Goal: Task Accomplishment & Management: Use online tool/utility

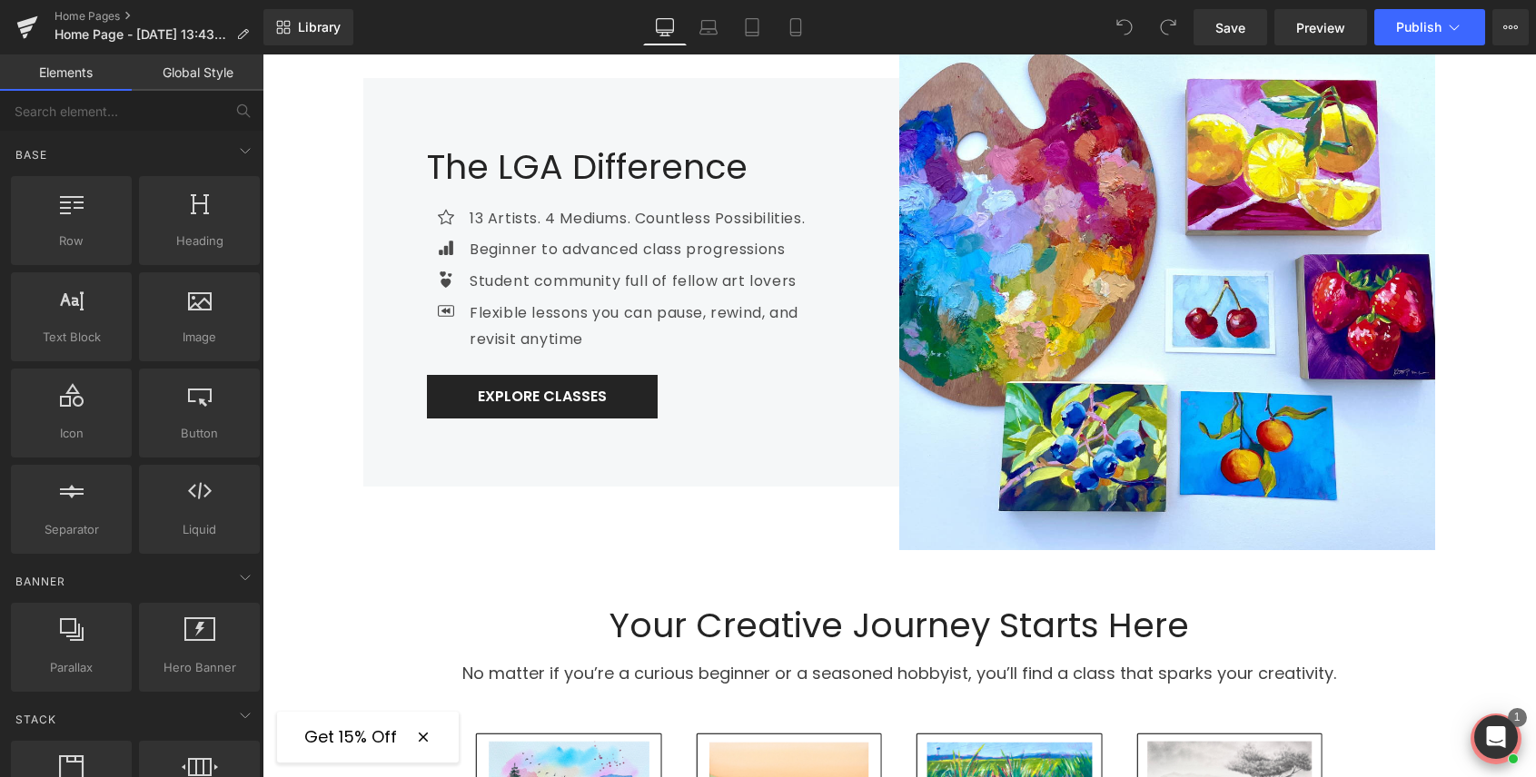
scroll to position [609, 0]
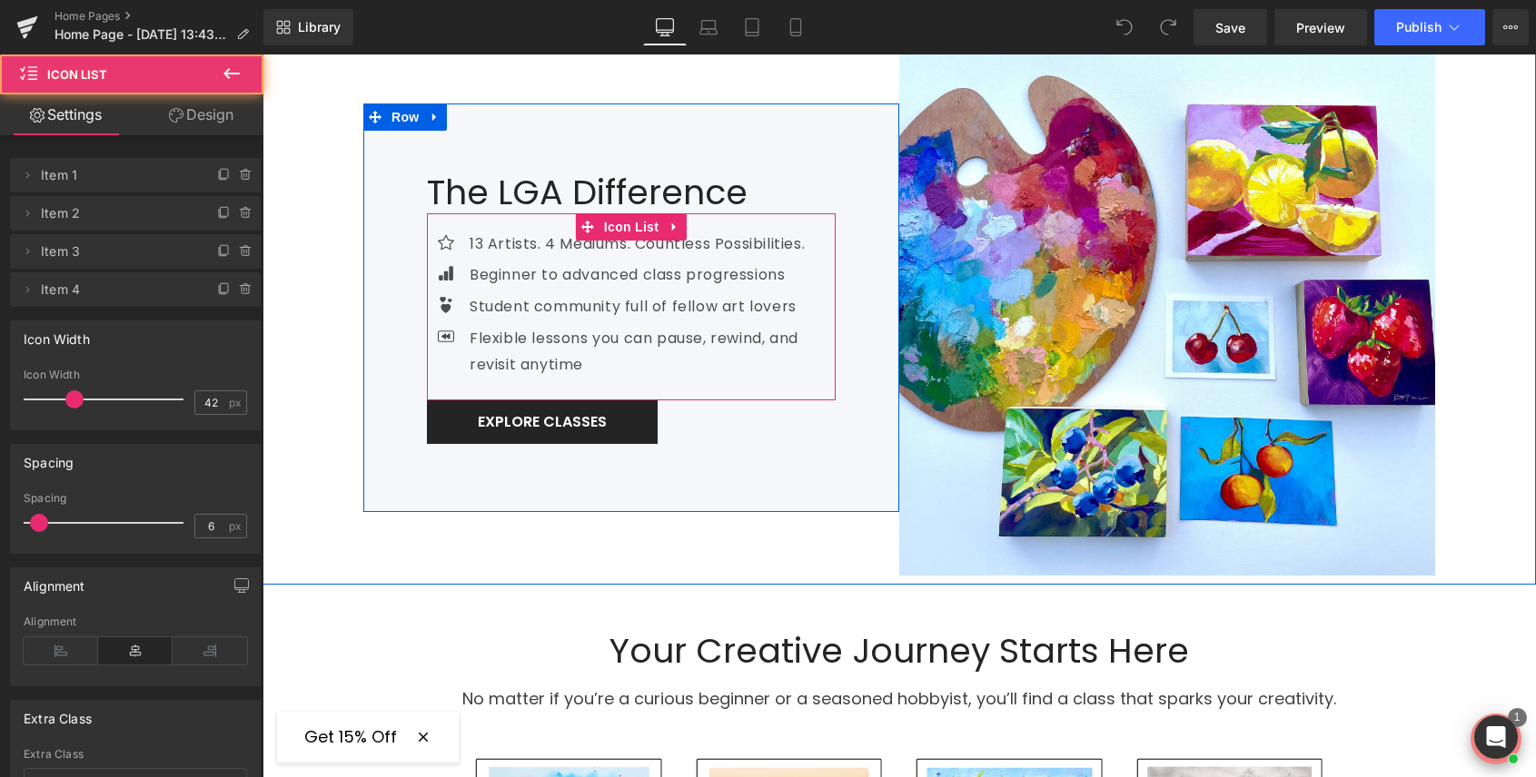
click at [516, 259] on ul "Icon 13 Artists. 4 Mediums. Countless Possibilities. Text Block Icon Beginner t…" at bounding box center [631, 308] width 409 height 153
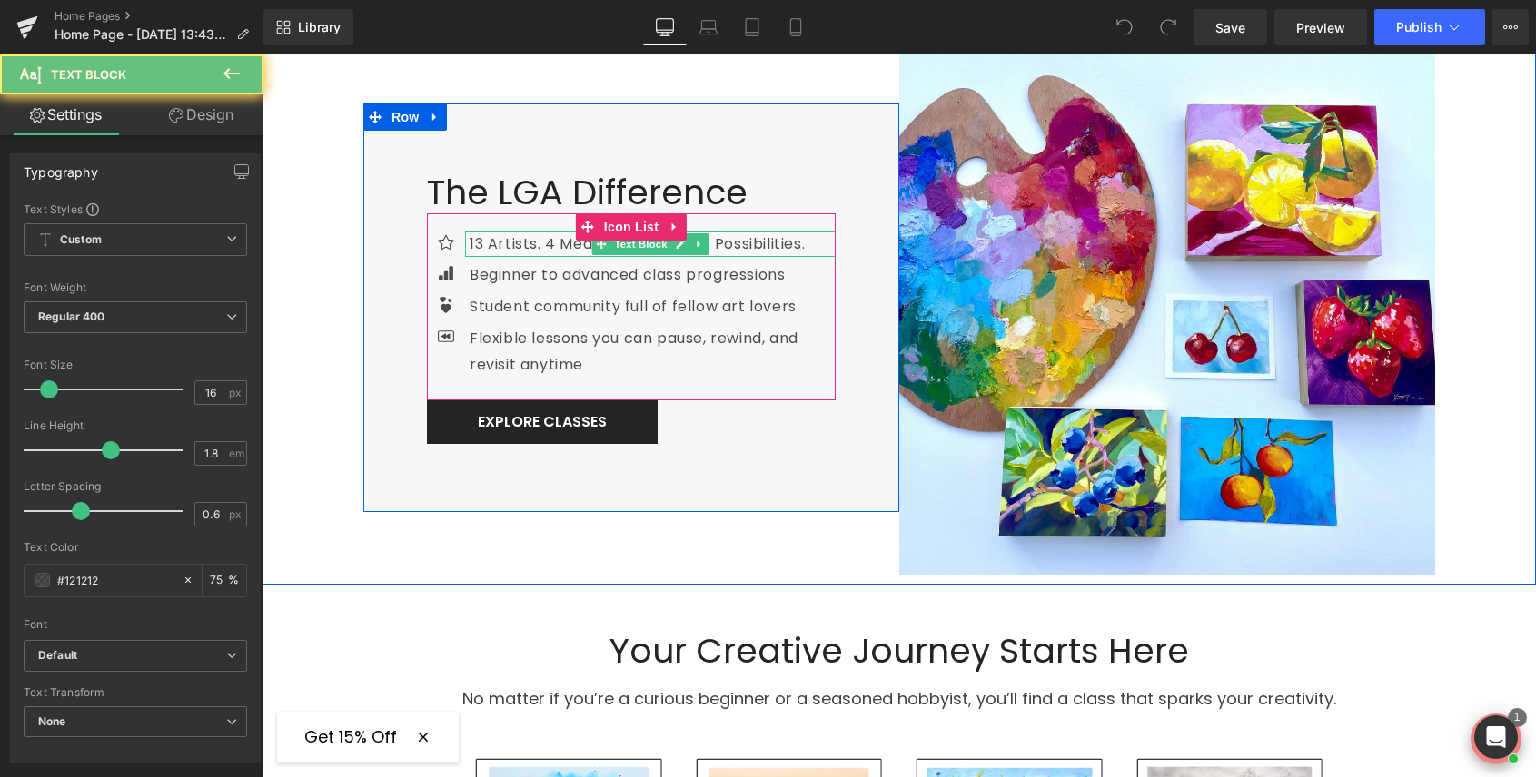
click at [495, 247] on p "13 Artists. 4 Mediums. Countless Possibilities." at bounding box center [652, 245] width 366 height 26
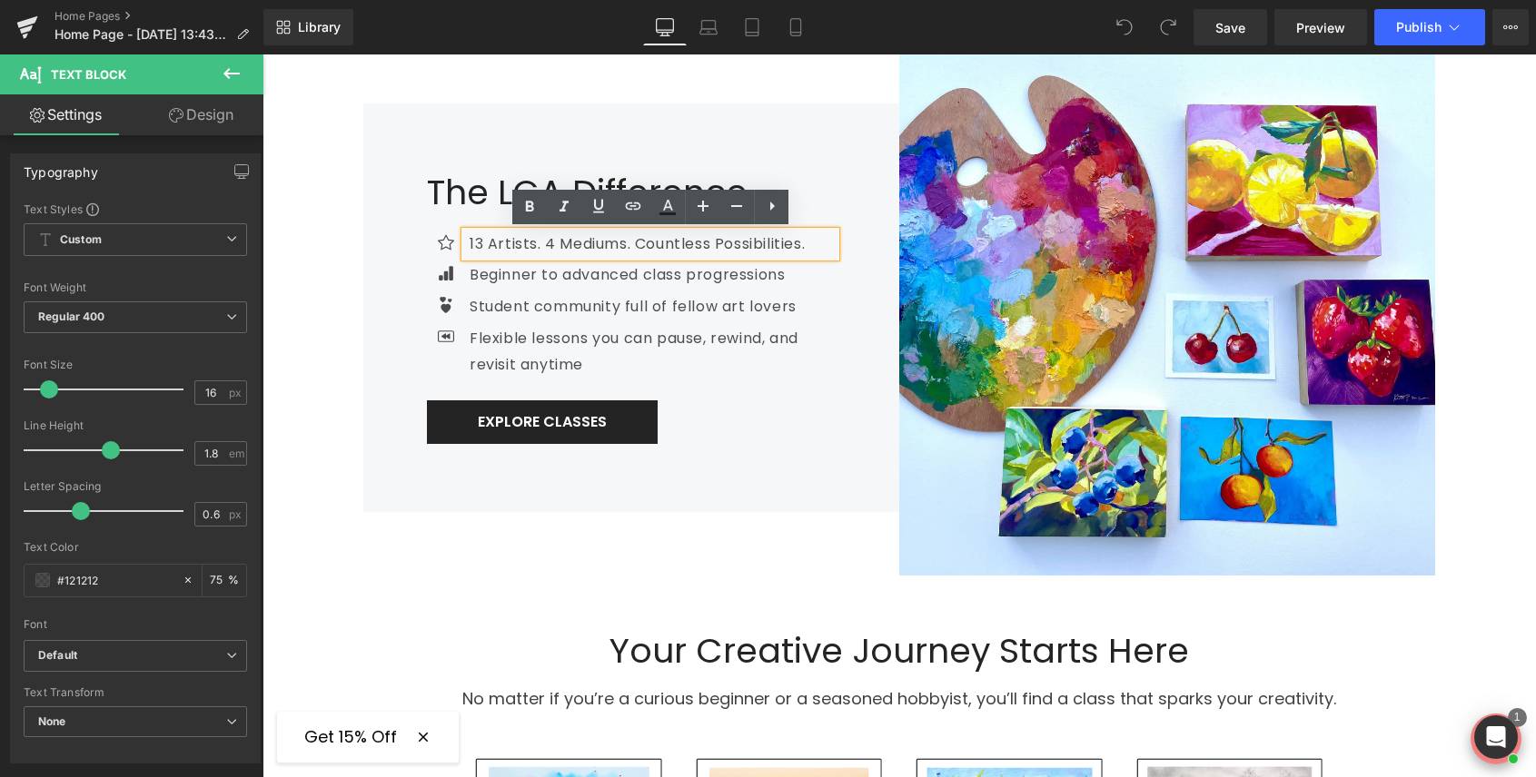
click at [481, 246] on p "13 Artists. 4 Mediums. Countless Possibilities." at bounding box center [652, 245] width 366 height 26
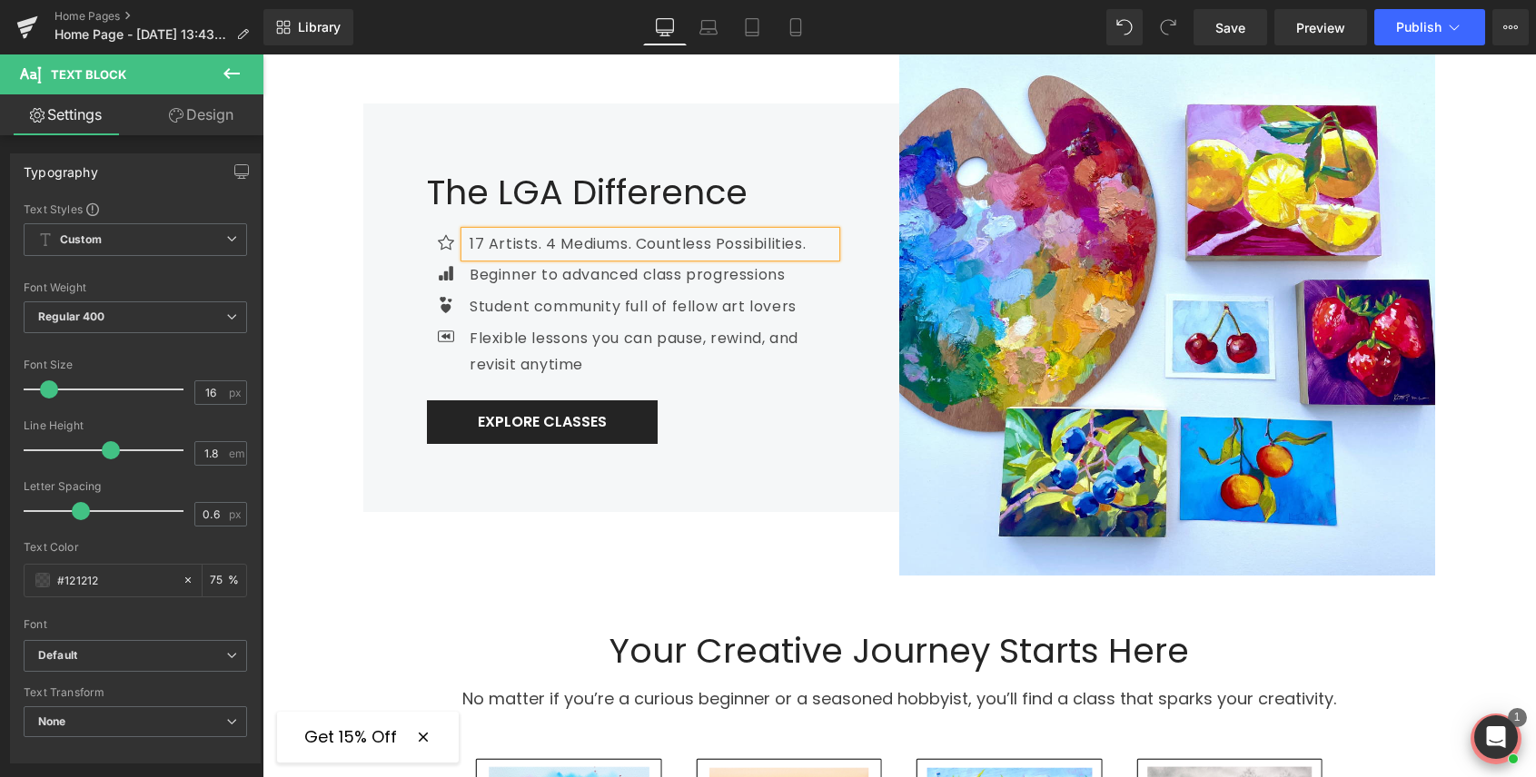
click at [744, 522] on div "The LGA Difference Heading Icon 17 Artists. 4 Mediums. Countless Possibilities.…" at bounding box center [631, 308] width 536 height 536
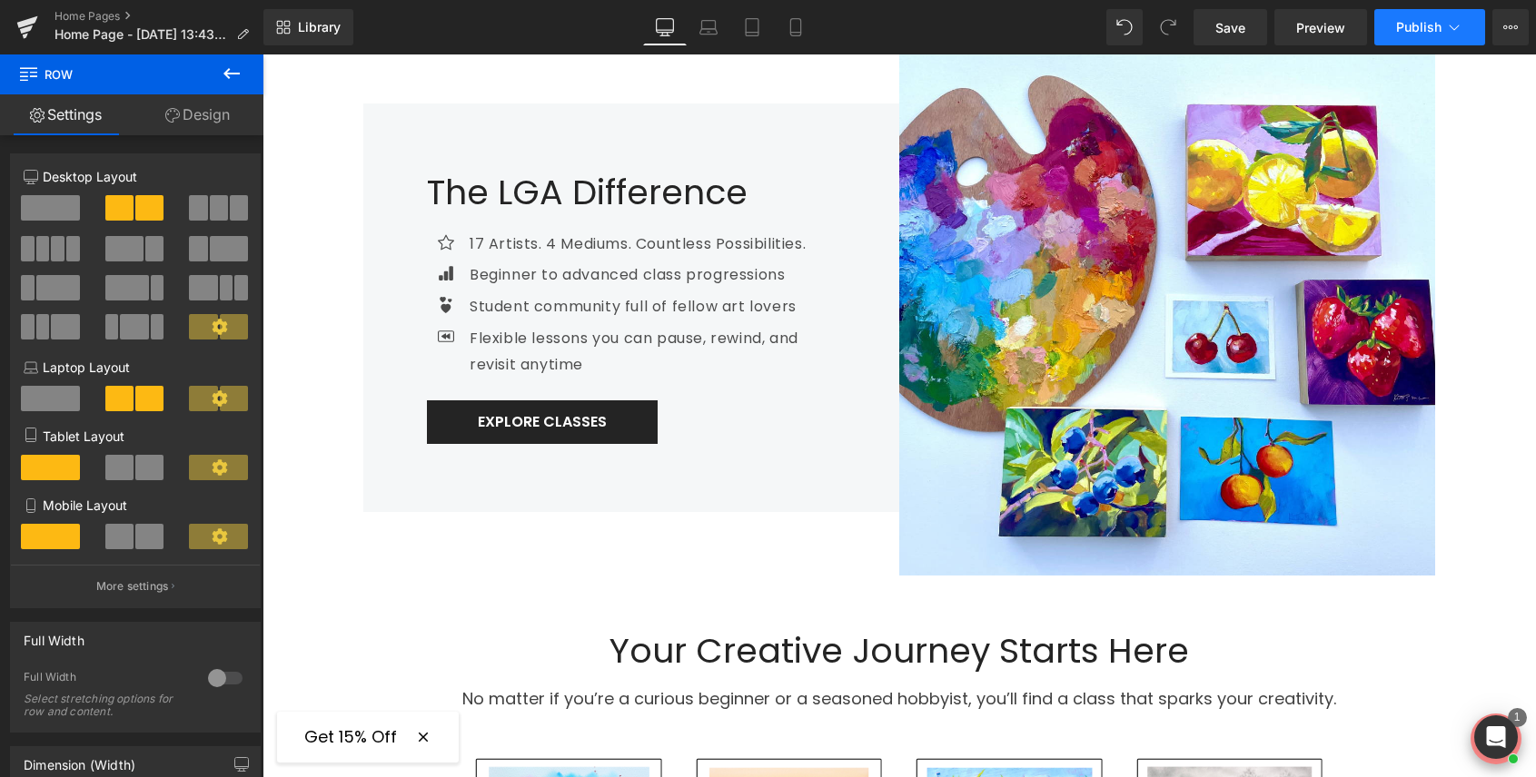
click at [1418, 22] on span "Publish" at bounding box center [1418, 27] width 45 height 15
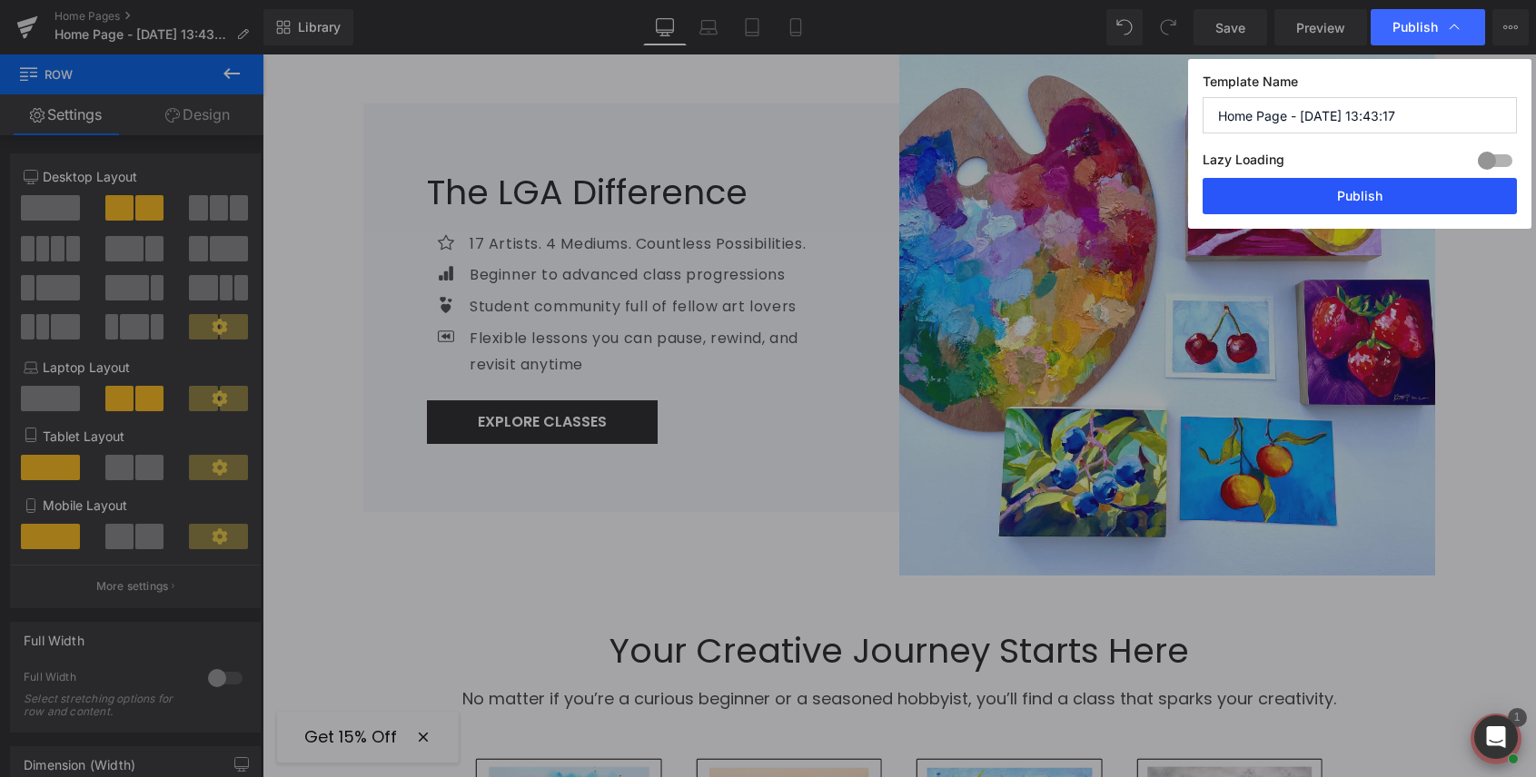
click at [1347, 199] on button "Publish" at bounding box center [1359, 196] width 314 height 36
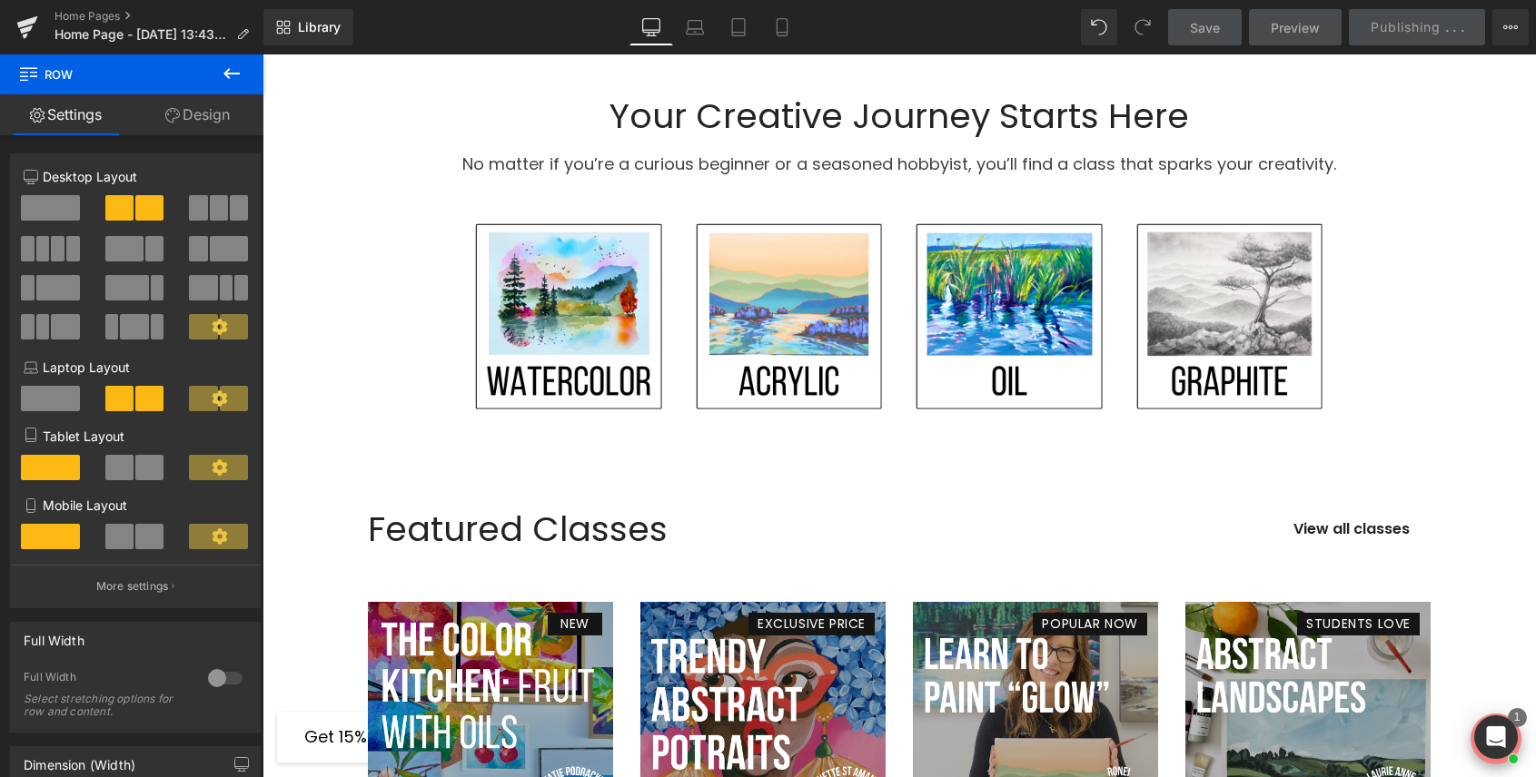
scroll to position [1204, 0]
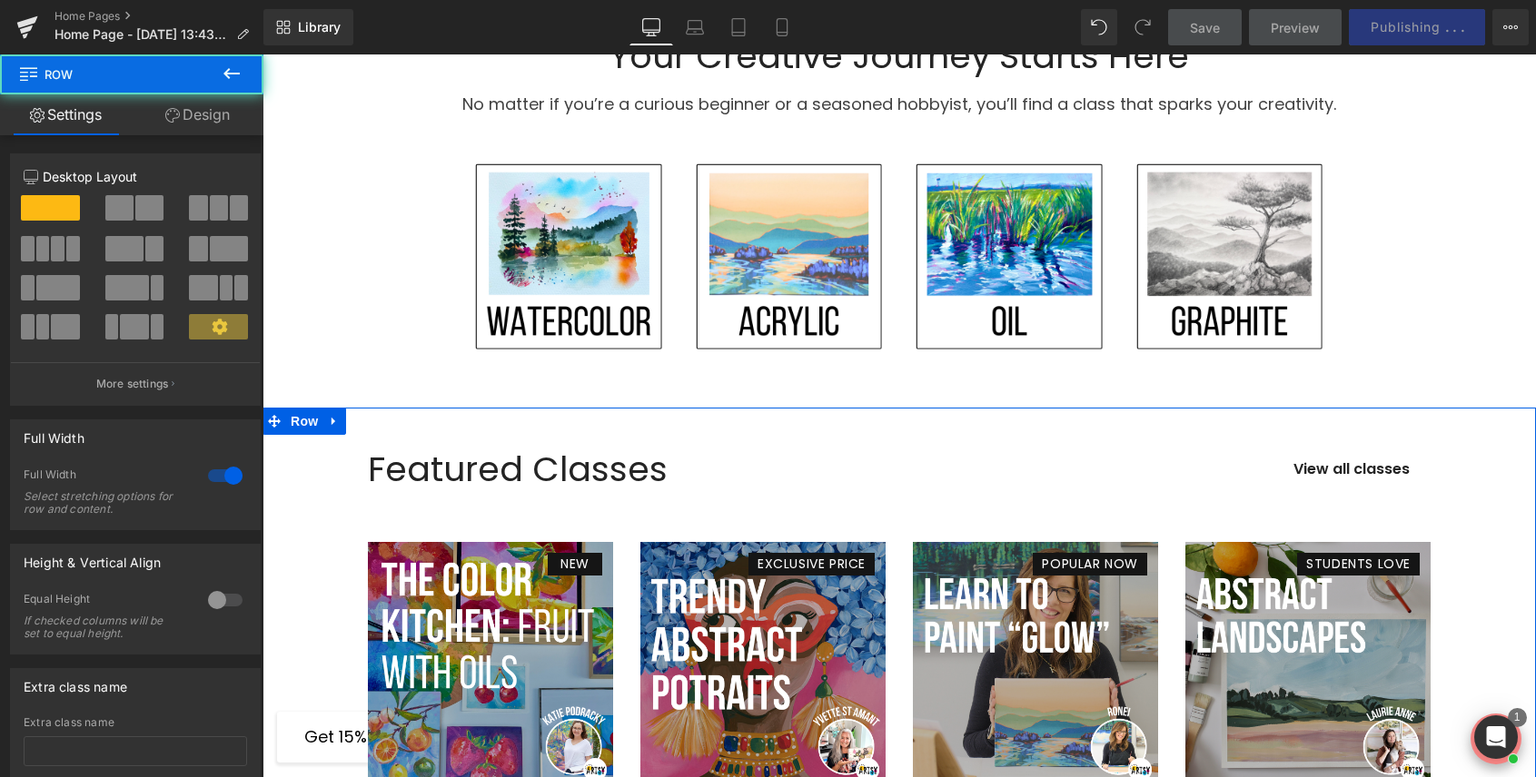
click at [289, 474] on div "Featured Classes Heading View all classes Button Row NEW (P) Image The Color Ki…" at bounding box center [898, 694] width 1273 height 547
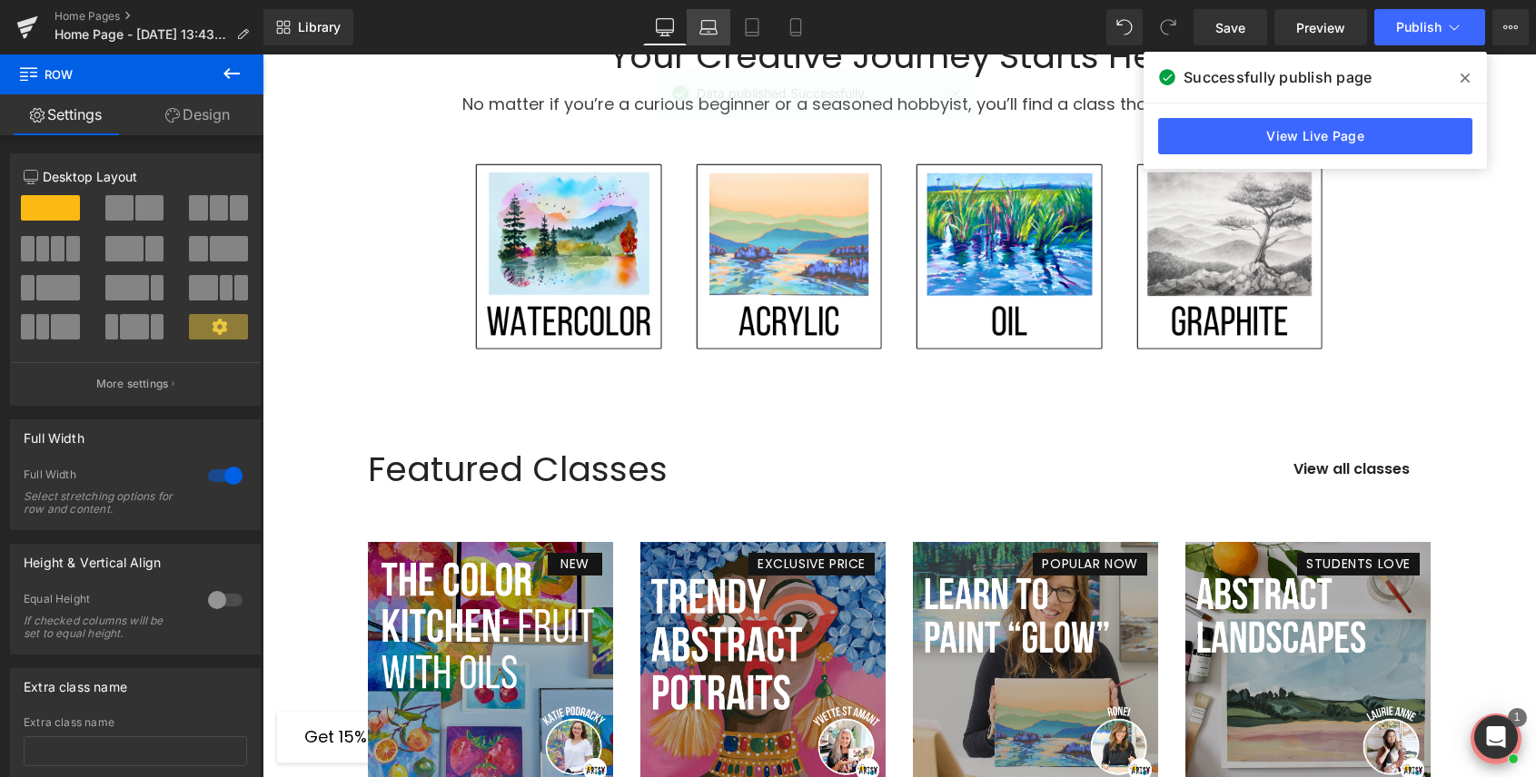
click at [704, 30] on icon at bounding box center [708, 27] width 18 height 18
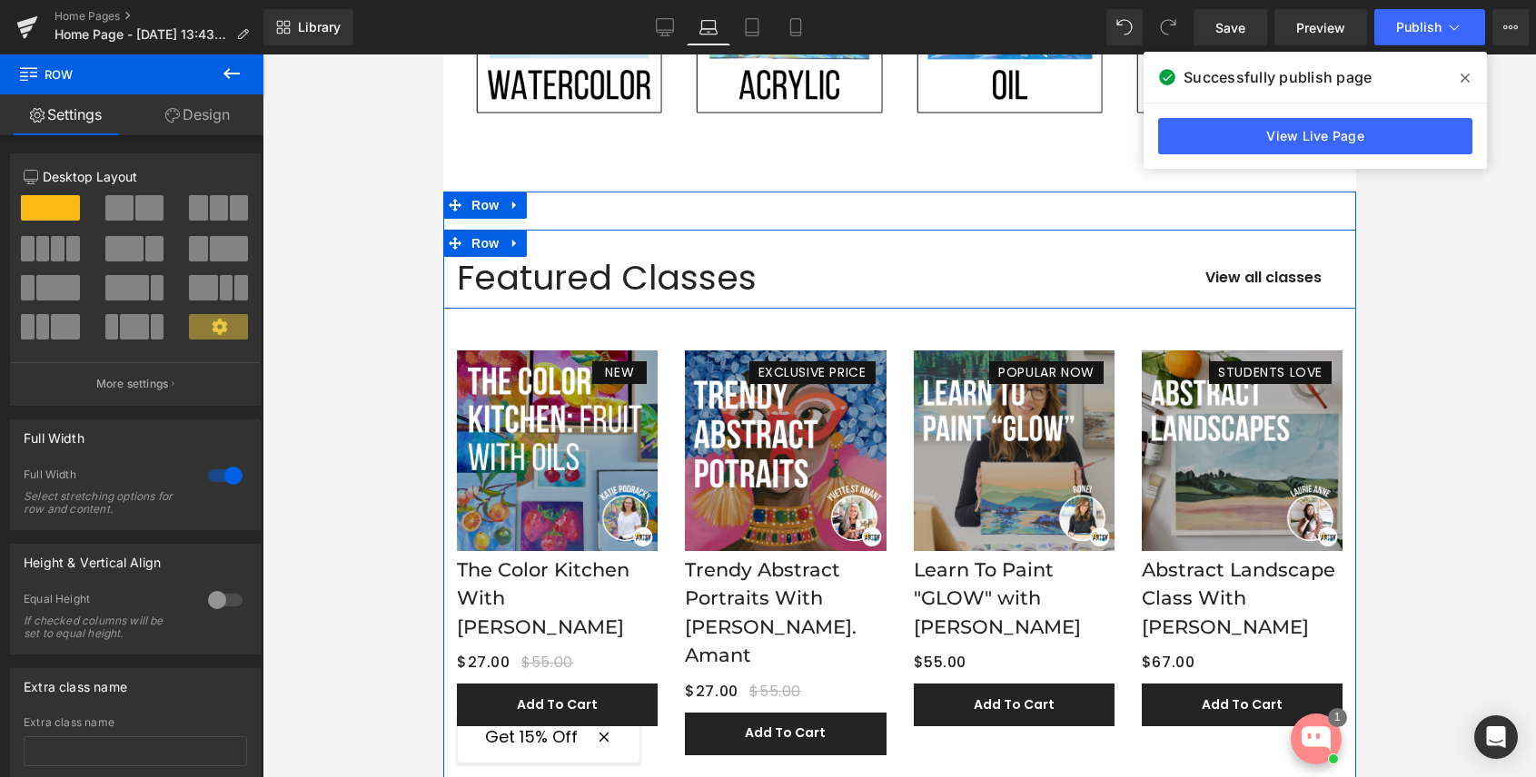
scroll to position [1632, 0]
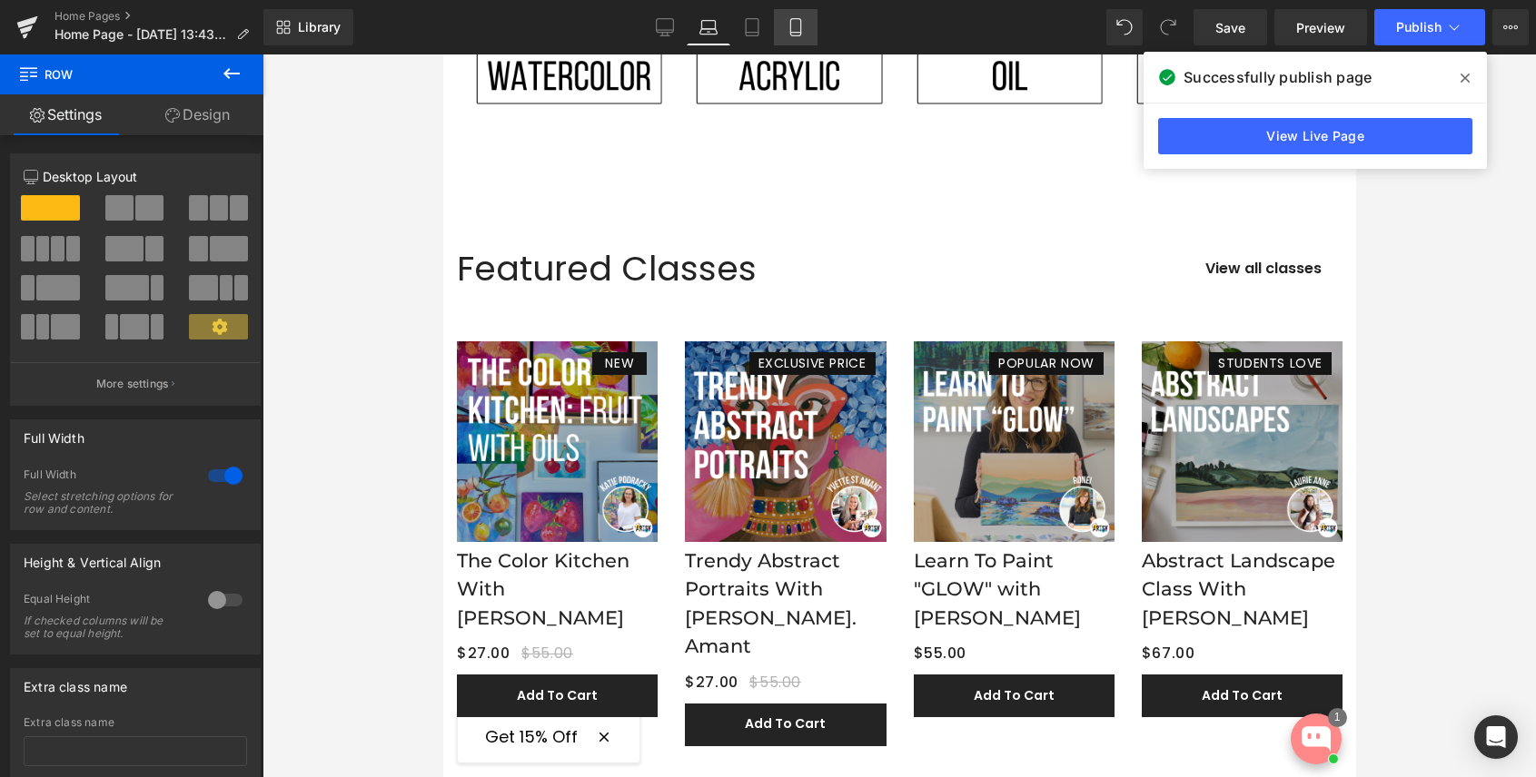
click at [799, 18] on icon at bounding box center [795, 27] width 18 height 18
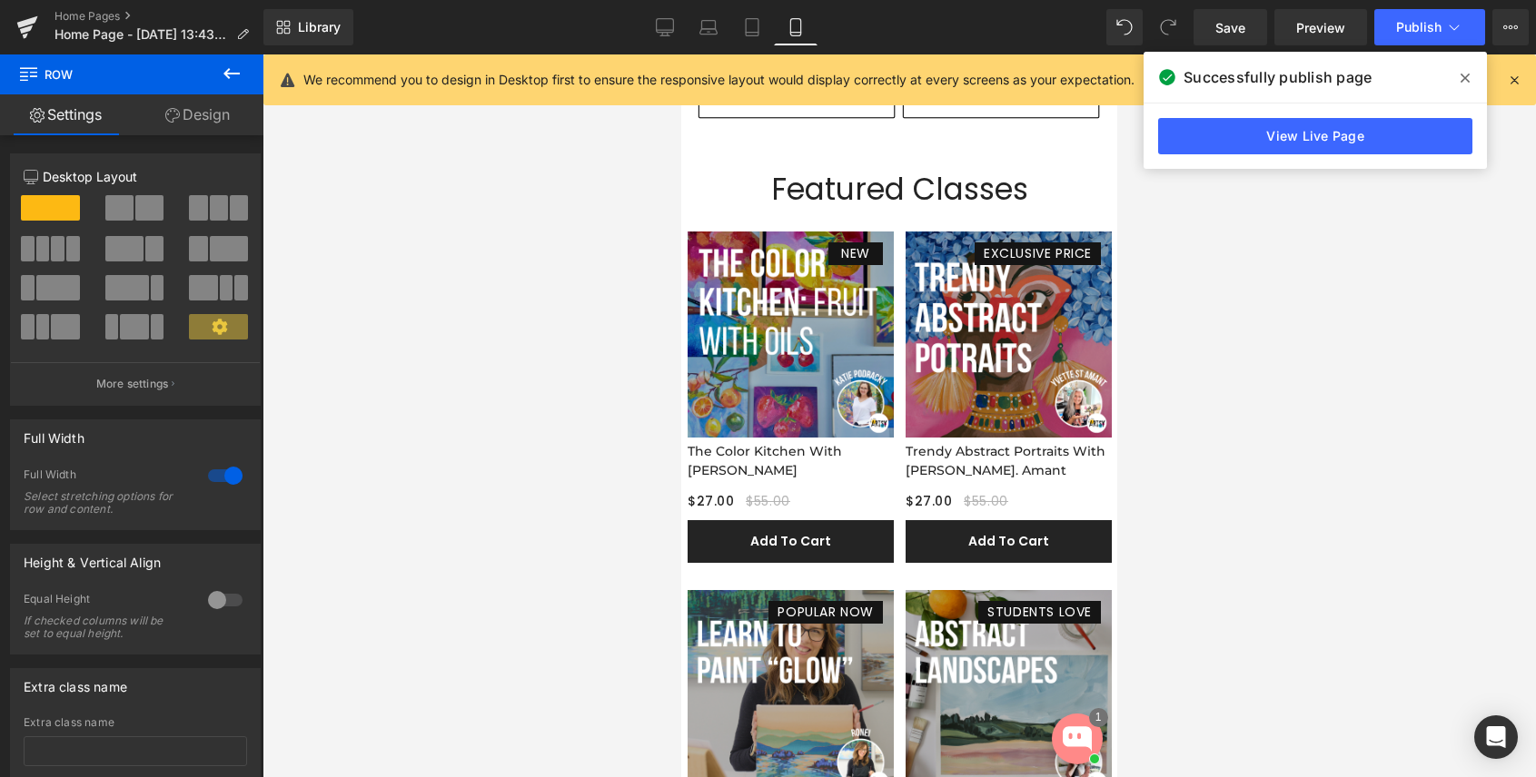
scroll to position [1869, 0]
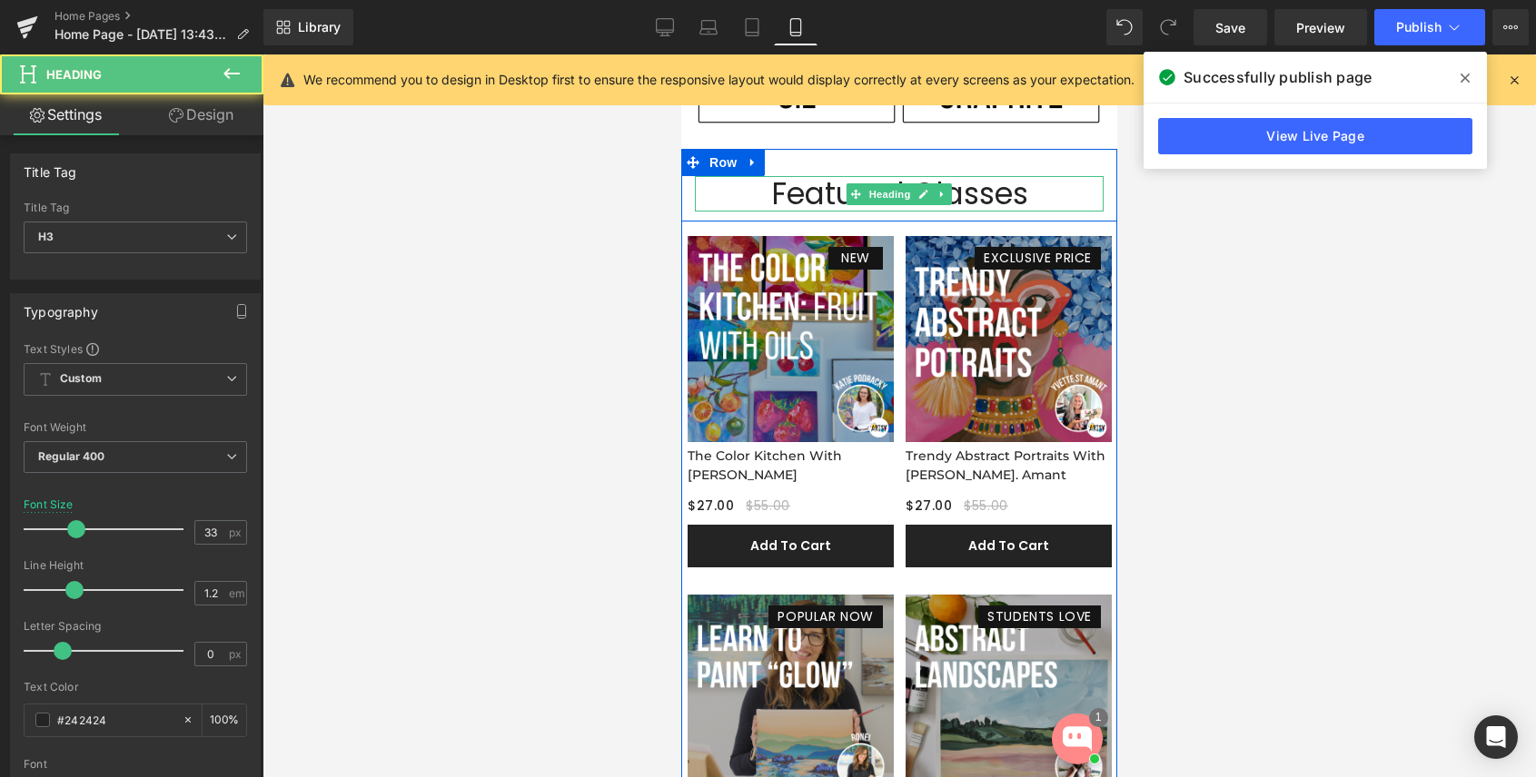
click at [750, 201] on div "Featured Classes" at bounding box center [899, 194] width 409 height 36
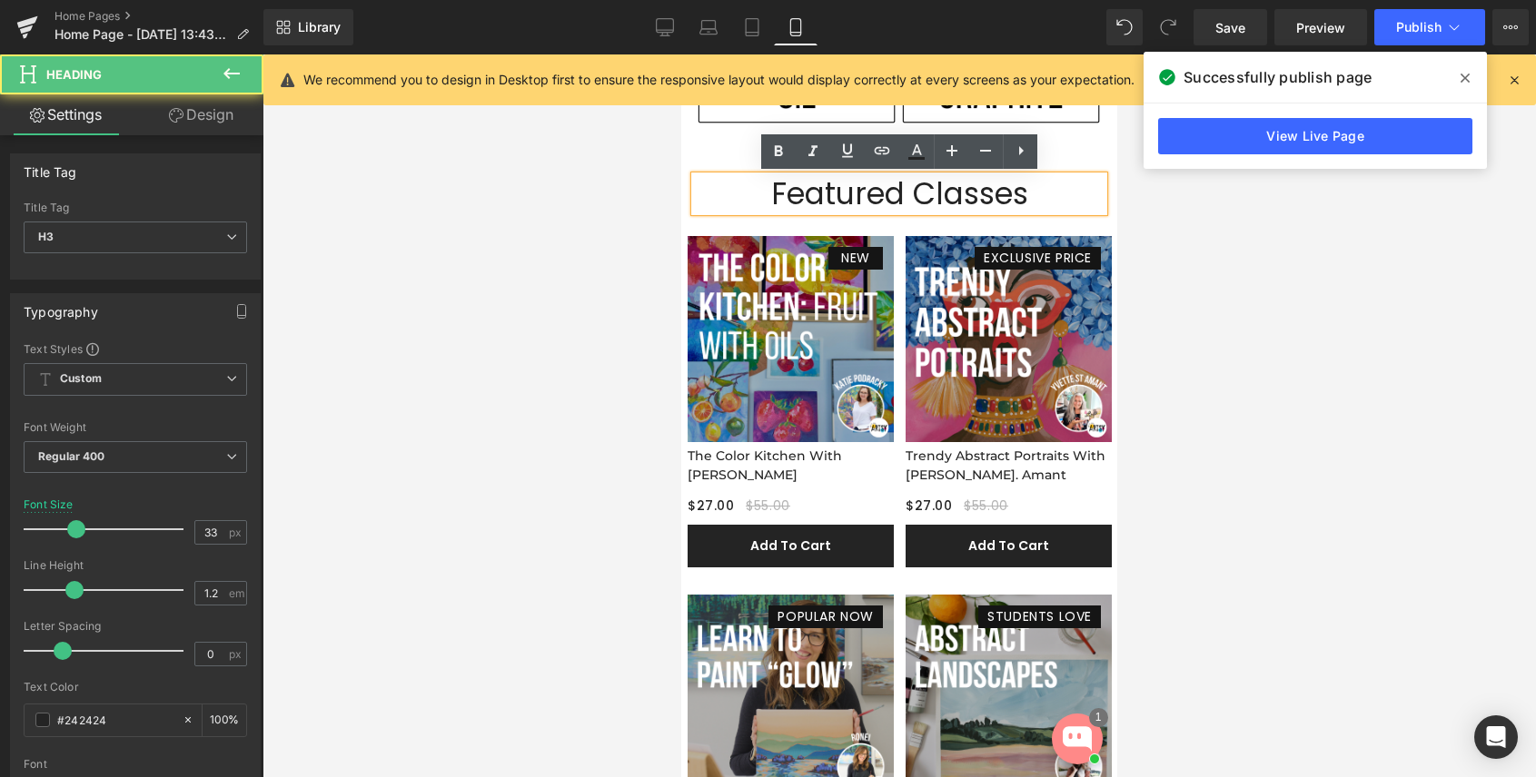
click at [707, 155] on div "Featured Classes Heading View all classes Button Row" at bounding box center [899, 186] width 436 height 74
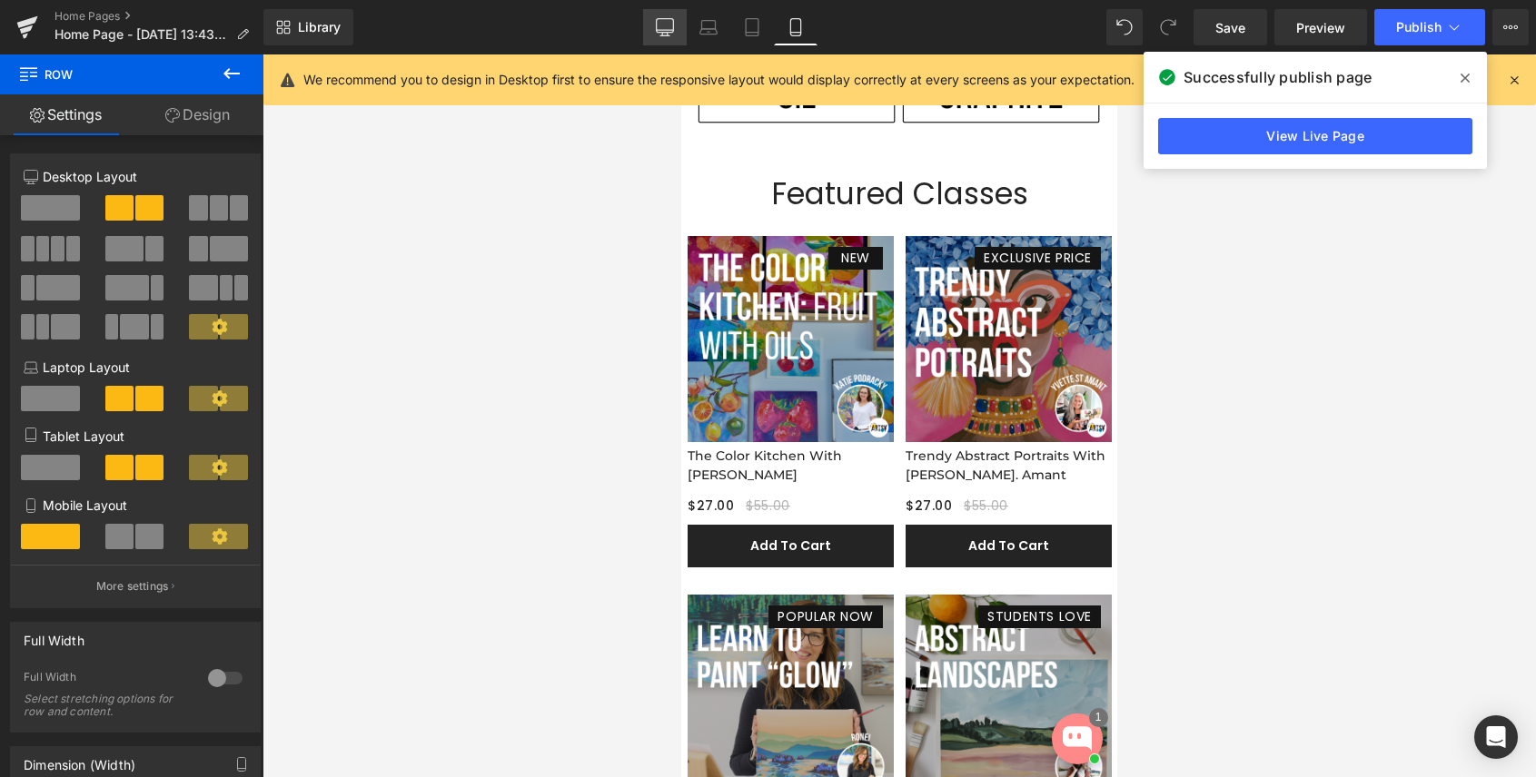
click at [665, 23] on icon at bounding box center [665, 27] width 18 height 18
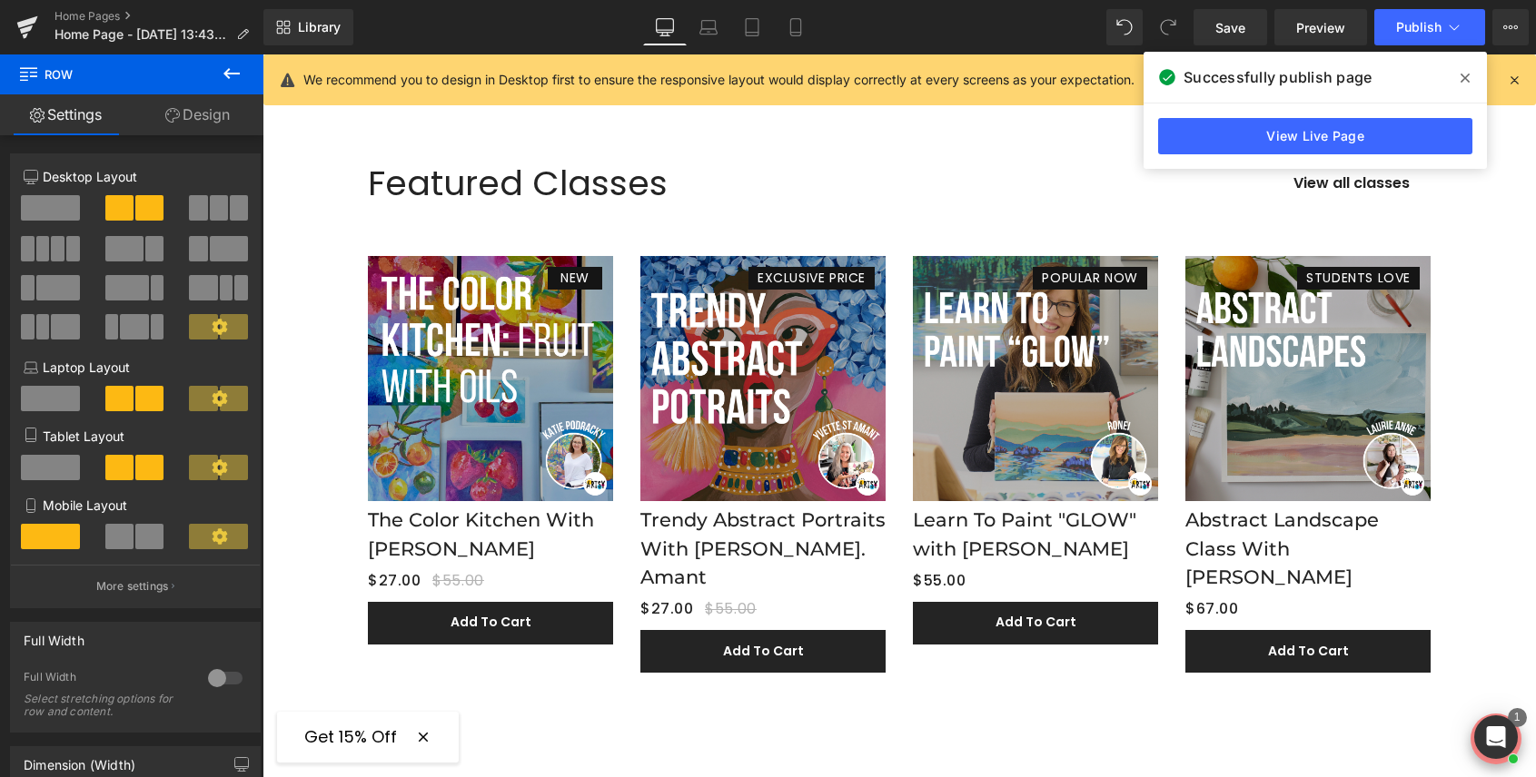
scroll to position [1493, 0]
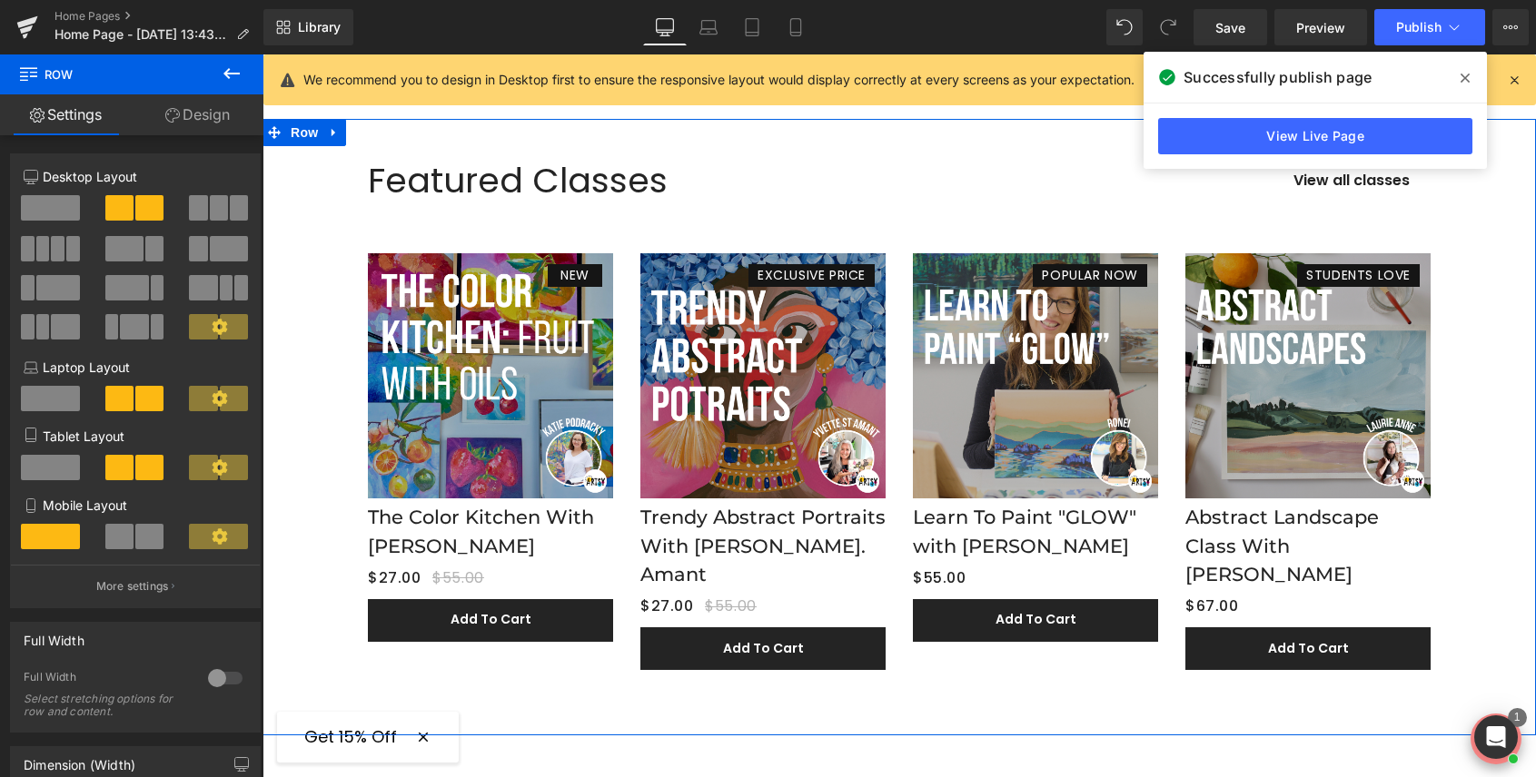
click at [296, 221] on div "Featured Classes Heading View all classes Button Row NEW (P) Image The Color Ki…" at bounding box center [898, 406] width 1273 height 547
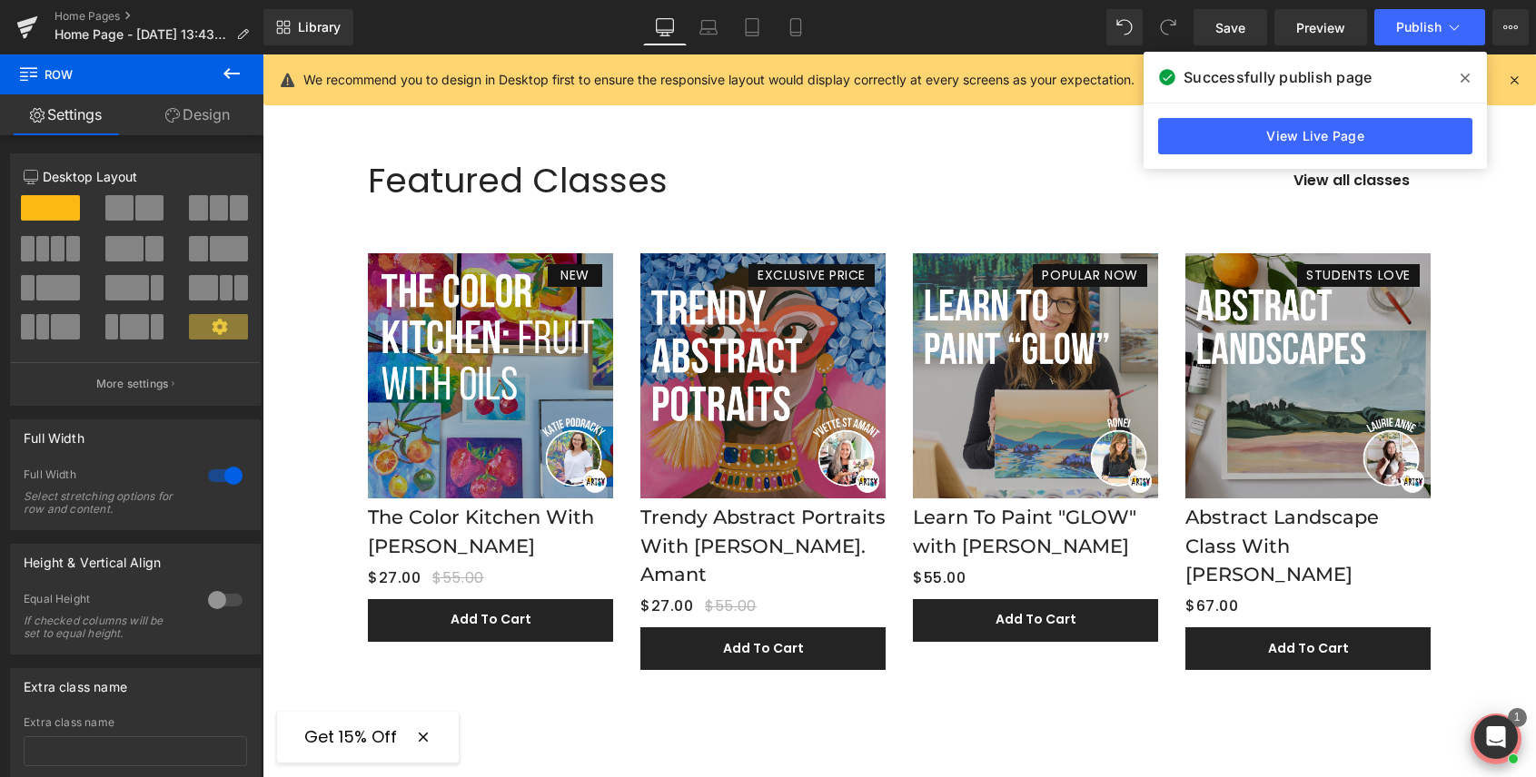
click at [1462, 74] on icon at bounding box center [1464, 78] width 9 height 15
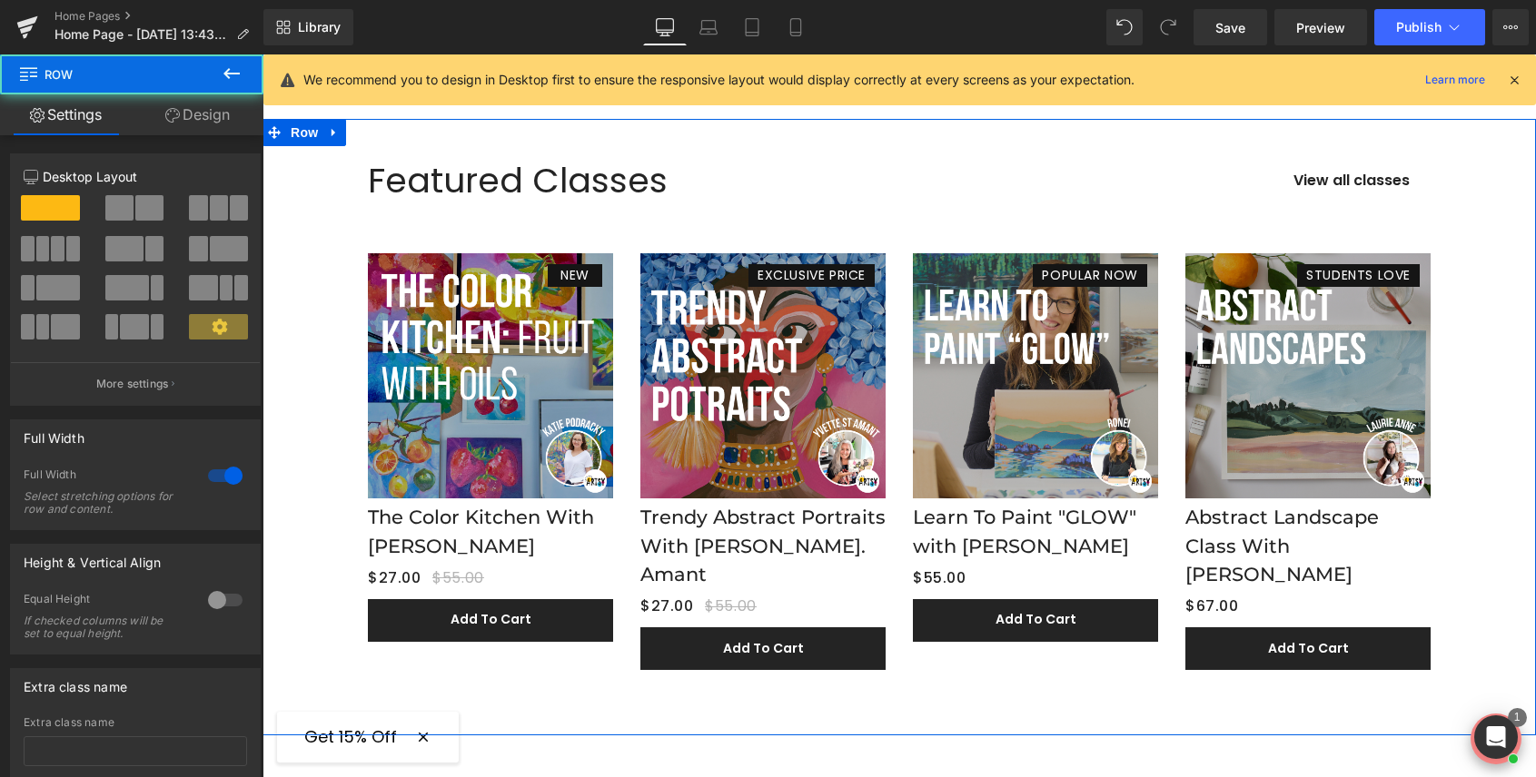
click at [1479, 194] on div "Featured Classes Heading View all classes Button Row NEW (P) Image The Color Ki…" at bounding box center [898, 406] width 1273 height 547
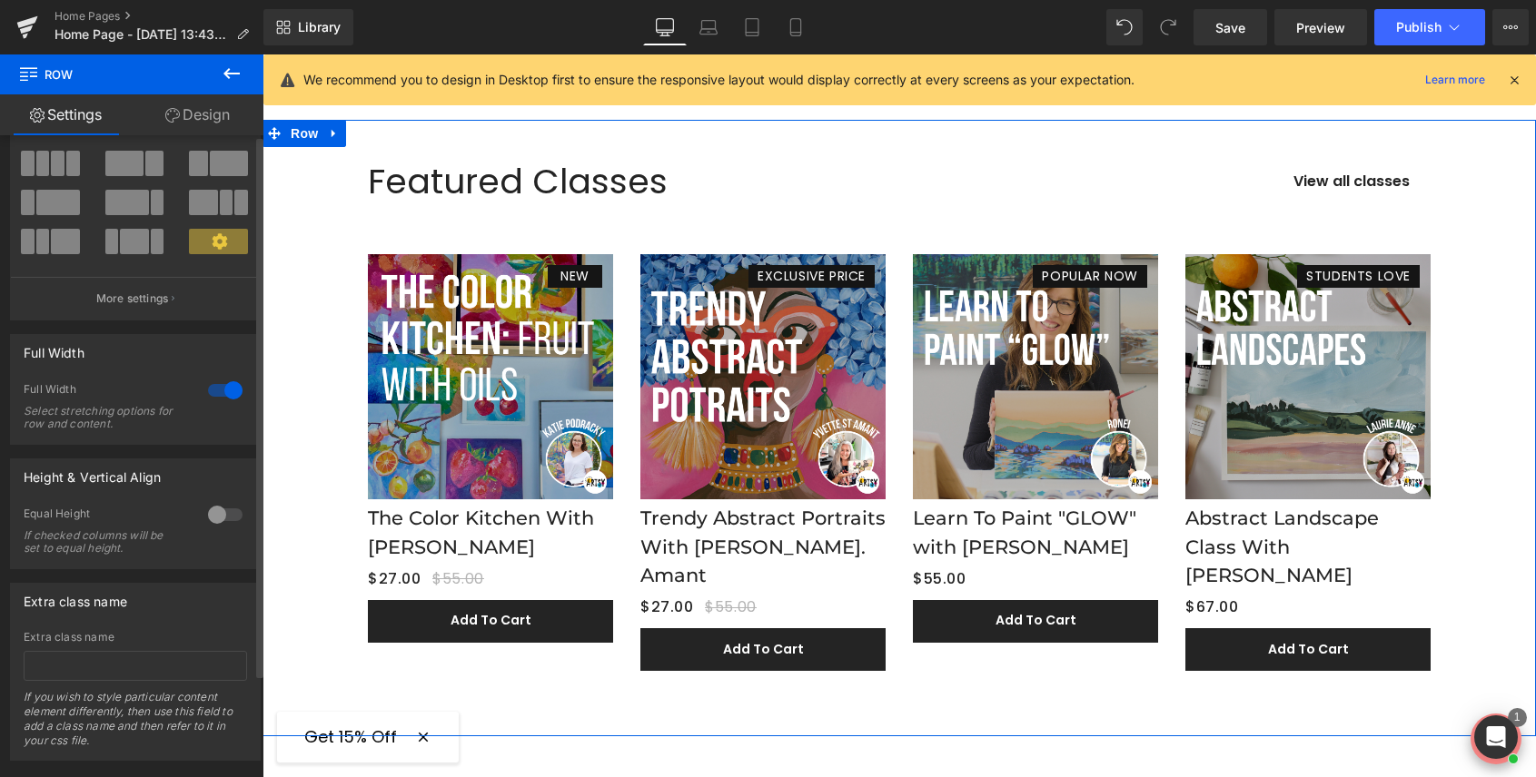
scroll to position [89, 0]
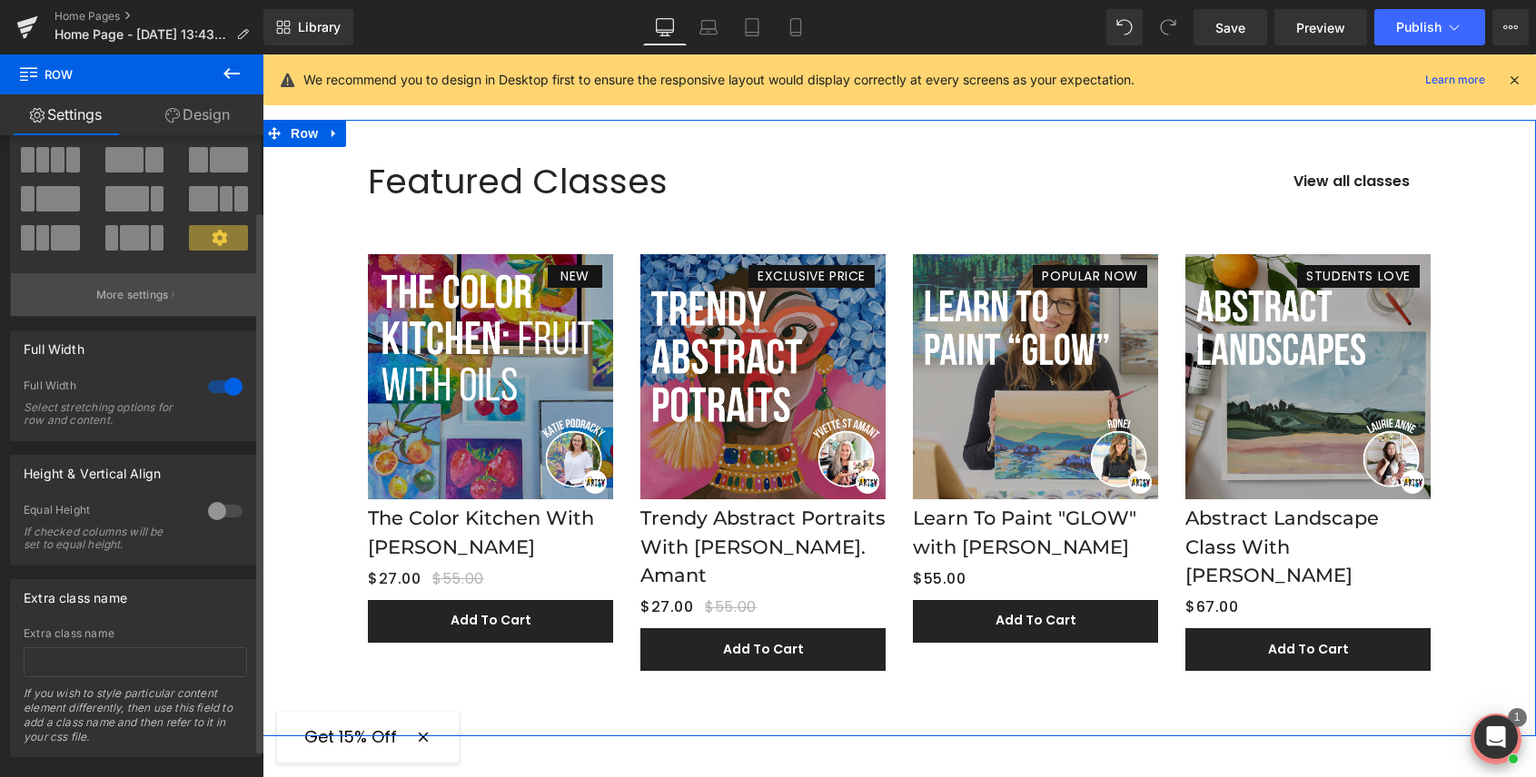
click at [133, 284] on button "More settings" at bounding box center [135, 294] width 249 height 43
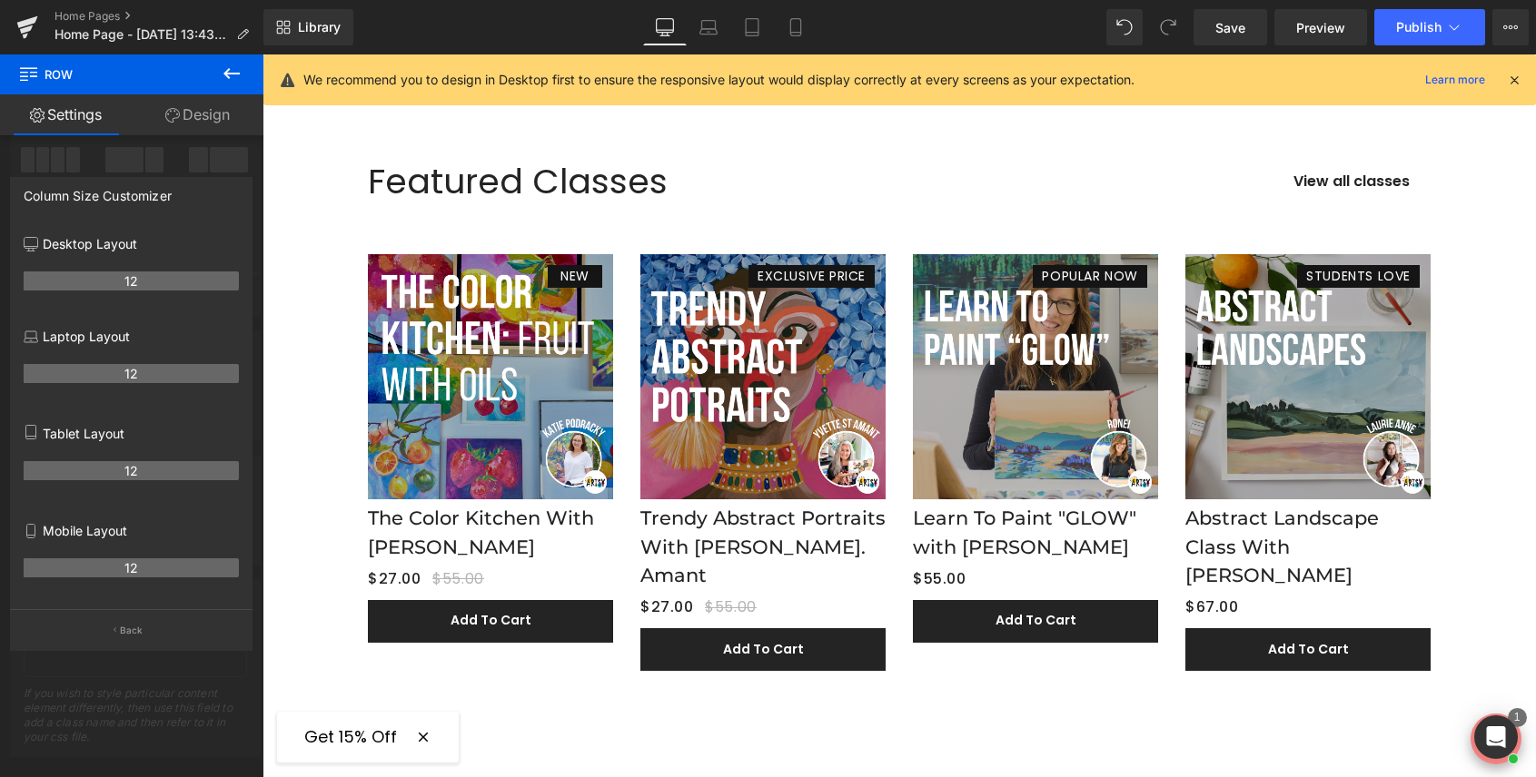
click at [235, 73] on icon at bounding box center [231, 73] width 16 height 11
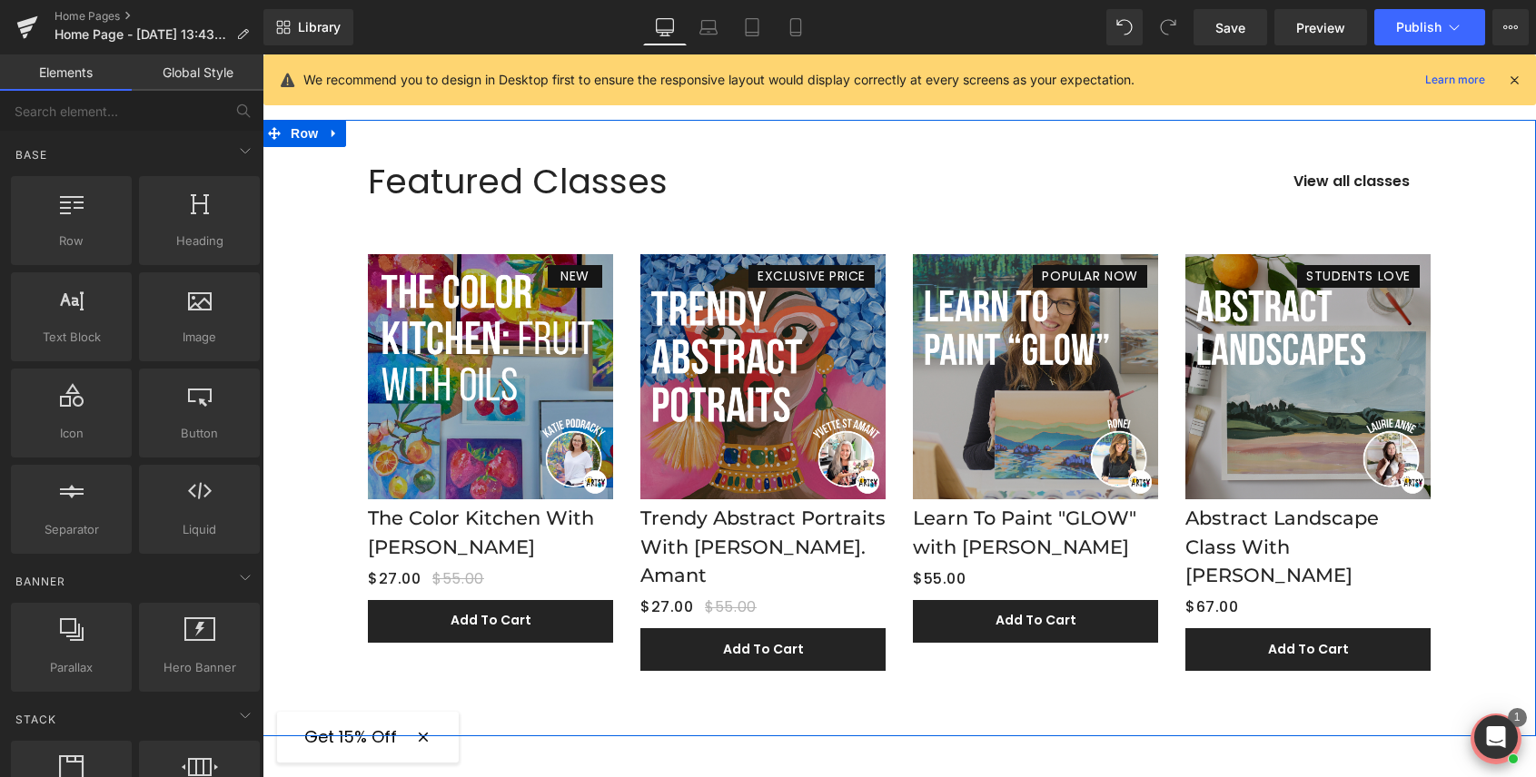
click at [338, 239] on div "Featured Classes Heading View all classes Button Row NEW (P) Image The Color Ki…" at bounding box center [898, 406] width 1273 height 547
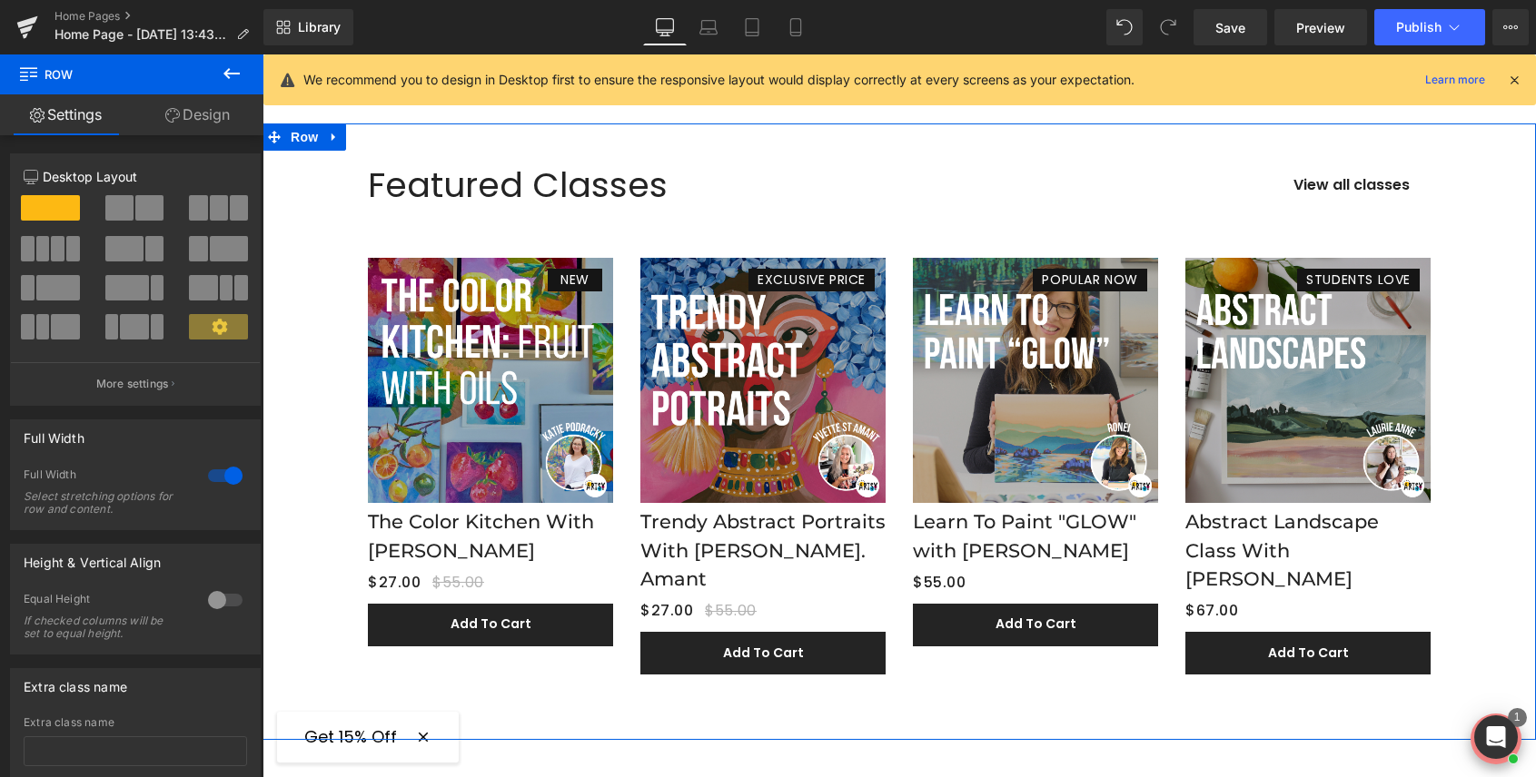
scroll to position [1490, 0]
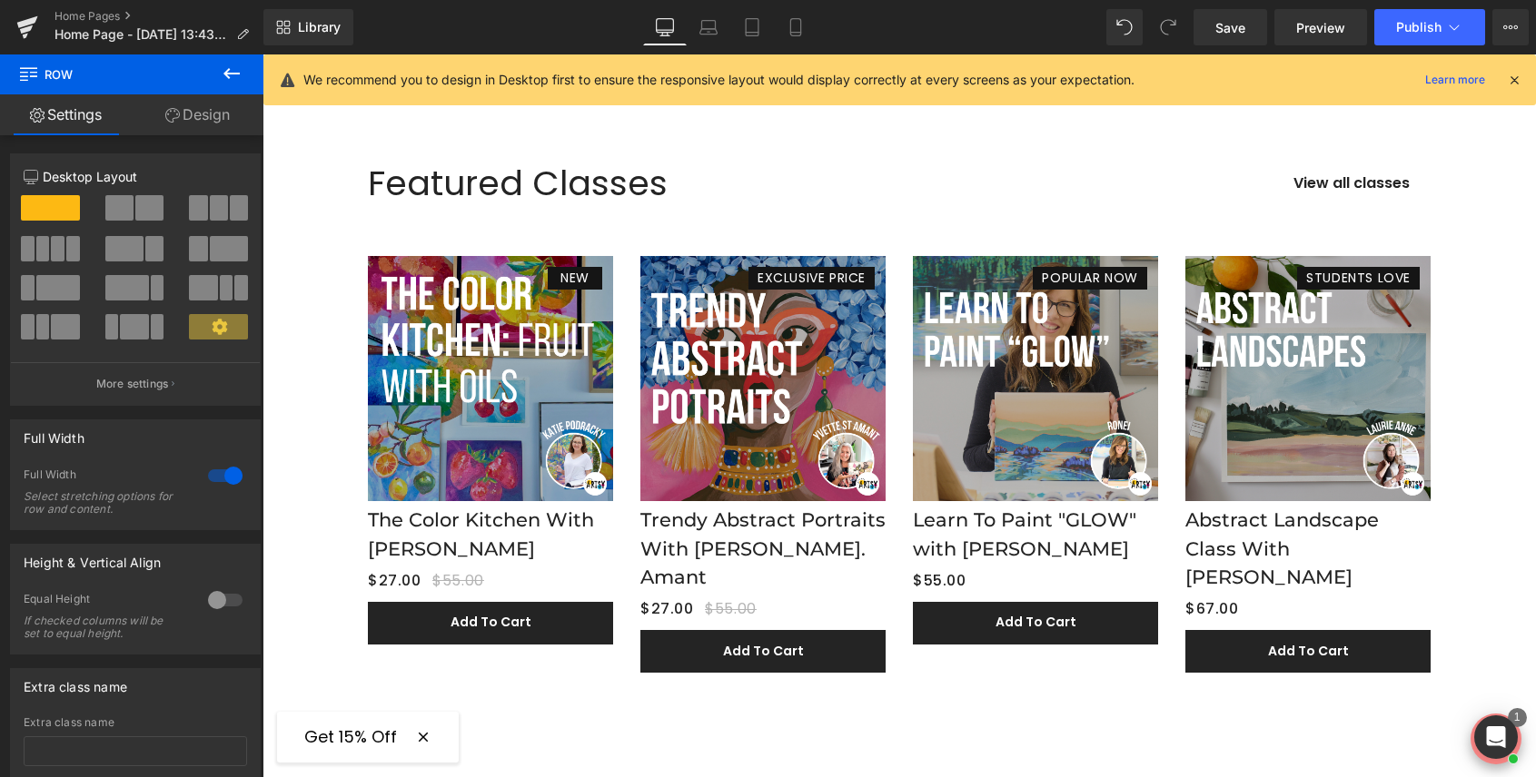
click at [333, 130] on icon at bounding box center [328, 135] width 10 height 11
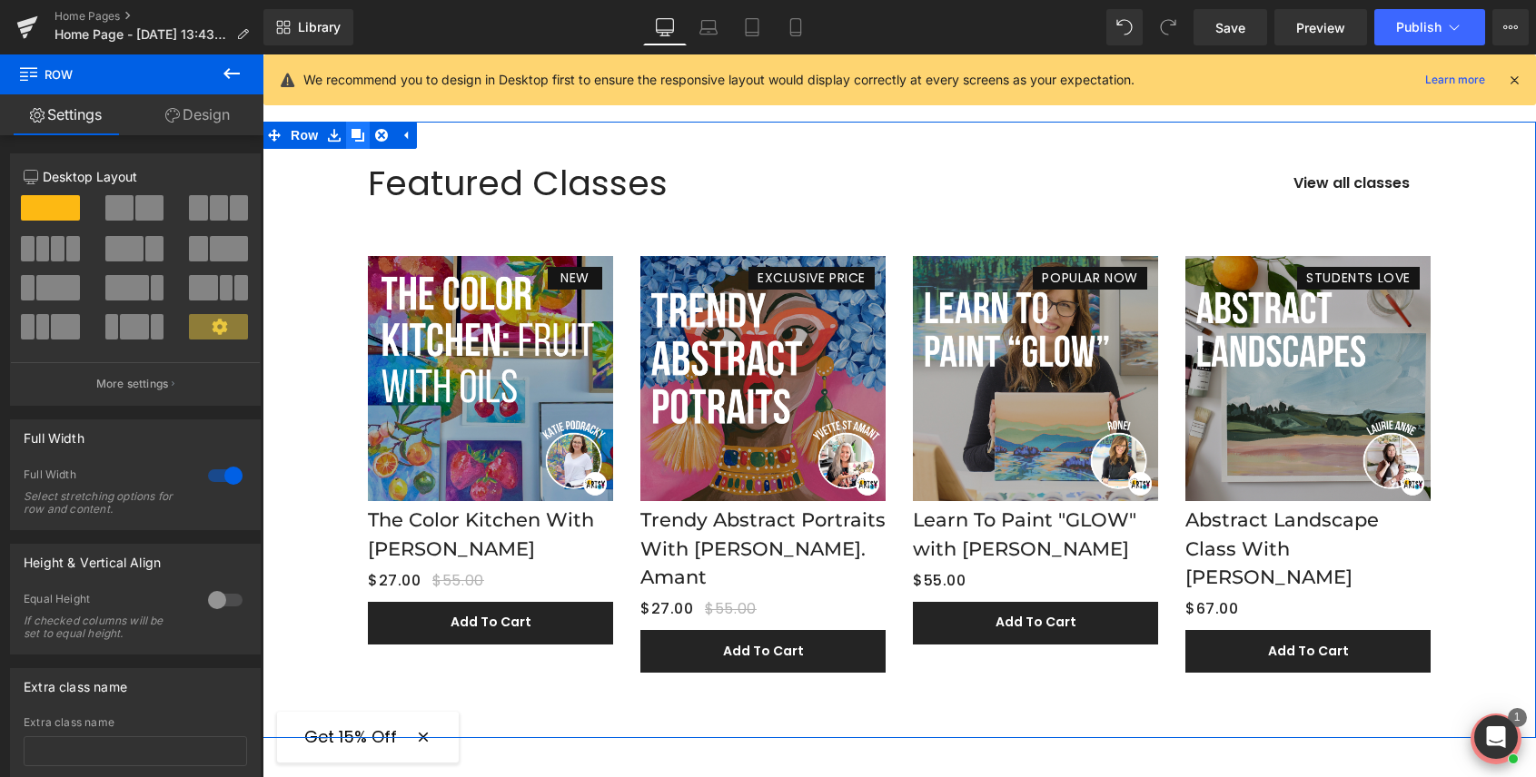
click at [362, 133] on icon at bounding box center [357, 135] width 13 height 13
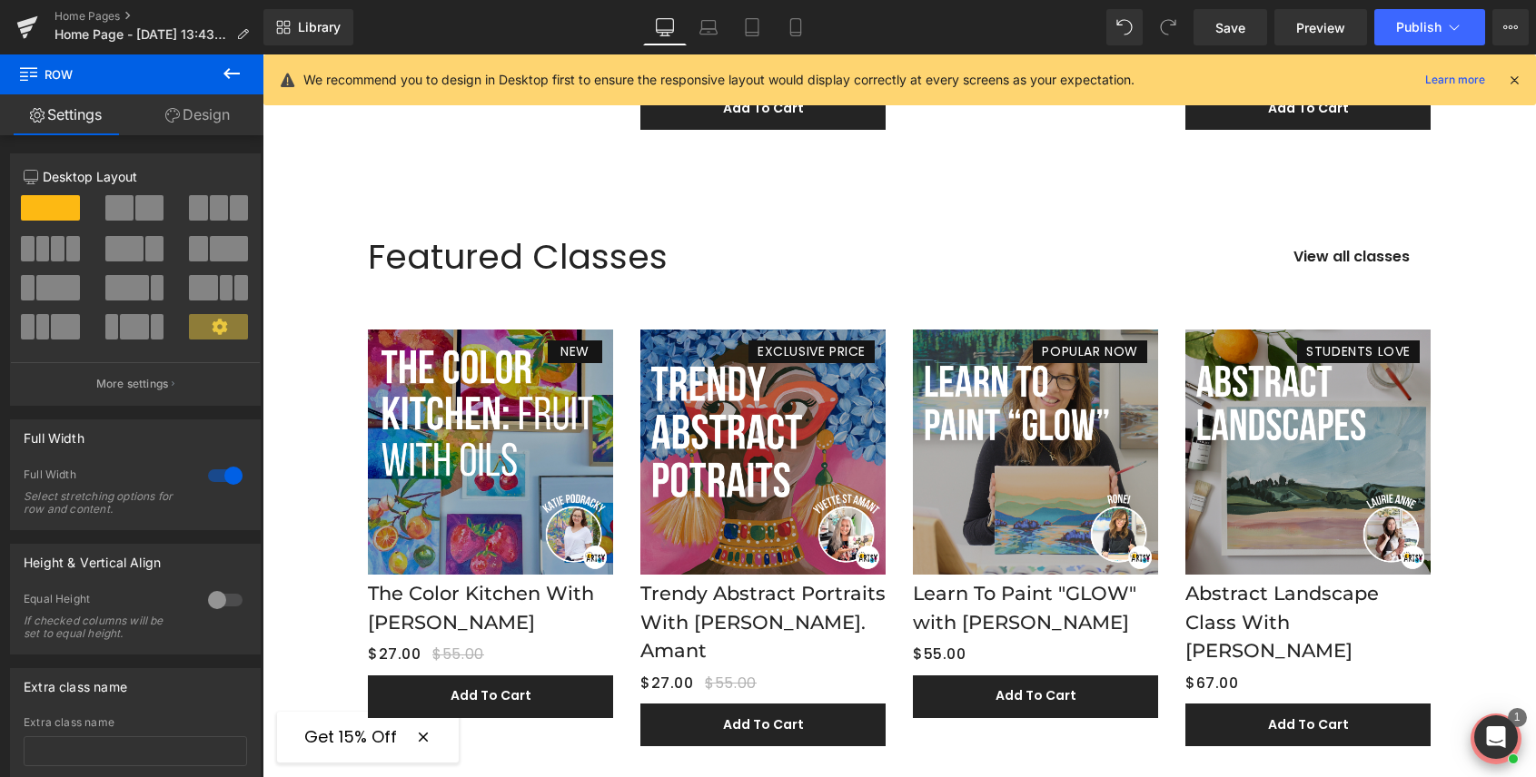
scroll to position [2072, 0]
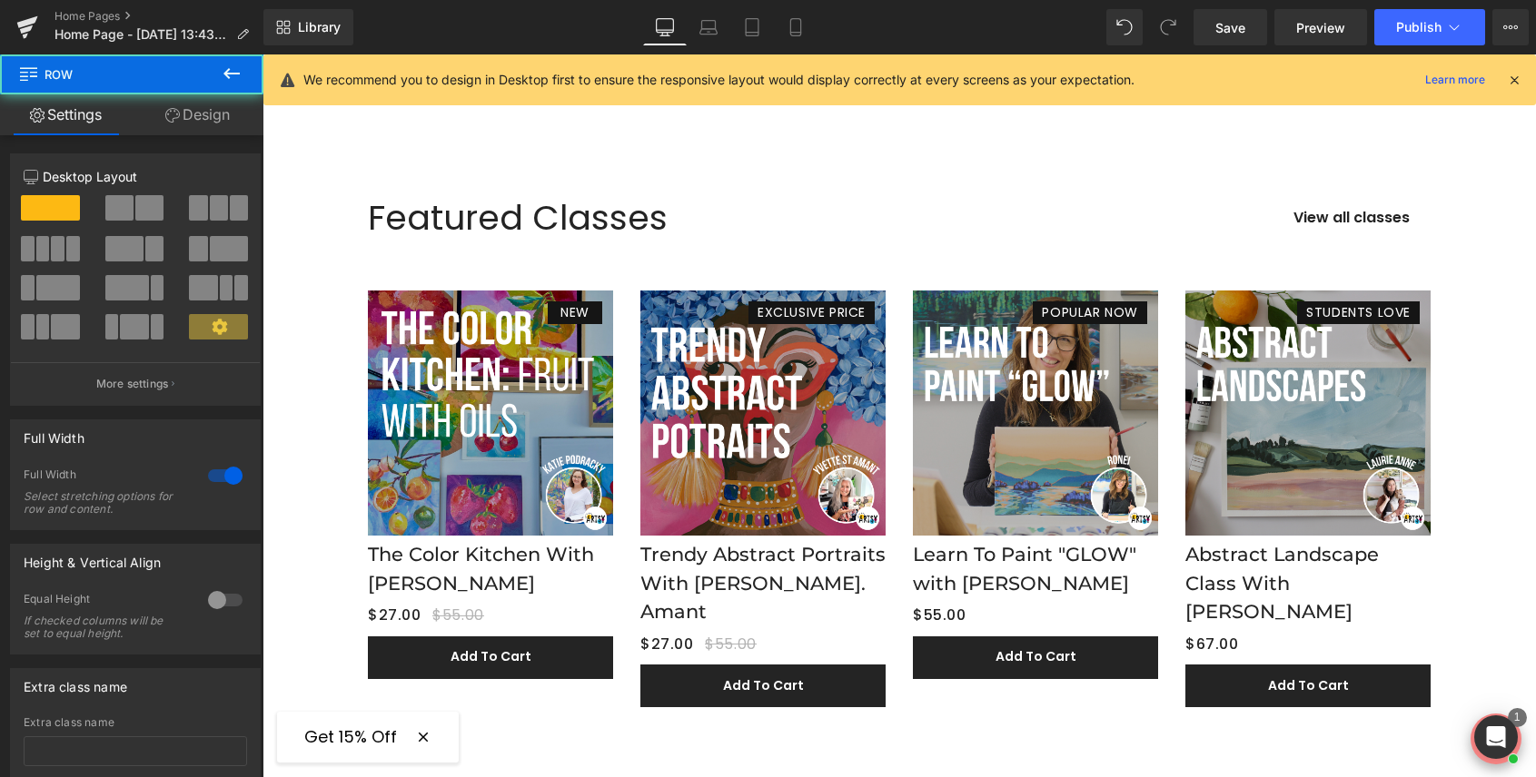
click at [315, 222] on div "Featured Classes Heading View all classes Button Row NEW (P) Image The Color Ki…" at bounding box center [898, 443] width 1273 height 547
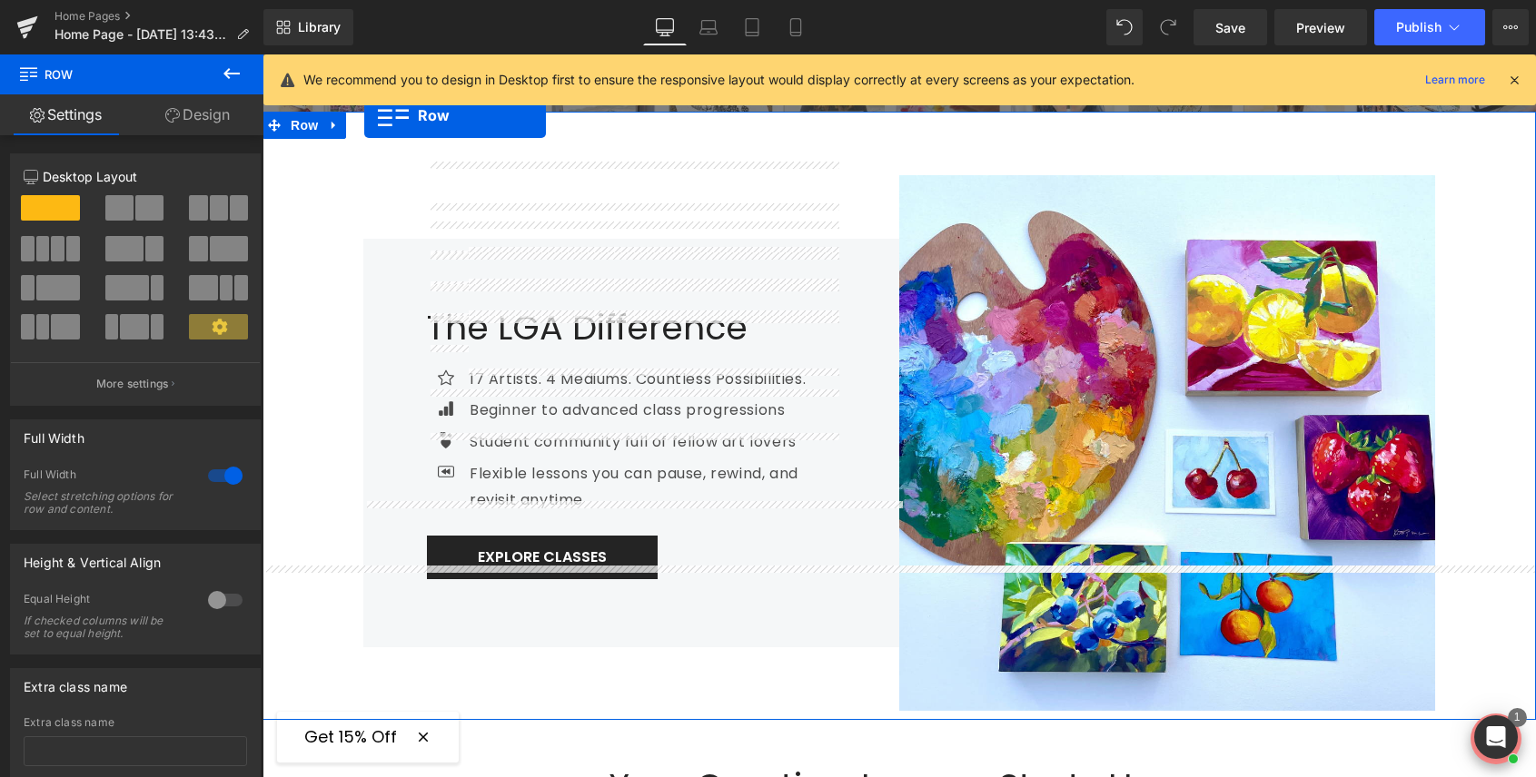
scroll to position [456, 0]
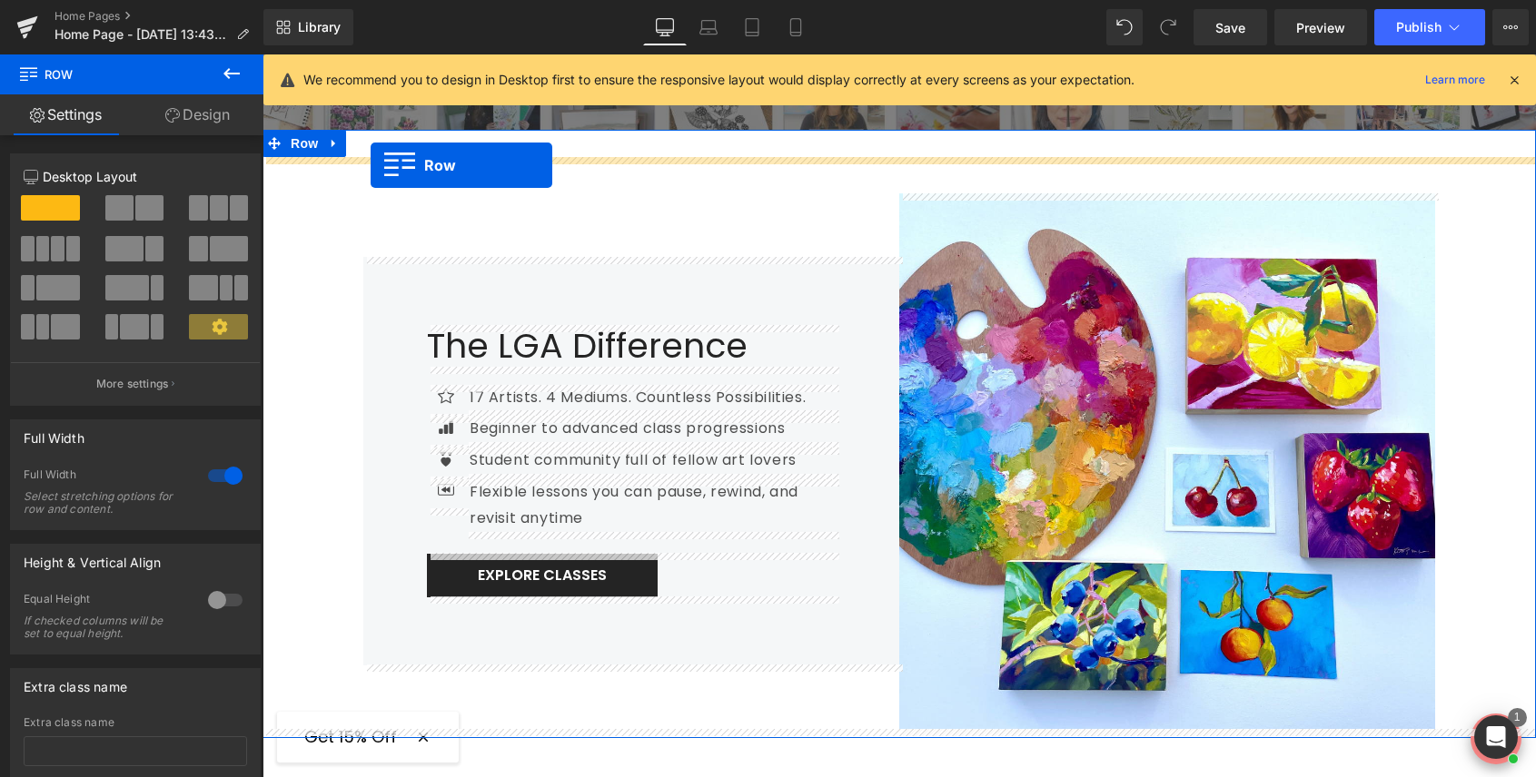
drag, startPoint x: 274, startPoint y: 137, endPoint x: 370, endPoint y: 164, distance: 100.0
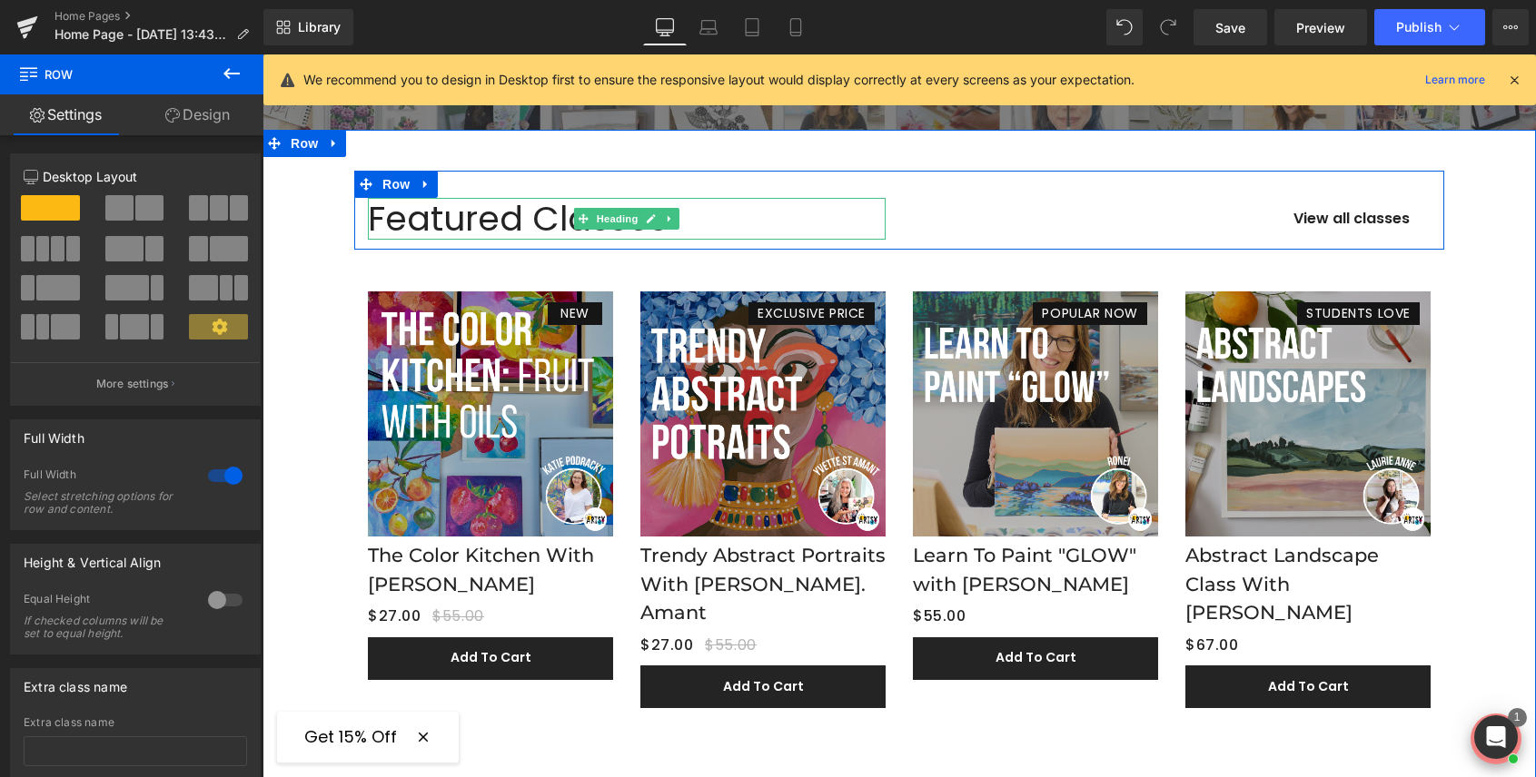
click at [529, 214] on div "Featured Classes" at bounding box center [627, 219] width 518 height 42
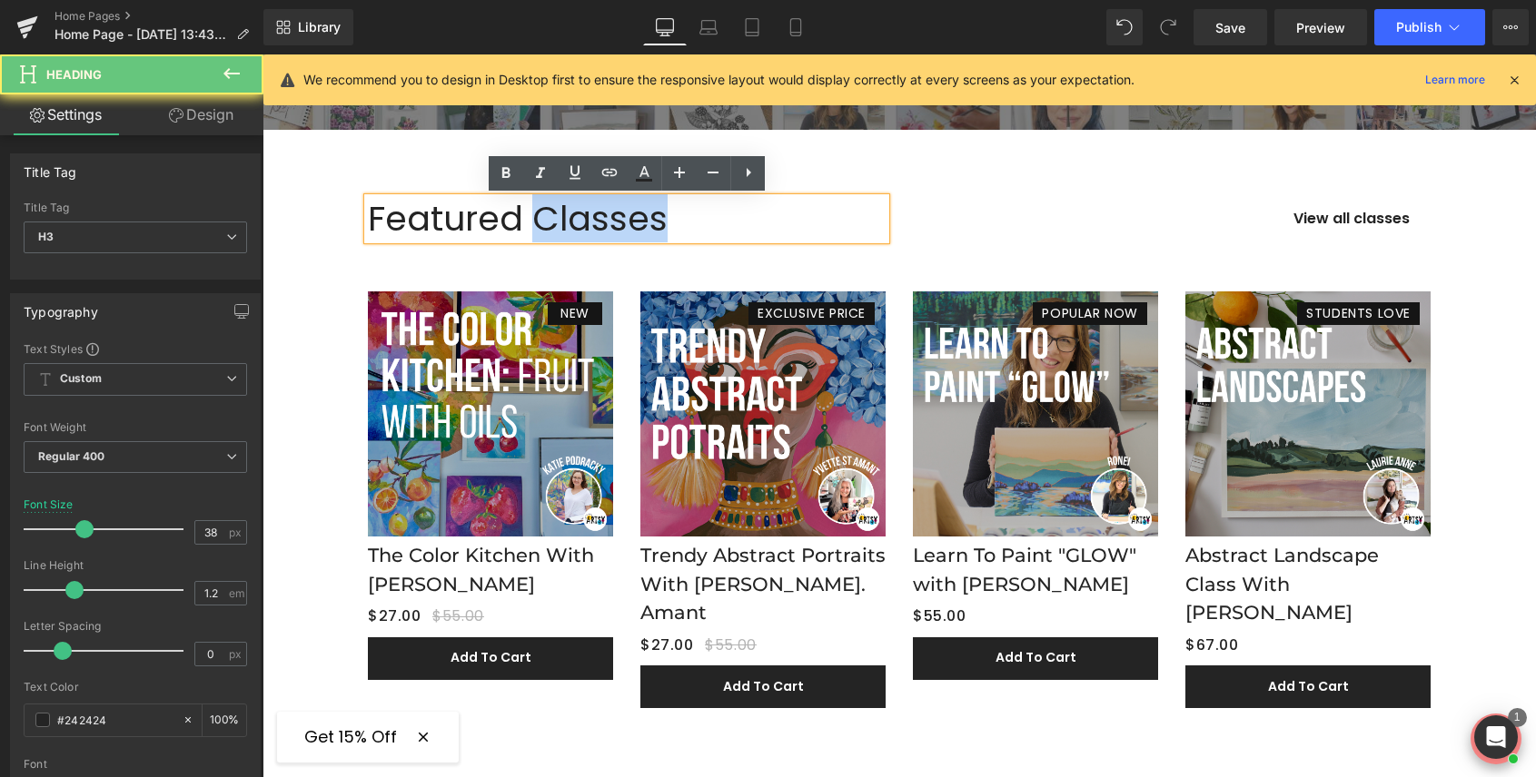
click at [529, 214] on div "Featured Classes" at bounding box center [627, 219] width 518 height 42
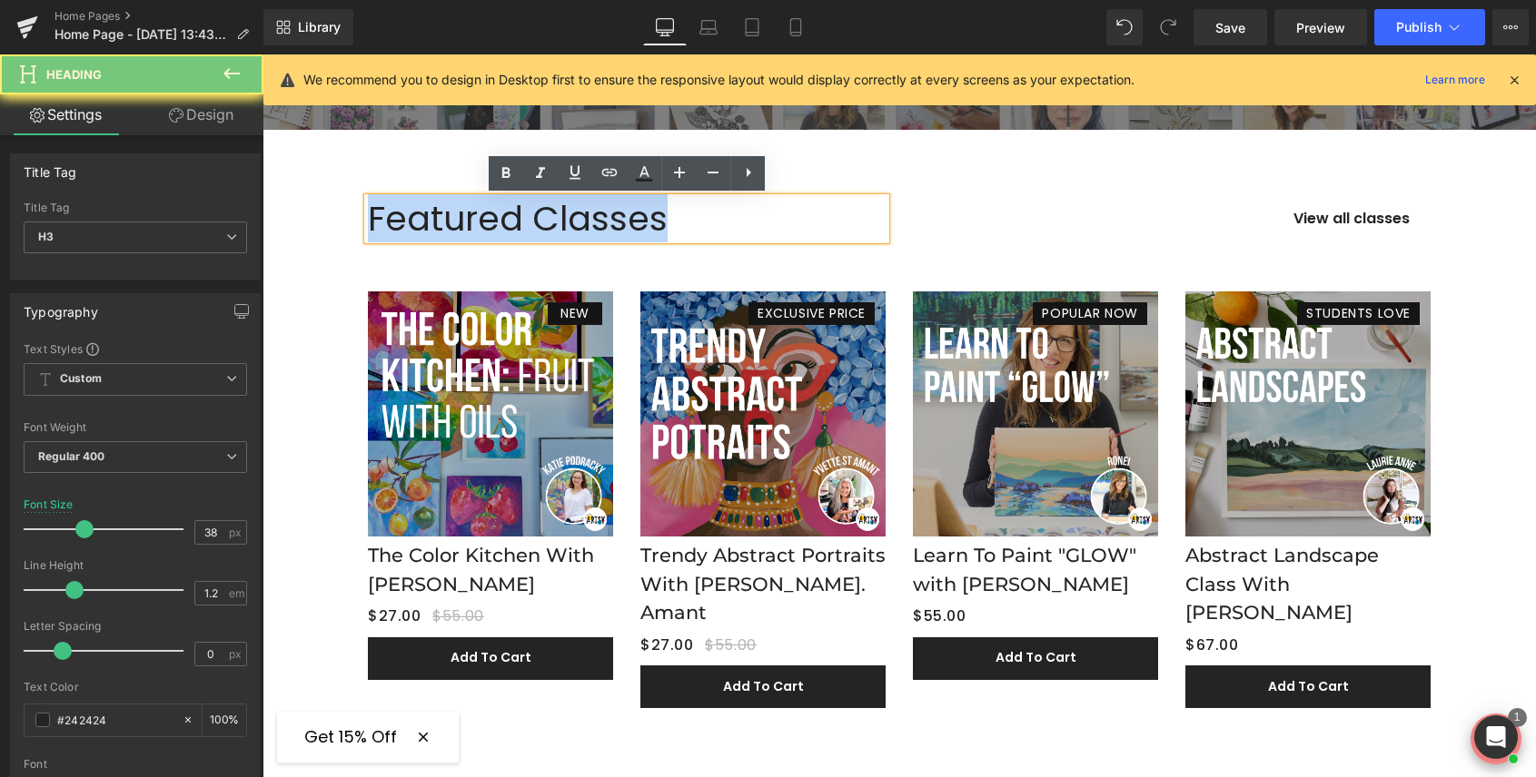
click at [529, 214] on div "Featured Classes" at bounding box center [627, 219] width 518 height 42
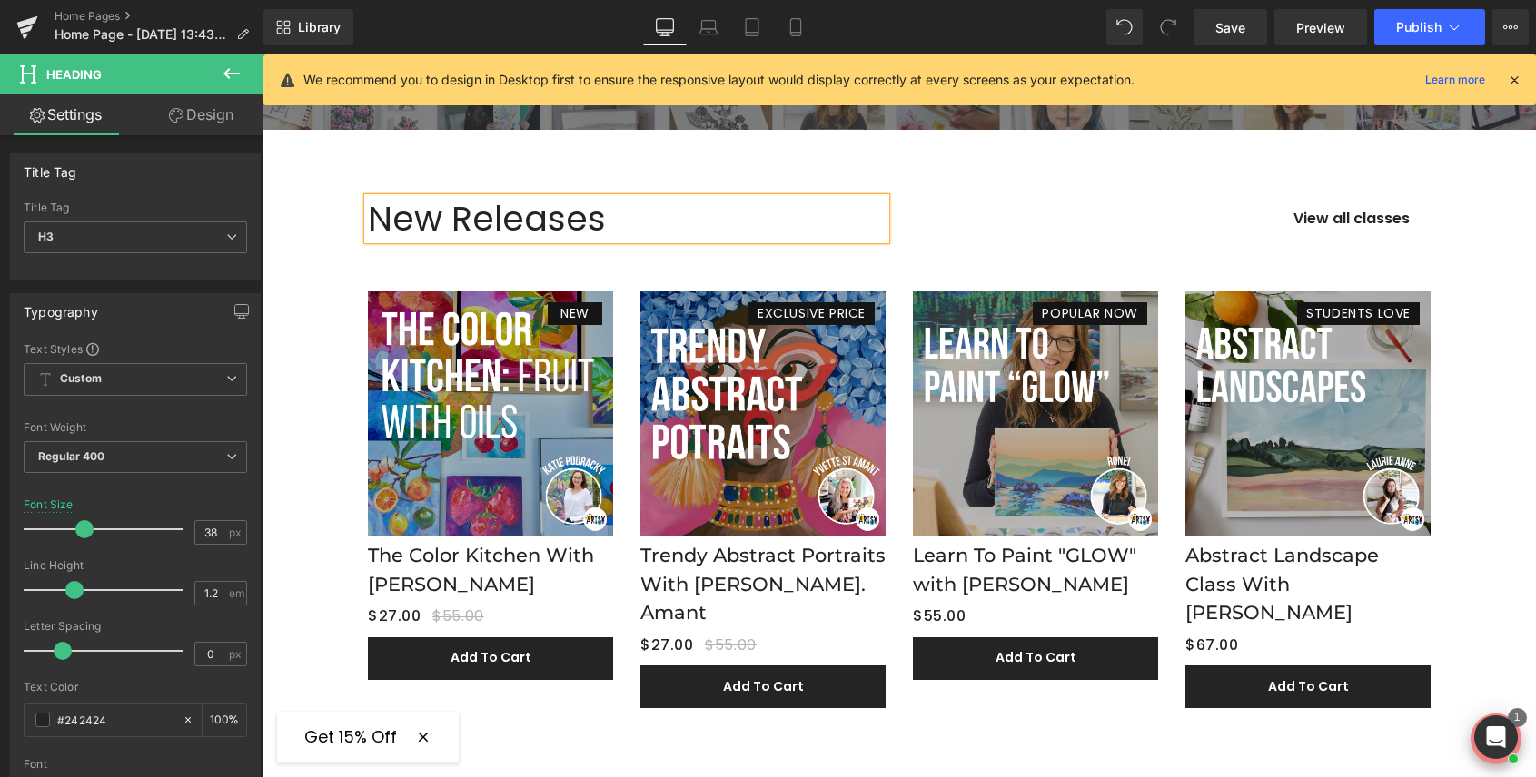
click at [370, 222] on div "New Releases" at bounding box center [627, 219] width 518 height 42
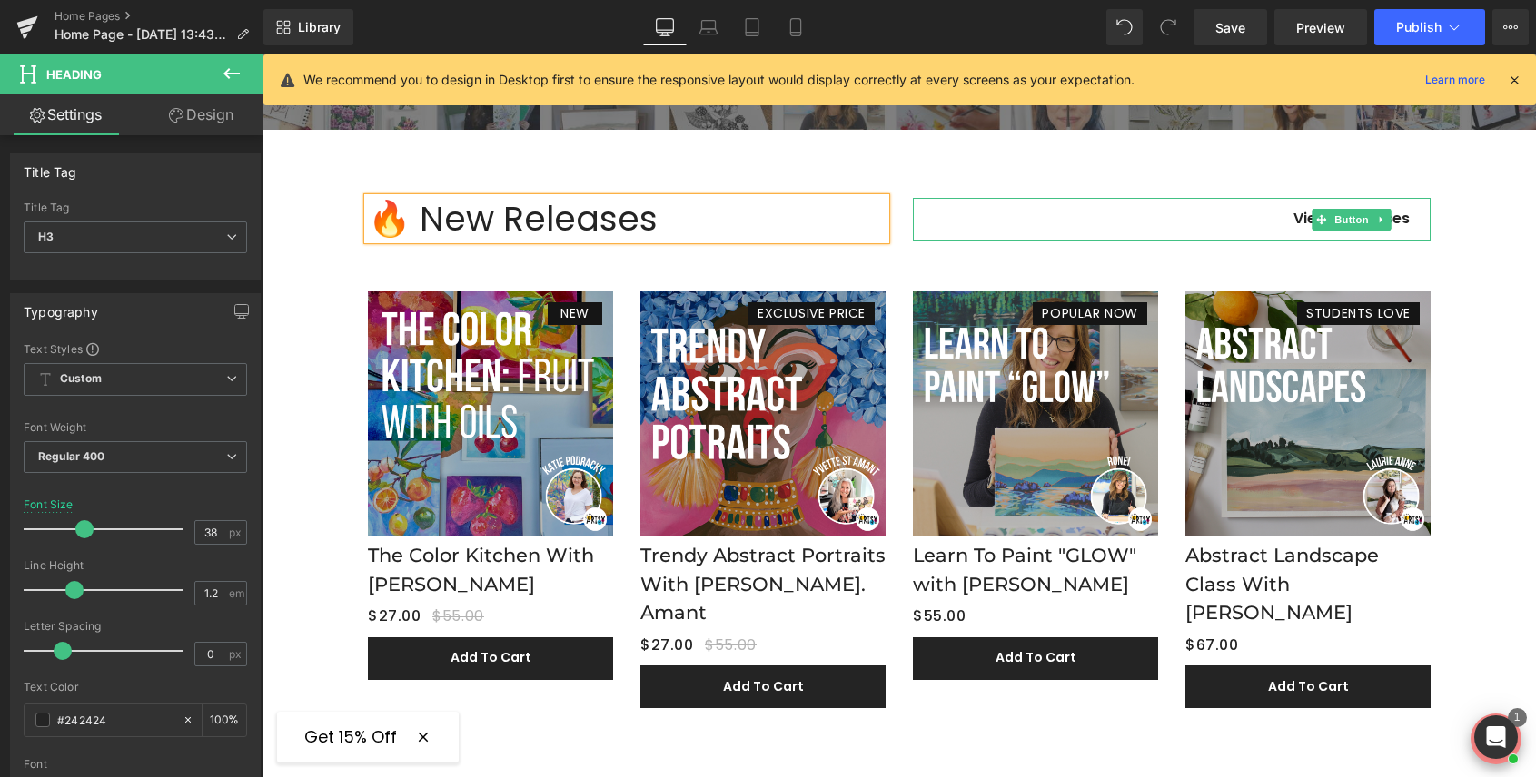
click at [1016, 212] on div "View all classes" at bounding box center [1172, 219] width 518 height 43
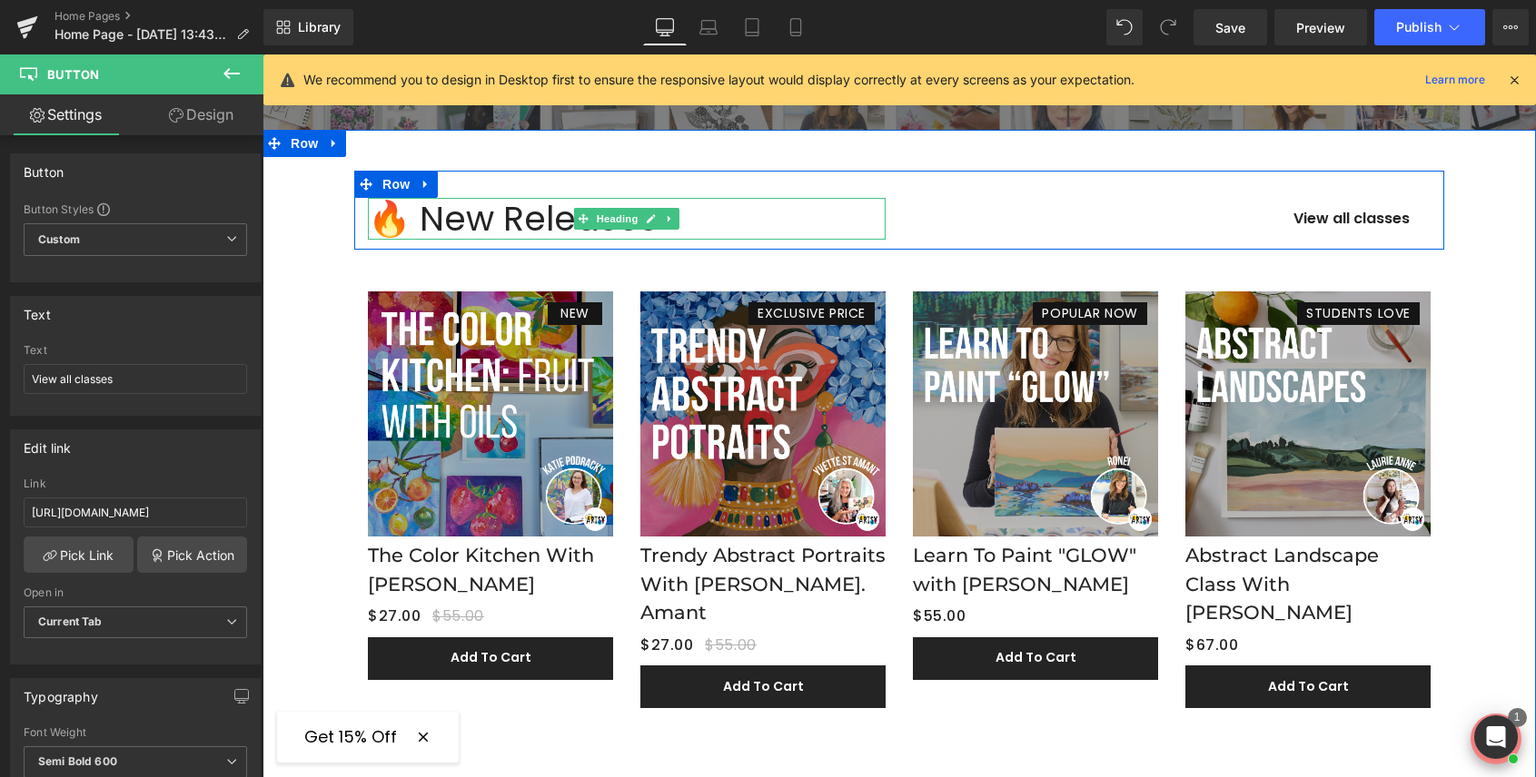
click at [412, 216] on div "🔥 New Releases" at bounding box center [627, 219] width 518 height 42
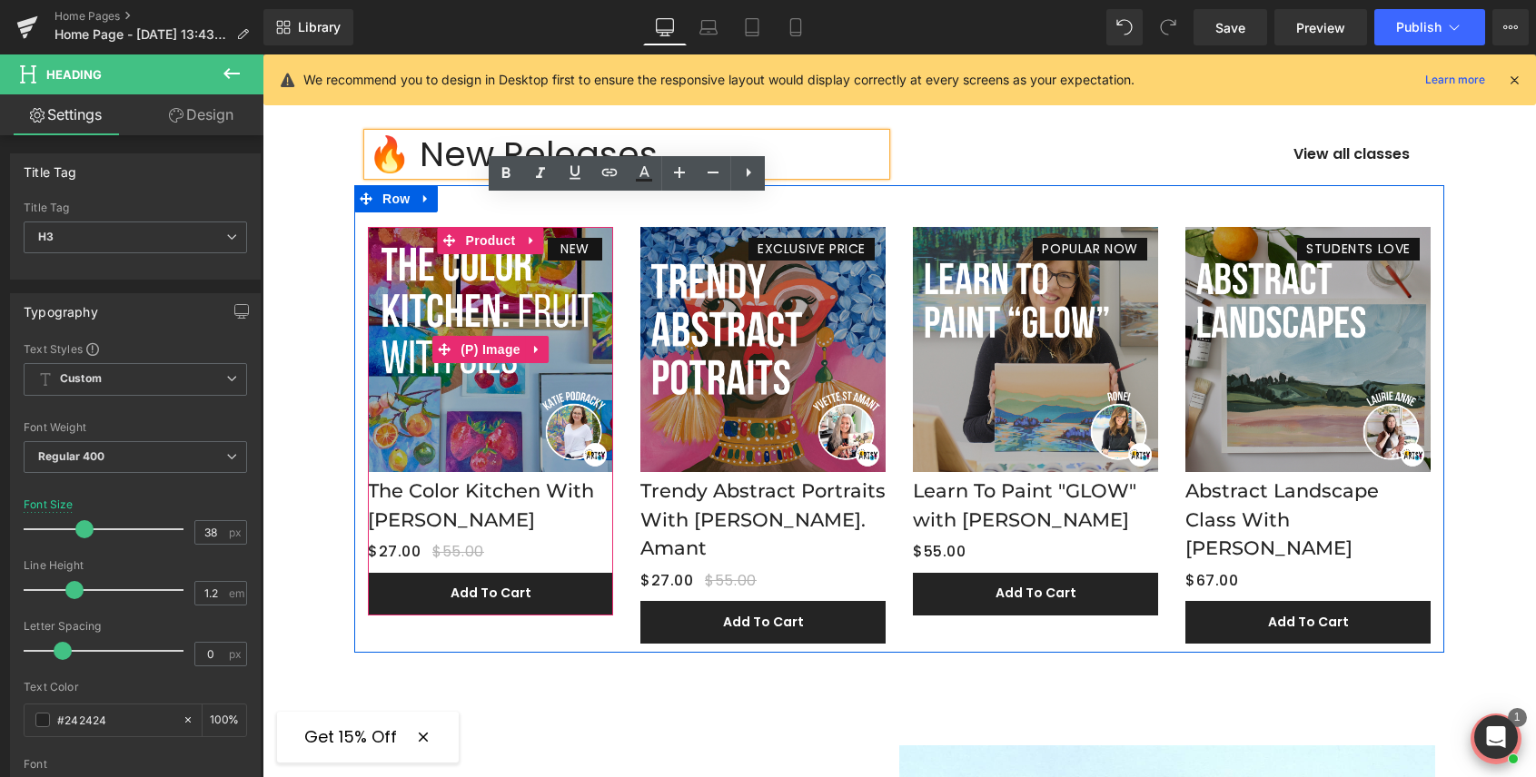
scroll to position [534, 0]
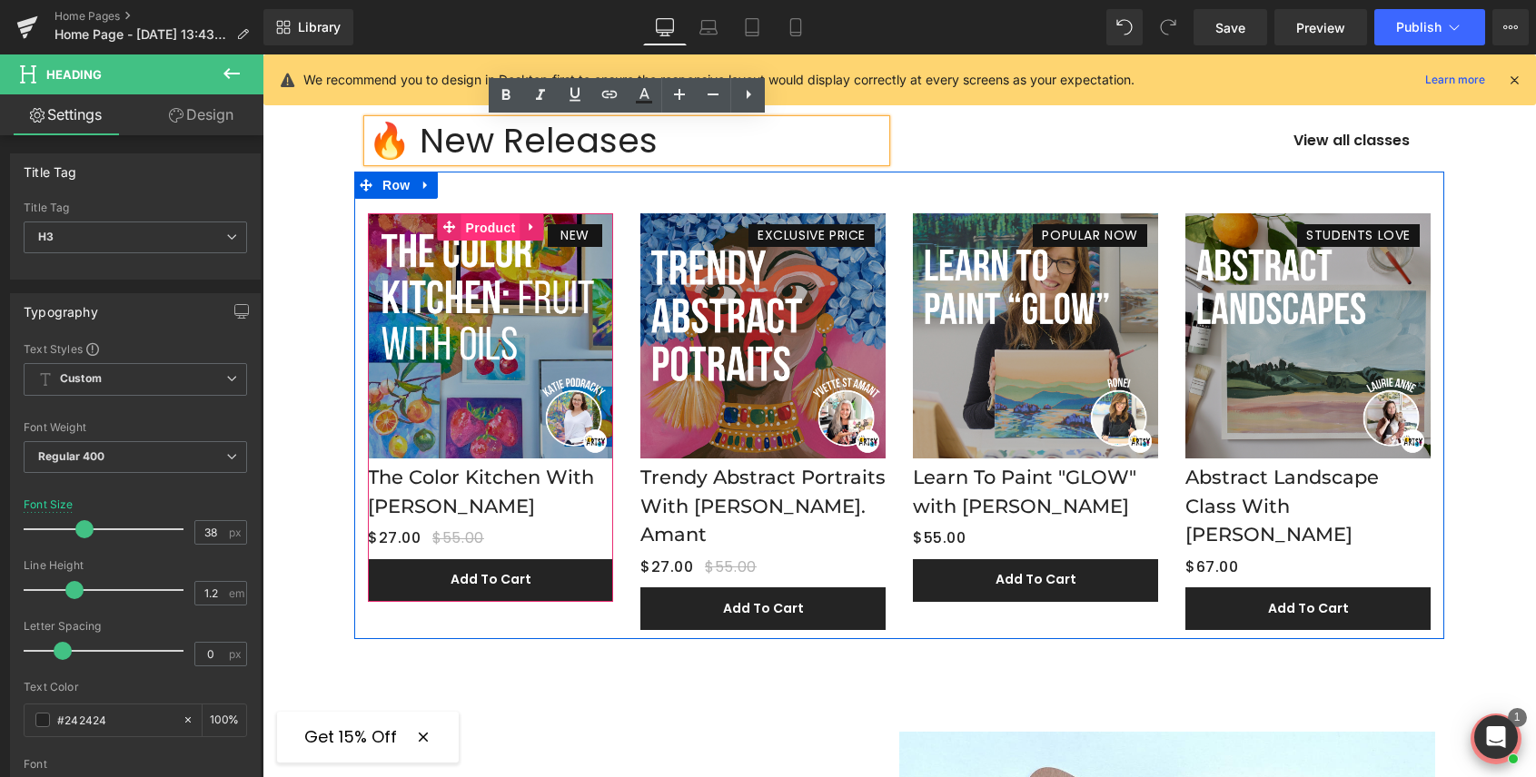
click at [491, 228] on span "Product" at bounding box center [490, 227] width 59 height 27
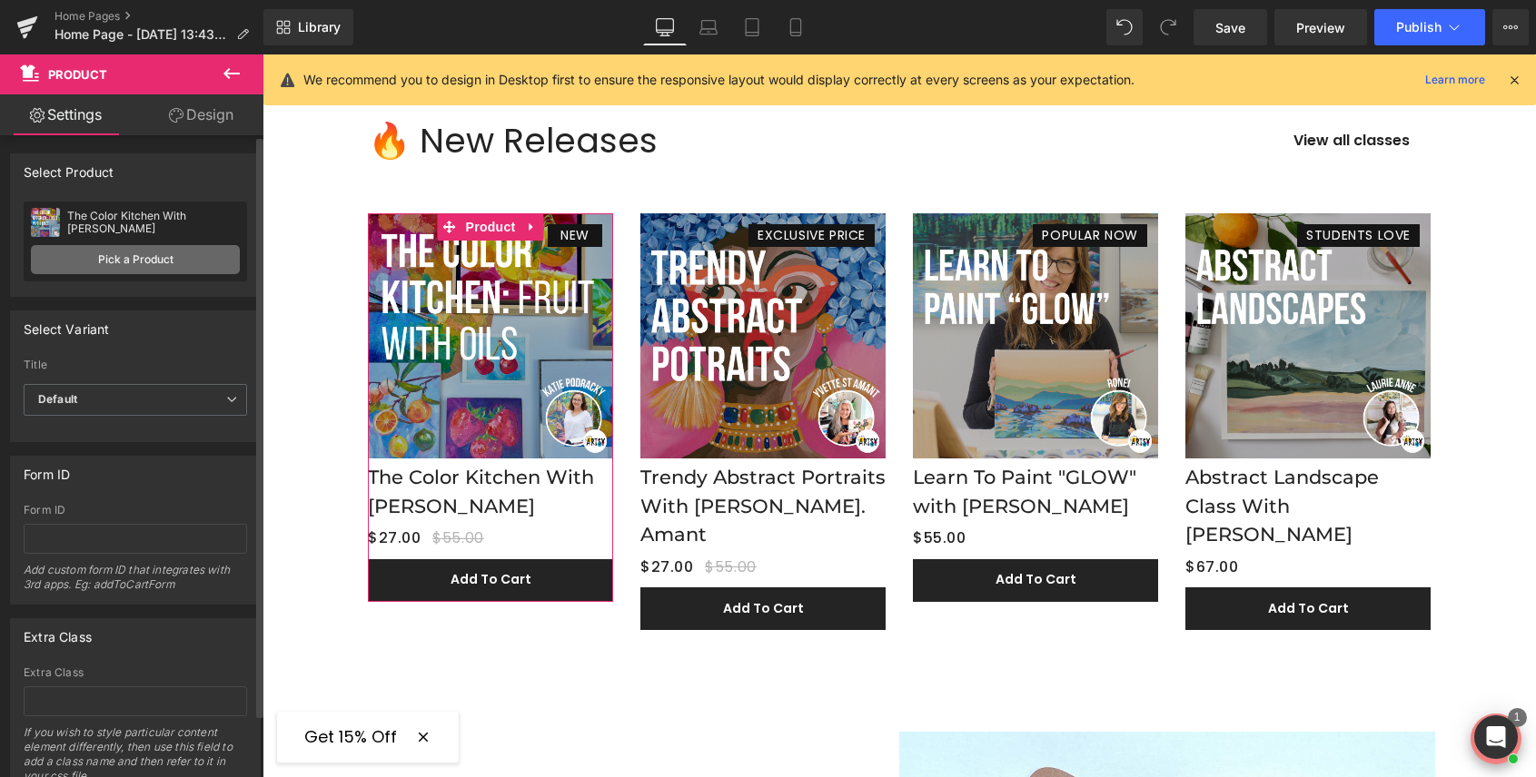
click at [151, 259] on link "Pick a Product" at bounding box center [135, 259] width 209 height 29
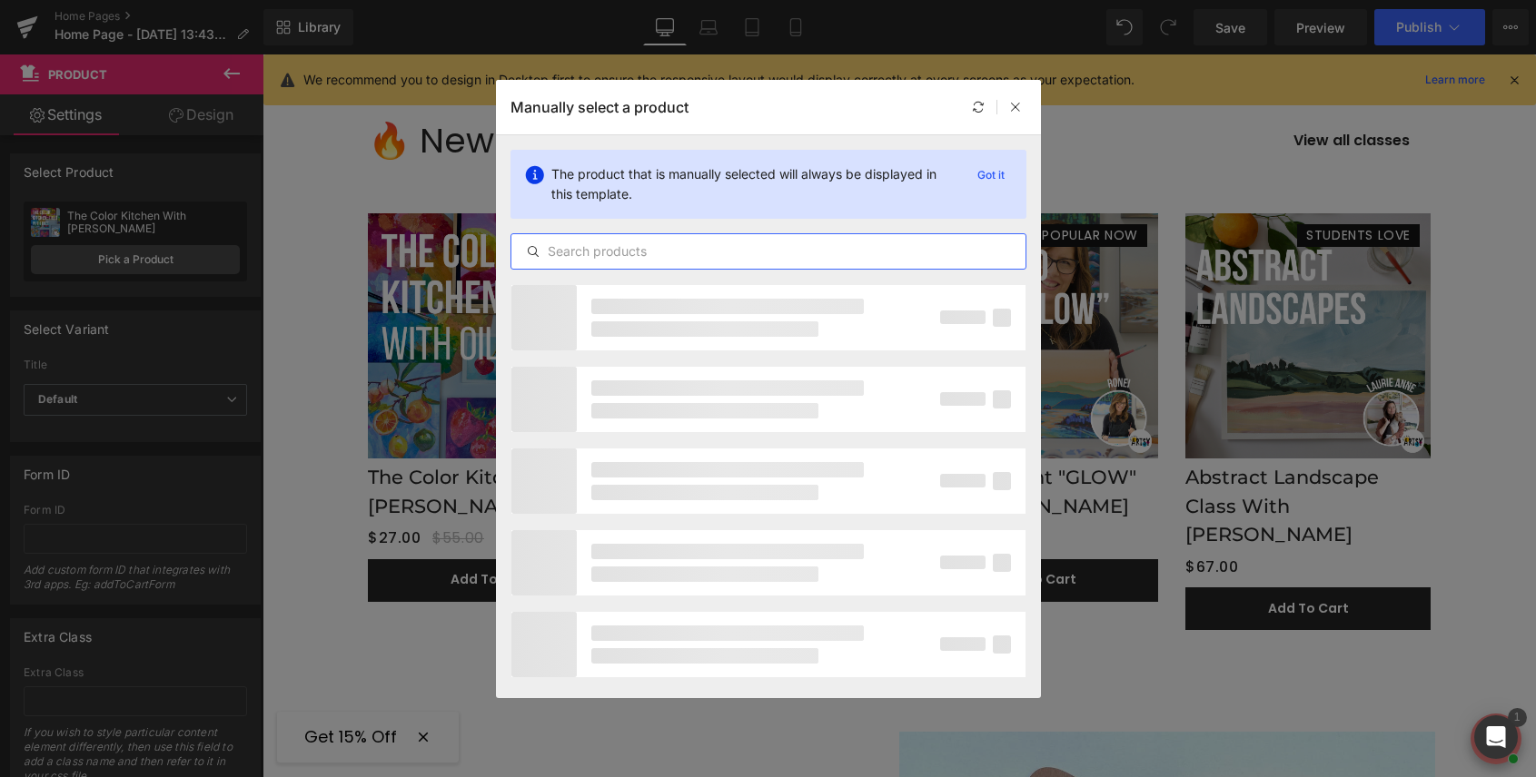
click at [651, 252] on input "text" at bounding box center [768, 252] width 514 height 22
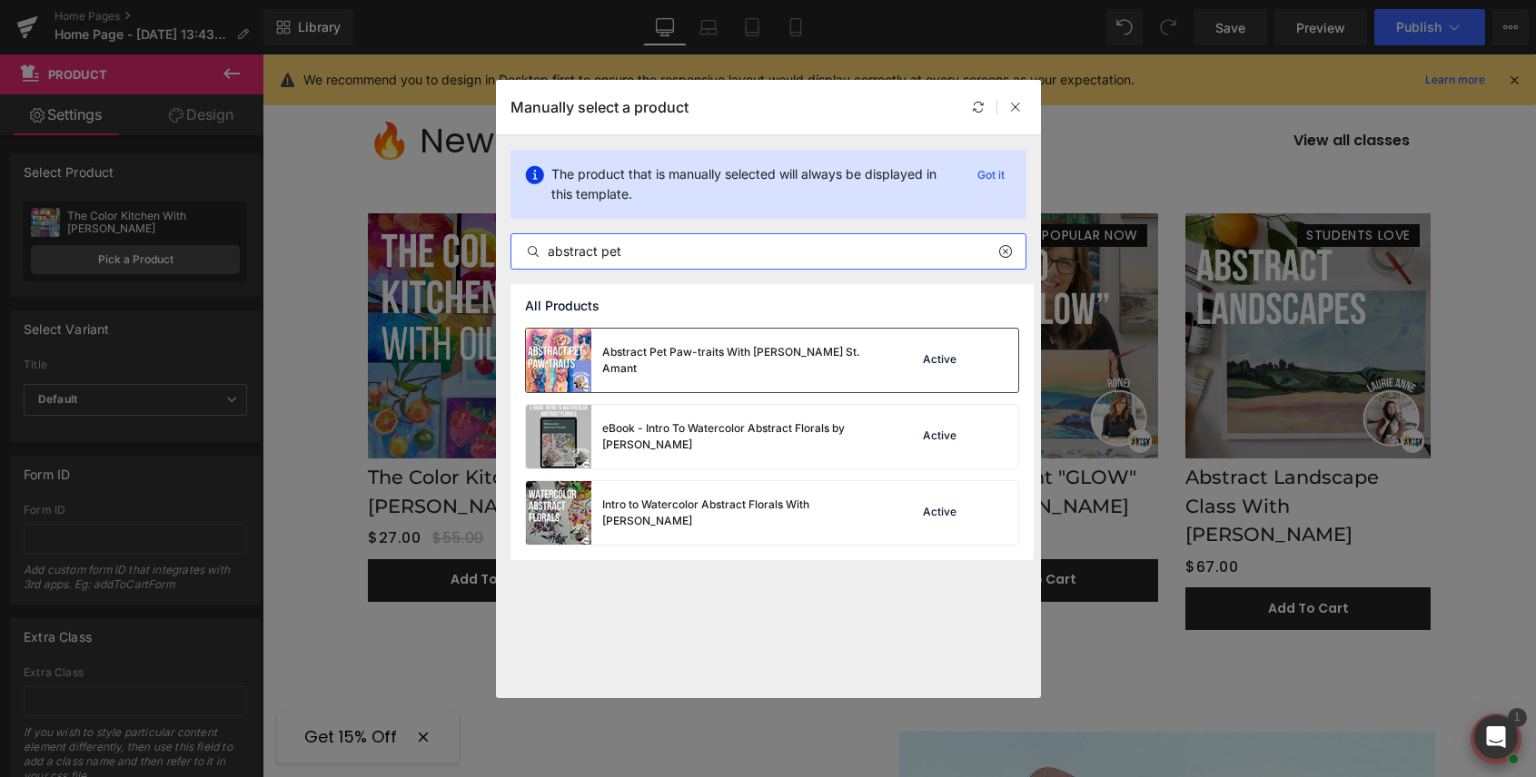
type input "abstract pet"
click at [828, 366] on div "Abstract Pet Paw-traits With [PERSON_NAME] St. Amant" at bounding box center [738, 360] width 272 height 33
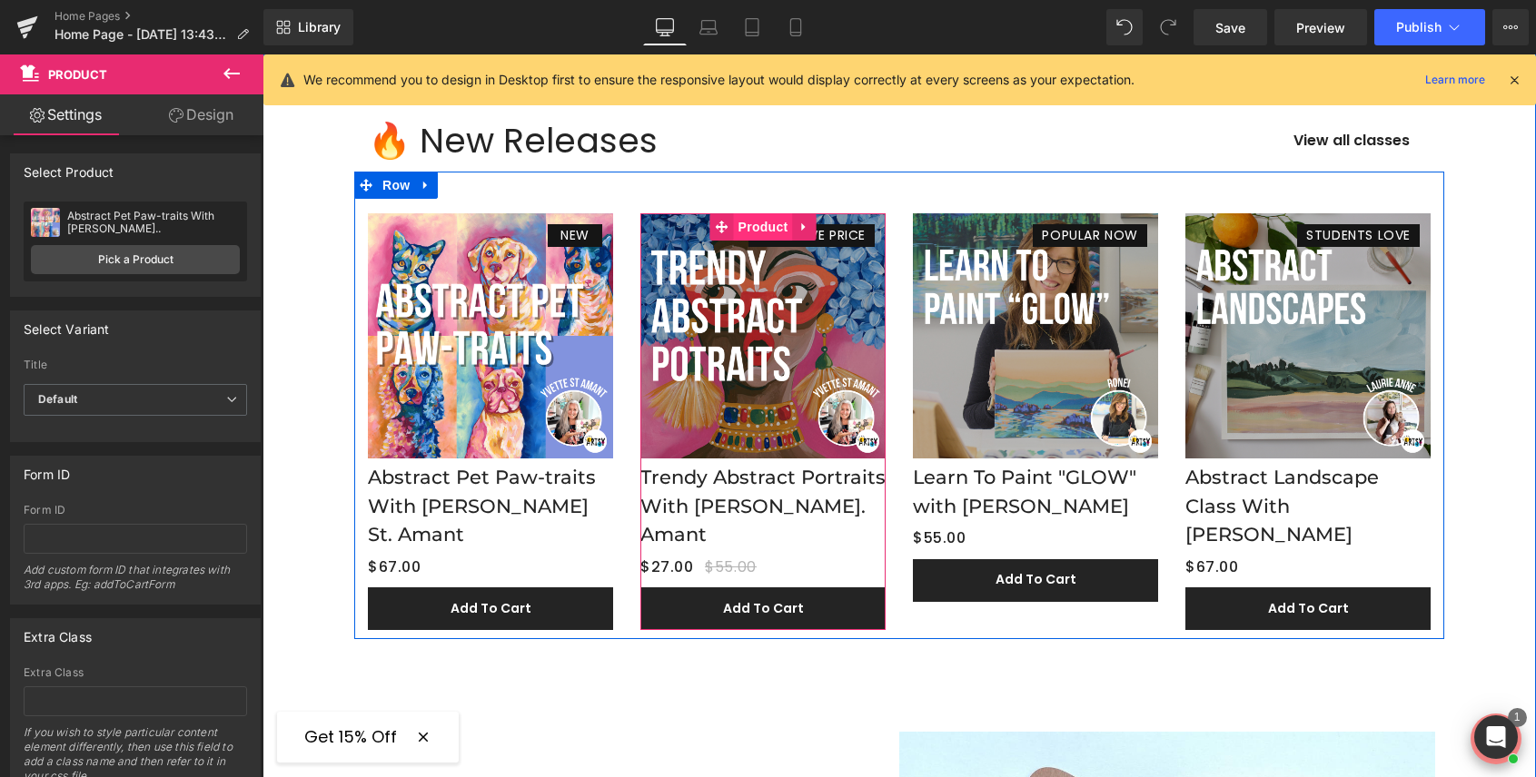
click at [763, 225] on span "Product" at bounding box center [763, 226] width 59 height 27
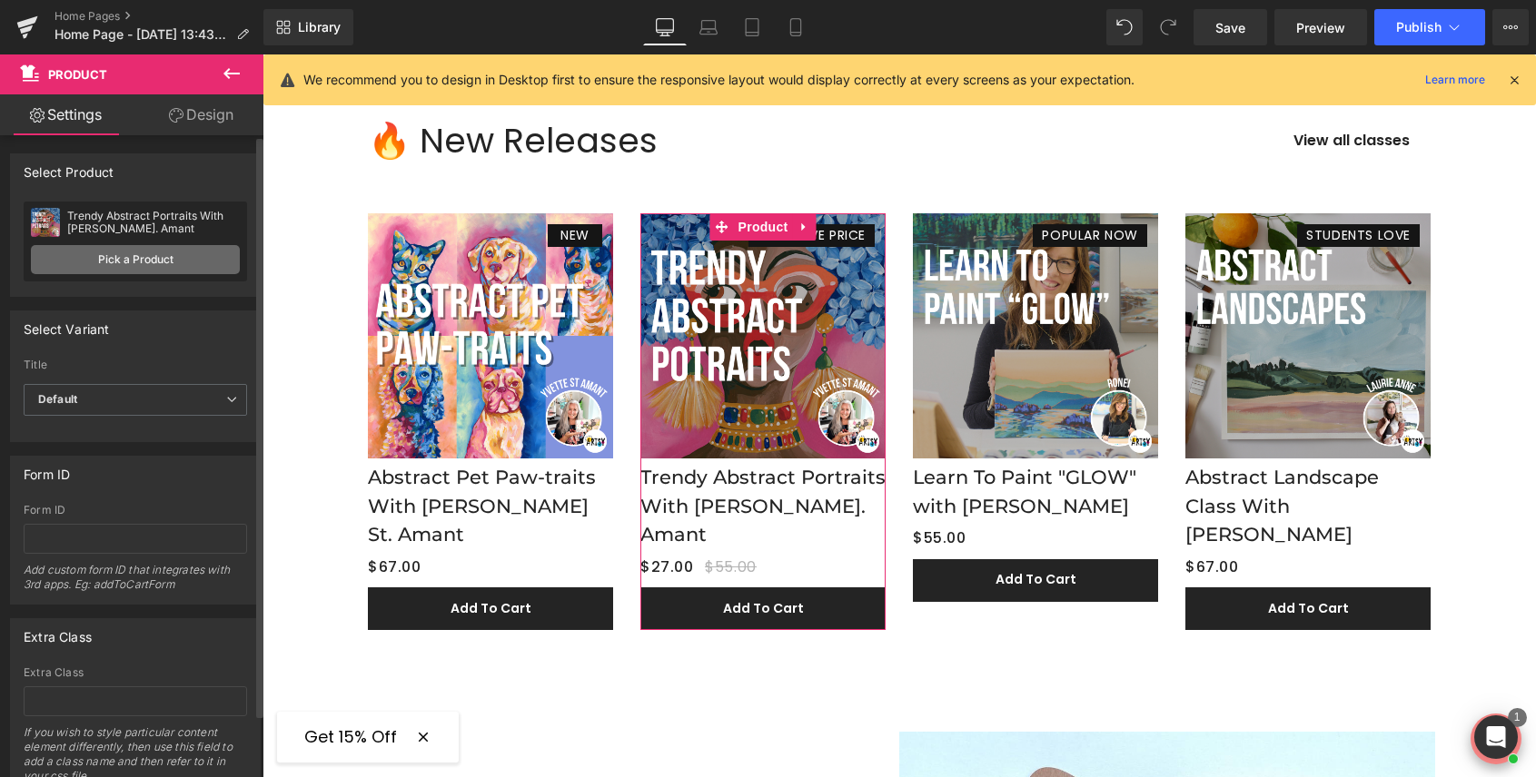
click at [149, 264] on link "Pick a Product" at bounding box center [135, 259] width 209 height 29
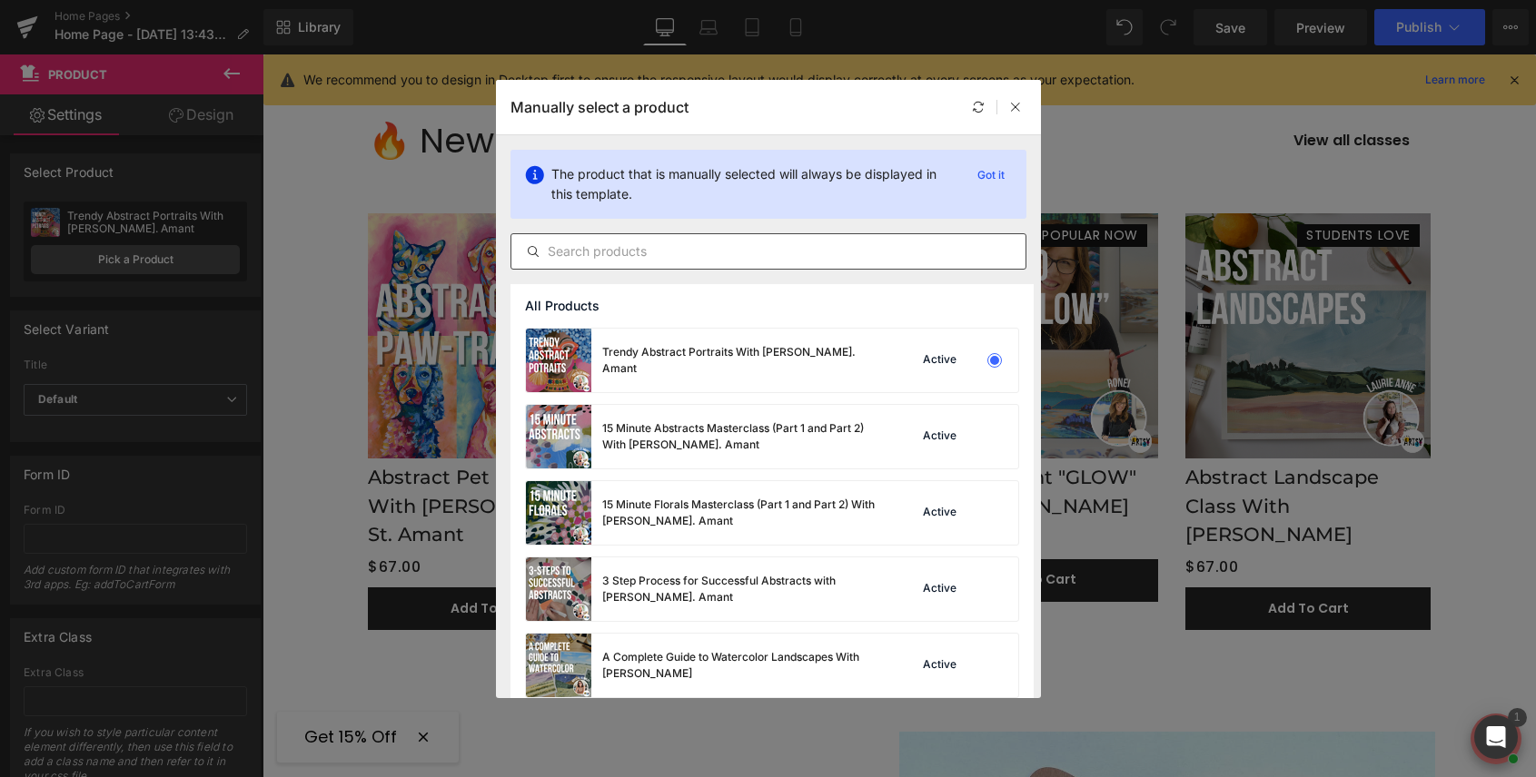
click at [636, 245] on input "text" at bounding box center [768, 252] width 514 height 22
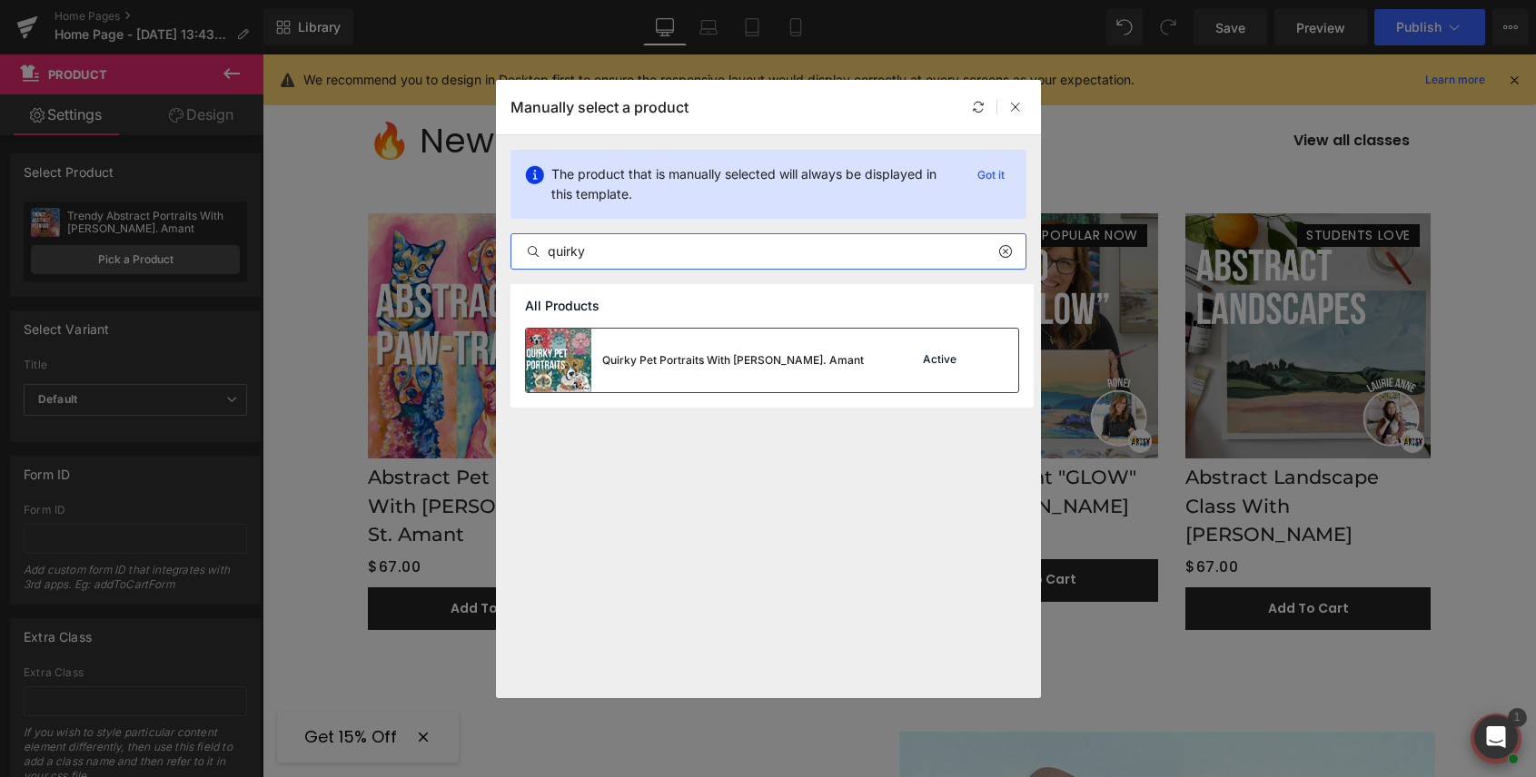
type input "quirky"
click at [656, 363] on div "Quirky Pet Portraits With [PERSON_NAME]. Amant" at bounding box center [733, 360] width 262 height 16
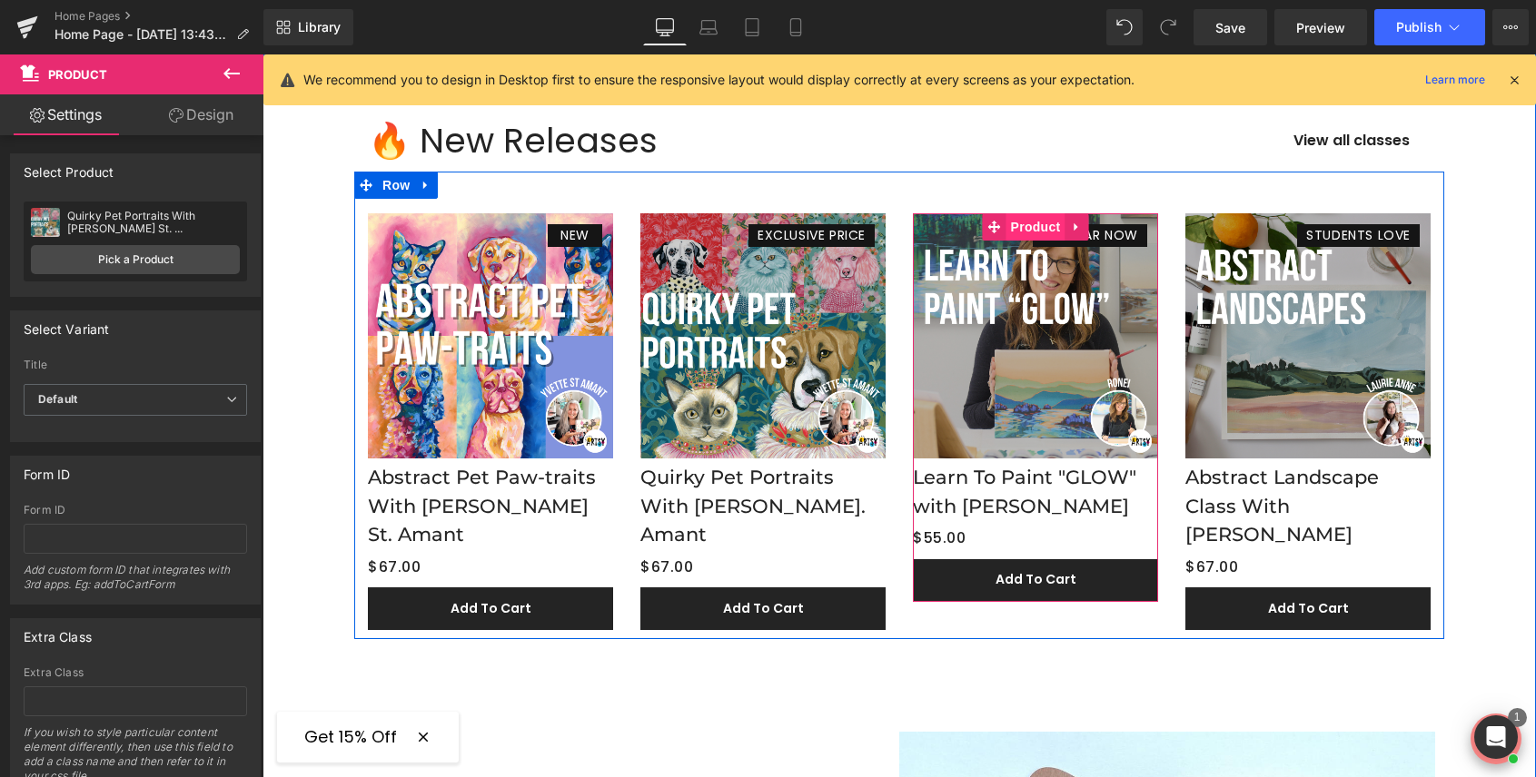
click at [1032, 226] on span "Product" at bounding box center [1035, 226] width 59 height 27
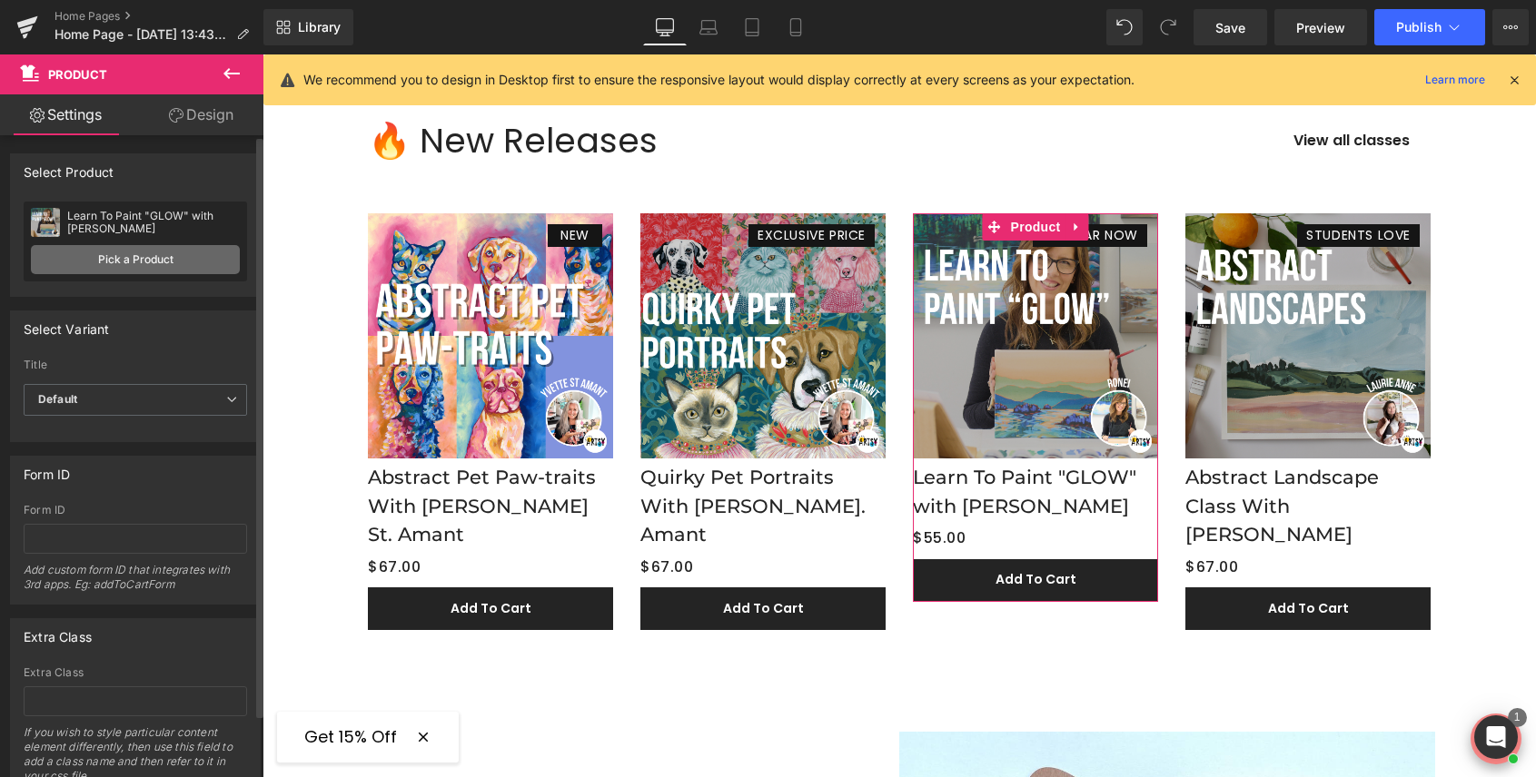
click at [129, 260] on link "Pick a Product" at bounding box center [135, 259] width 209 height 29
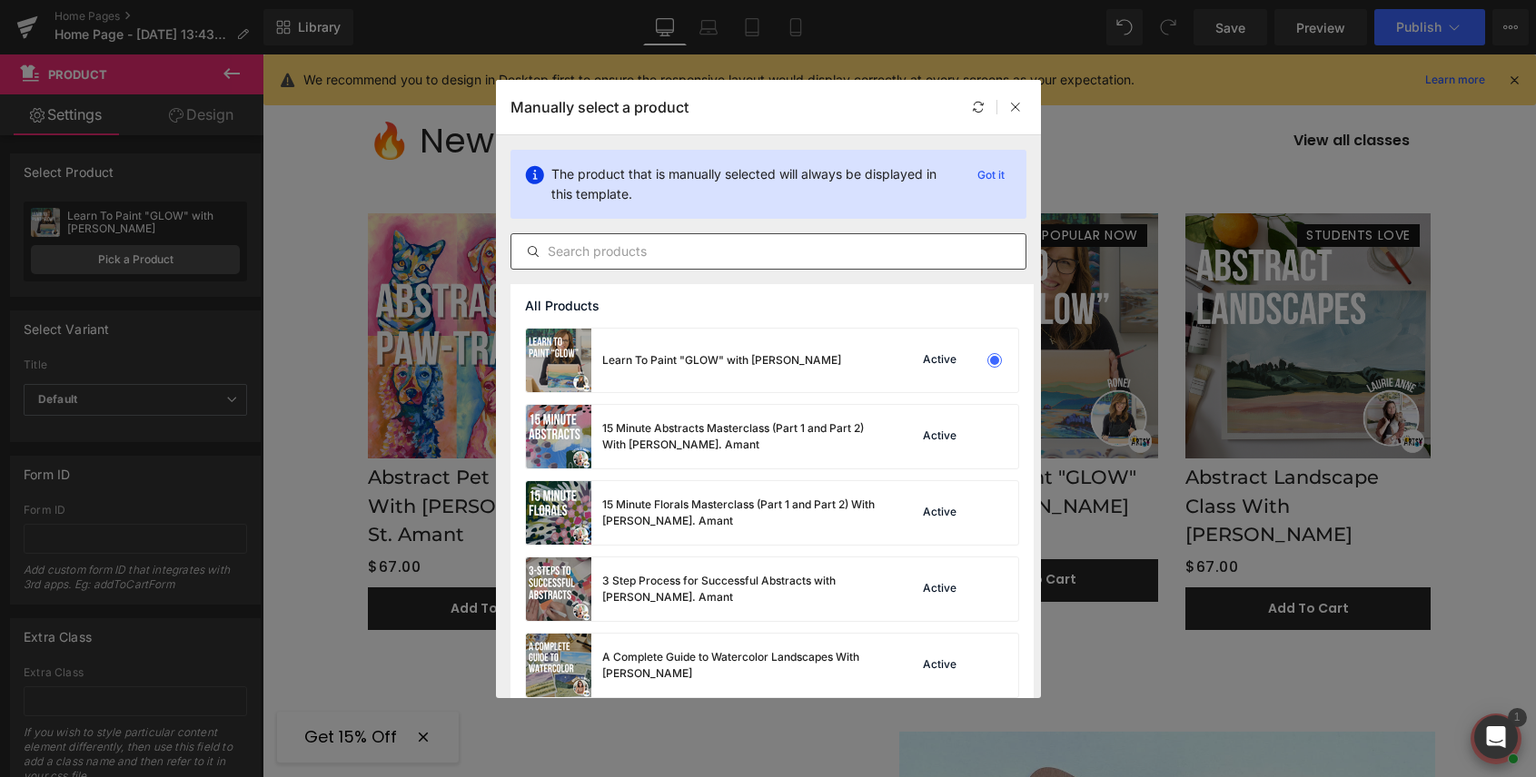
click at [639, 256] on input "text" at bounding box center [768, 252] width 514 height 22
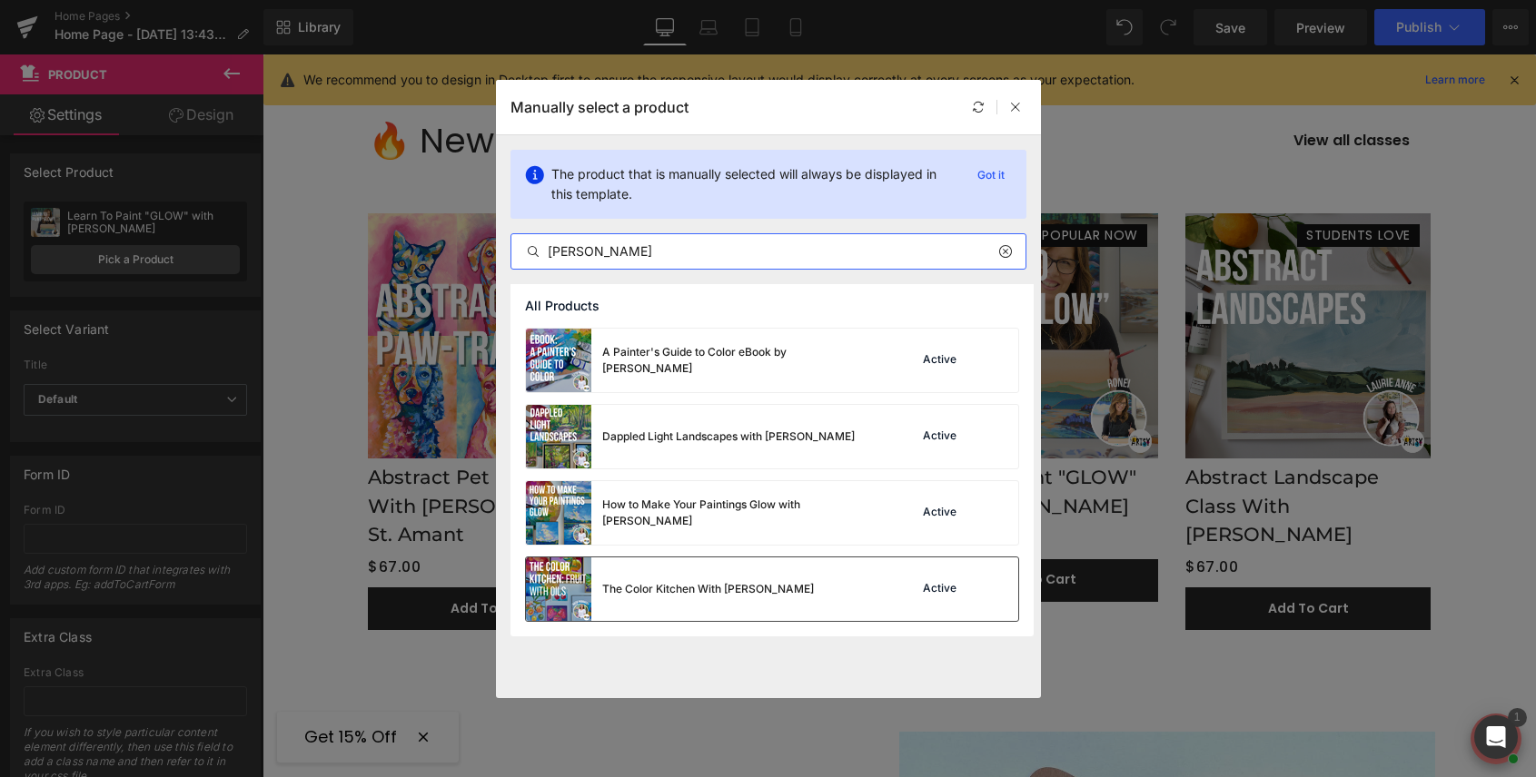
type input "[PERSON_NAME]"
click at [667, 583] on div "The Color Kitchen With [PERSON_NAME]" at bounding box center [708, 589] width 212 height 16
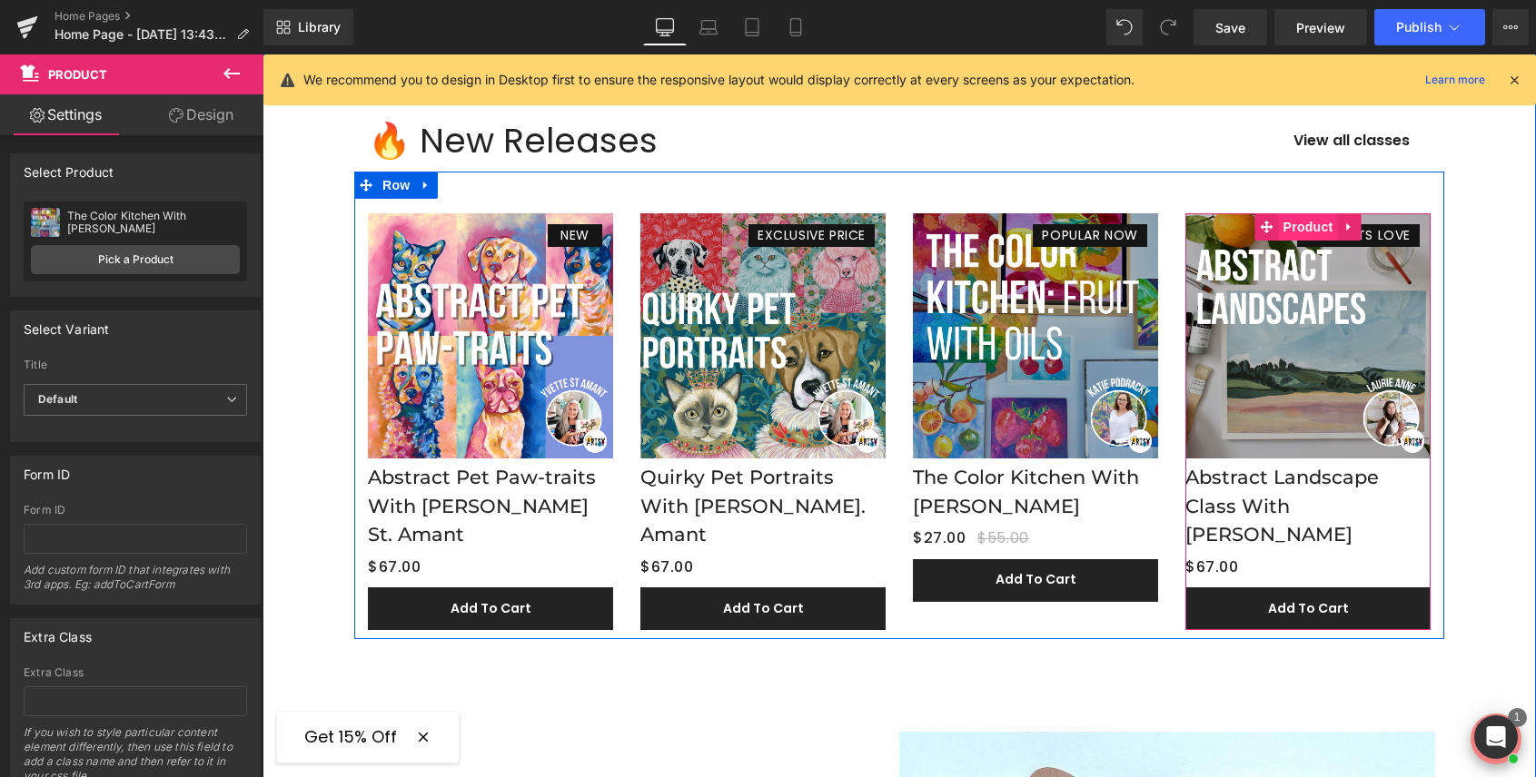
click at [1303, 222] on span "Product" at bounding box center [1308, 226] width 59 height 27
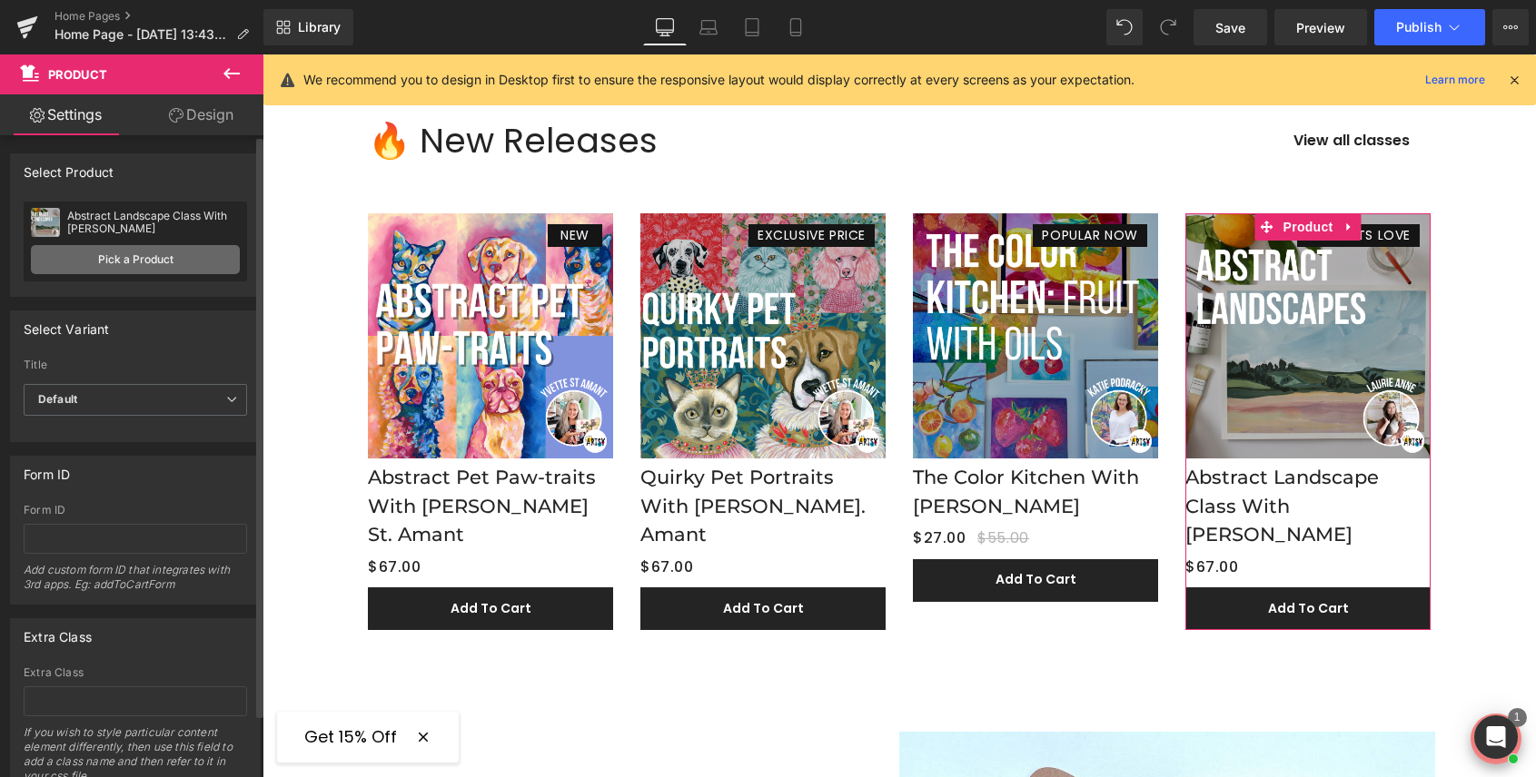
click at [143, 261] on link "Pick a Product" at bounding box center [135, 259] width 209 height 29
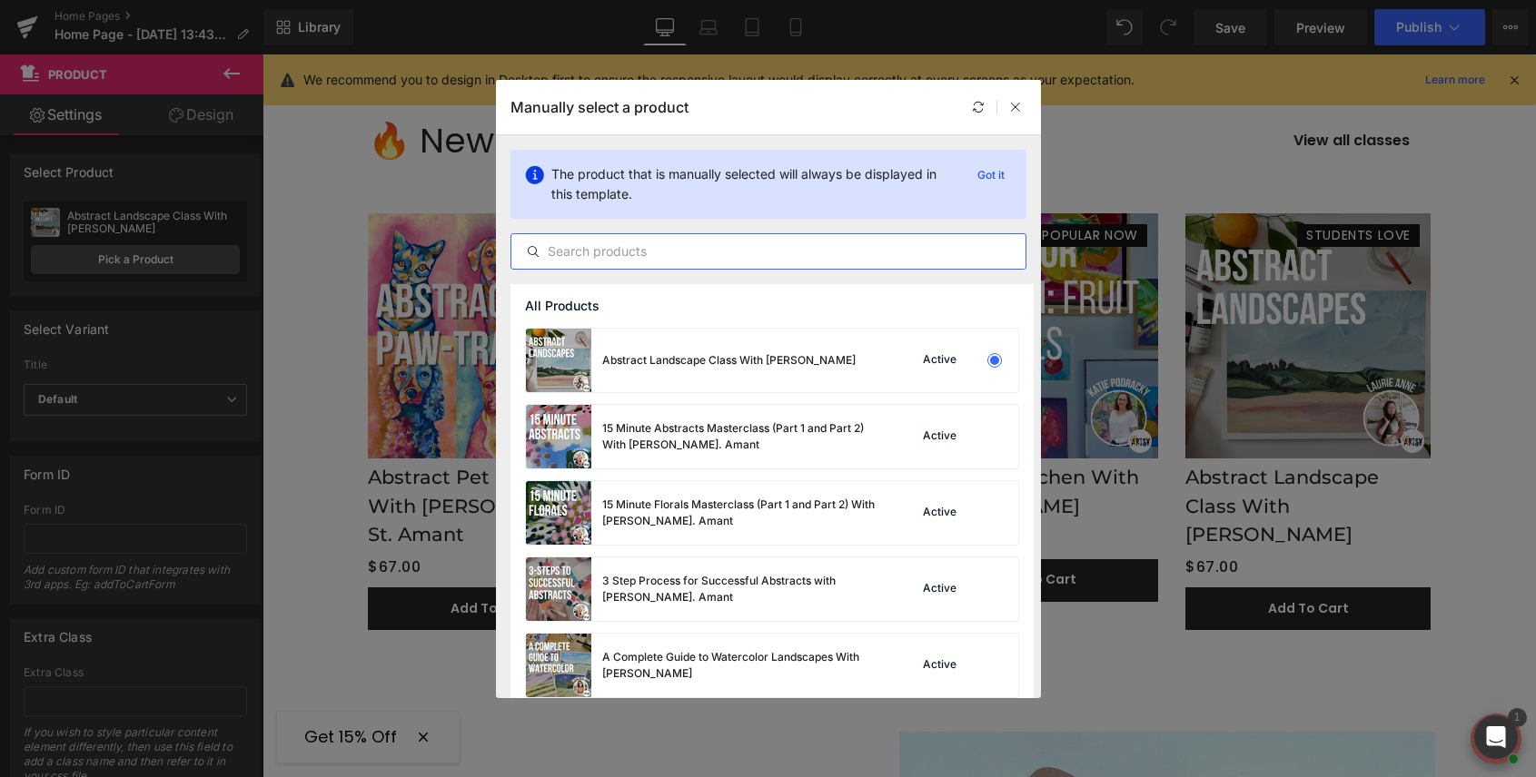
click at [667, 252] on input "text" at bounding box center [768, 252] width 514 height 22
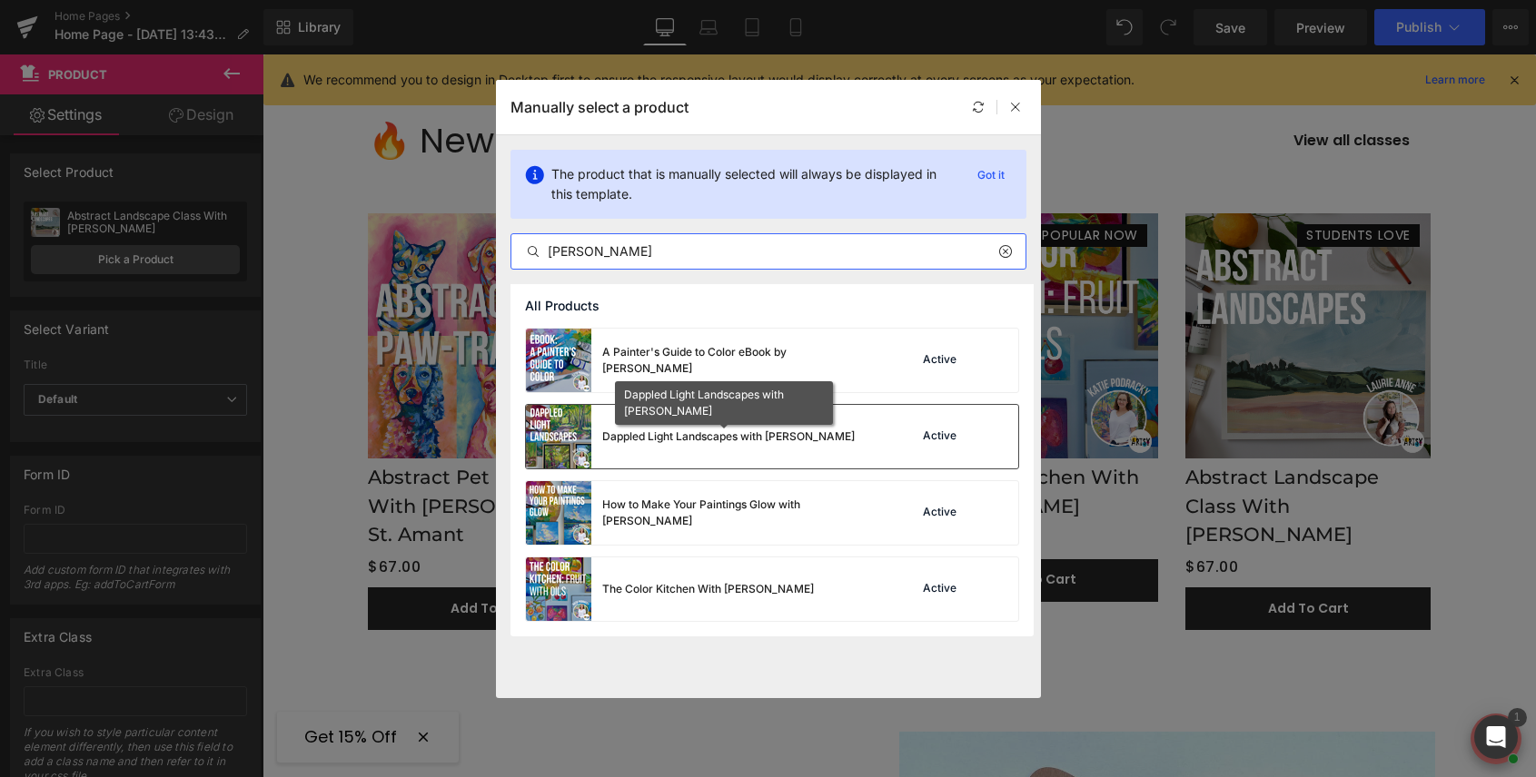
type input "[PERSON_NAME]"
click at [689, 433] on div "Dappled Light Landscapes with [PERSON_NAME]" at bounding box center [728, 437] width 252 height 16
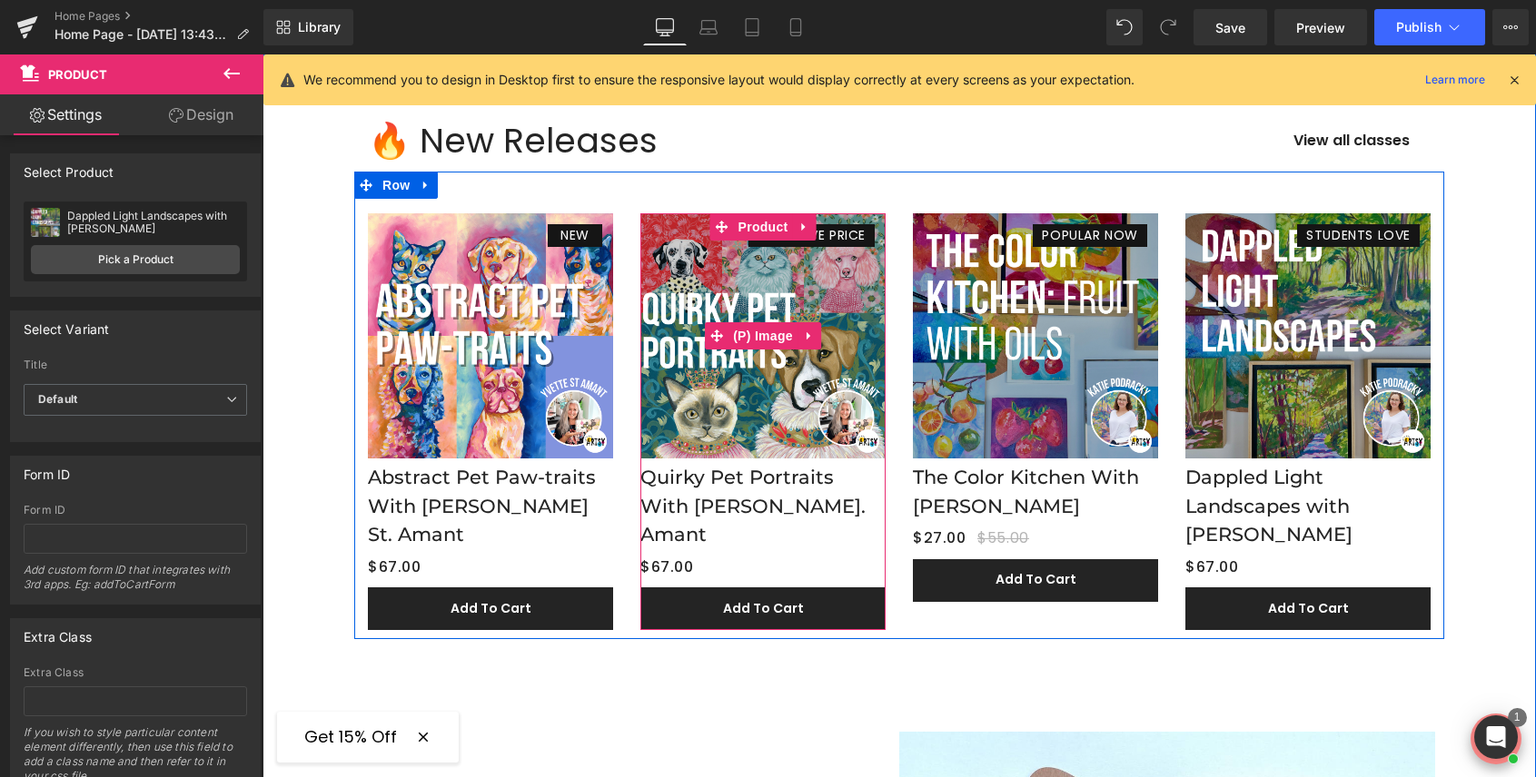
click at [849, 232] on span "EXCLUSIVE PRICE" at bounding box center [811, 235] width 108 height 19
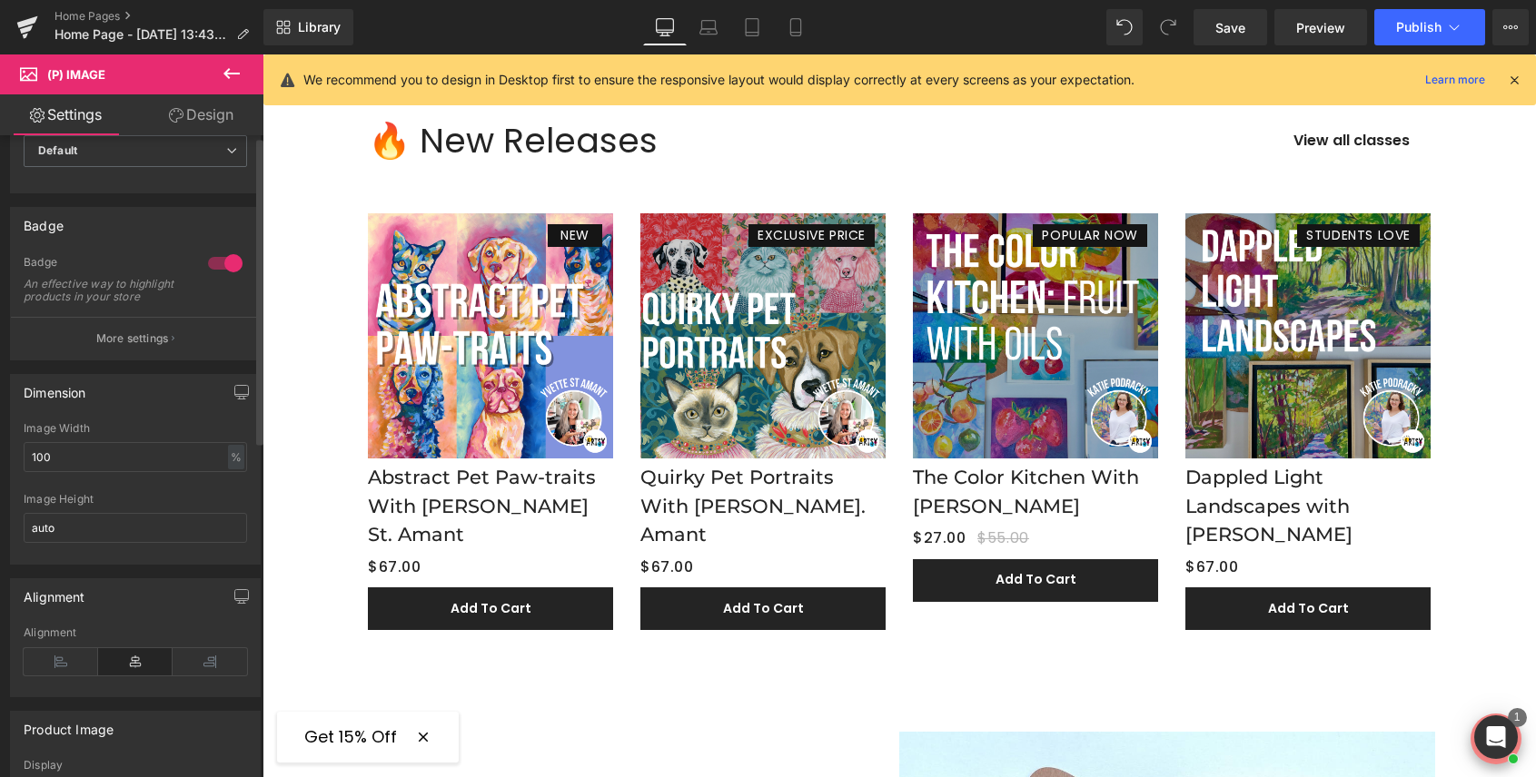
scroll to position [88, 0]
click at [121, 345] on p "More settings" at bounding box center [132, 337] width 73 height 16
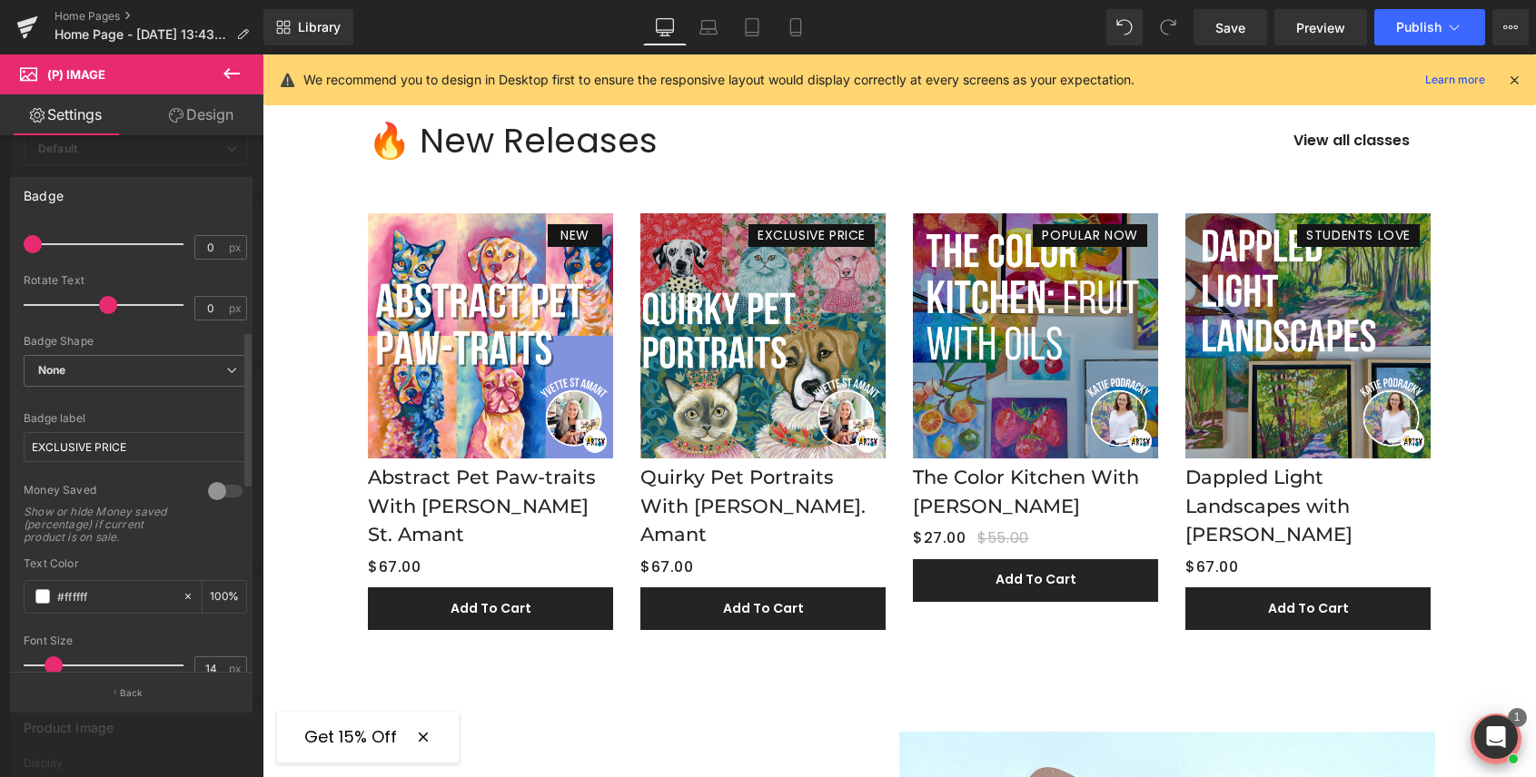
scroll to position [306, 0]
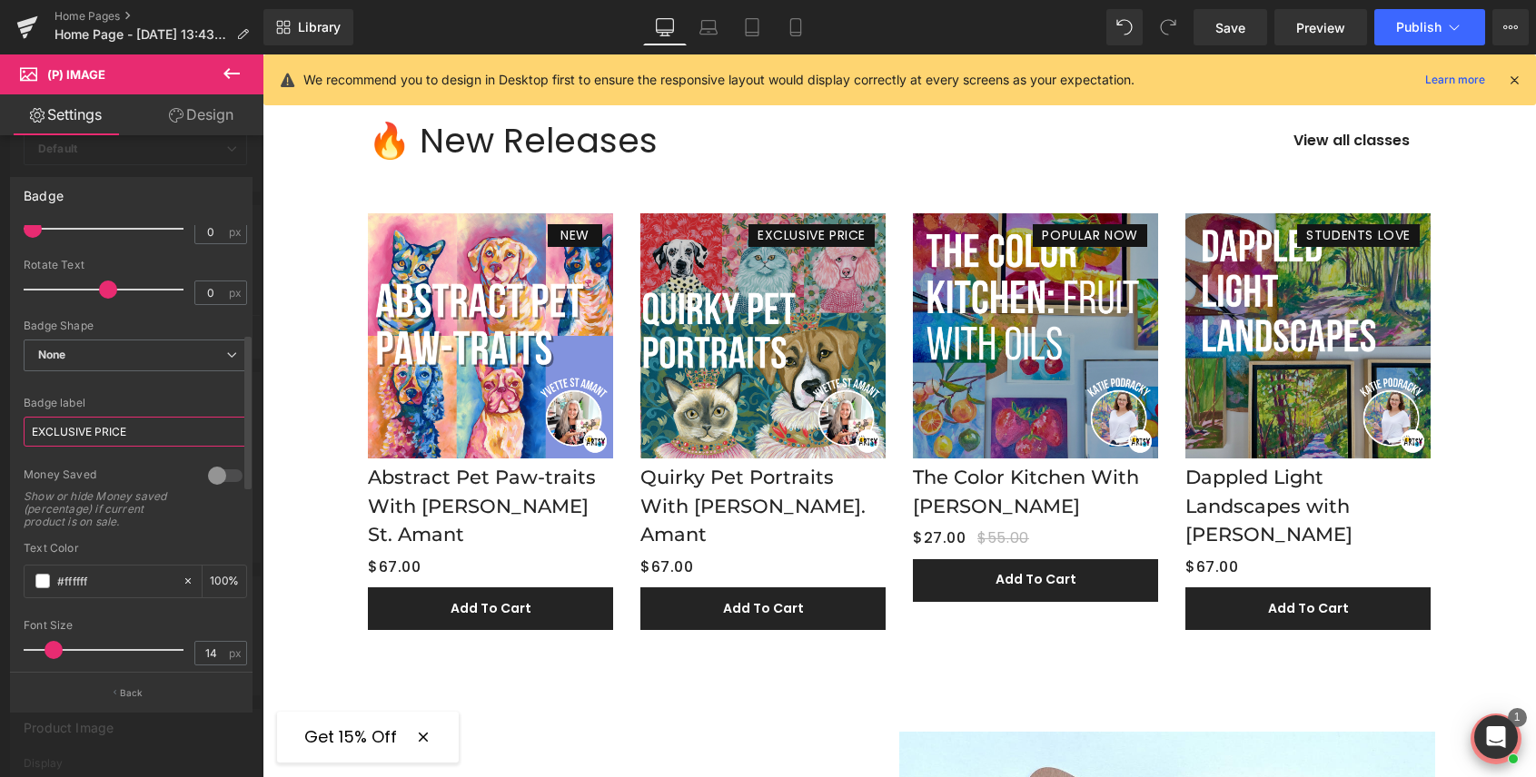
click at [129, 433] on input "EXCLUSIVE PRICE" at bounding box center [135, 432] width 223 height 30
type input "NEW RELEASE"
click at [92, 432] on input "NEW RELEASE" at bounding box center [135, 432] width 223 height 30
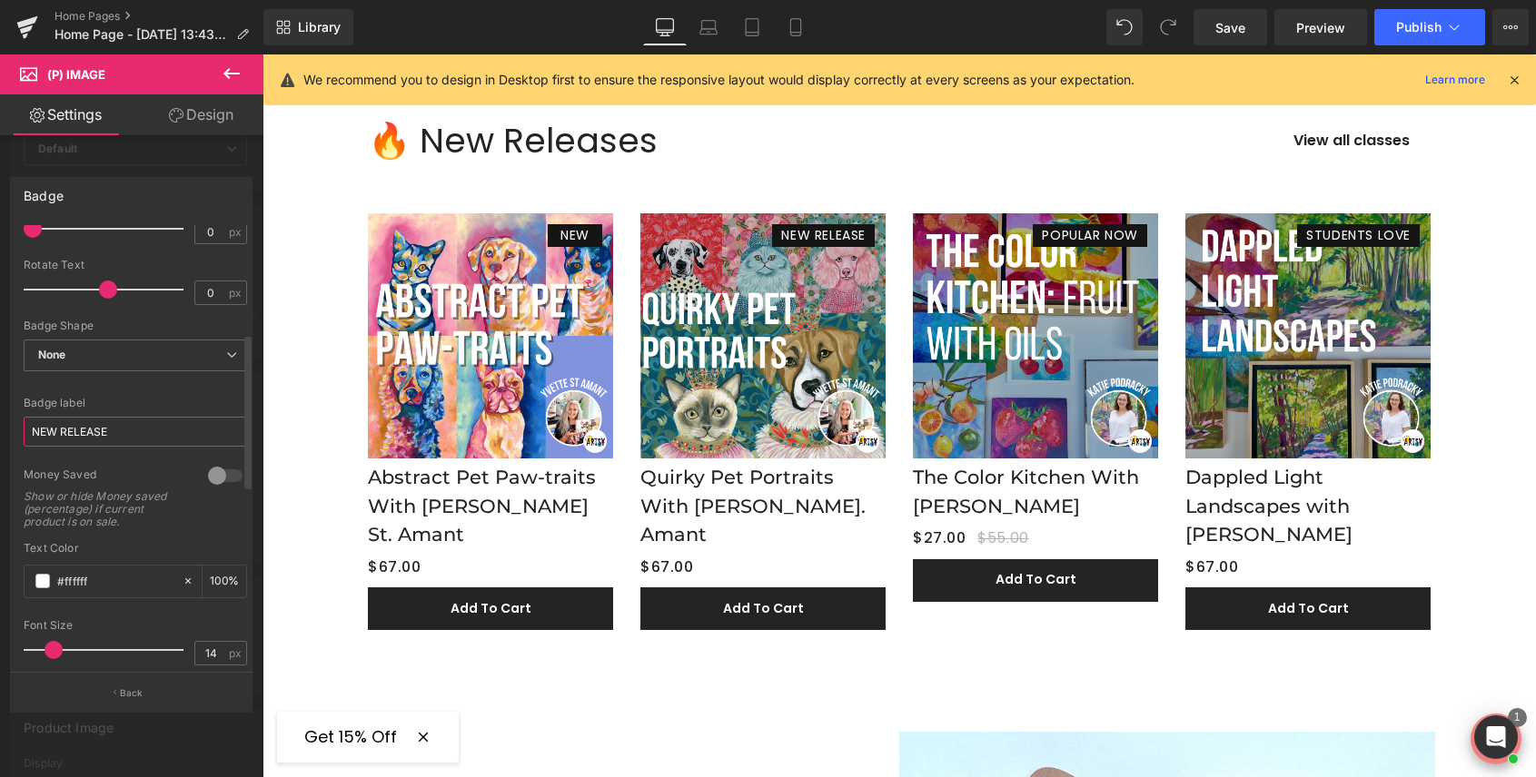
click at [92, 432] on input "NEW RELEASE" at bounding box center [135, 432] width 223 height 30
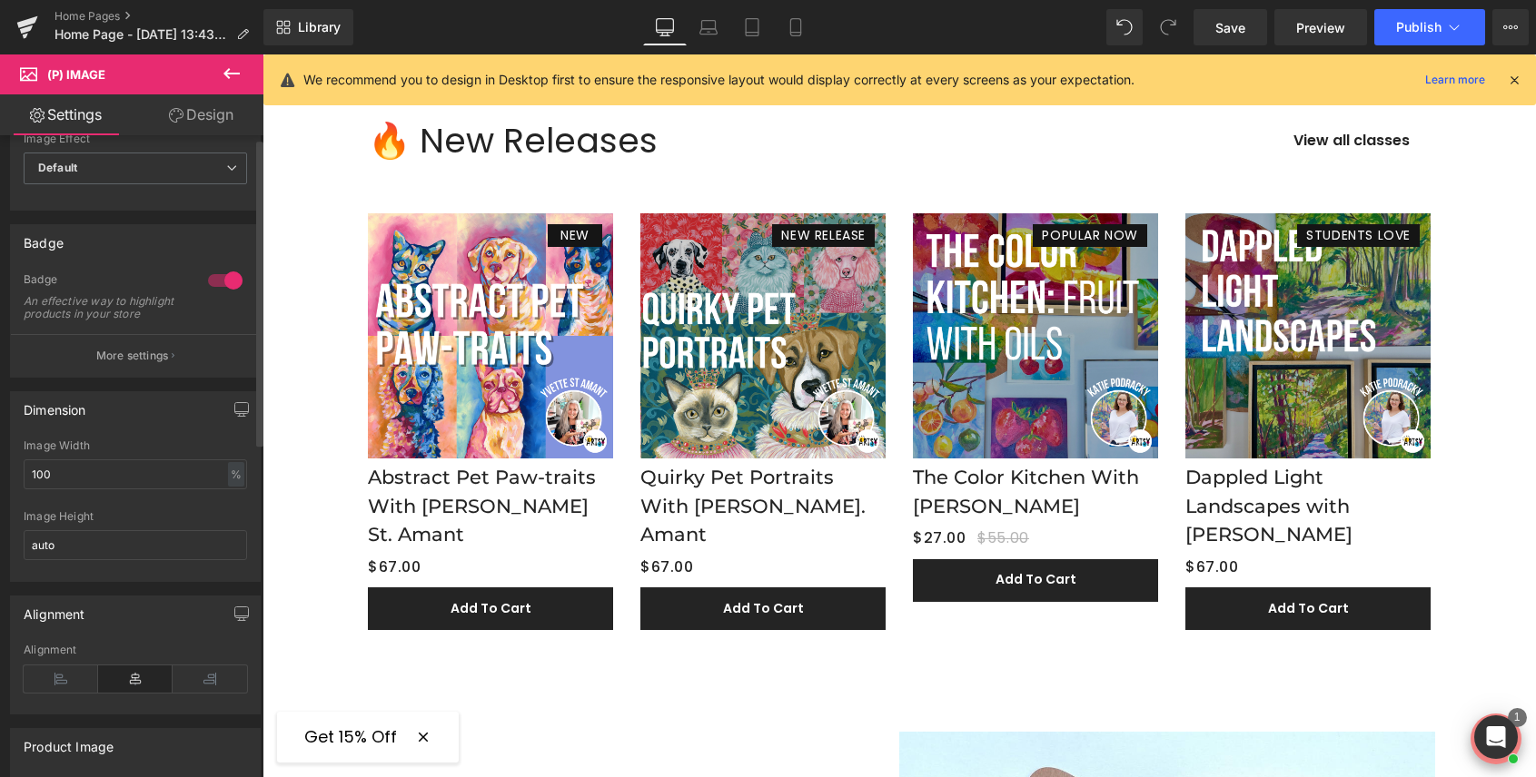
scroll to position [0, 0]
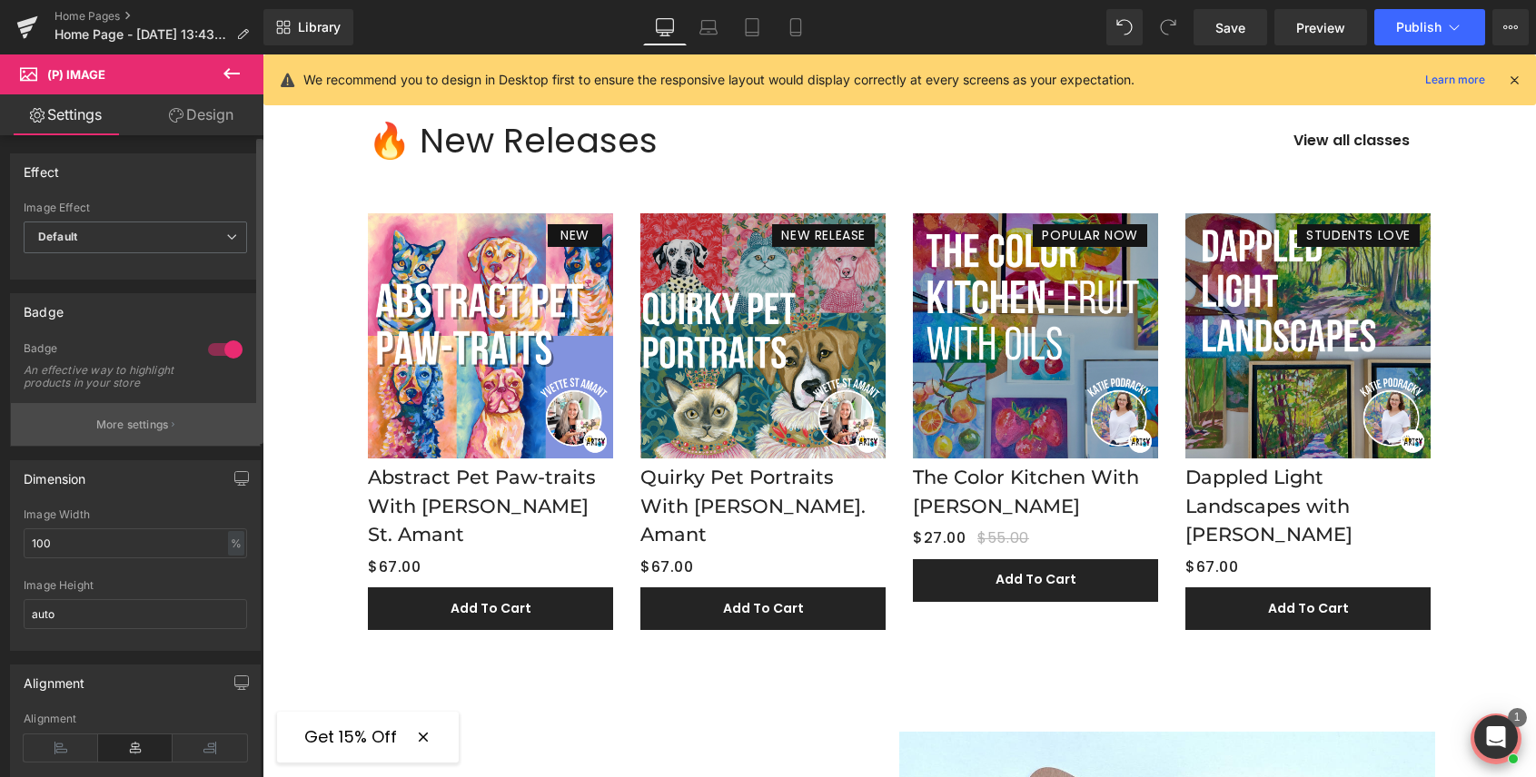
click at [141, 433] on p "More settings" at bounding box center [132, 425] width 73 height 16
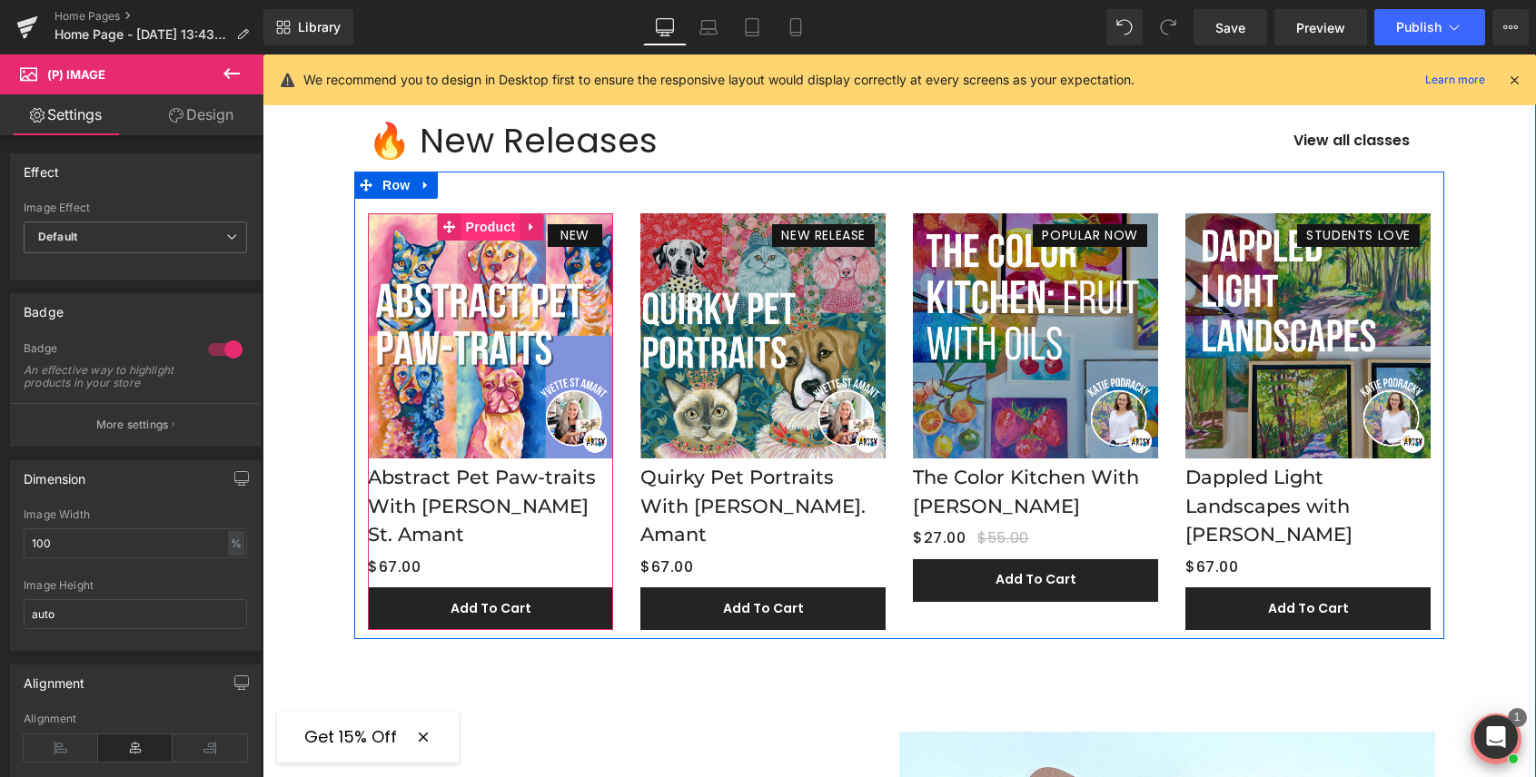
click at [489, 224] on span "Product" at bounding box center [490, 226] width 59 height 27
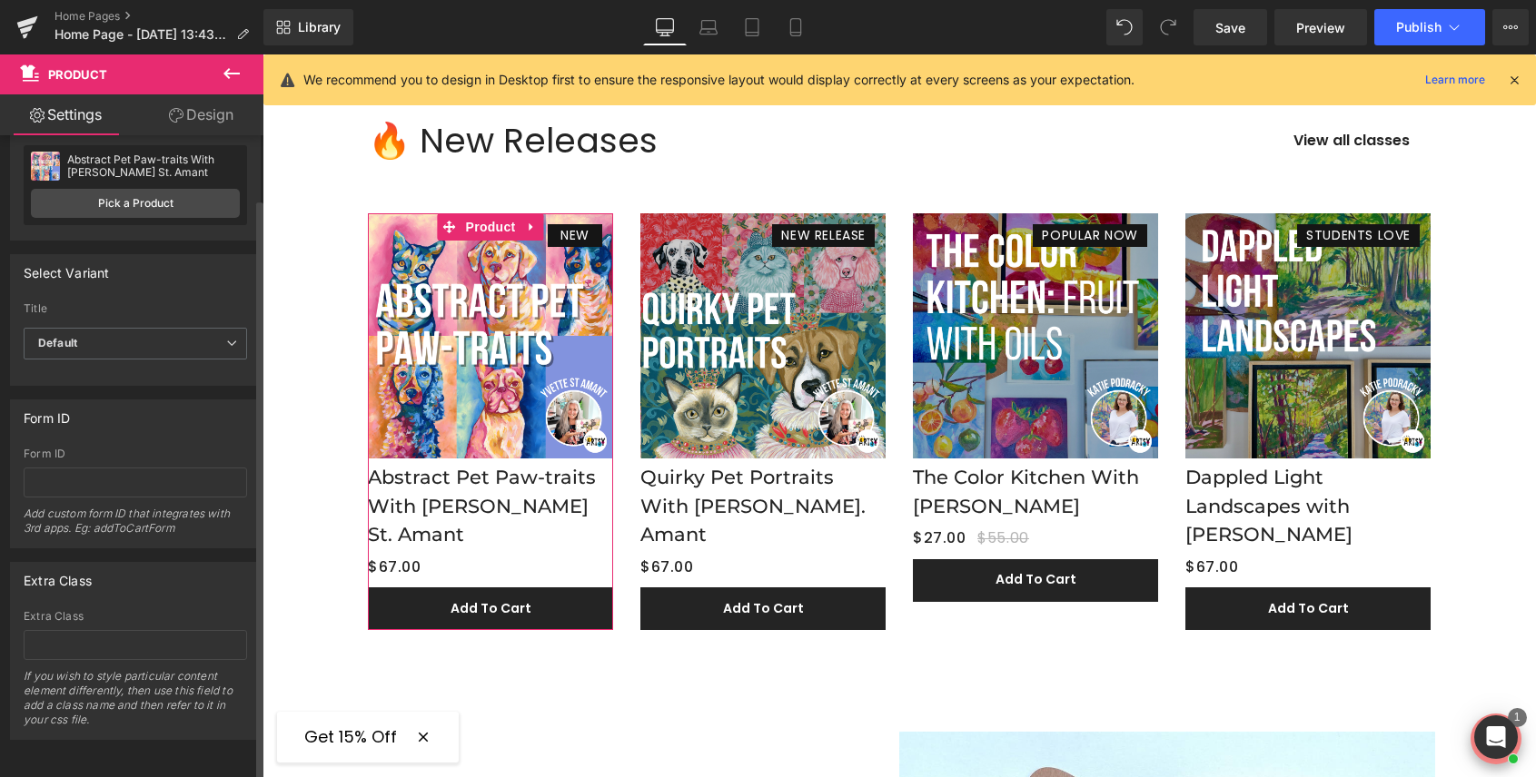
scroll to position [68, 0]
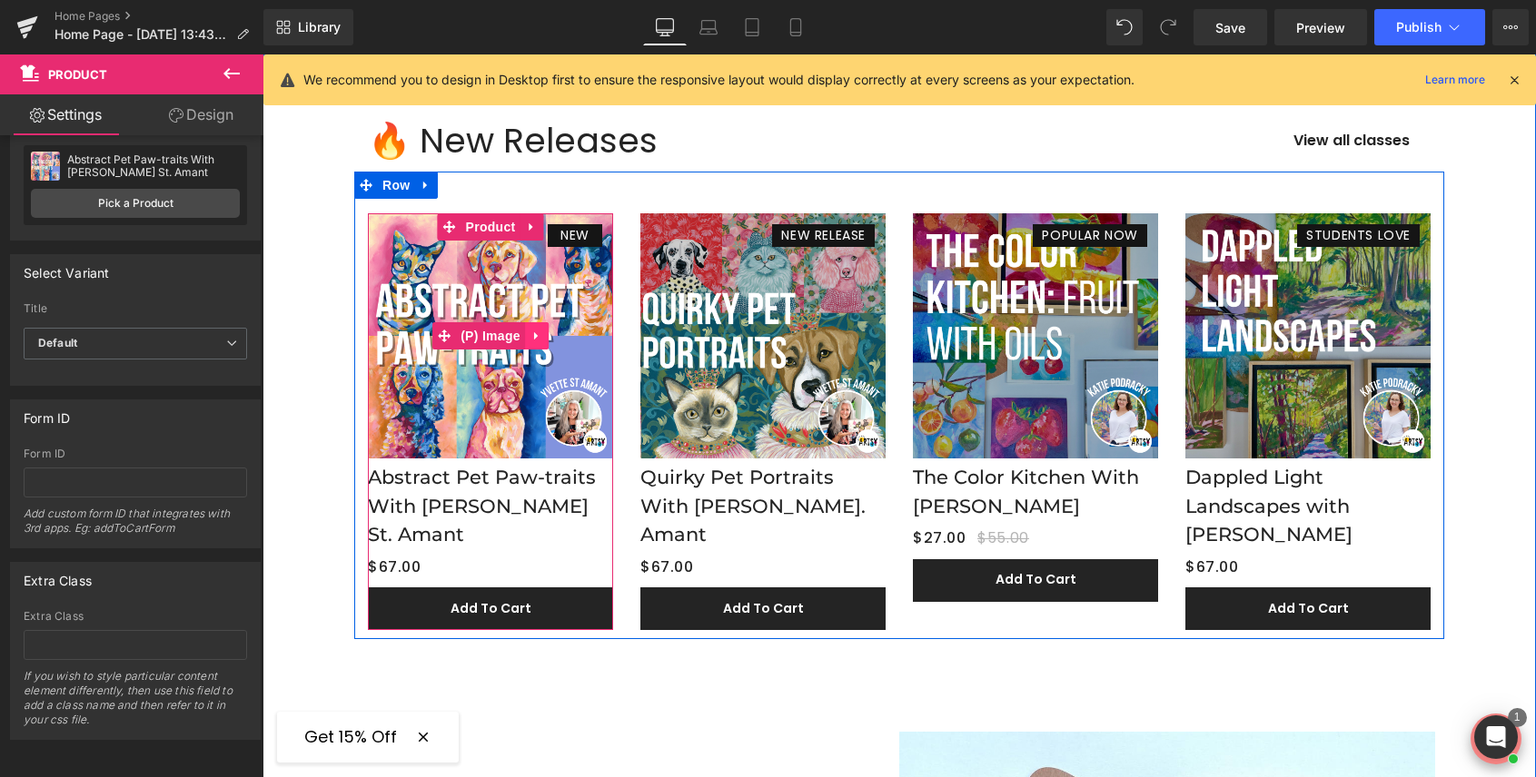
click at [531, 326] on link at bounding box center [537, 335] width 24 height 27
click at [576, 231] on span "NEW" at bounding box center [574, 235] width 29 height 19
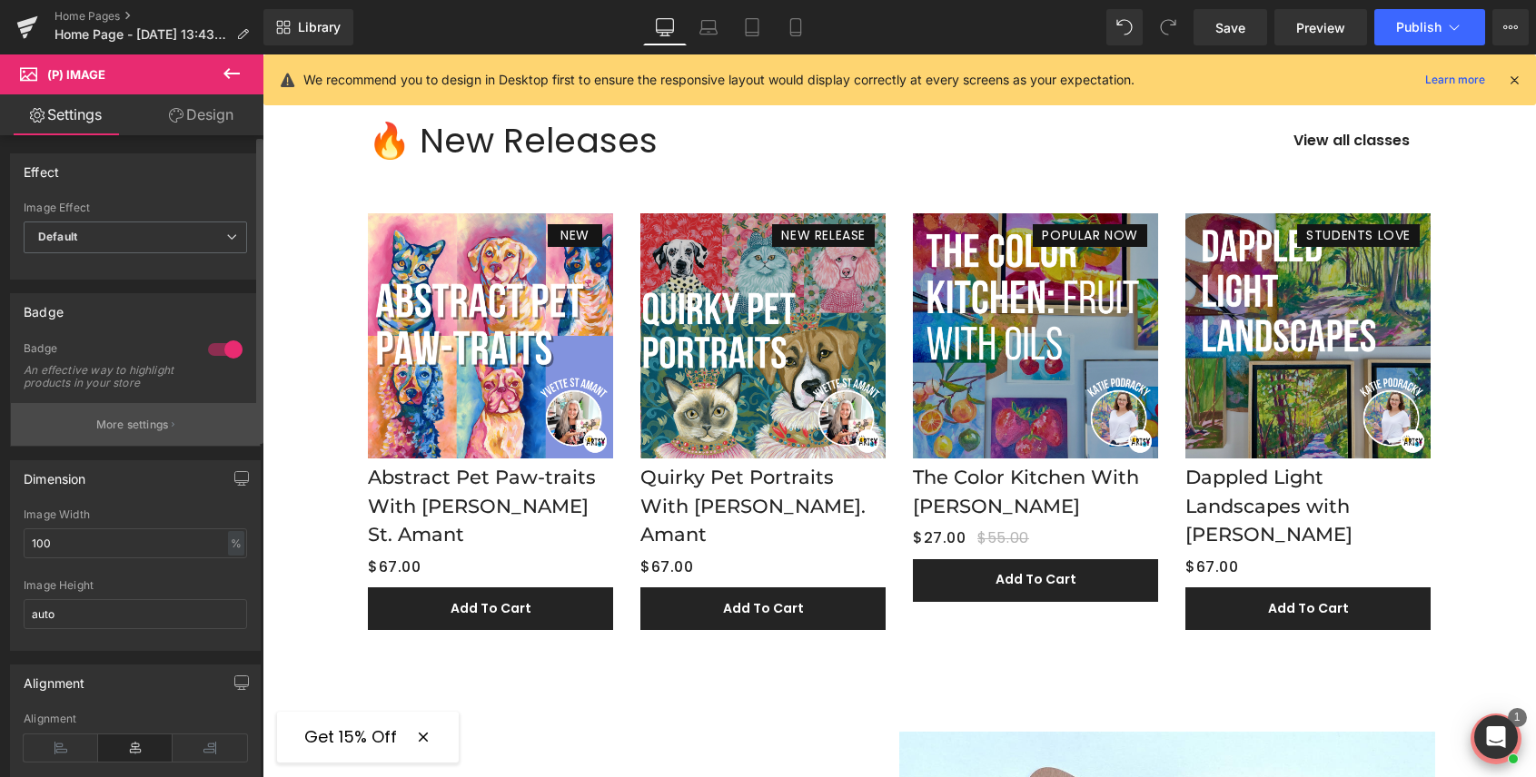
click at [106, 433] on p "More settings" at bounding box center [132, 425] width 73 height 16
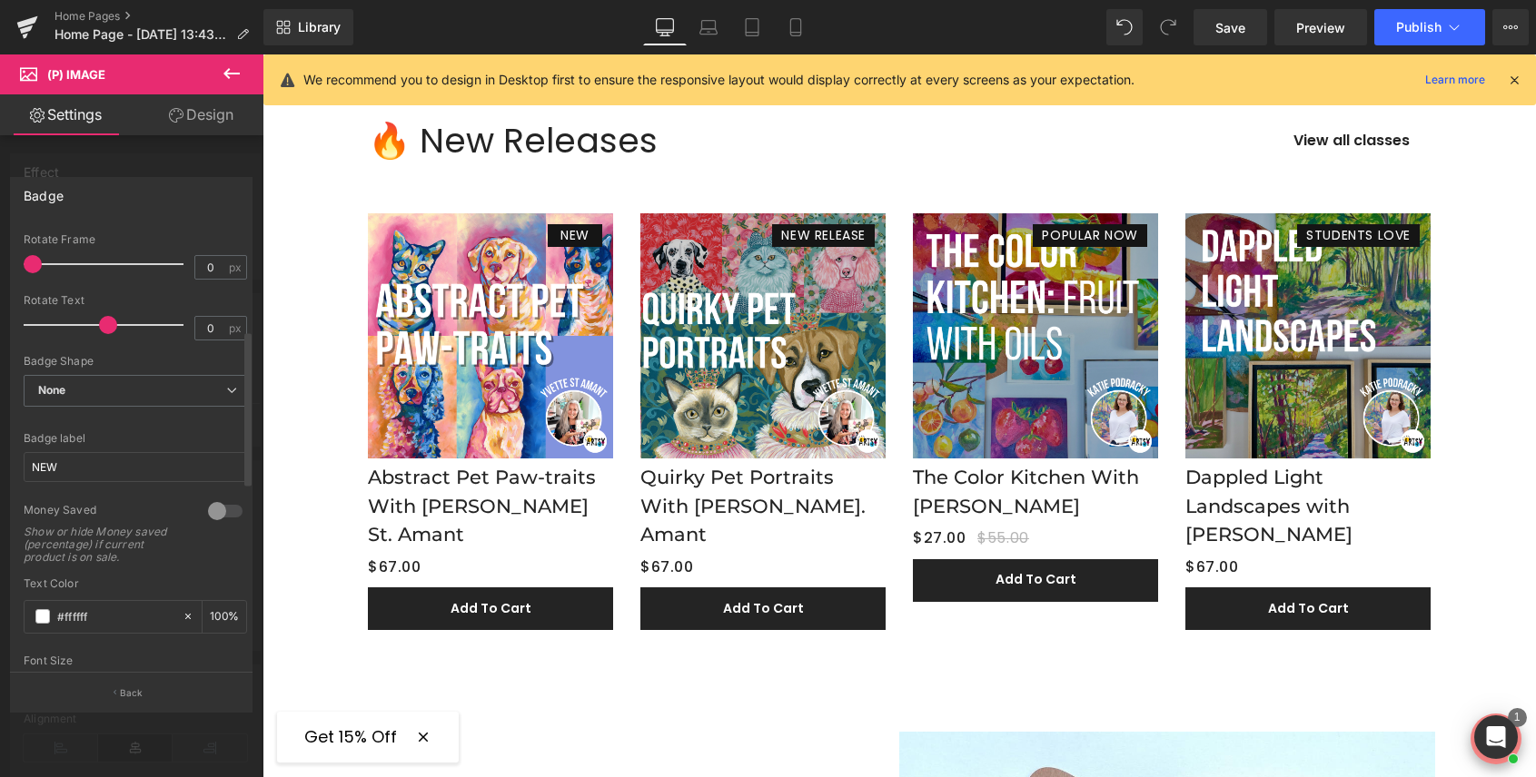
scroll to position [300, 0]
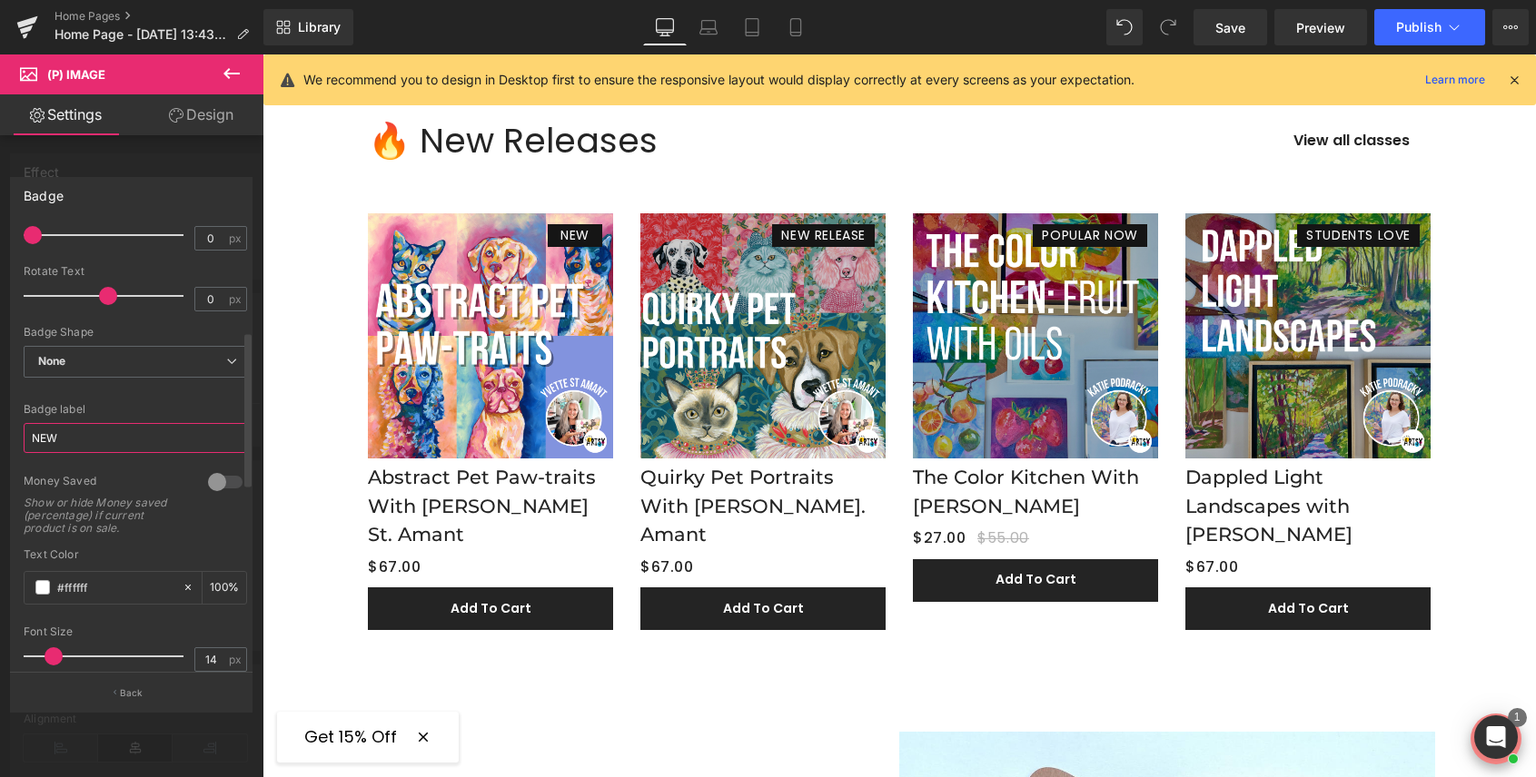
click at [95, 434] on input "NEW" at bounding box center [135, 438] width 223 height 30
paste input "RELEASE"
type input "NEW RELEASE"
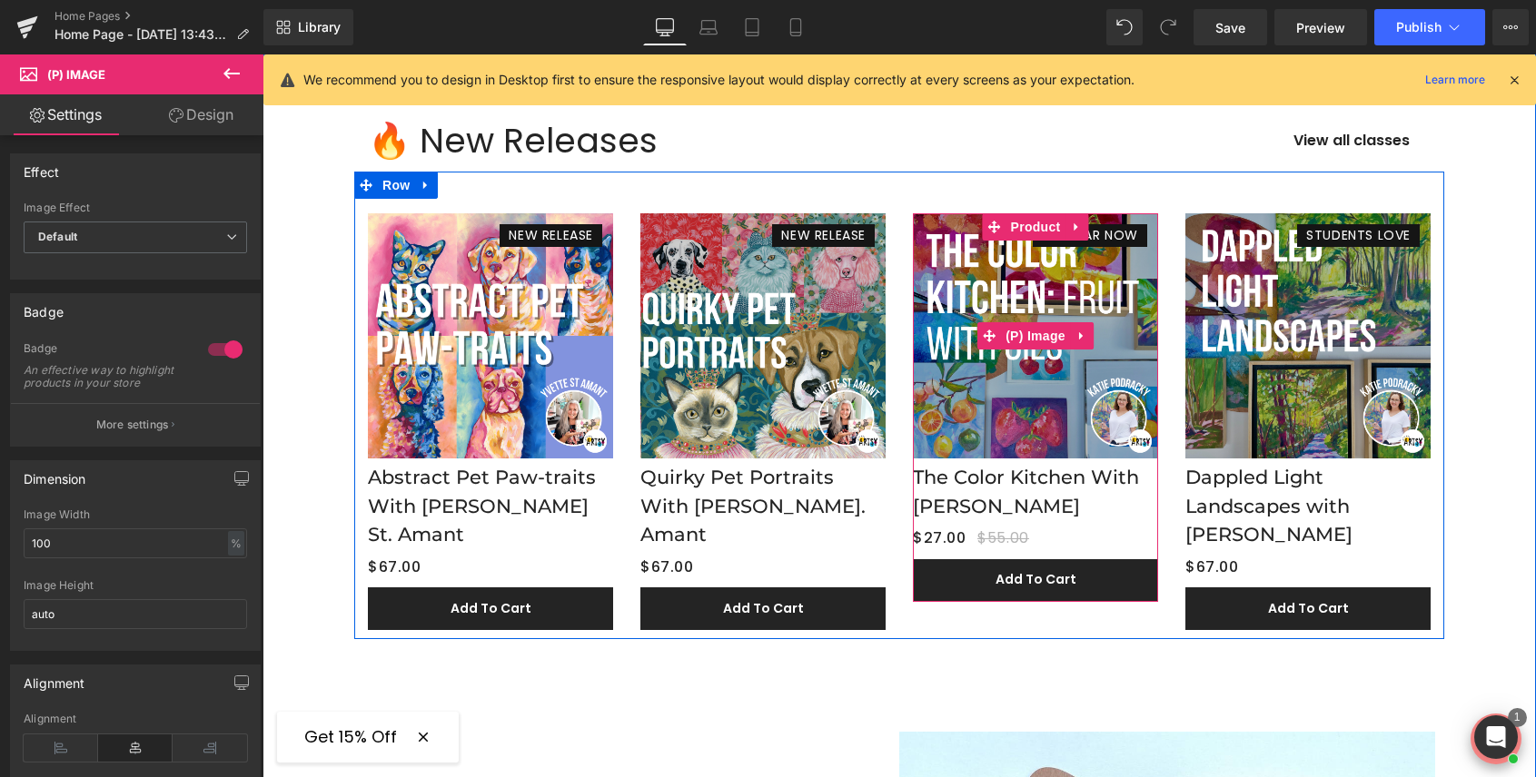
click at [1108, 274] on img at bounding box center [1035, 335] width 245 height 245
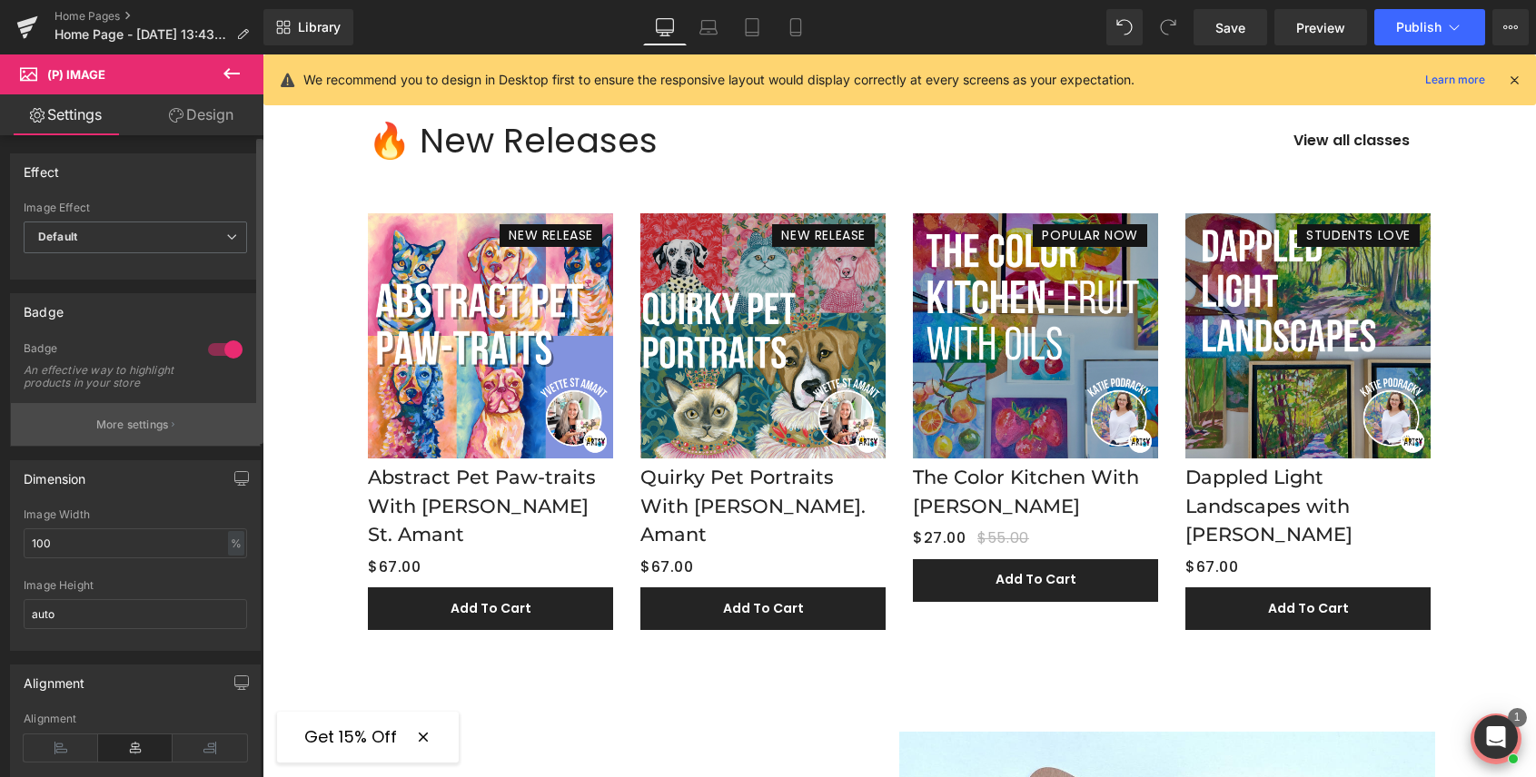
click at [144, 433] on p "More settings" at bounding box center [132, 425] width 73 height 16
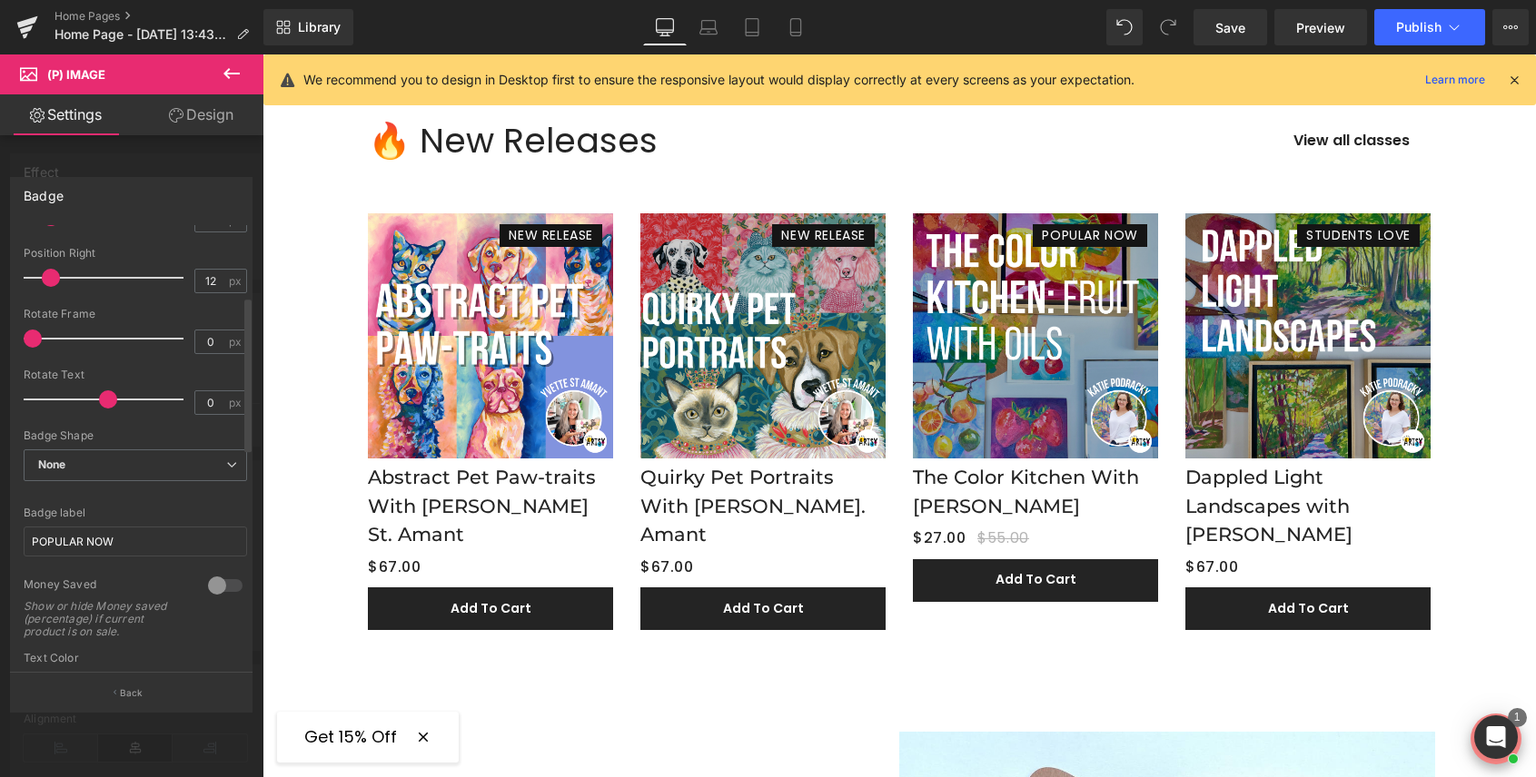
scroll to position [212, 0]
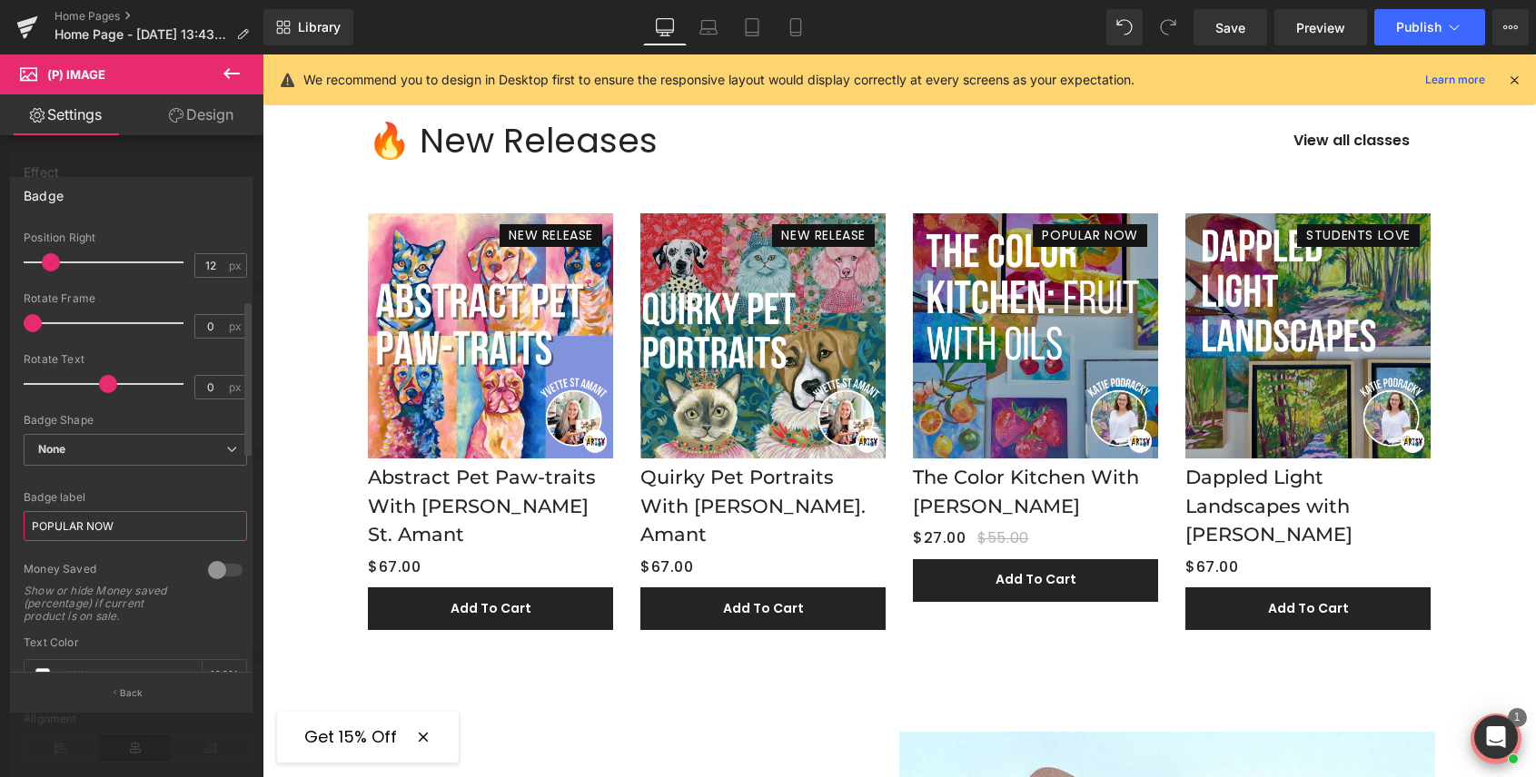
click at [101, 528] on input "POPULAR NOW" at bounding box center [135, 526] width 223 height 30
paste input "NEW RELEASE"
type input "NEW RELEASE"
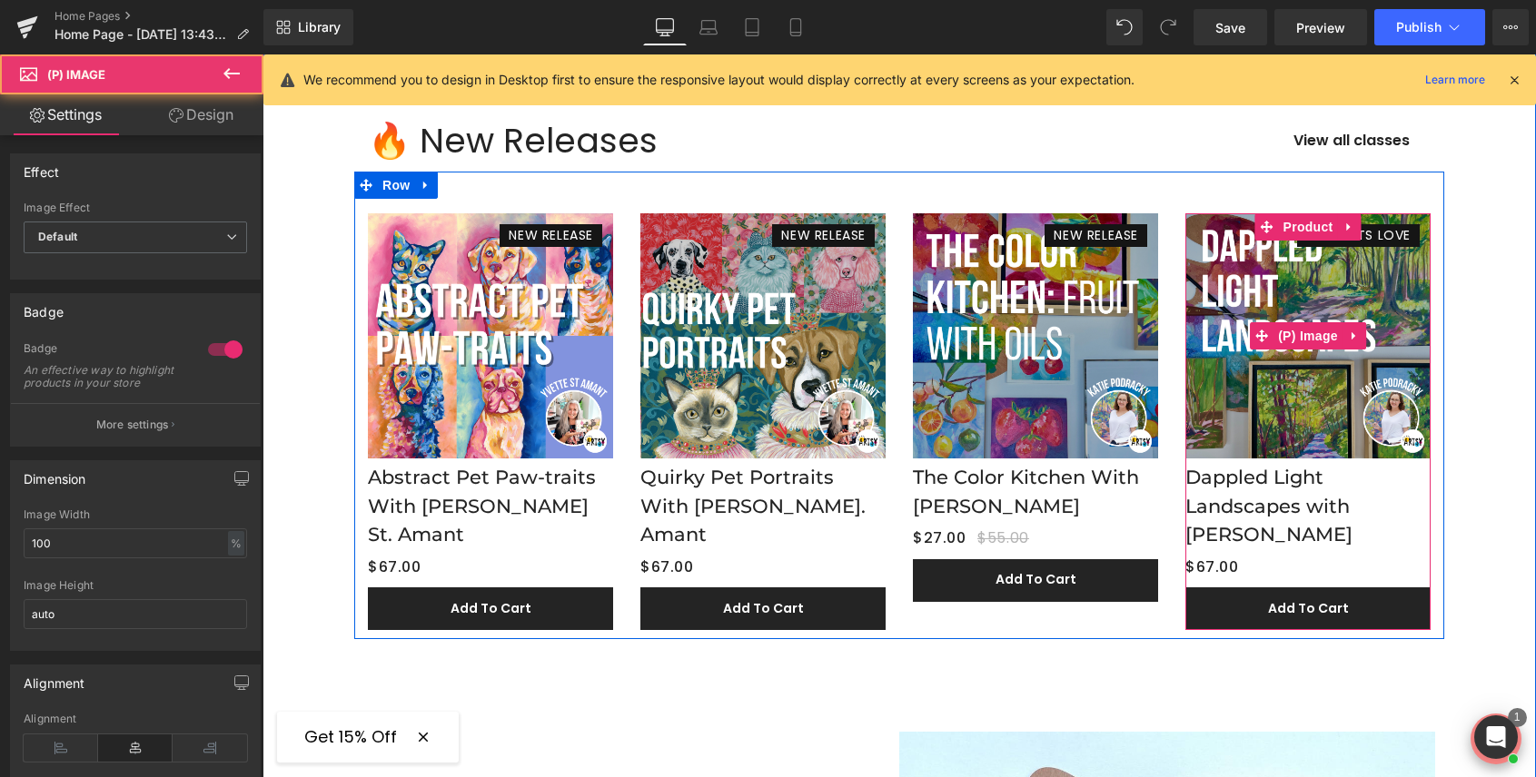
click at [1368, 275] on img at bounding box center [1307, 335] width 245 height 245
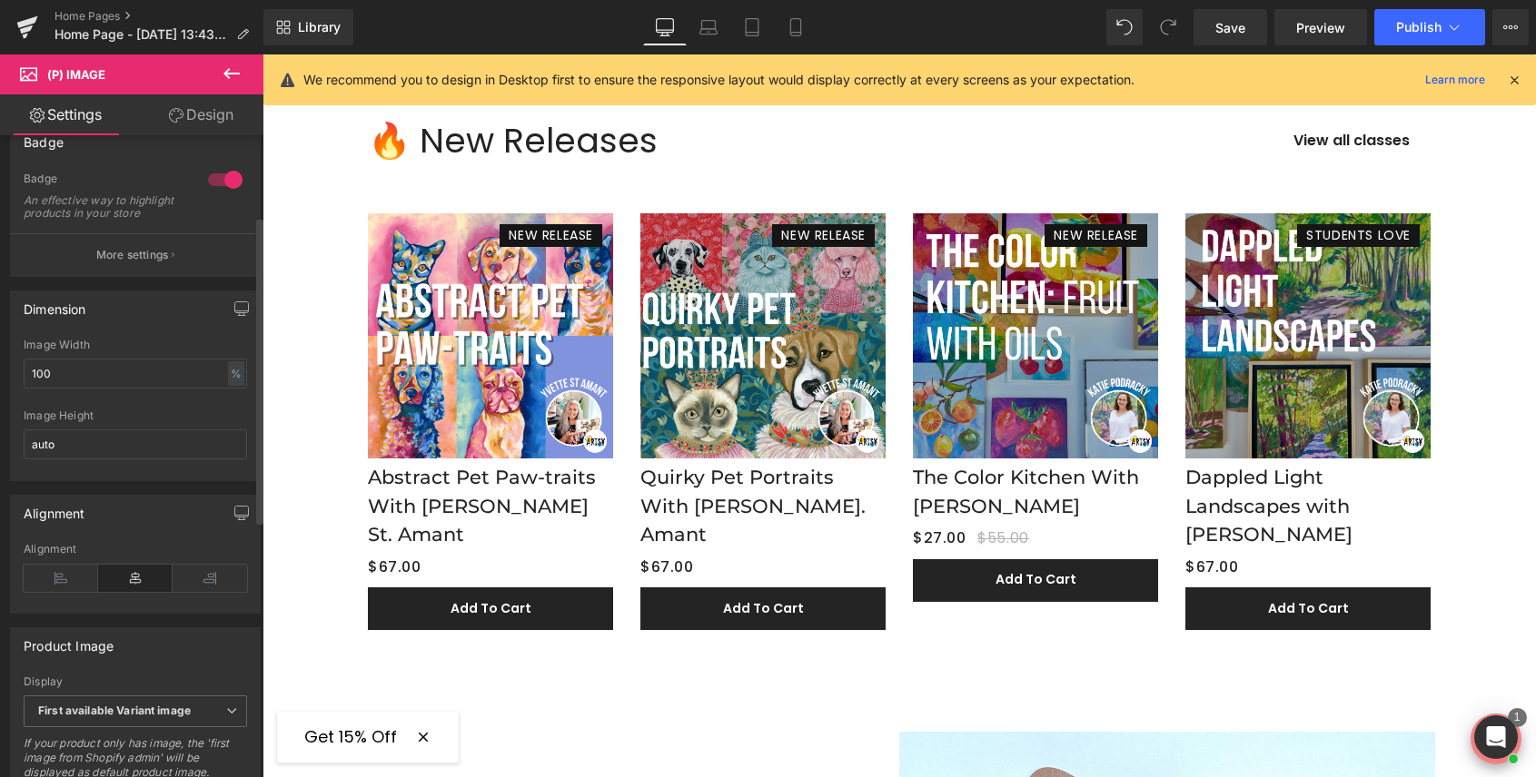
scroll to position [163, 0]
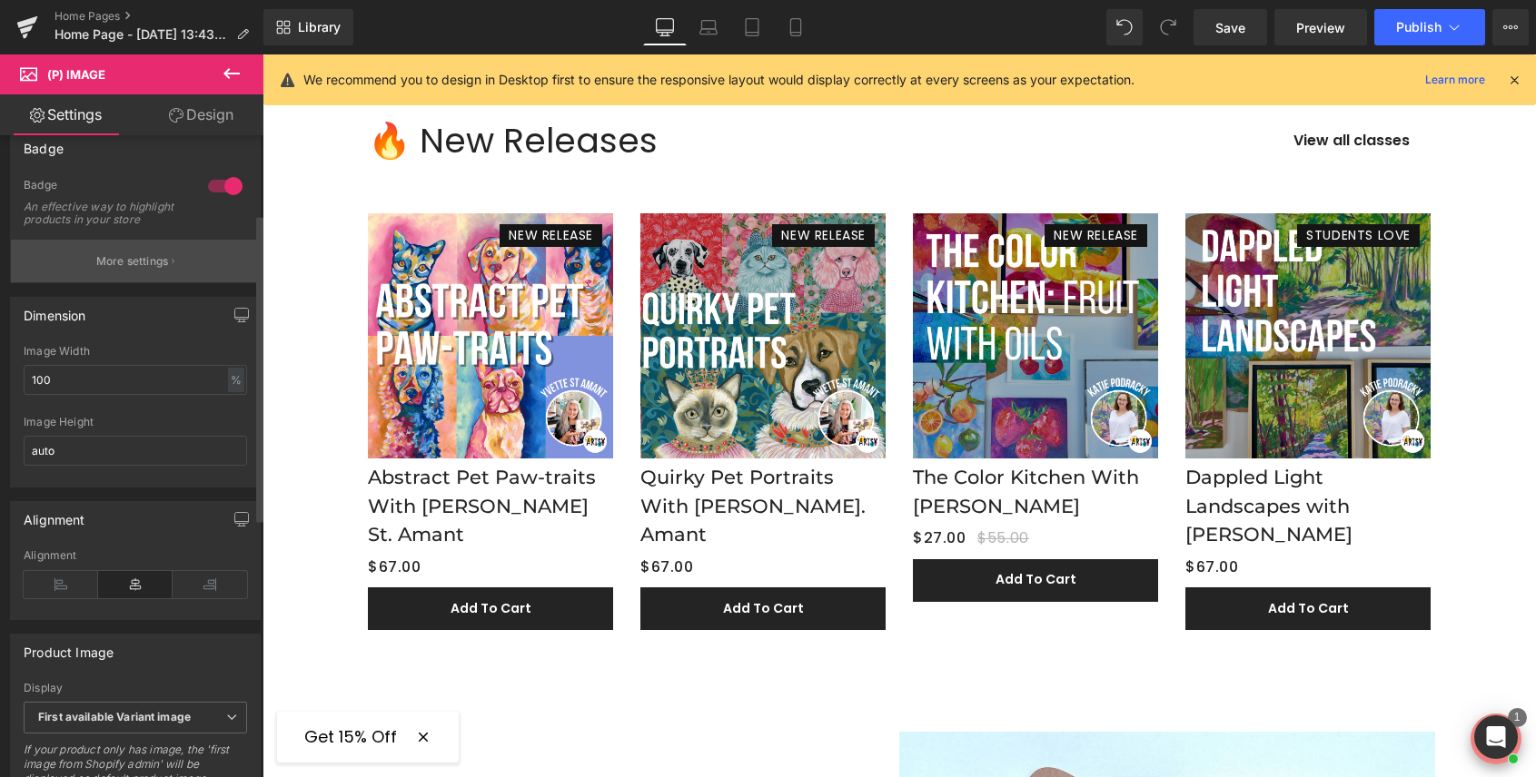
click at [132, 270] on p "More settings" at bounding box center [132, 261] width 73 height 16
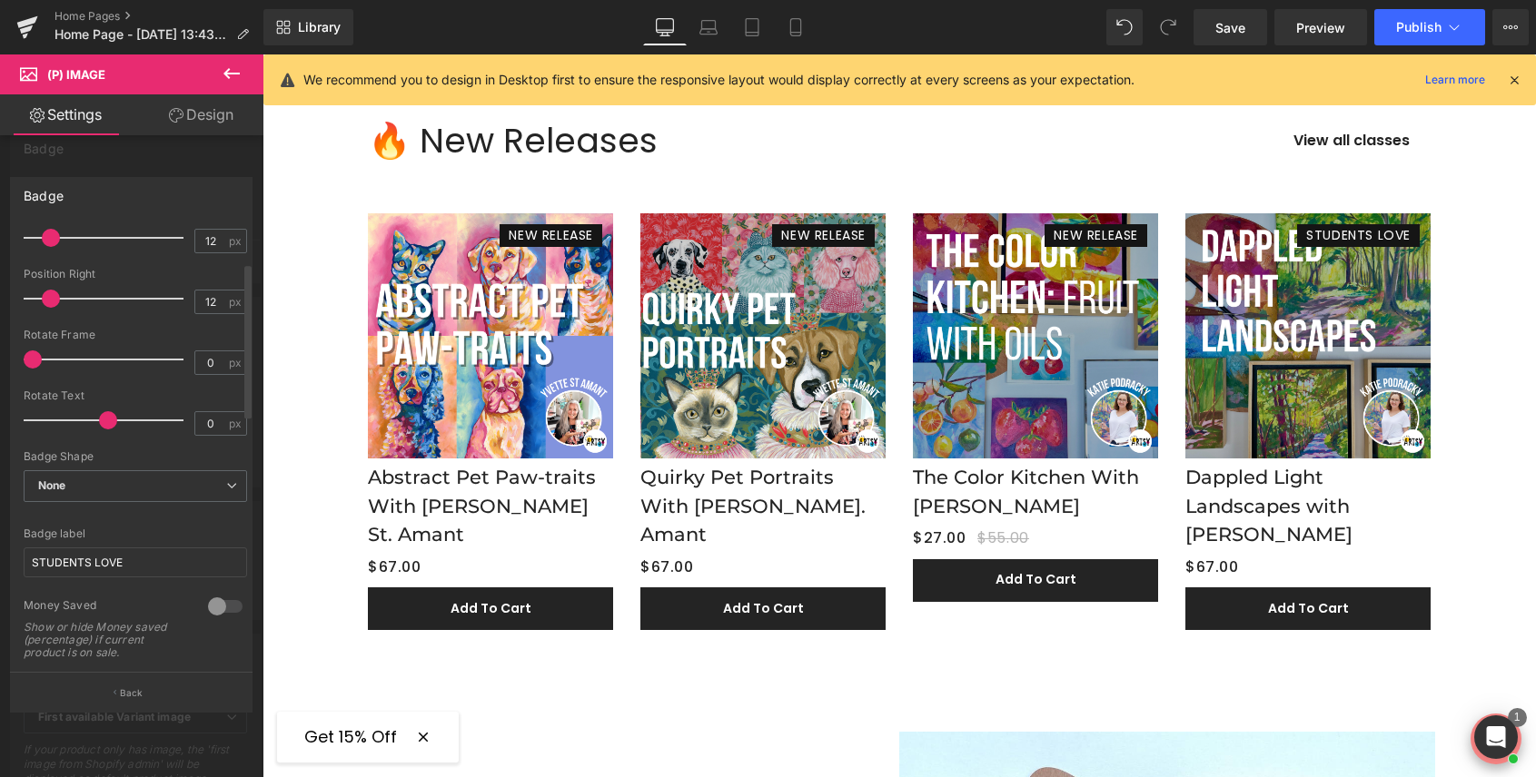
scroll to position [189, 0]
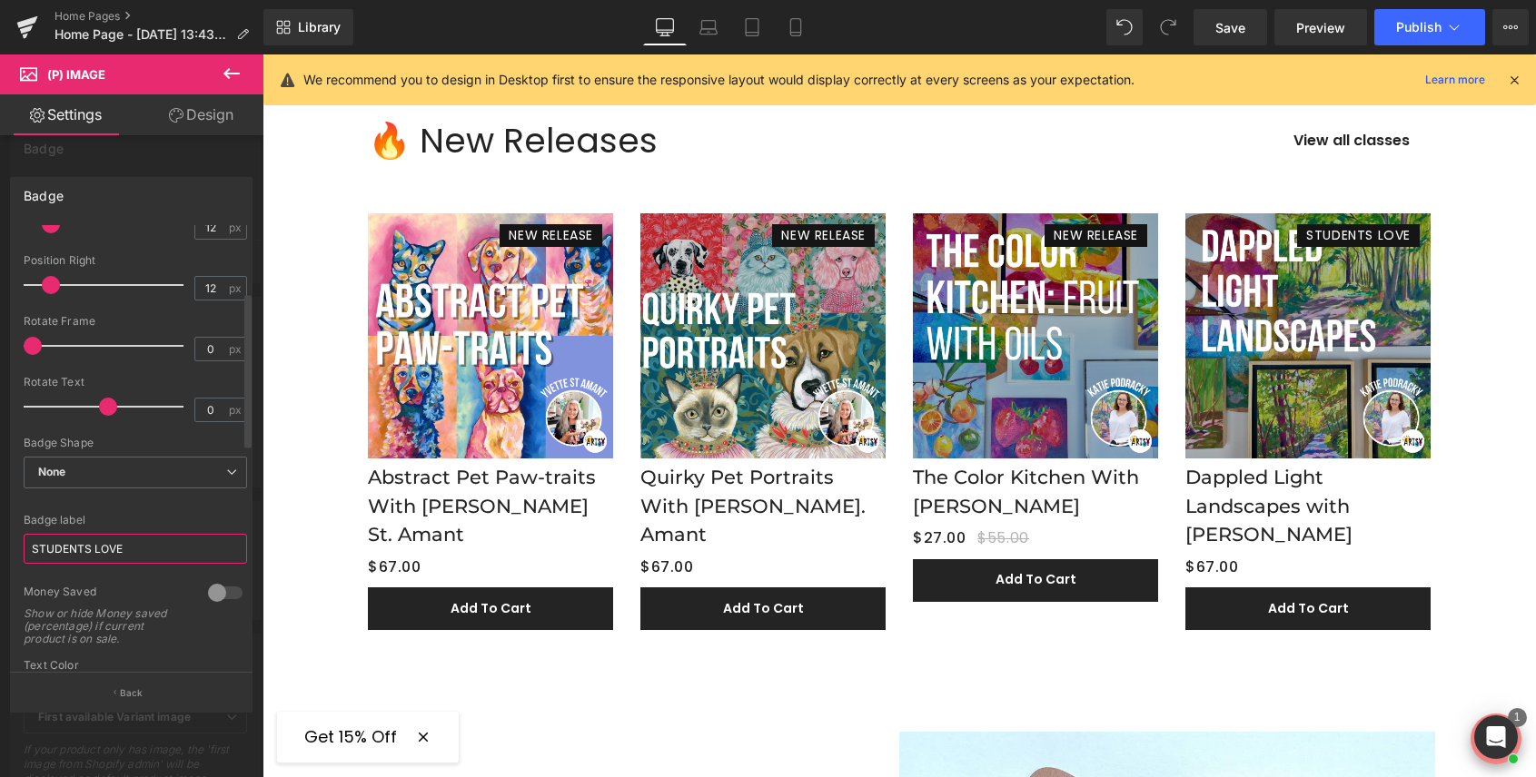
click at [102, 553] on input "STUDENTS LOVE" at bounding box center [135, 549] width 223 height 30
paste input "NEW RELEAS"
type input "NEW RELEASE"
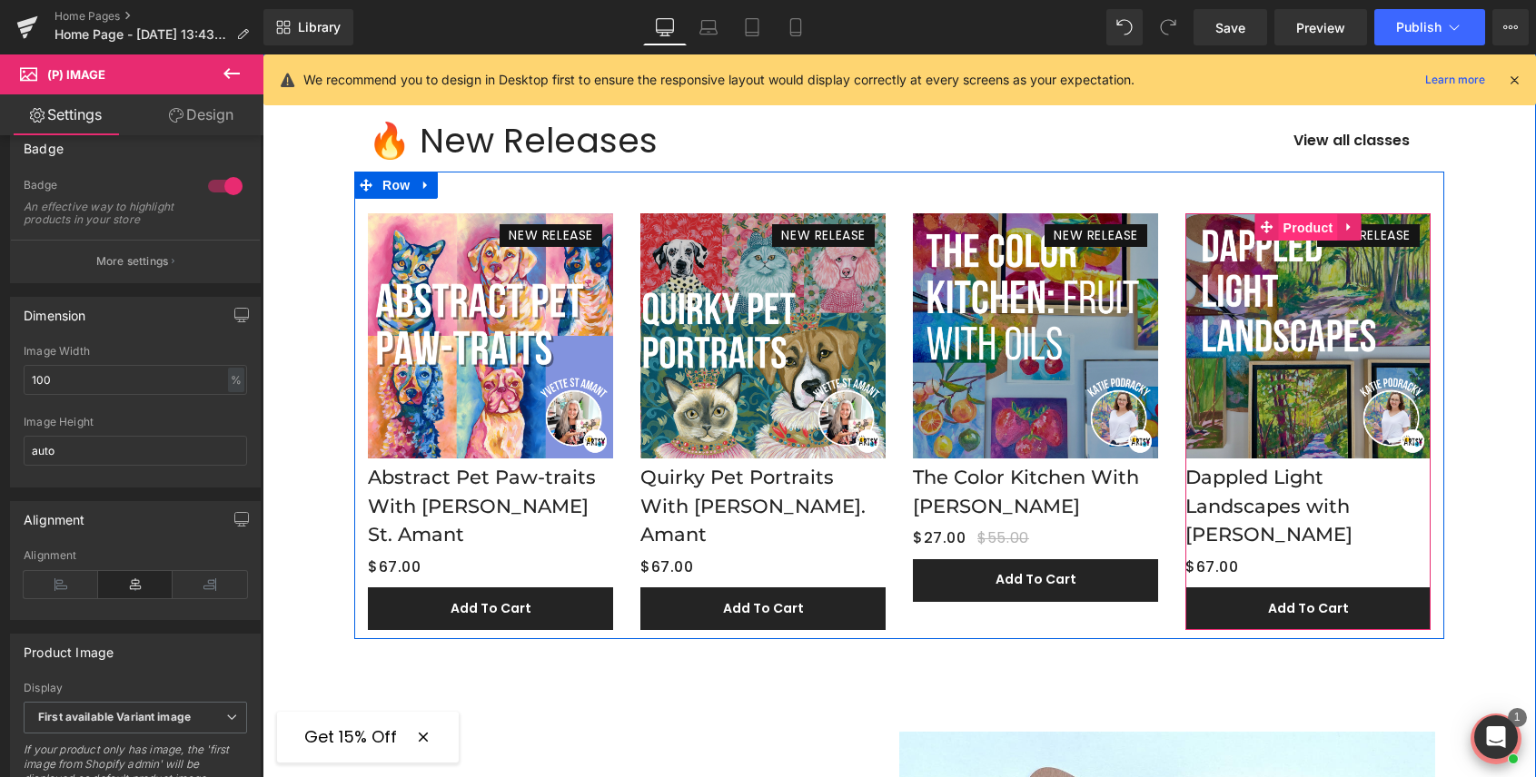
click at [1300, 230] on span "Product" at bounding box center [1308, 227] width 59 height 27
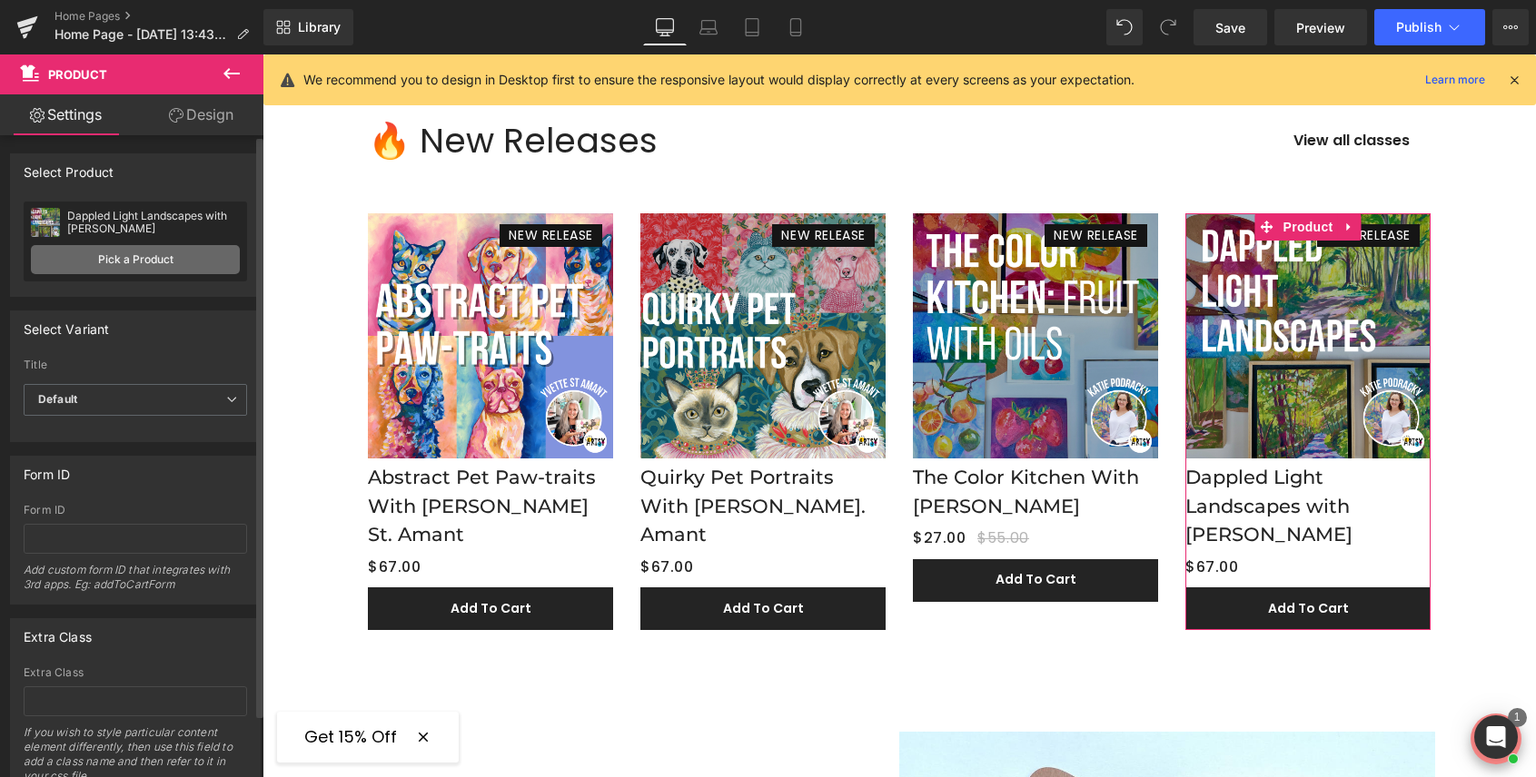
click at [138, 268] on link "Pick a Product" at bounding box center [135, 259] width 209 height 29
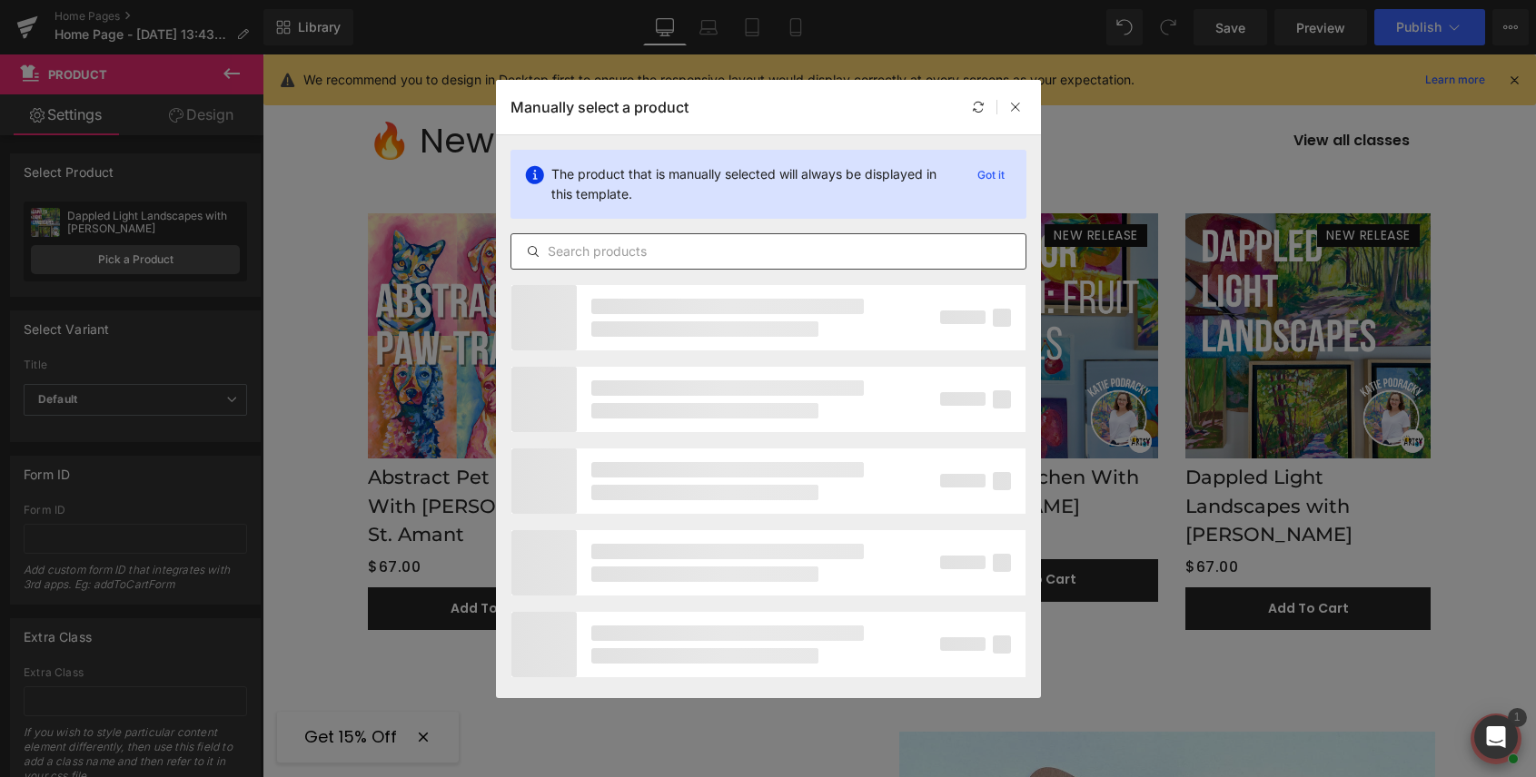
click at [650, 248] on input "text" at bounding box center [768, 252] width 514 height 22
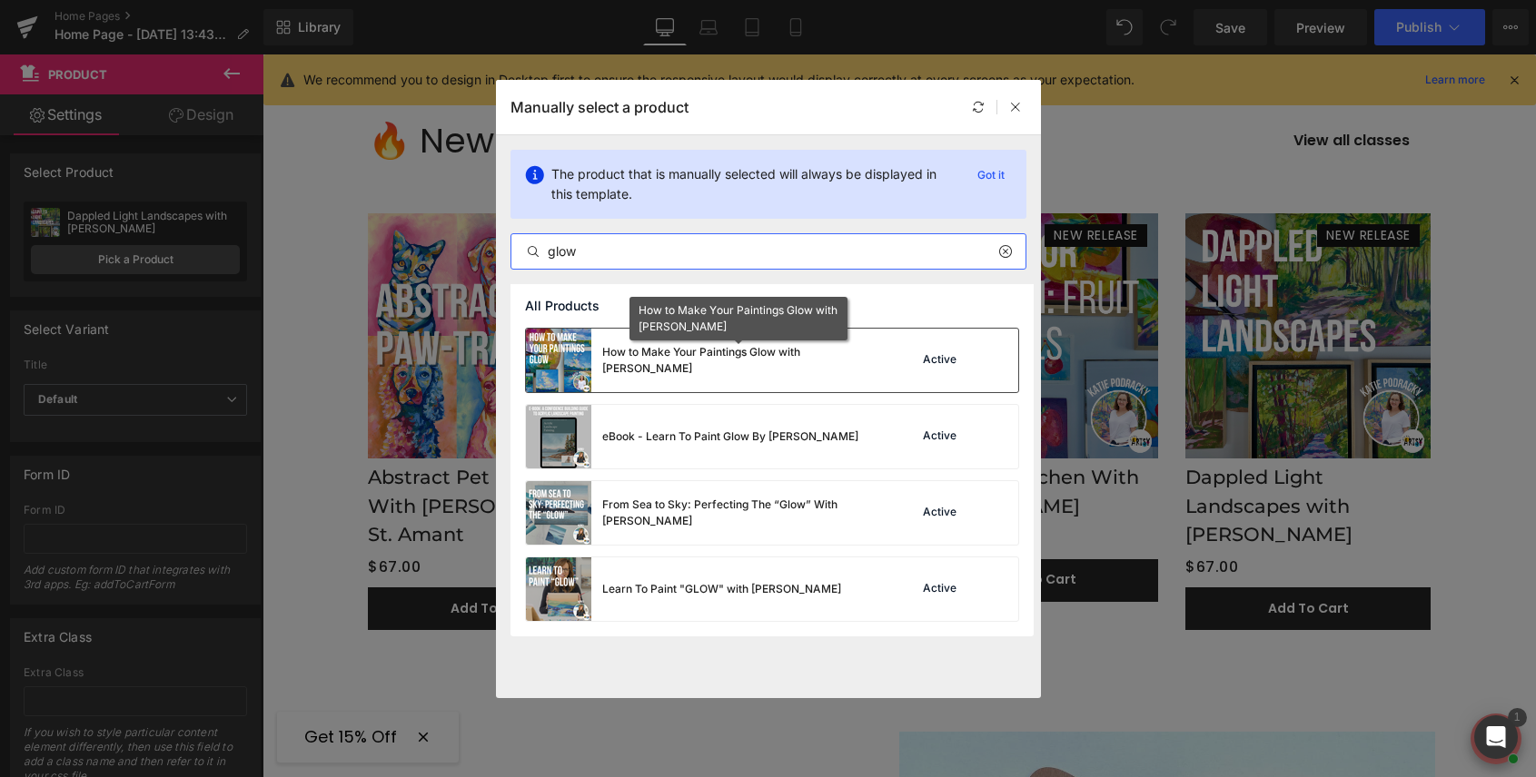
type input "glow"
click at [677, 352] on div "How to Make Your Paintings Glow with [PERSON_NAME]" at bounding box center [738, 360] width 272 height 33
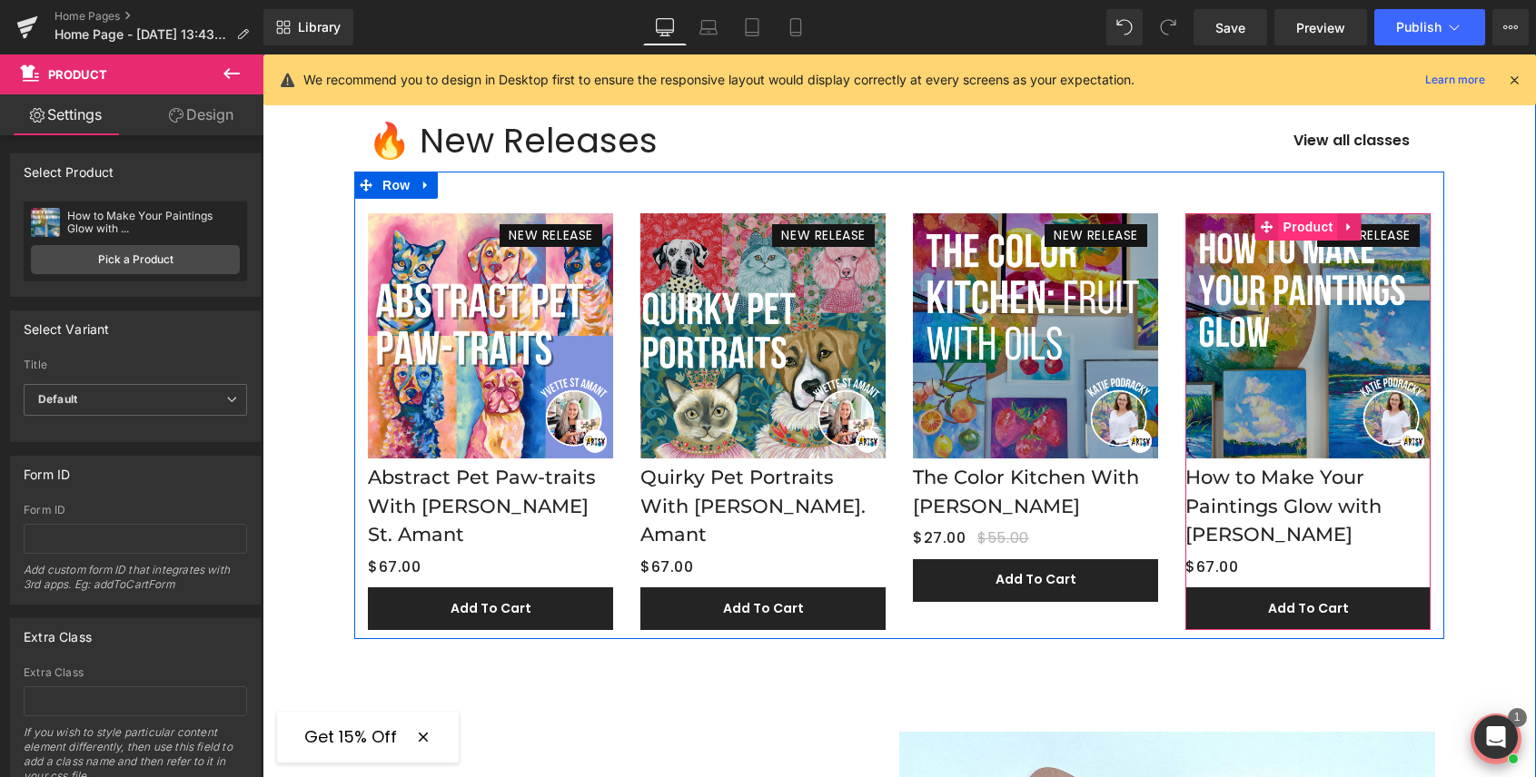
click at [1306, 230] on span "Product" at bounding box center [1308, 226] width 59 height 27
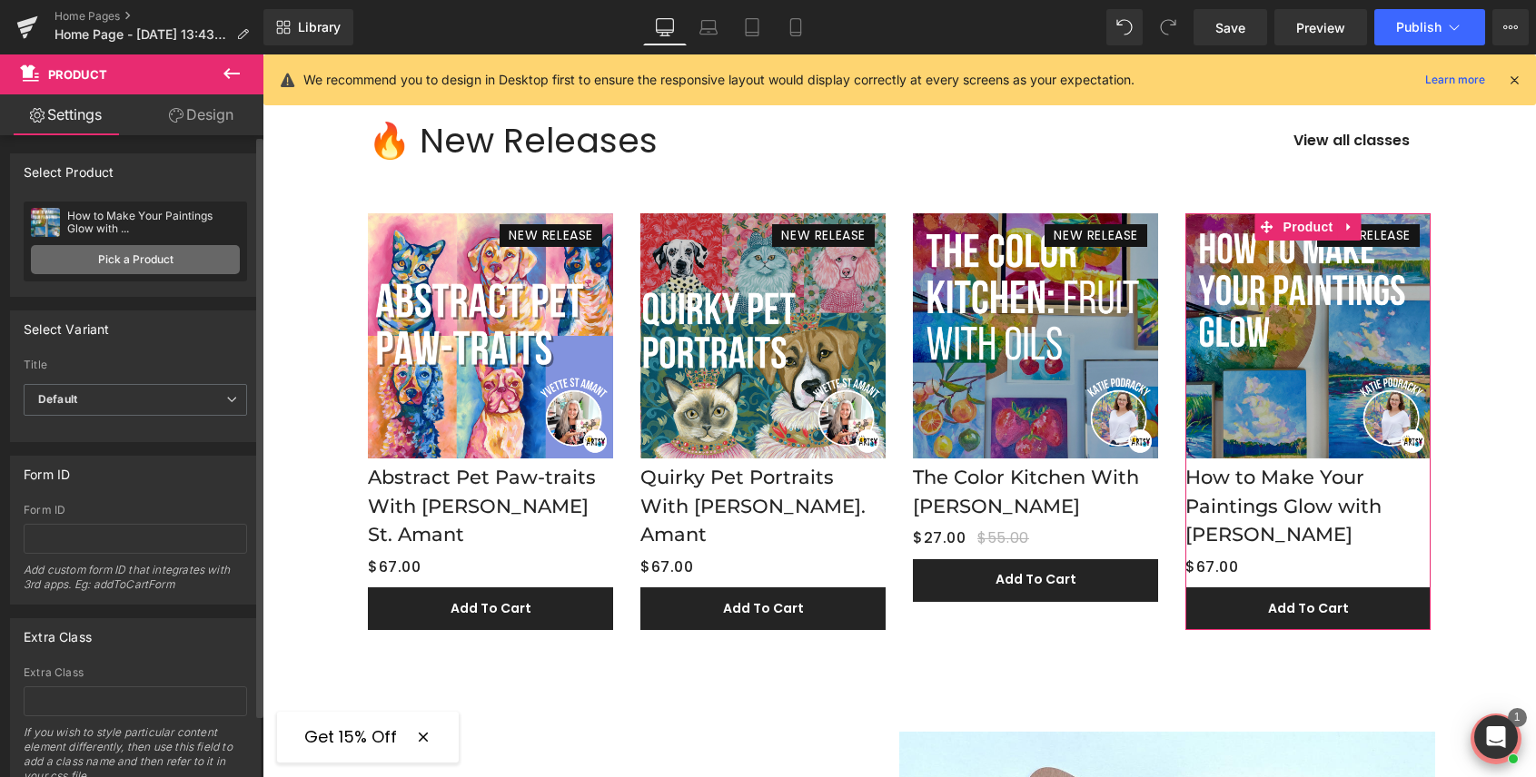
click at [159, 260] on link "Pick a Product" at bounding box center [135, 259] width 209 height 29
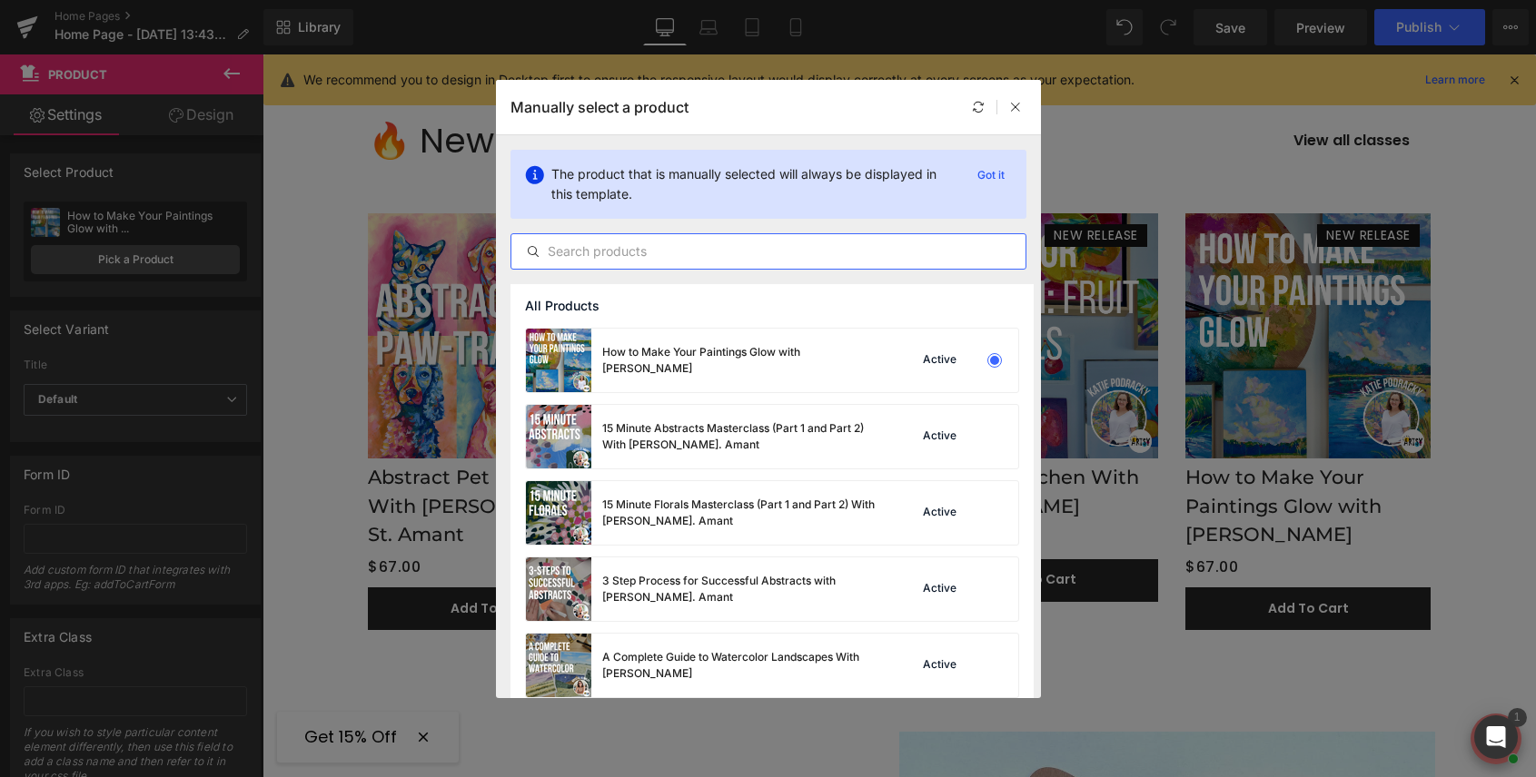
click at [678, 249] on input "text" at bounding box center [768, 252] width 514 height 22
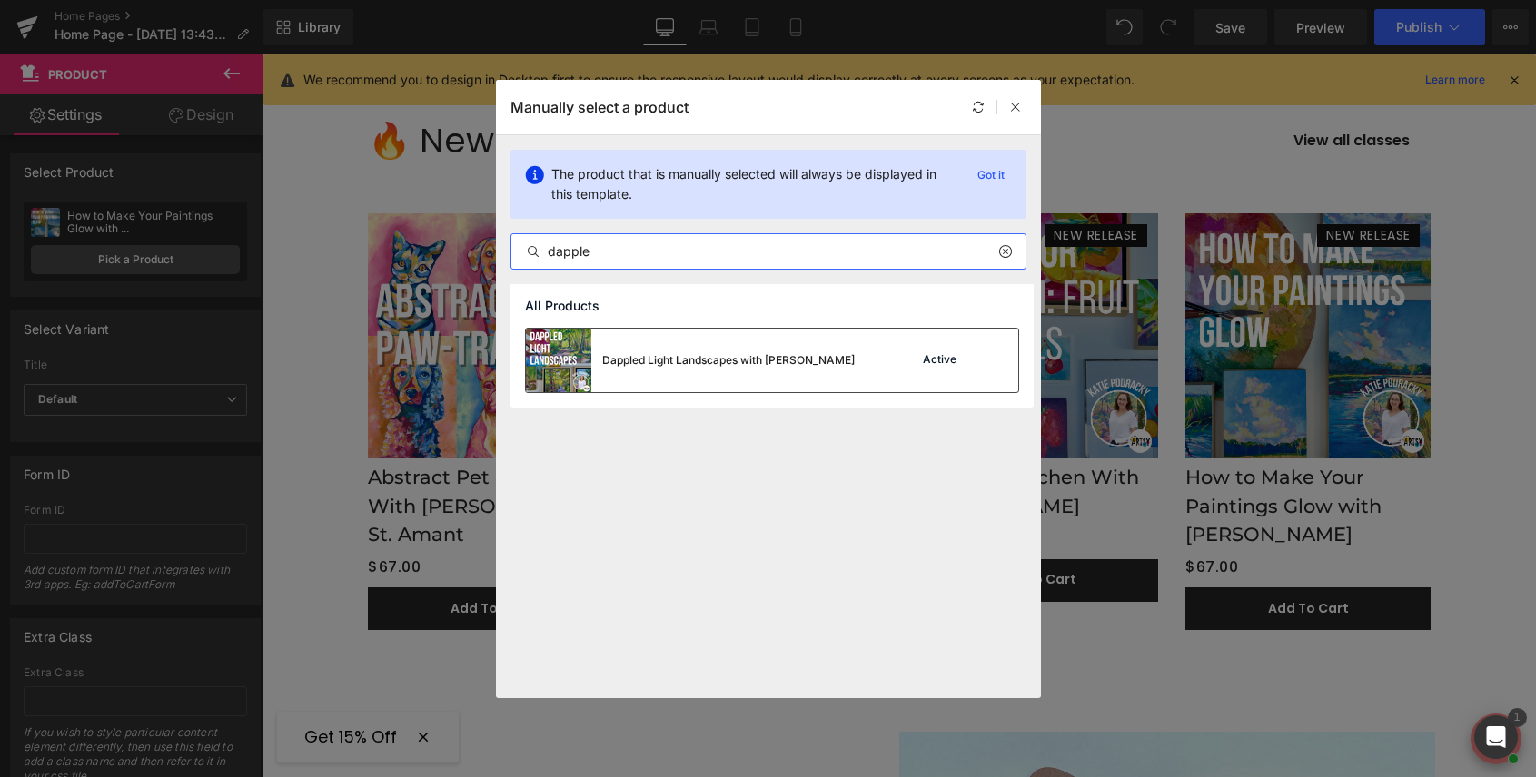
type input "dapple"
click at [679, 363] on div "Dappled Light Landscapes with [PERSON_NAME]" at bounding box center [728, 360] width 252 height 16
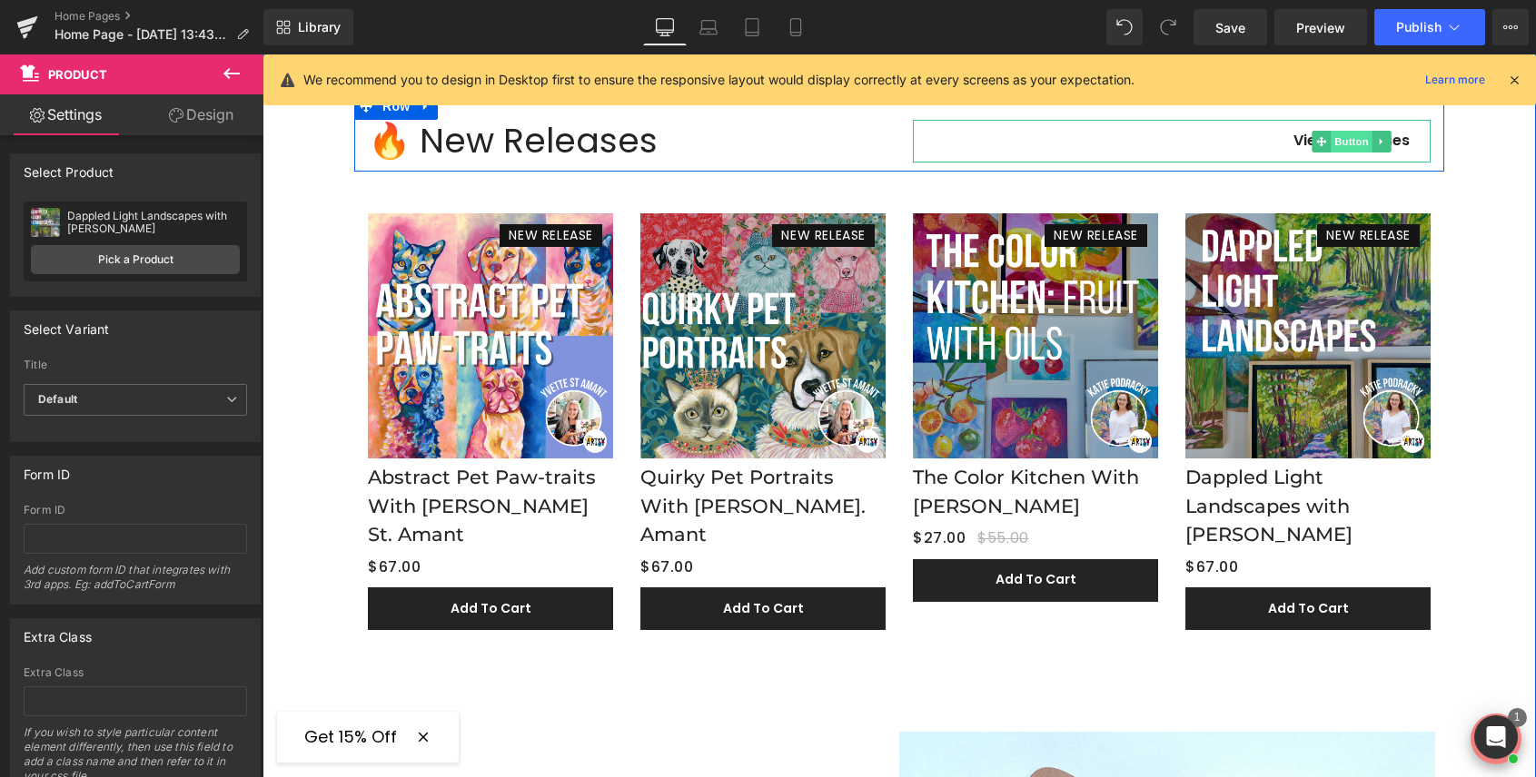
click at [1350, 136] on span "Button" at bounding box center [1351, 142] width 42 height 22
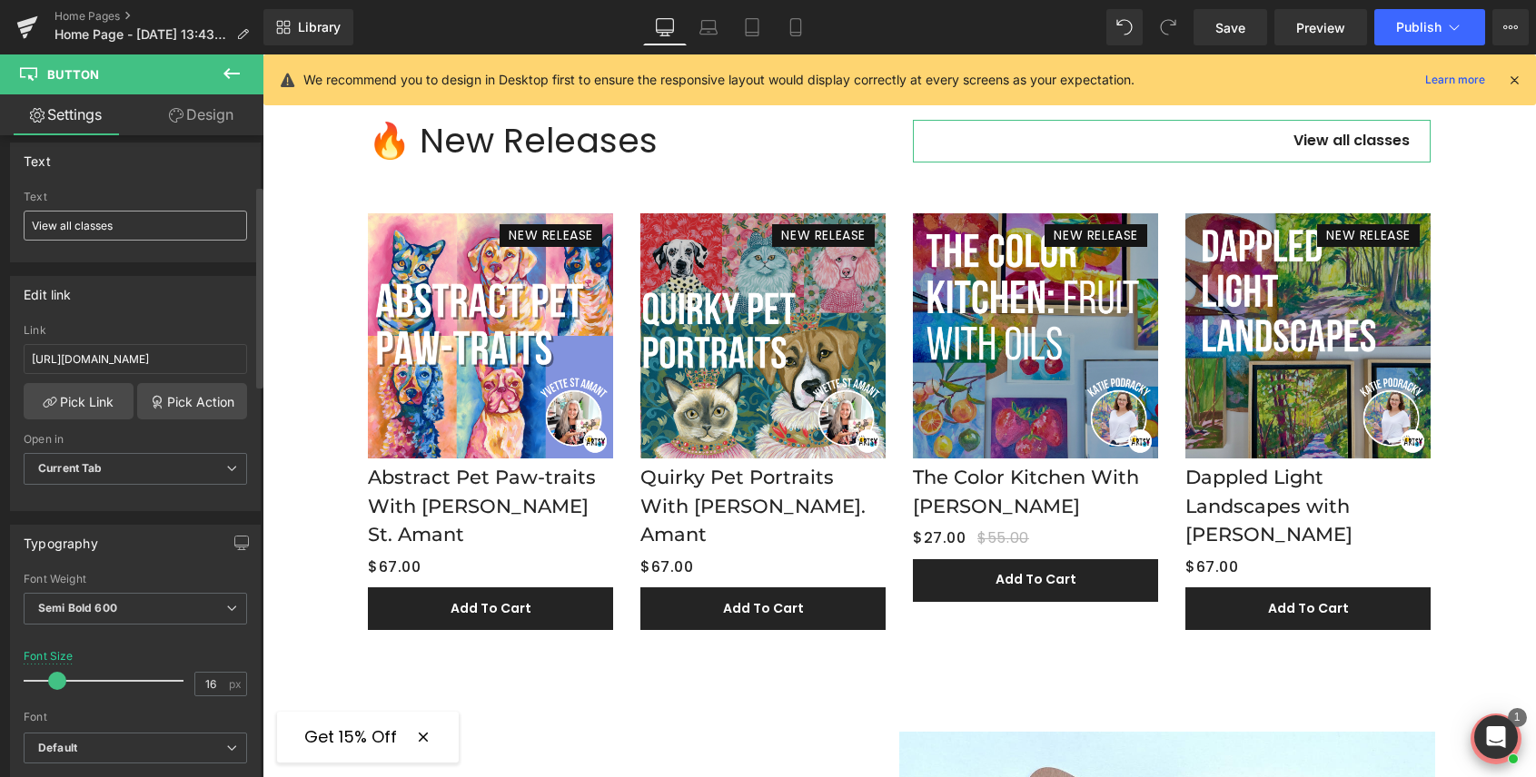
scroll to position [182, 0]
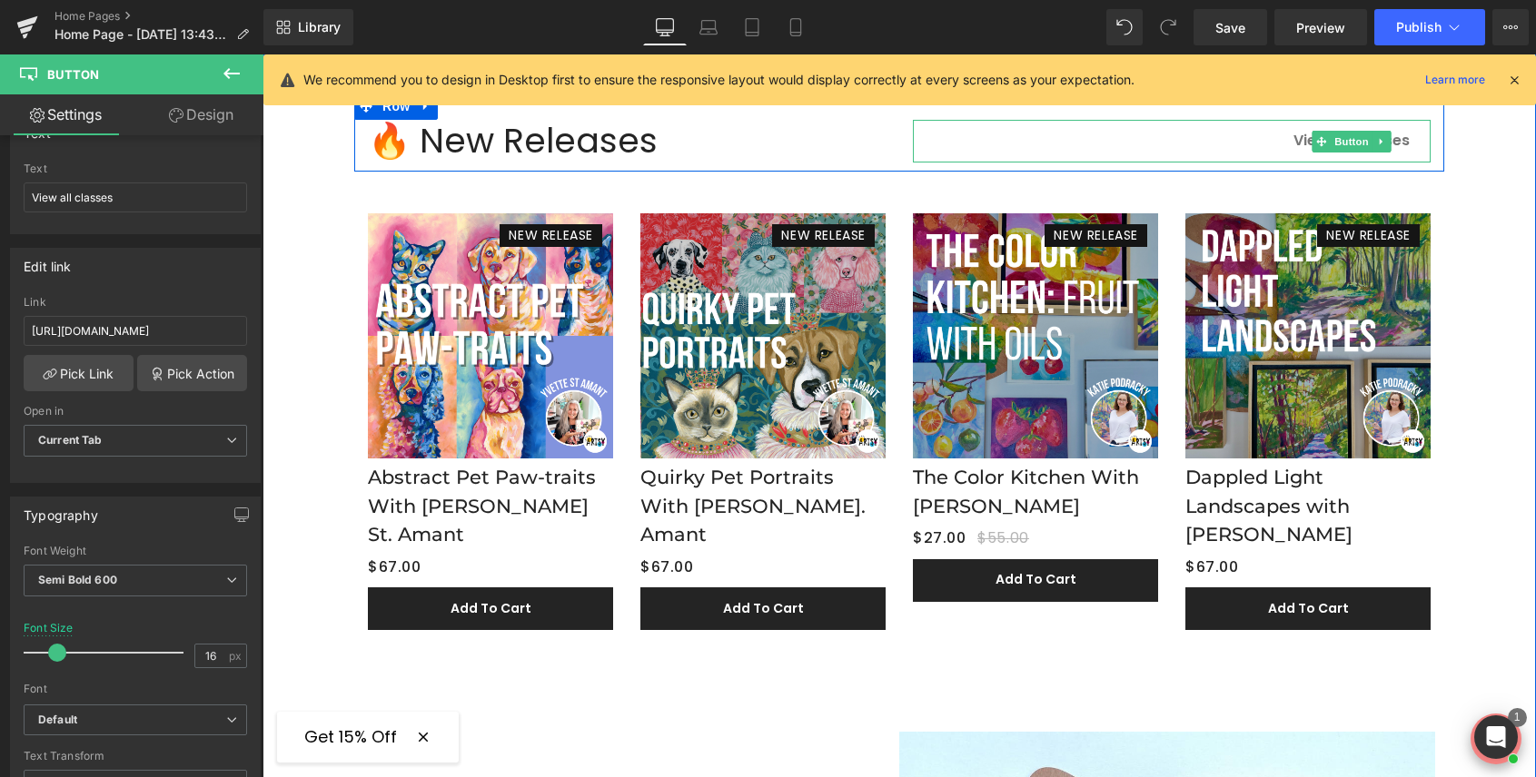
click at [1273, 135] on link "View all classes" at bounding box center [1351, 141] width 158 height 43
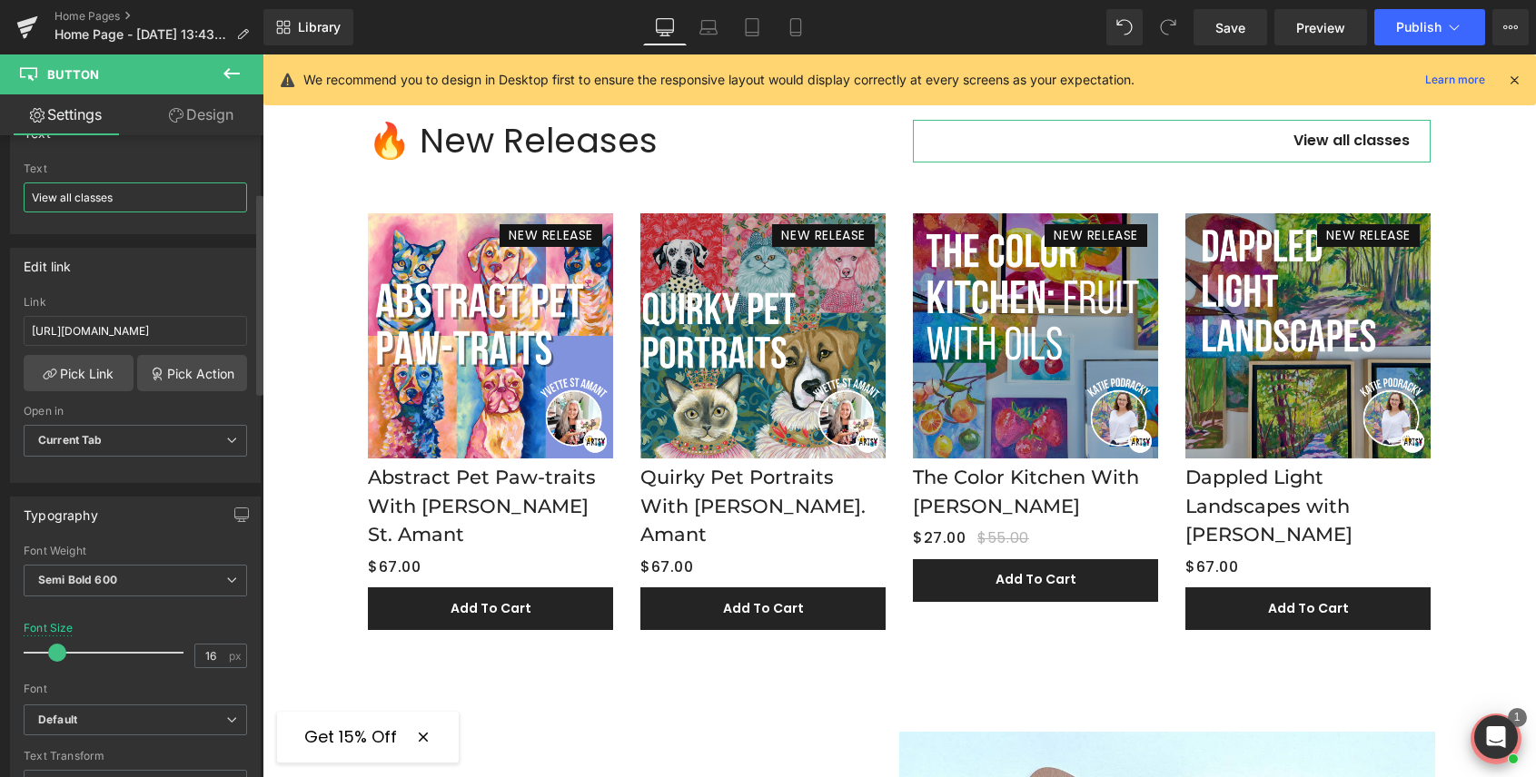
drag, startPoint x: 123, startPoint y: 200, endPoint x: 76, endPoint y: 200, distance: 47.2
click at [76, 200] on input "View all classes" at bounding box center [135, 198] width 223 height 30
type input "View all new relases"
click at [94, 330] on input "[URL][DOMAIN_NAME]" at bounding box center [135, 331] width 223 height 30
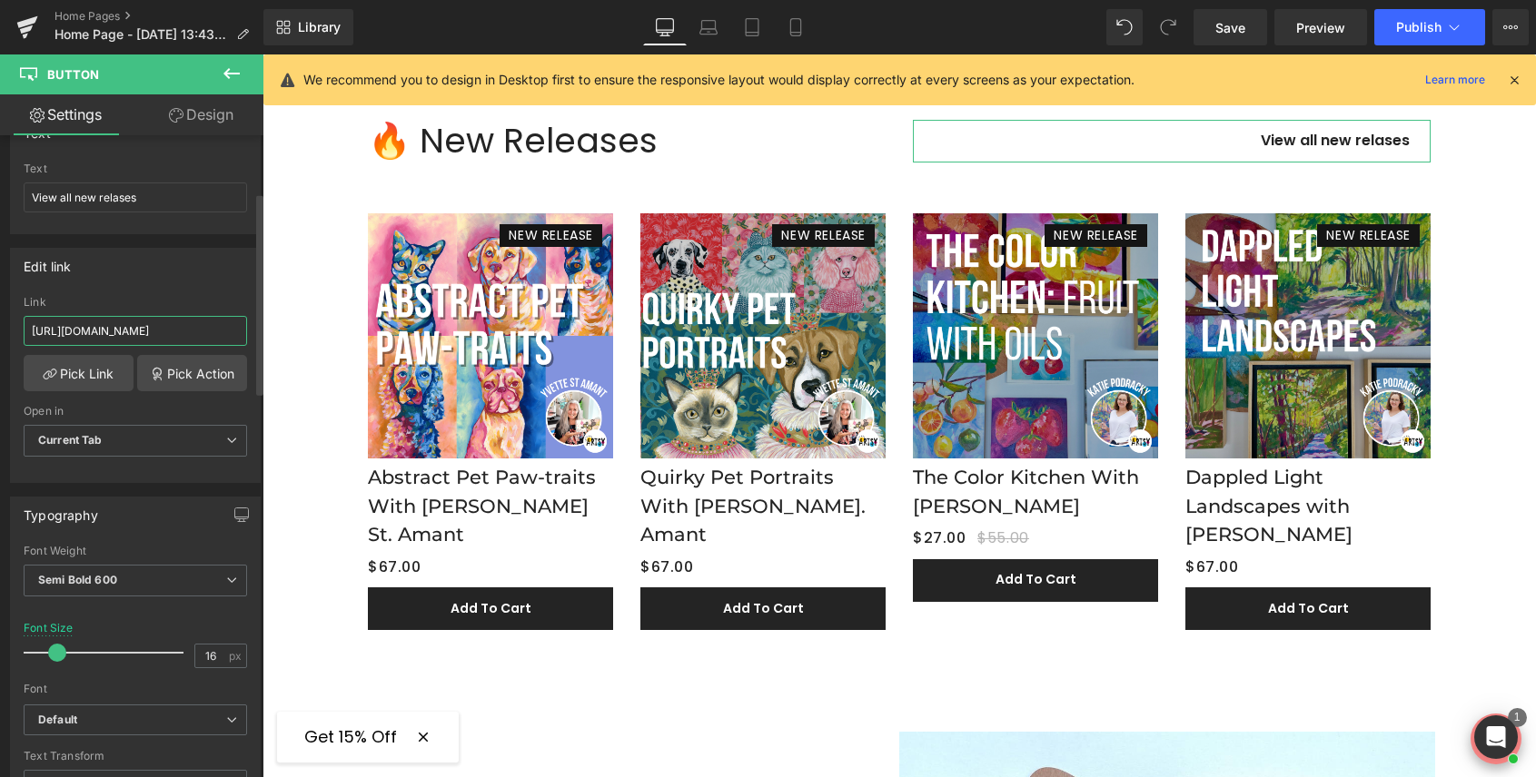
click at [94, 330] on input "[URL][DOMAIN_NAME]" at bounding box center [135, 331] width 223 height 30
paste input "new-arrivals?page=1"
type input "[URL][DOMAIN_NAME]"
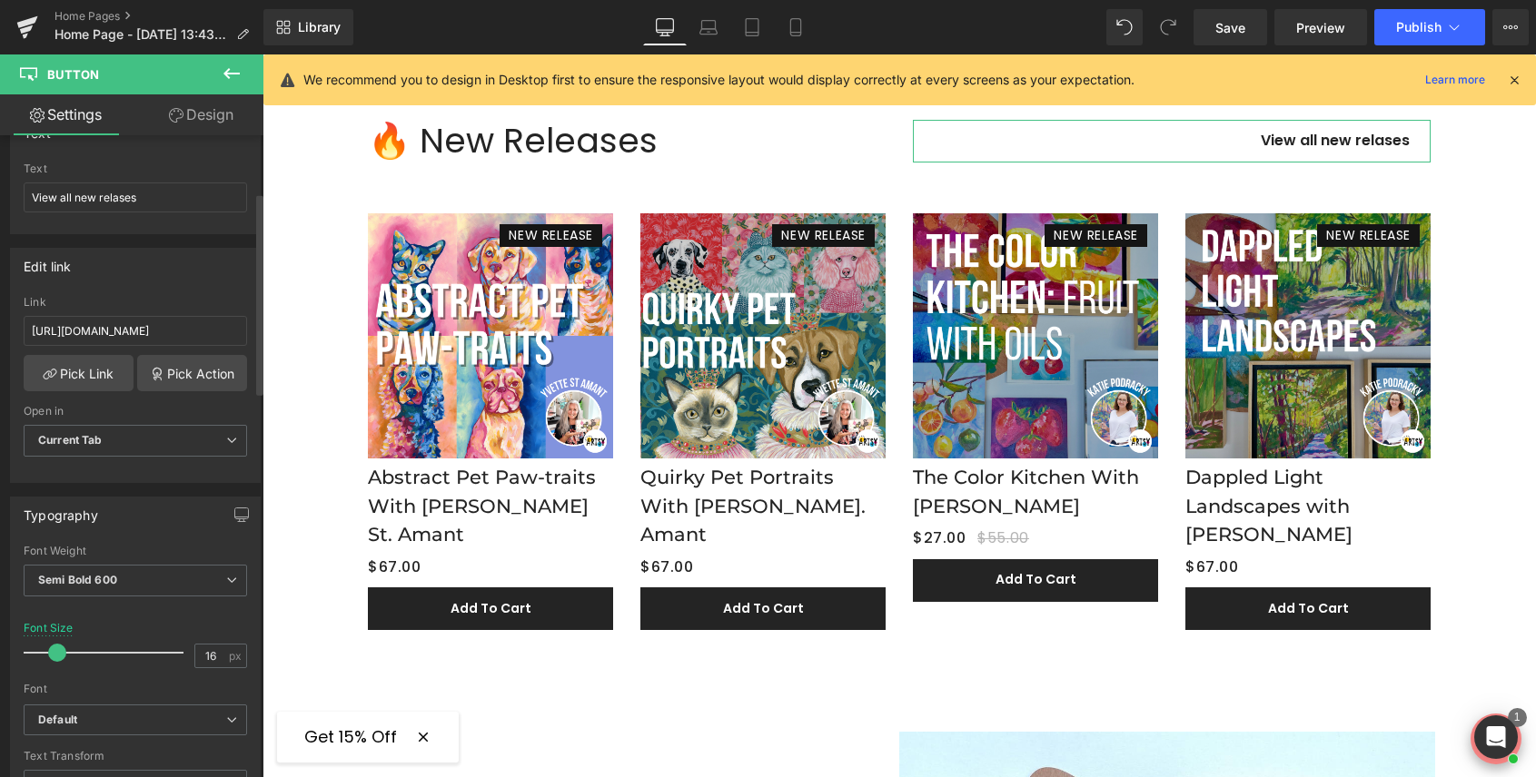
click at [200, 270] on div "Edit link" at bounding box center [135, 266] width 249 height 35
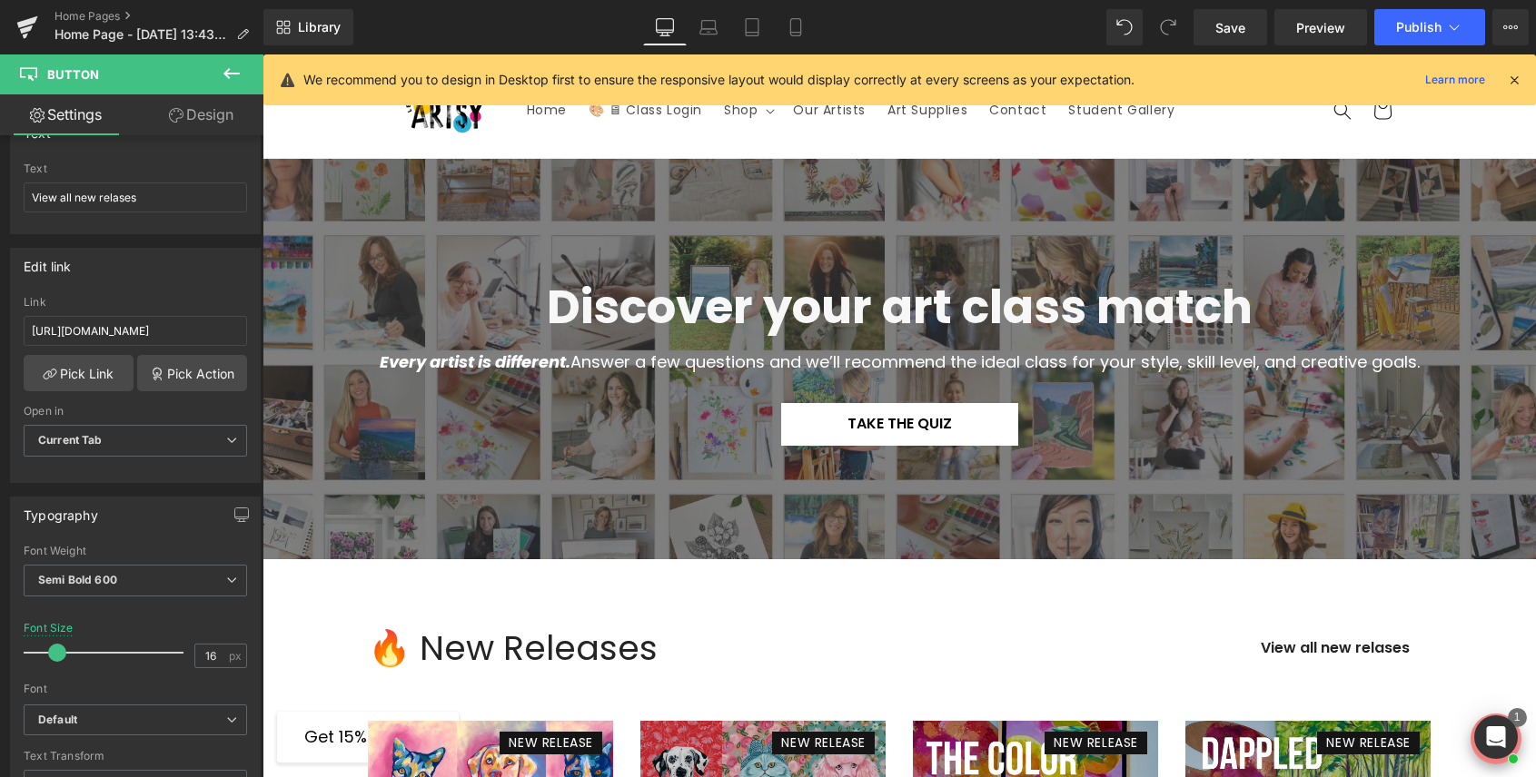
scroll to position [14, 0]
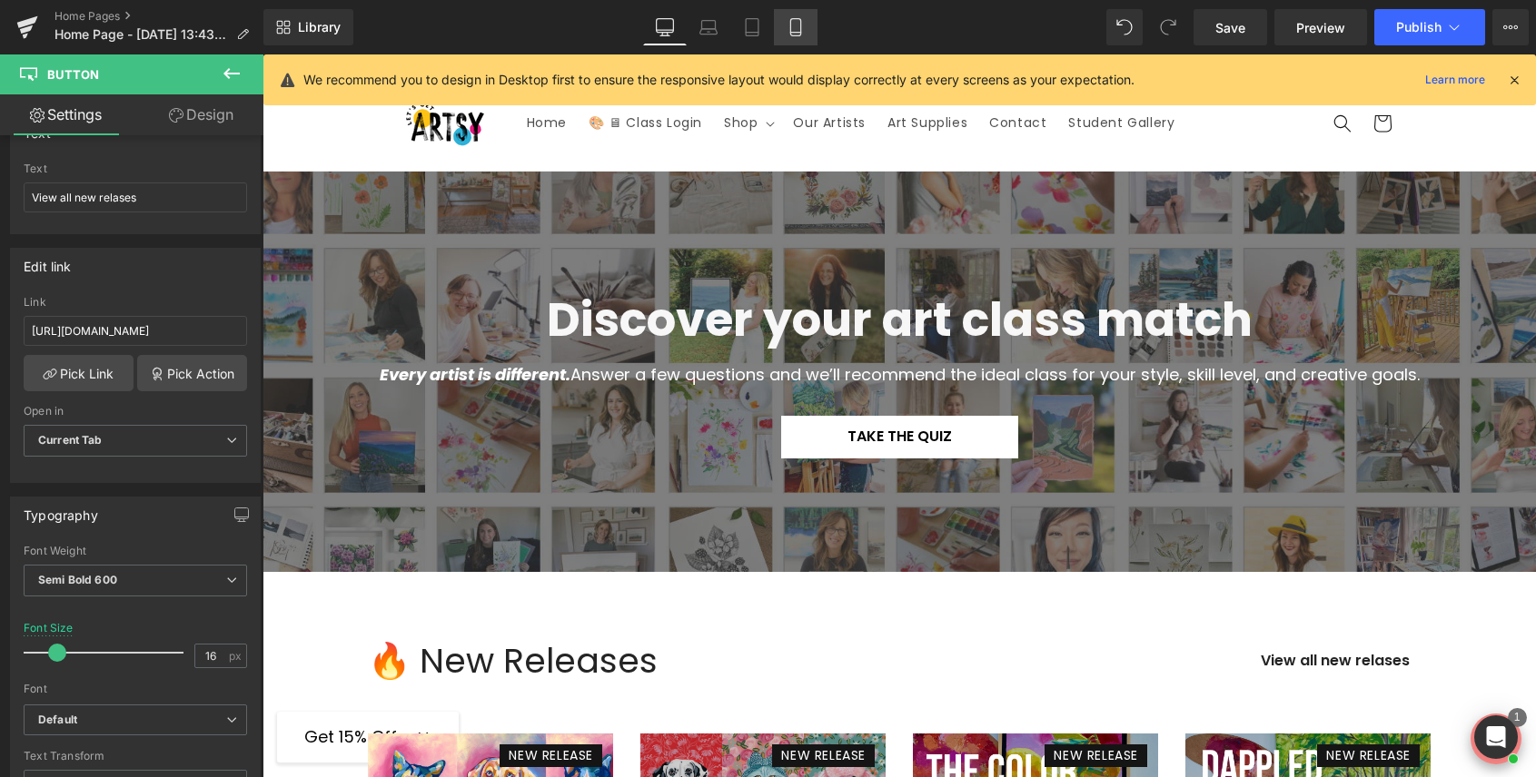
click at [802, 24] on icon at bounding box center [795, 27] width 18 height 18
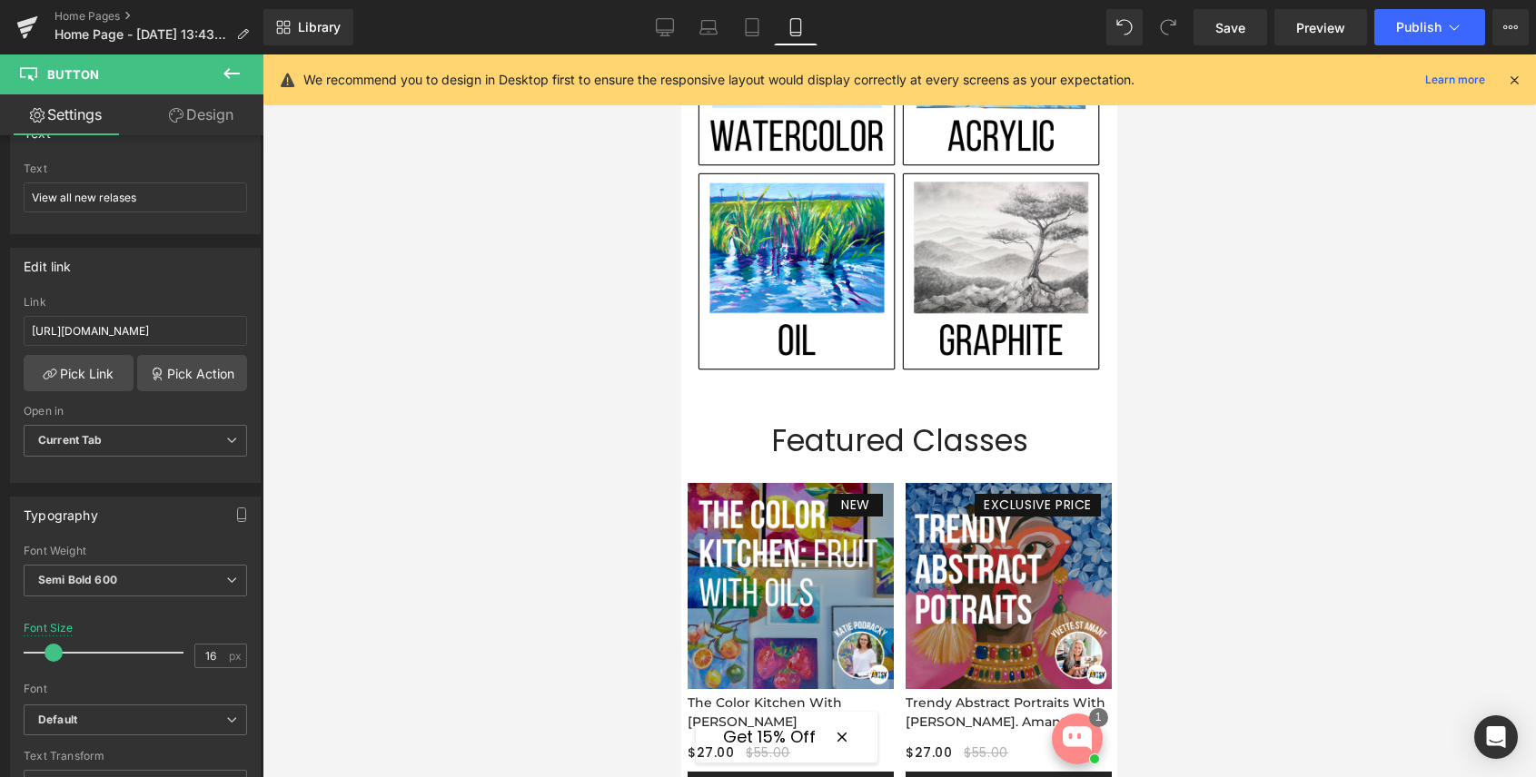
scroll to position [1625, 0]
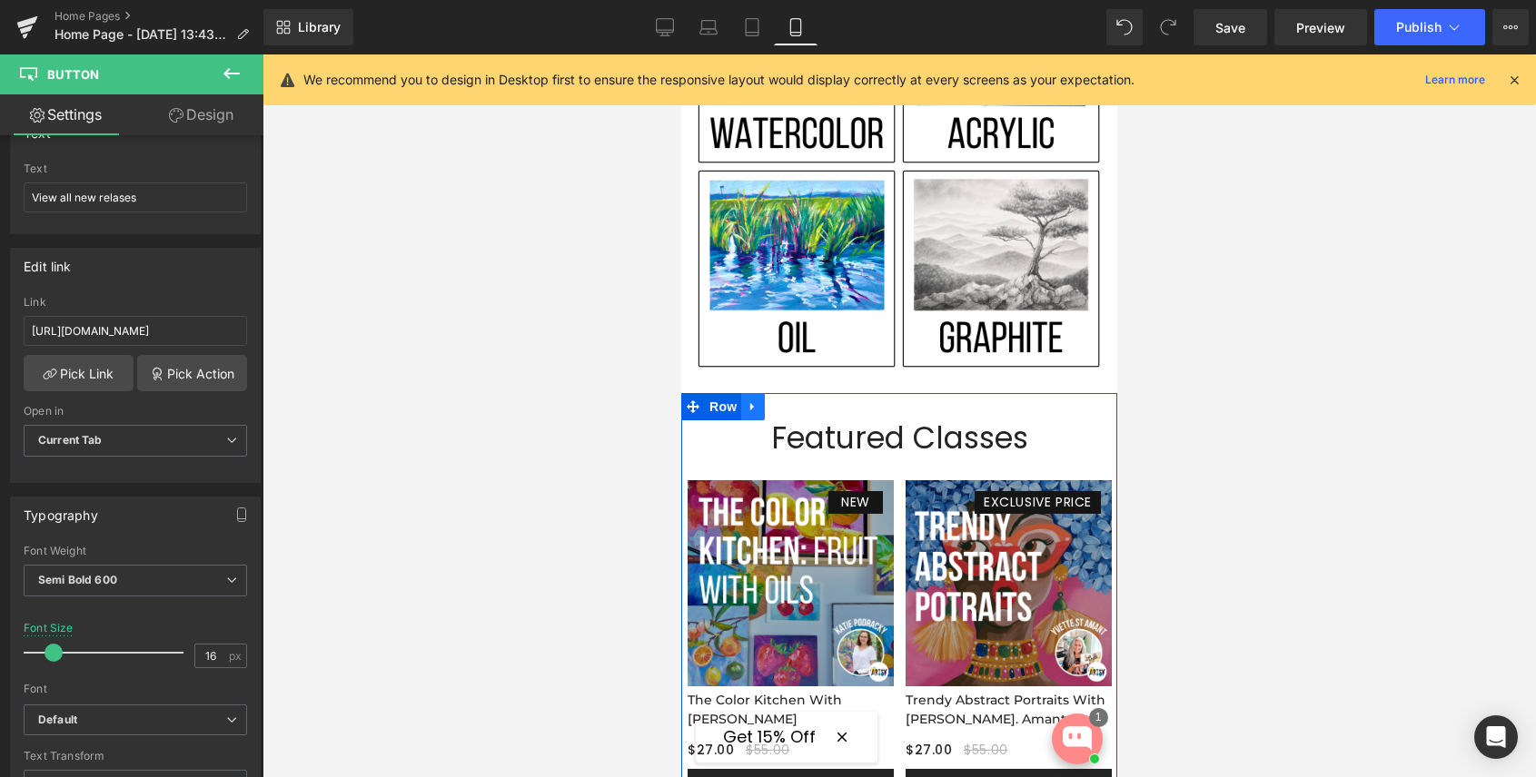
click at [757, 406] on icon at bounding box center [752, 407] width 13 height 14
click at [782, 406] on icon at bounding box center [776, 406] width 13 height 13
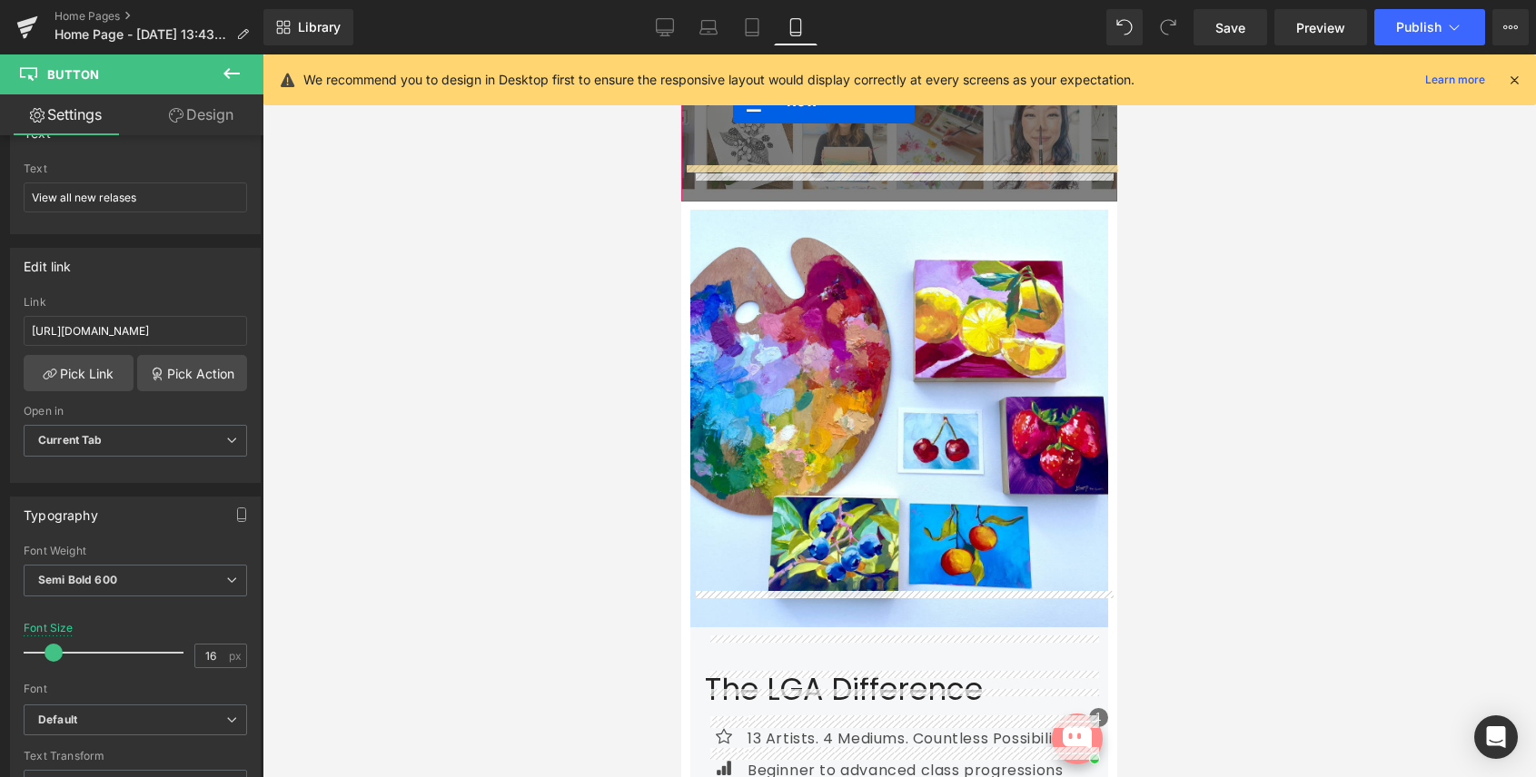
scroll to position [173, 0]
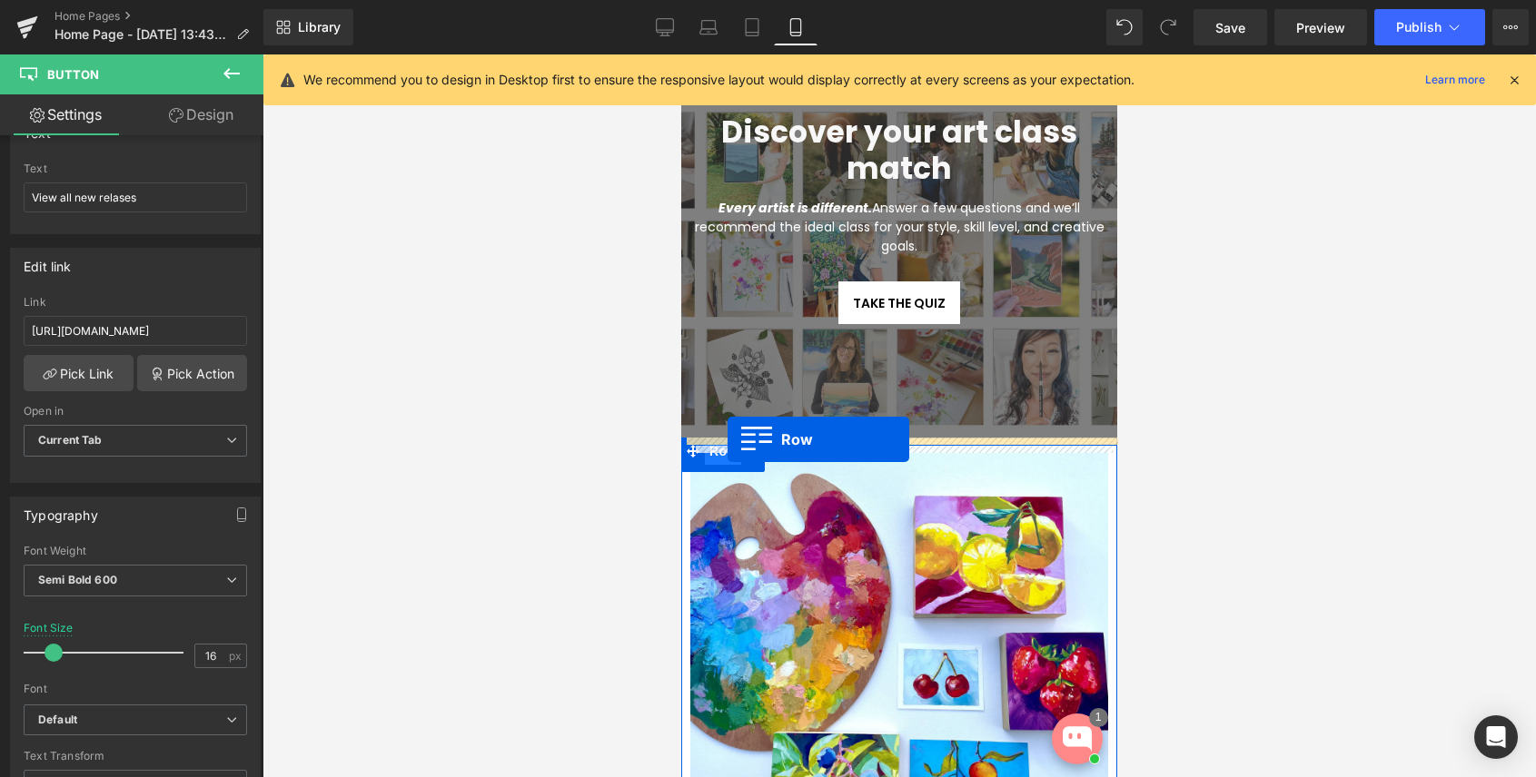
drag, startPoint x: 697, startPoint y: 339, endPoint x: 727, endPoint y: 439, distance: 105.2
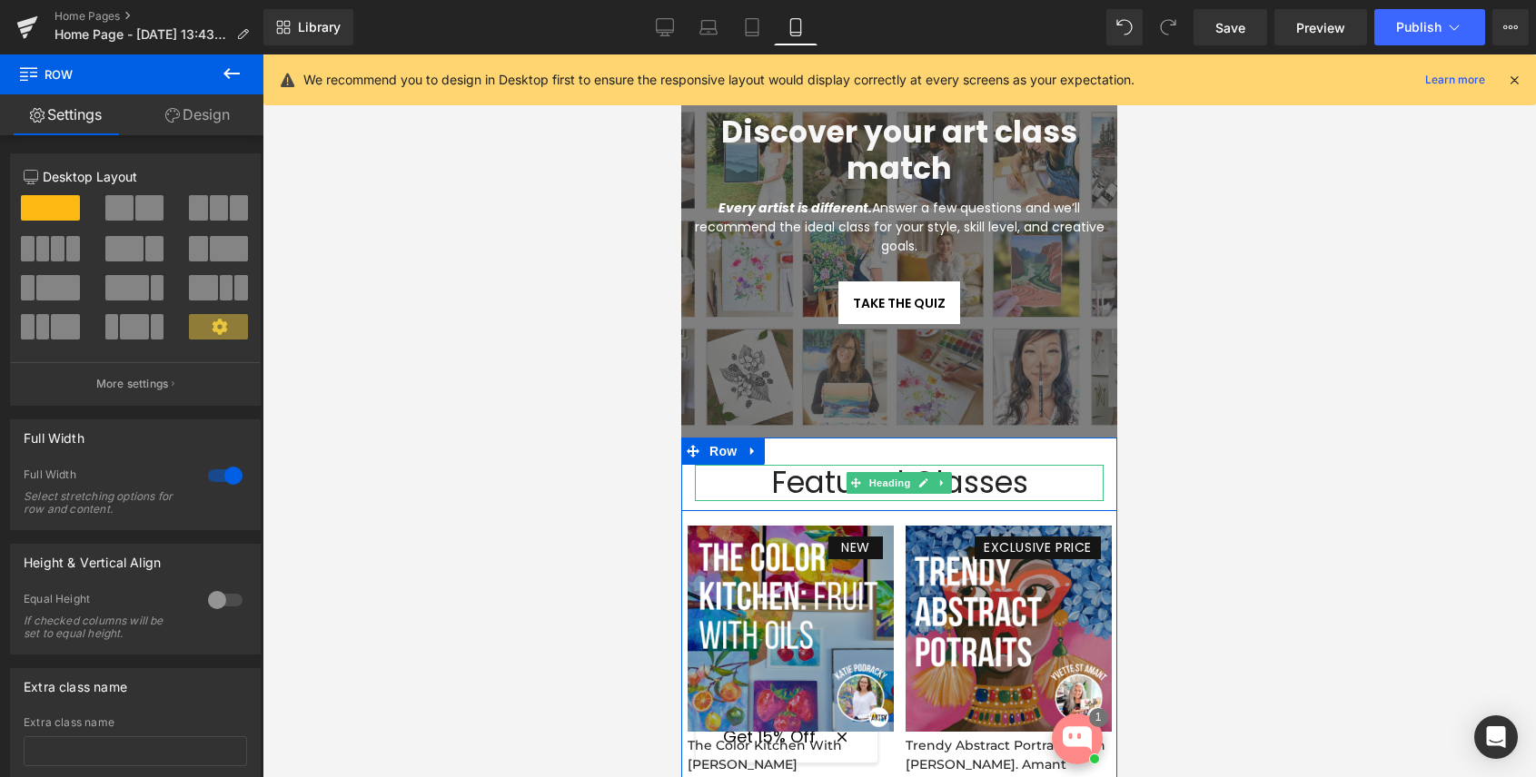
click at [839, 481] on div "Featured Classes" at bounding box center [899, 483] width 409 height 36
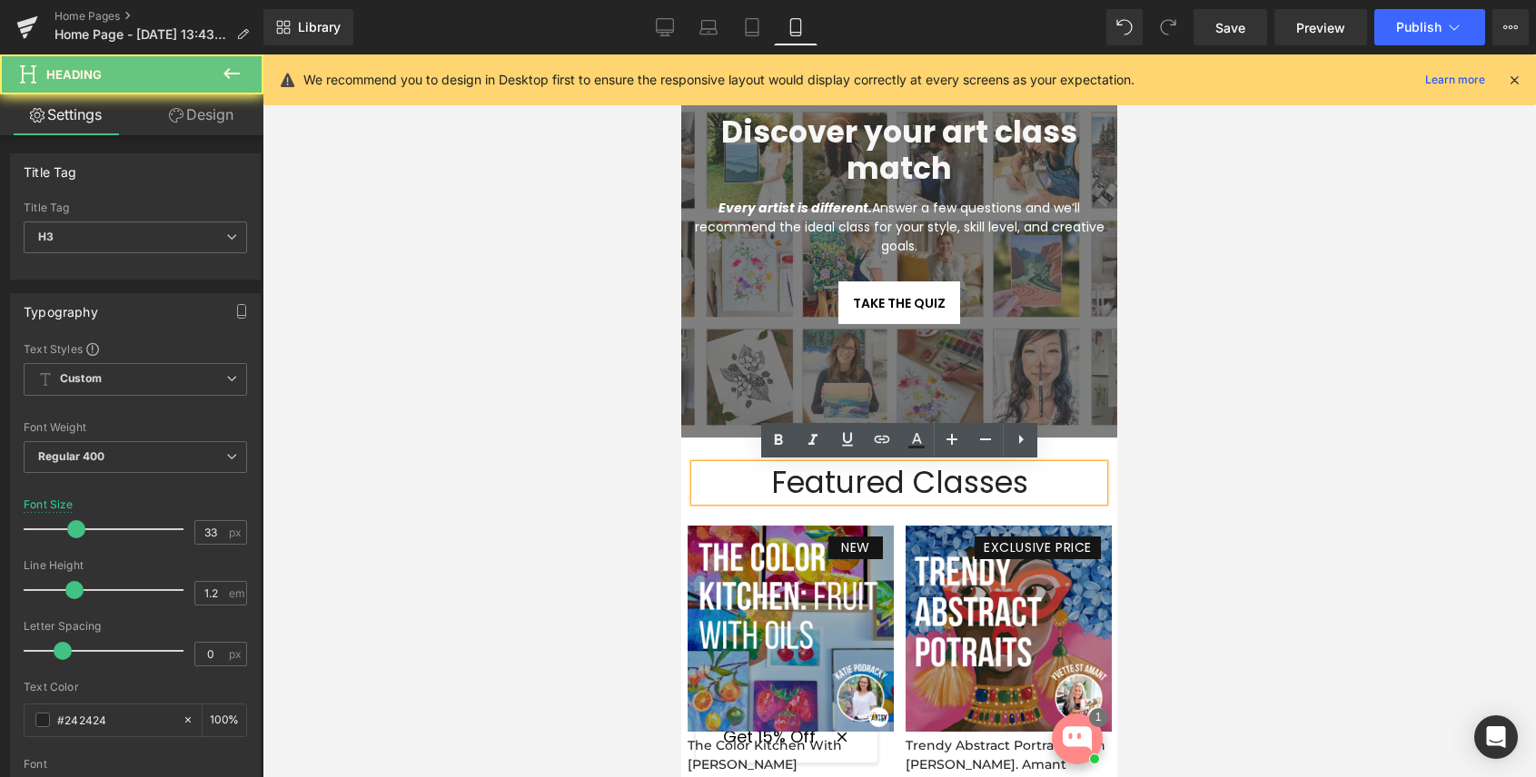
click at [836, 481] on div "Featured Classes" at bounding box center [899, 483] width 409 height 36
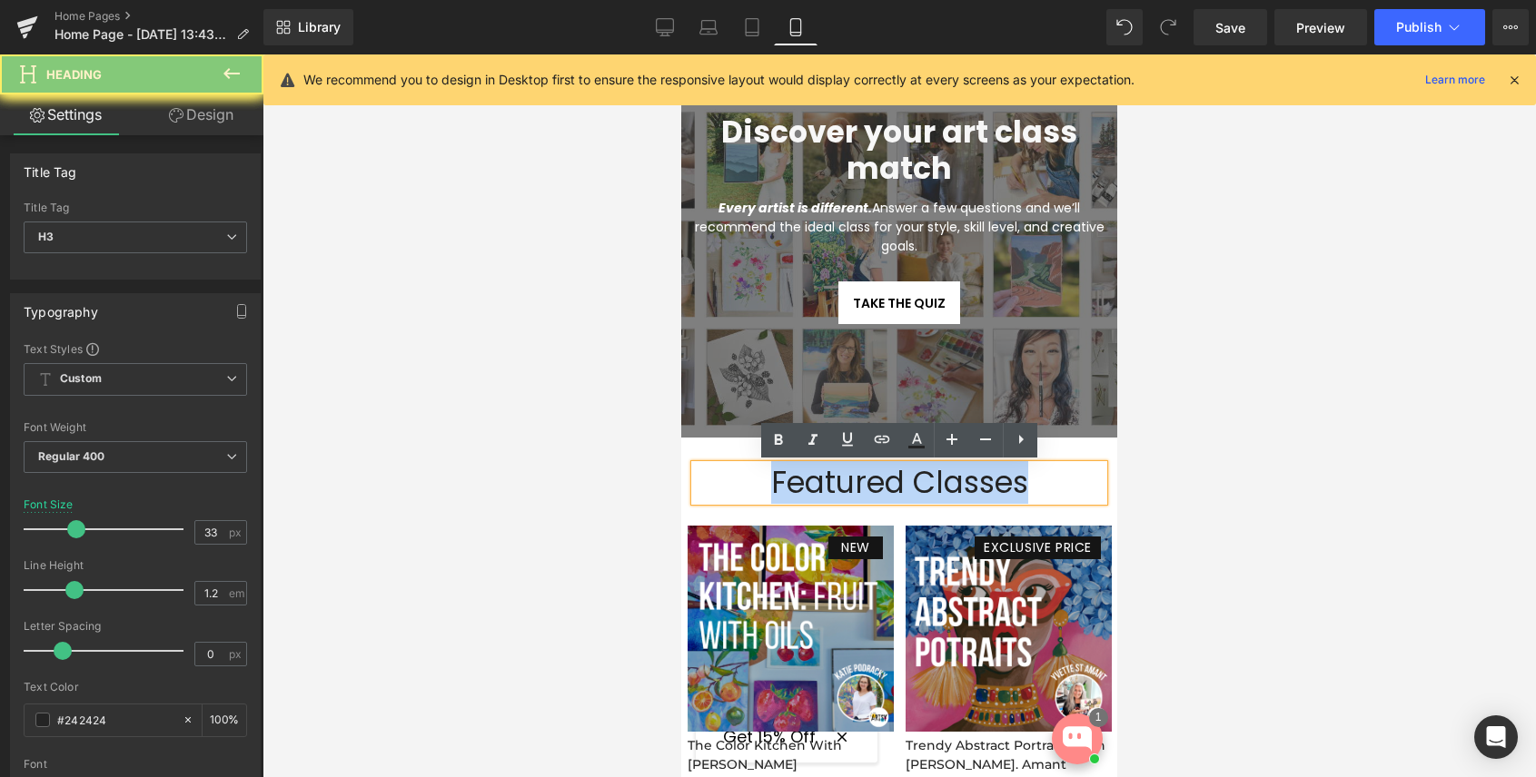
click at [836, 481] on div "Featured Classes" at bounding box center [899, 483] width 409 height 36
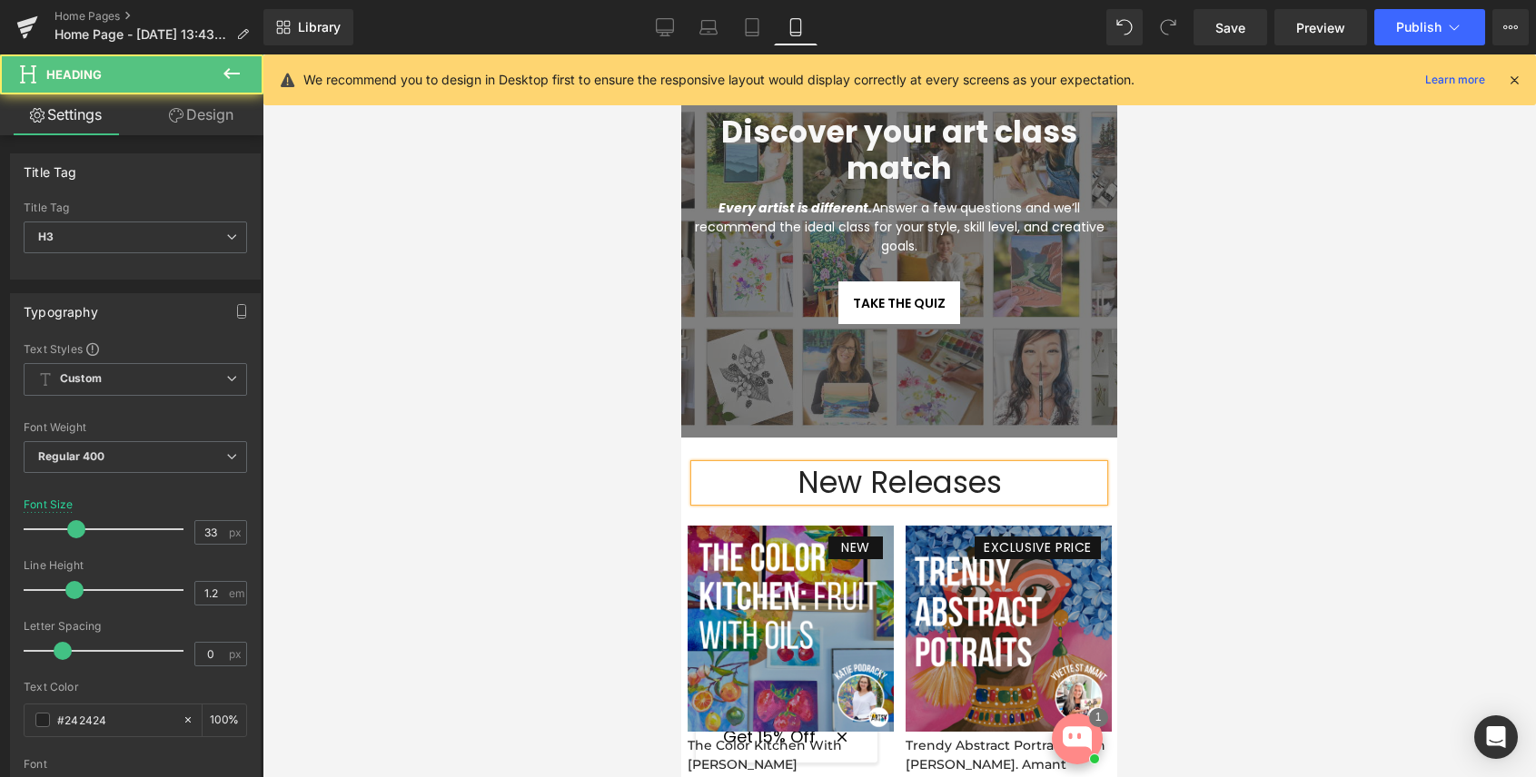
click at [785, 489] on div "New Releases" at bounding box center [899, 483] width 409 height 36
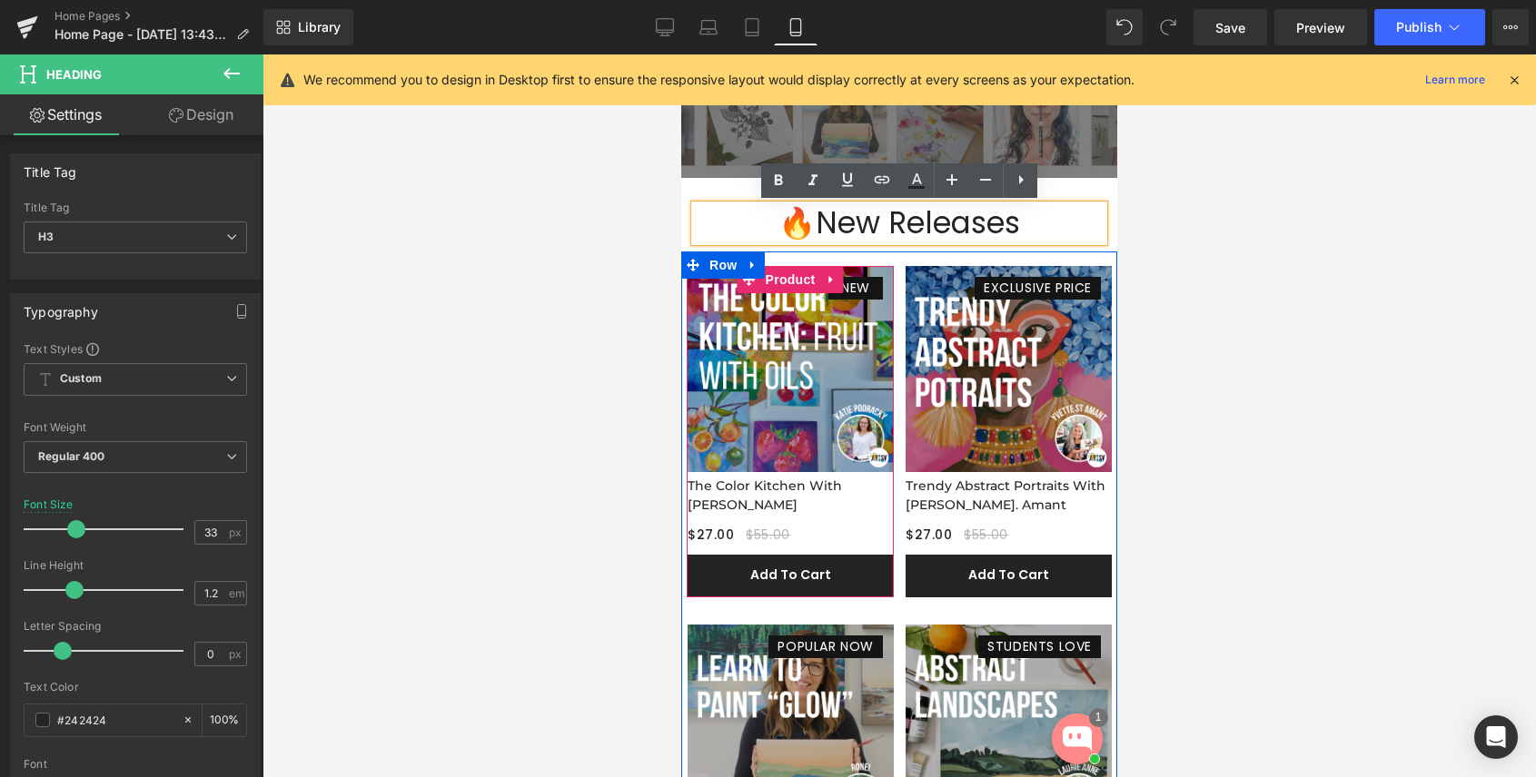
scroll to position [429, 0]
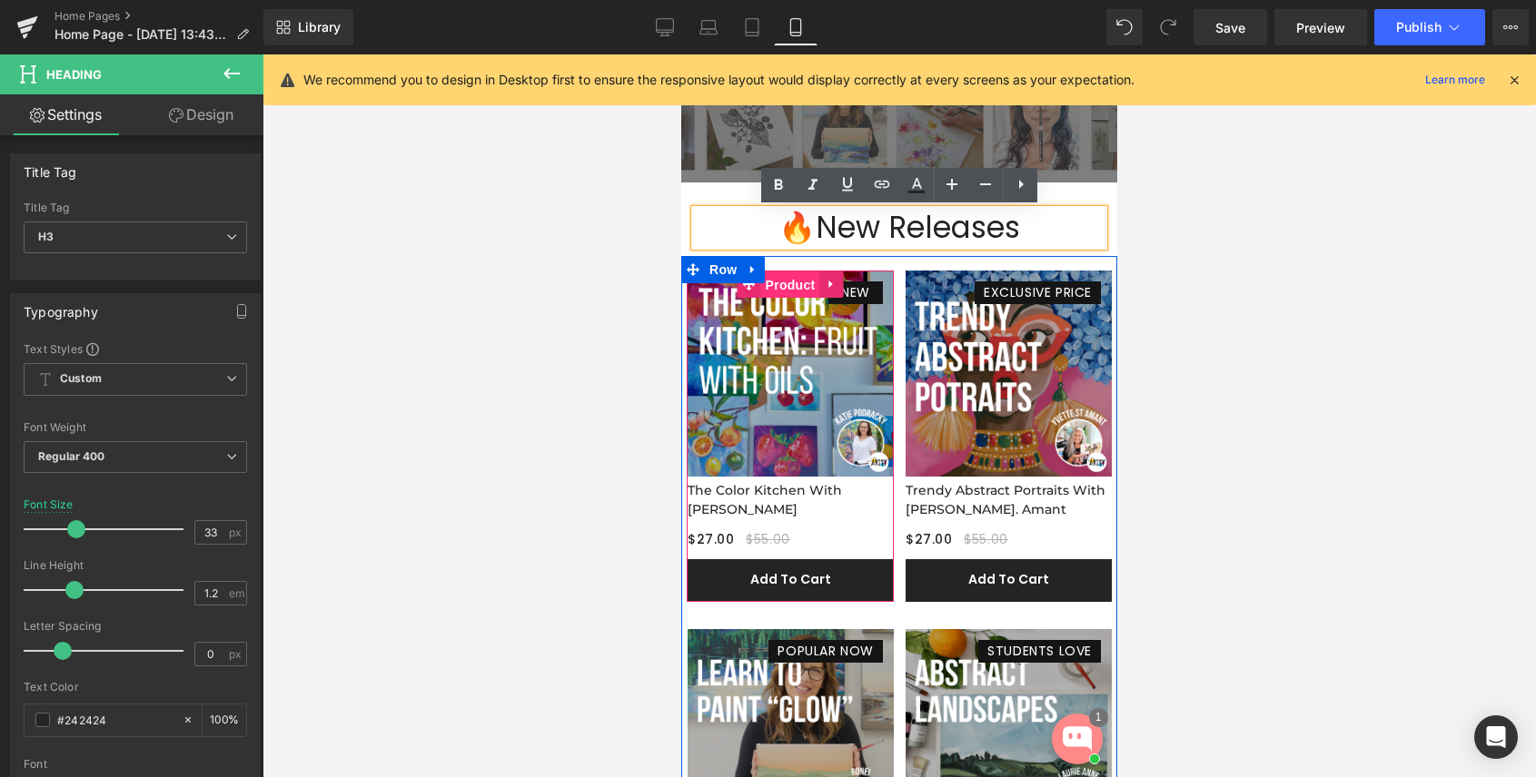
click at [785, 281] on span "Product" at bounding box center [790, 285] width 59 height 27
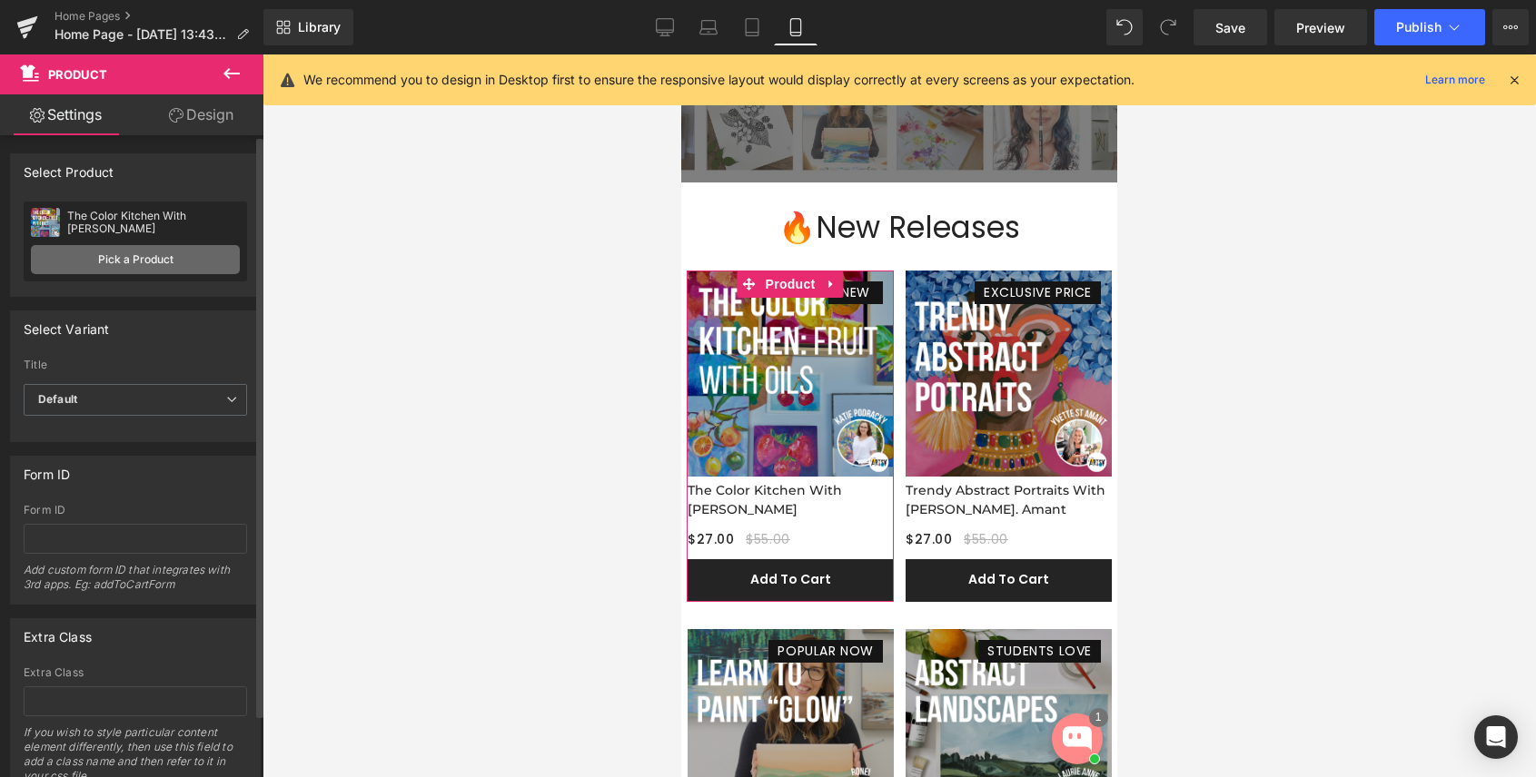
click at [114, 263] on link "Pick a Product" at bounding box center [135, 259] width 209 height 29
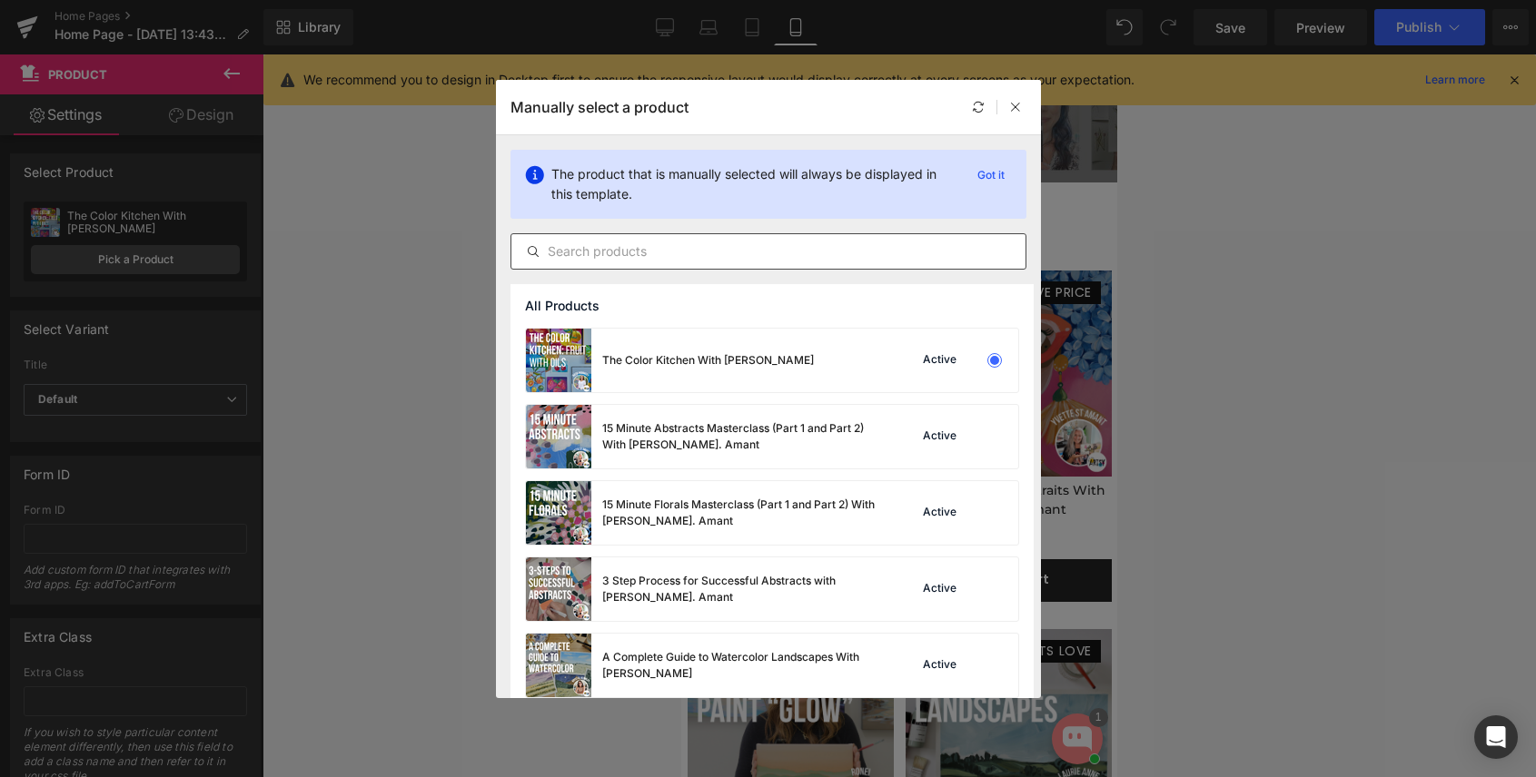
click at [622, 252] on input "text" at bounding box center [768, 252] width 514 height 22
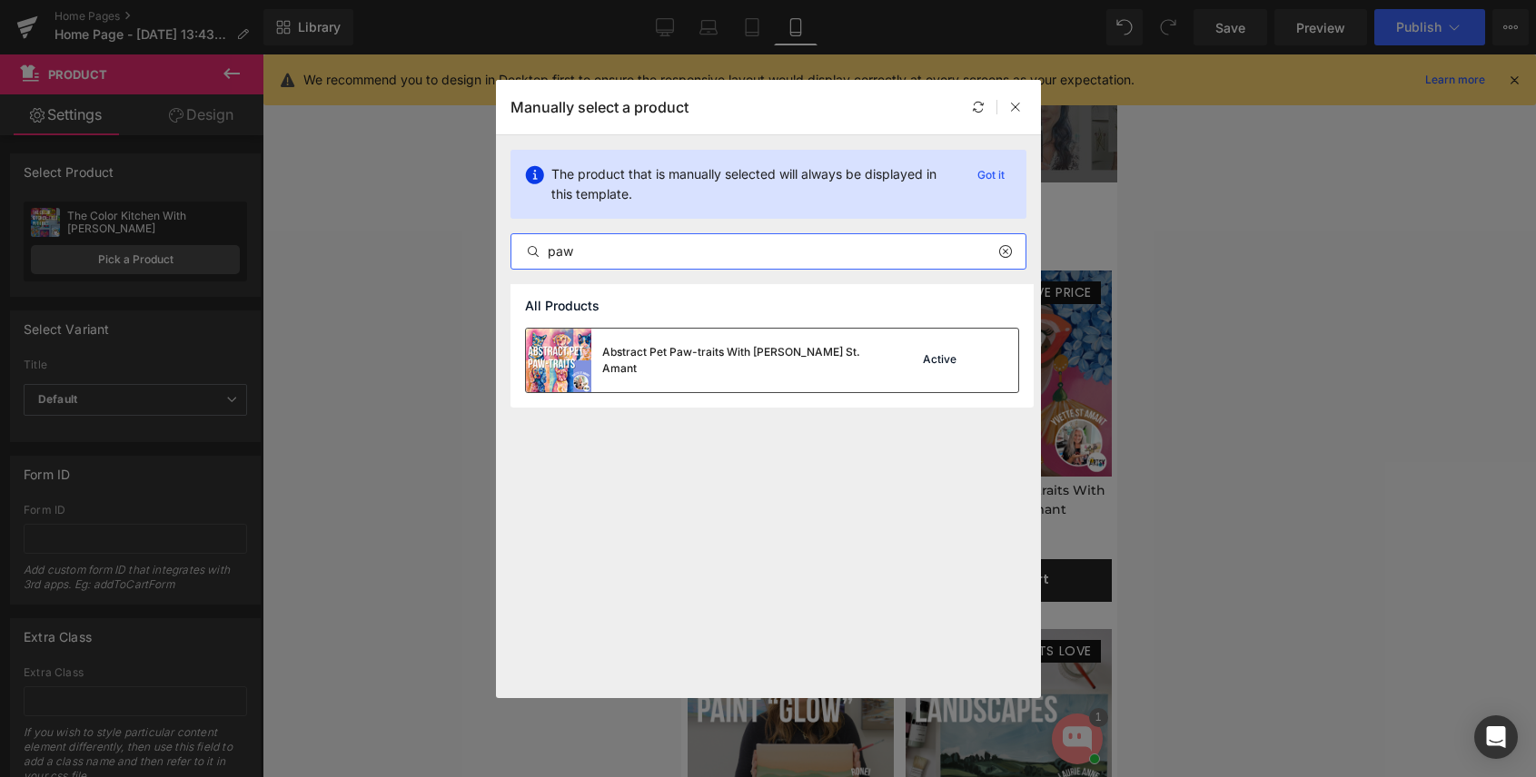
type input "paw"
click at [640, 364] on div "Abstract Pet Paw-traits With [PERSON_NAME] St. Amant" at bounding box center [738, 360] width 272 height 33
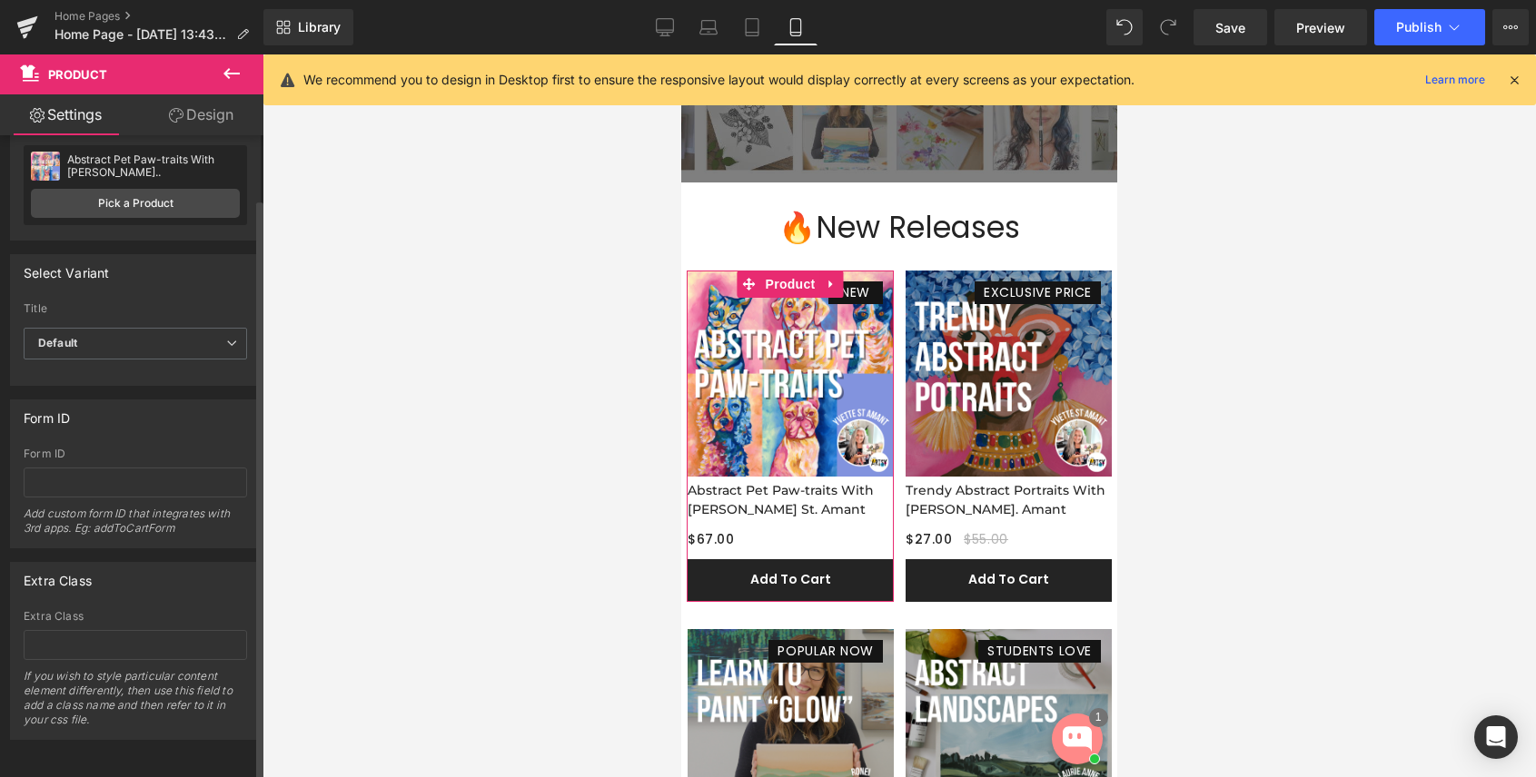
scroll to position [0, 0]
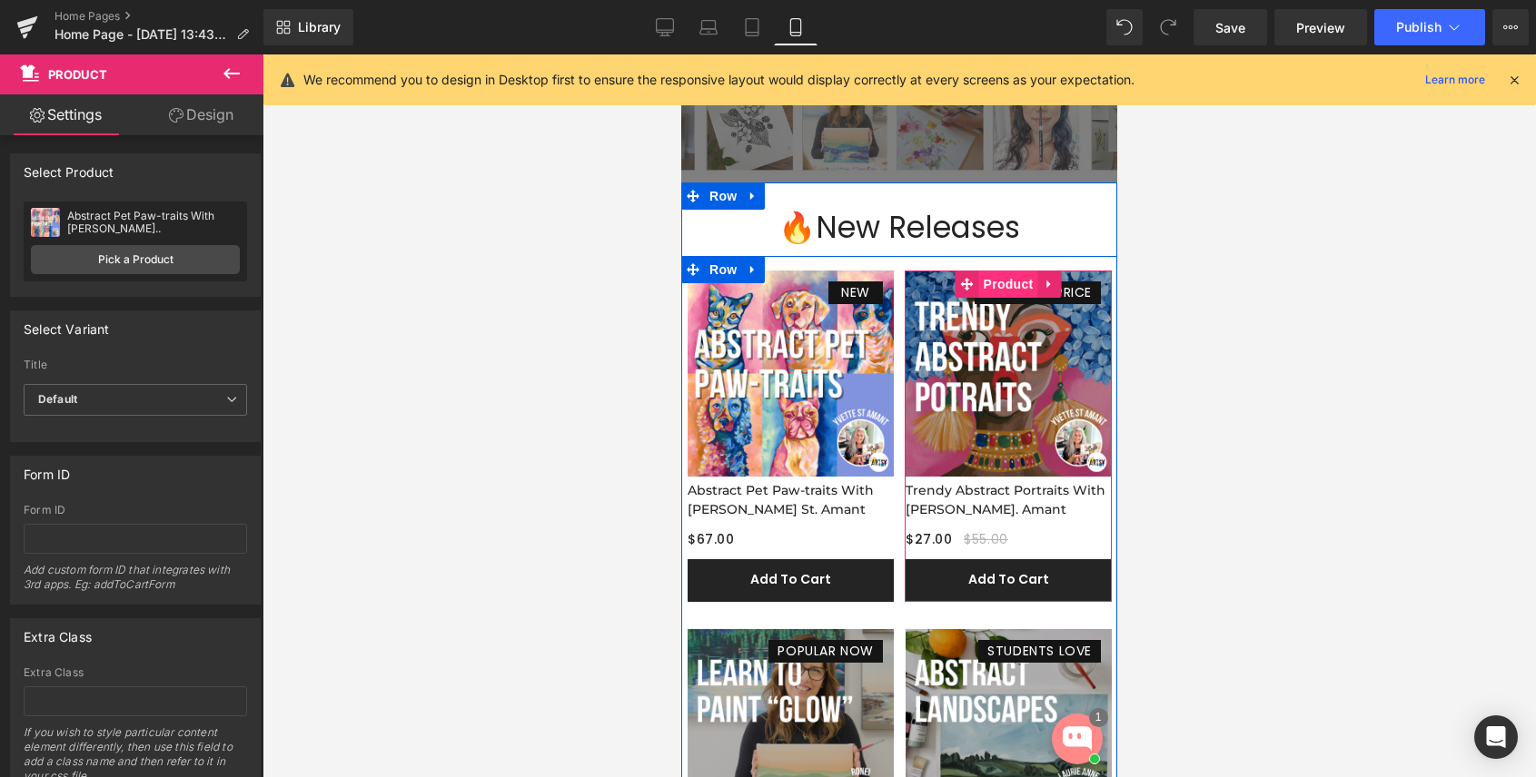
click at [1013, 285] on span "Product" at bounding box center [1008, 284] width 59 height 27
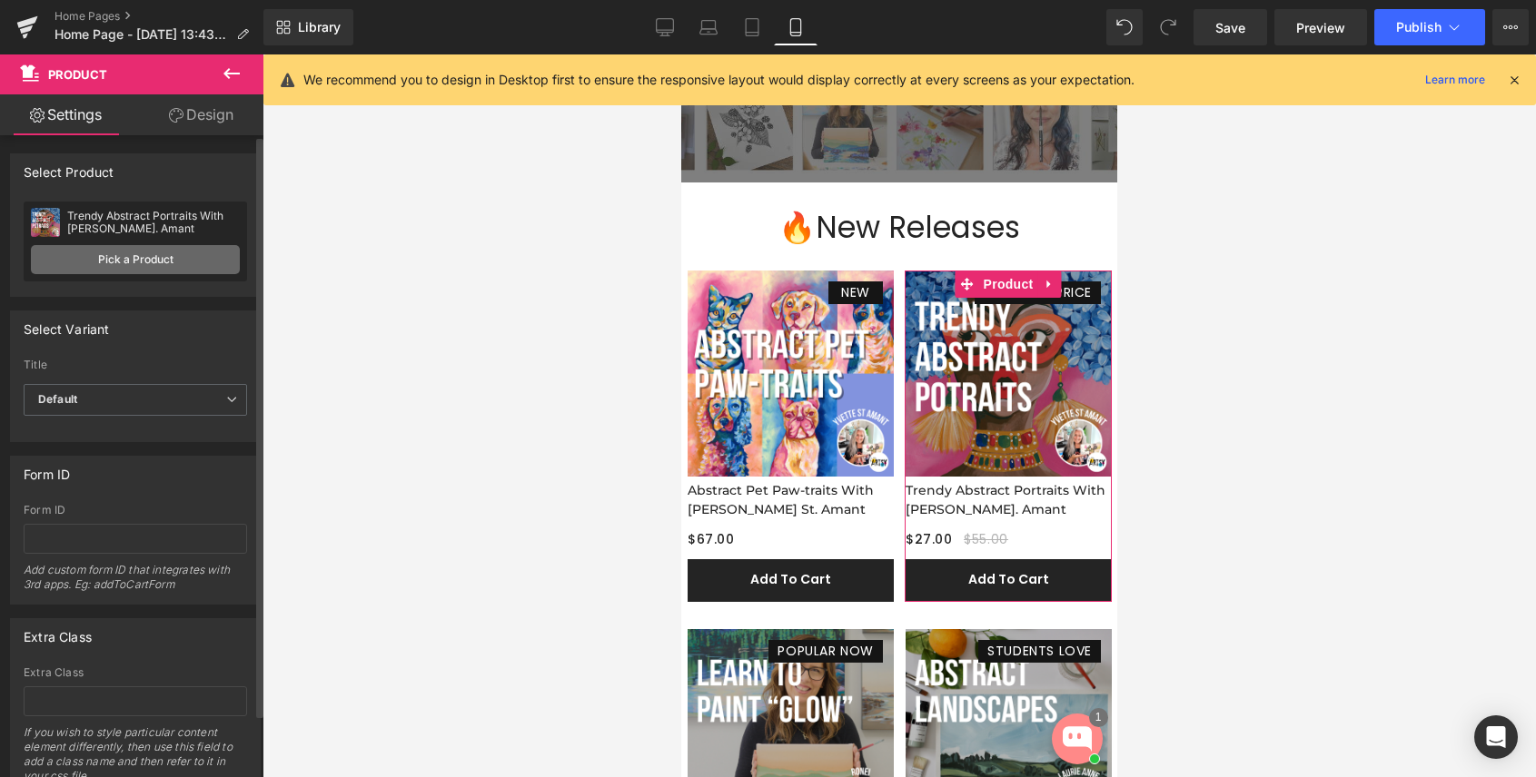
click at [166, 261] on link "Pick a Product" at bounding box center [135, 259] width 209 height 29
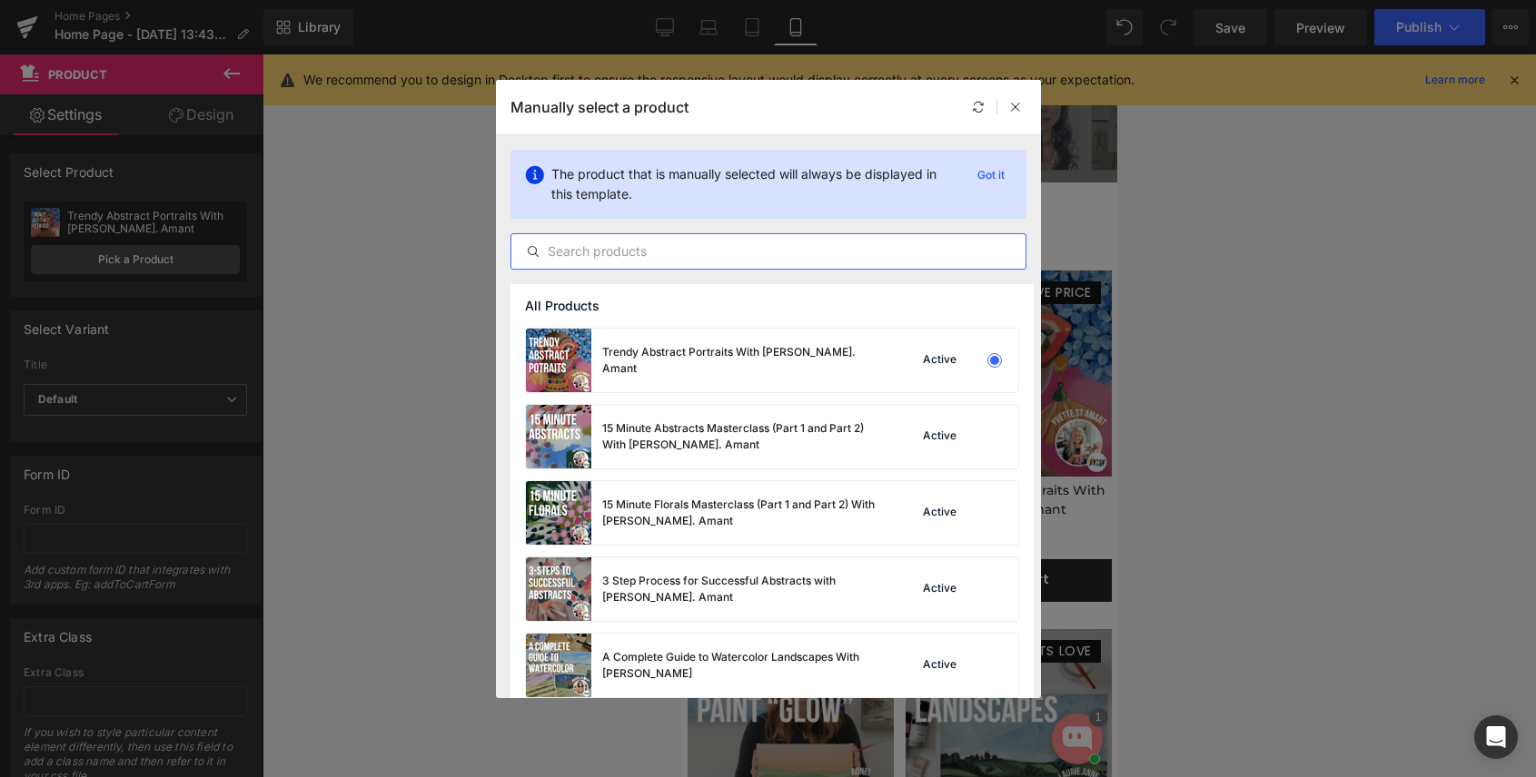
click at [652, 249] on input "text" at bounding box center [768, 252] width 514 height 22
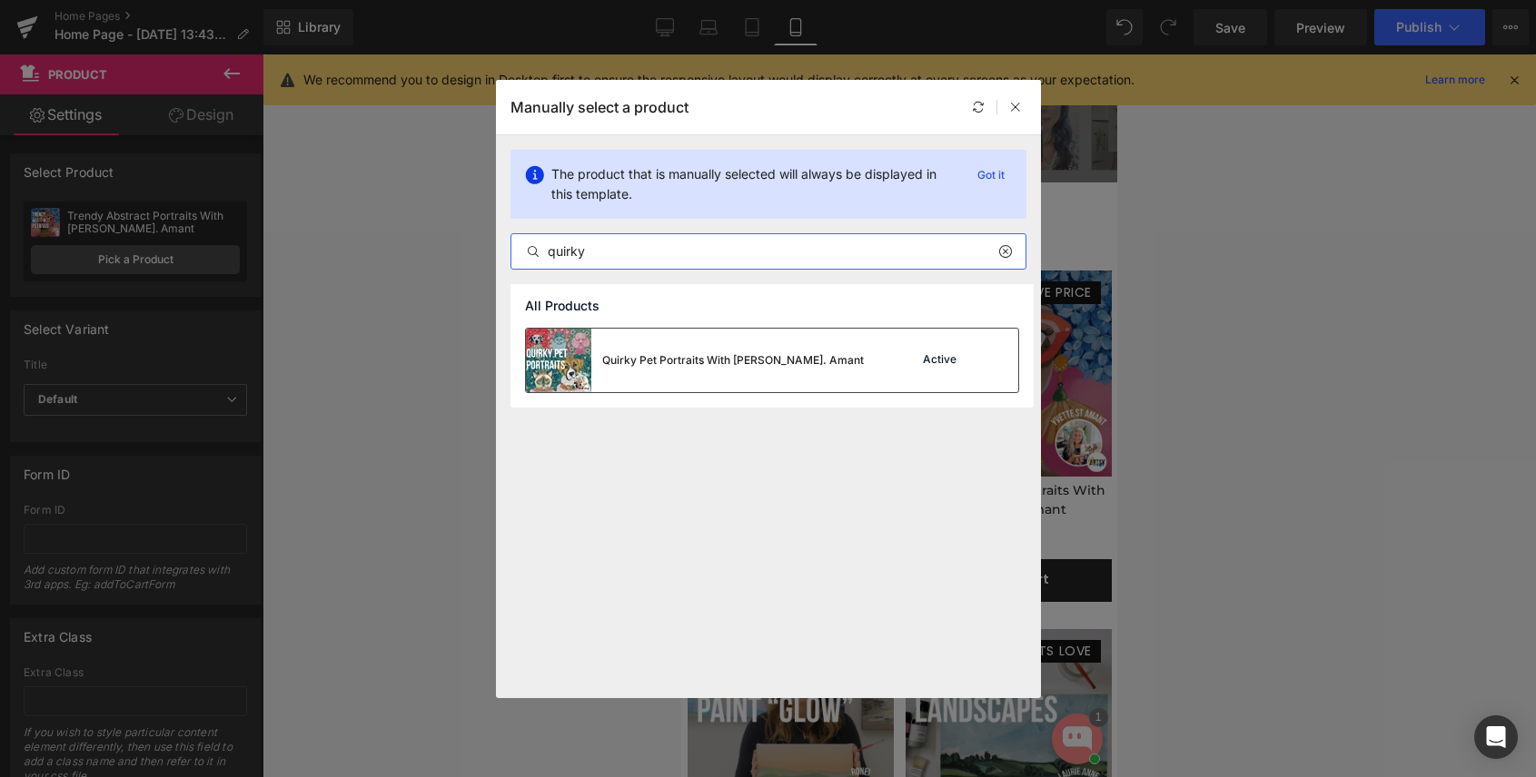
type input "quirky"
click at [637, 362] on div "Quirky Pet Portraits With [PERSON_NAME]. Amant" at bounding box center [733, 360] width 262 height 16
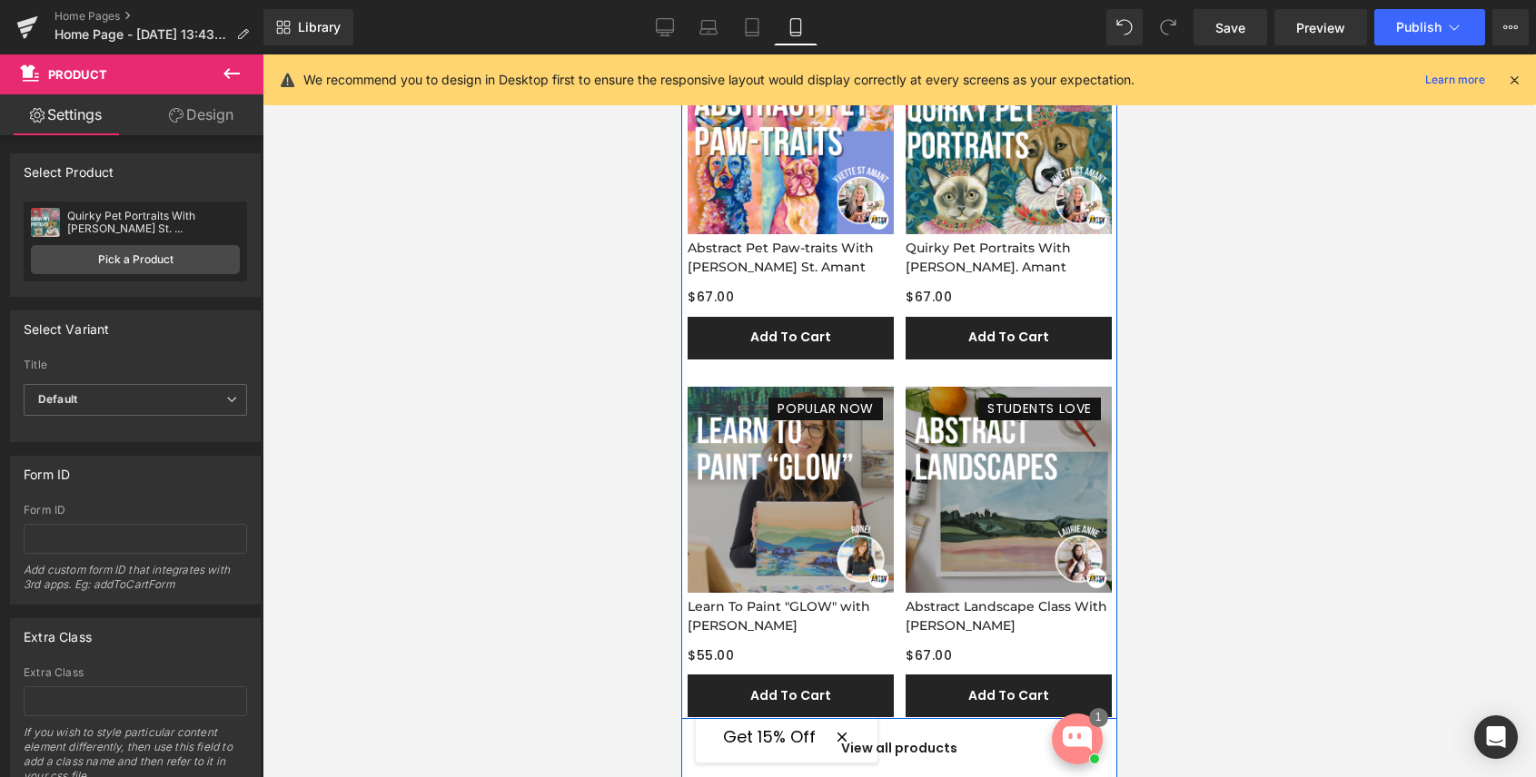
scroll to position [693, 0]
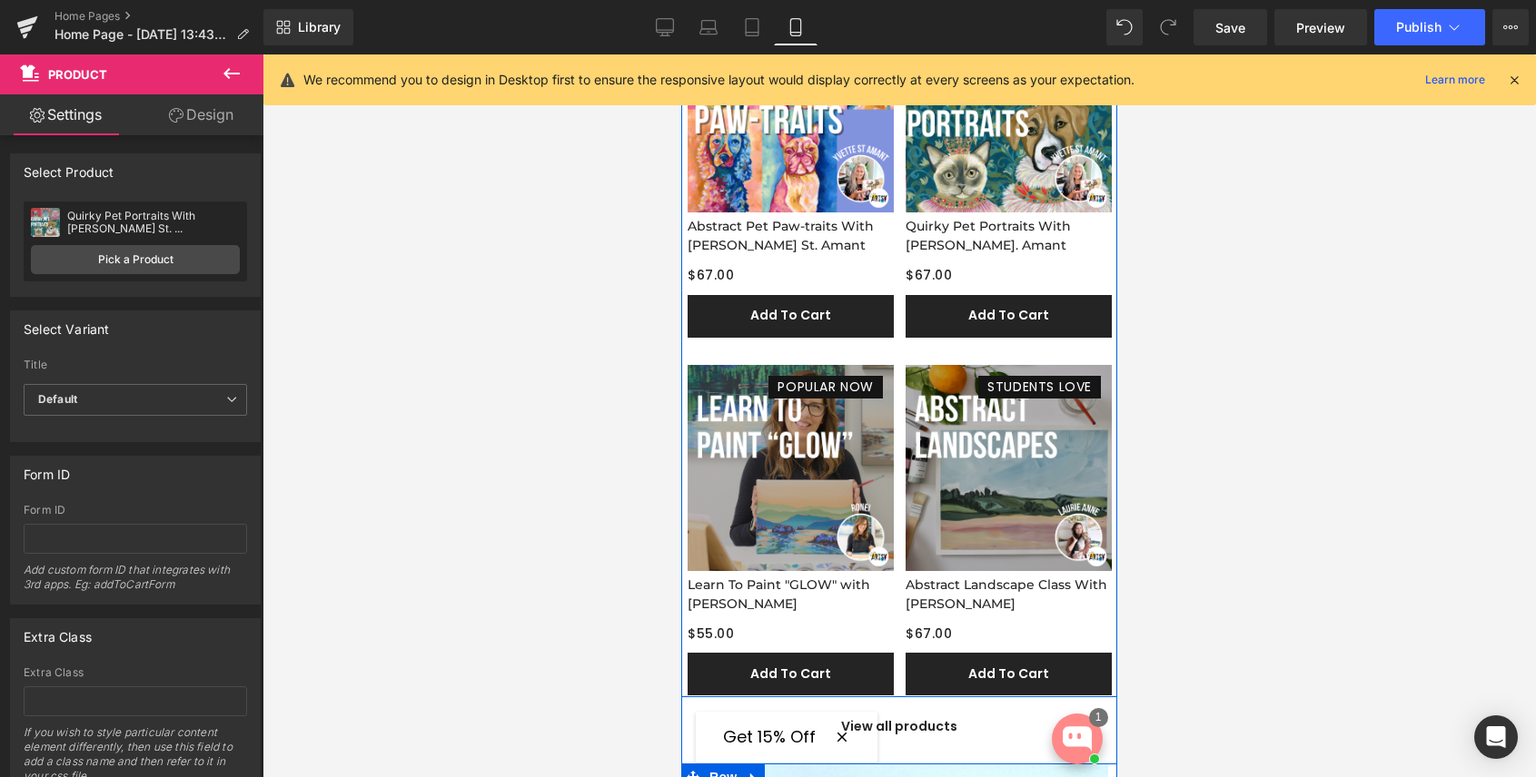
click at [780, 455] on div "POPULAR NOW (P) Image" at bounding box center [790, 468] width 206 height 206
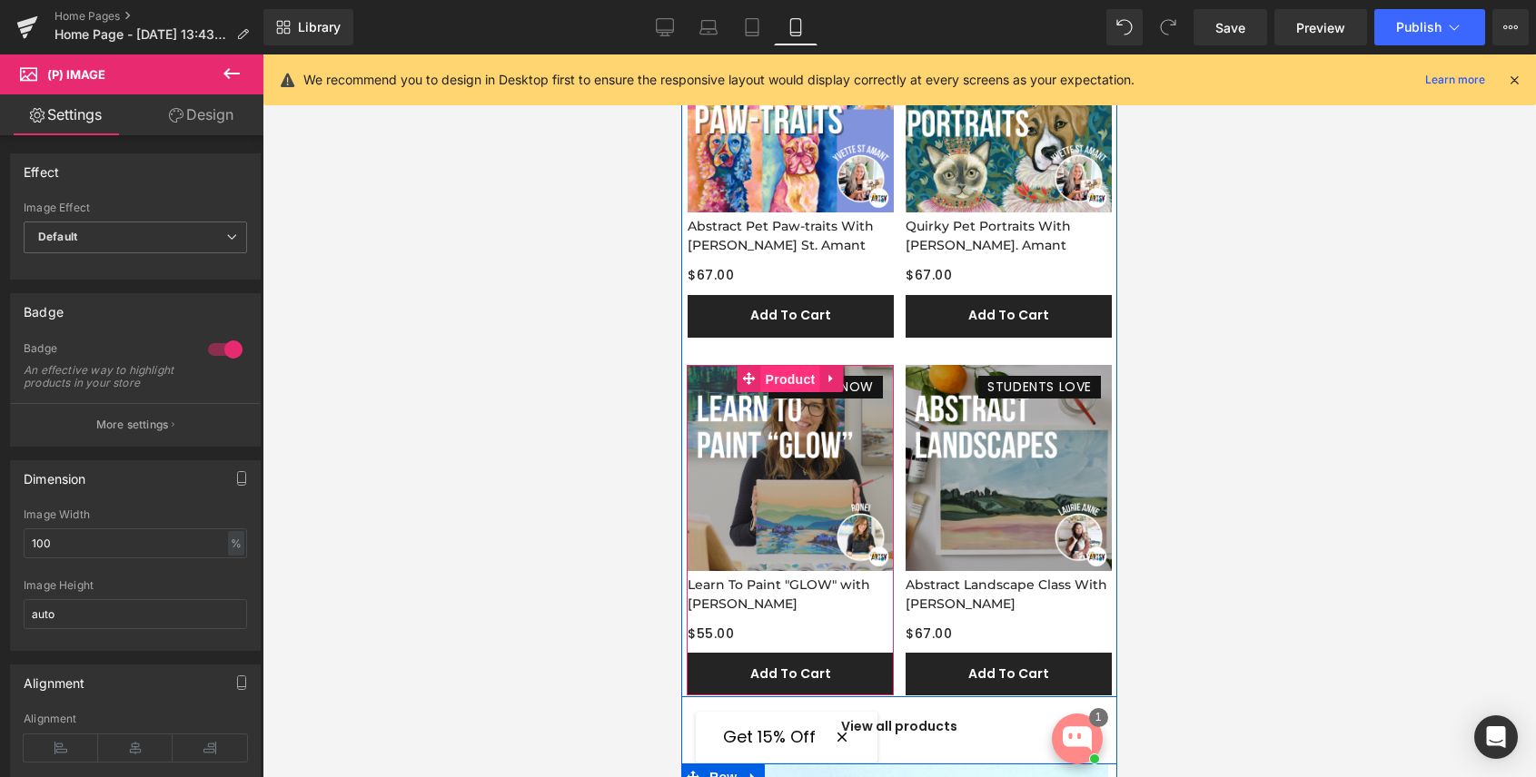
click at [792, 375] on span "Product" at bounding box center [790, 379] width 59 height 27
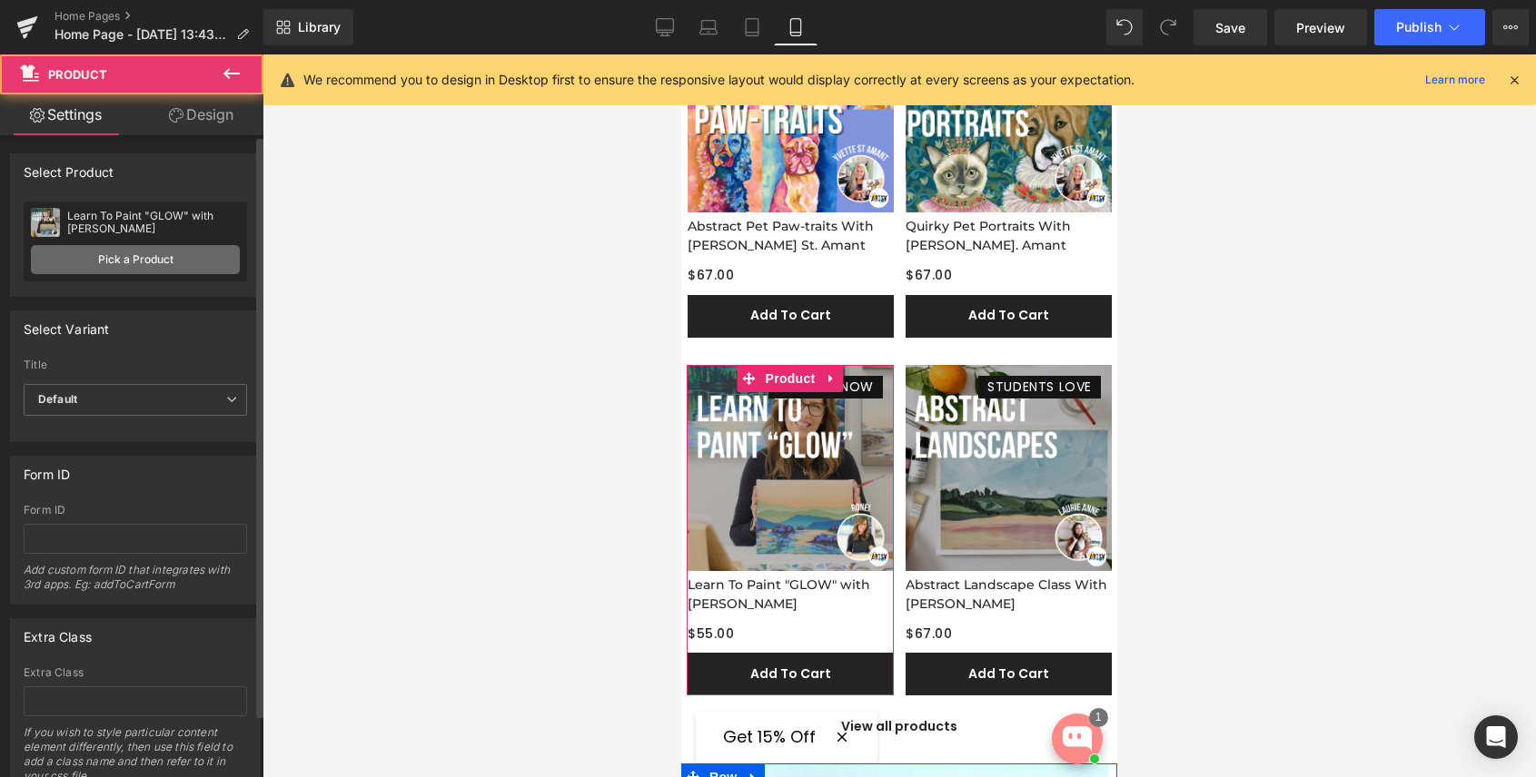
click at [149, 262] on link "Pick a Product" at bounding box center [135, 259] width 209 height 29
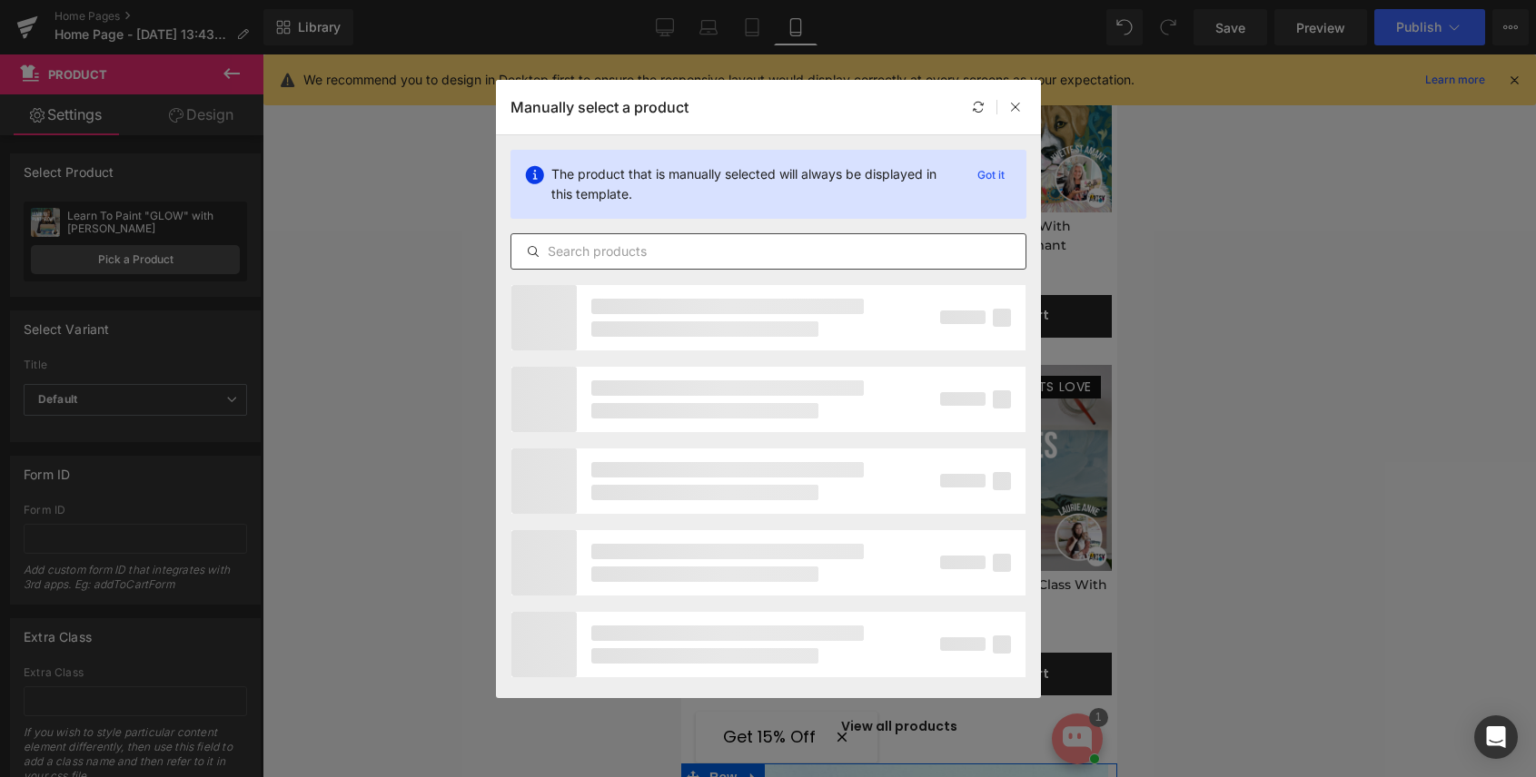
click at [641, 251] on input "text" at bounding box center [768, 252] width 514 height 22
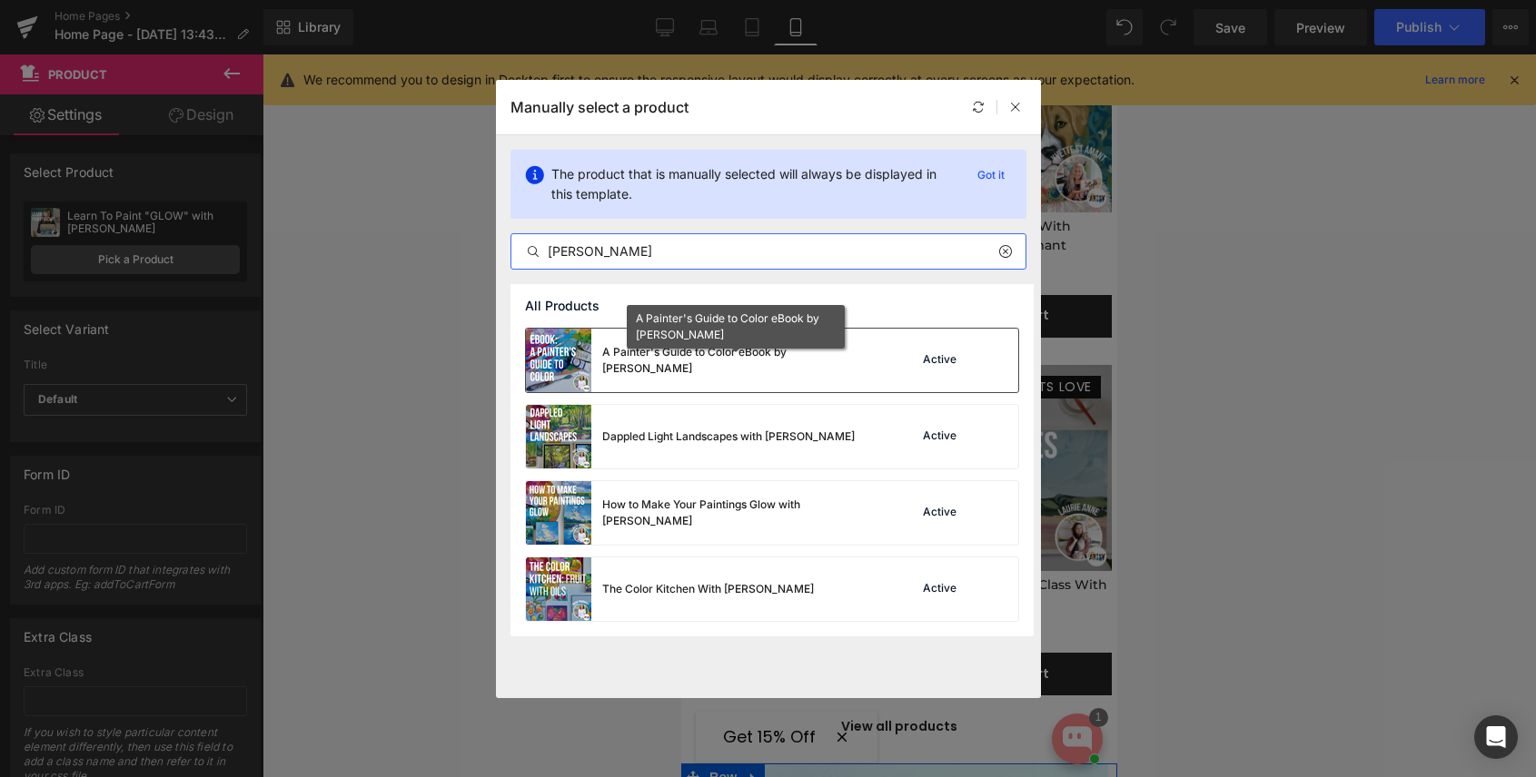
type input "[PERSON_NAME]"
click at [656, 360] on div "A Painter's Guide to Color eBook by [PERSON_NAME]" at bounding box center [738, 360] width 272 height 33
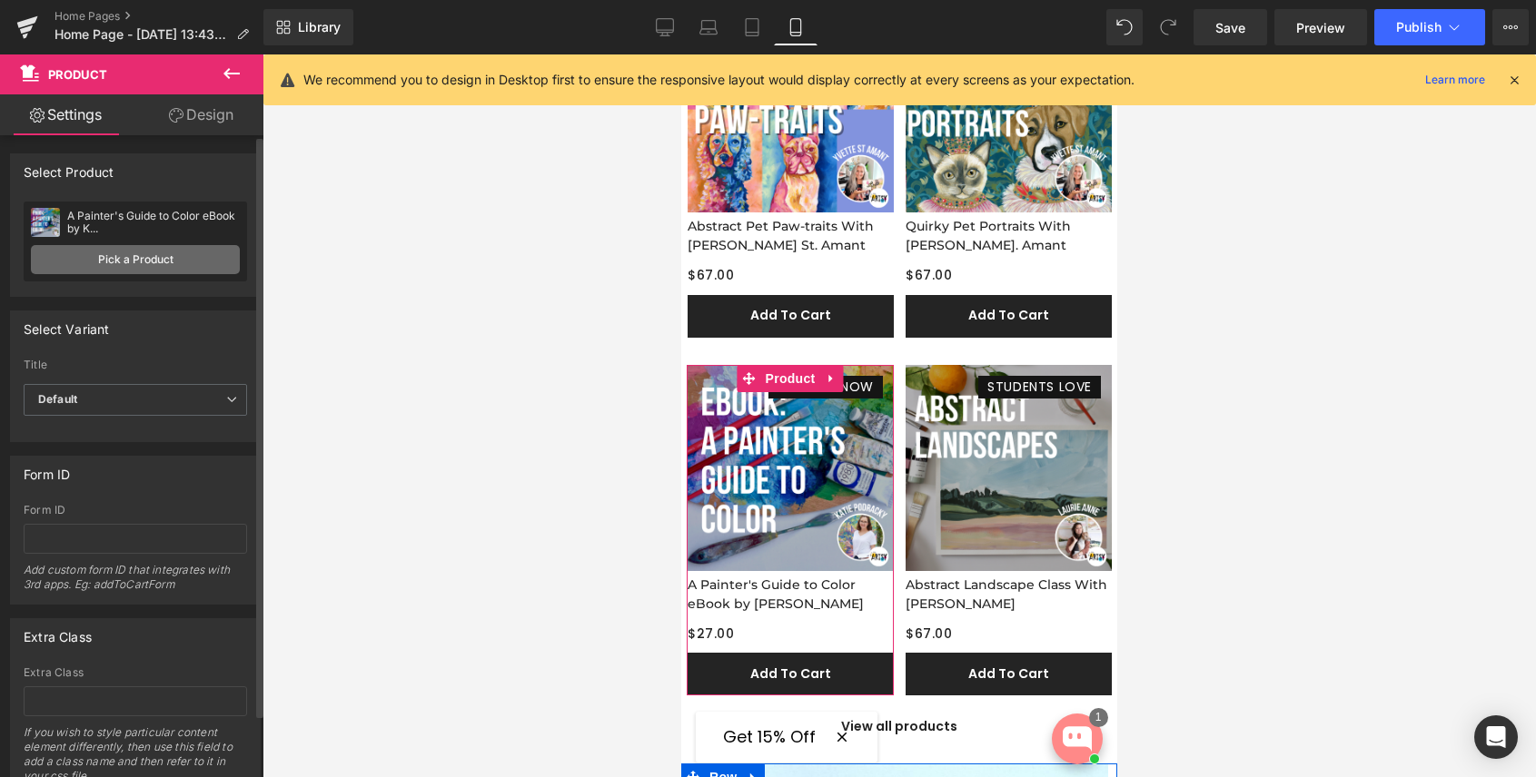
click at [139, 262] on link "Pick a Product" at bounding box center [135, 259] width 209 height 29
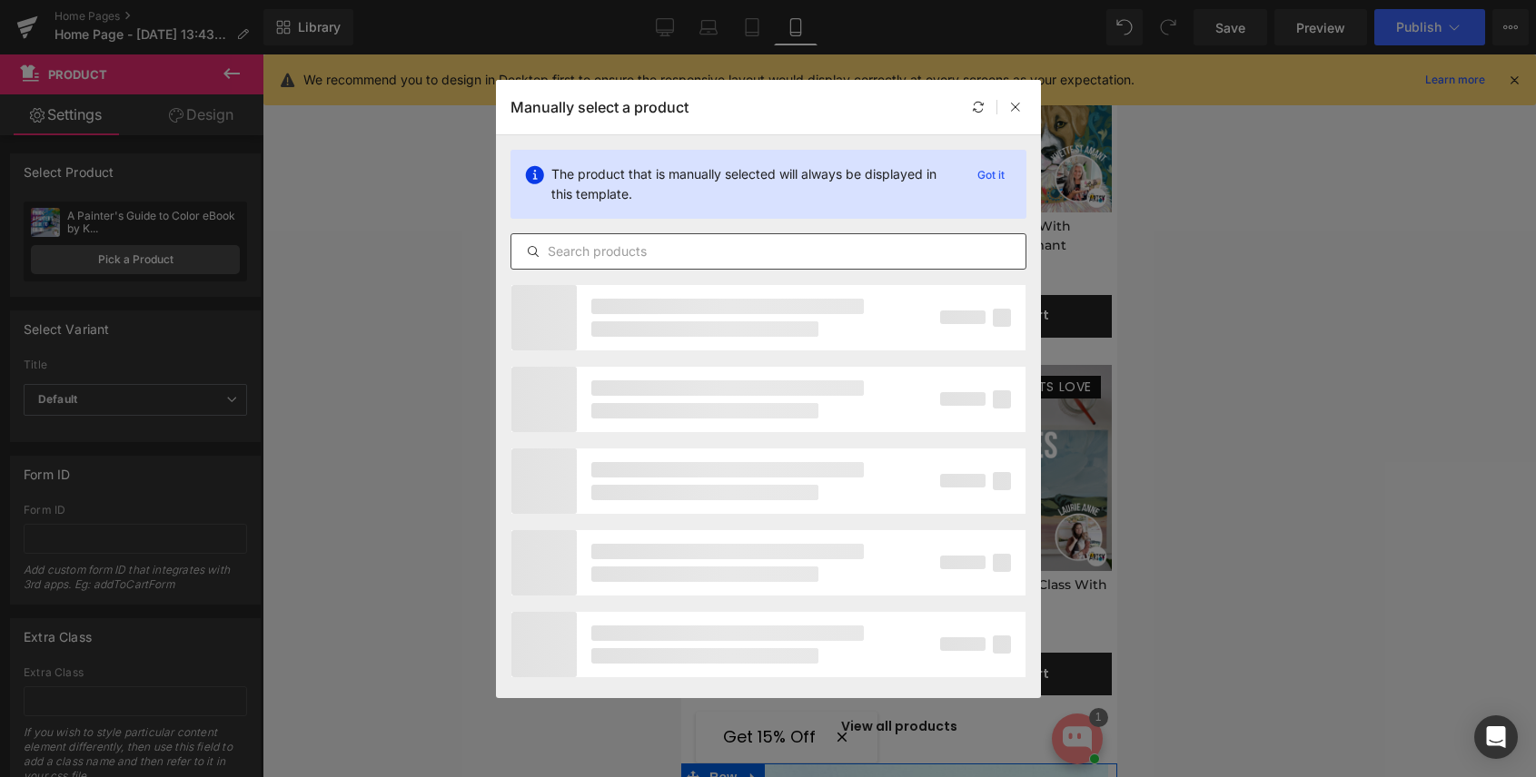
click at [625, 248] on input "text" at bounding box center [768, 252] width 514 height 22
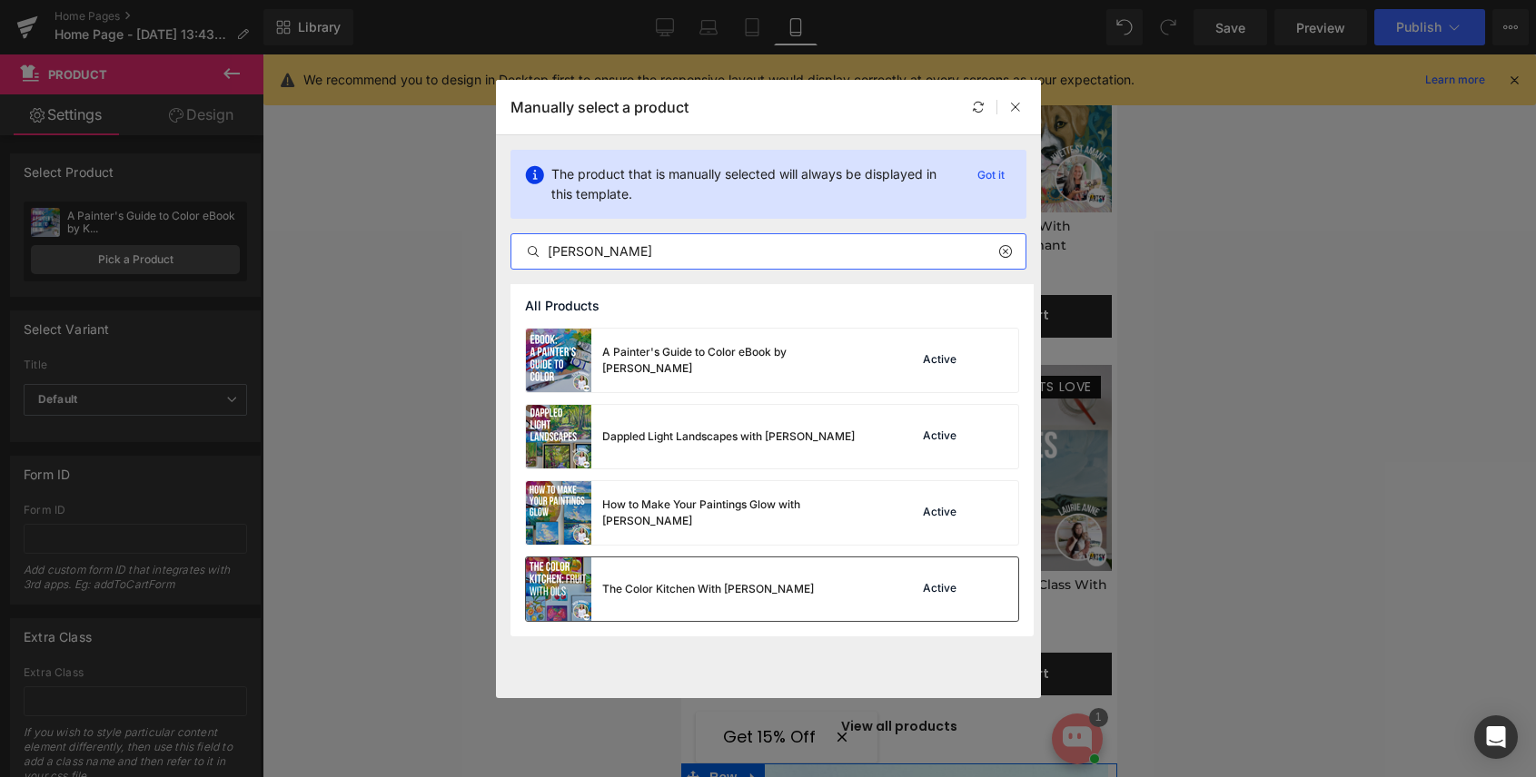
type input "[PERSON_NAME]"
click at [680, 582] on div "The Color Kitchen With [PERSON_NAME]" at bounding box center [708, 589] width 212 height 16
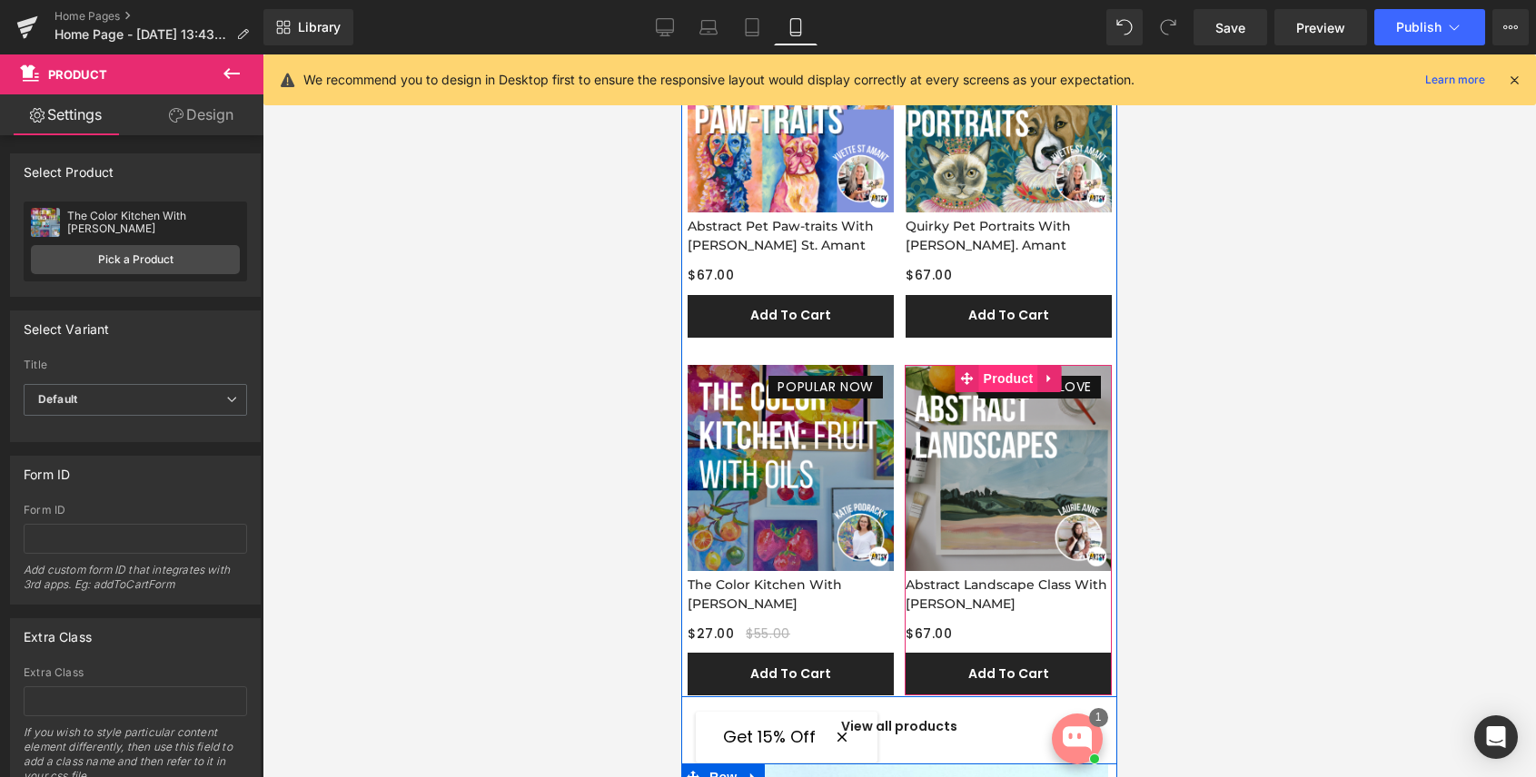
click at [1011, 376] on span "Product" at bounding box center [1008, 378] width 59 height 27
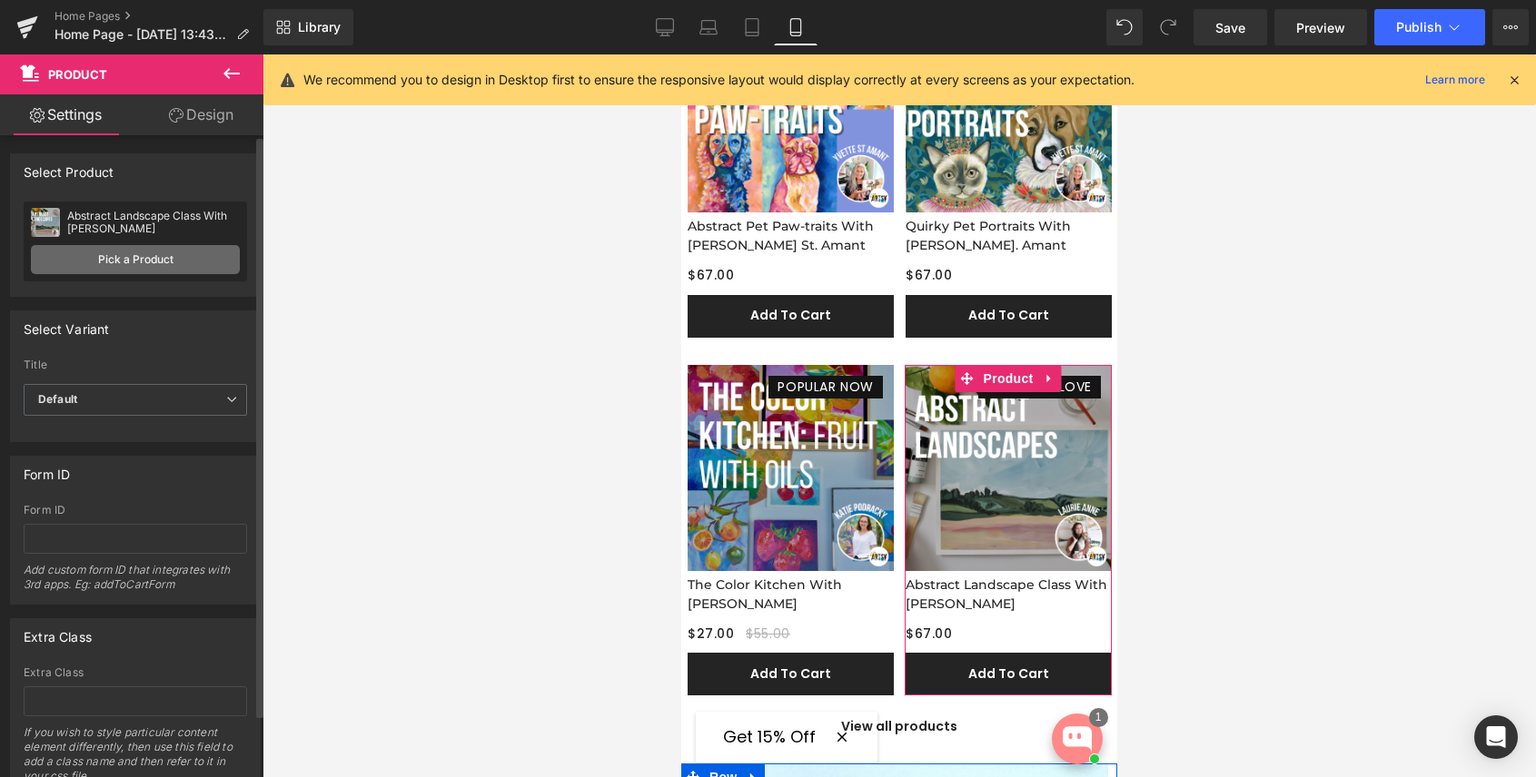
click at [153, 270] on link "Pick a Product" at bounding box center [135, 259] width 209 height 29
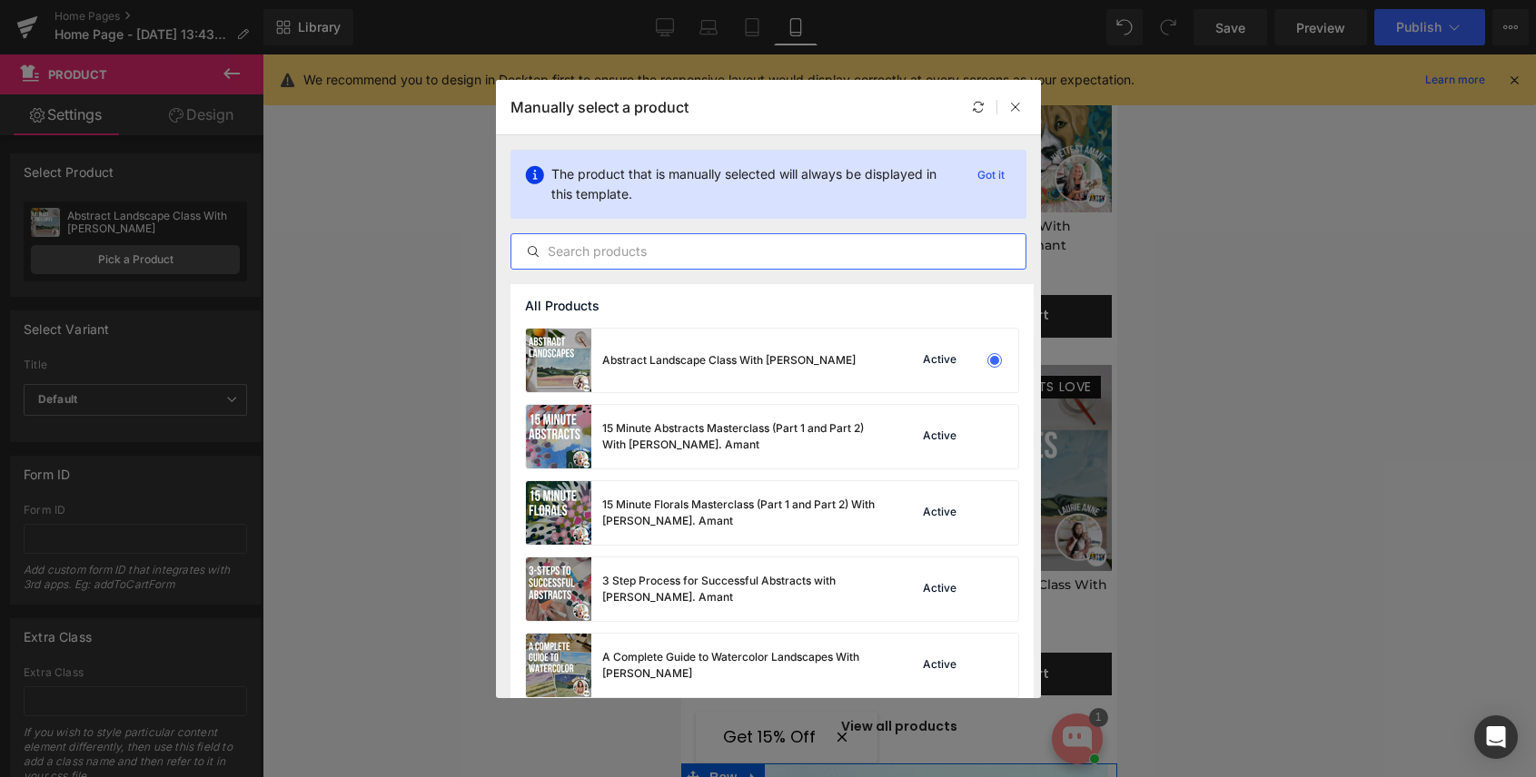
click at [617, 253] on input "text" at bounding box center [768, 252] width 514 height 22
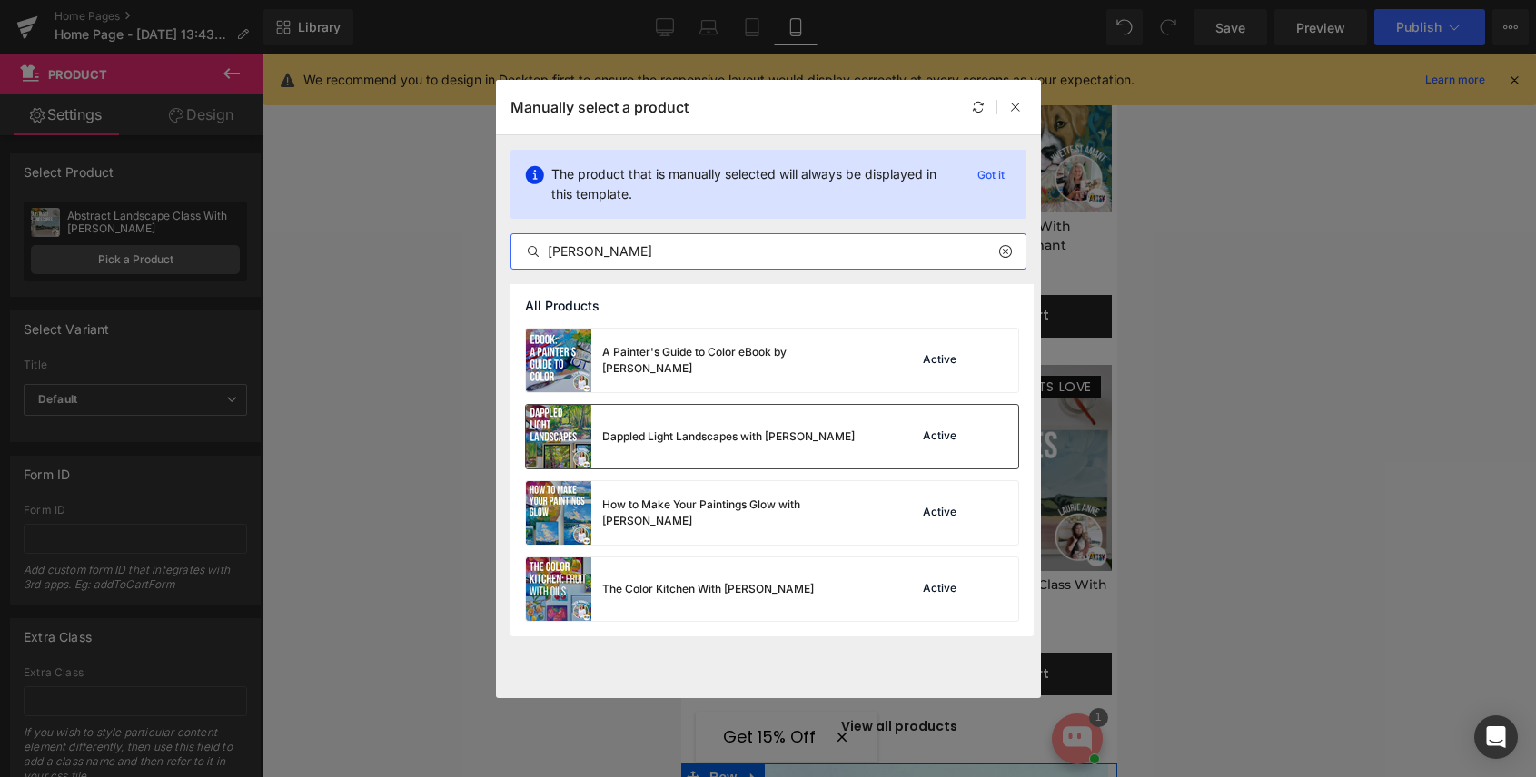
type input "[PERSON_NAME]"
click at [685, 445] on div "Dappled Light Landscapes with [PERSON_NAME]" at bounding box center [690, 437] width 329 height 64
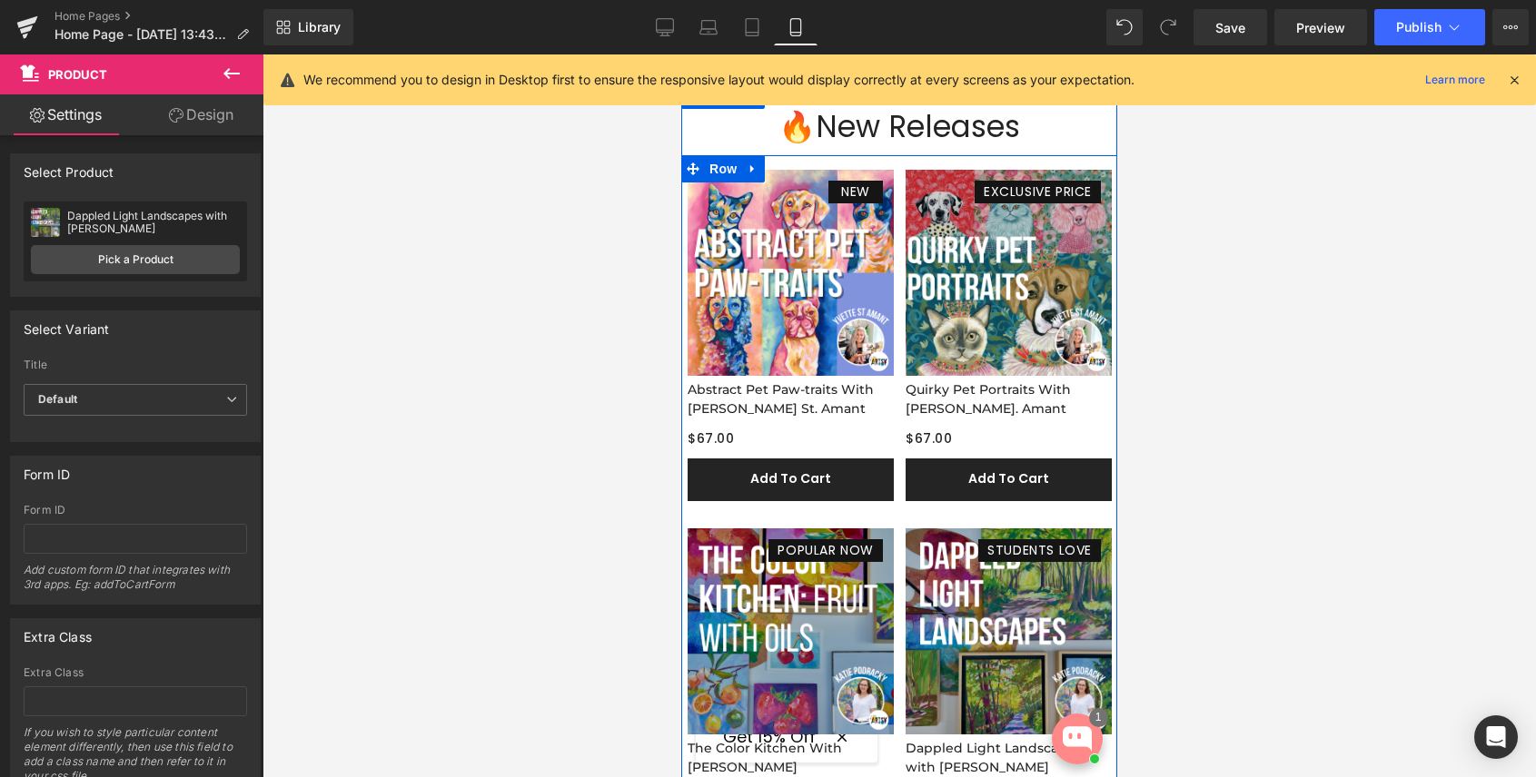
scroll to position [520, 0]
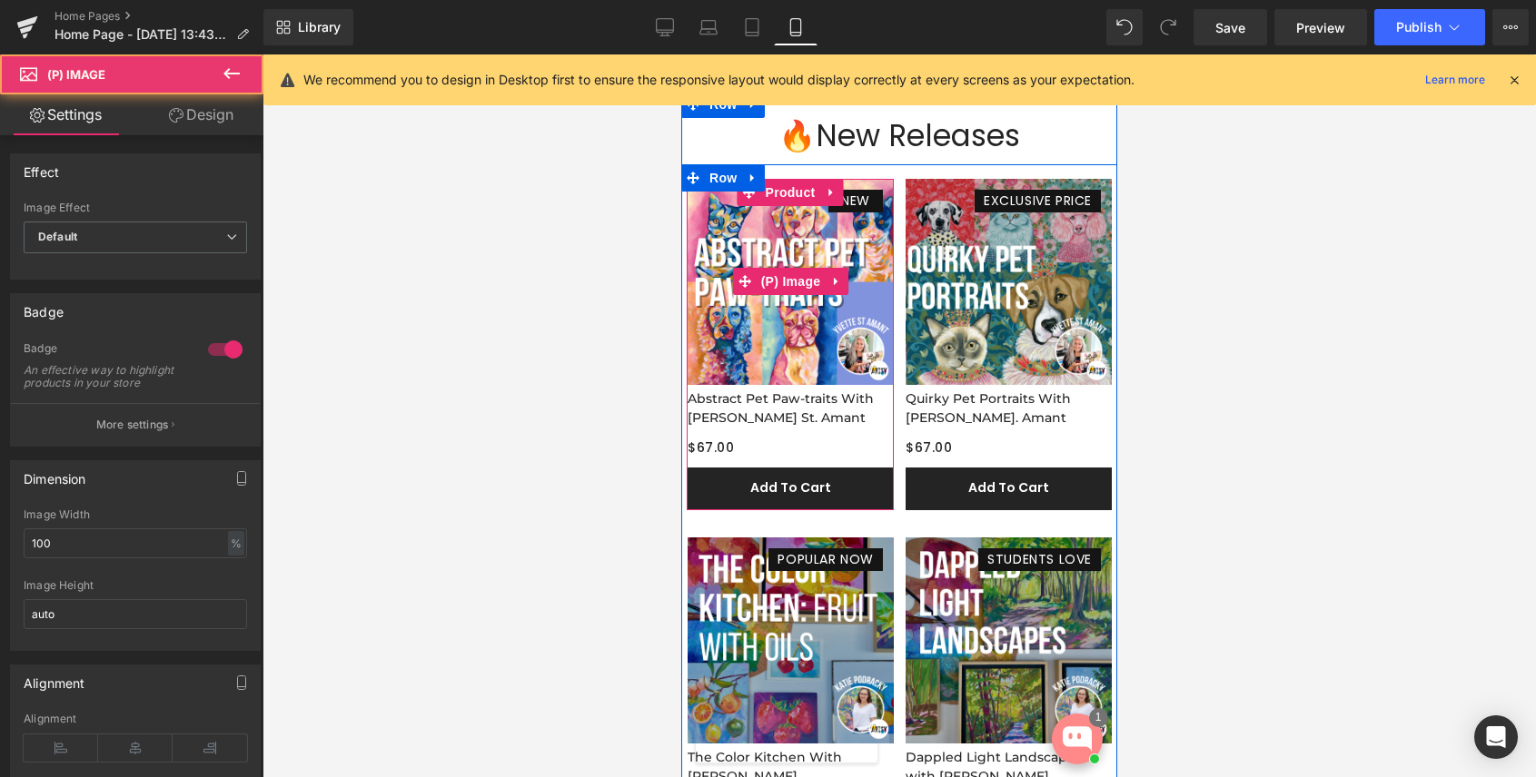
click at [782, 236] on img at bounding box center [790, 282] width 206 height 206
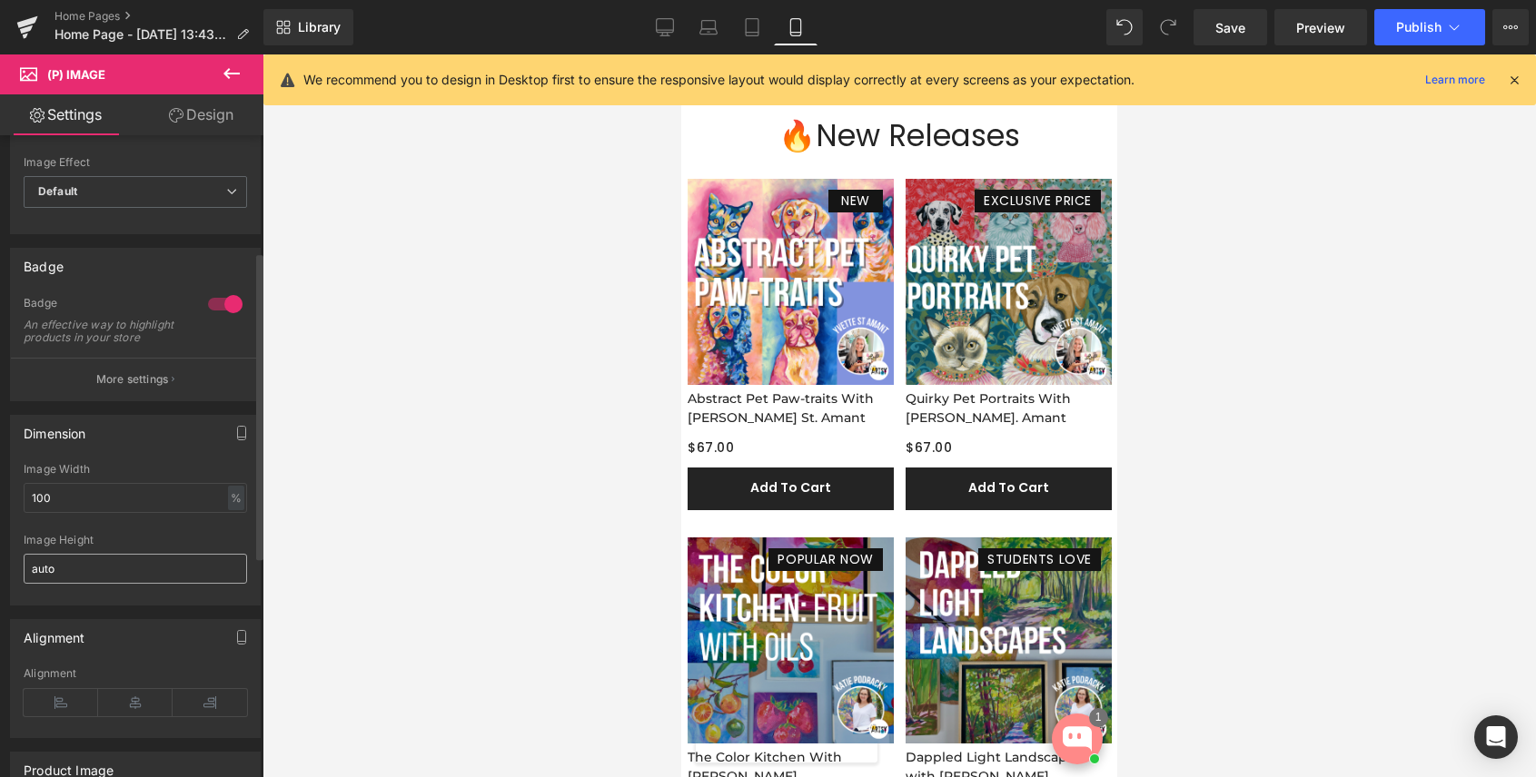
scroll to position [0, 0]
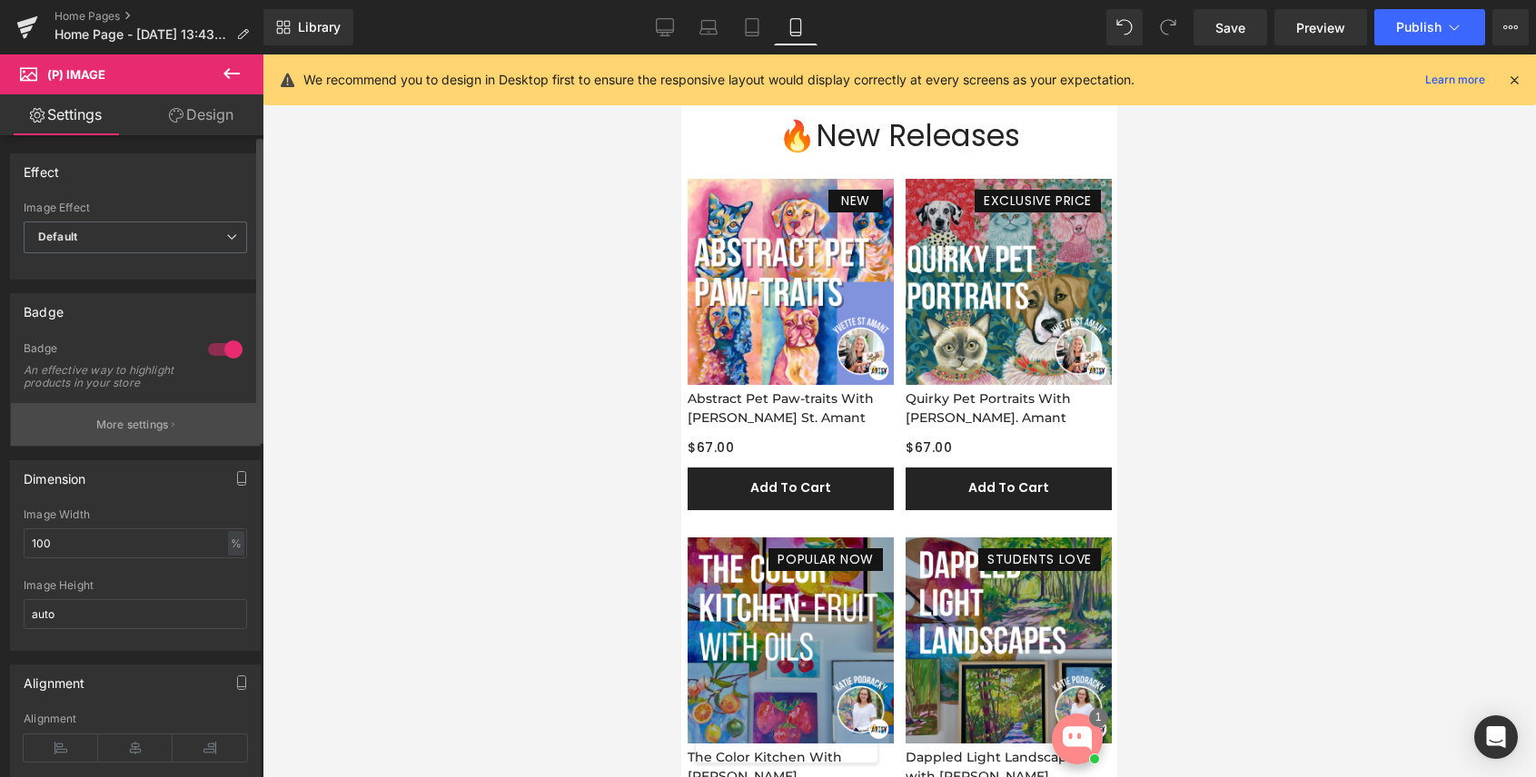
click at [131, 429] on p "More settings" at bounding box center [132, 425] width 73 height 16
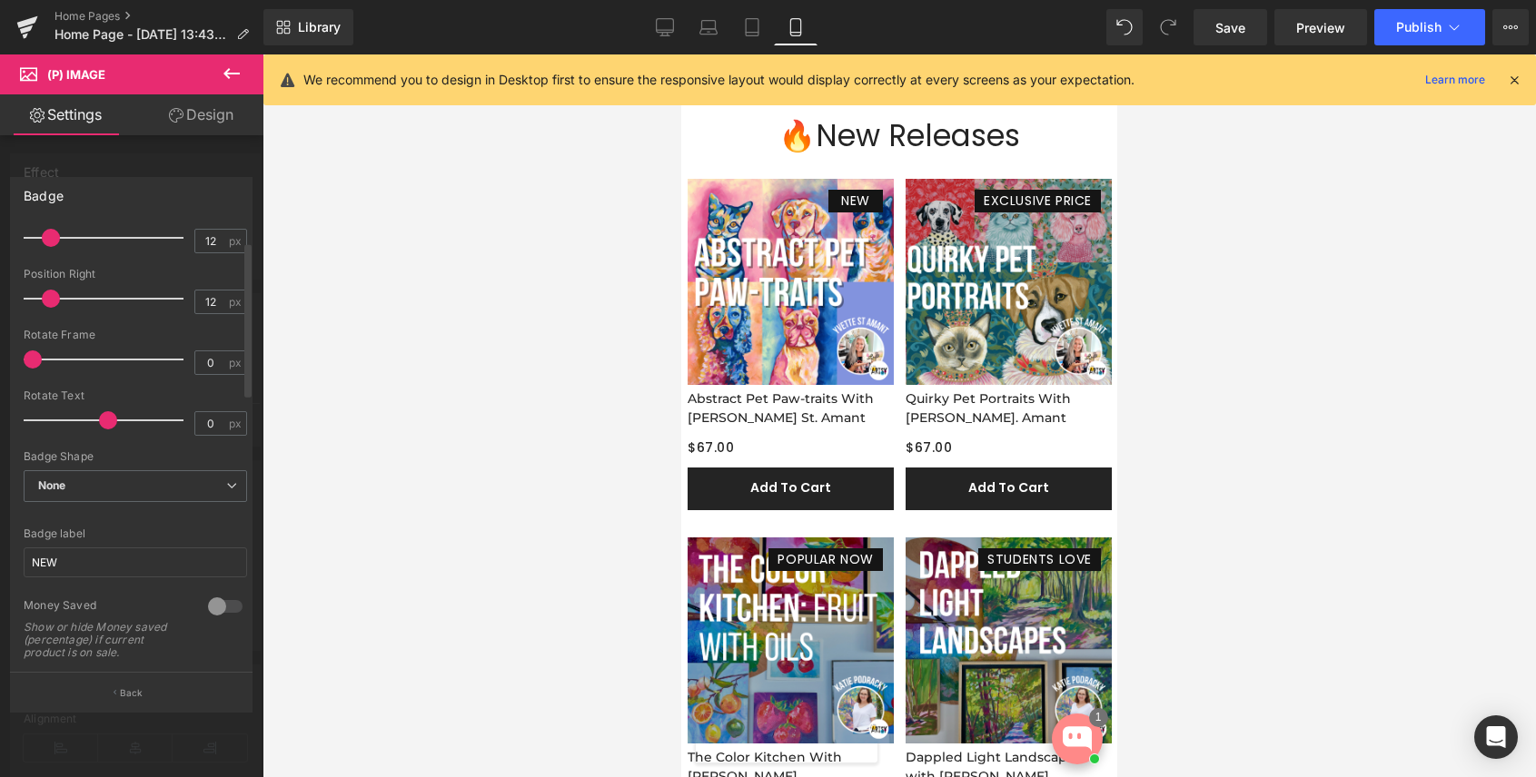
scroll to position [191, 0]
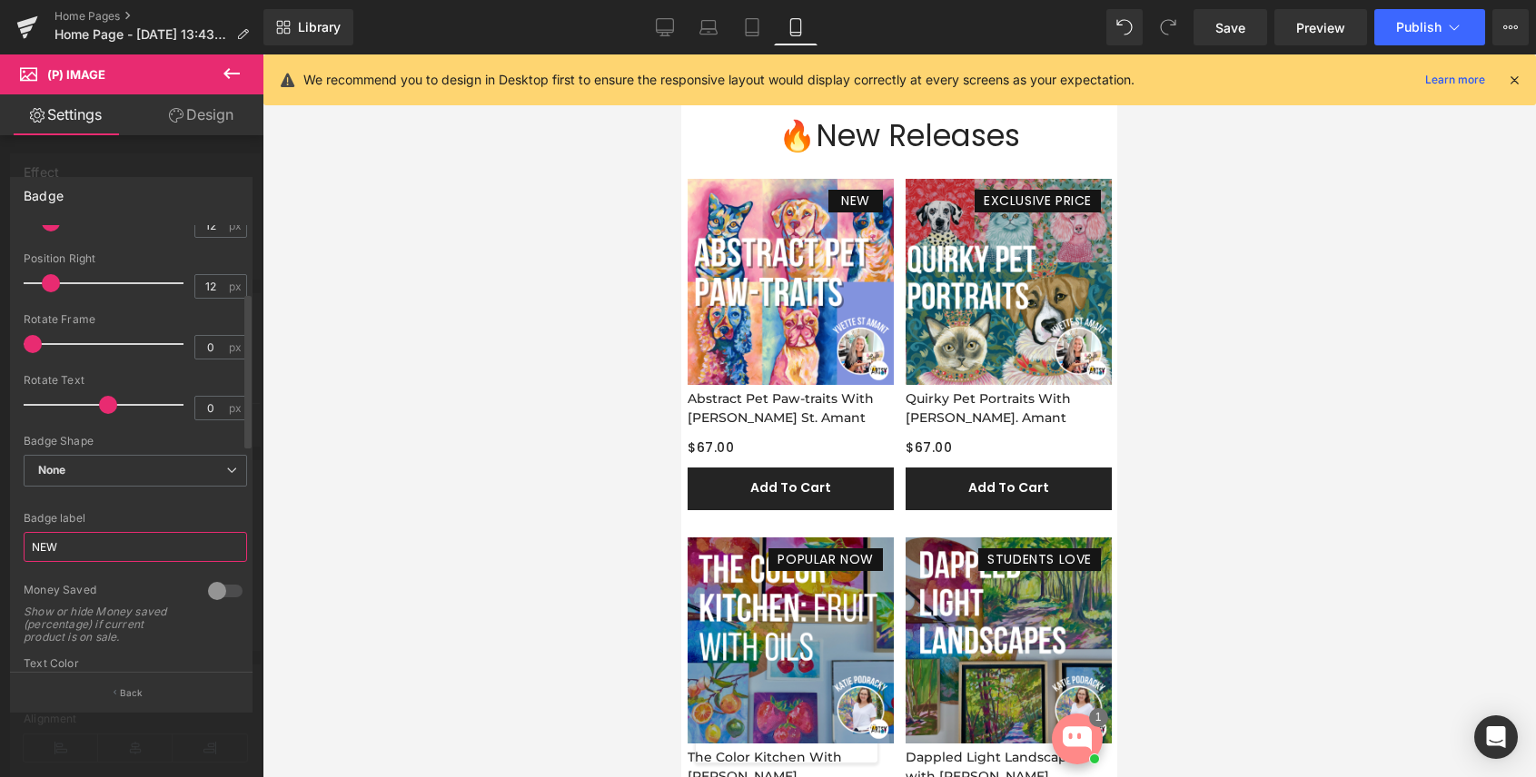
click at [84, 558] on input "NEW" at bounding box center [135, 547] width 223 height 30
type input "NEW RELEASE"
click at [125, 548] on input "NEW RELEASE" at bounding box center [135, 547] width 223 height 30
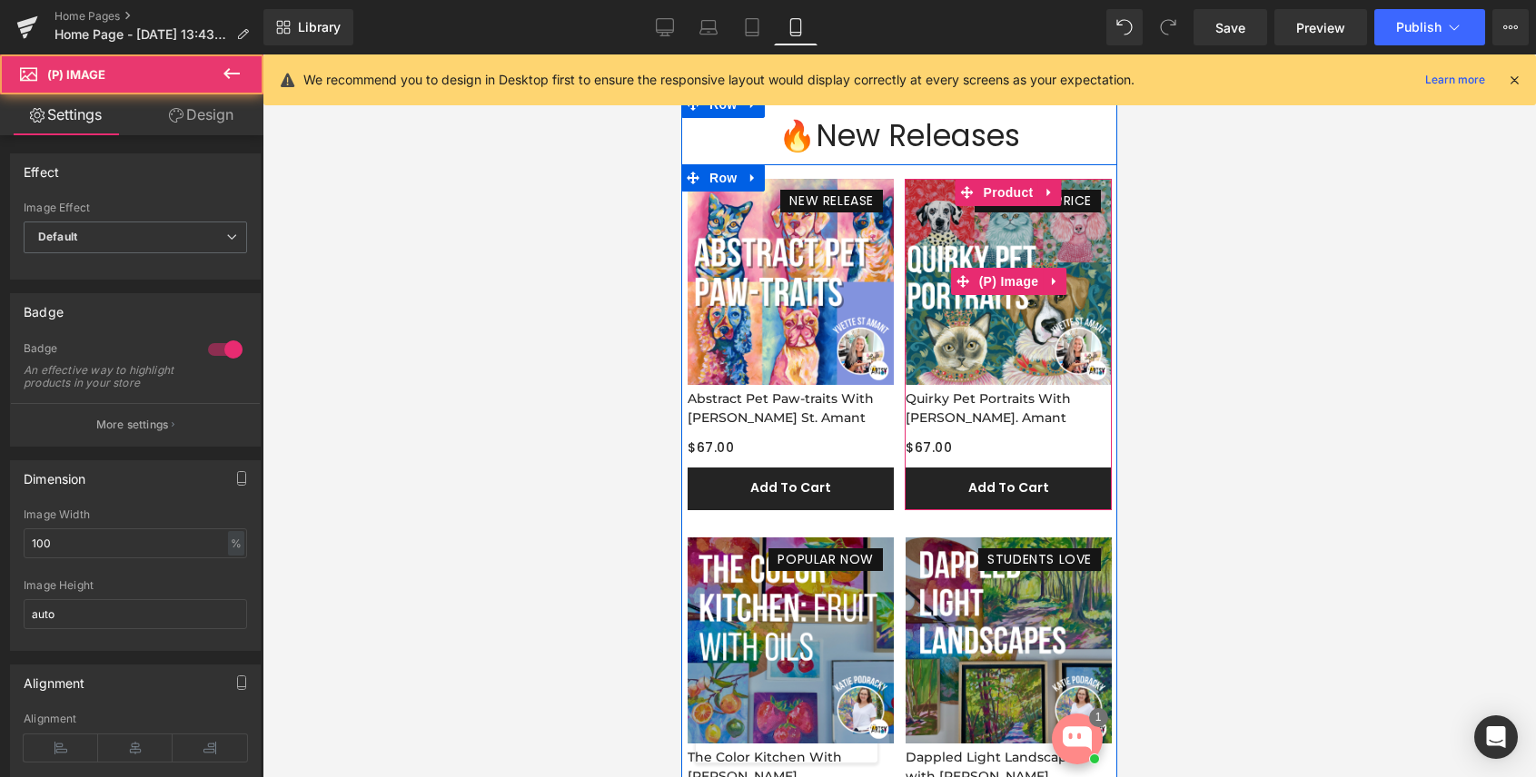
click at [1066, 227] on img at bounding box center [1008, 282] width 206 height 206
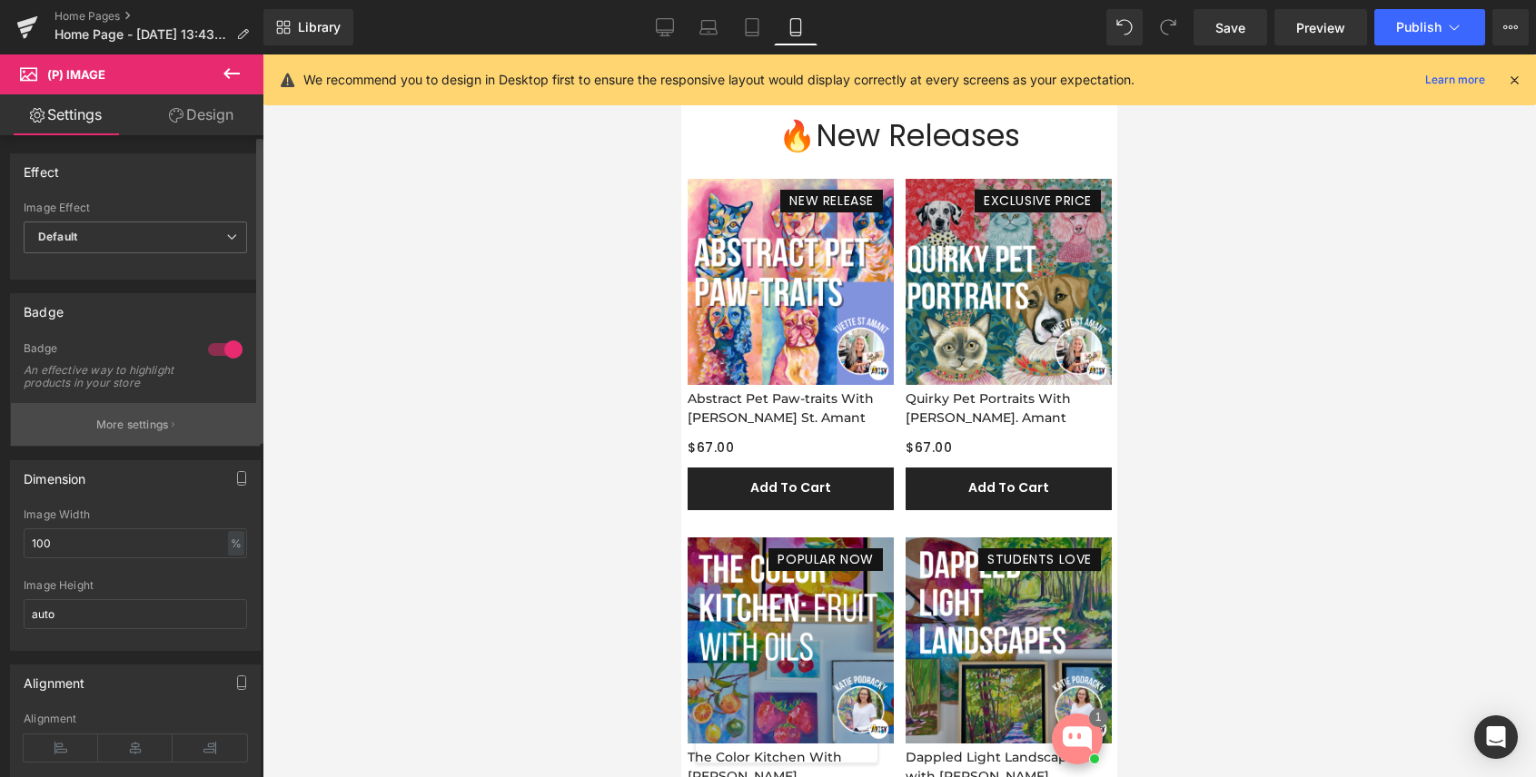
click at [138, 433] on p "More settings" at bounding box center [132, 425] width 73 height 16
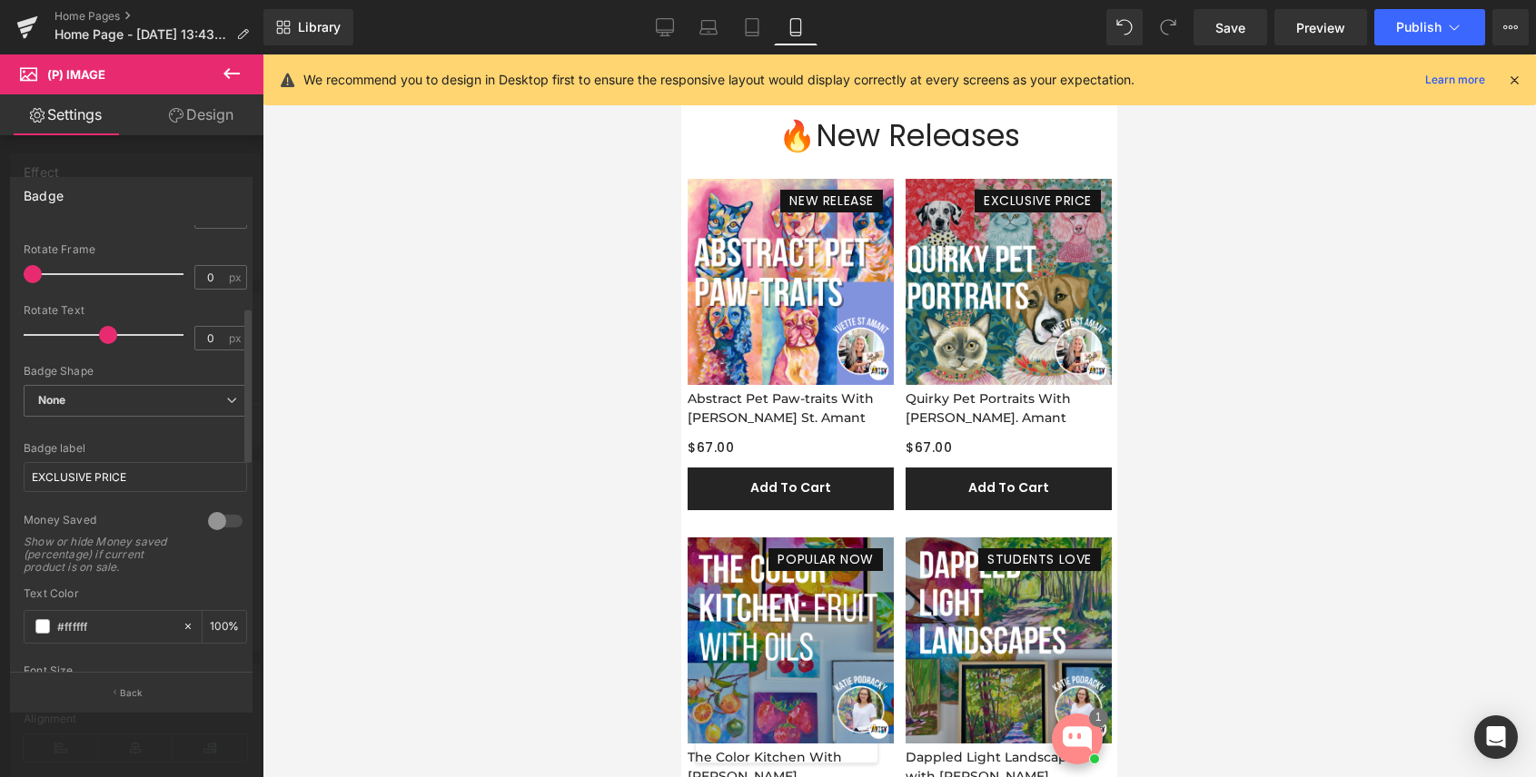
scroll to position [272, 0]
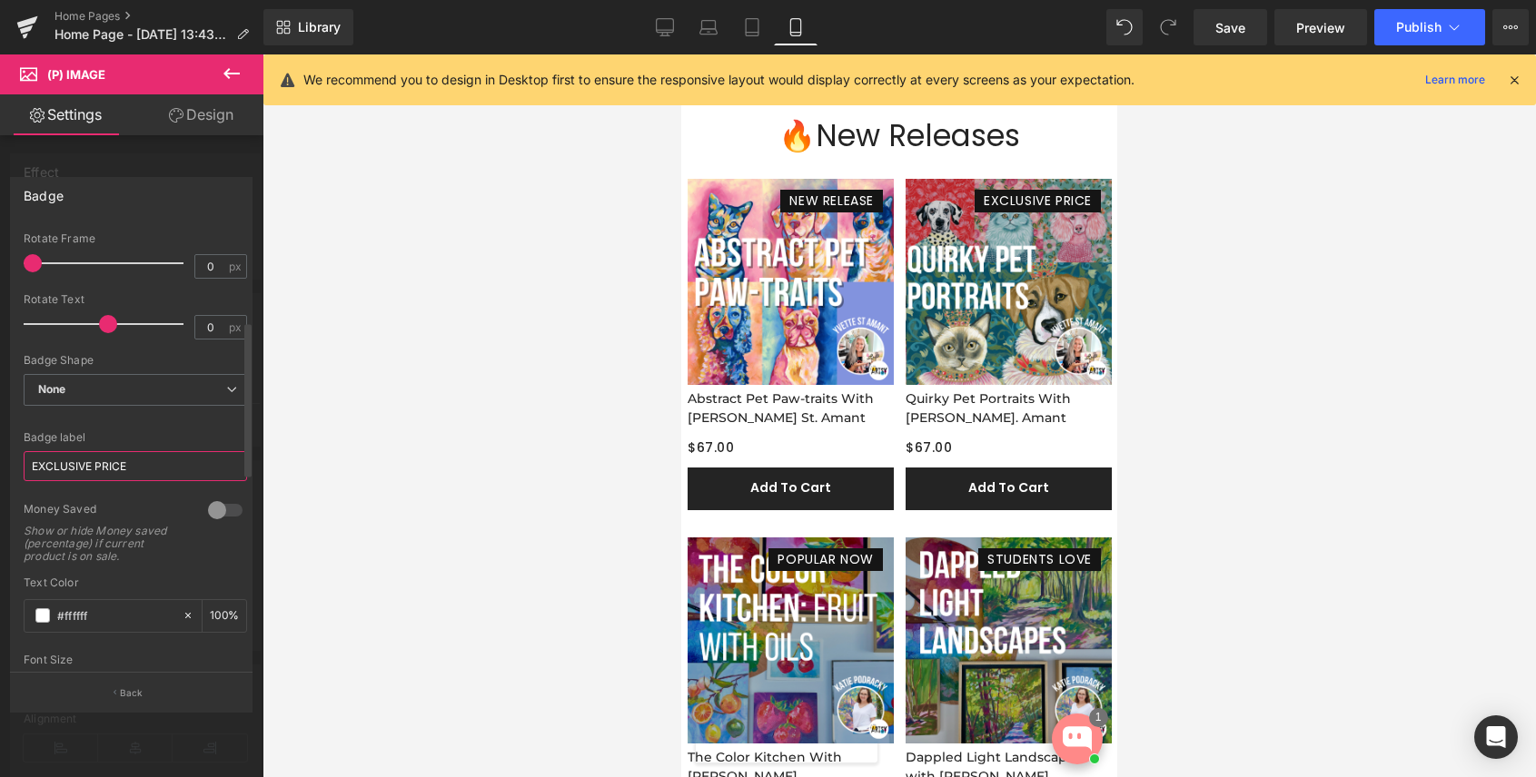
click at [116, 468] on input "EXCLUSIVE PRICE" at bounding box center [135, 466] width 223 height 30
paste input "NEW RELEAS"
type input "NEW RELEASE"
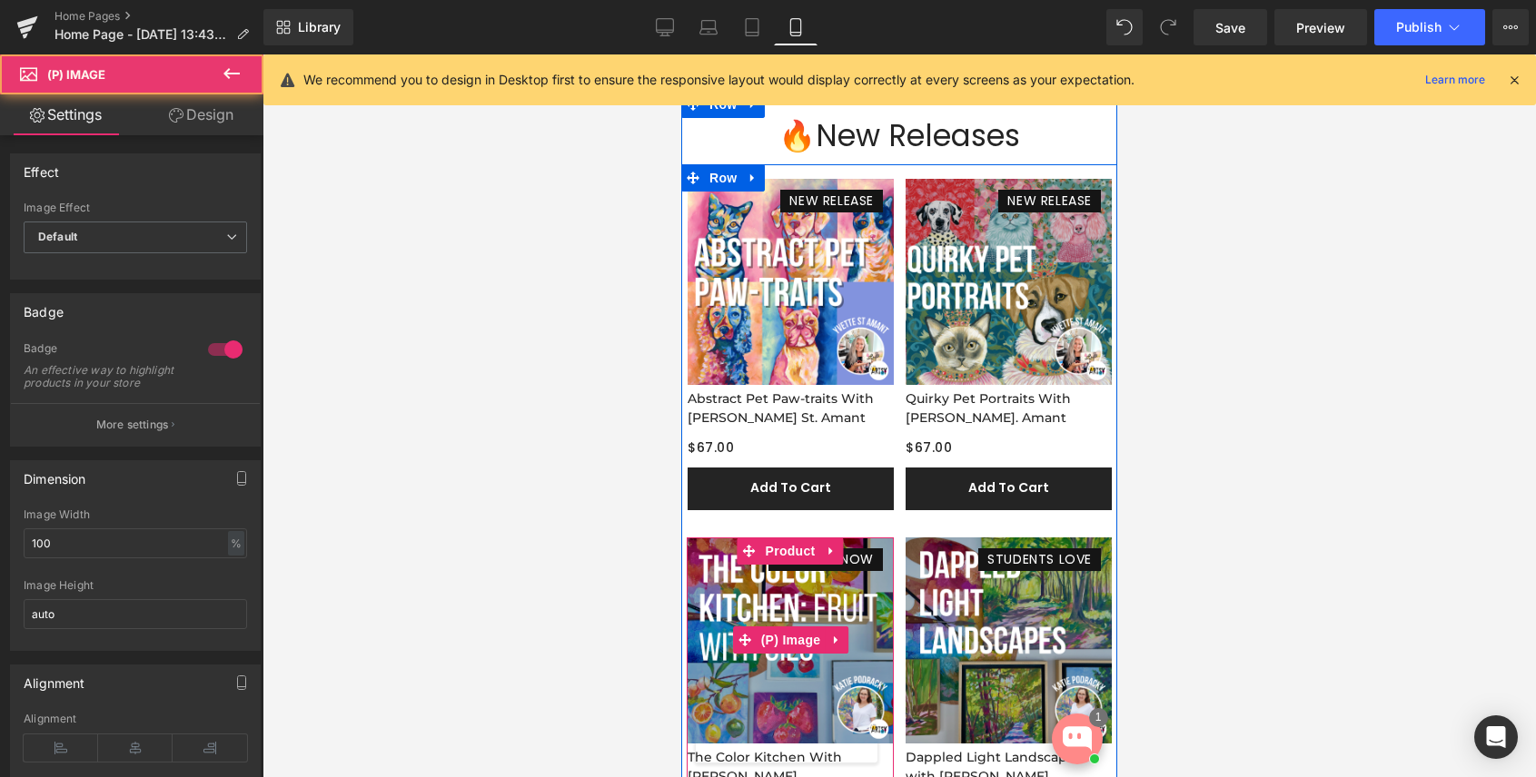
click at [839, 598] on img at bounding box center [790, 641] width 206 height 206
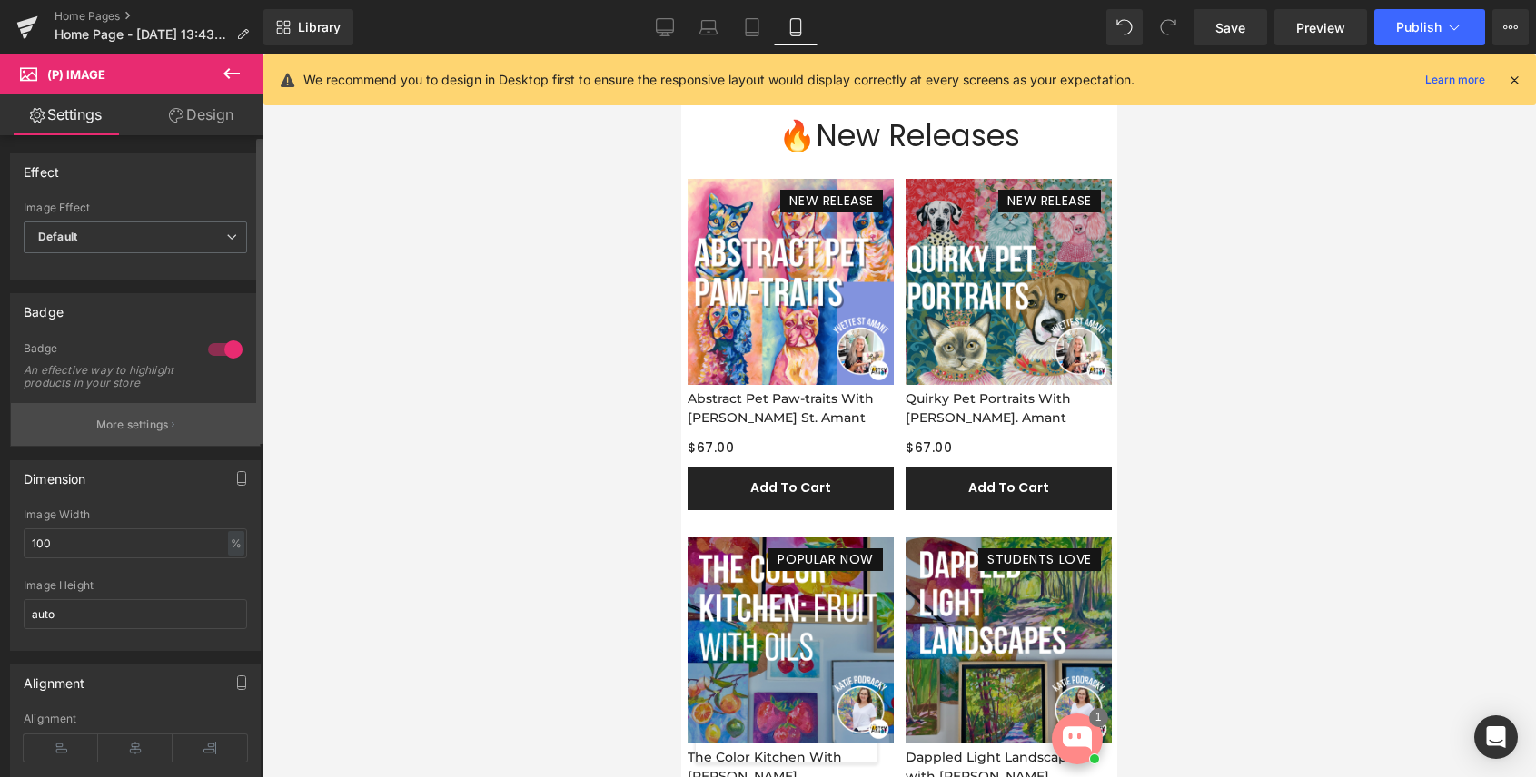
click at [164, 433] on p "More settings" at bounding box center [132, 425] width 73 height 16
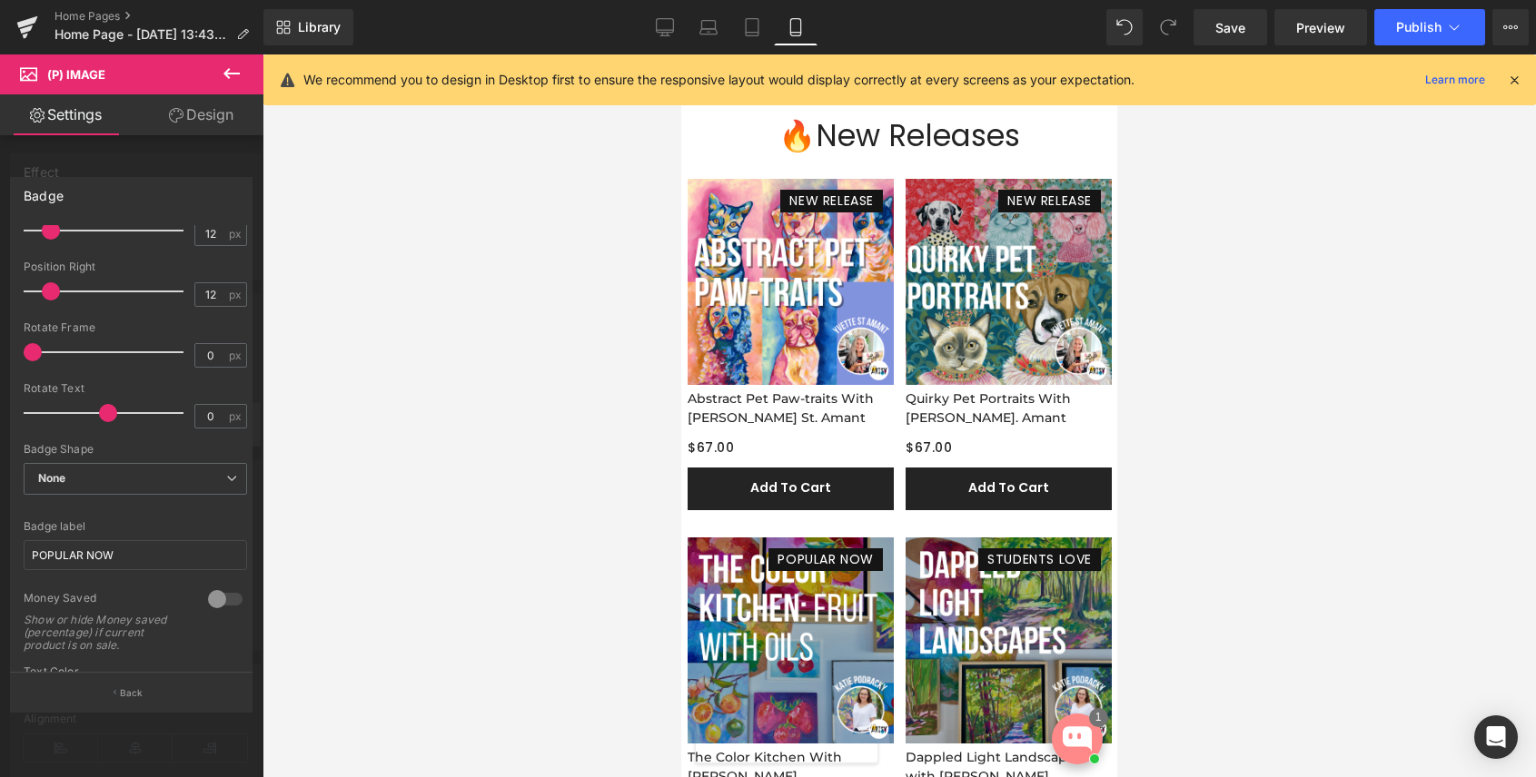
scroll to position [208, 0]
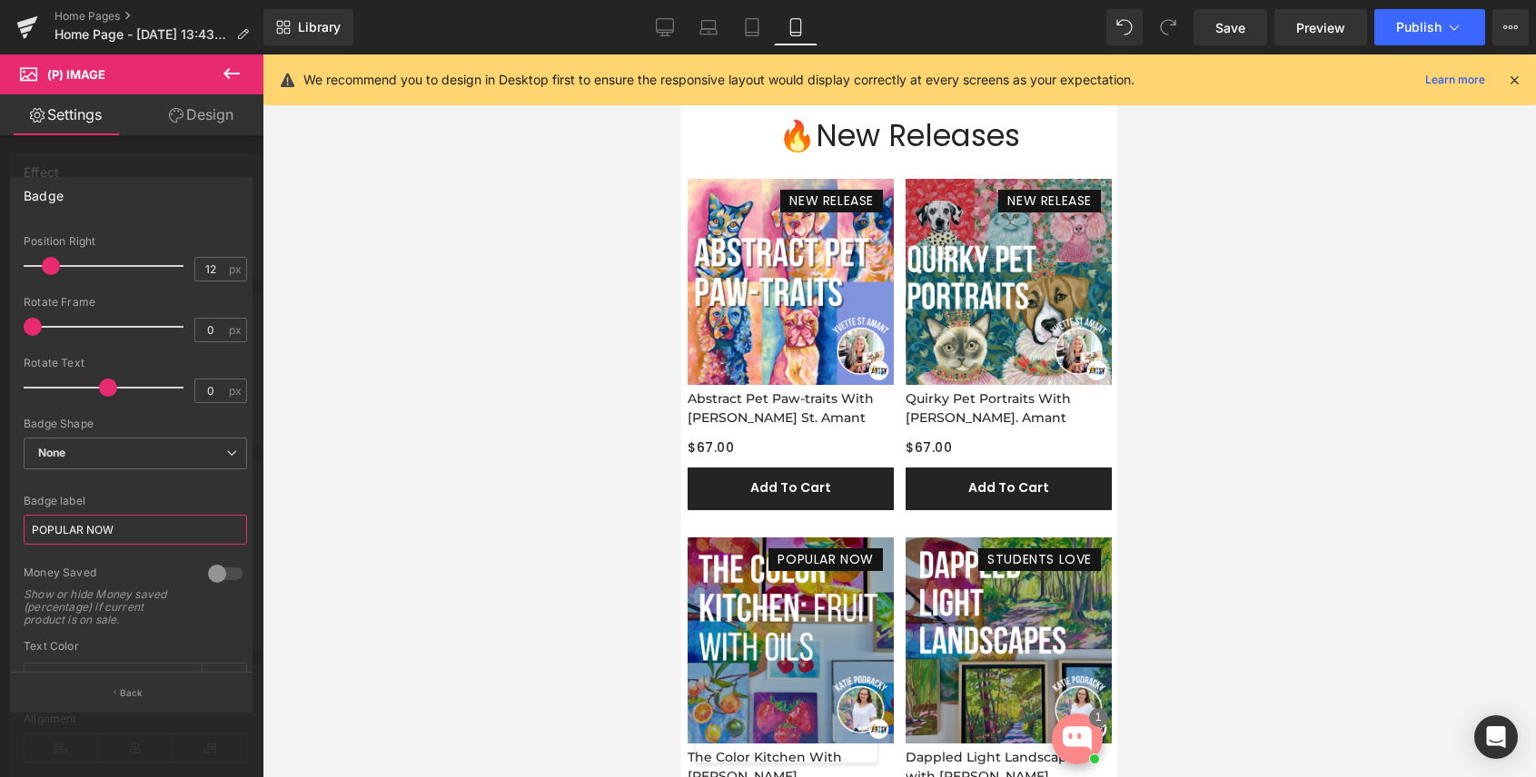
click at [121, 538] on input "POPULAR NOW" at bounding box center [135, 530] width 223 height 30
paste input "NEW RELEASE"
type input "NEW RELEASE"
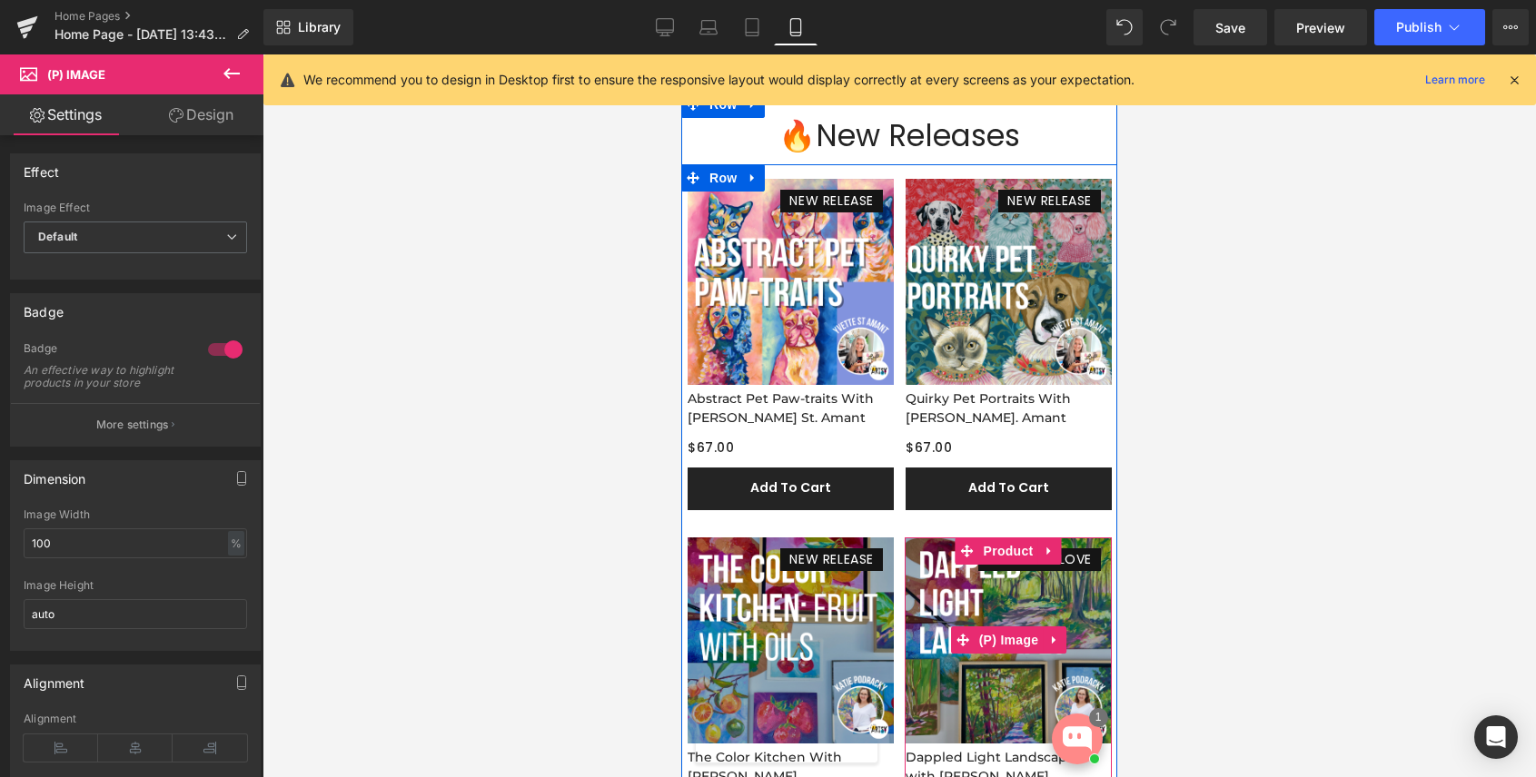
click at [1083, 593] on img at bounding box center [1008, 641] width 206 height 206
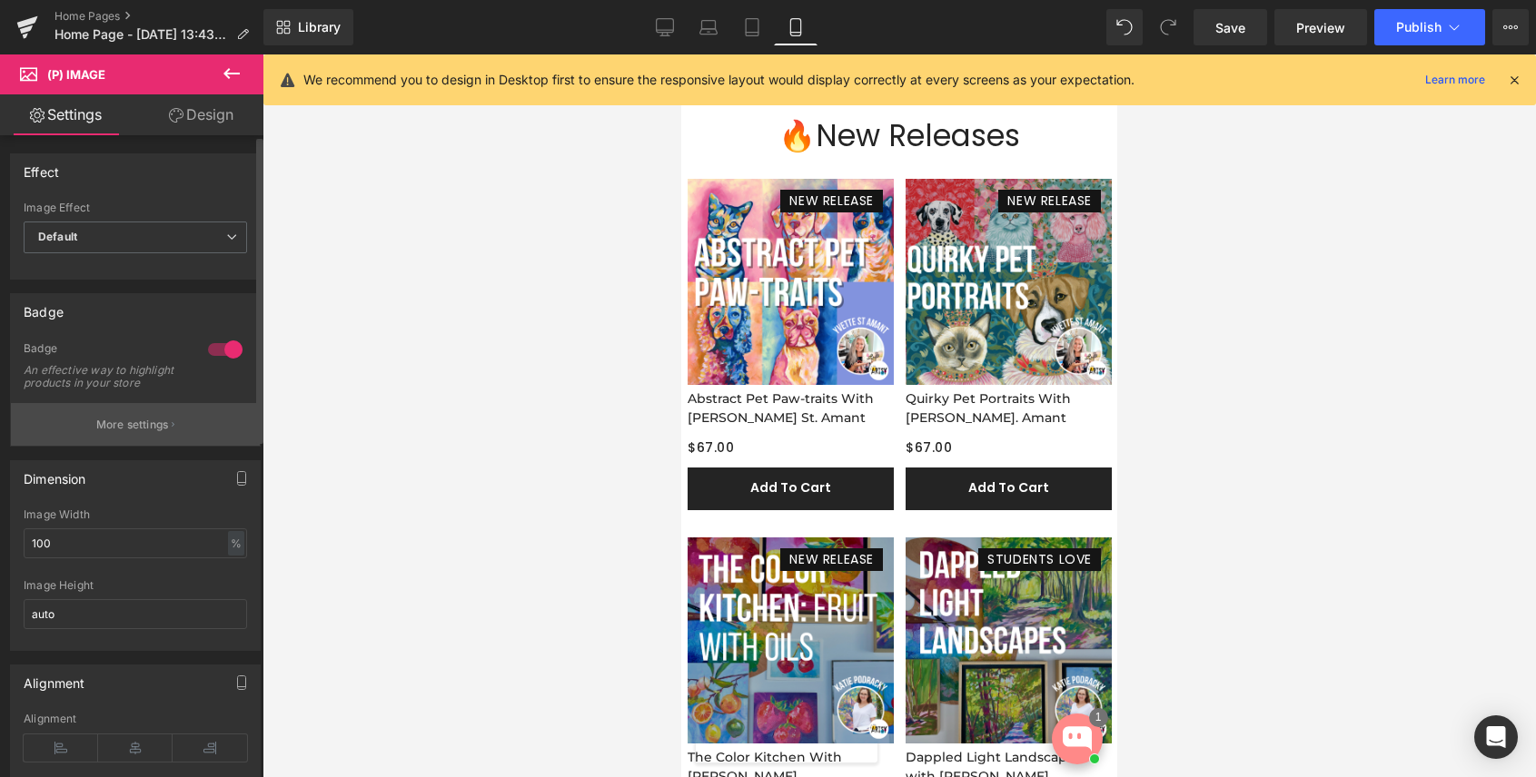
click at [113, 433] on p "More settings" at bounding box center [132, 425] width 73 height 16
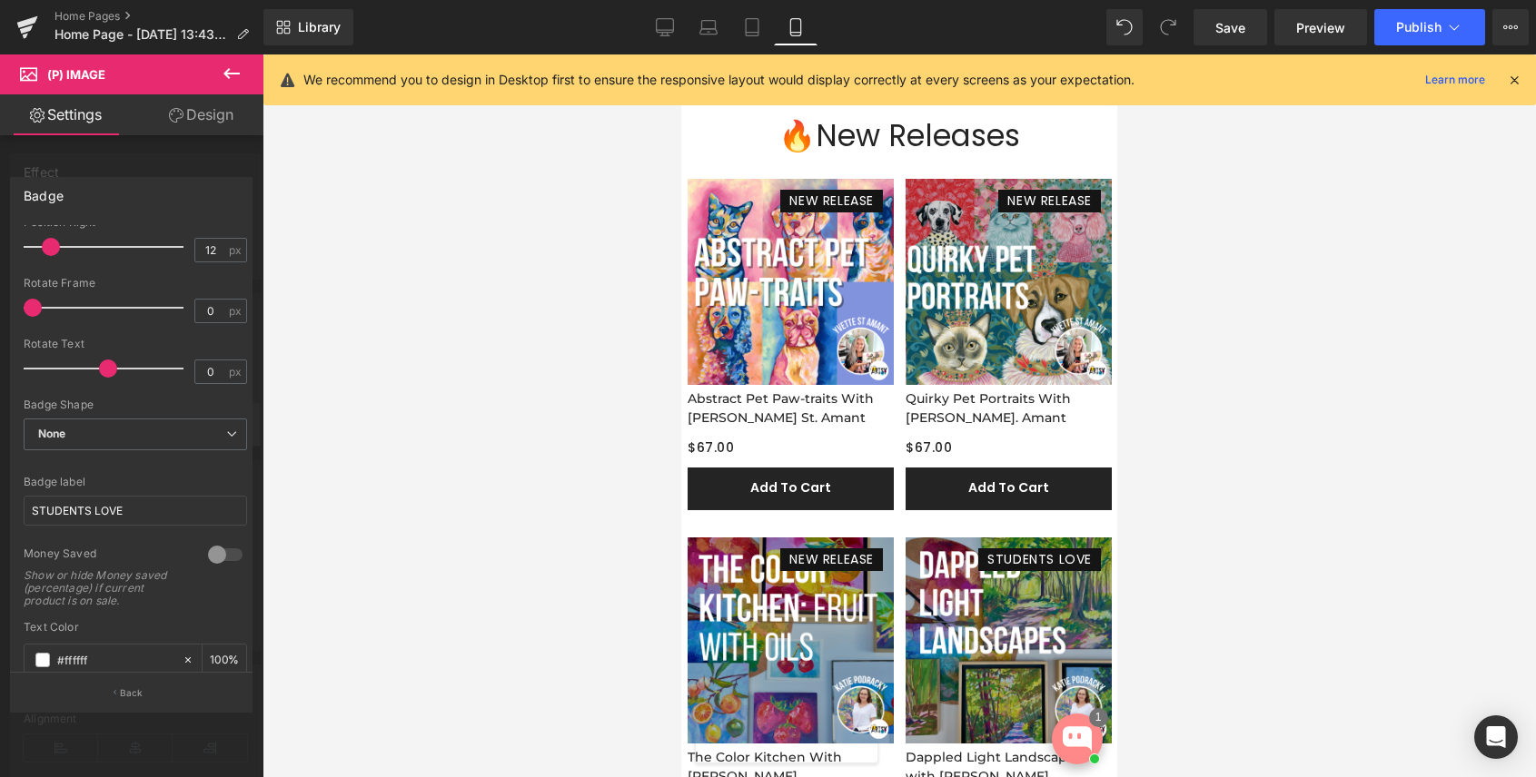
scroll to position [263, 0]
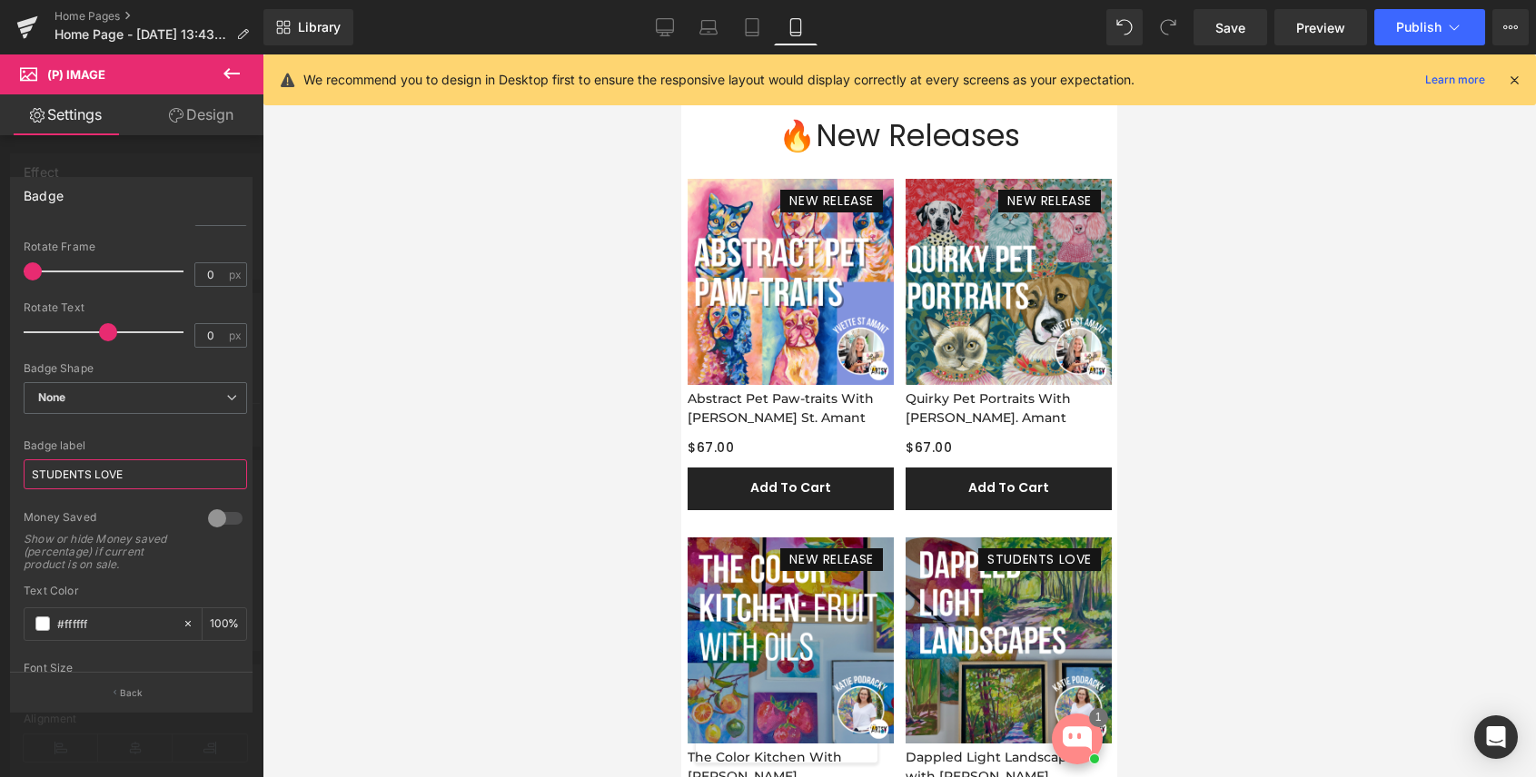
click at [117, 469] on input "STUDENTS LOVE" at bounding box center [135, 474] width 223 height 30
paste input "NEW RELEAS"
type input "NEW RELEASE"
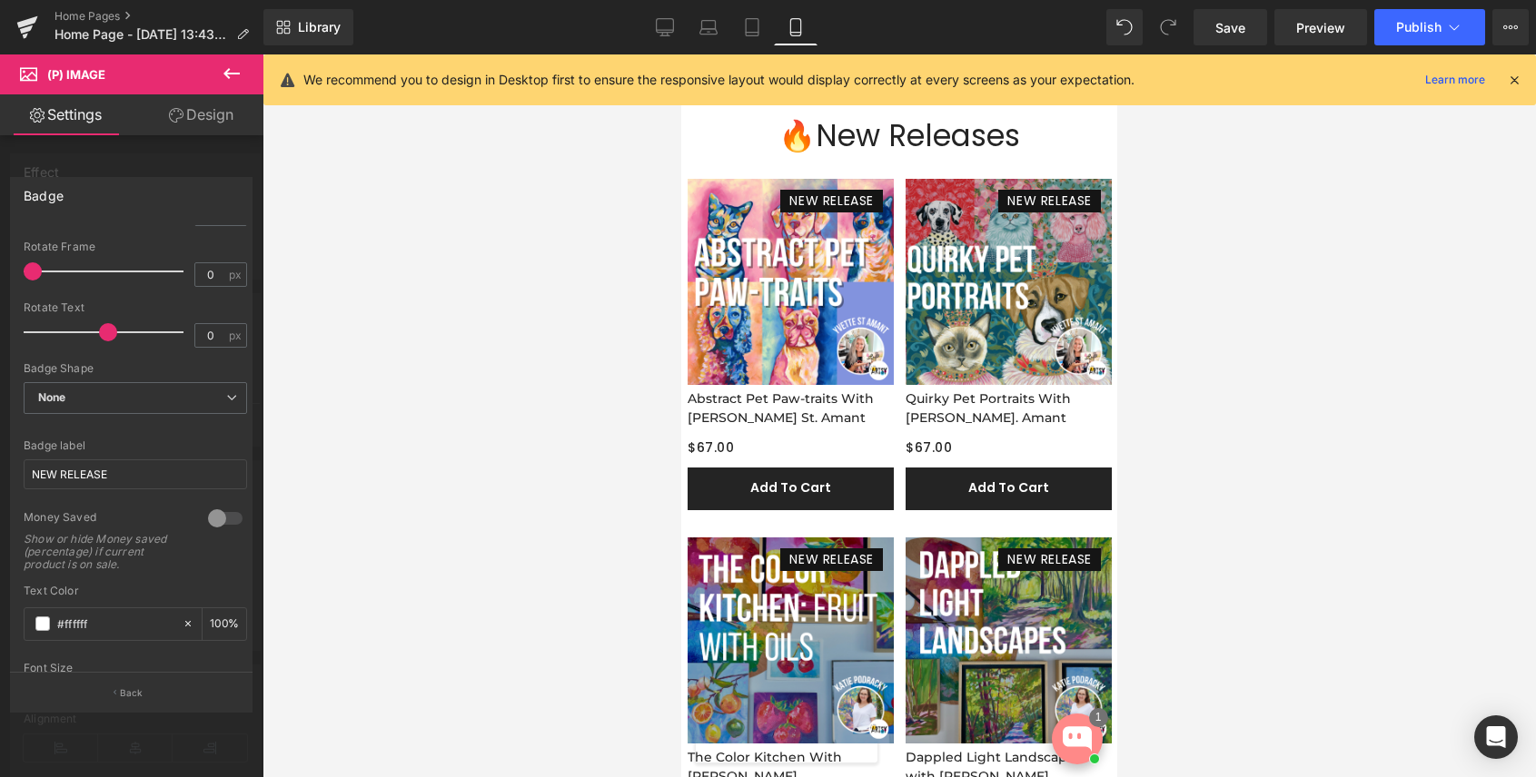
click at [1234, 585] on div at bounding box center [898, 415] width 1273 height 723
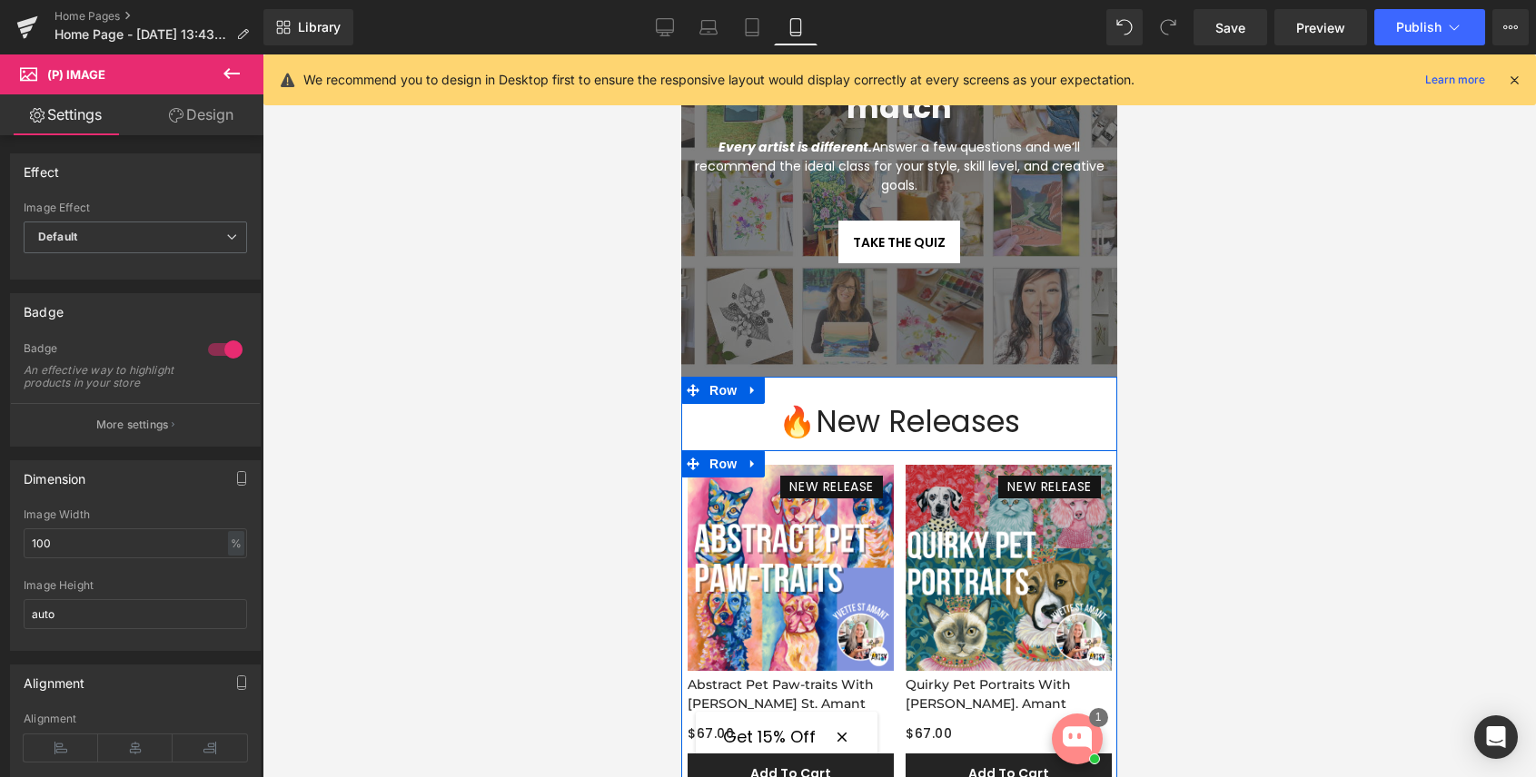
scroll to position [233, 0]
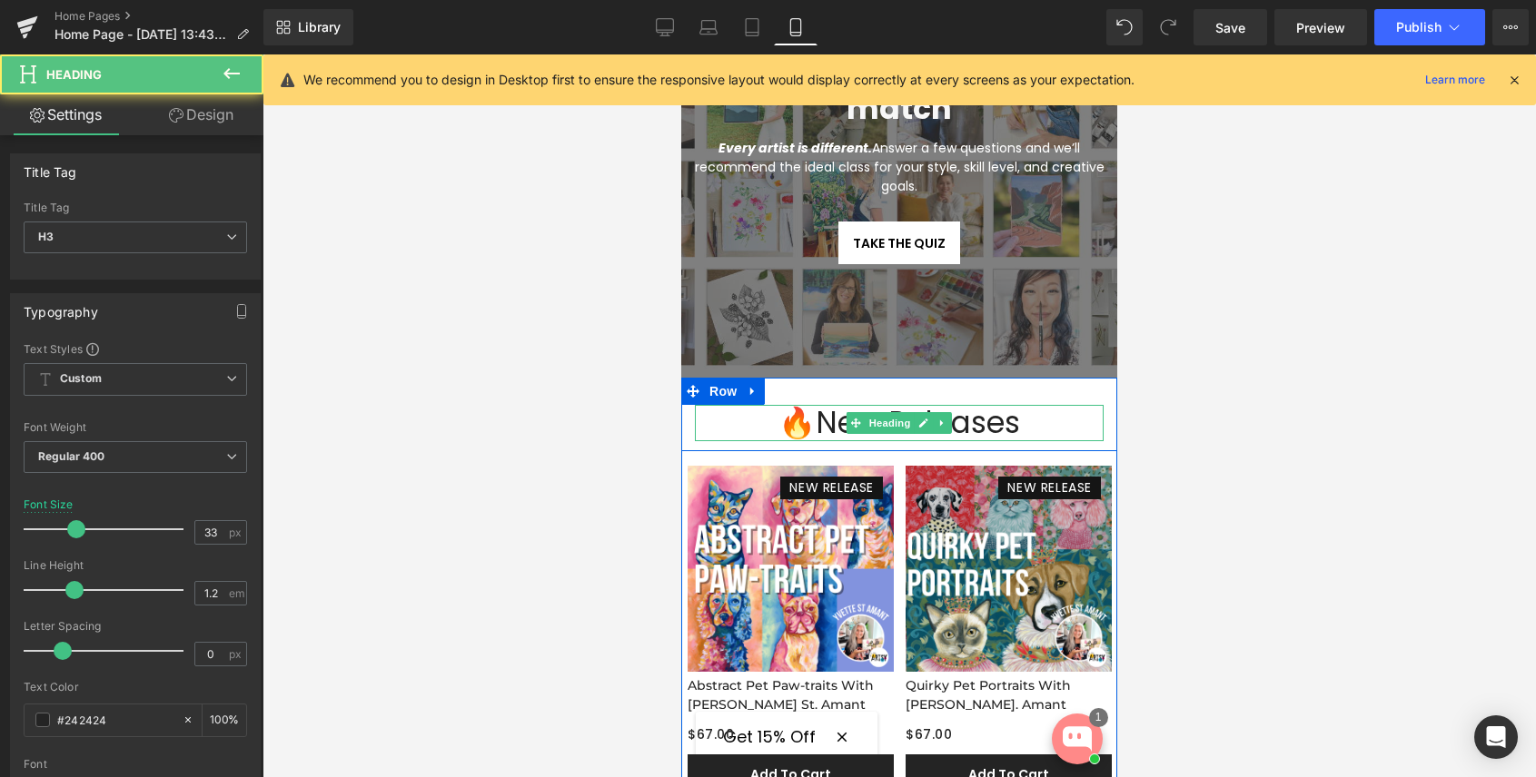
click at [815, 420] on div "🔥New Releases" at bounding box center [899, 423] width 409 height 36
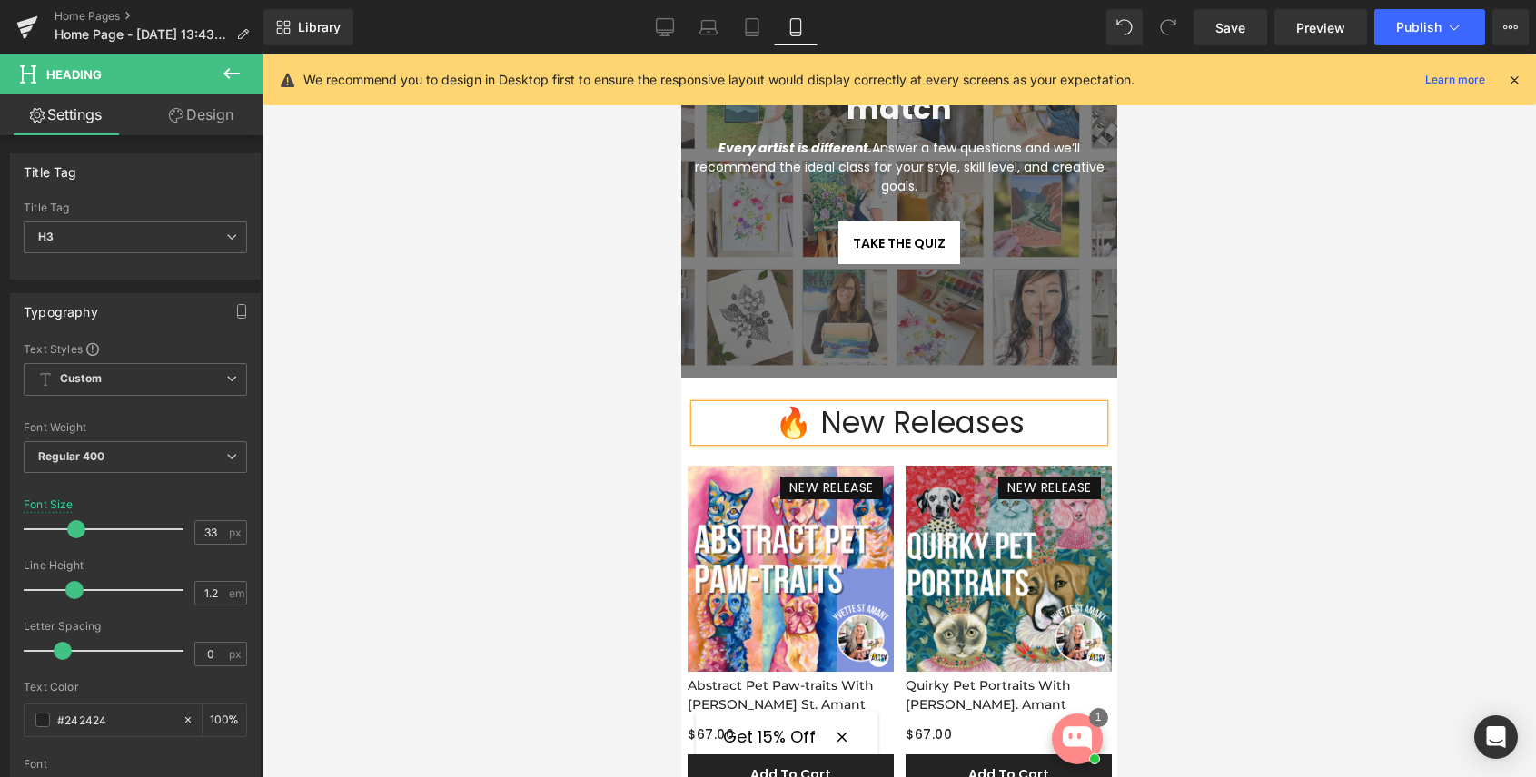
click at [1230, 493] on div at bounding box center [898, 415] width 1273 height 723
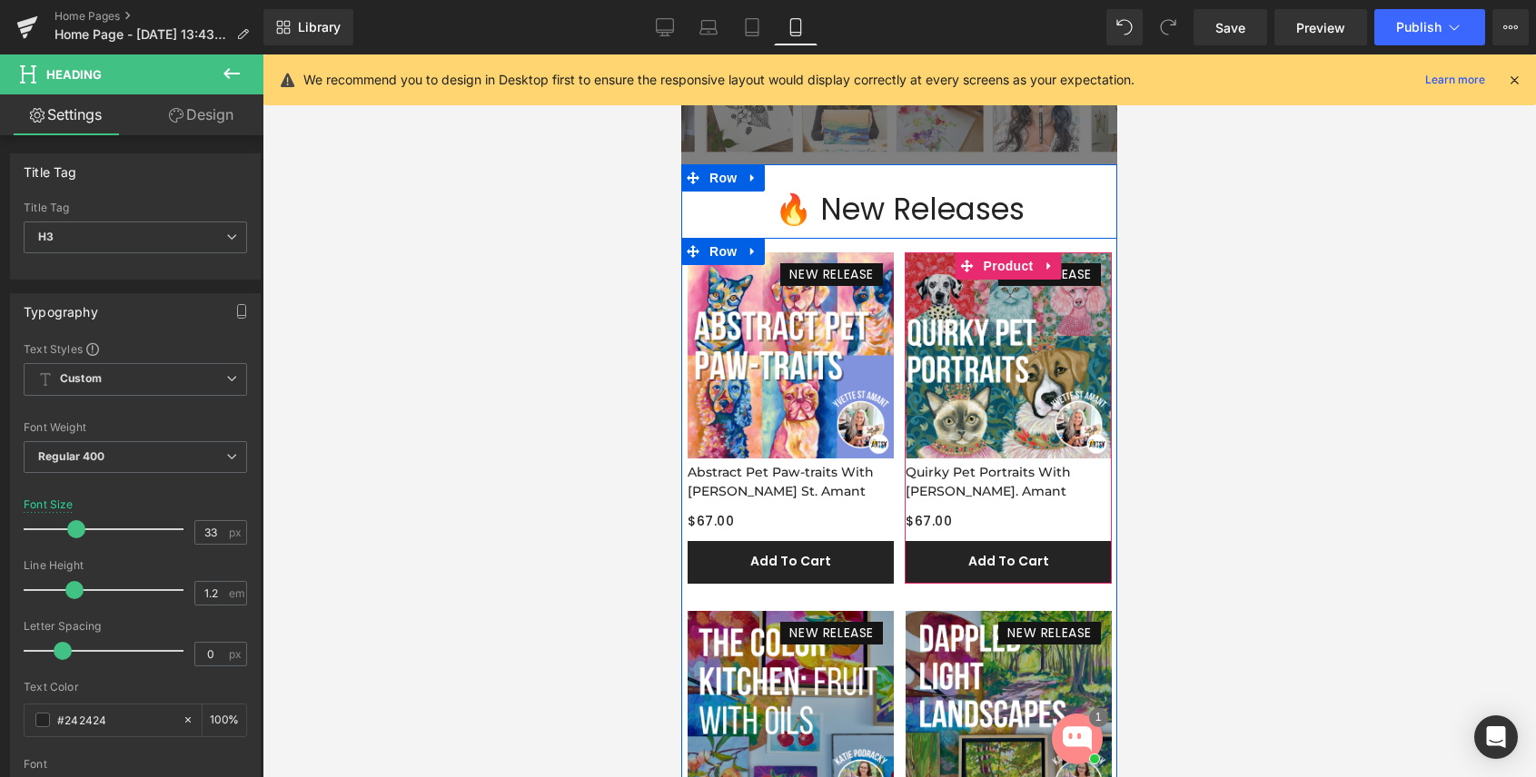
scroll to position [449, 0]
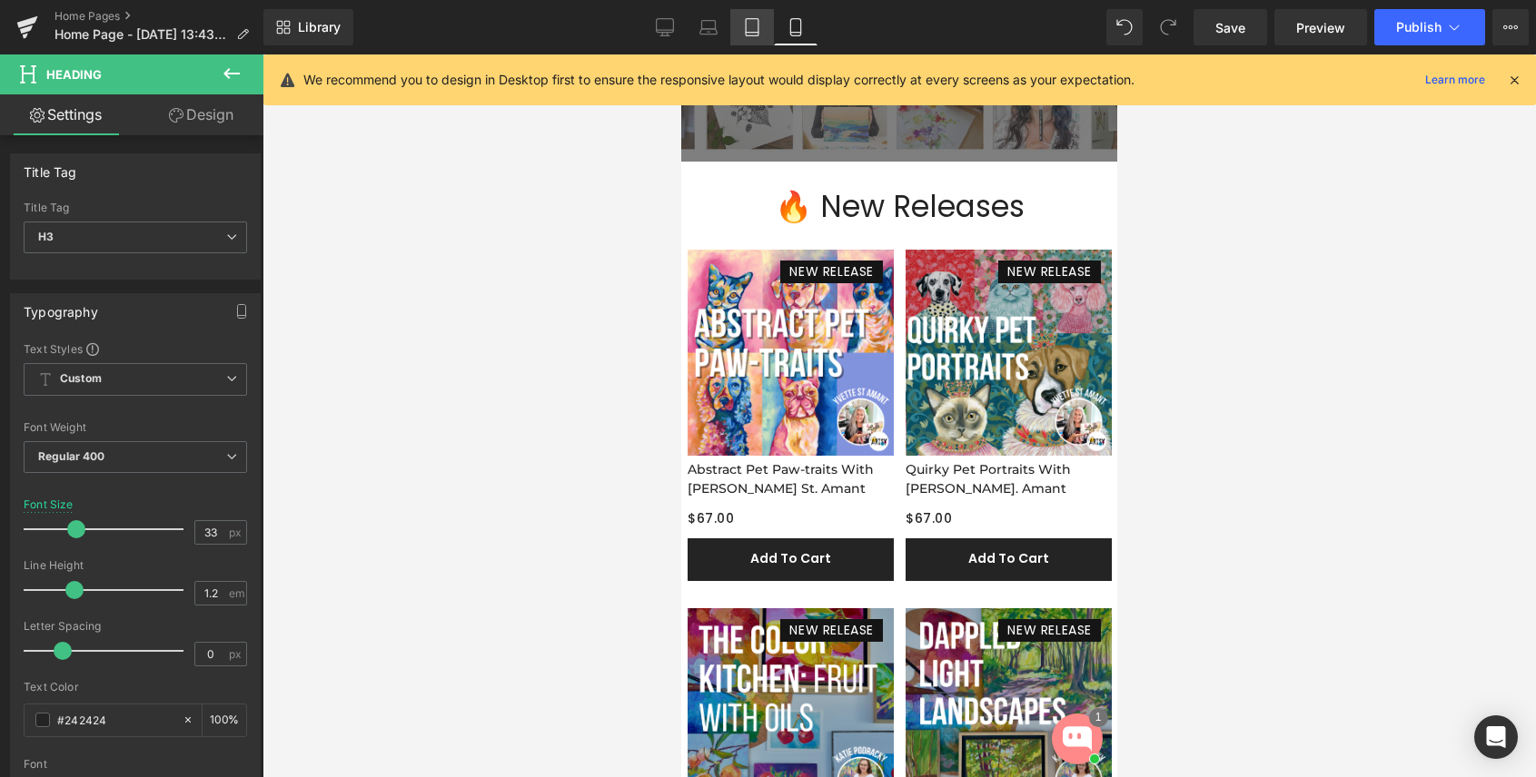
click at [756, 25] on icon at bounding box center [752, 27] width 18 height 18
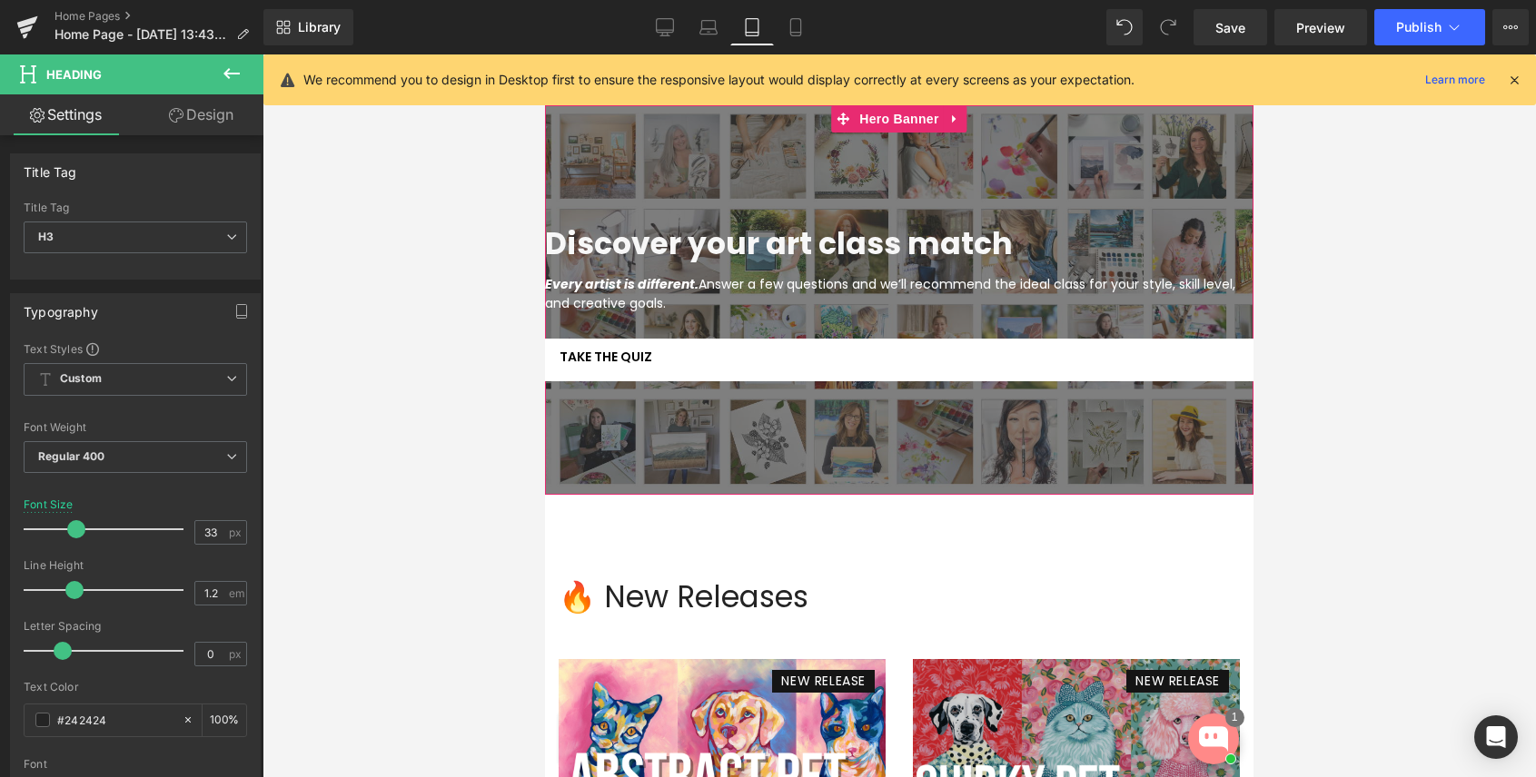
scroll to position [73, 0]
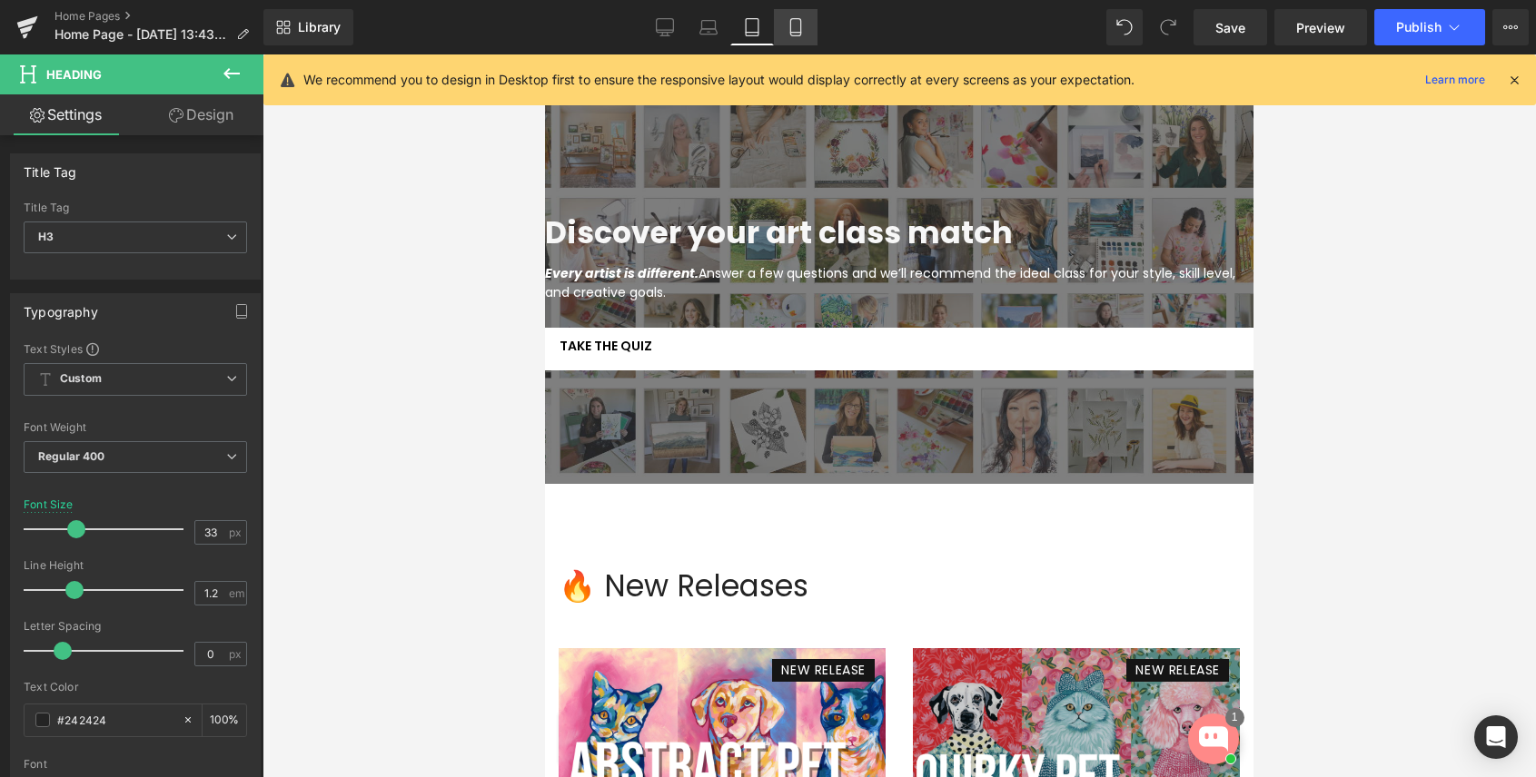
click at [800, 23] on icon at bounding box center [795, 27] width 18 height 18
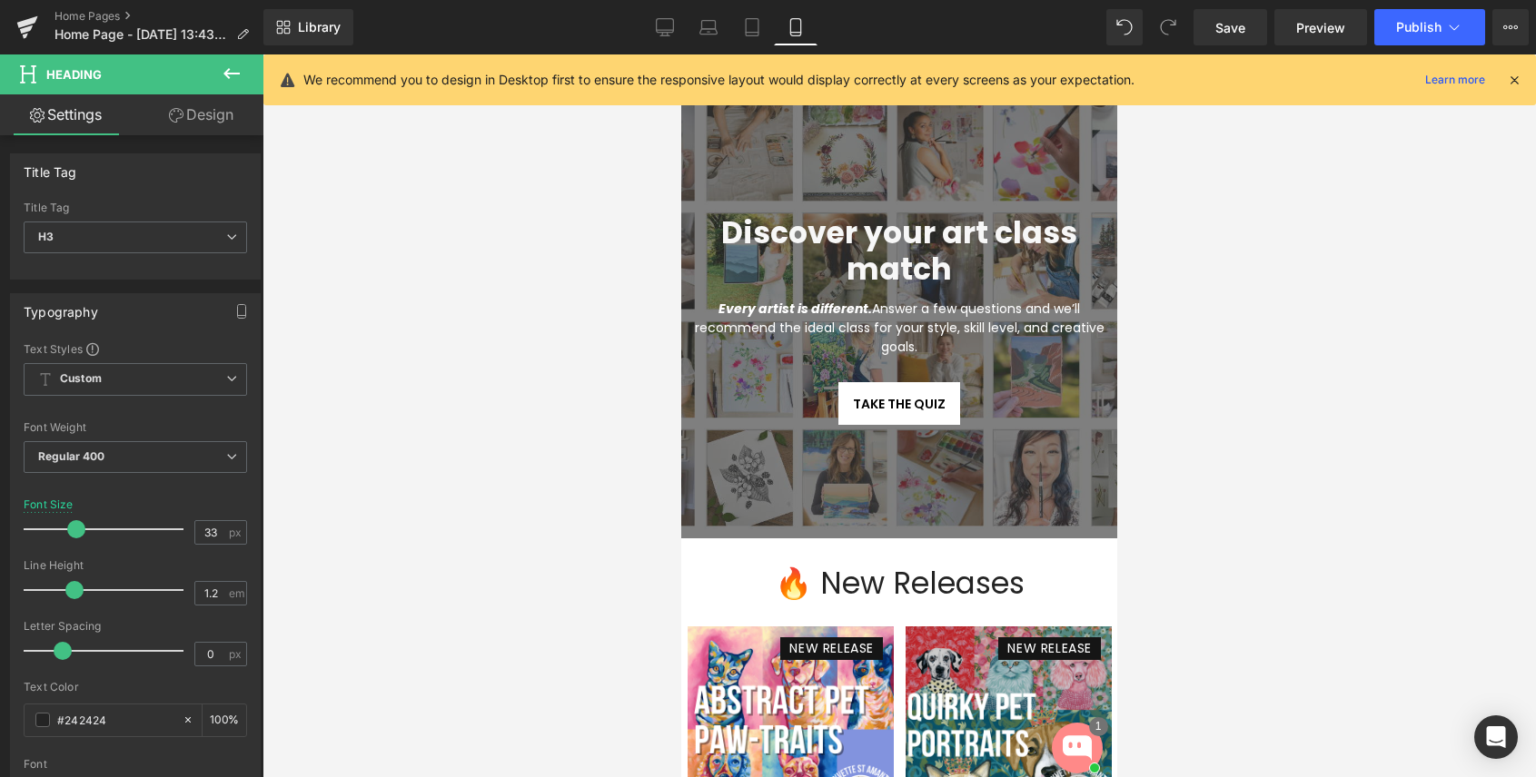
scroll to position [340, 0]
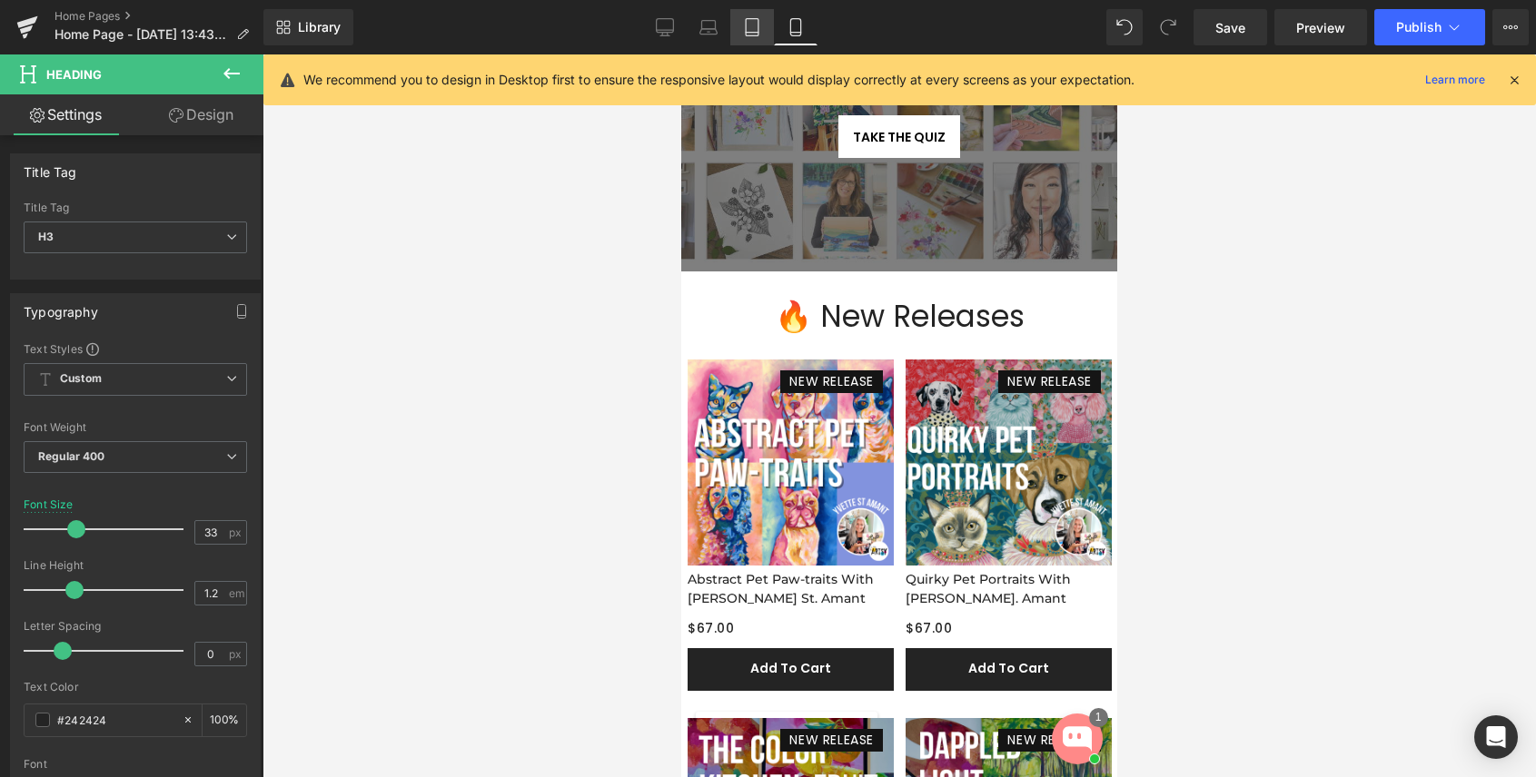
click at [753, 23] on icon at bounding box center [752, 27] width 18 height 18
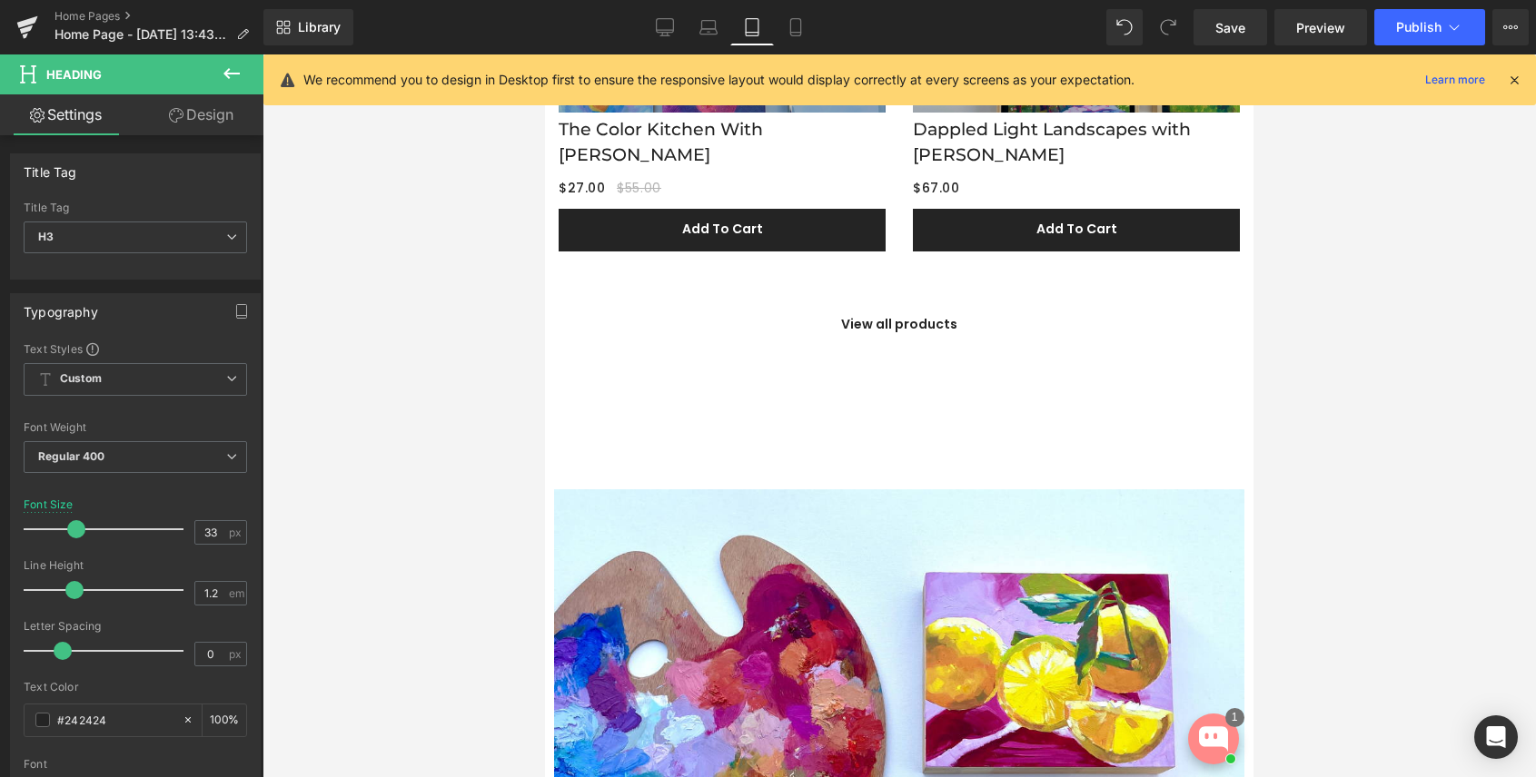
scroll to position [1430, 0]
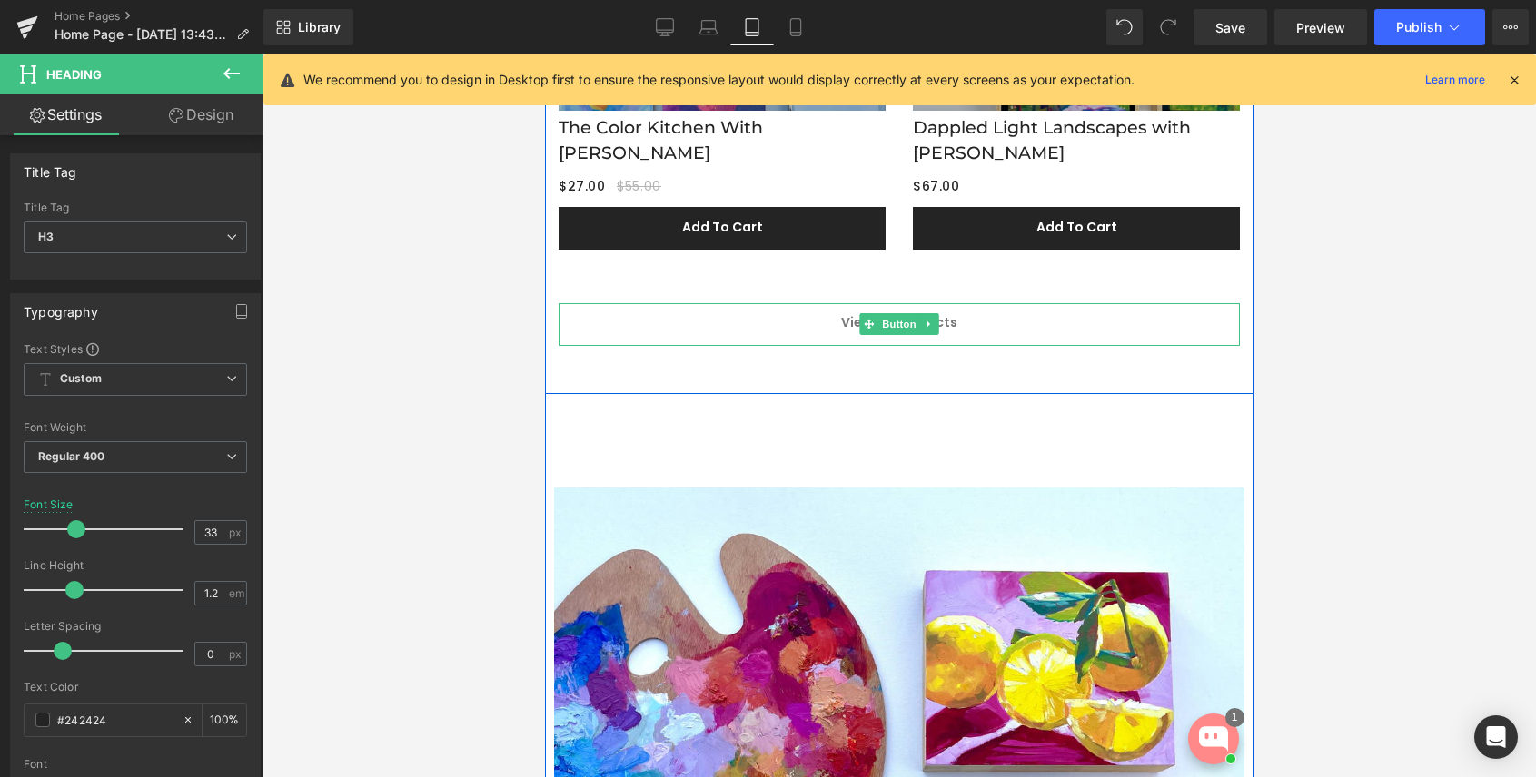
click at [834, 316] on link "View all products" at bounding box center [898, 324] width 681 height 43
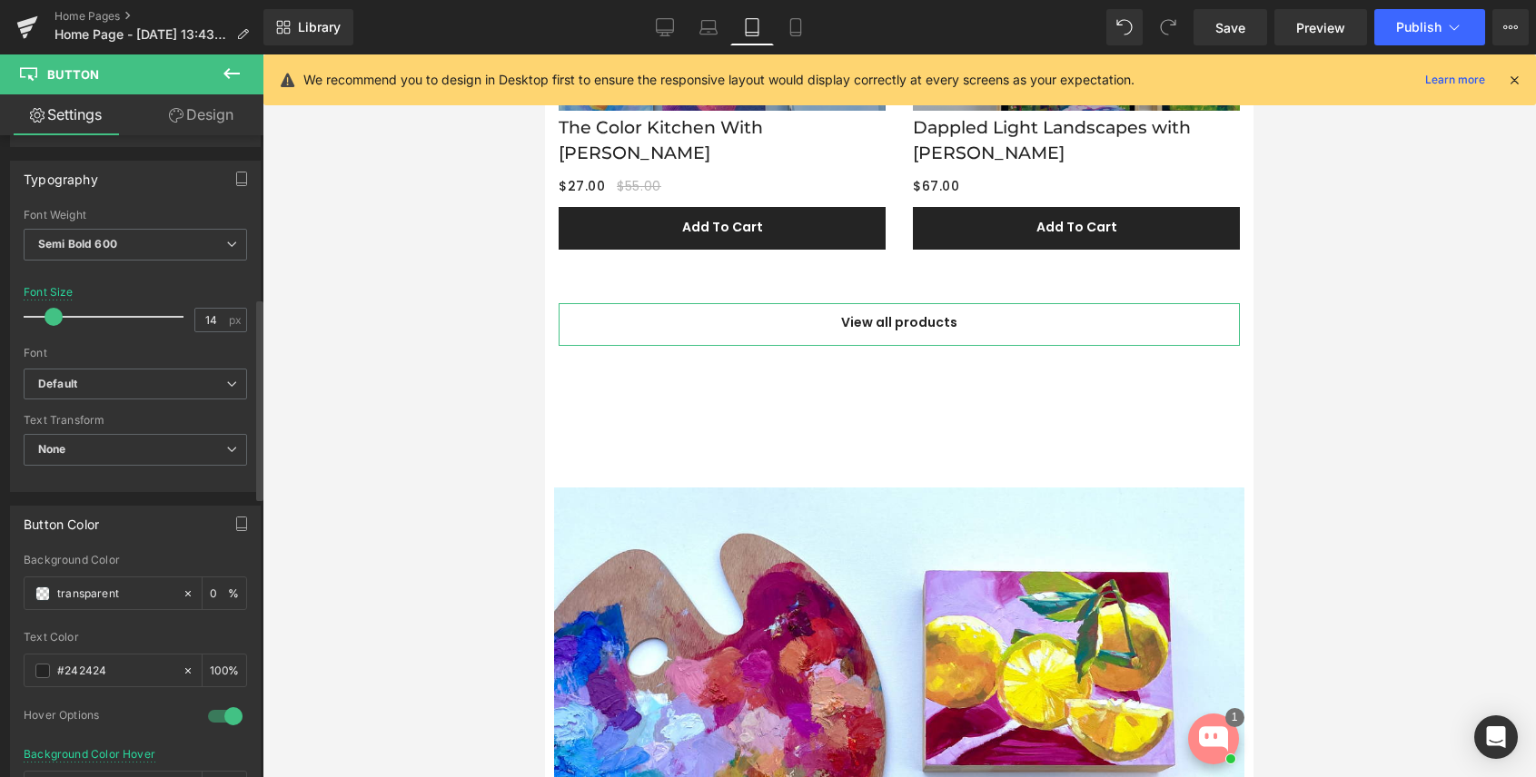
scroll to position [0, 0]
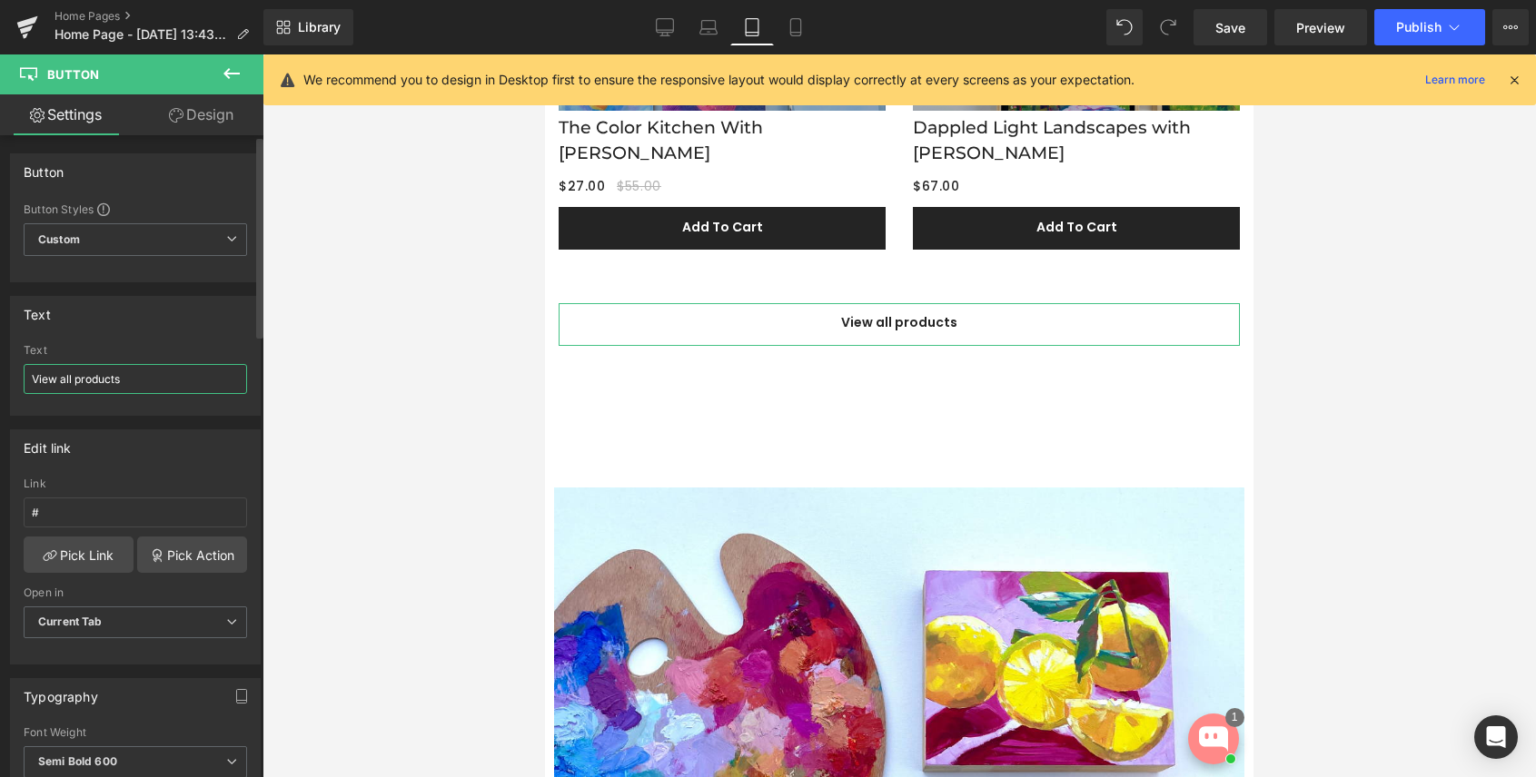
click at [135, 383] on input "View all products" at bounding box center [135, 379] width 223 height 30
type input "View all new releases"
click at [667, 25] on icon at bounding box center [665, 27] width 18 height 18
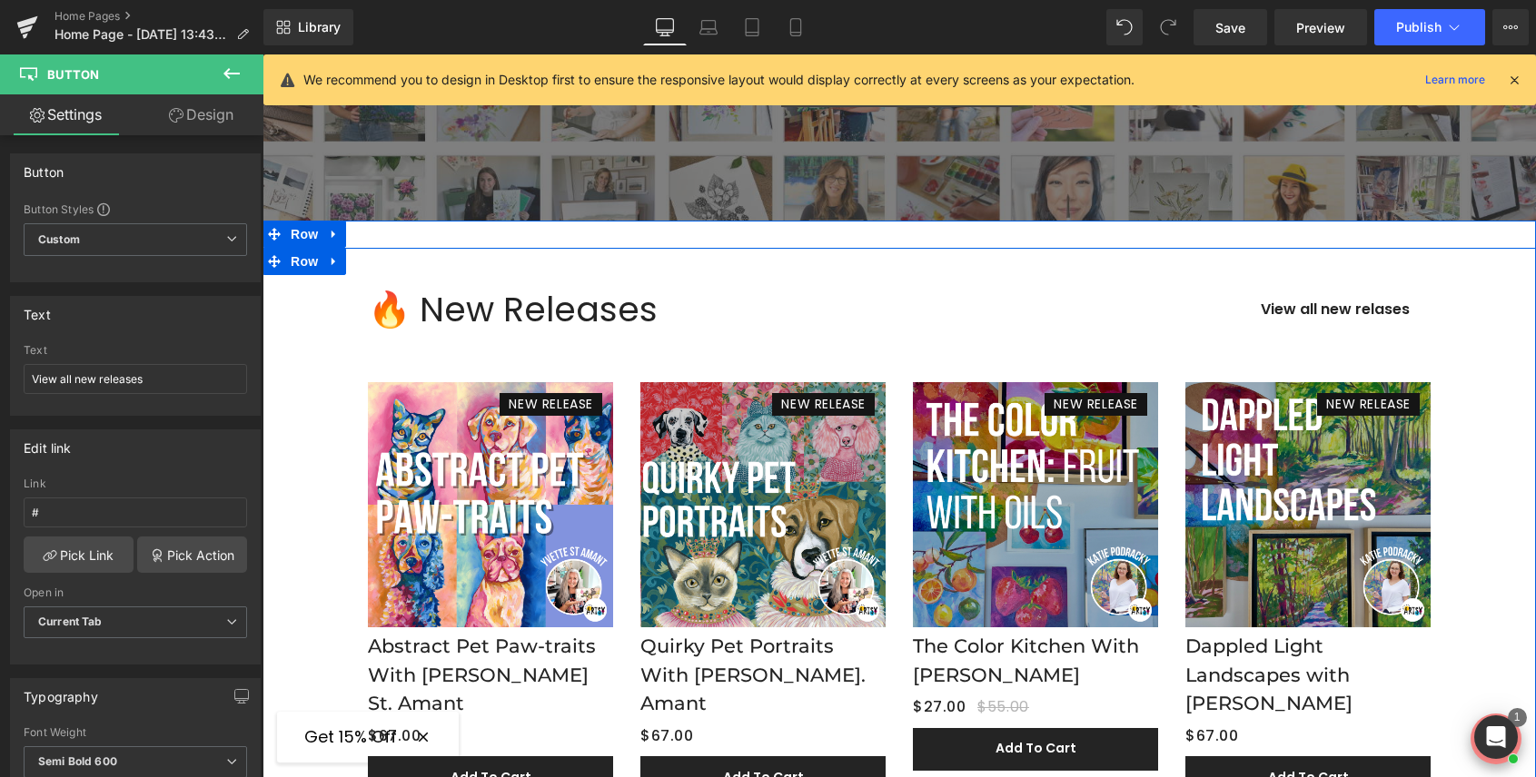
scroll to position [356, 0]
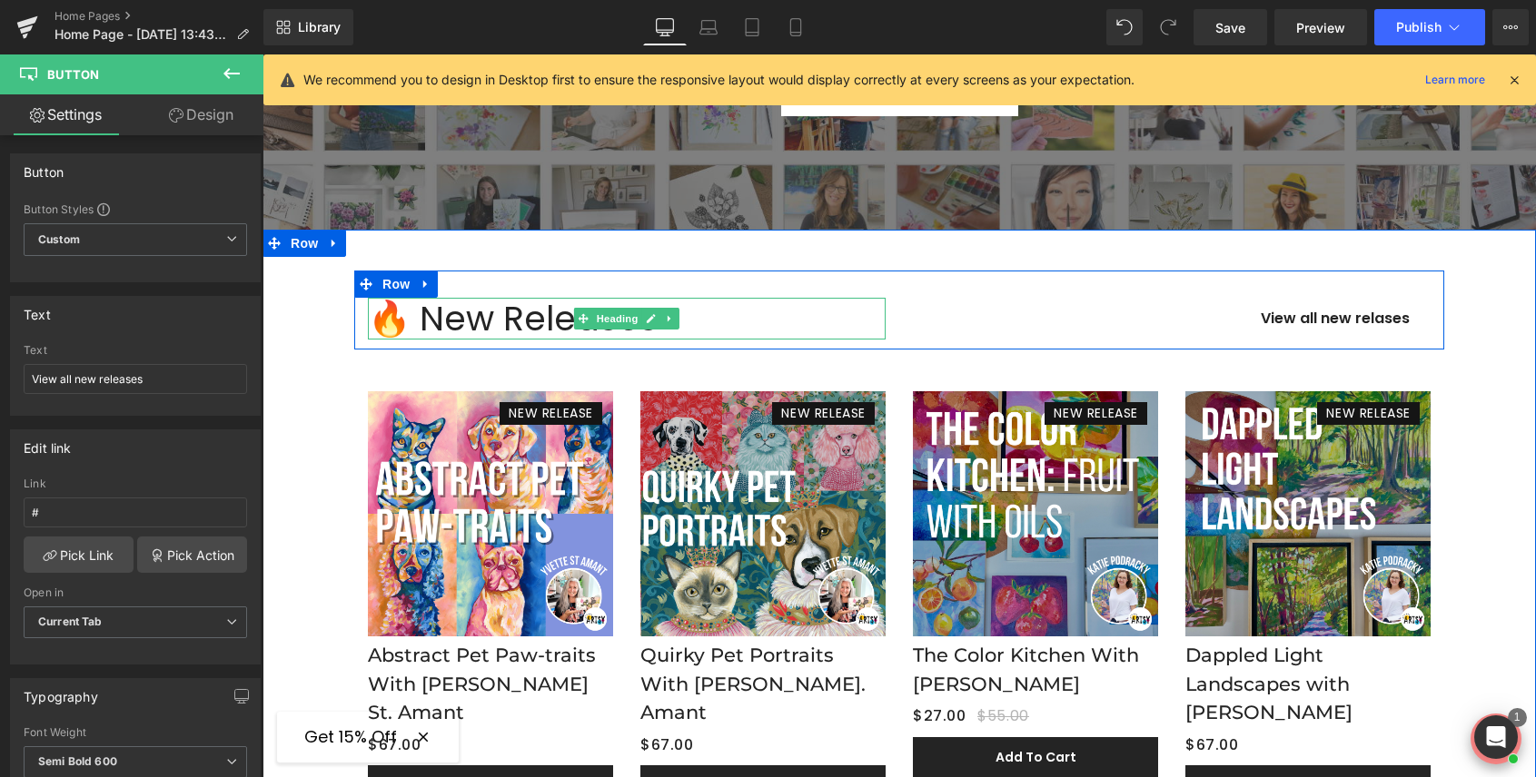
click at [500, 318] on div "🔥 New Releases" at bounding box center [627, 319] width 518 height 42
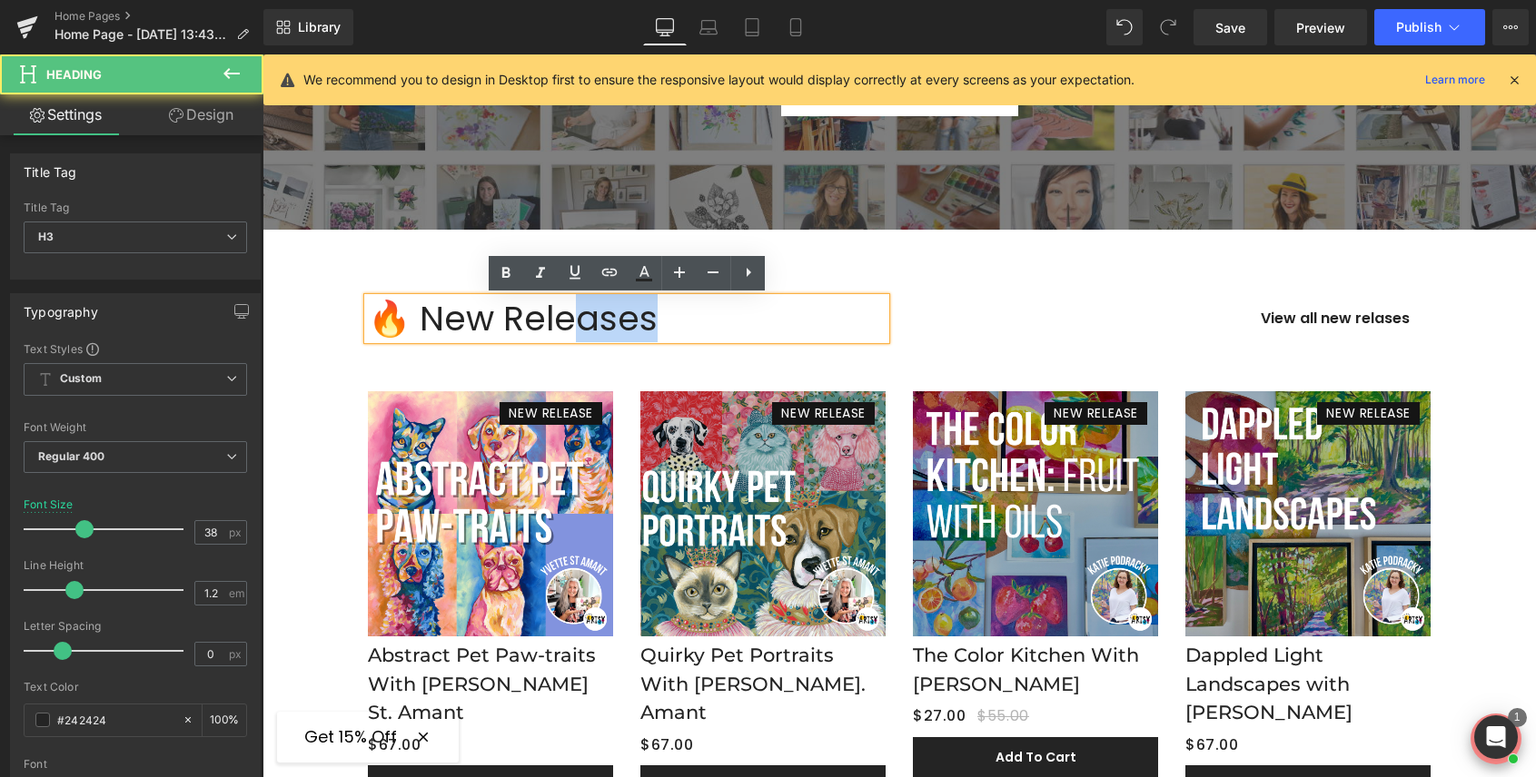
drag, startPoint x: 650, startPoint y: 321, endPoint x: 576, endPoint y: 321, distance: 74.5
click at [576, 321] on div "🔥 New Releases" at bounding box center [627, 319] width 518 height 42
click at [689, 322] on div "🔥 New Releases" at bounding box center [627, 319] width 518 height 42
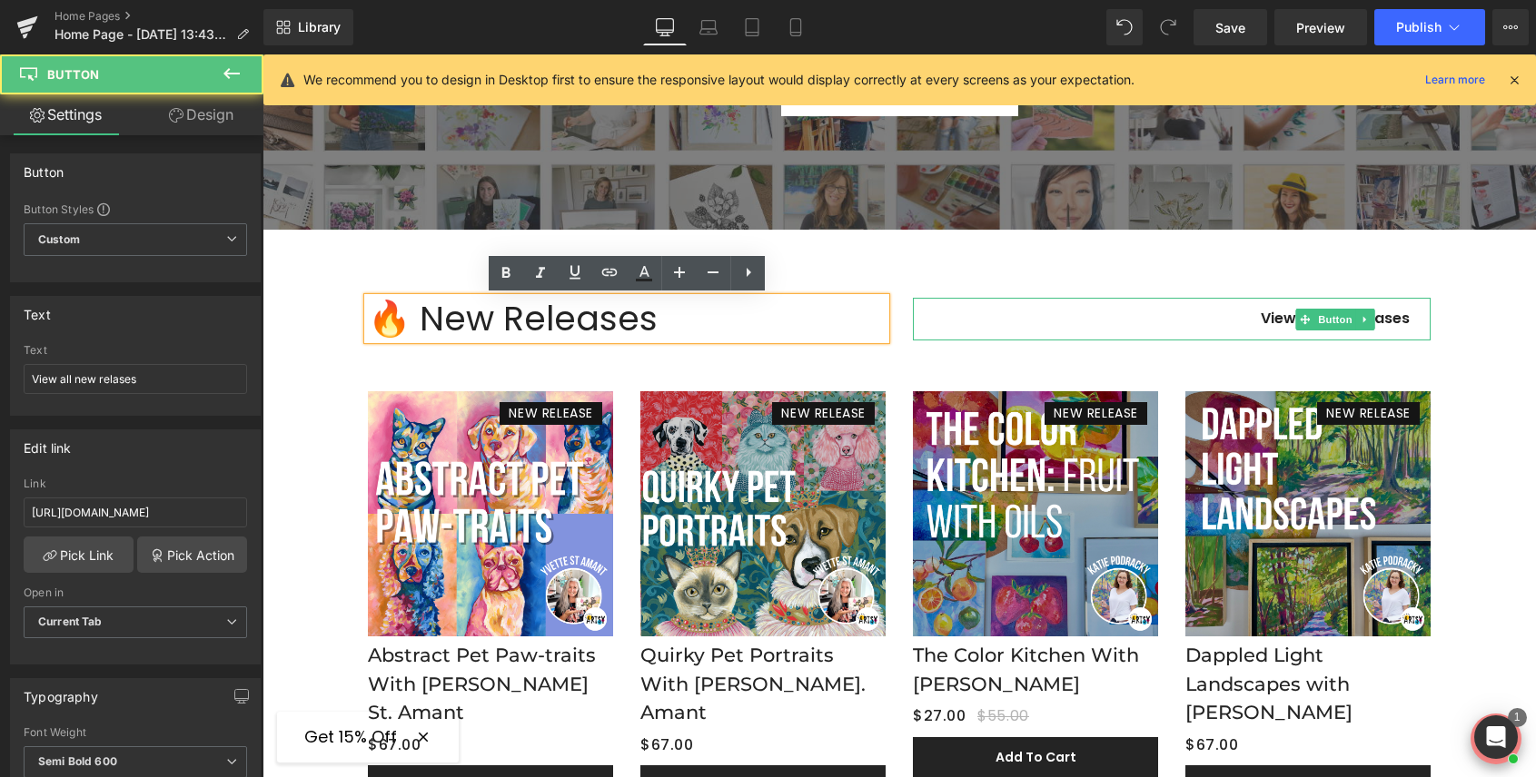
click at [1004, 326] on div "View all new relases" at bounding box center [1172, 319] width 518 height 43
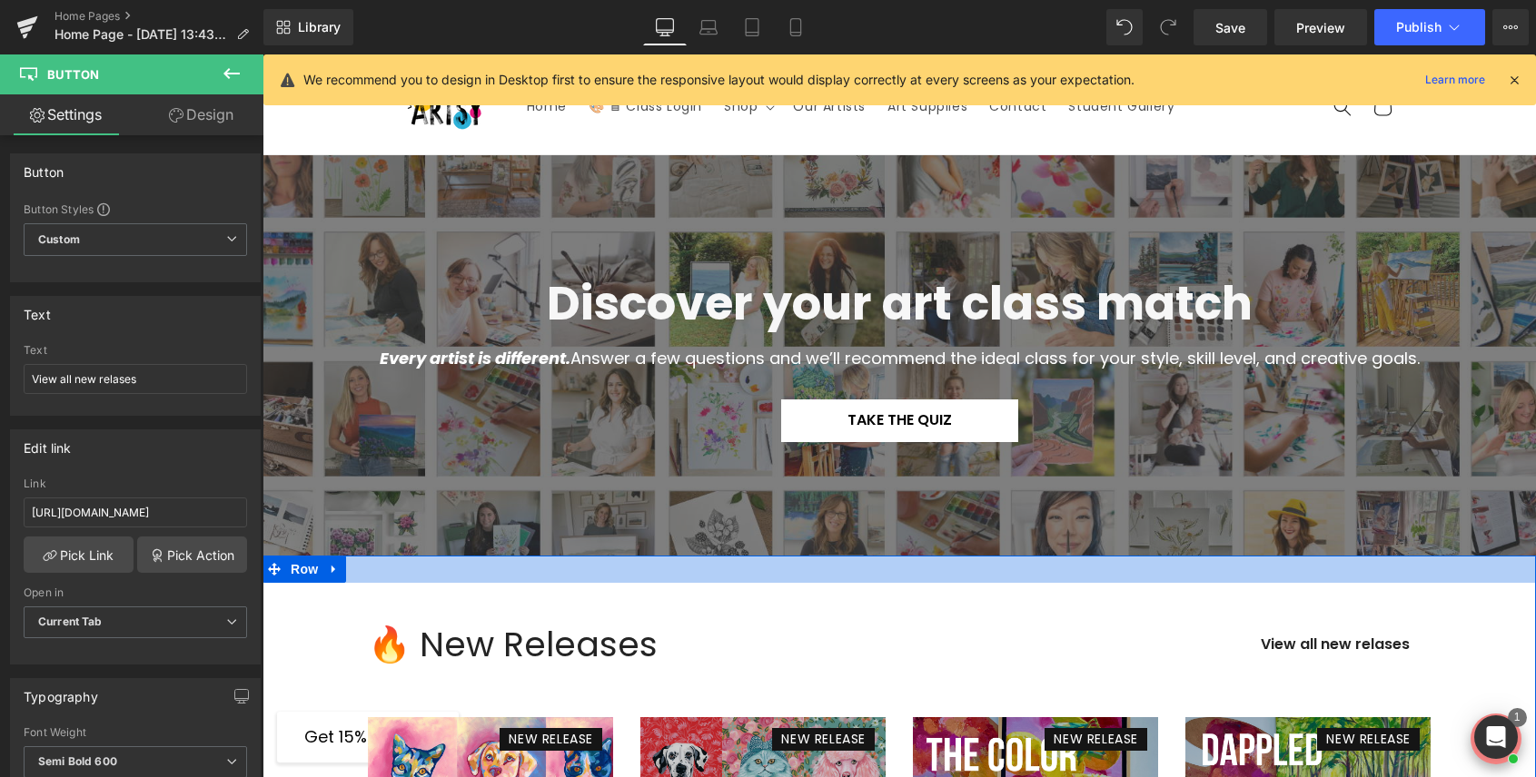
scroll to position [0, 0]
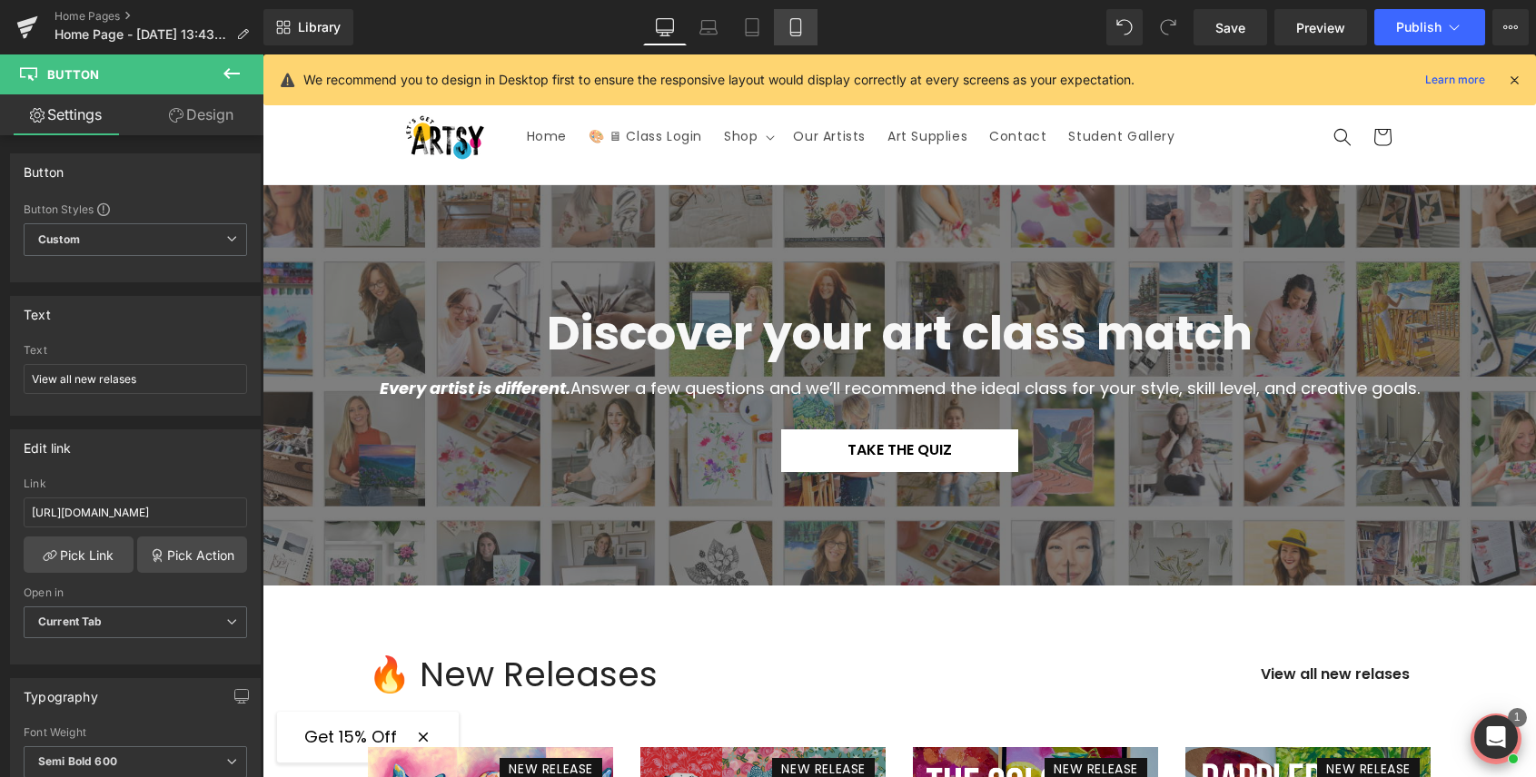
click at [795, 33] on icon at bounding box center [795, 27] width 18 height 18
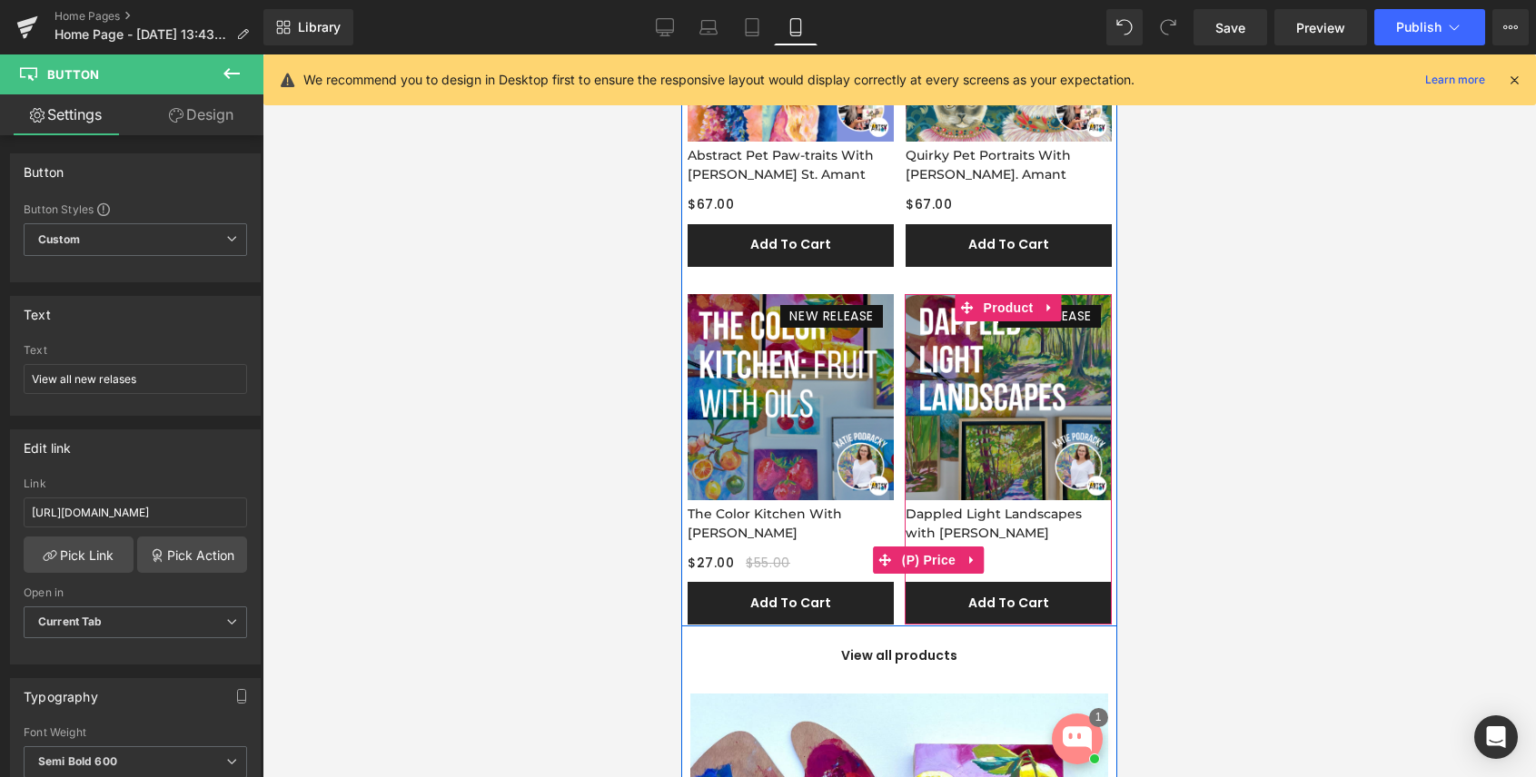
scroll to position [765, 0]
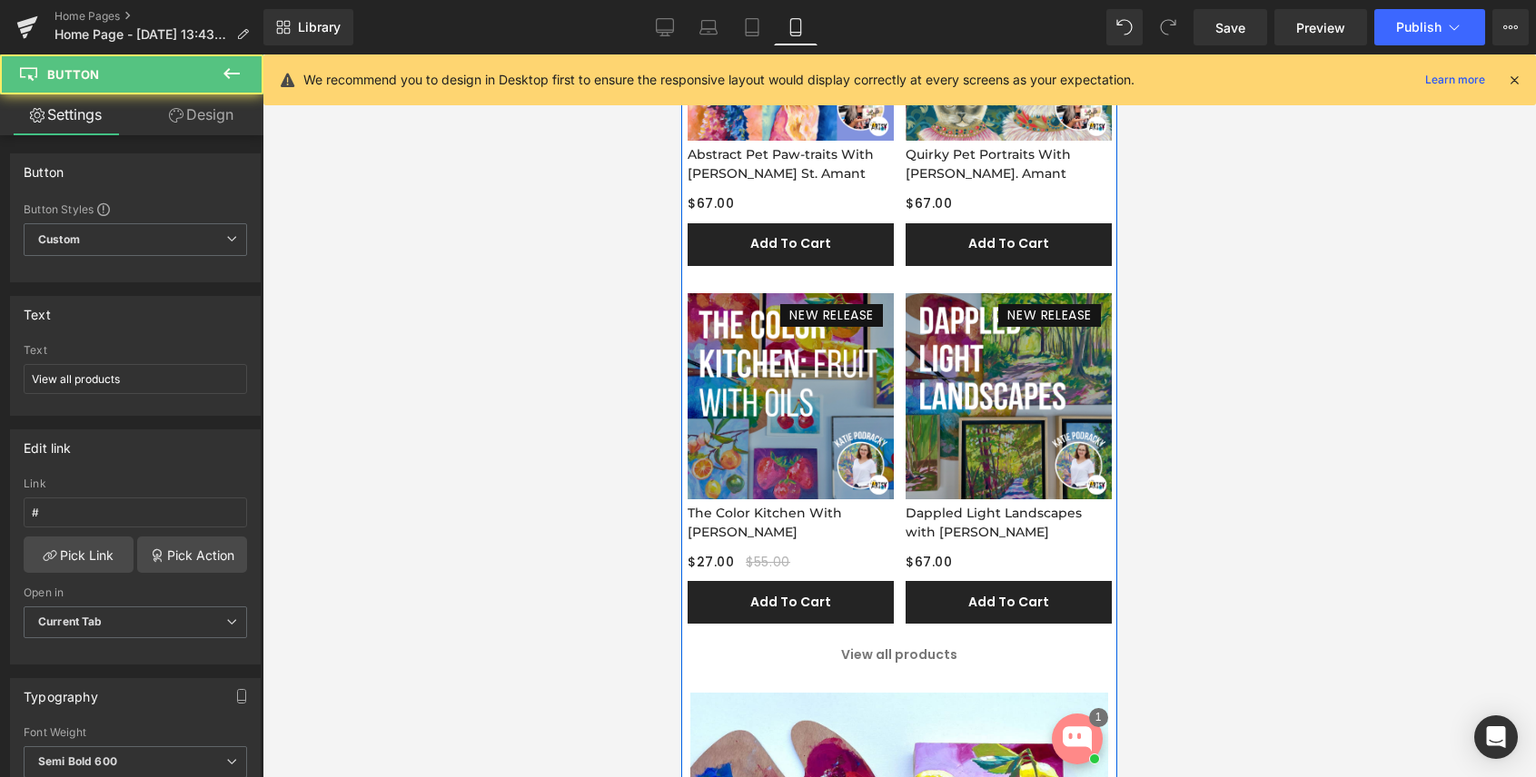
click at [918, 655] on div "View all products Button" at bounding box center [899, 659] width 409 height 43
click at [821, 655] on link "View all products" at bounding box center [899, 659] width 409 height 43
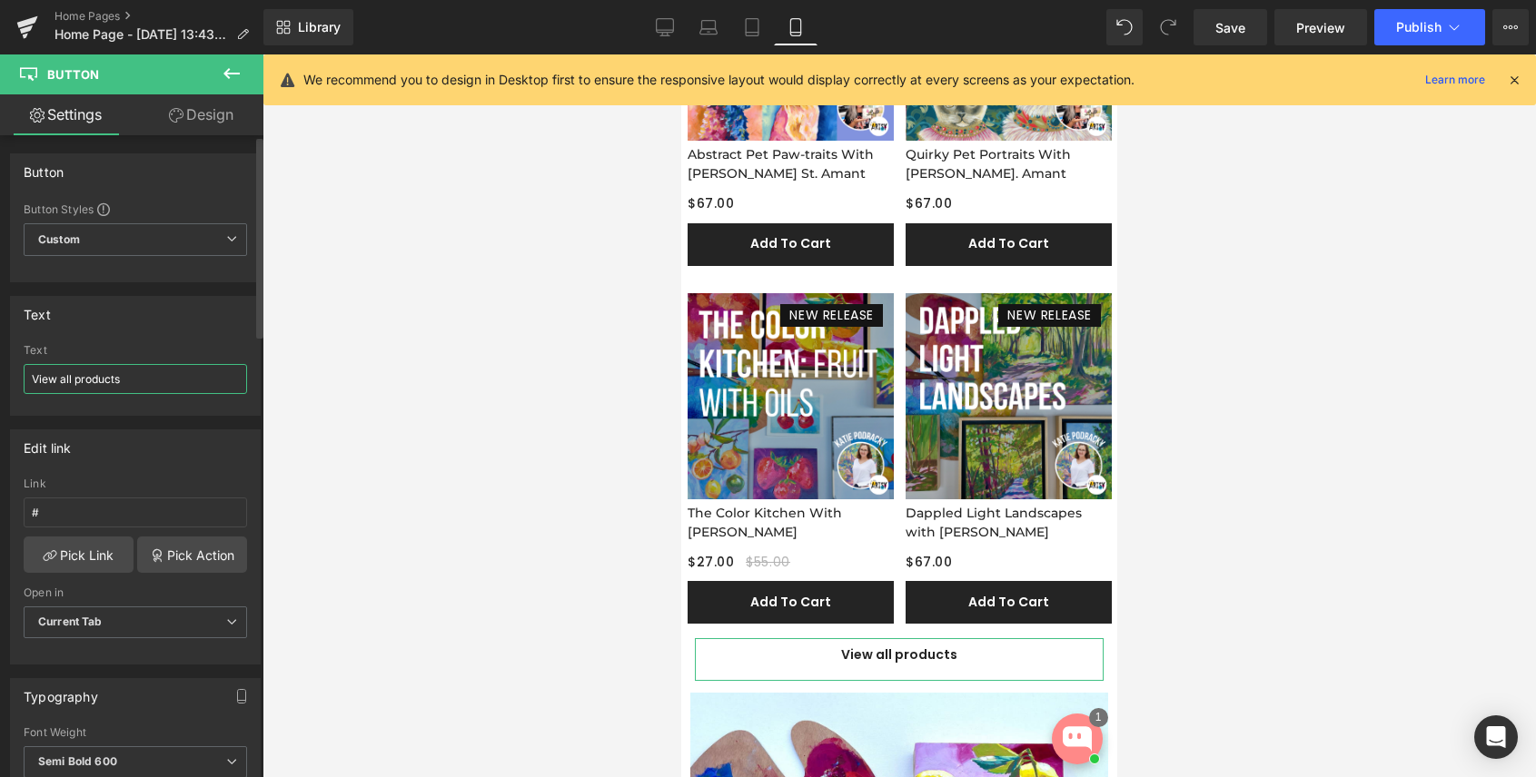
drag, startPoint x: 127, startPoint y: 382, endPoint x: 76, endPoint y: 382, distance: 50.9
click at [76, 382] on input "View all products" at bounding box center [135, 379] width 223 height 30
type input "View all new releases"
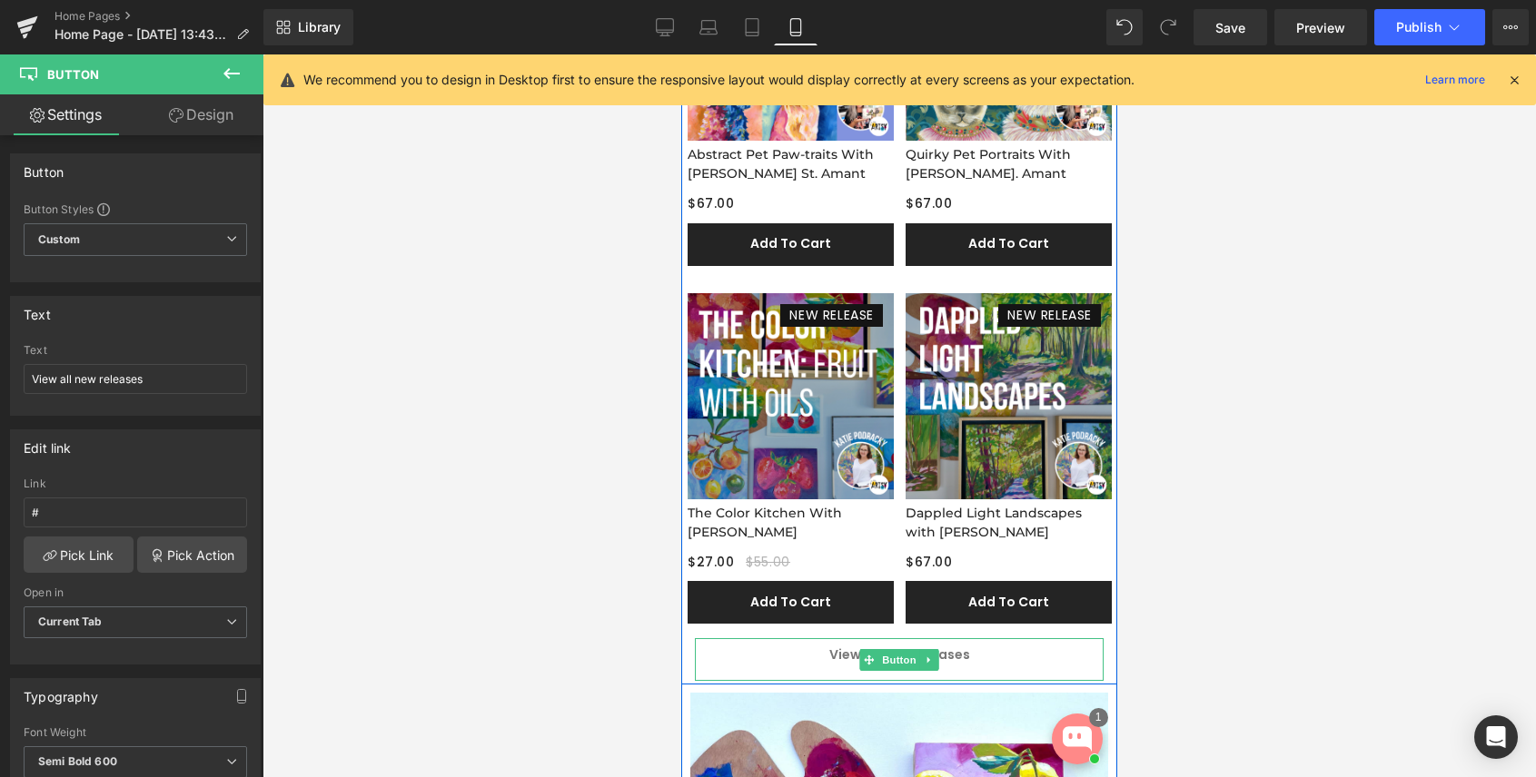
click at [957, 654] on span "View all new releases" at bounding box center [899, 655] width 141 height 18
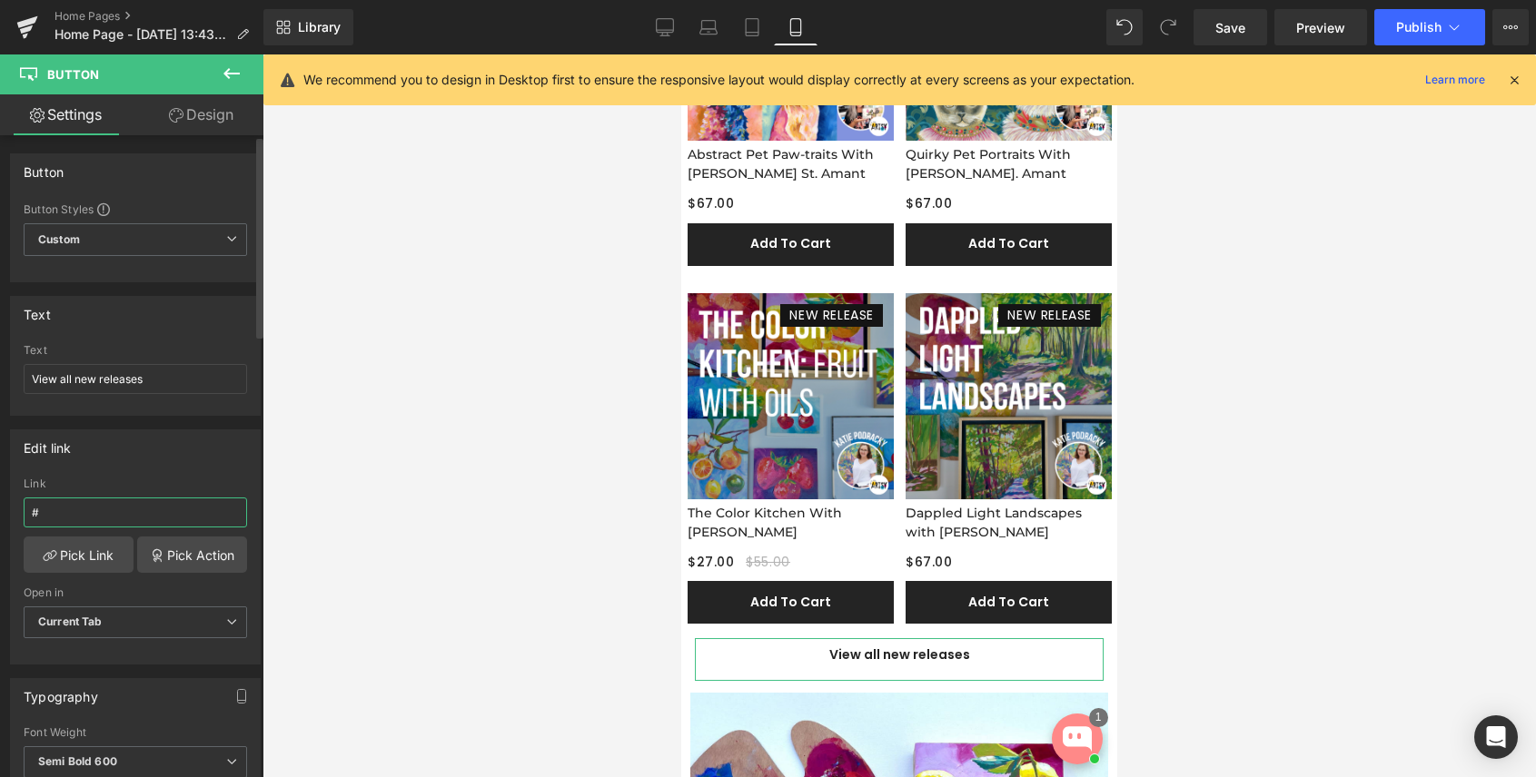
click at [93, 512] on input "#" at bounding box center [135, 513] width 223 height 30
type input "[URL][DOMAIN_NAME]"
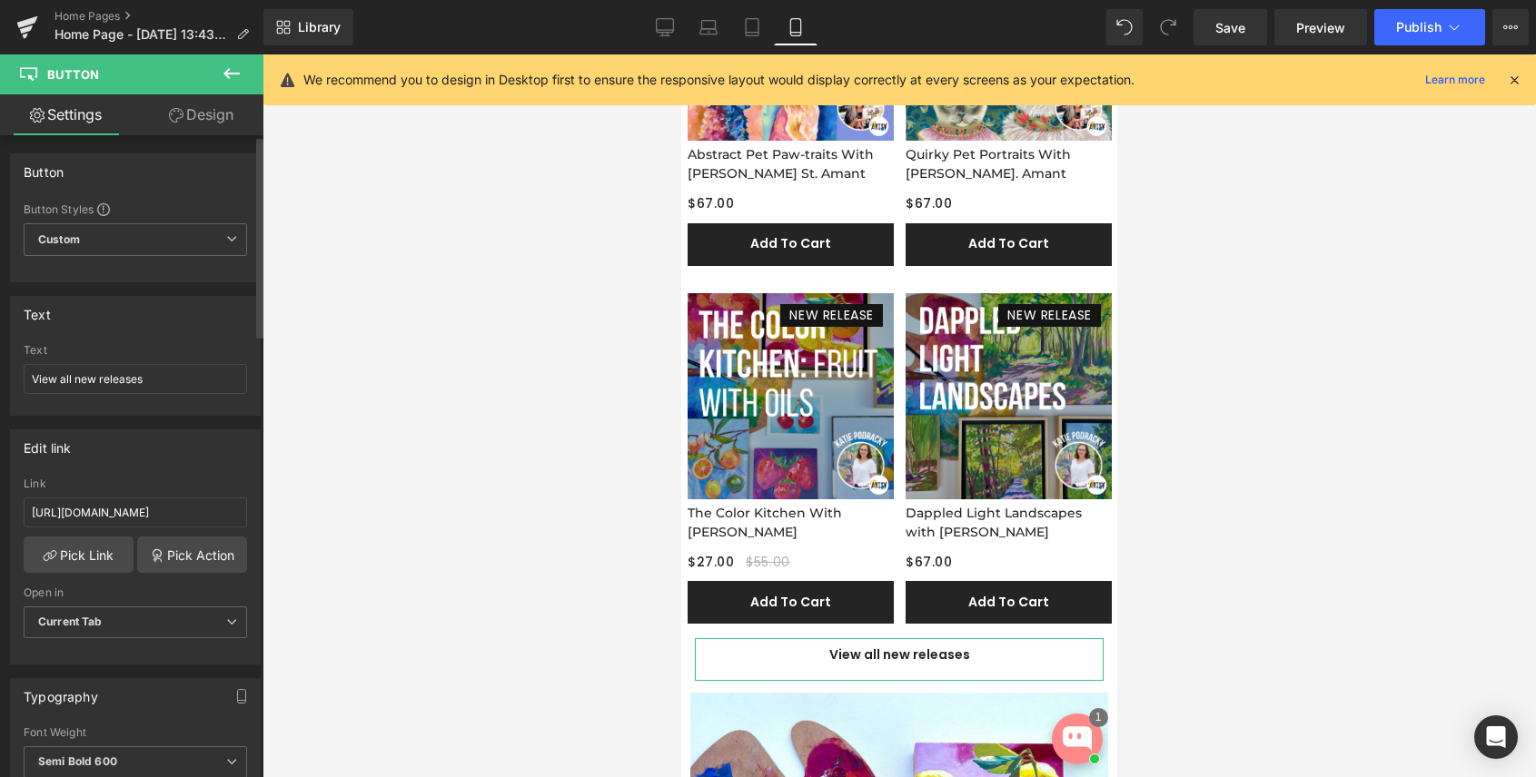
scroll to position [0, 0]
click at [197, 474] on div "Edit link # Link [URL][DOMAIN_NAME] Pick Link Pick Action Current Tab New Tab O…" at bounding box center [135, 547] width 251 height 235
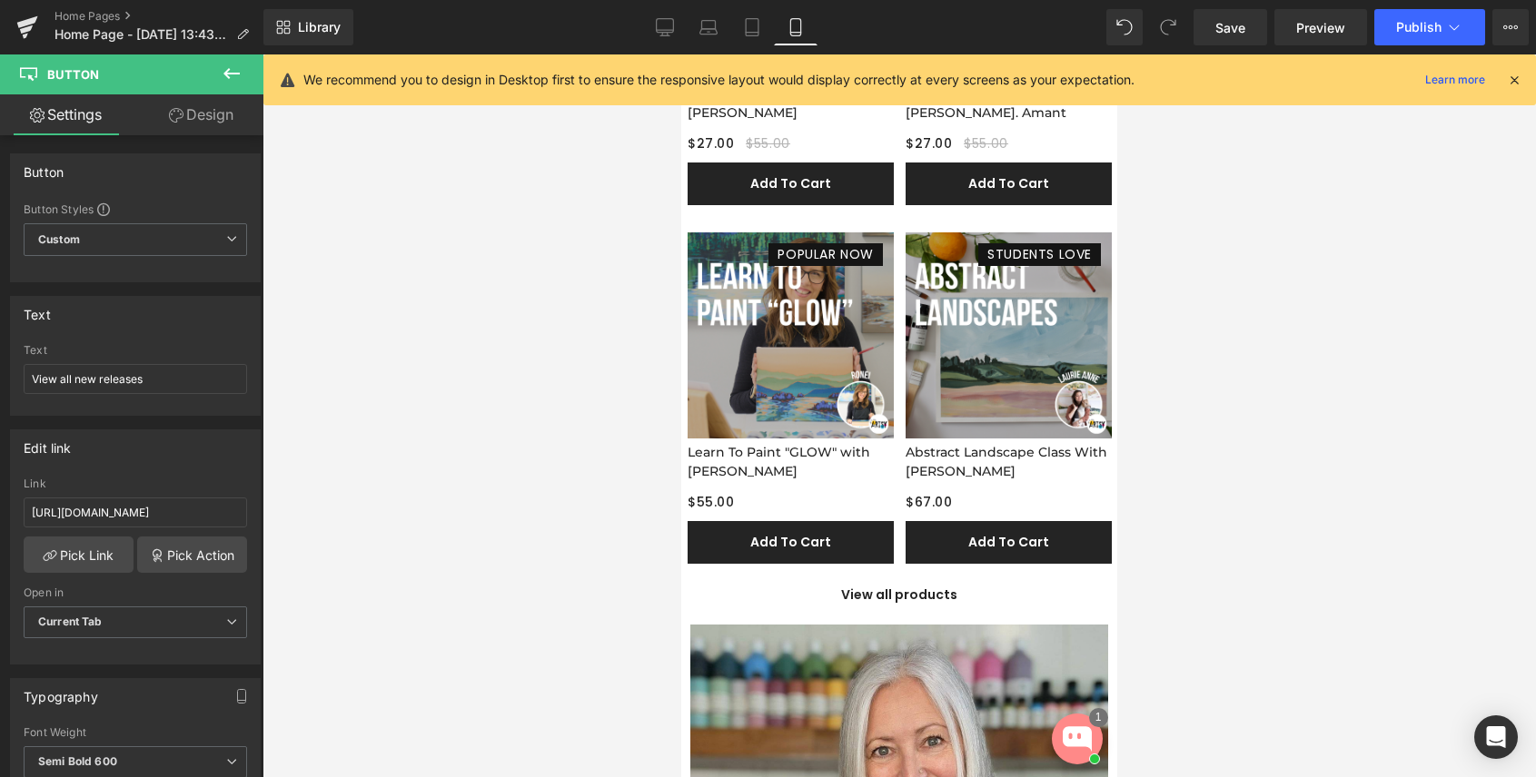
scroll to position [3068, 0]
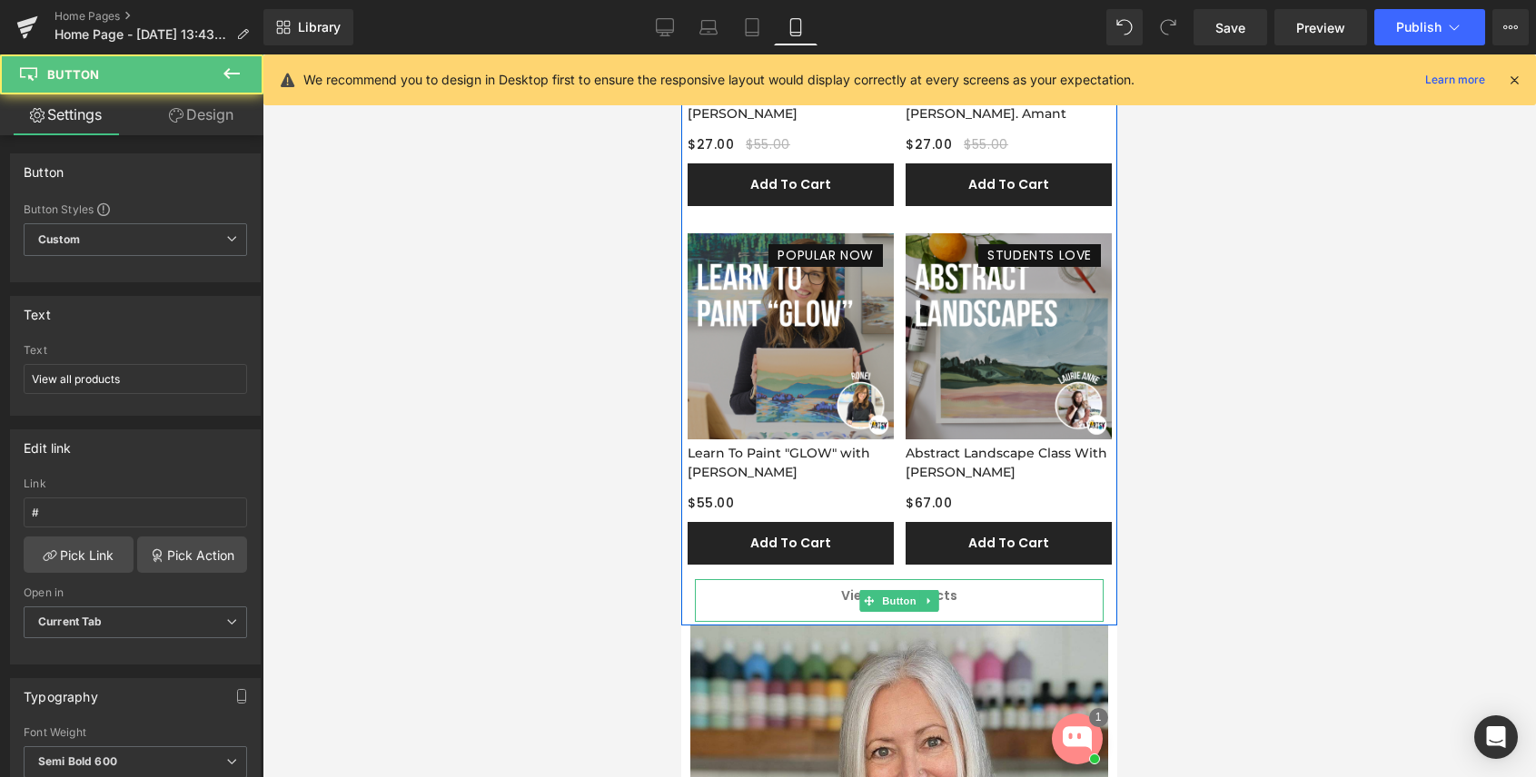
click at [836, 596] on link "View all products" at bounding box center [899, 600] width 409 height 43
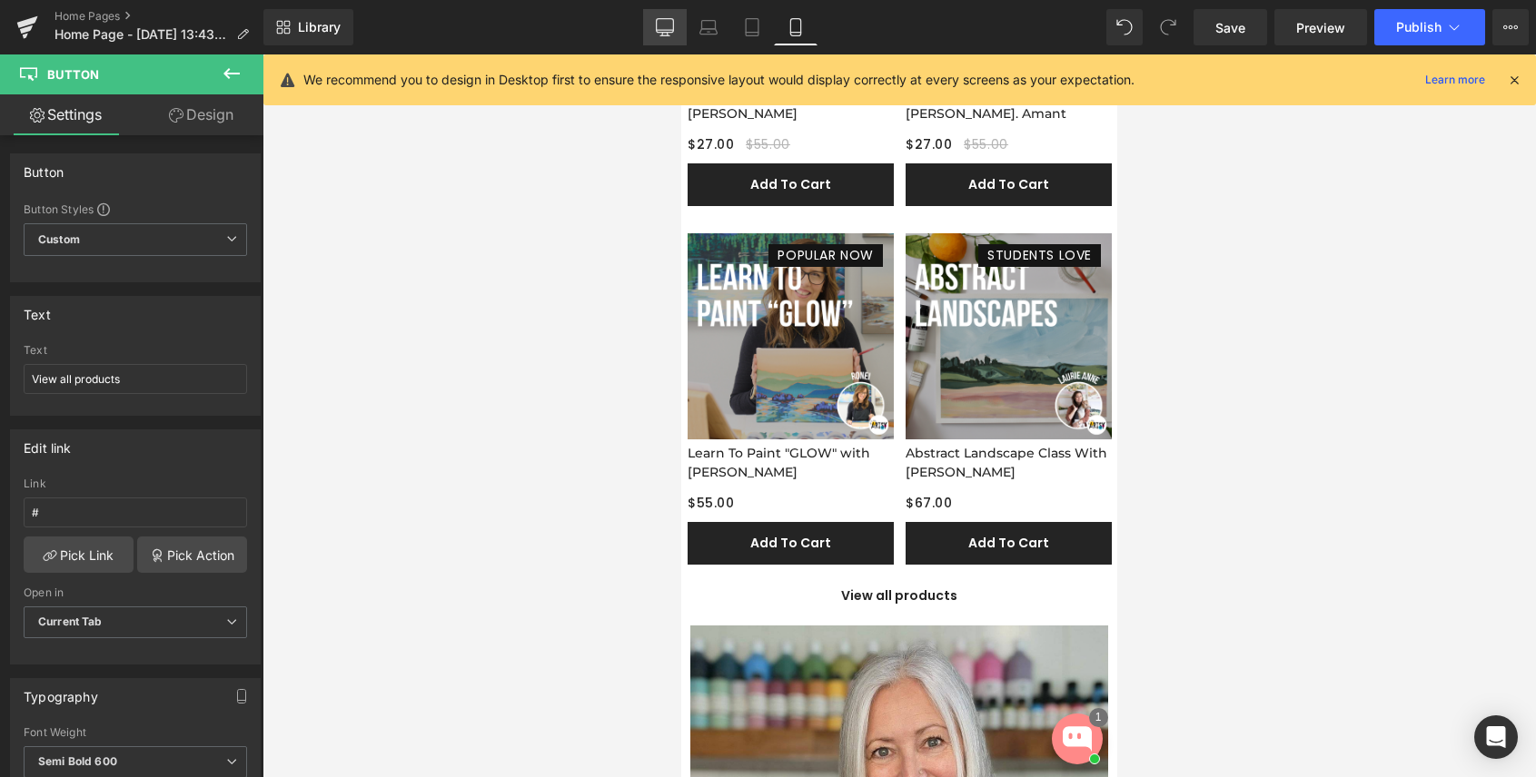
click at [677, 19] on link "Desktop" at bounding box center [665, 27] width 44 height 36
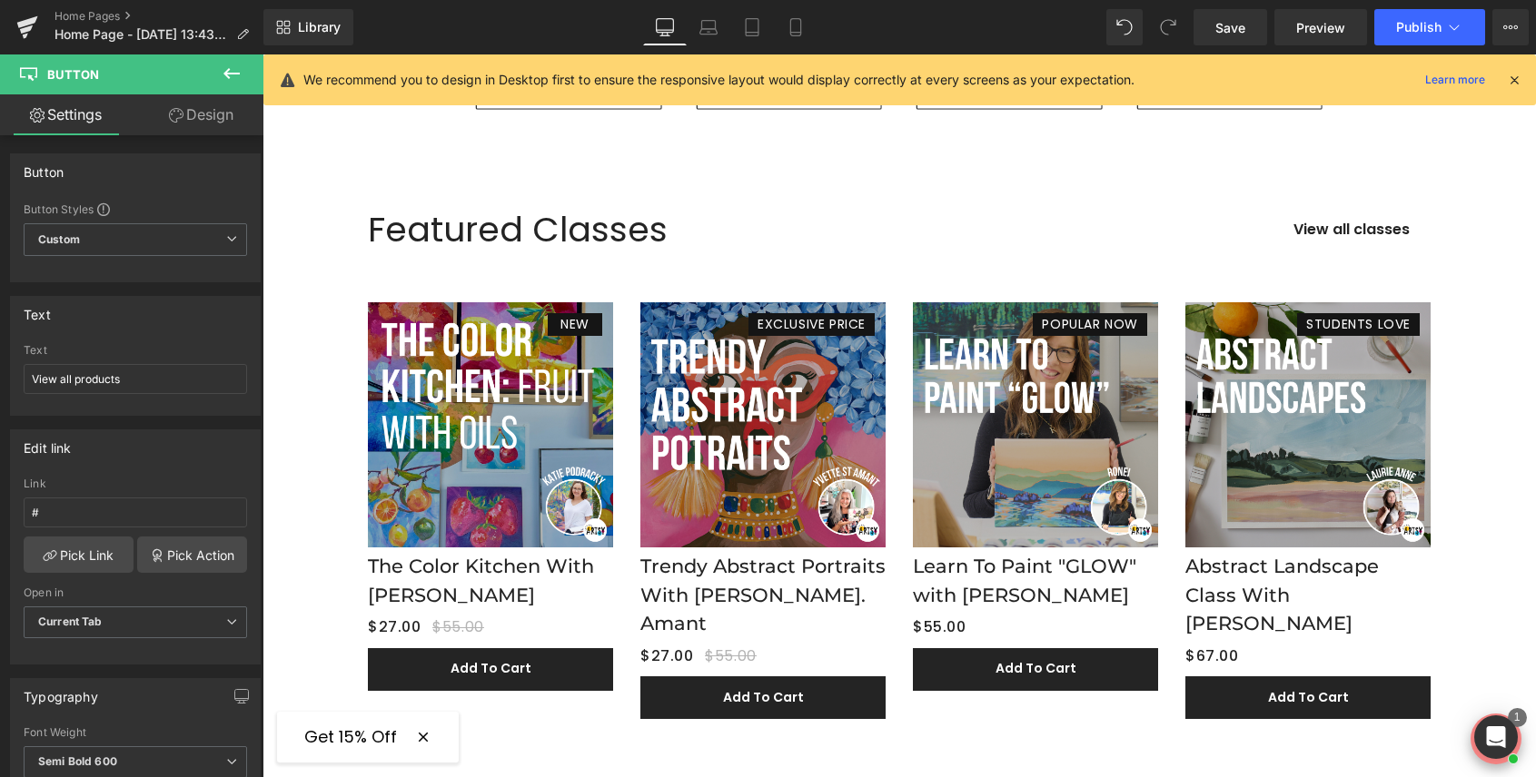
scroll to position [2052, 0]
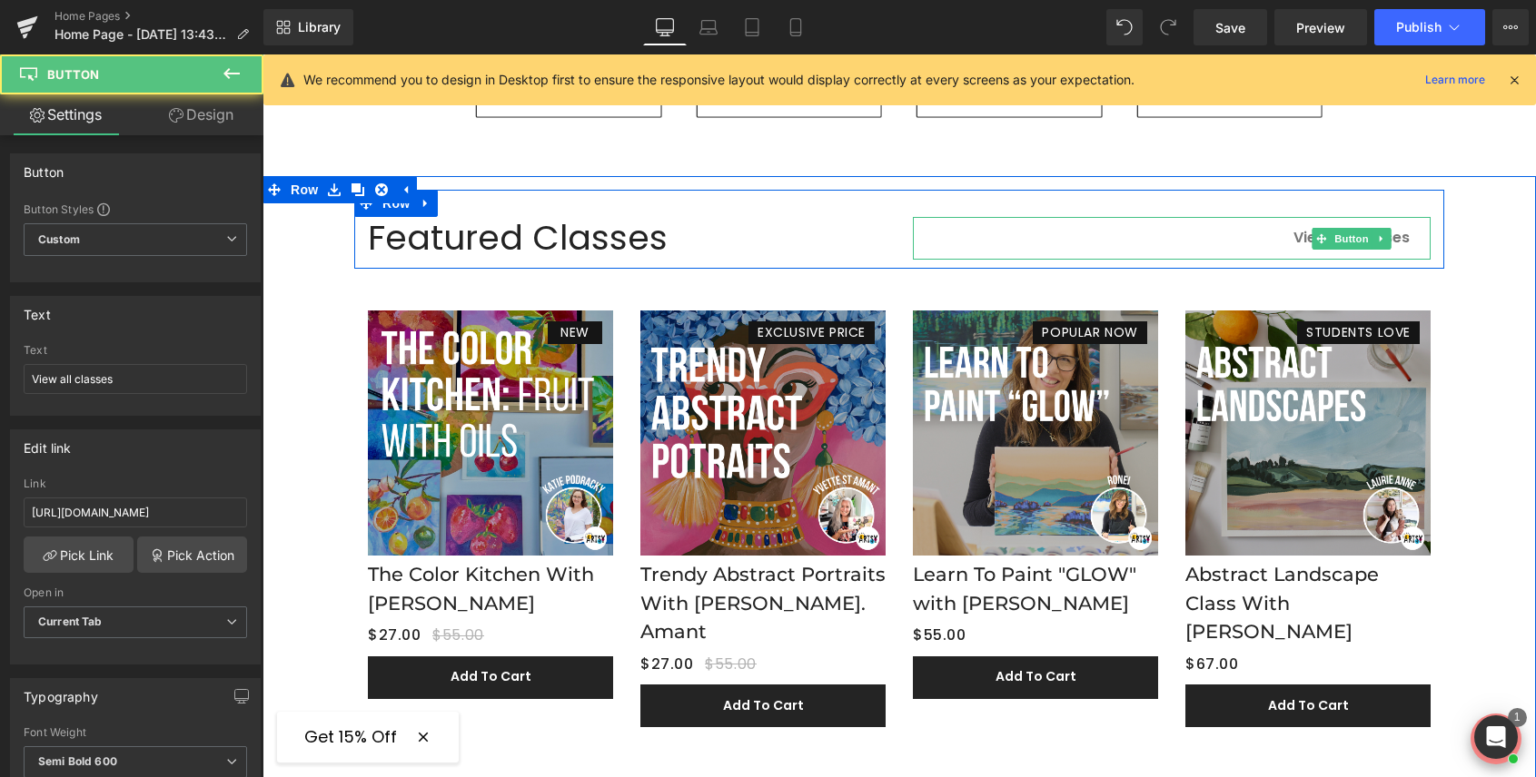
click at [1299, 238] on span "View all classes" at bounding box center [1351, 237] width 116 height 21
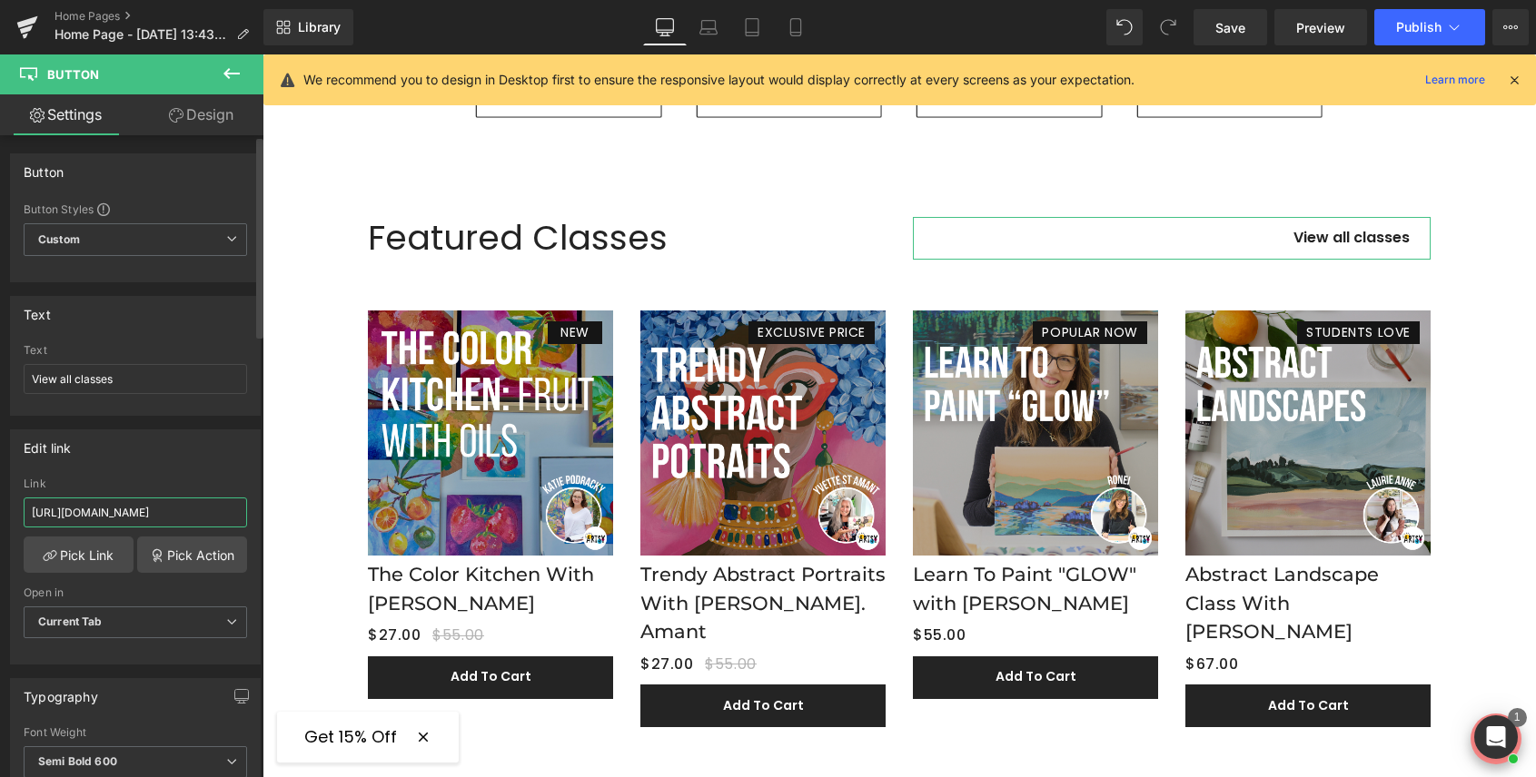
click at [151, 515] on input "[URL][DOMAIN_NAME]" at bounding box center [135, 513] width 223 height 30
click at [800, 23] on icon at bounding box center [795, 27] width 18 height 18
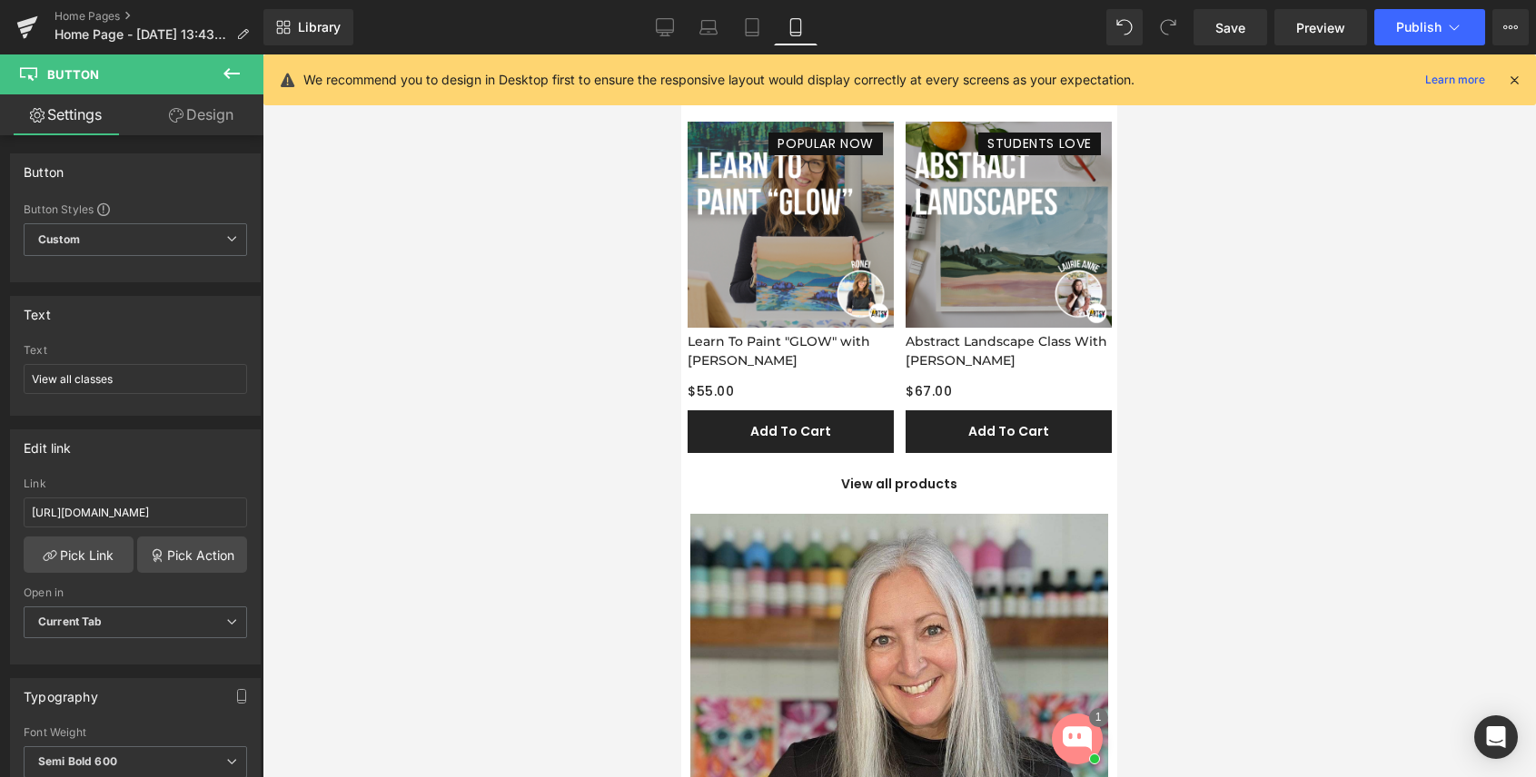
scroll to position [3178, 0]
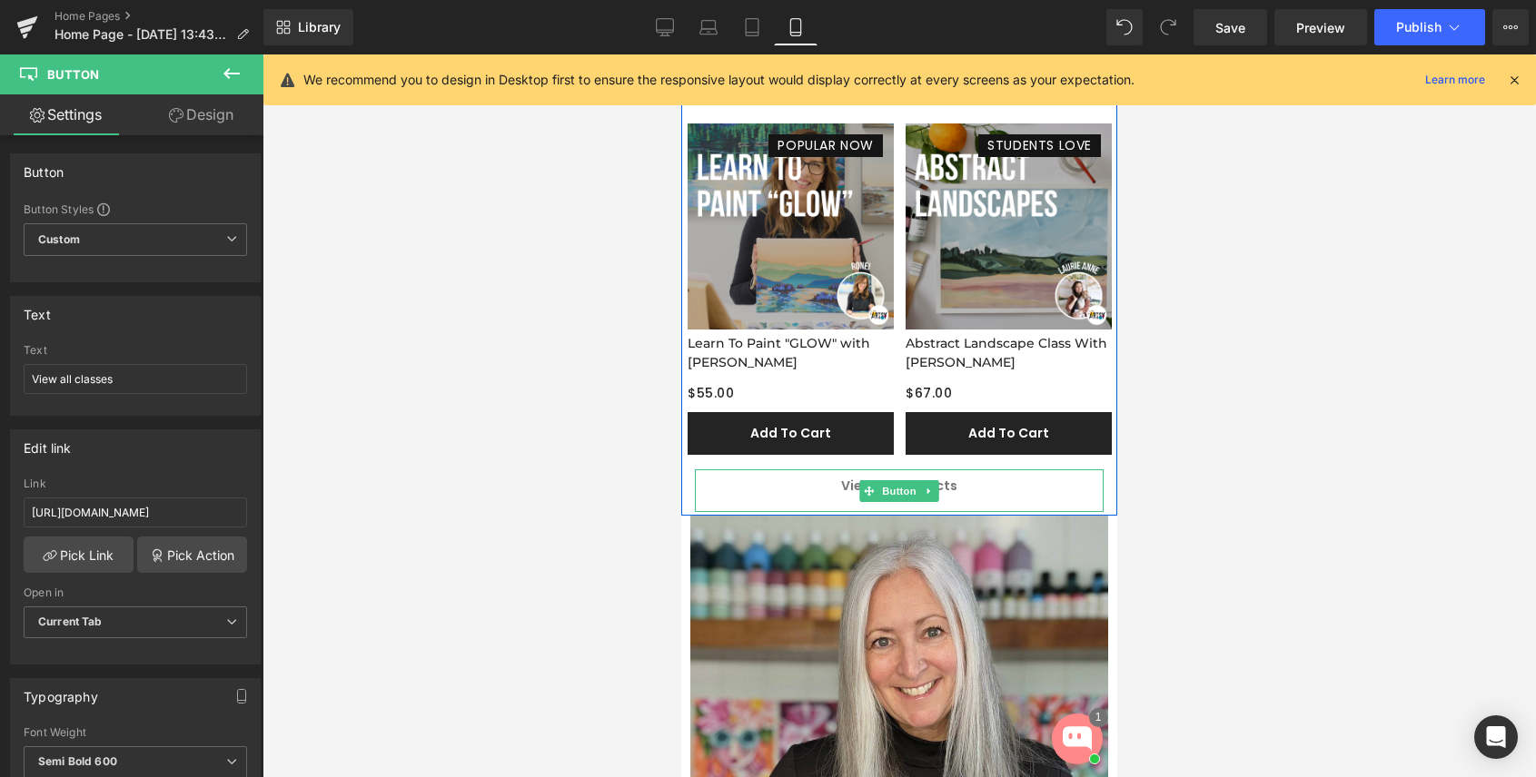
click at [838, 489] on link "View all products" at bounding box center [899, 490] width 409 height 43
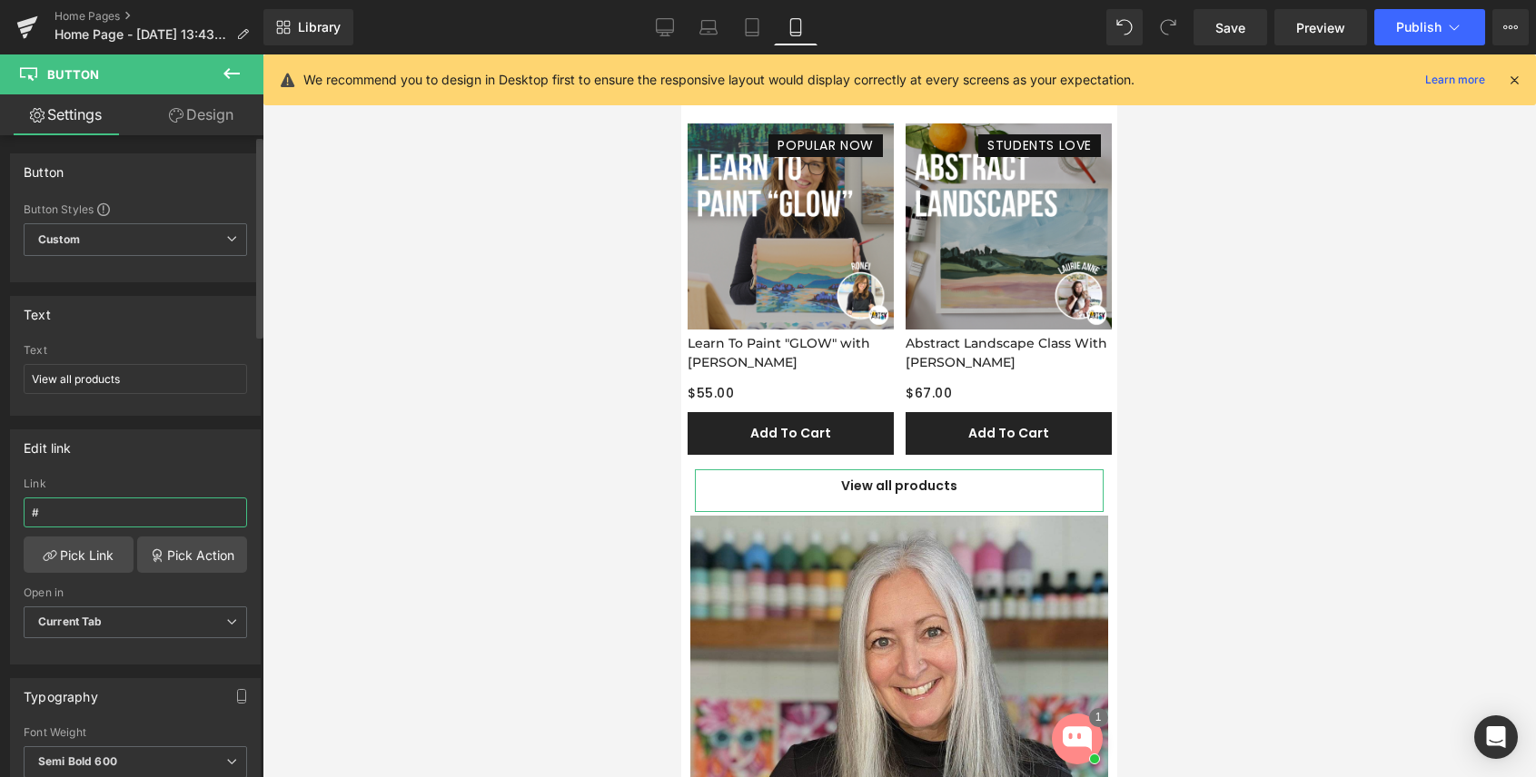
click at [79, 513] on input "#" at bounding box center [135, 513] width 223 height 30
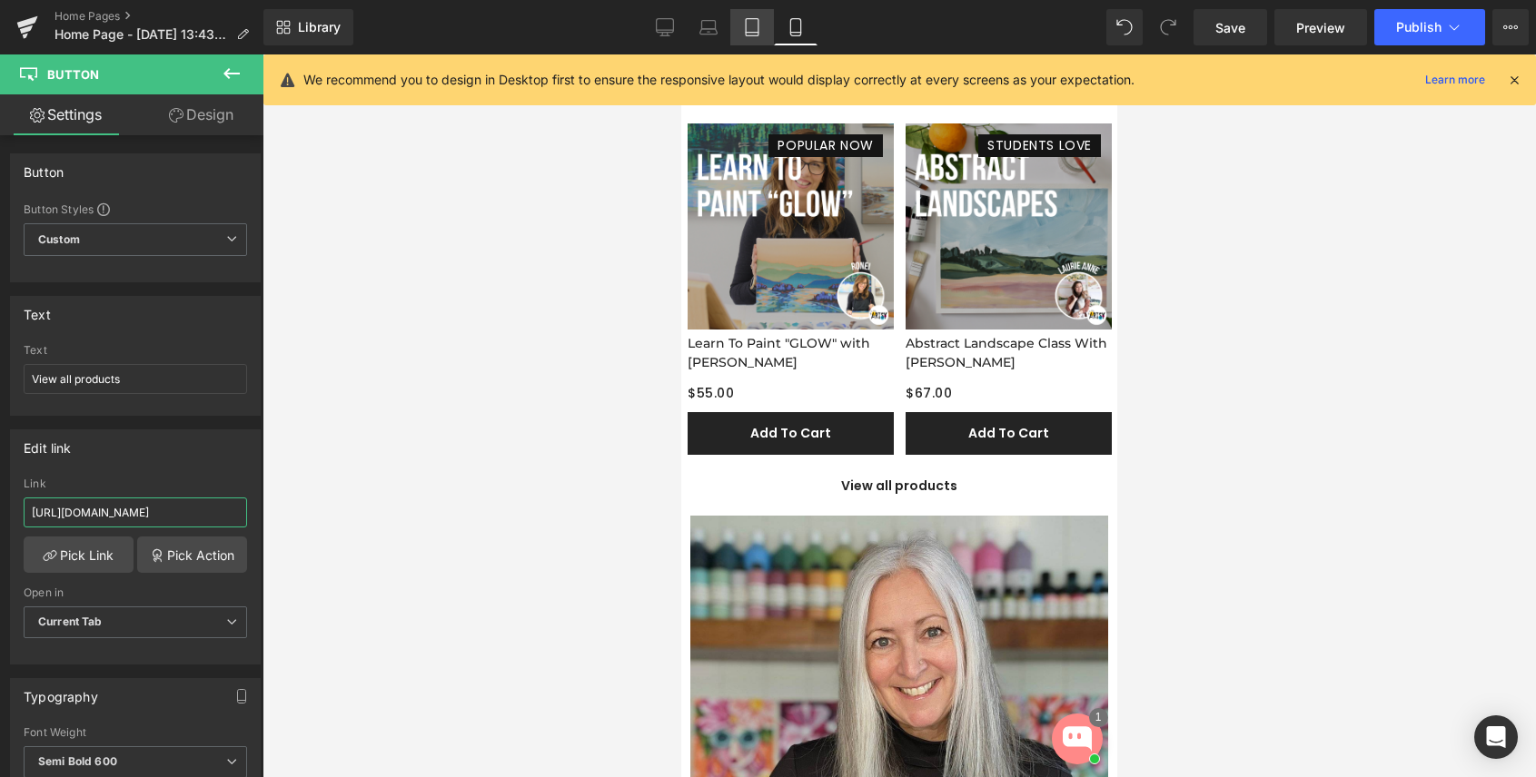
type input "[URL][DOMAIN_NAME]"
click at [752, 30] on icon at bounding box center [752, 27] width 18 height 18
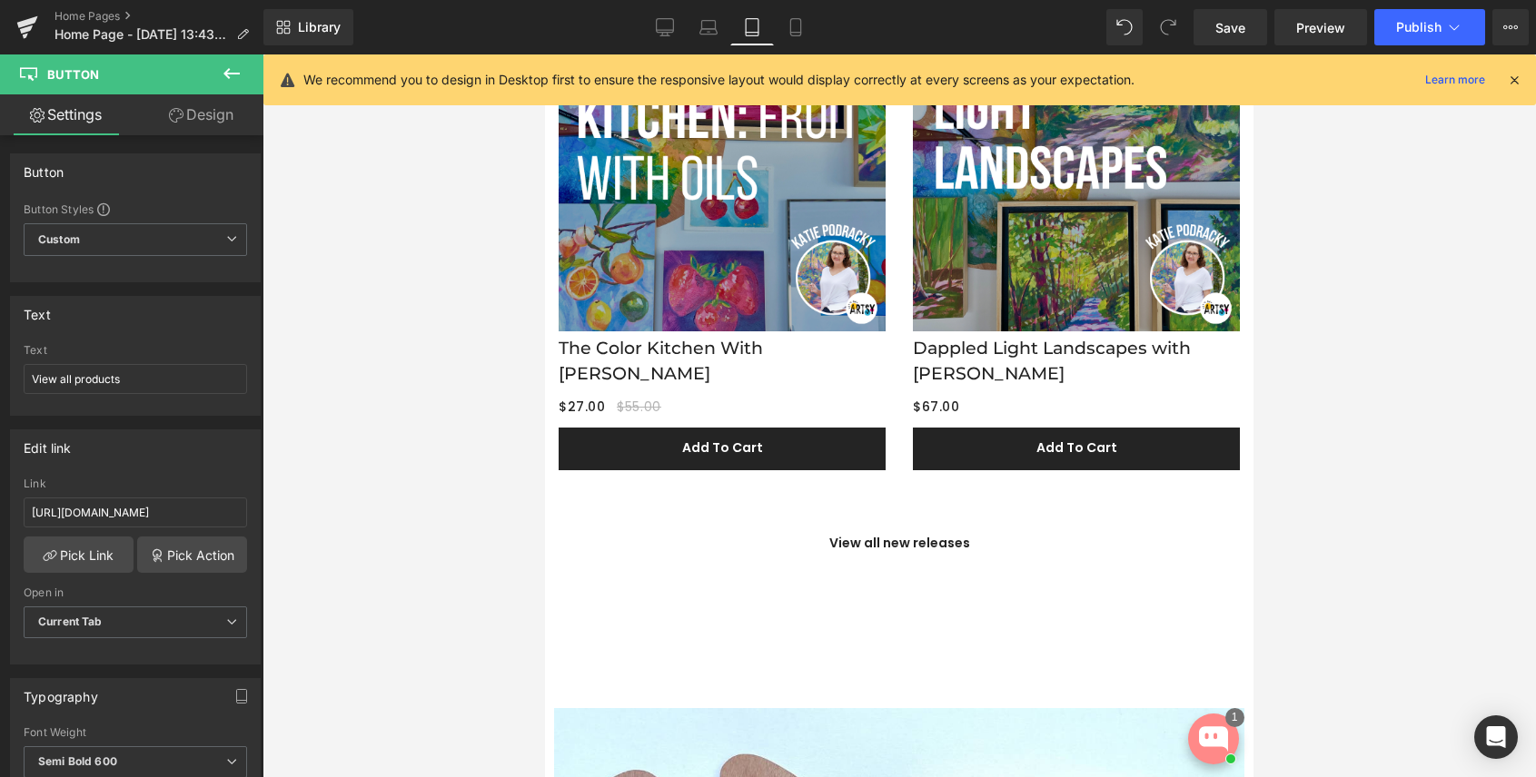
scroll to position [1208, 0]
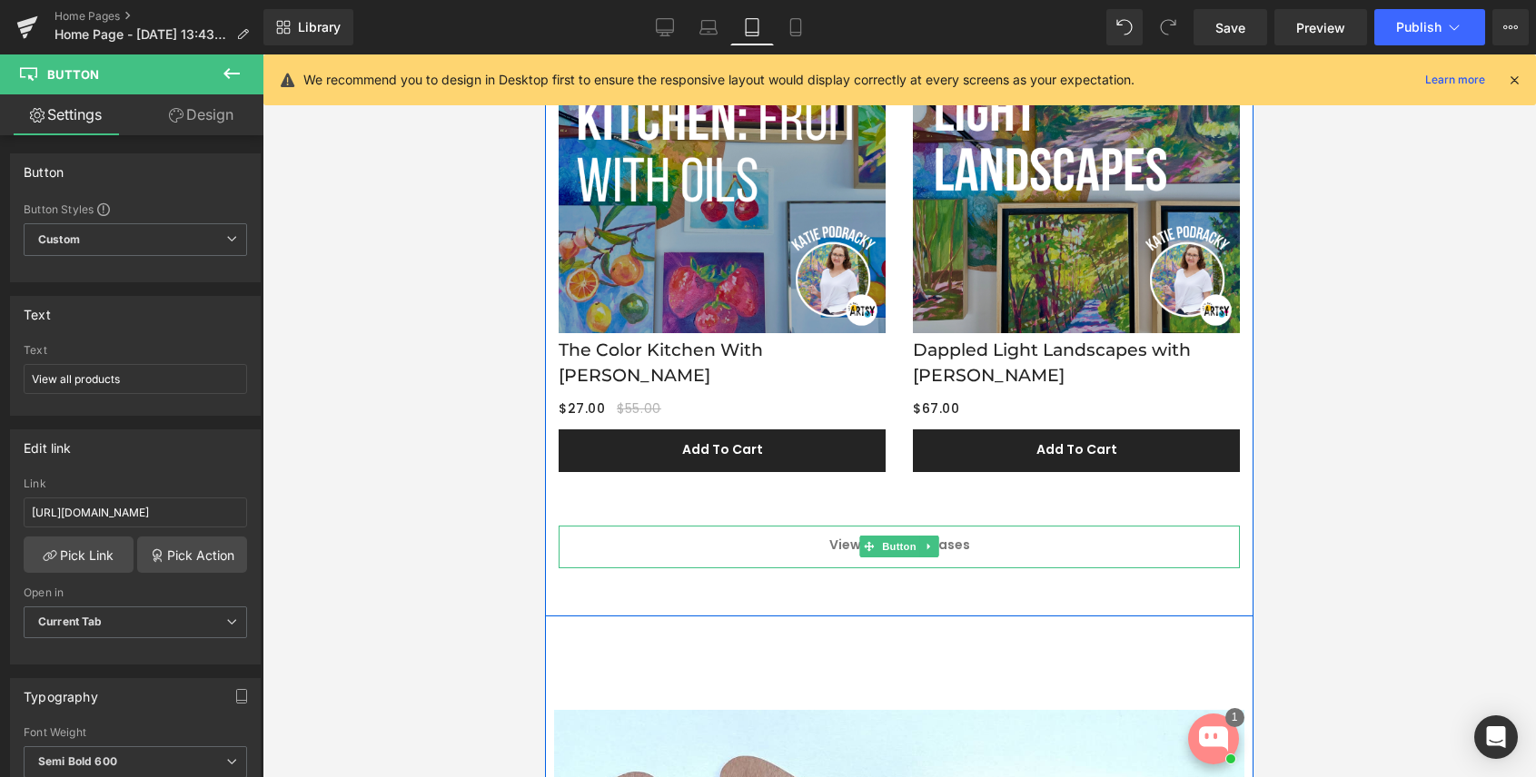
click at [824, 540] on link "View all new releases" at bounding box center [898, 547] width 681 height 43
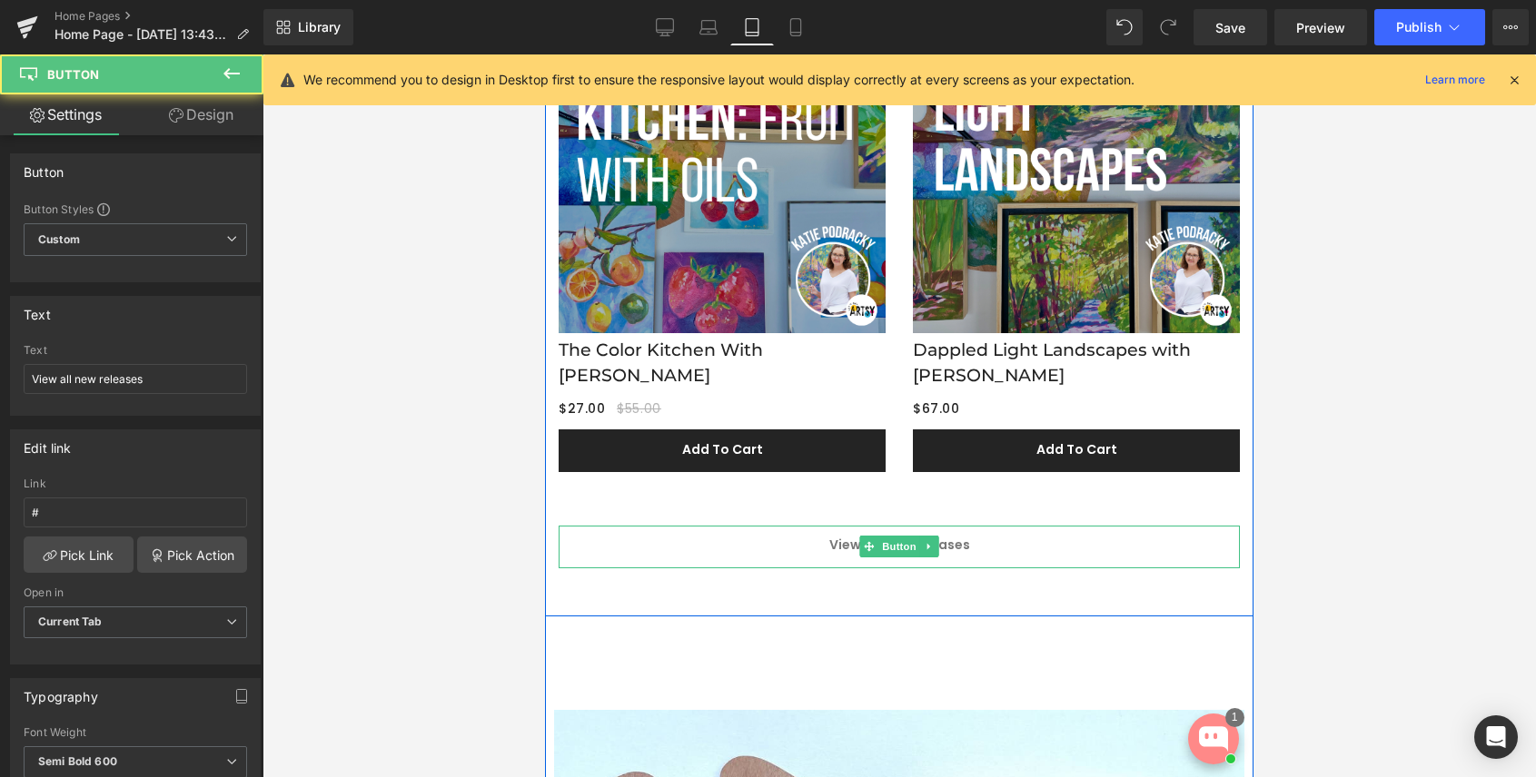
click at [832, 539] on span "View all new releases" at bounding box center [899, 545] width 141 height 18
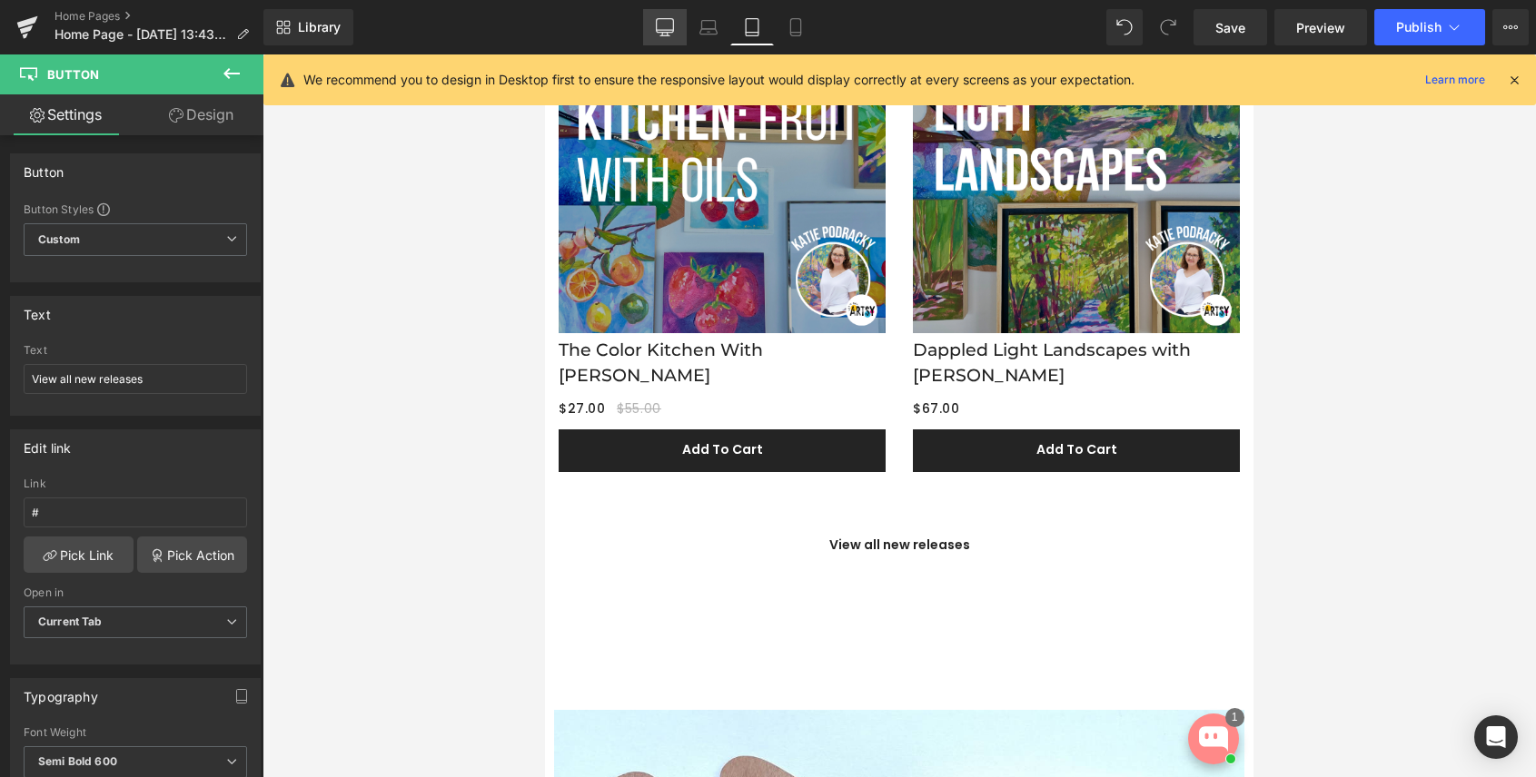
click at [661, 19] on icon at bounding box center [665, 27] width 18 height 18
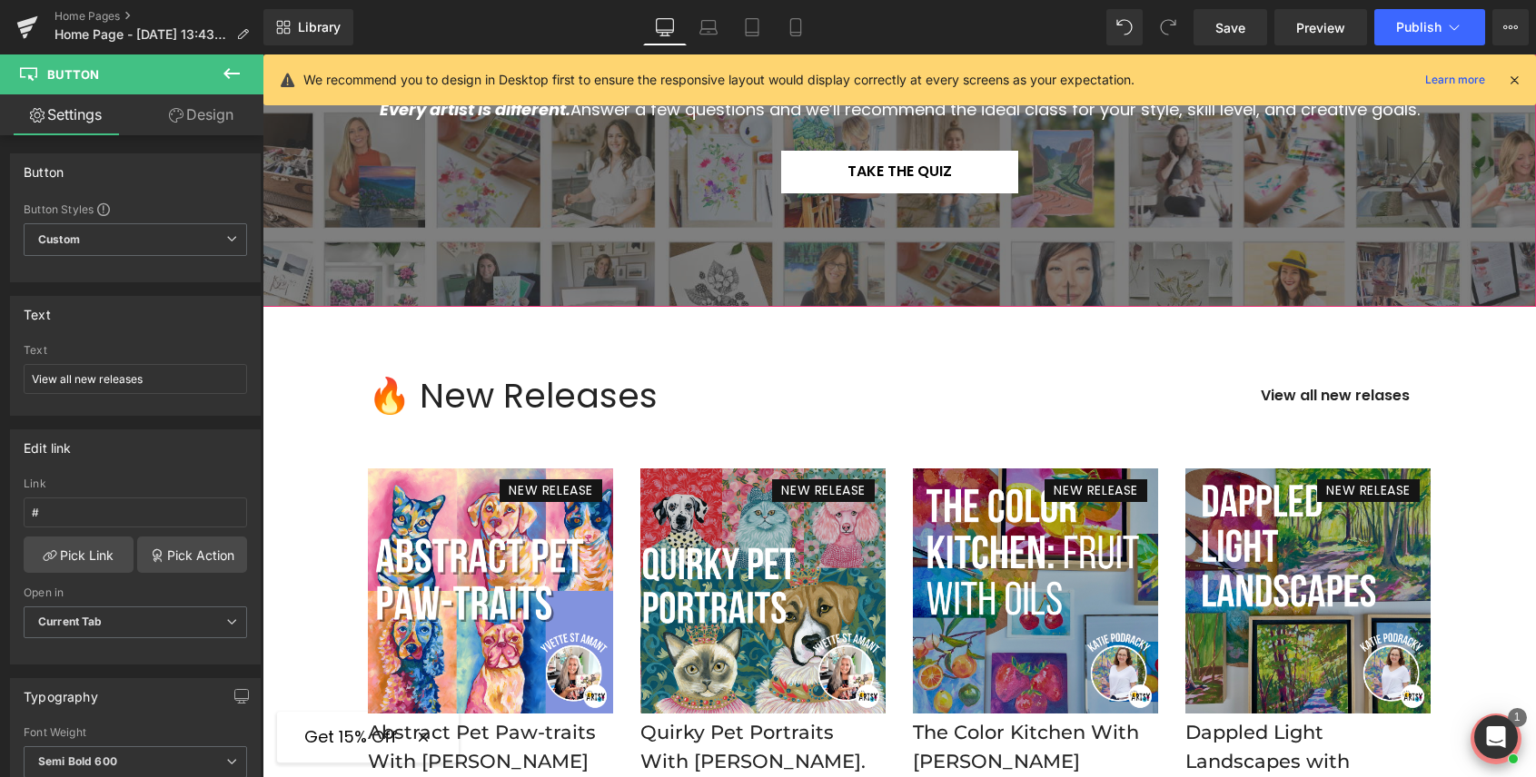
scroll to position [275, 0]
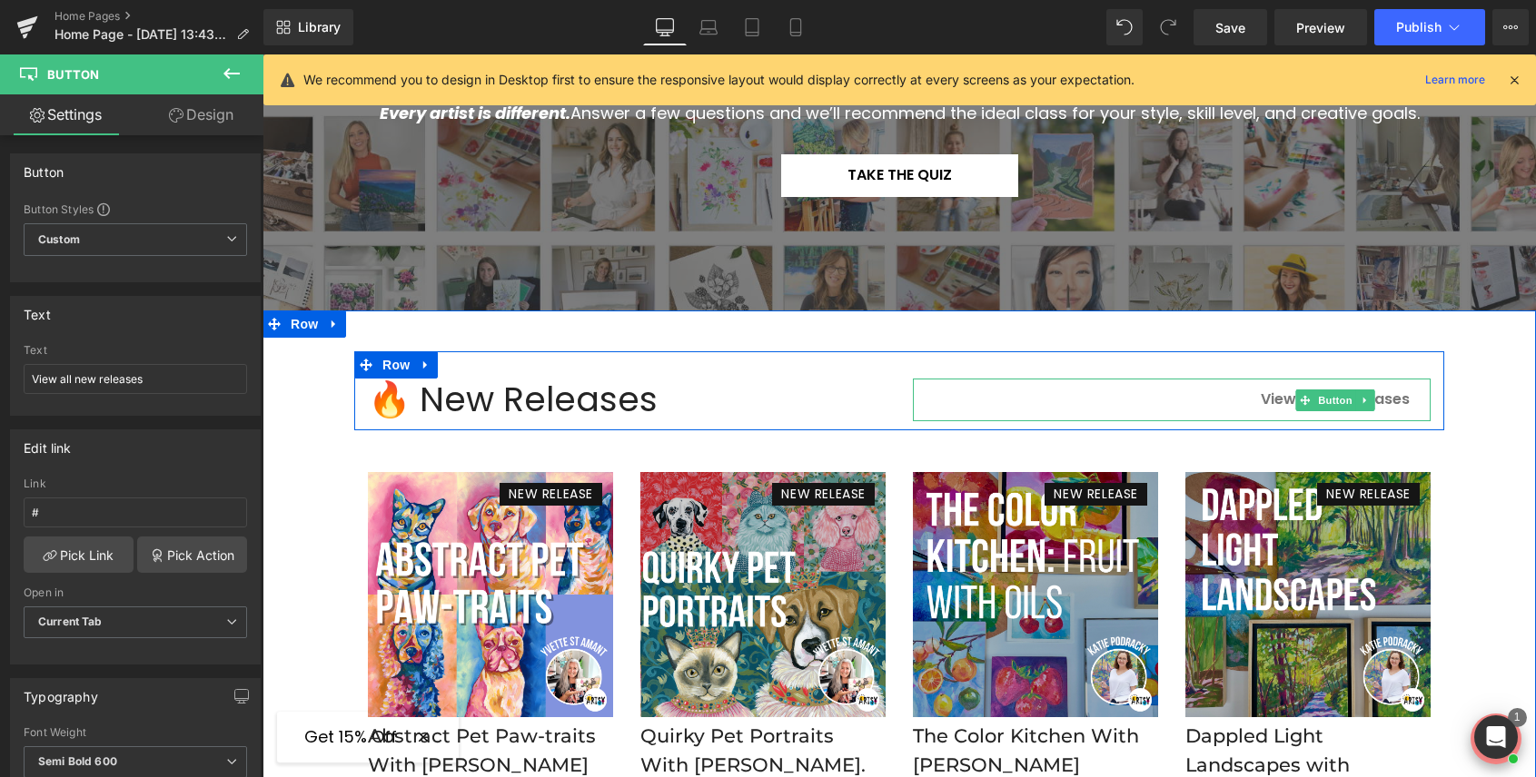
click at [1276, 397] on span "View all new relases" at bounding box center [1334, 399] width 149 height 21
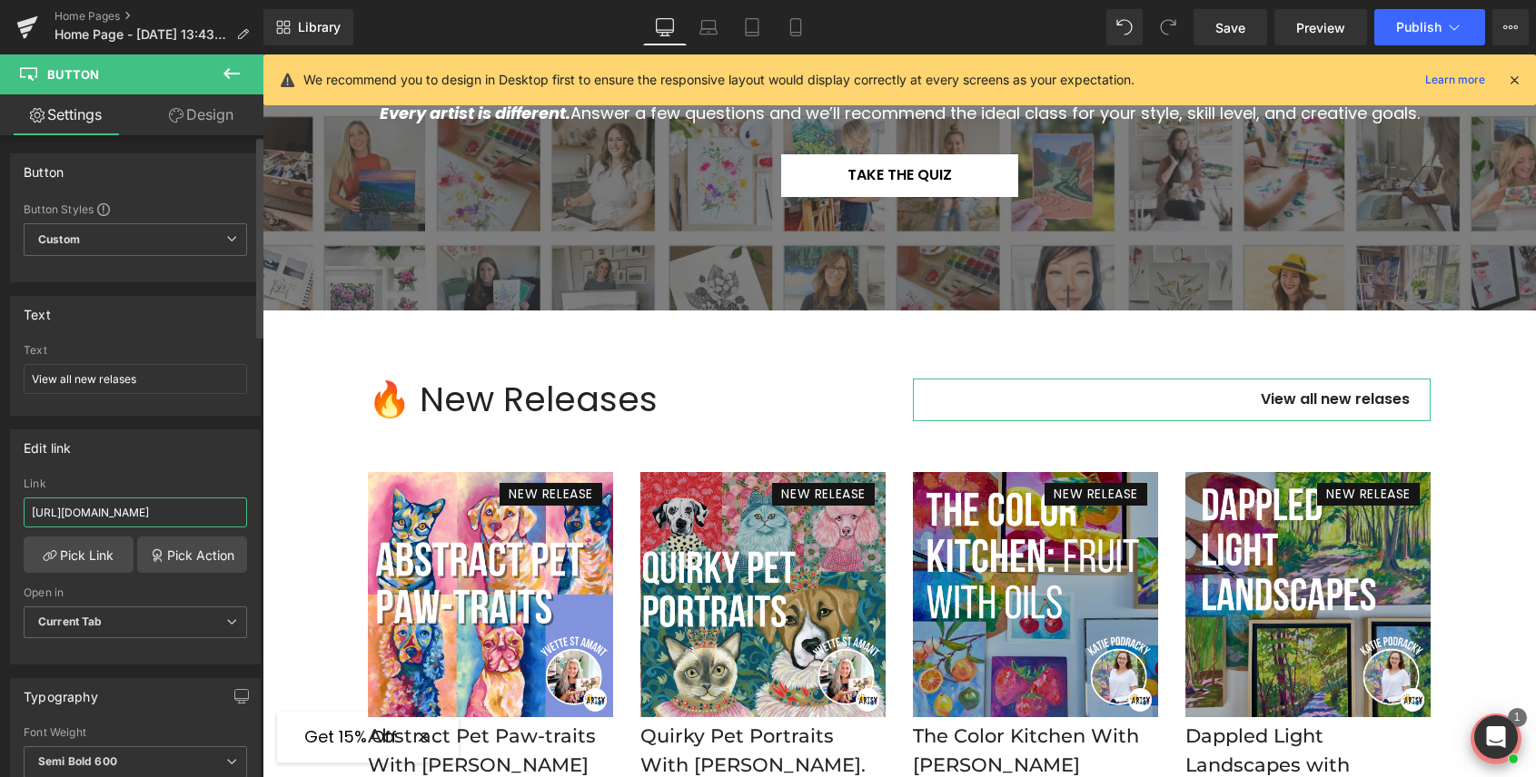
click at [160, 516] on input "[URL][DOMAIN_NAME]" at bounding box center [135, 513] width 223 height 30
click at [750, 21] on icon at bounding box center [752, 27] width 18 height 18
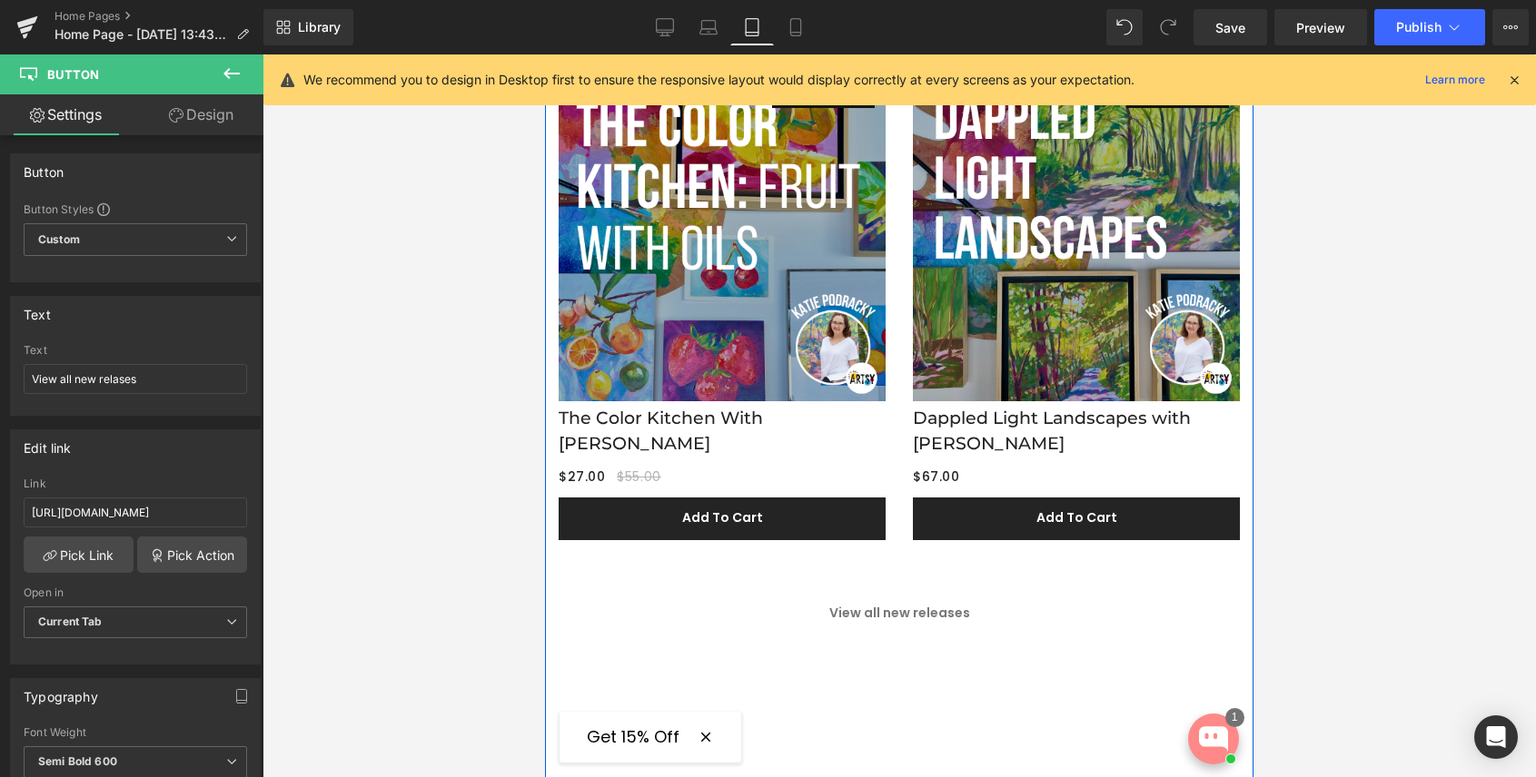
scroll to position [1139, 0]
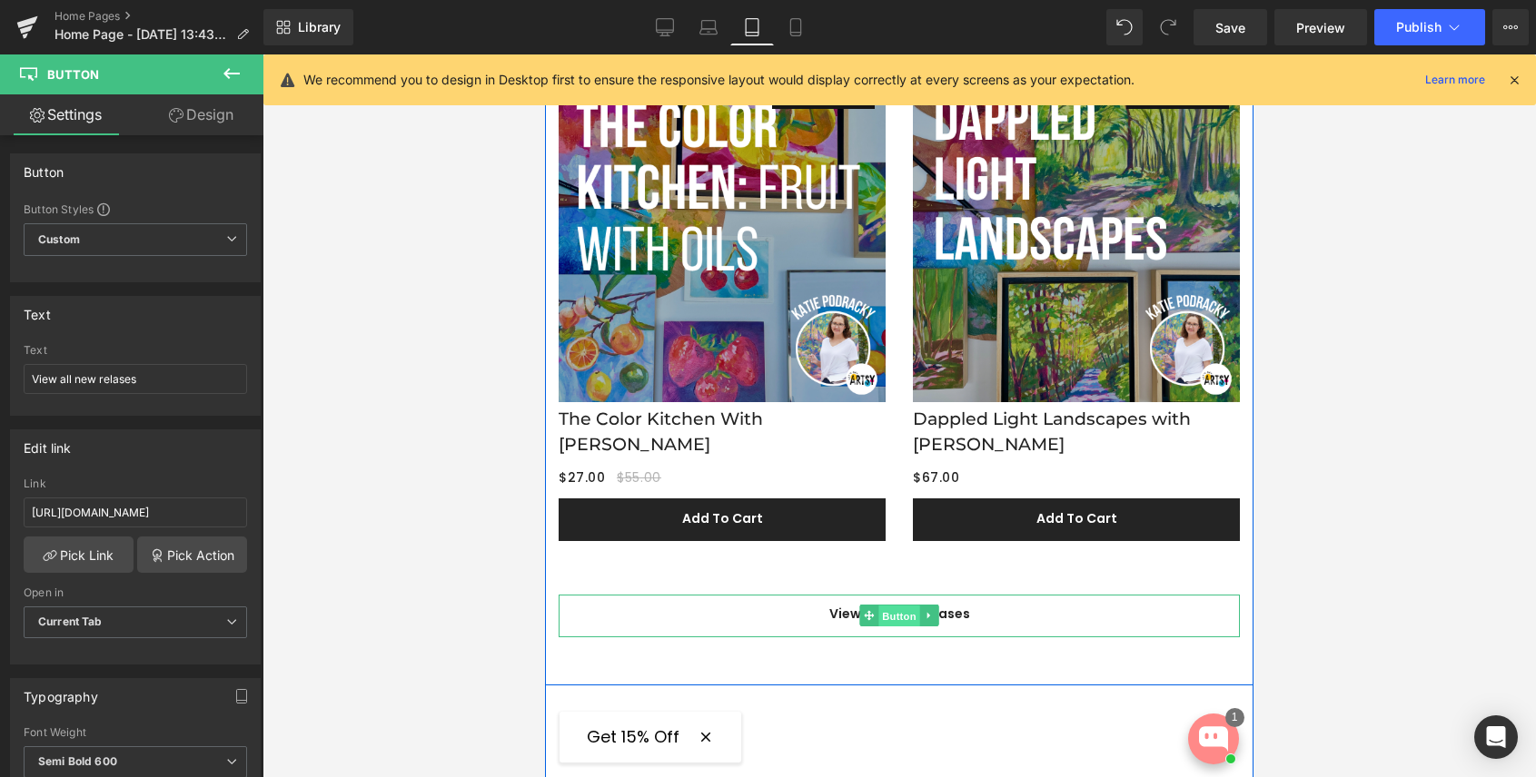
click at [880, 615] on span "Button" at bounding box center [899, 617] width 42 height 22
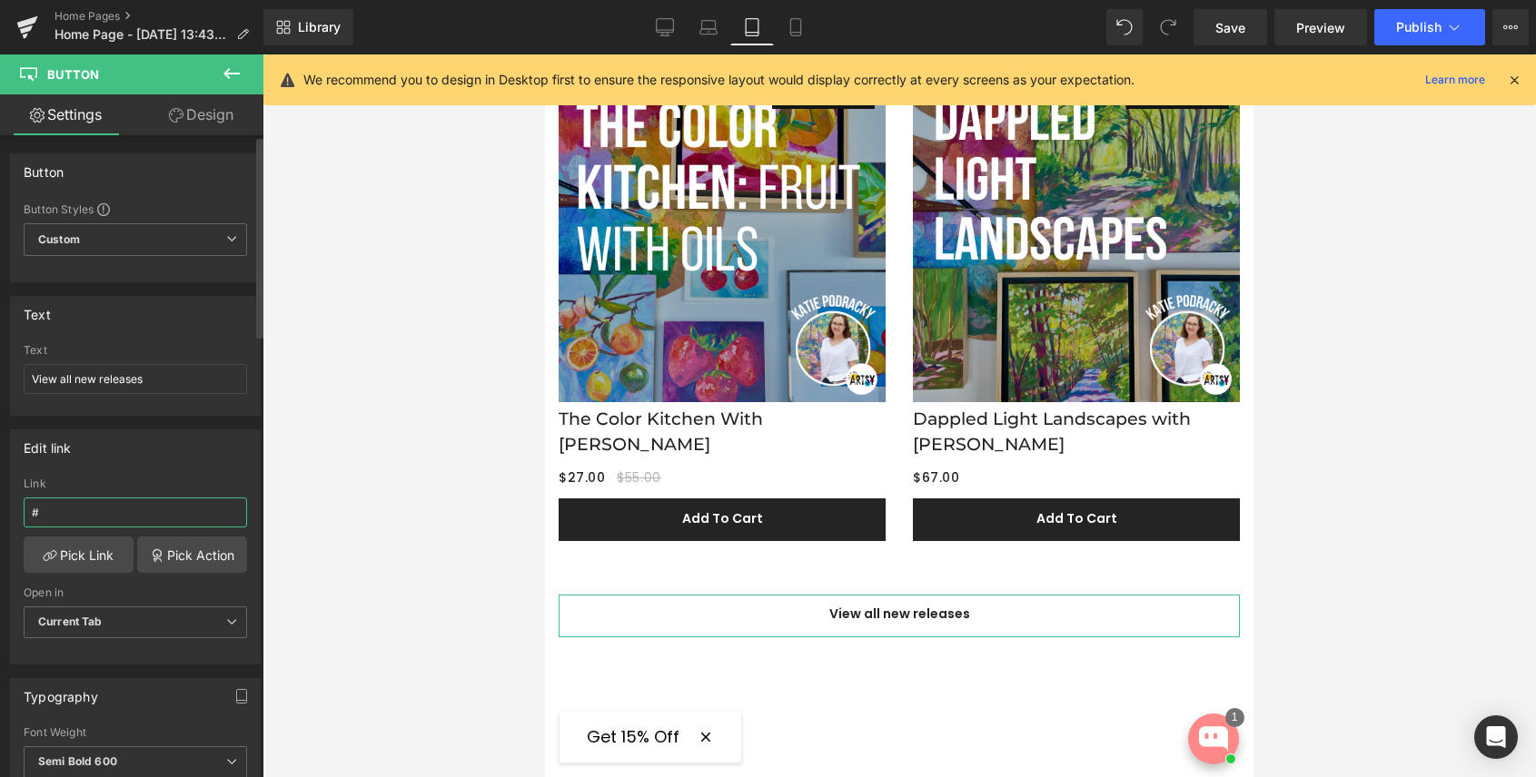
click at [79, 512] on input "#" at bounding box center [135, 513] width 223 height 30
paste input "[URL][DOMAIN_NAME]"
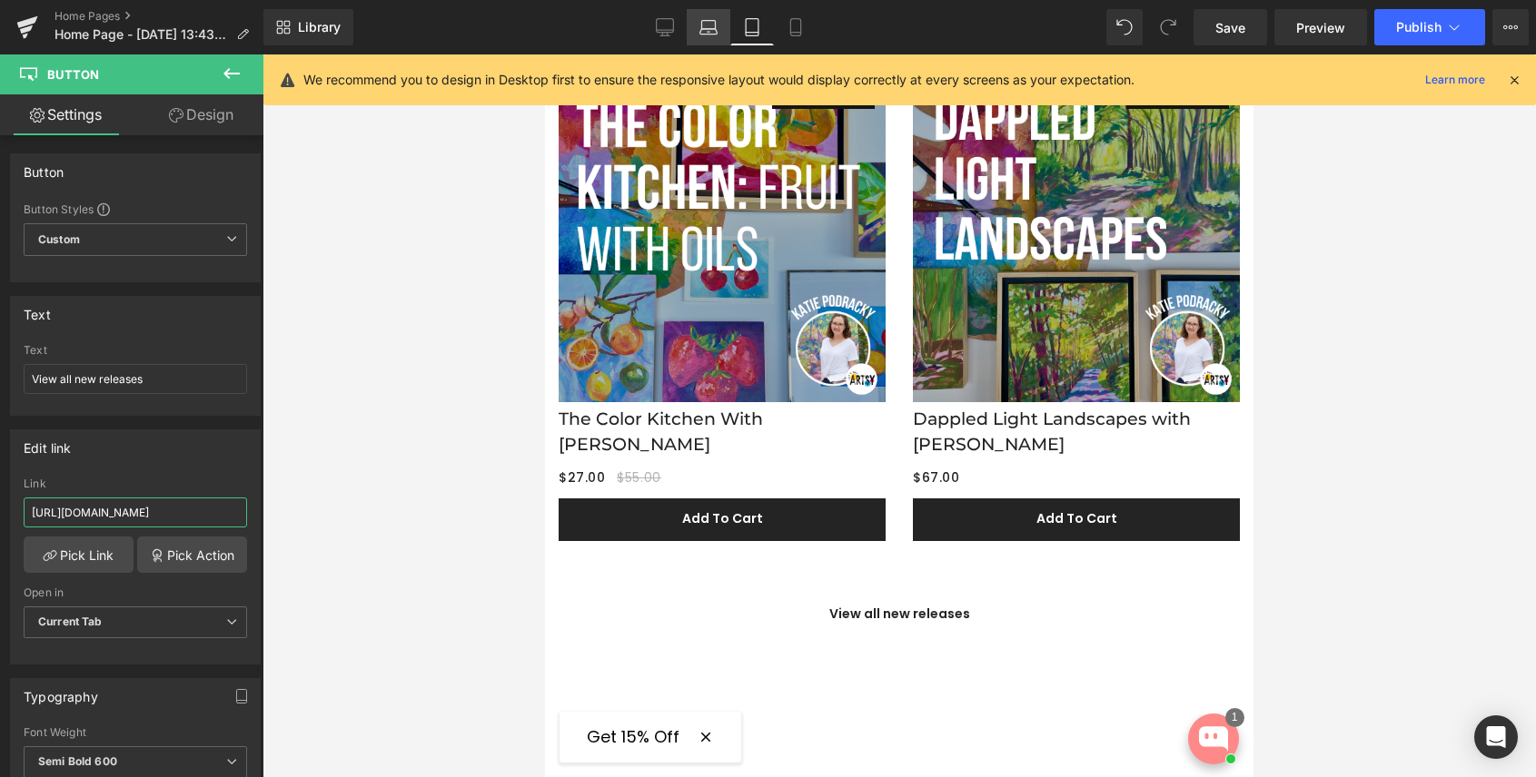
type input "[URL][DOMAIN_NAME]"
click at [702, 29] on icon at bounding box center [708, 27] width 18 height 18
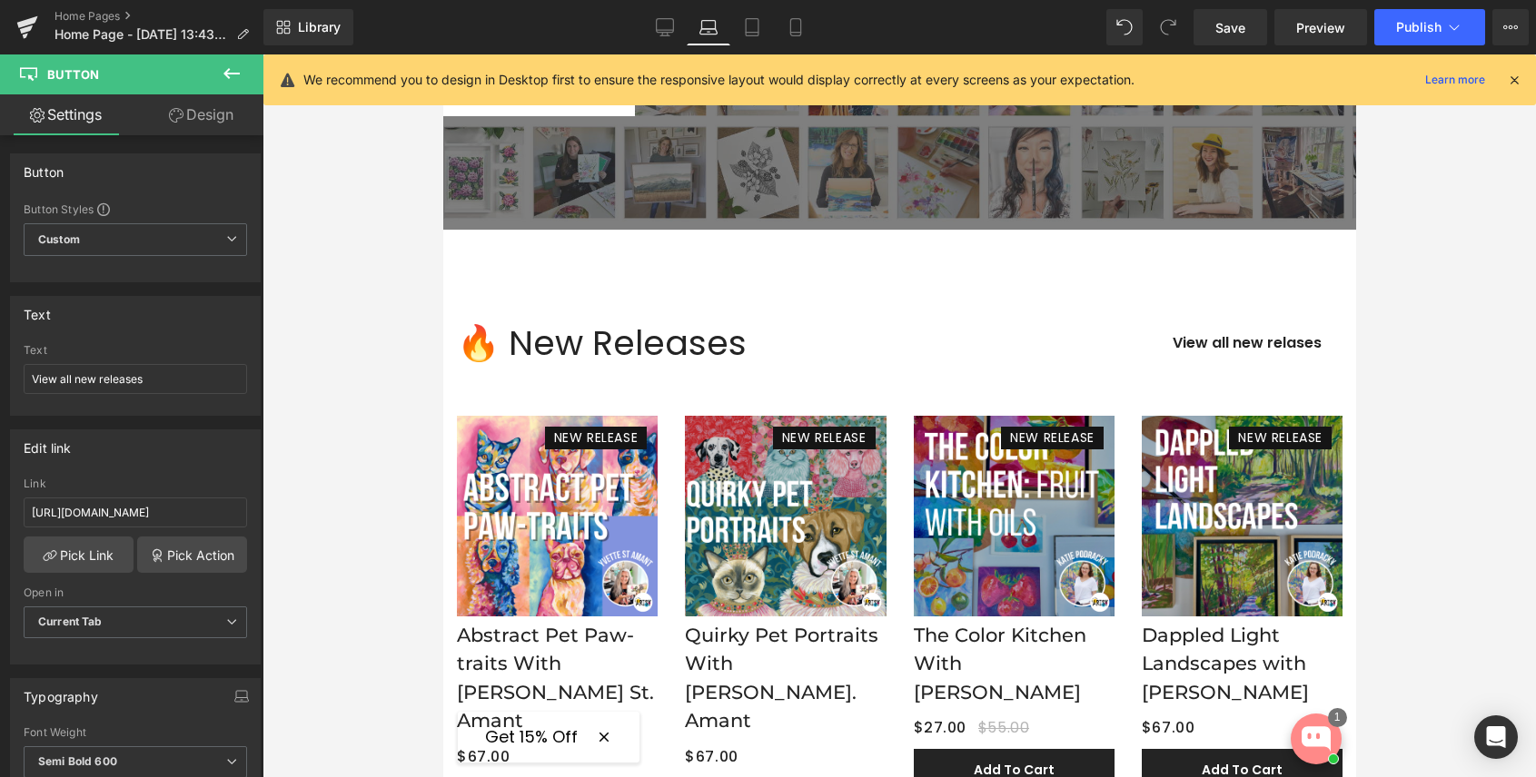
scroll to position [426, 0]
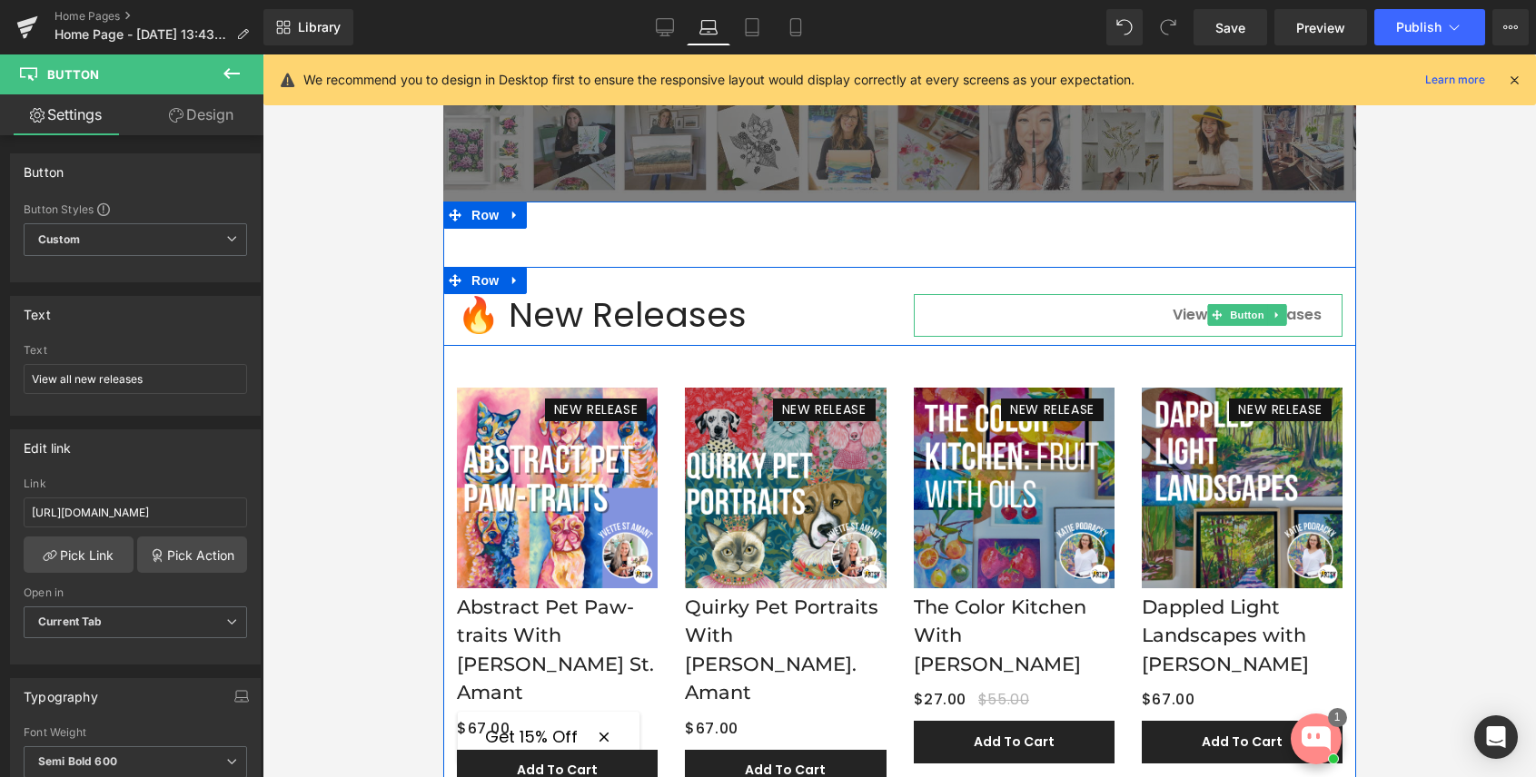
click at [1176, 310] on span "View all new relases" at bounding box center [1245, 314] width 149 height 21
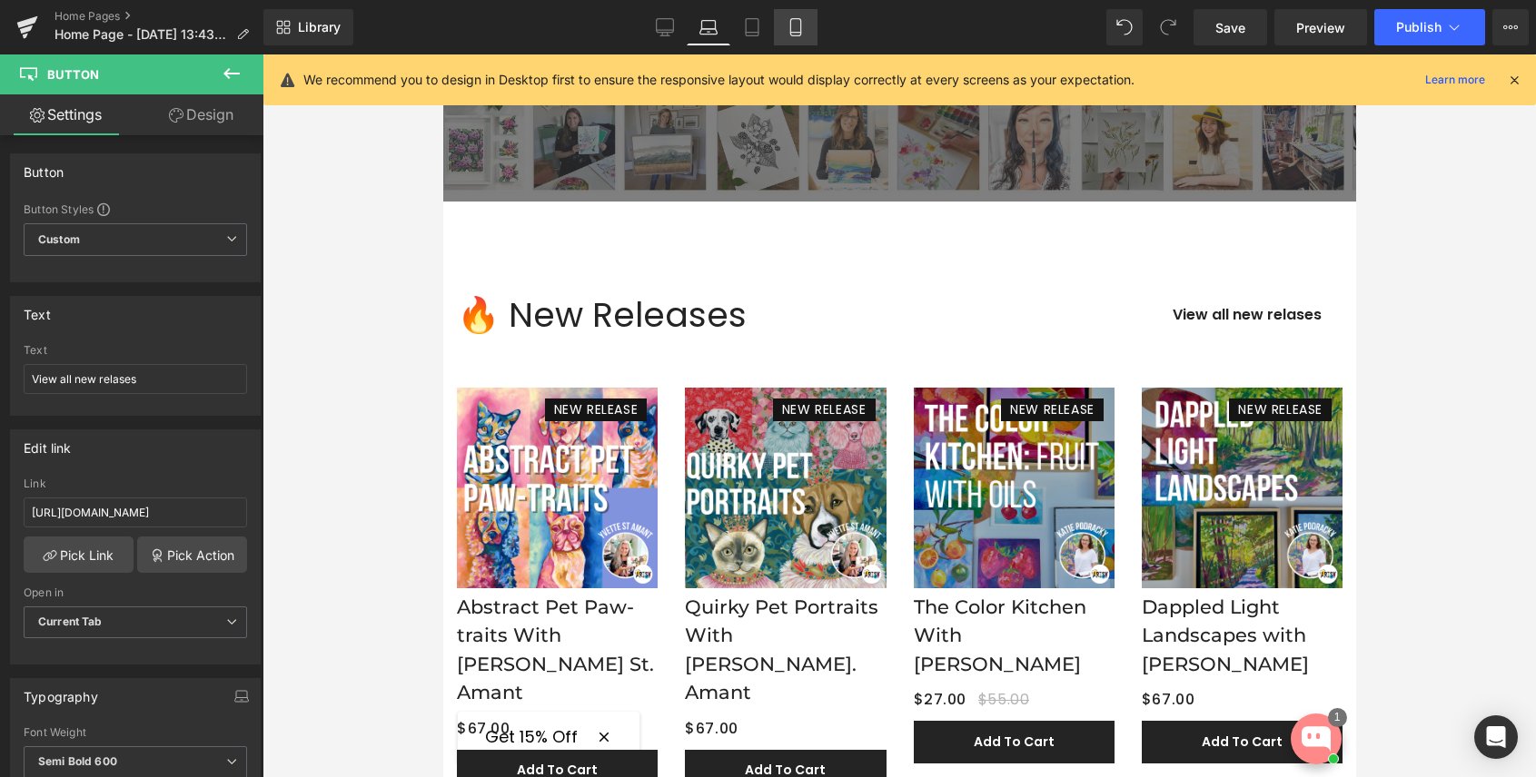
click at [797, 24] on icon at bounding box center [795, 27] width 18 height 18
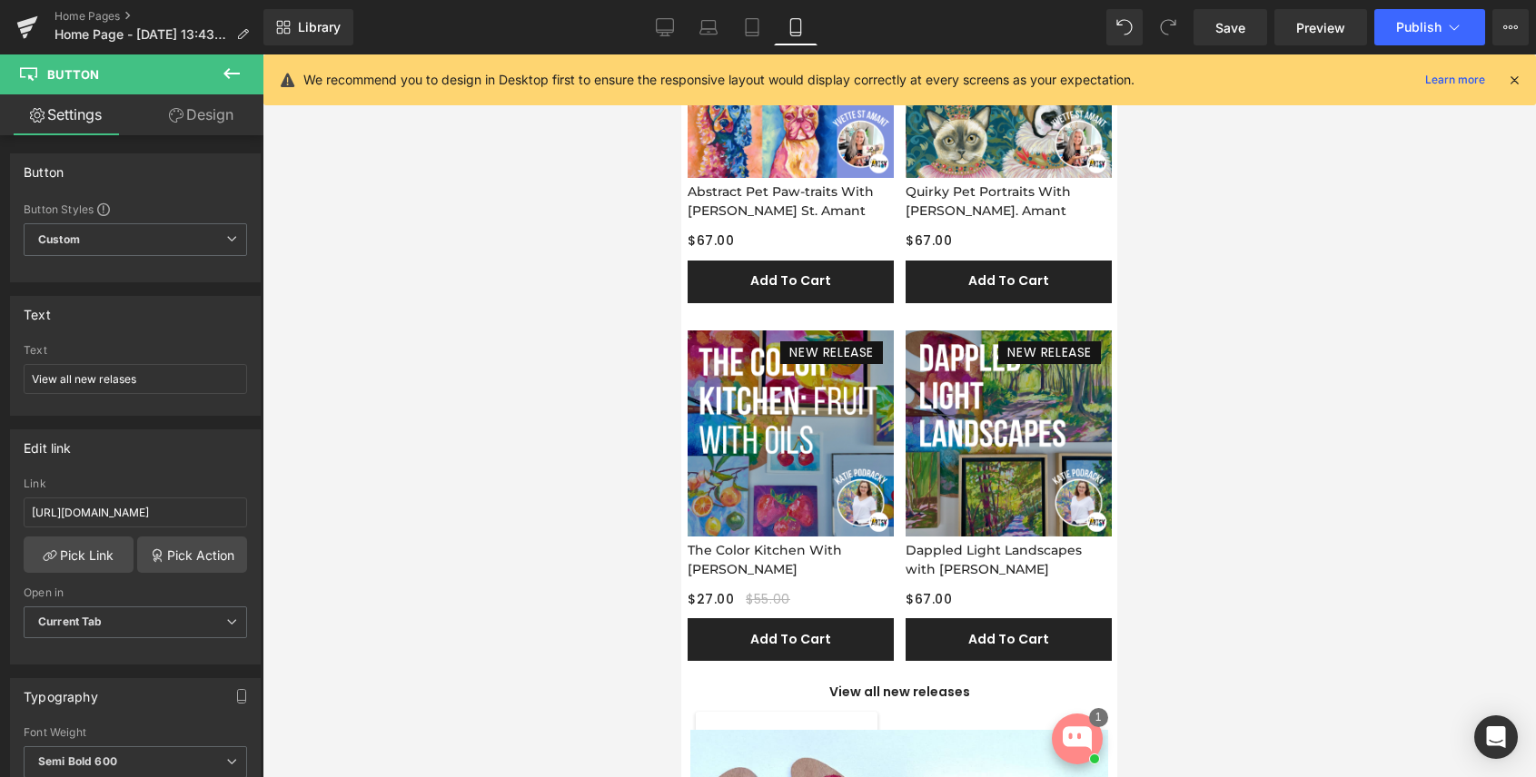
scroll to position [740, 0]
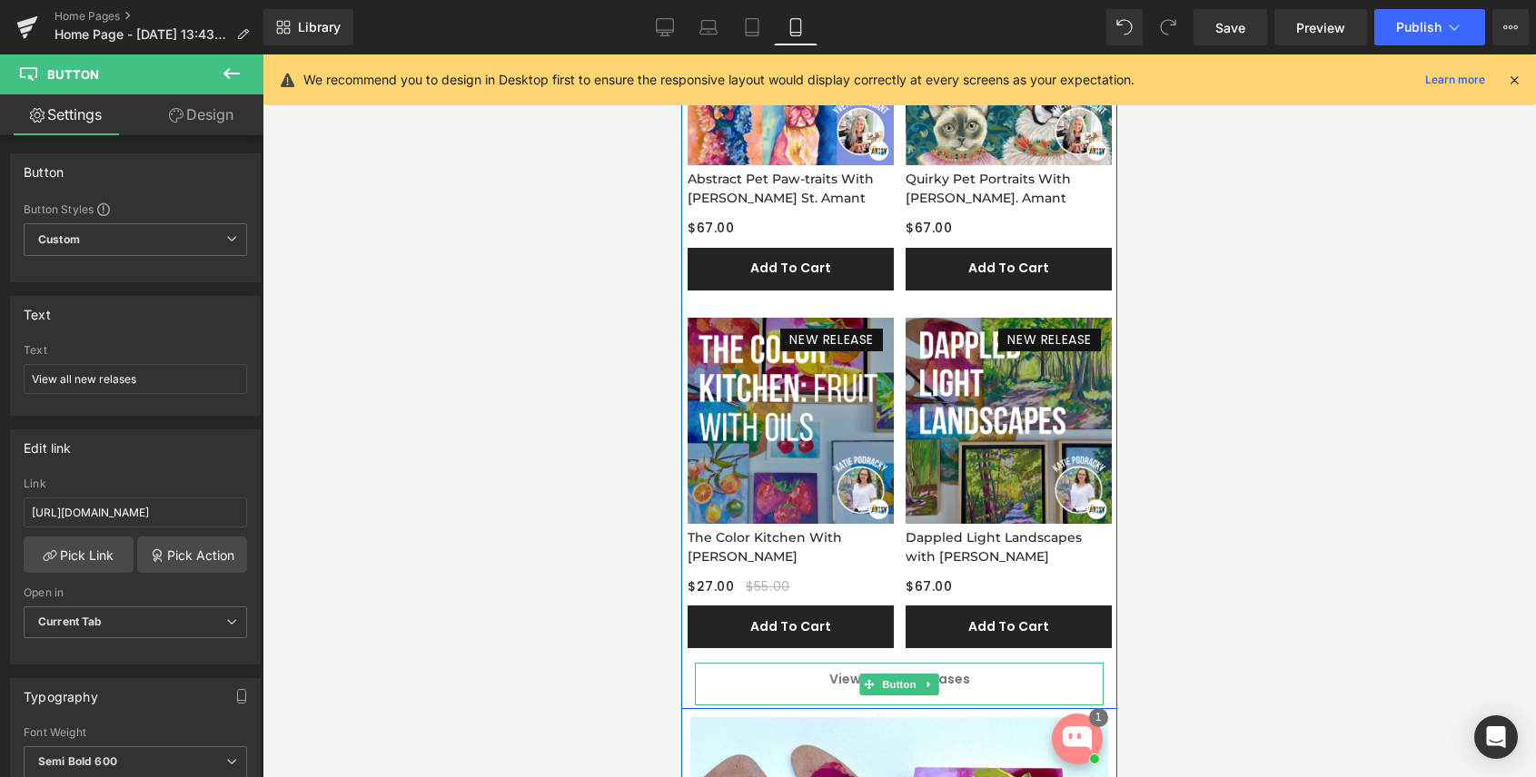
click at [834, 681] on span "View all new releases" at bounding box center [899, 679] width 141 height 18
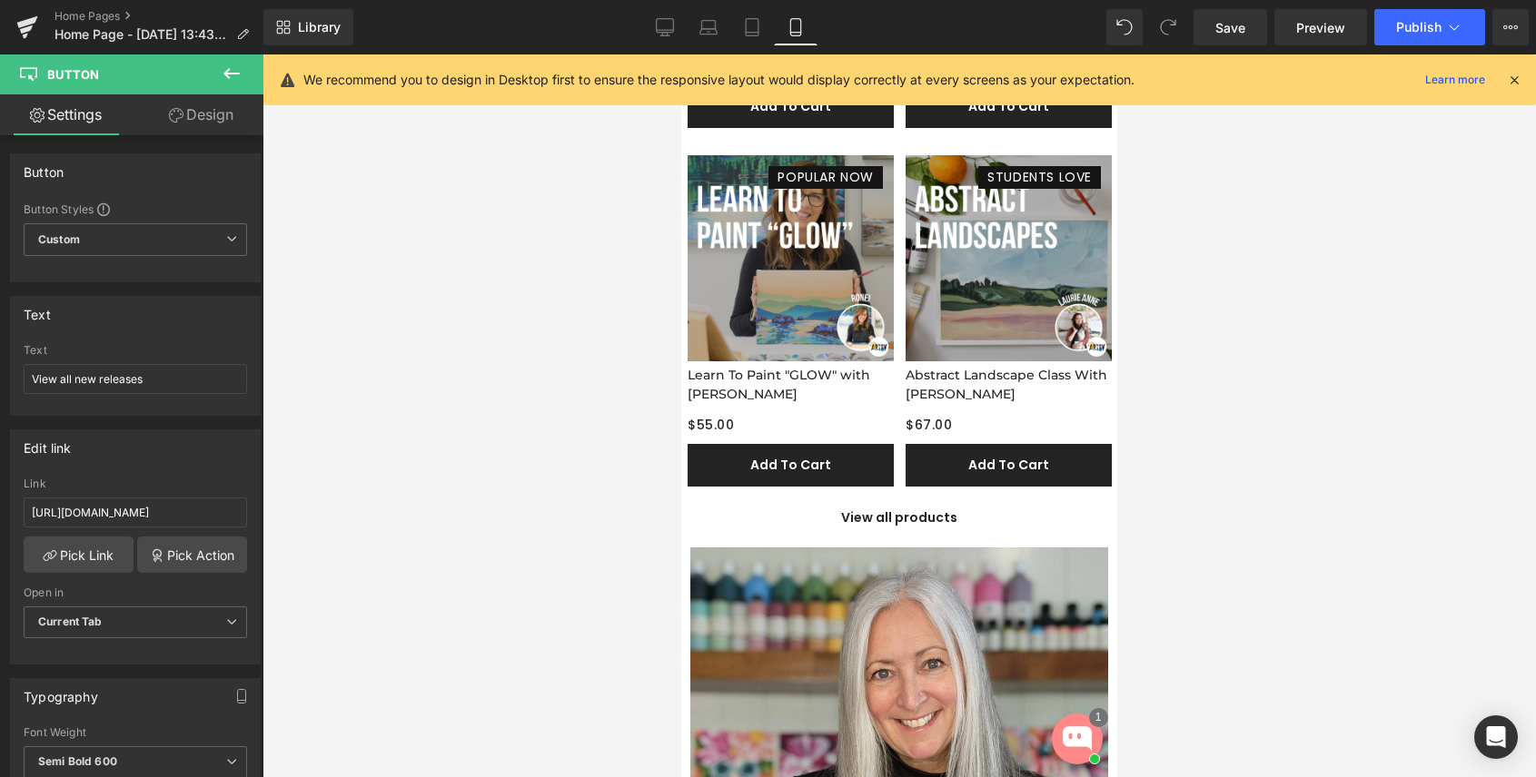
scroll to position [3160, 0]
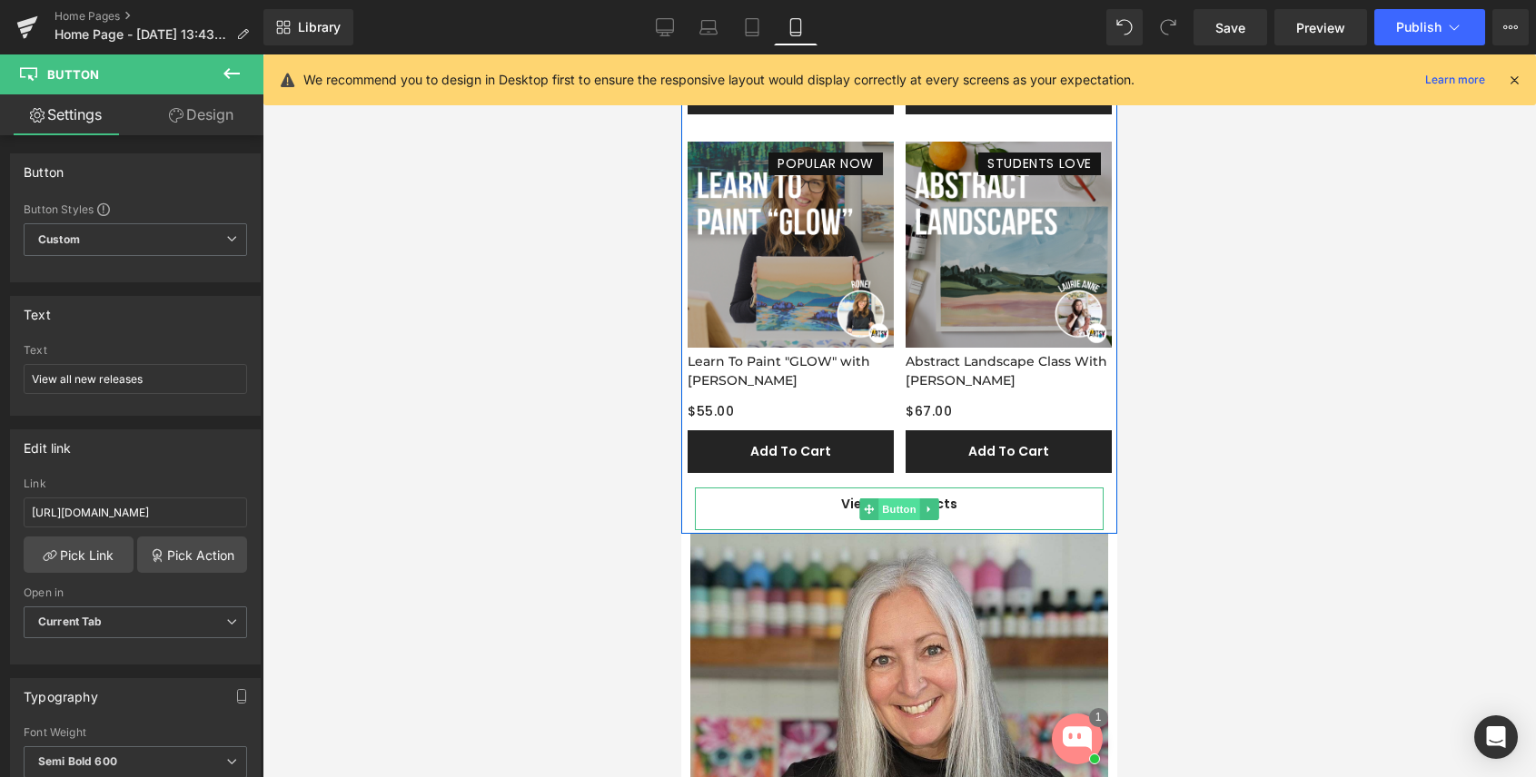
click at [909, 506] on span "Button" at bounding box center [899, 510] width 42 height 22
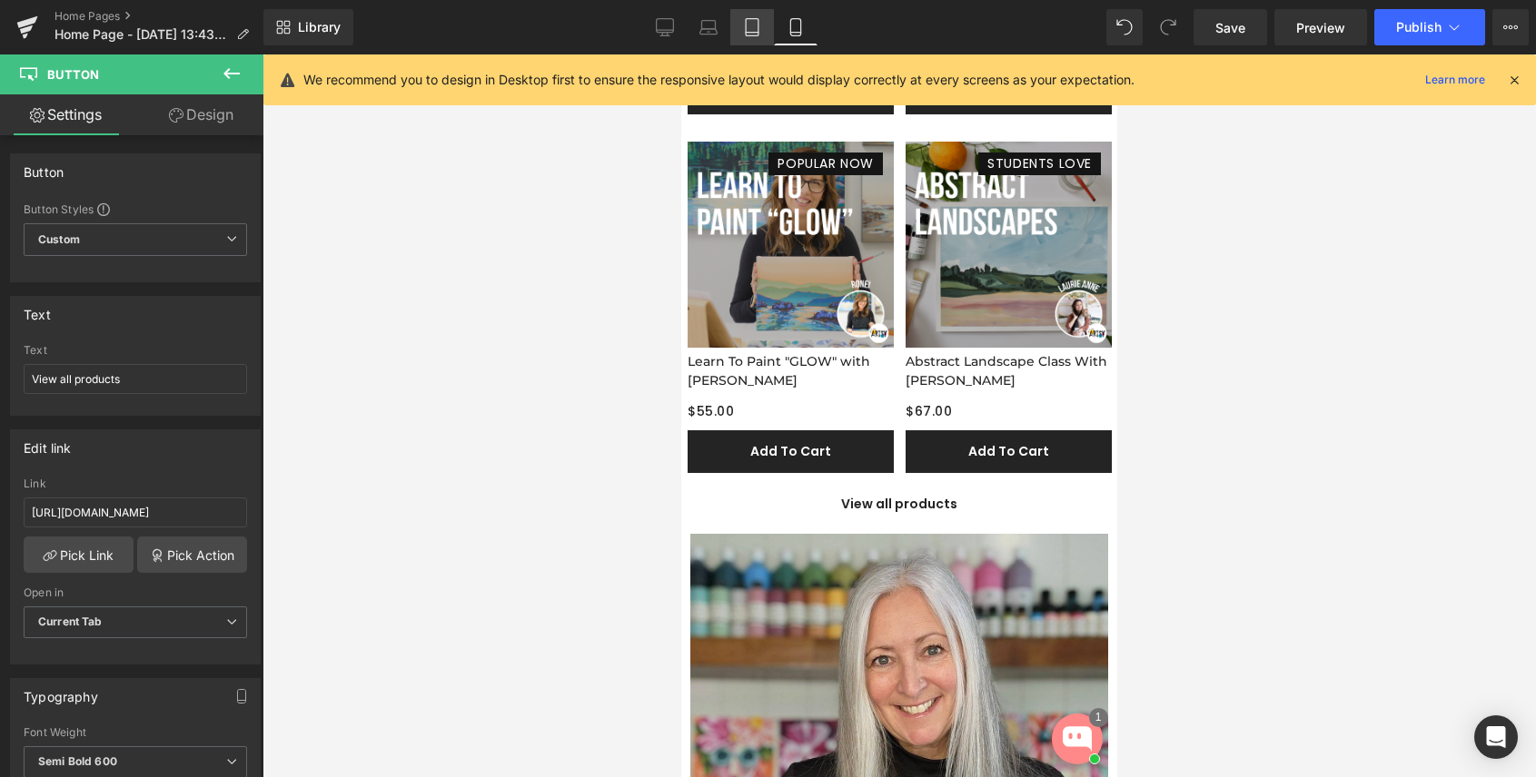
click at [748, 27] on icon at bounding box center [752, 27] width 18 height 18
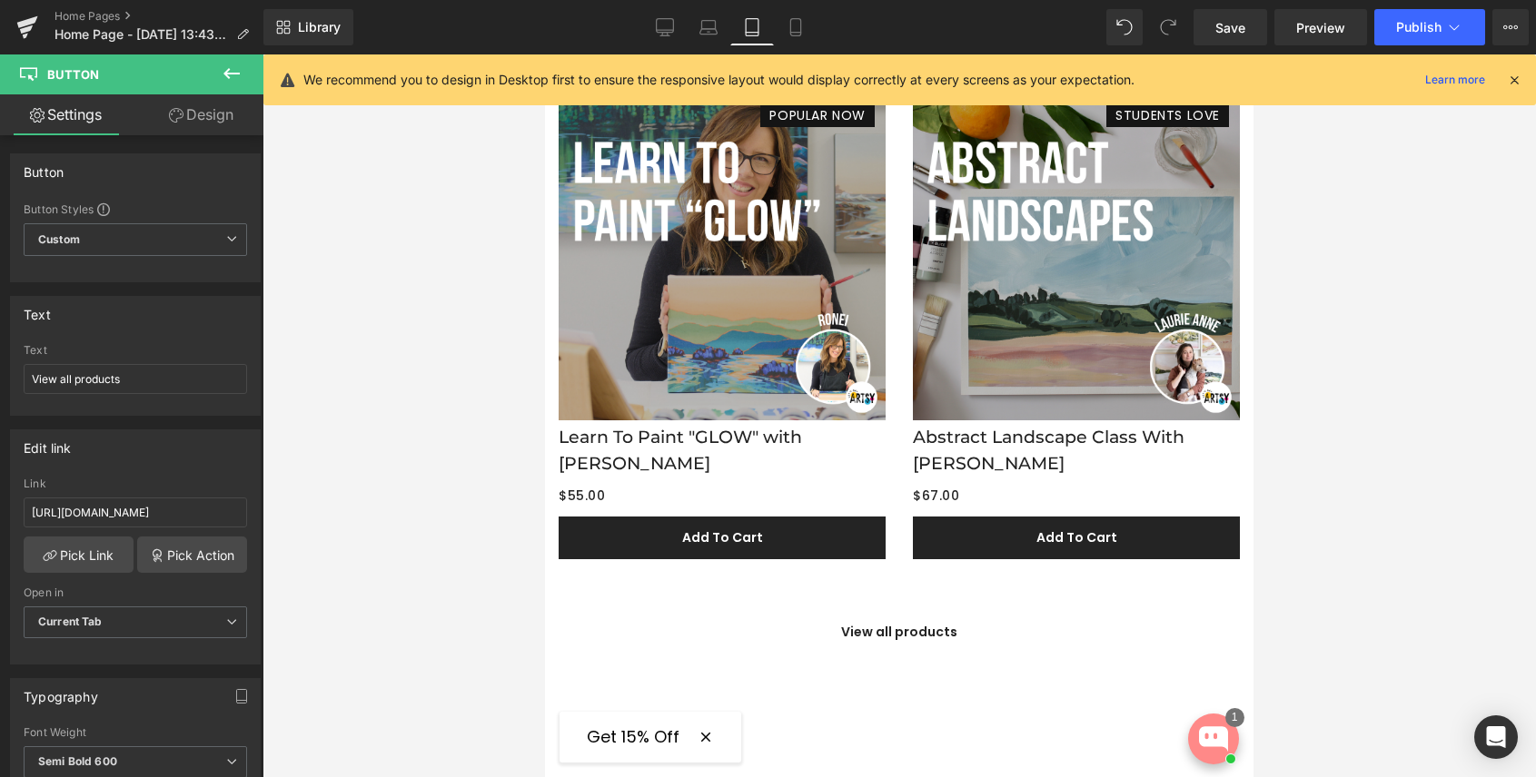
scroll to position [4397, 0]
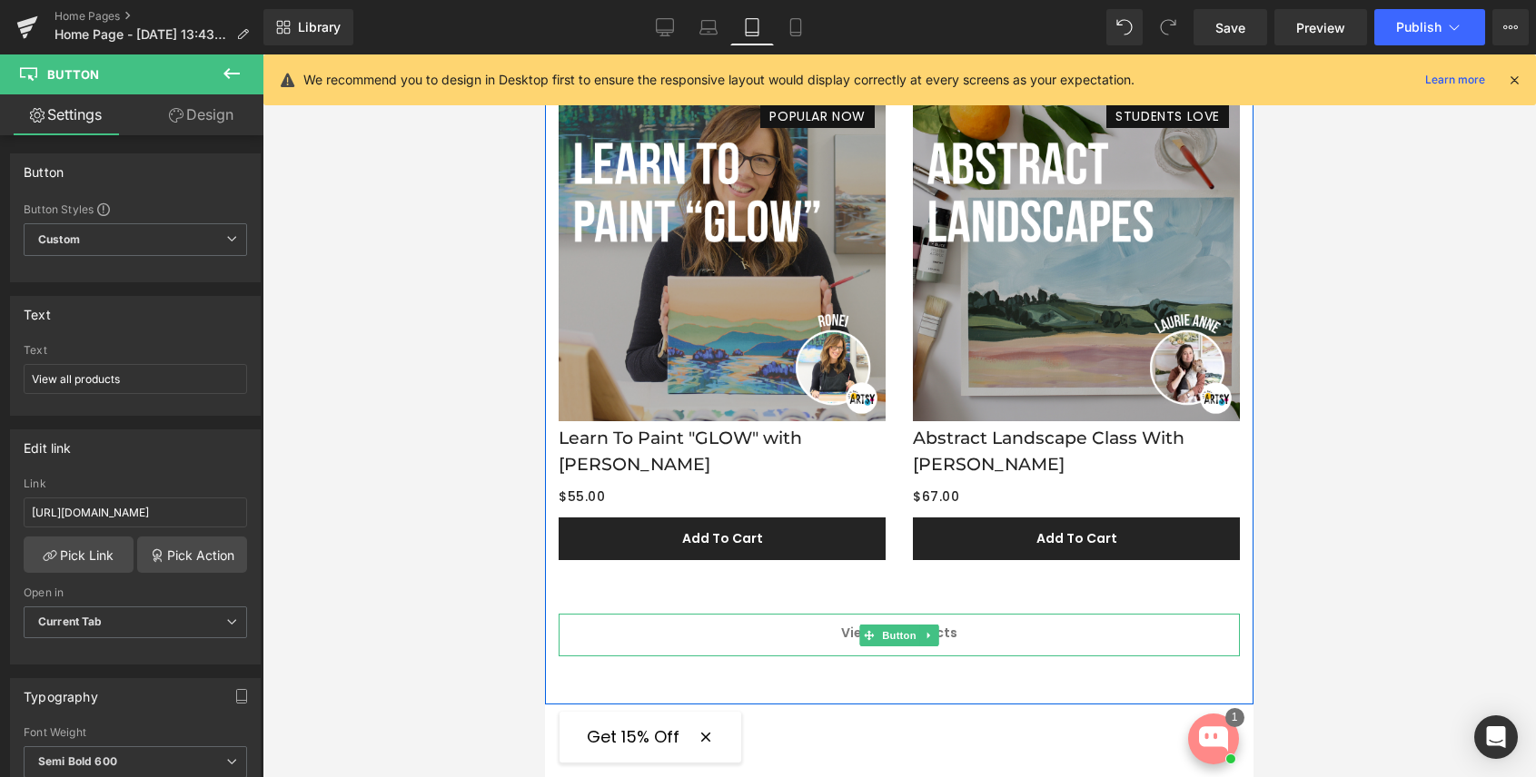
click at [846, 631] on span "View all products" at bounding box center [899, 633] width 116 height 18
click at [846, 627] on span "View all products" at bounding box center [899, 633] width 116 height 18
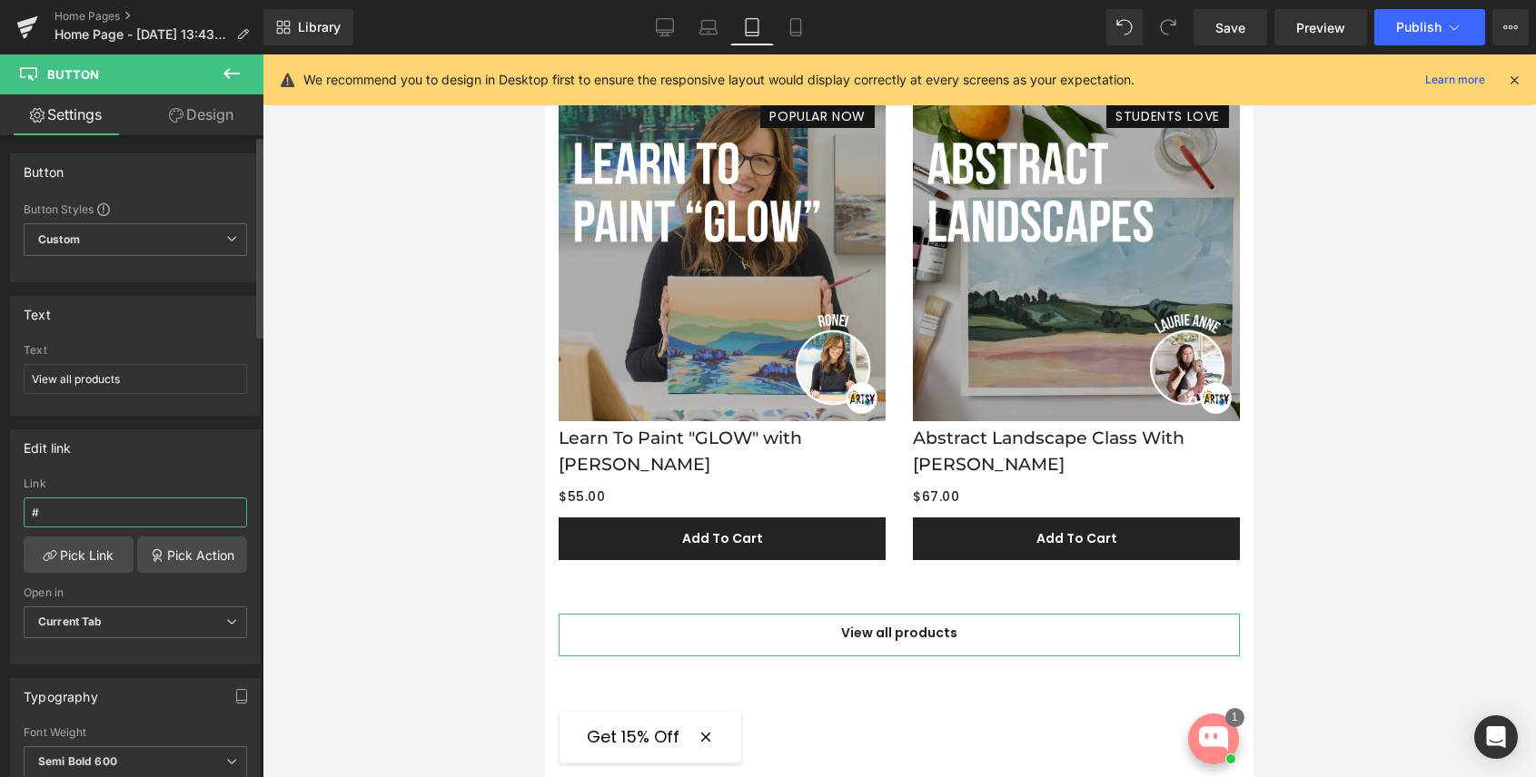
click at [104, 515] on input "#" at bounding box center [135, 513] width 223 height 30
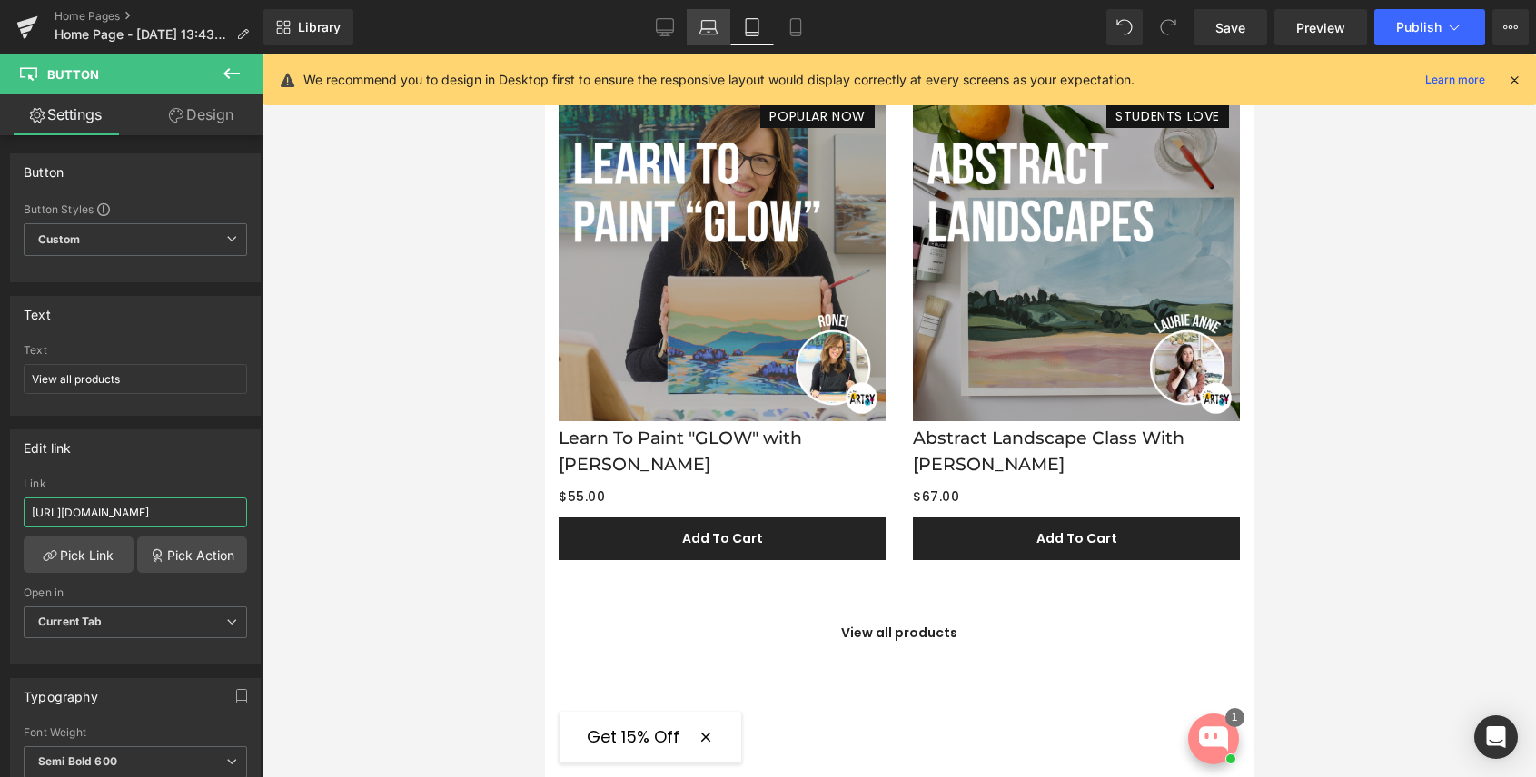
type input "[URL][DOMAIN_NAME]"
click at [702, 21] on icon at bounding box center [708, 25] width 14 height 8
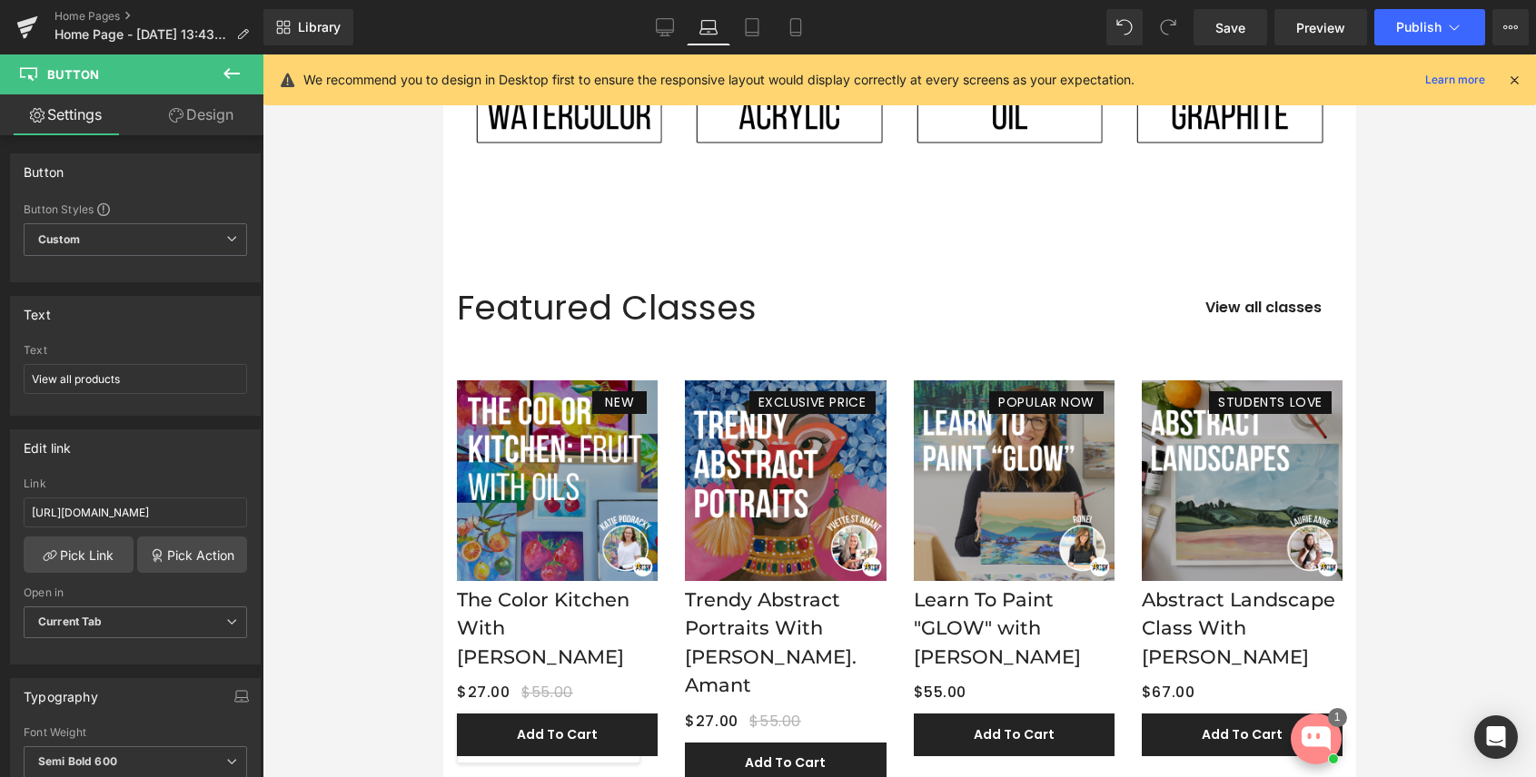
scroll to position [2215, 0]
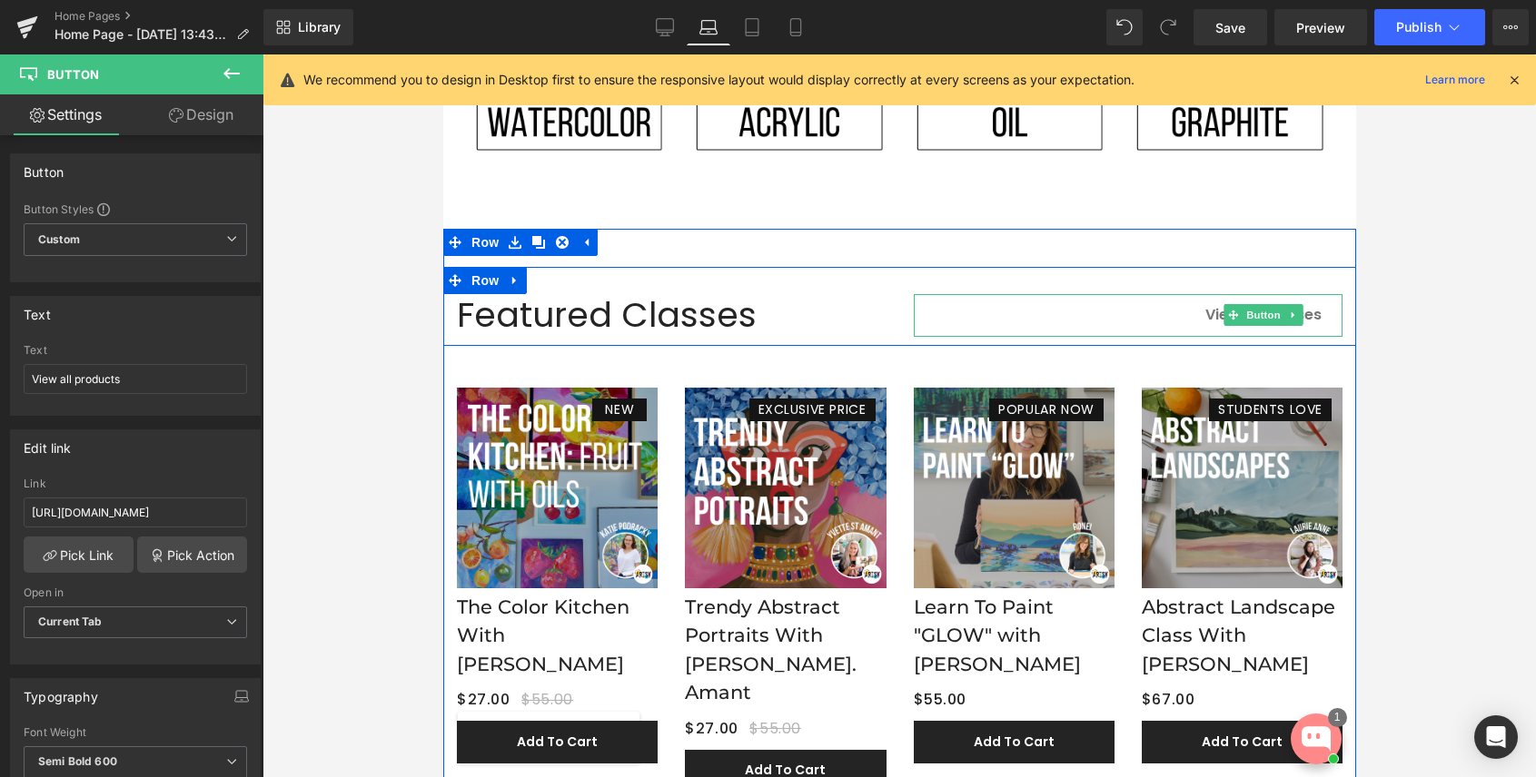
click at [1218, 304] on span "View all classes" at bounding box center [1262, 314] width 116 height 21
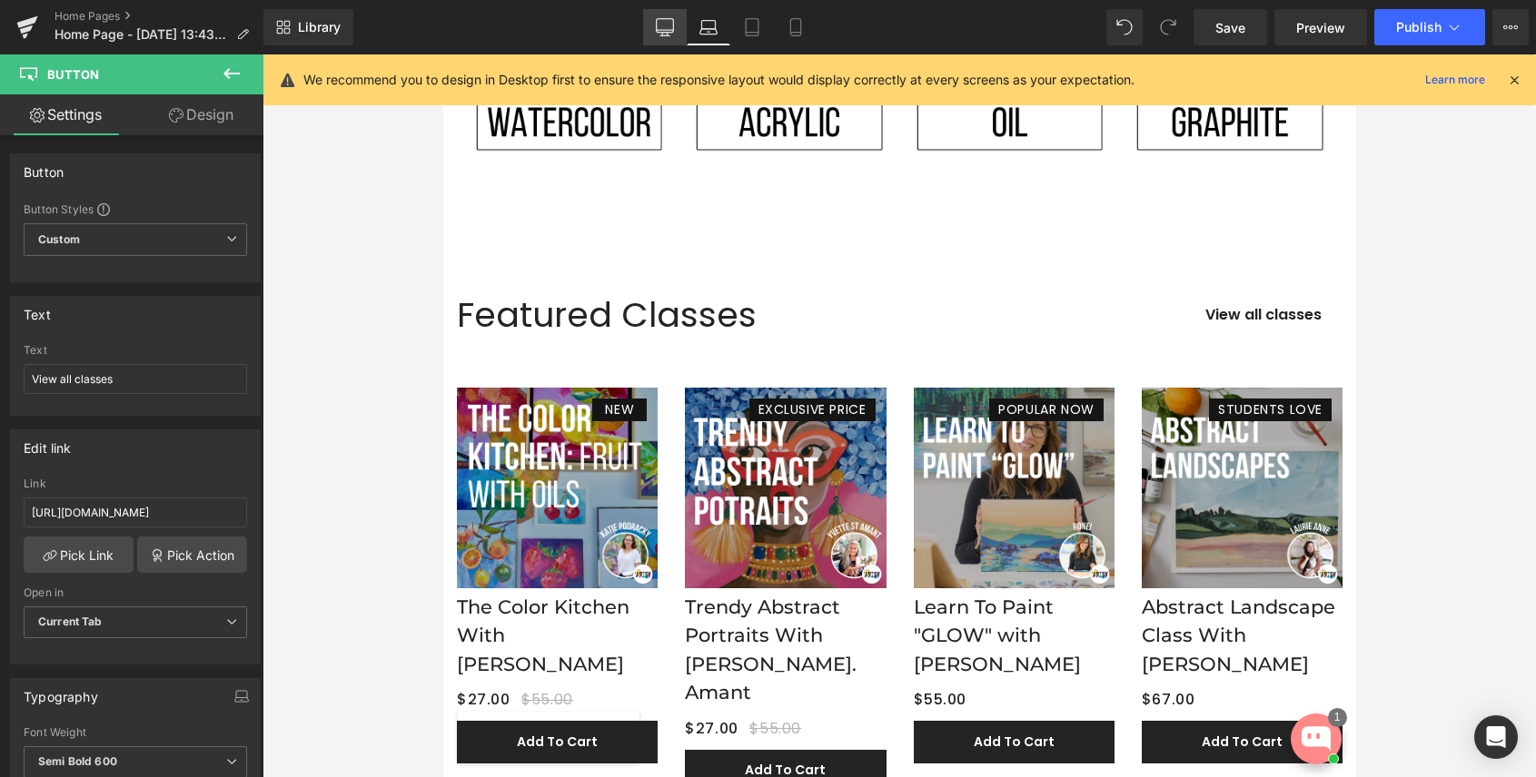
click at [646, 20] on link "Desktop" at bounding box center [665, 27] width 44 height 36
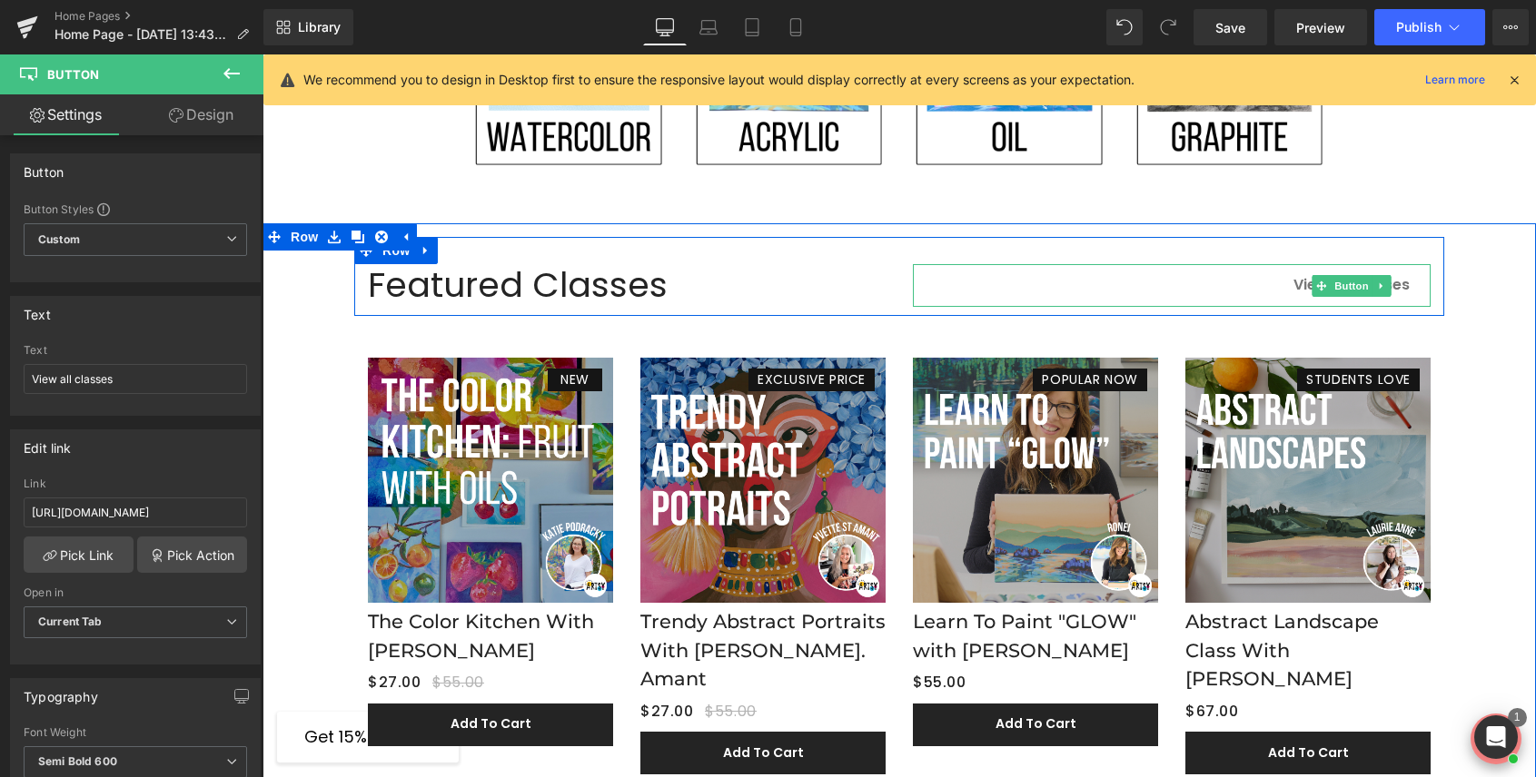
click at [1299, 285] on span "View all classes" at bounding box center [1351, 284] width 116 height 21
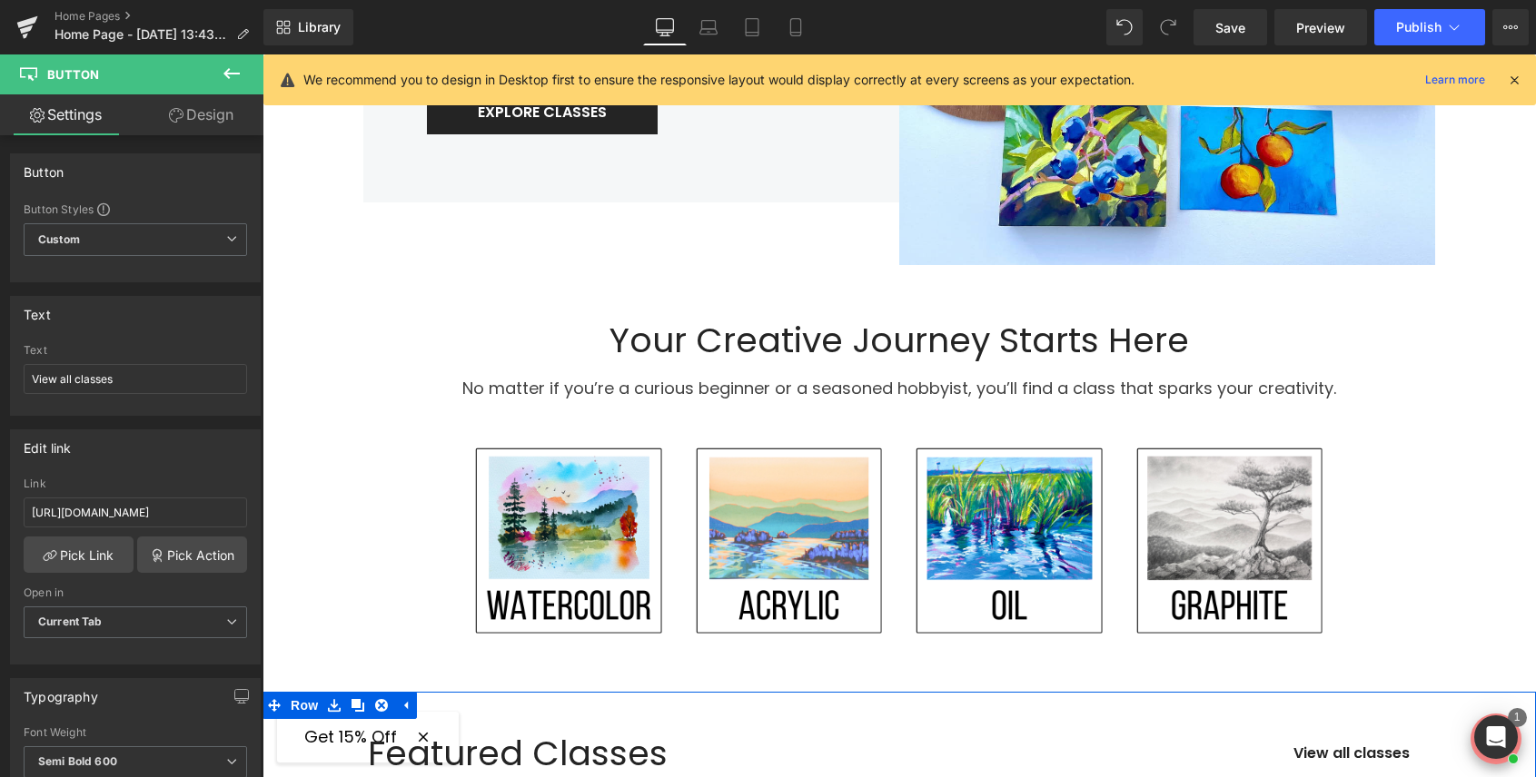
scroll to position [1524, 0]
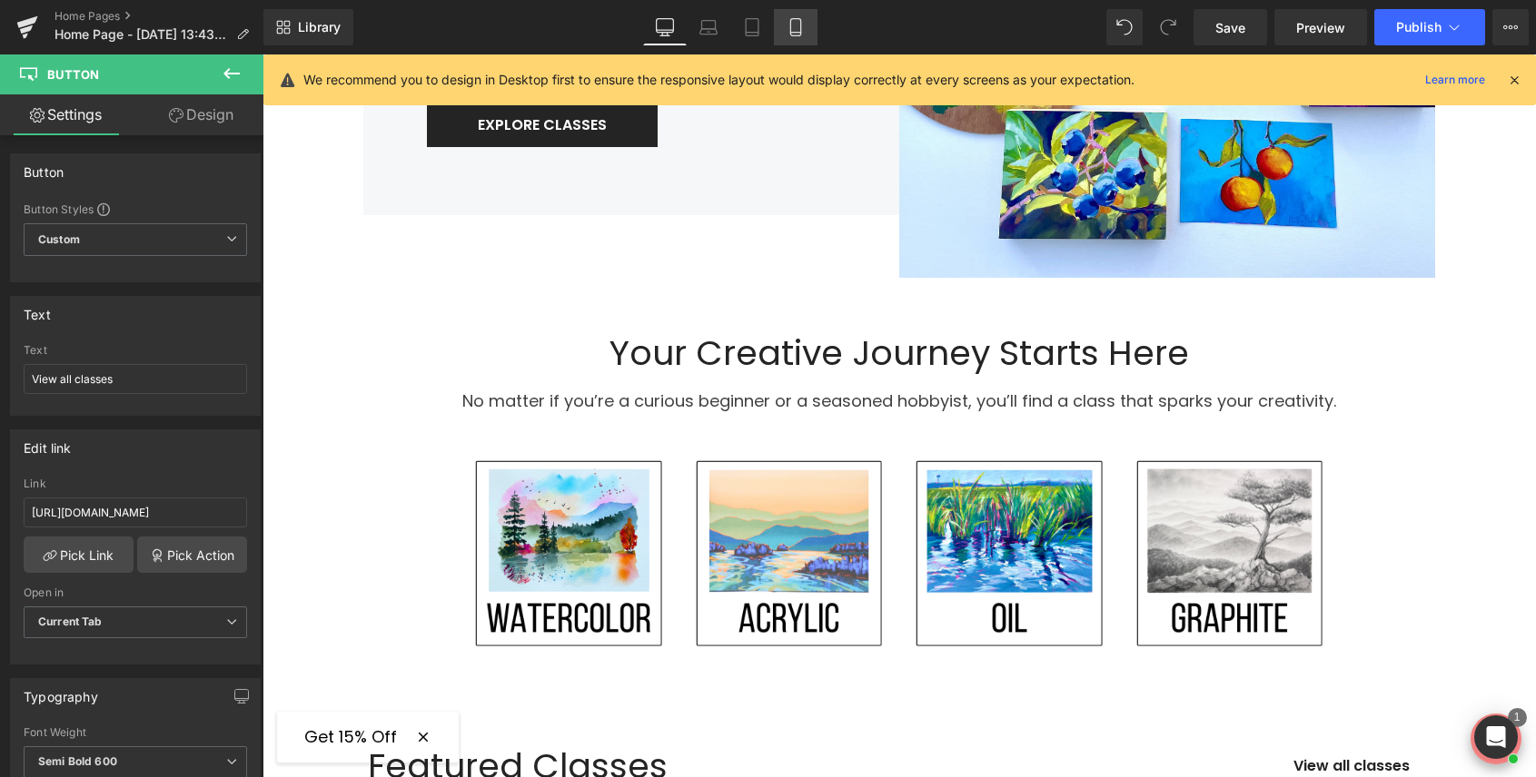
click at [796, 37] on link "Mobile" at bounding box center [796, 27] width 44 height 36
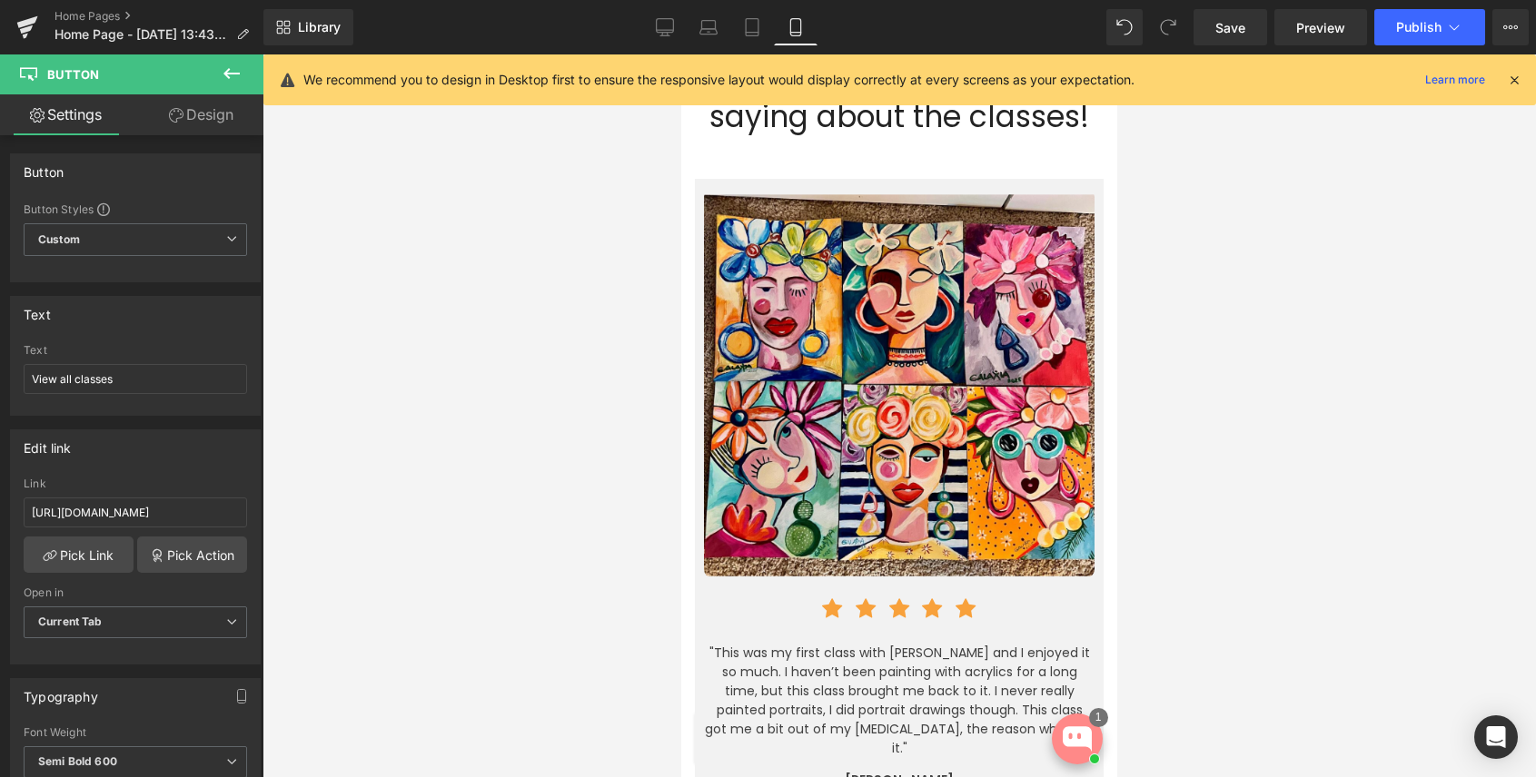
scroll to position [4536, 0]
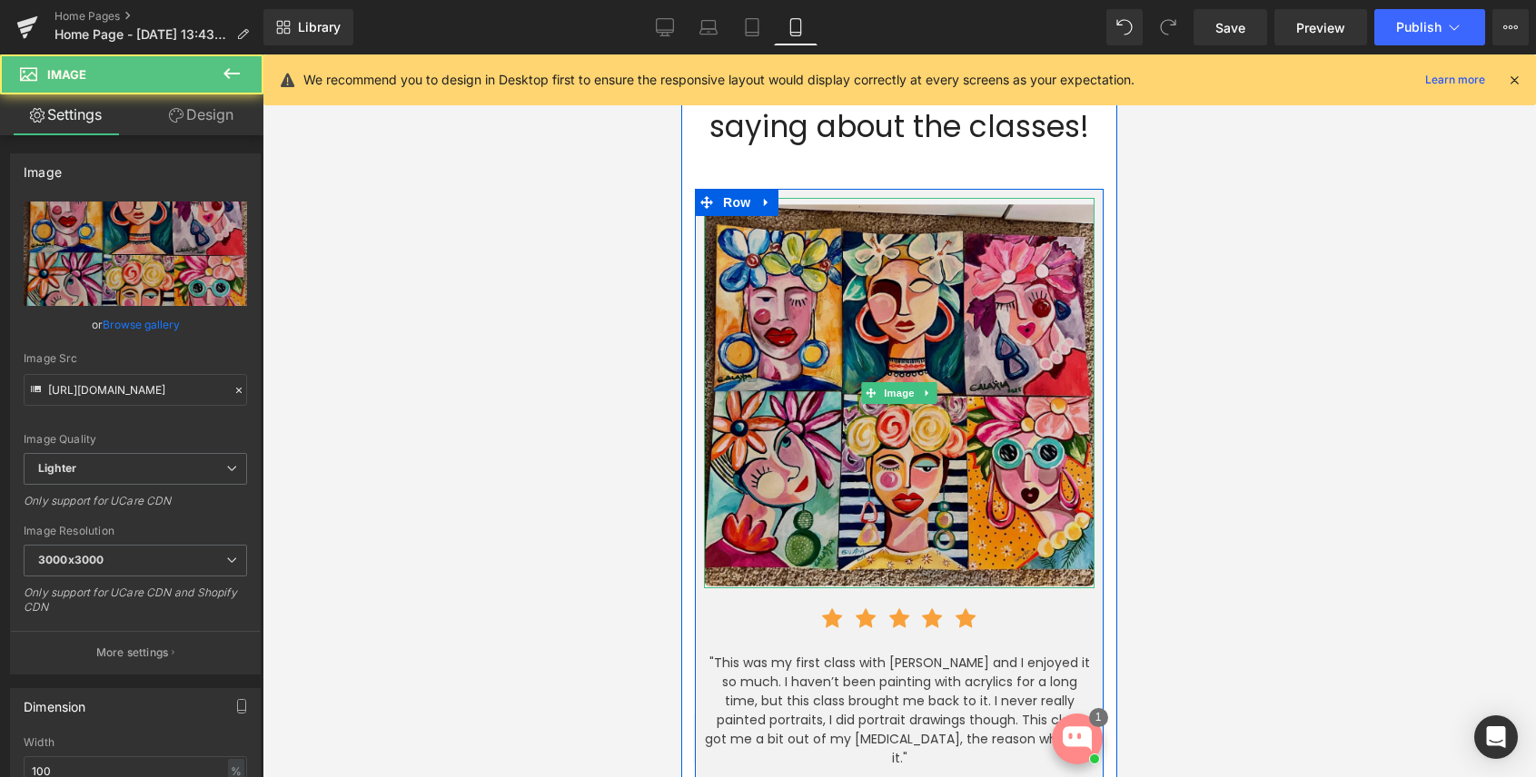
click at [894, 376] on img at bounding box center [899, 393] width 390 height 390
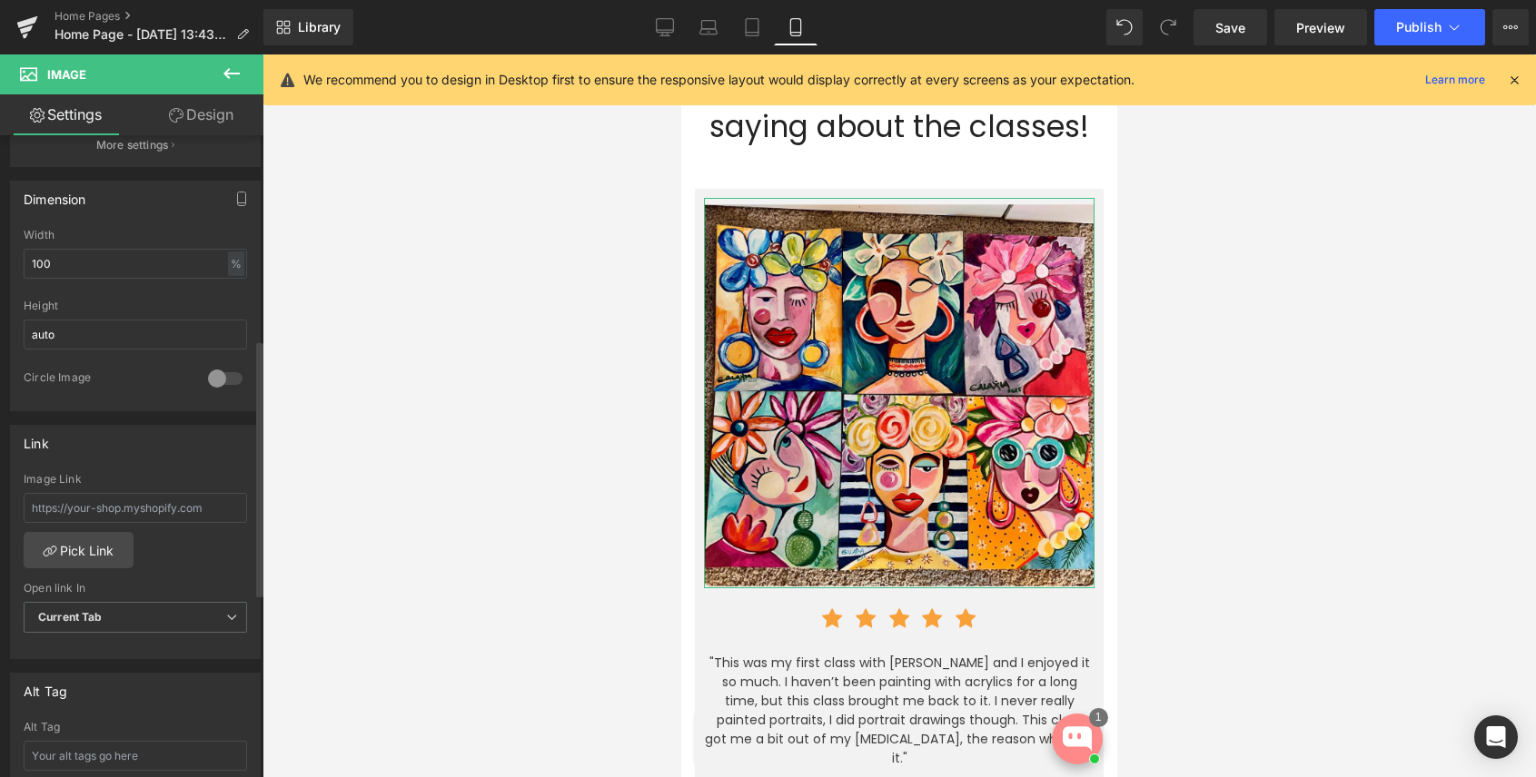
scroll to position [551, 0]
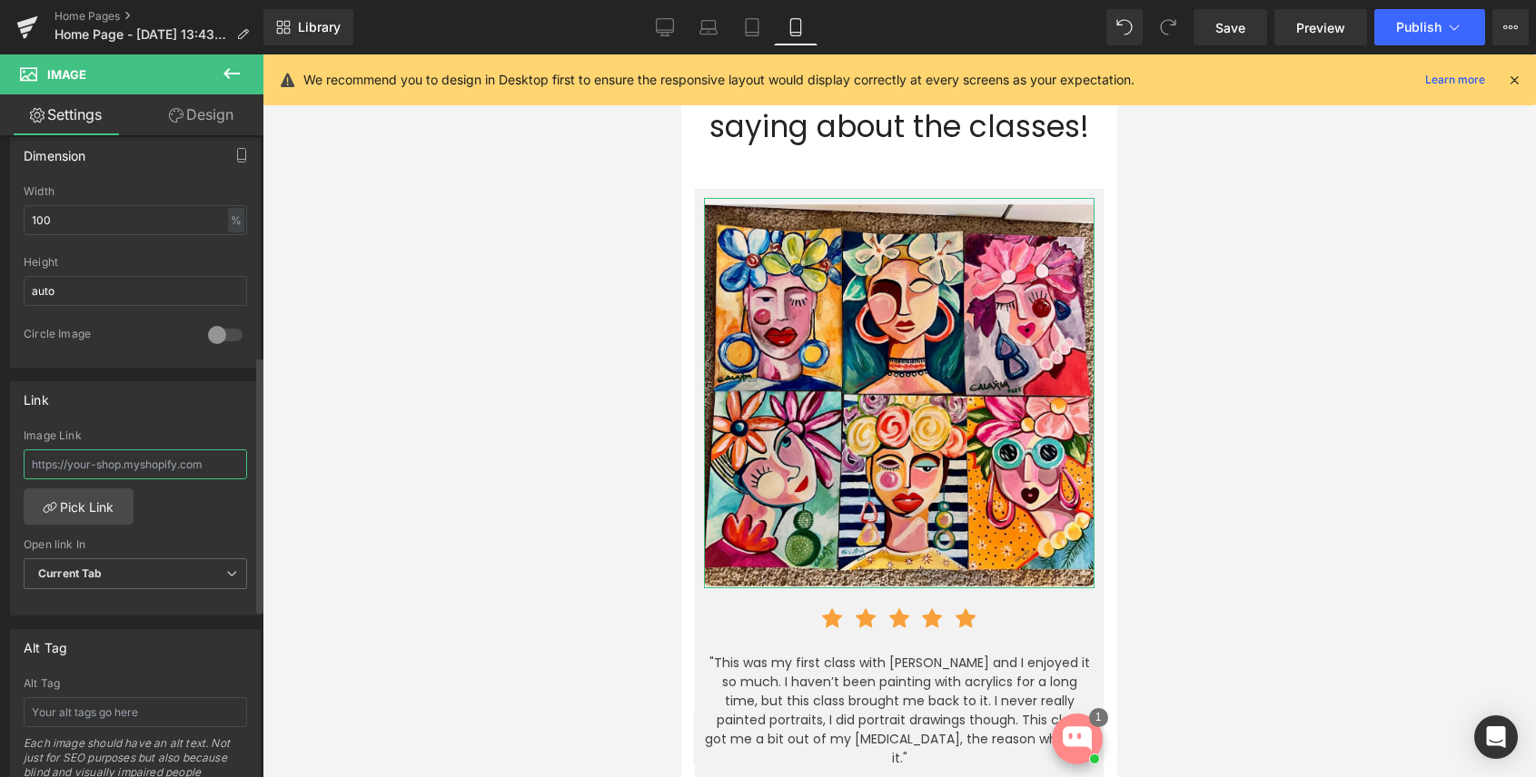
click at [109, 462] on input "text" at bounding box center [135, 464] width 223 height 30
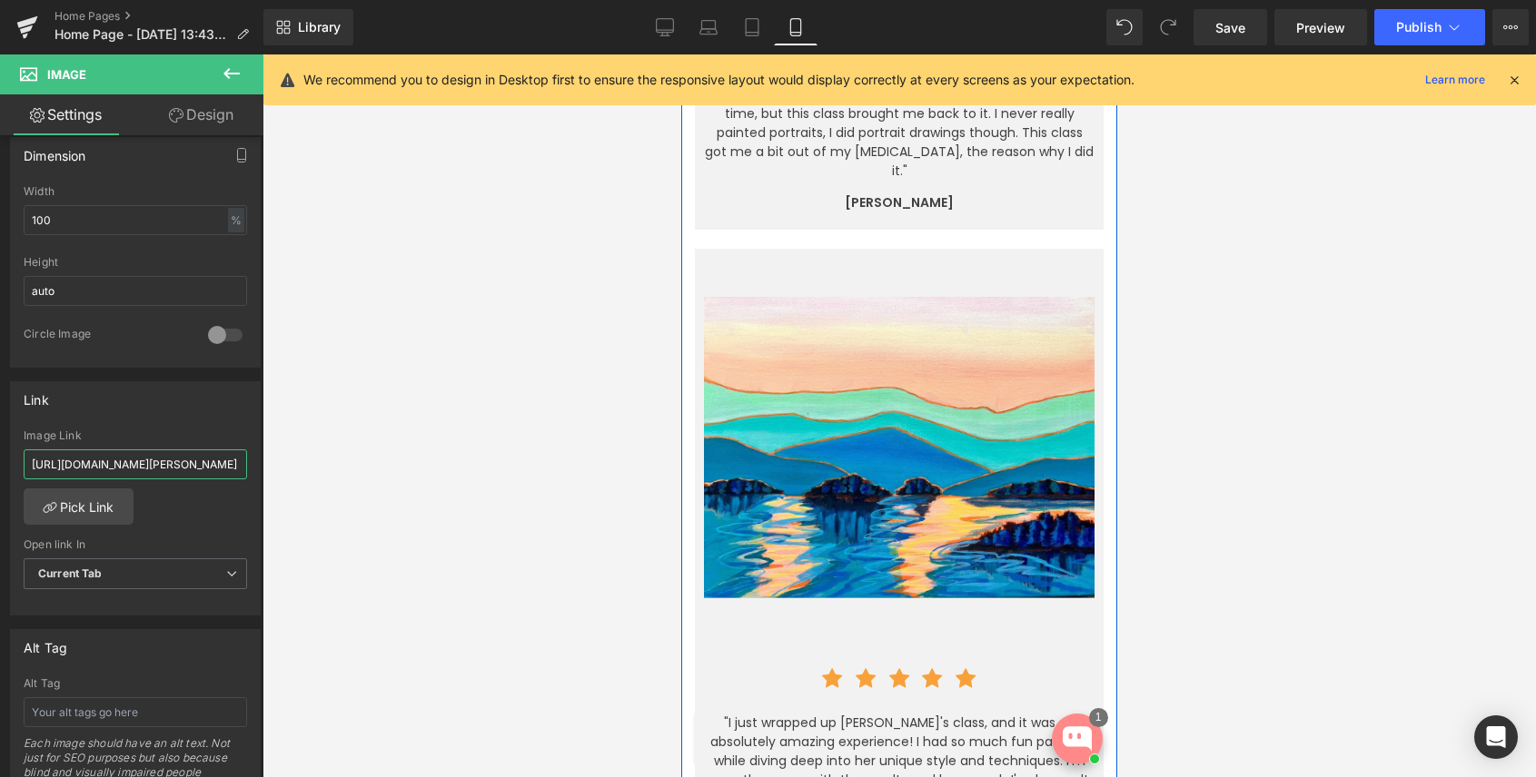
scroll to position [5121, 0]
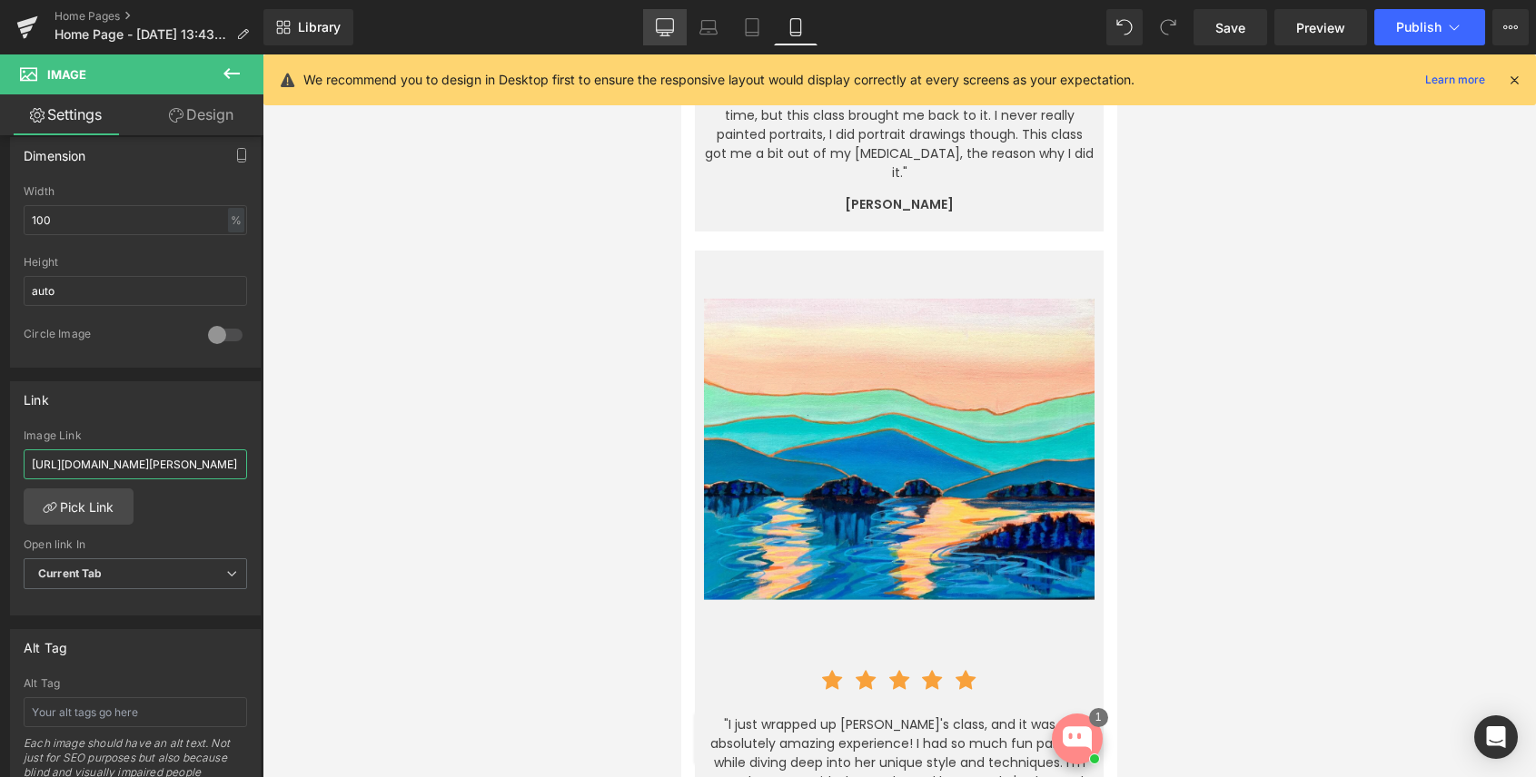
type input "[URL][DOMAIN_NAME][PERSON_NAME]"
click at [665, 26] on icon at bounding box center [665, 27] width 18 height 18
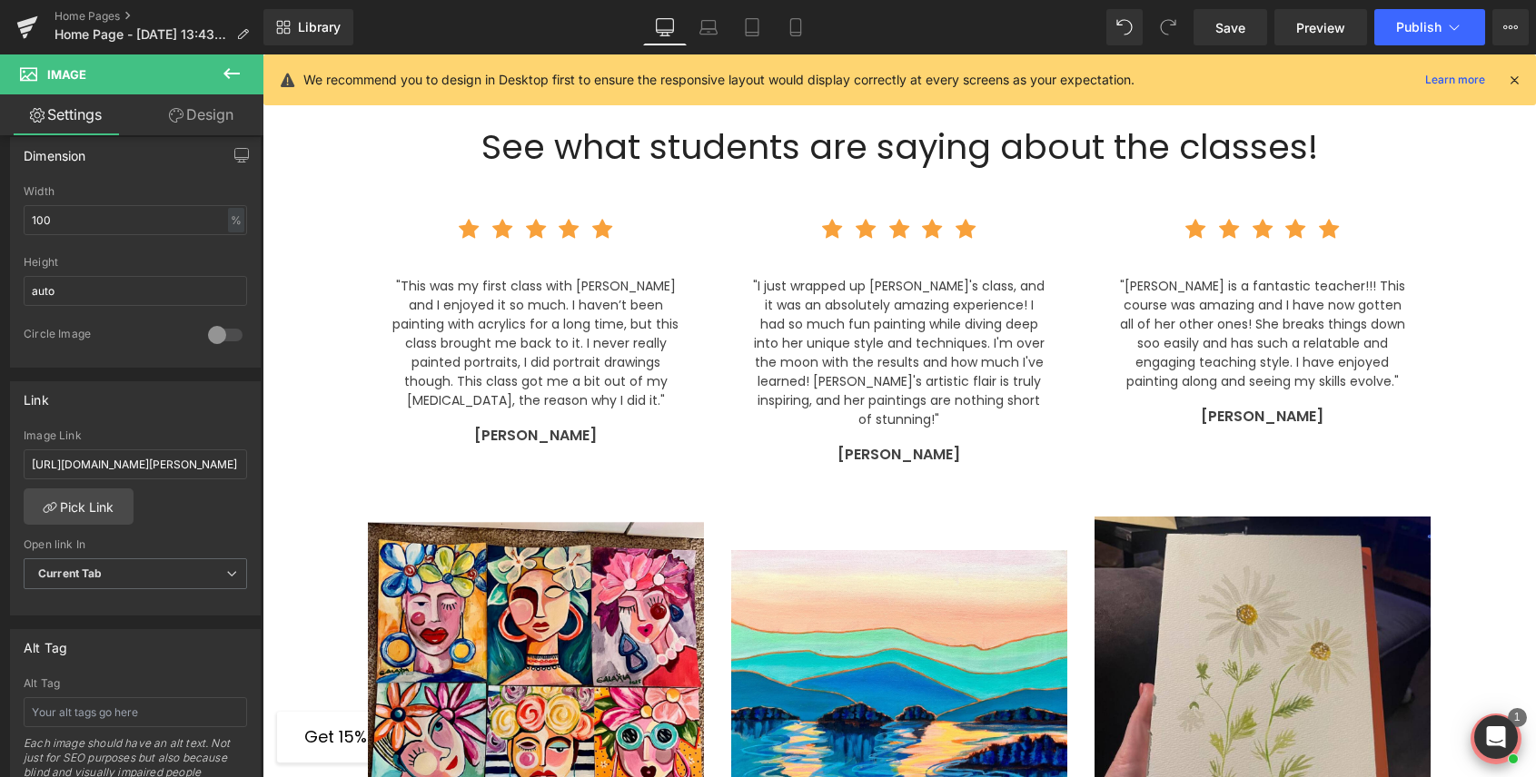
scroll to position [3517, 0]
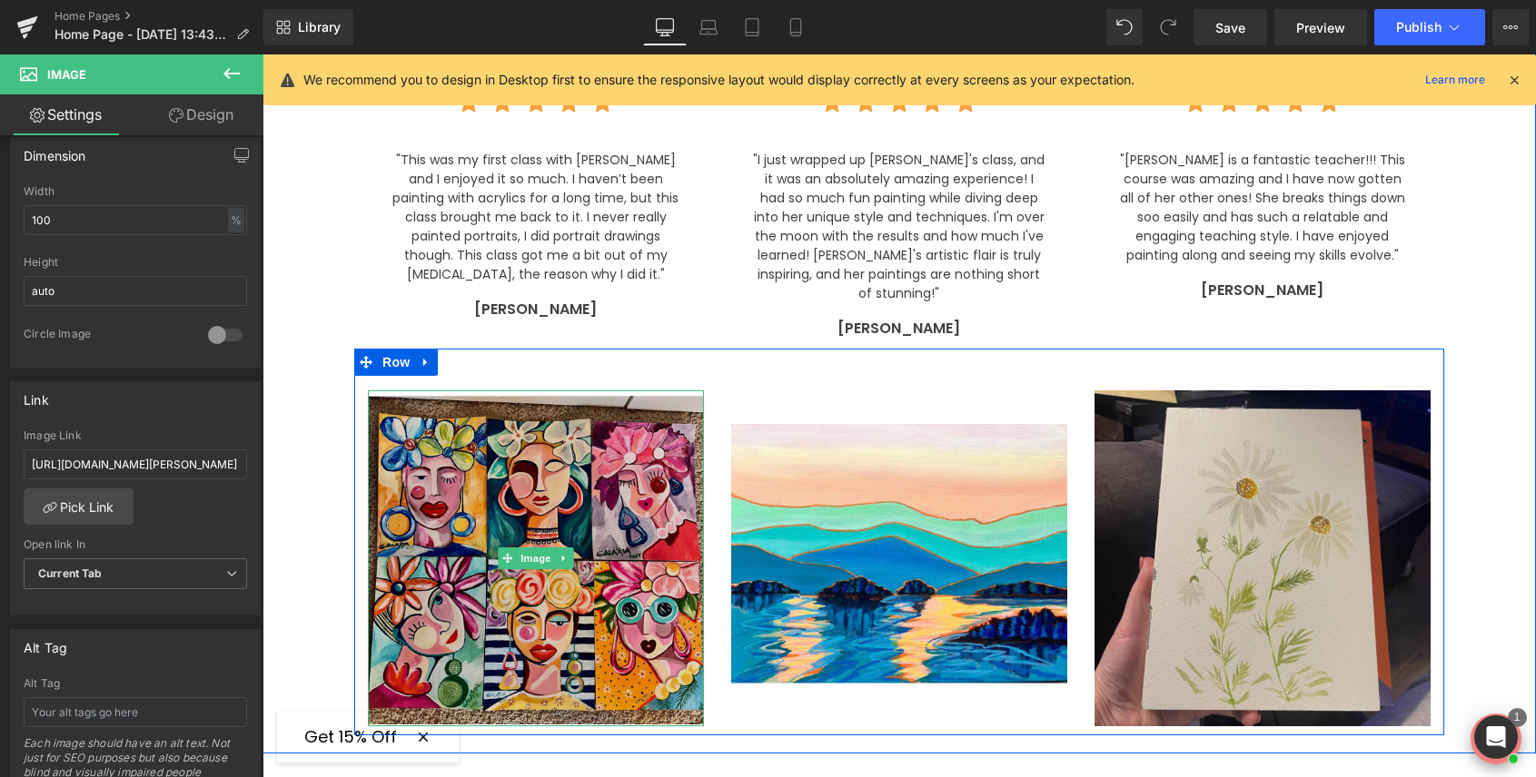
click at [480, 548] on img at bounding box center [536, 558] width 336 height 336
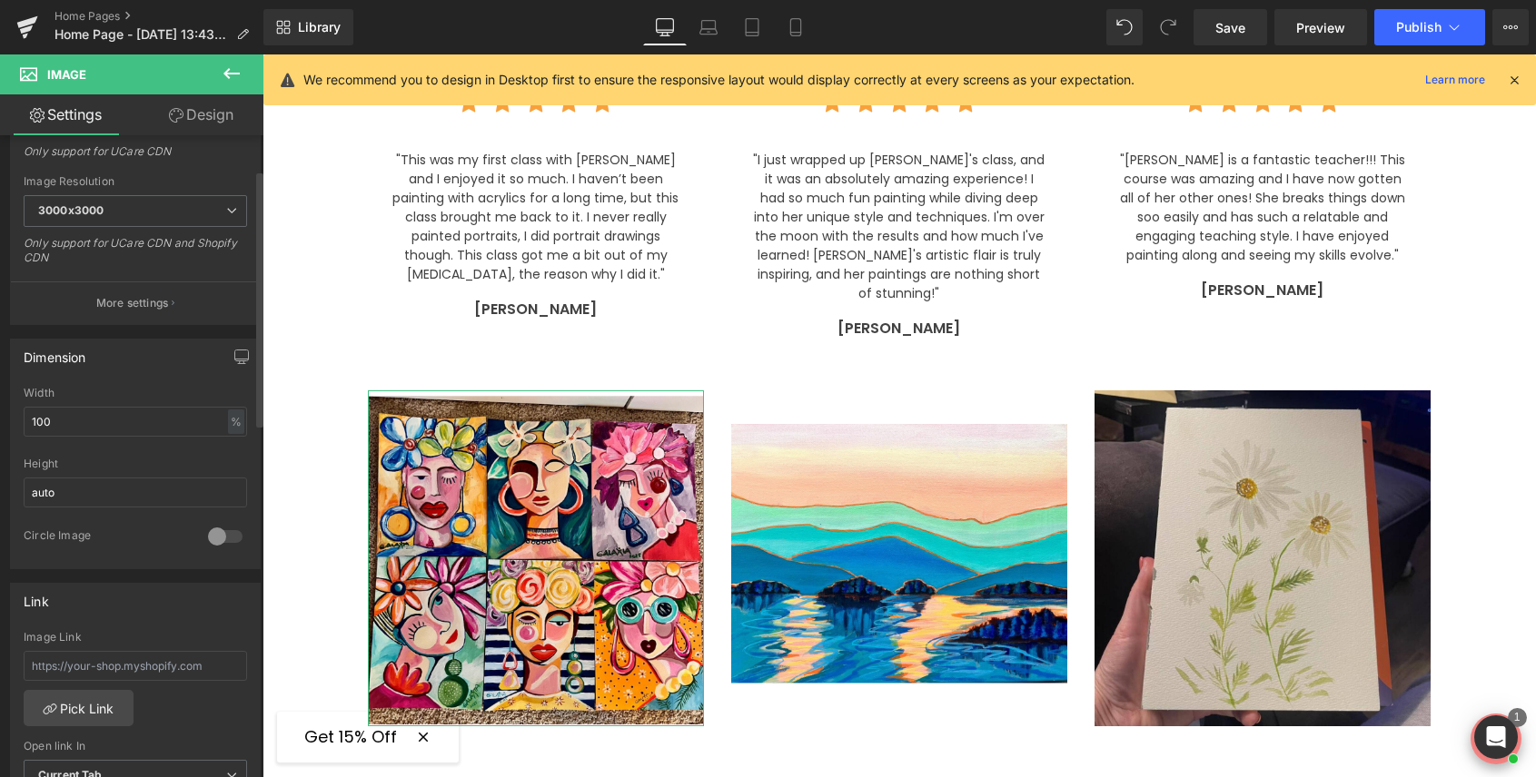
scroll to position [374, 0]
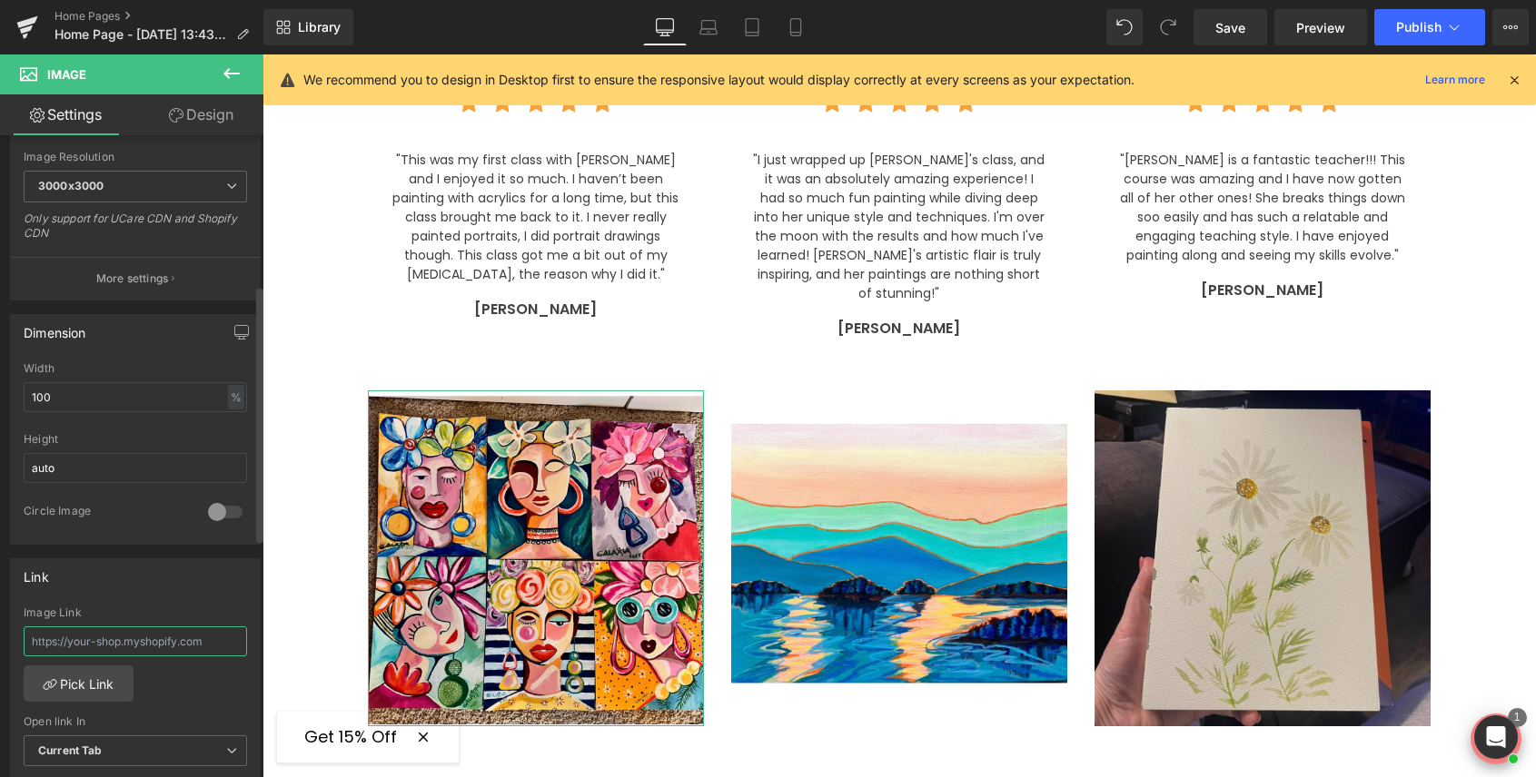
click at [134, 647] on input "text" at bounding box center [135, 642] width 223 height 30
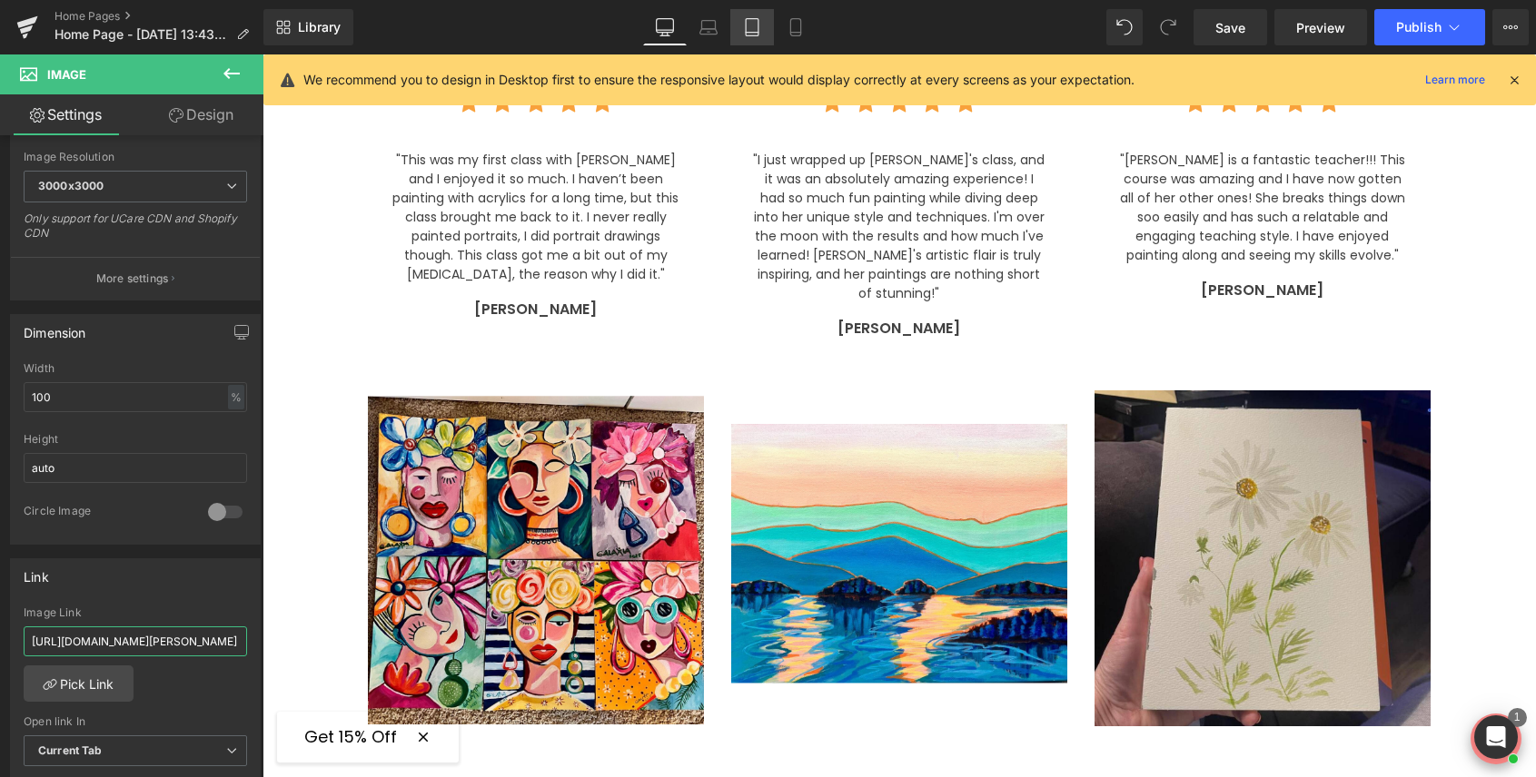
type input "[URL][DOMAIN_NAME][PERSON_NAME]"
click at [752, 31] on icon at bounding box center [752, 27] width 18 height 18
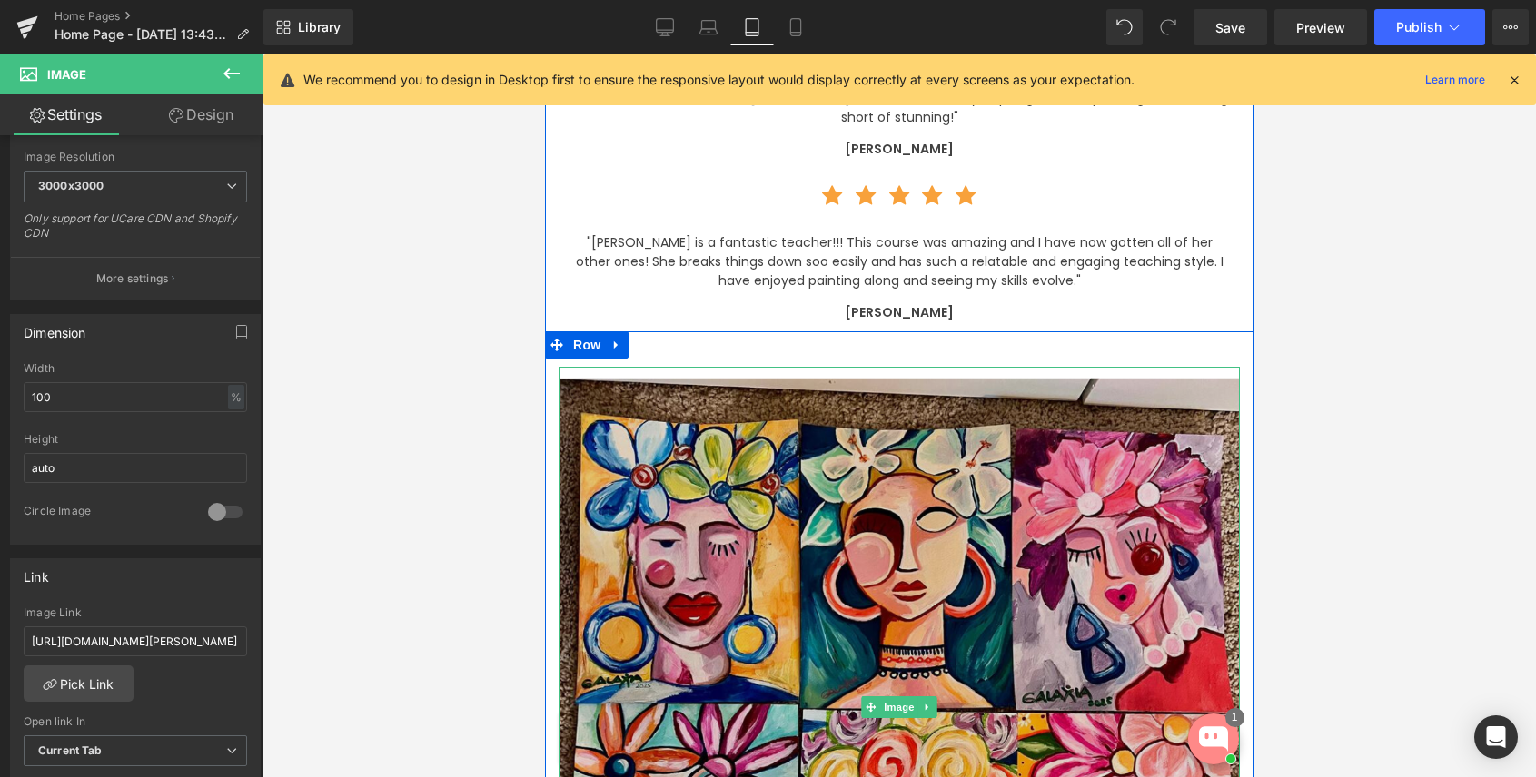
click at [718, 515] on img at bounding box center [898, 707] width 681 height 681
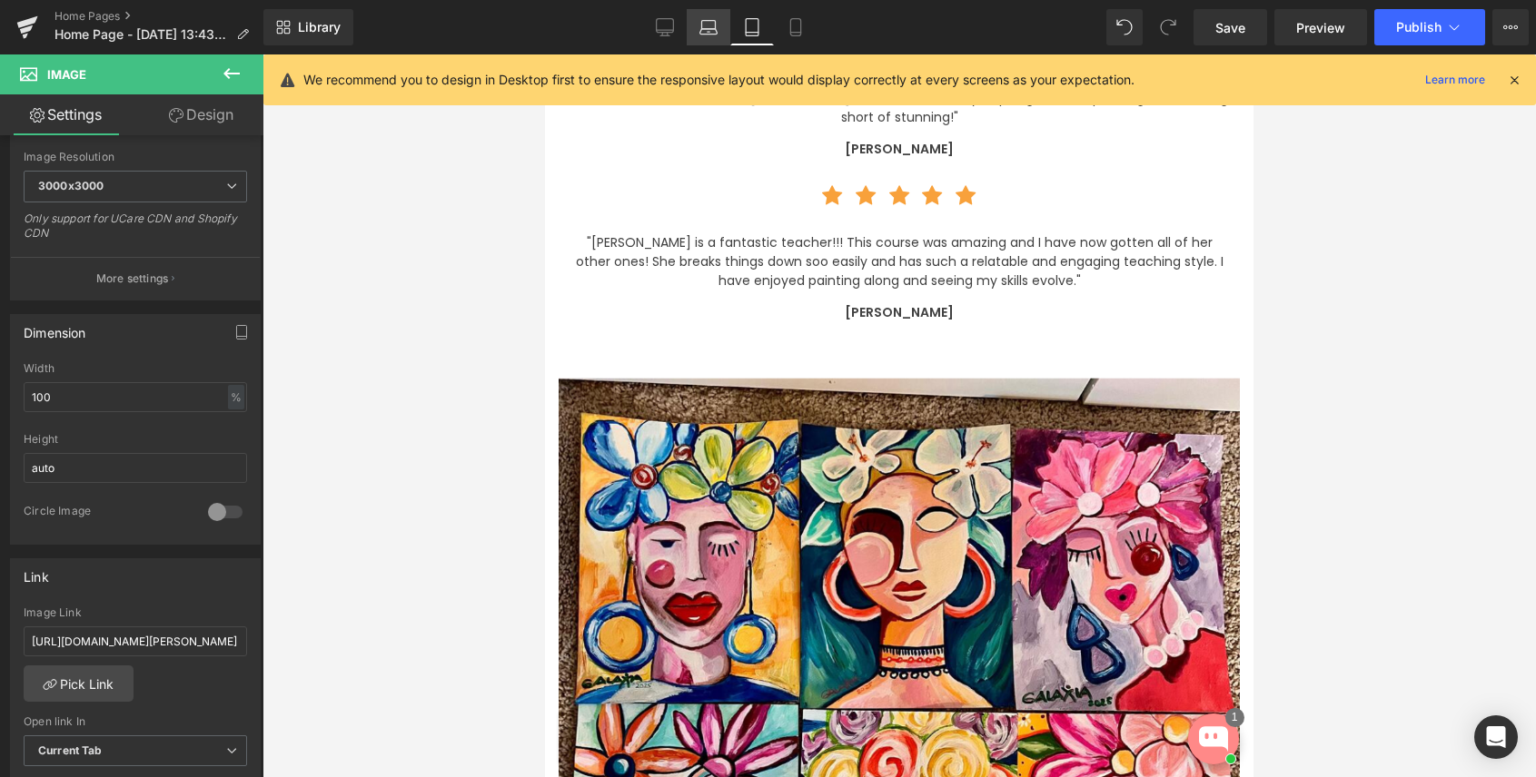
click at [723, 18] on link "Laptop" at bounding box center [708, 27] width 44 height 36
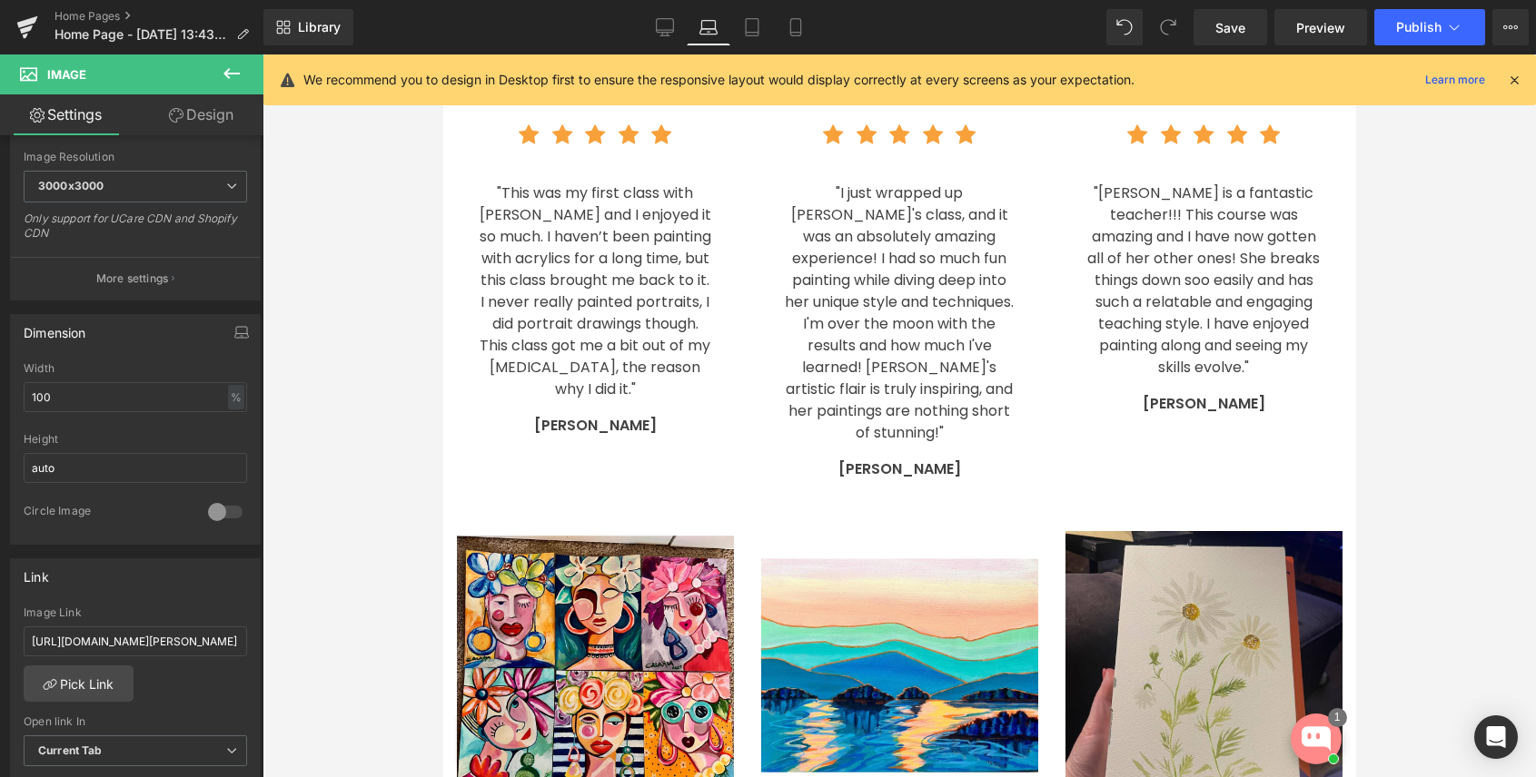
scroll to position [3945, 0]
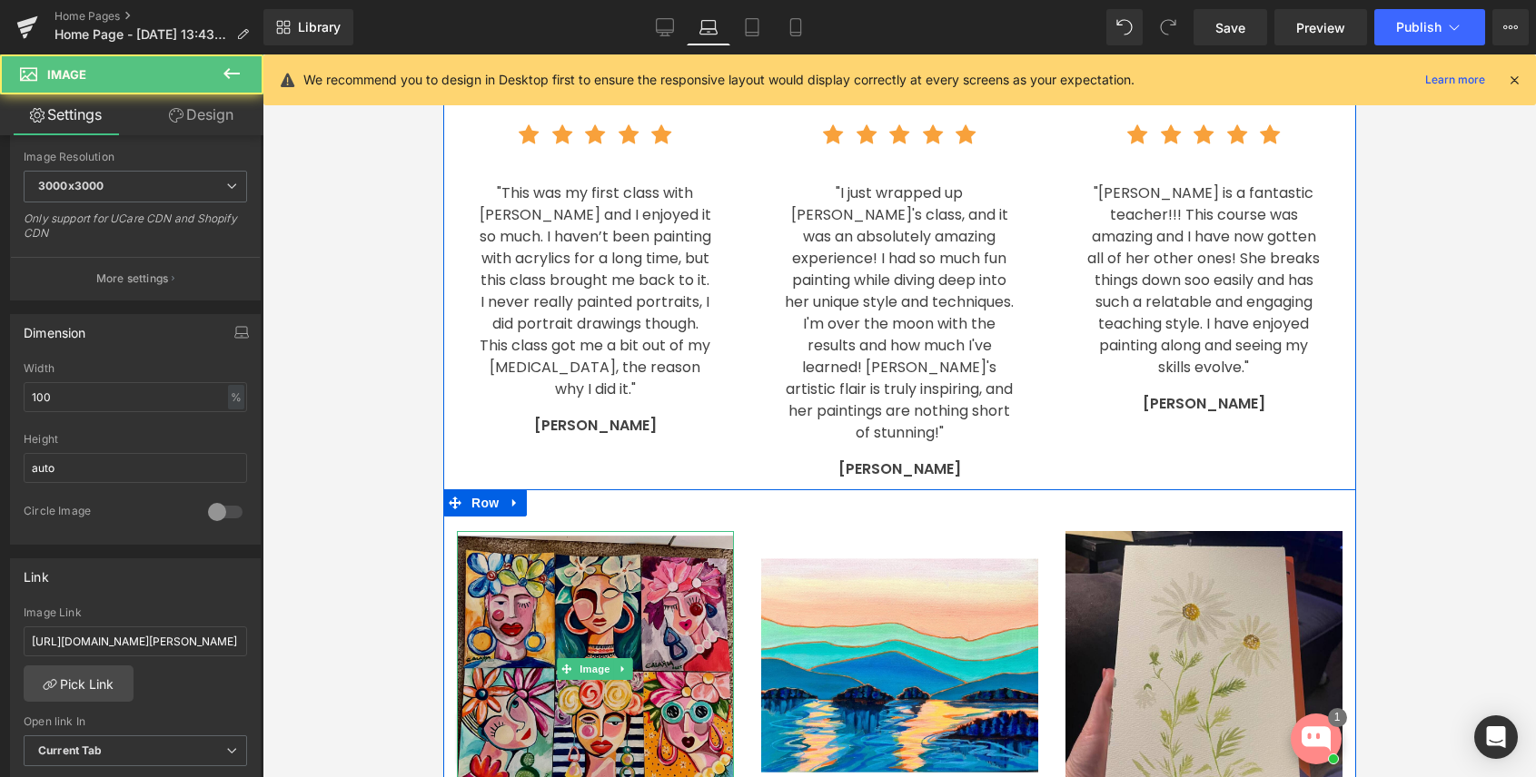
click at [584, 531] on img at bounding box center [594, 669] width 277 height 277
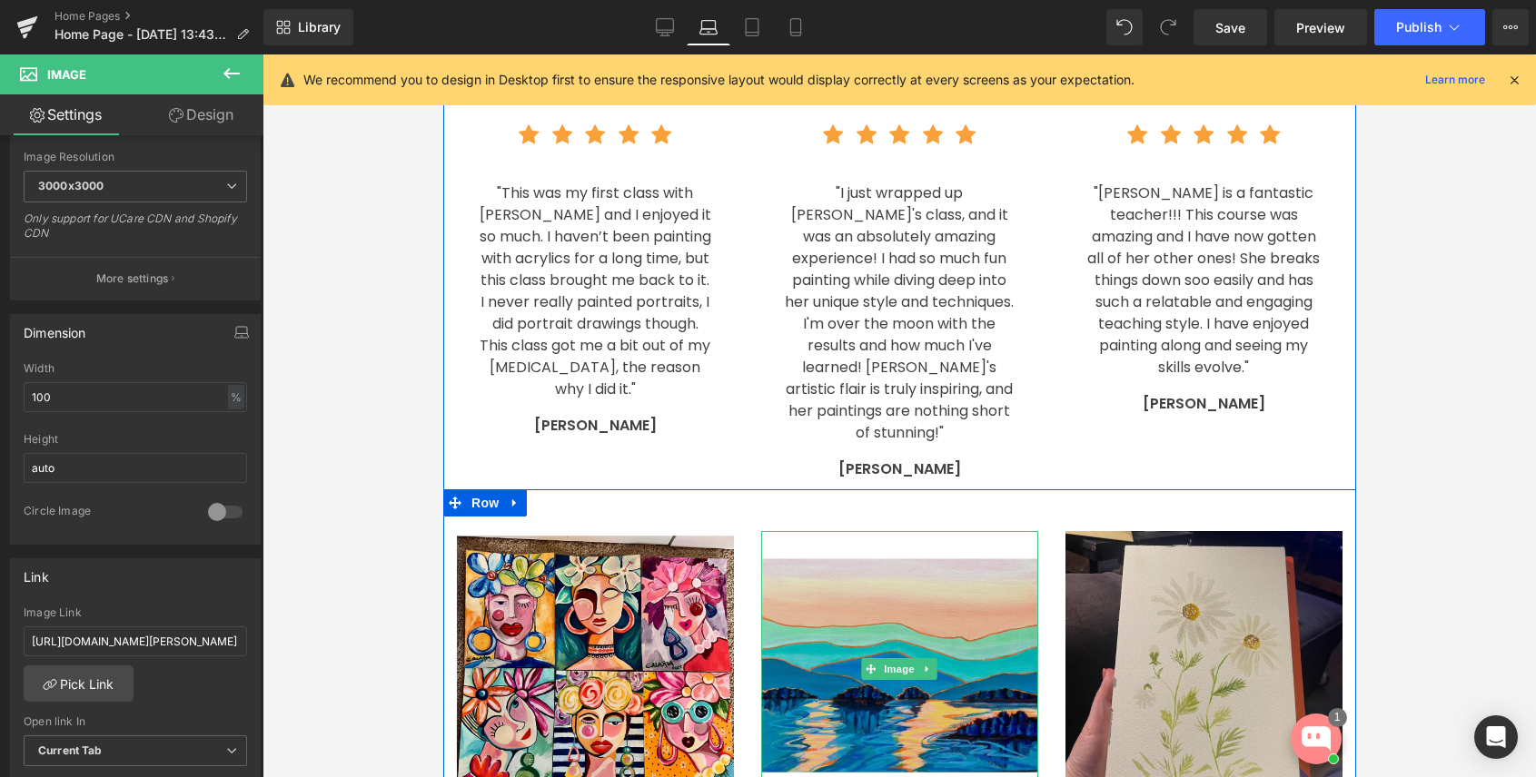
click at [937, 531] on img at bounding box center [898, 669] width 277 height 277
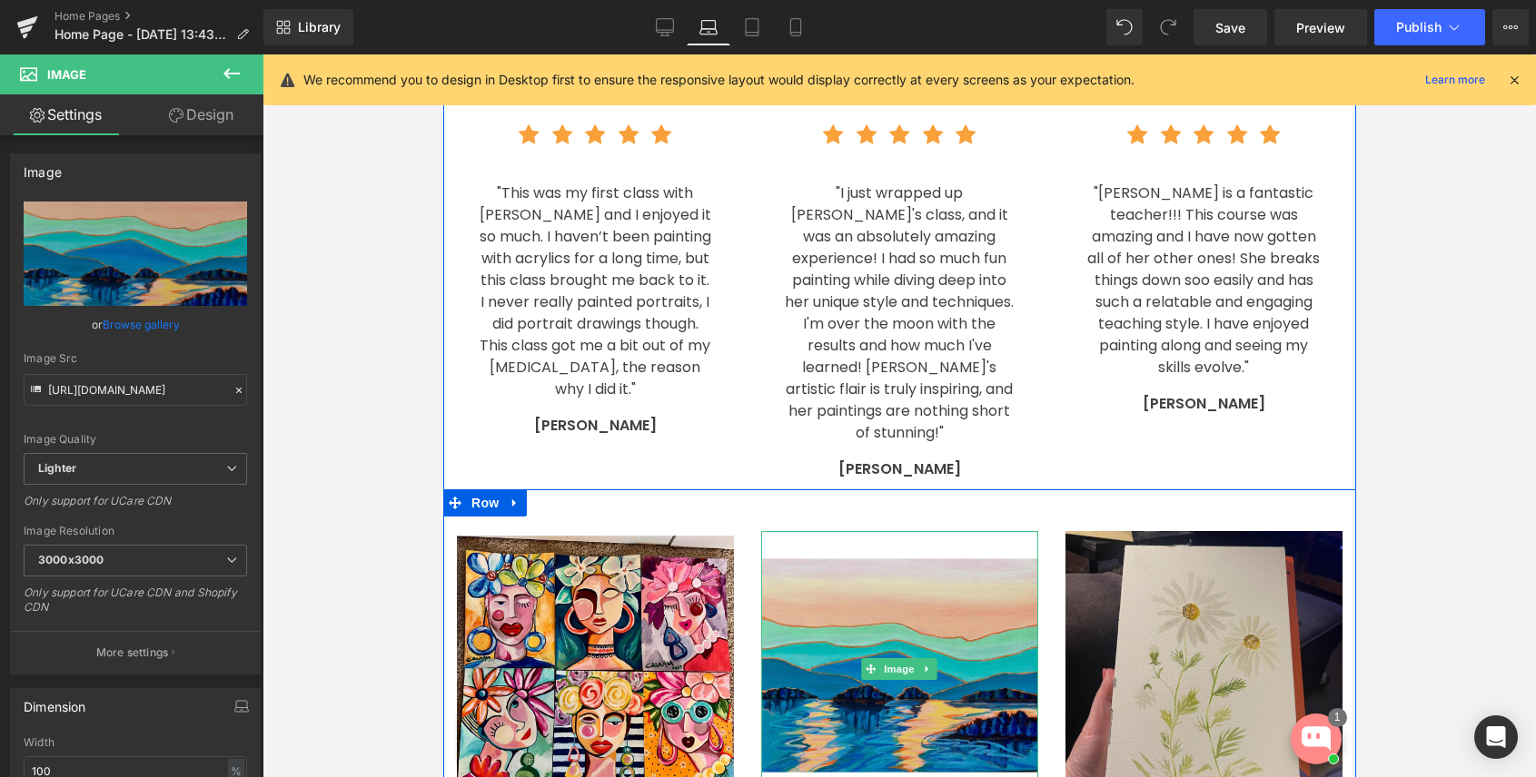
click at [890, 531] on img at bounding box center [898, 669] width 277 height 277
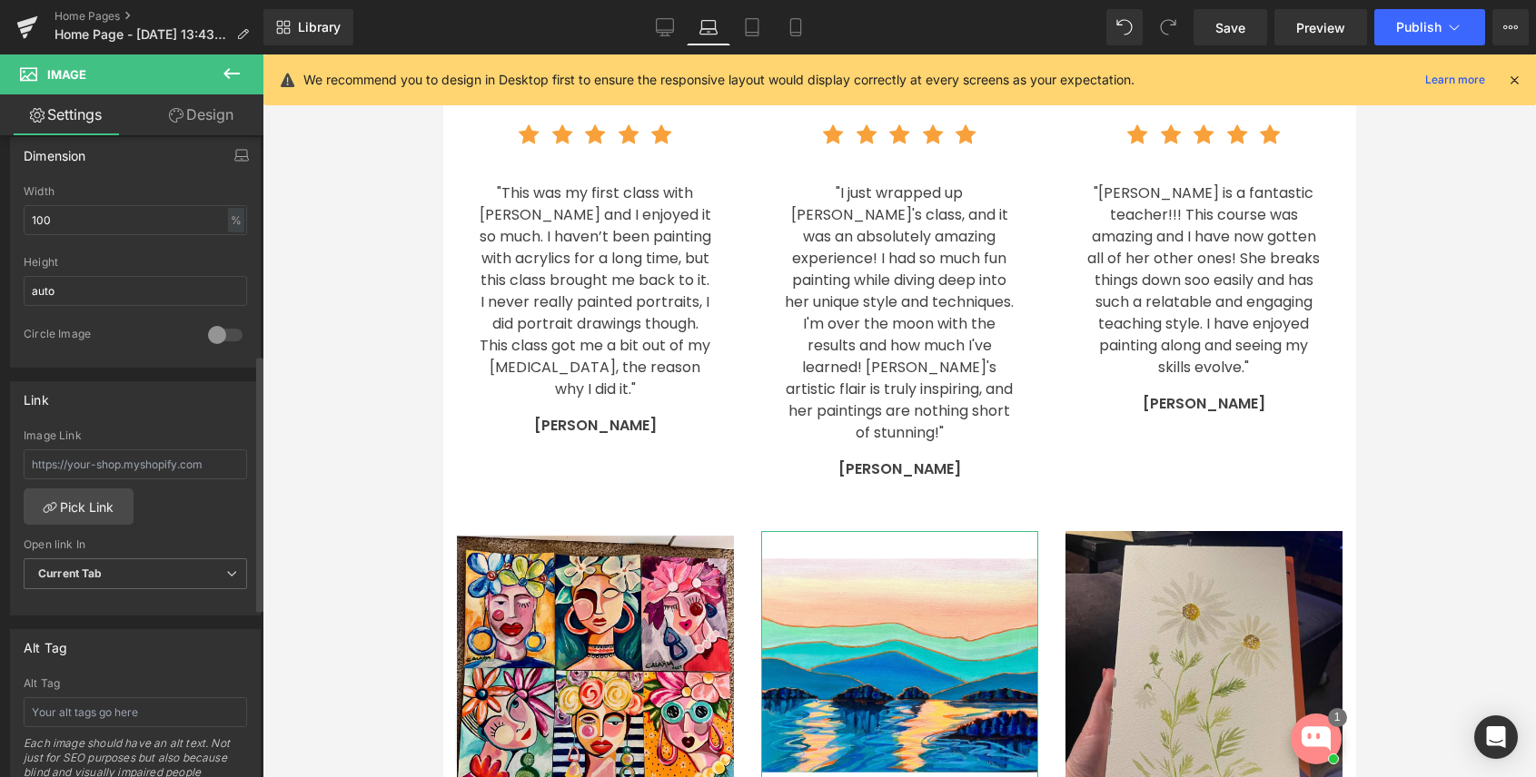
scroll to position [559, 0]
click at [107, 458] on input "text" at bounding box center [135, 456] width 223 height 30
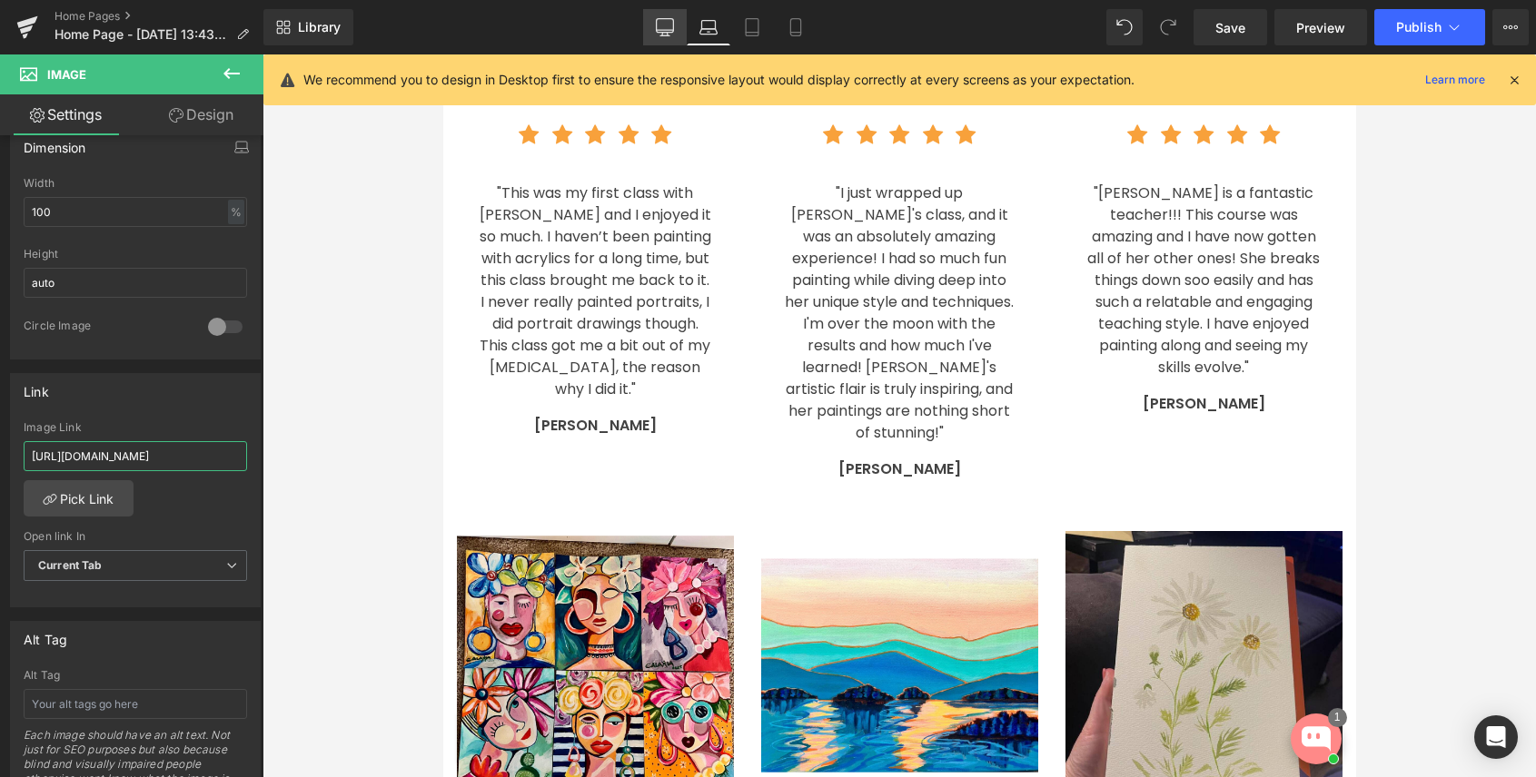
type input "[URL][DOMAIN_NAME]"
click at [661, 30] on icon at bounding box center [664, 30] width 17 height 0
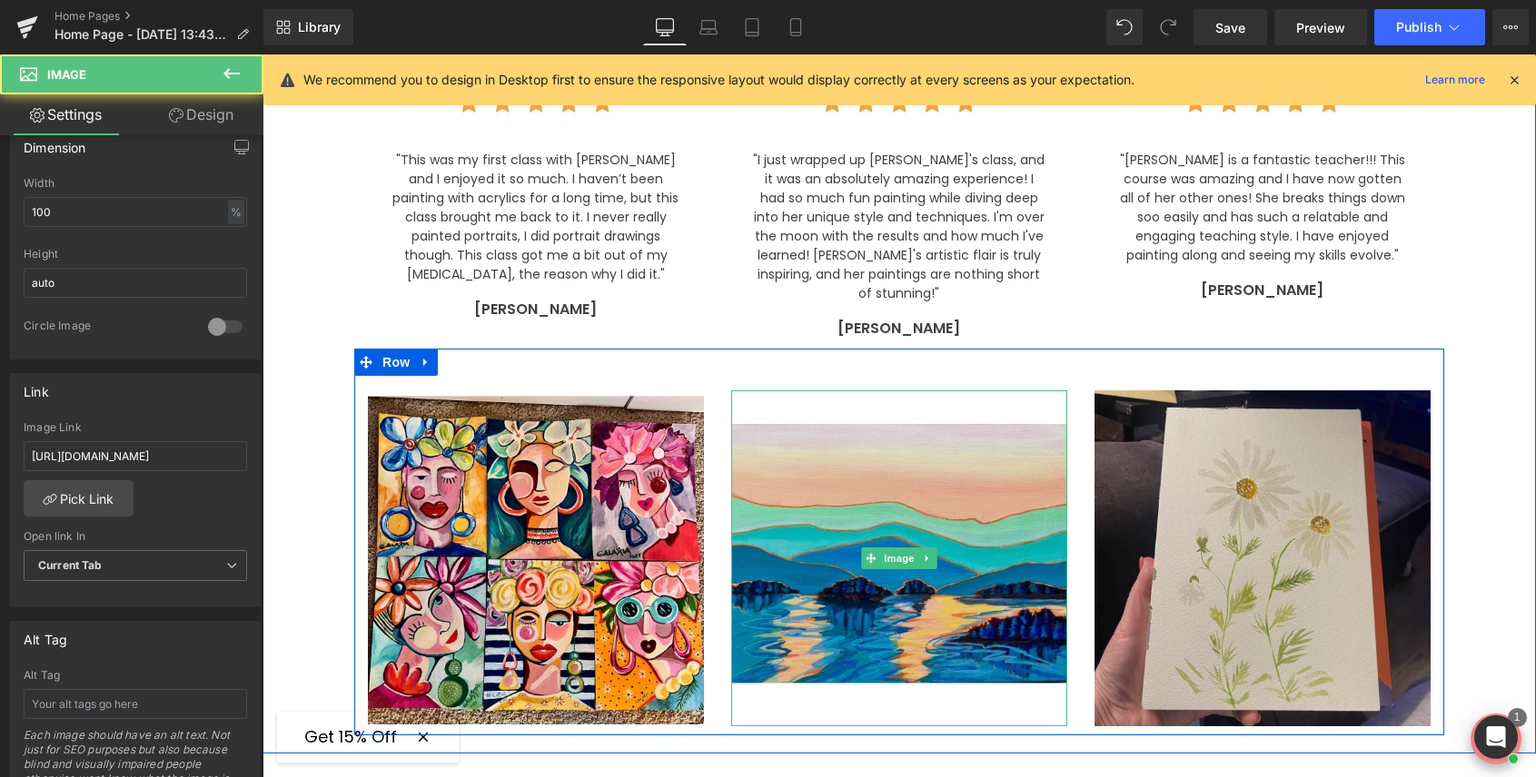
click at [834, 431] on img at bounding box center [899, 558] width 336 height 336
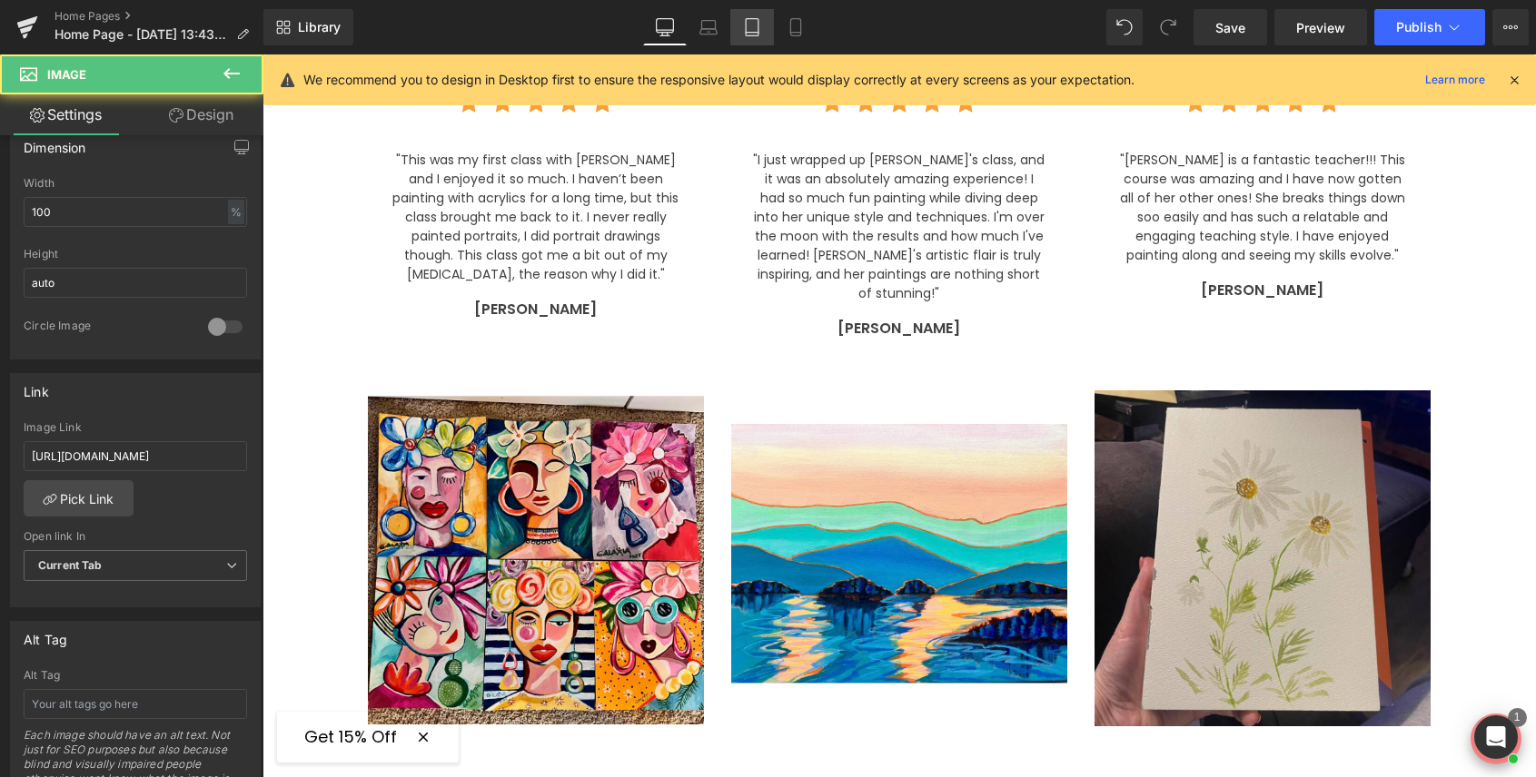
click at [753, 25] on icon at bounding box center [752, 27] width 18 height 18
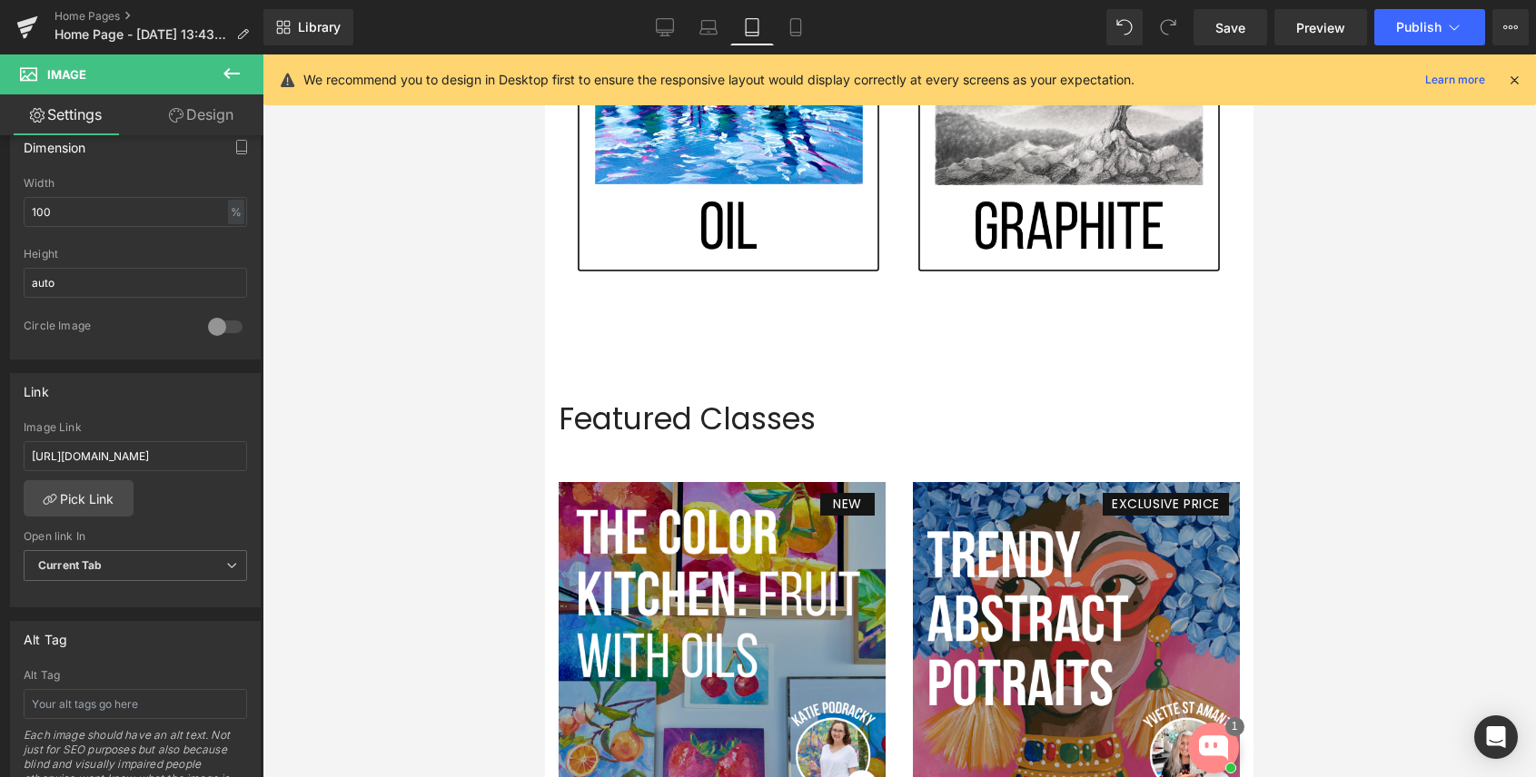
scroll to position [7385, 0]
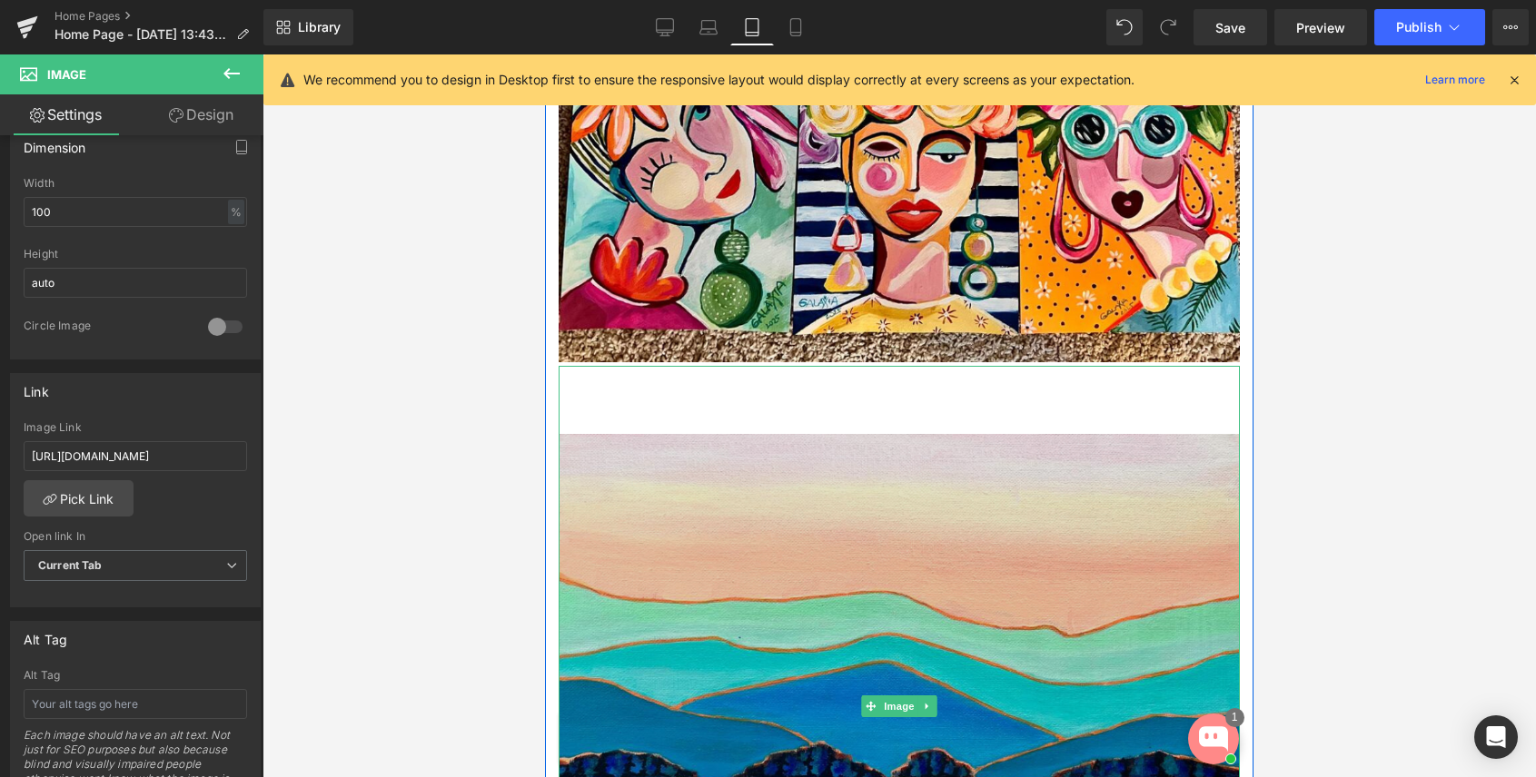
click at [837, 489] on img at bounding box center [898, 706] width 681 height 681
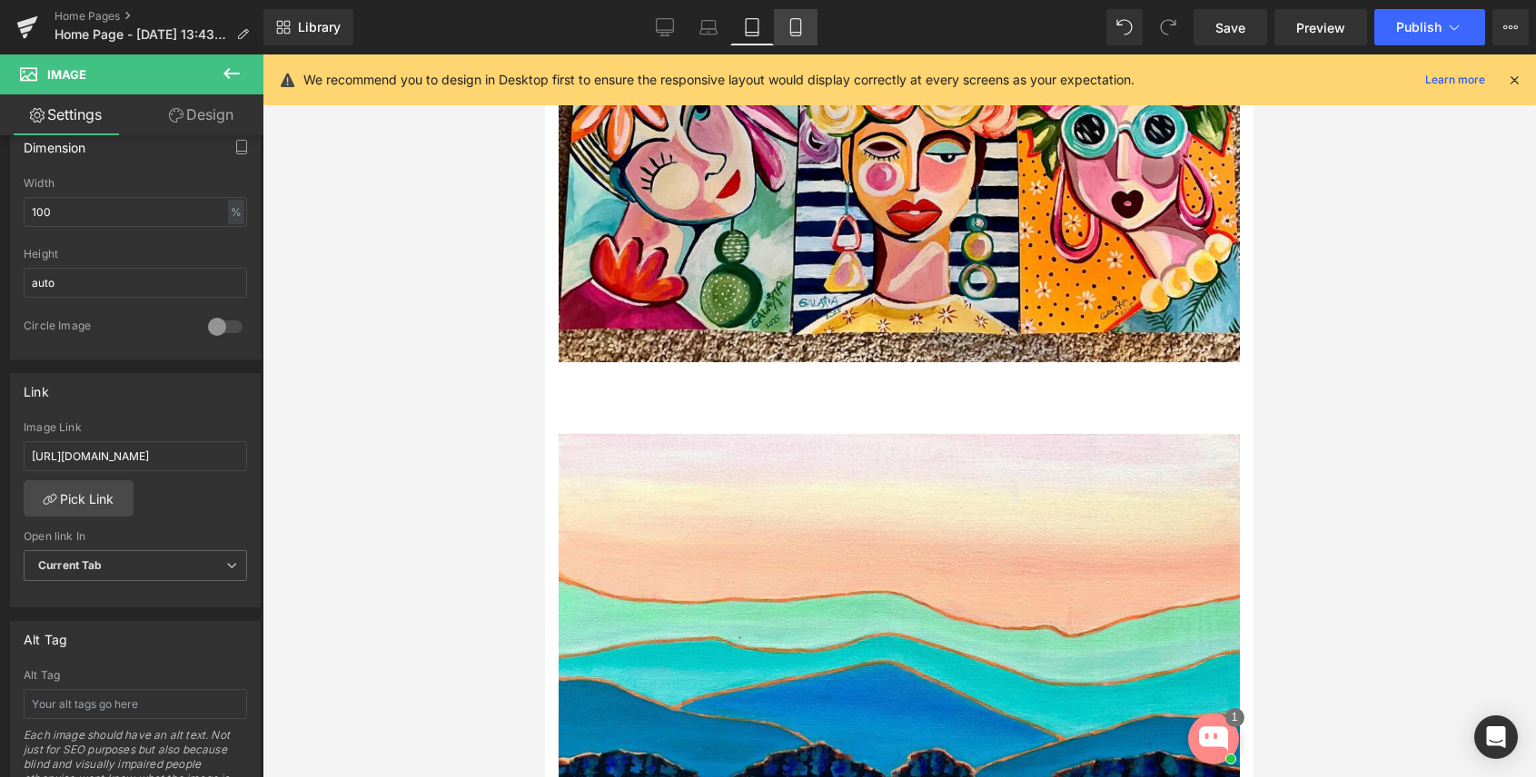
click at [795, 26] on icon at bounding box center [795, 27] width 18 height 18
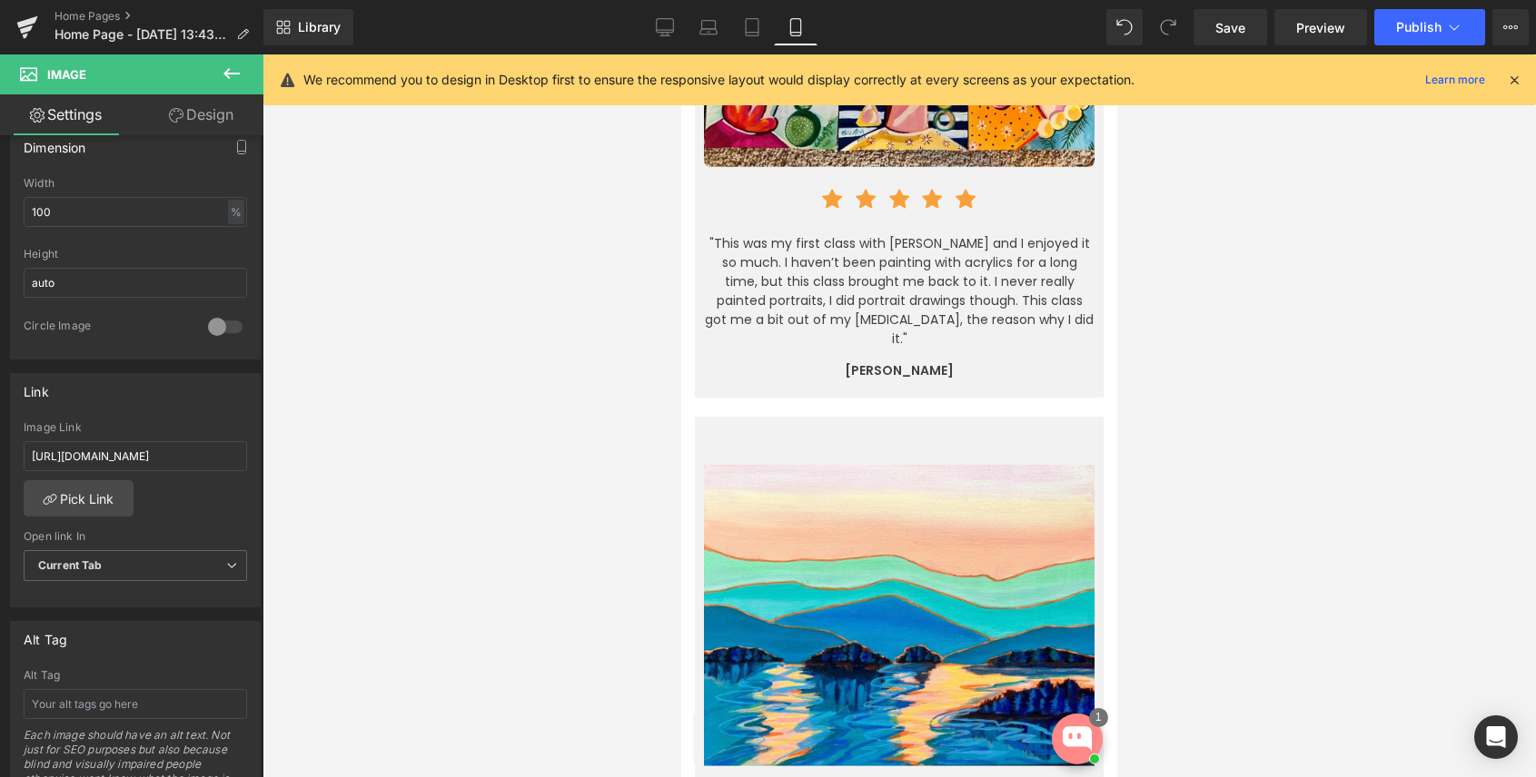
scroll to position [5046, 0]
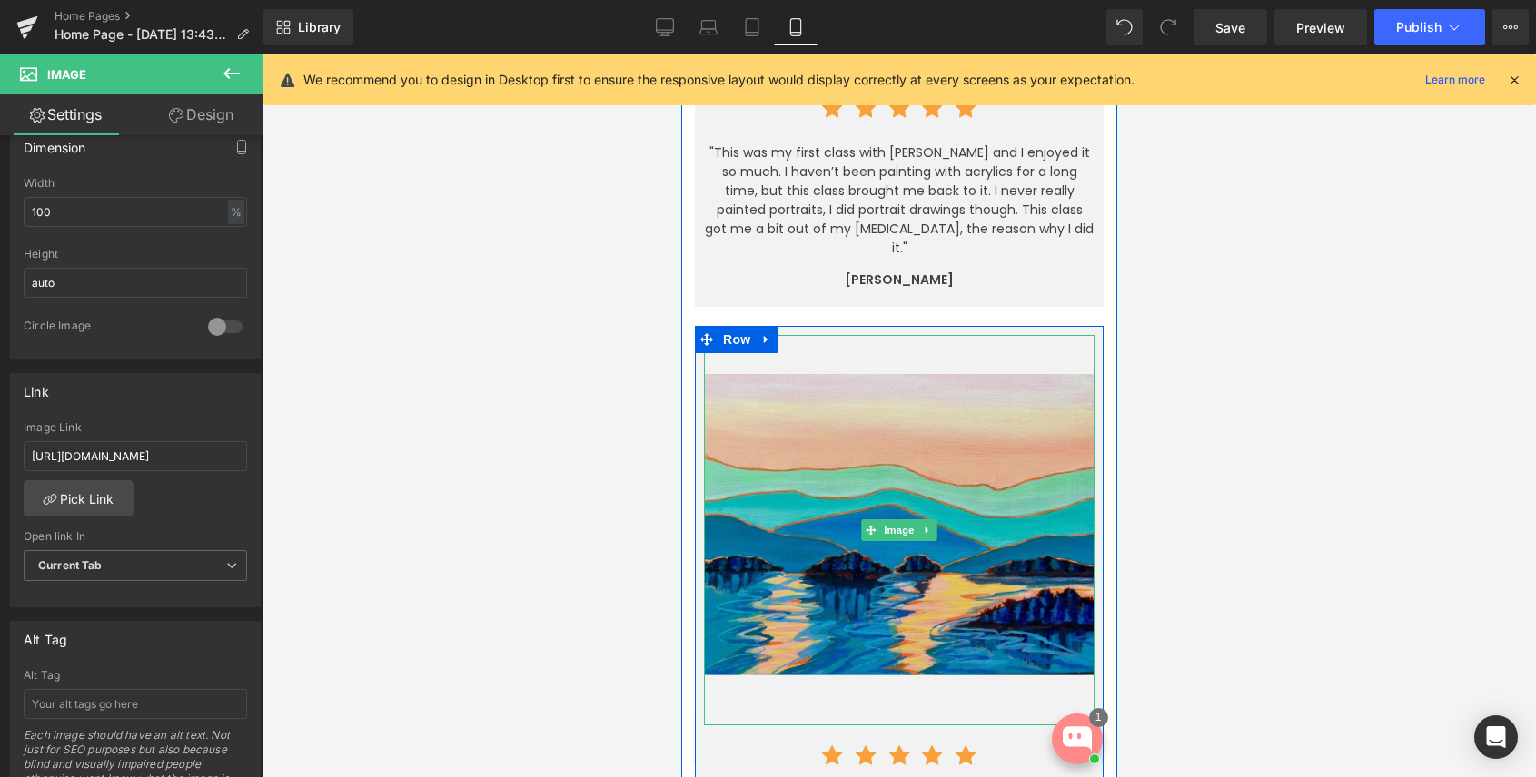
click at [899, 447] on div "Image" at bounding box center [899, 530] width 390 height 390
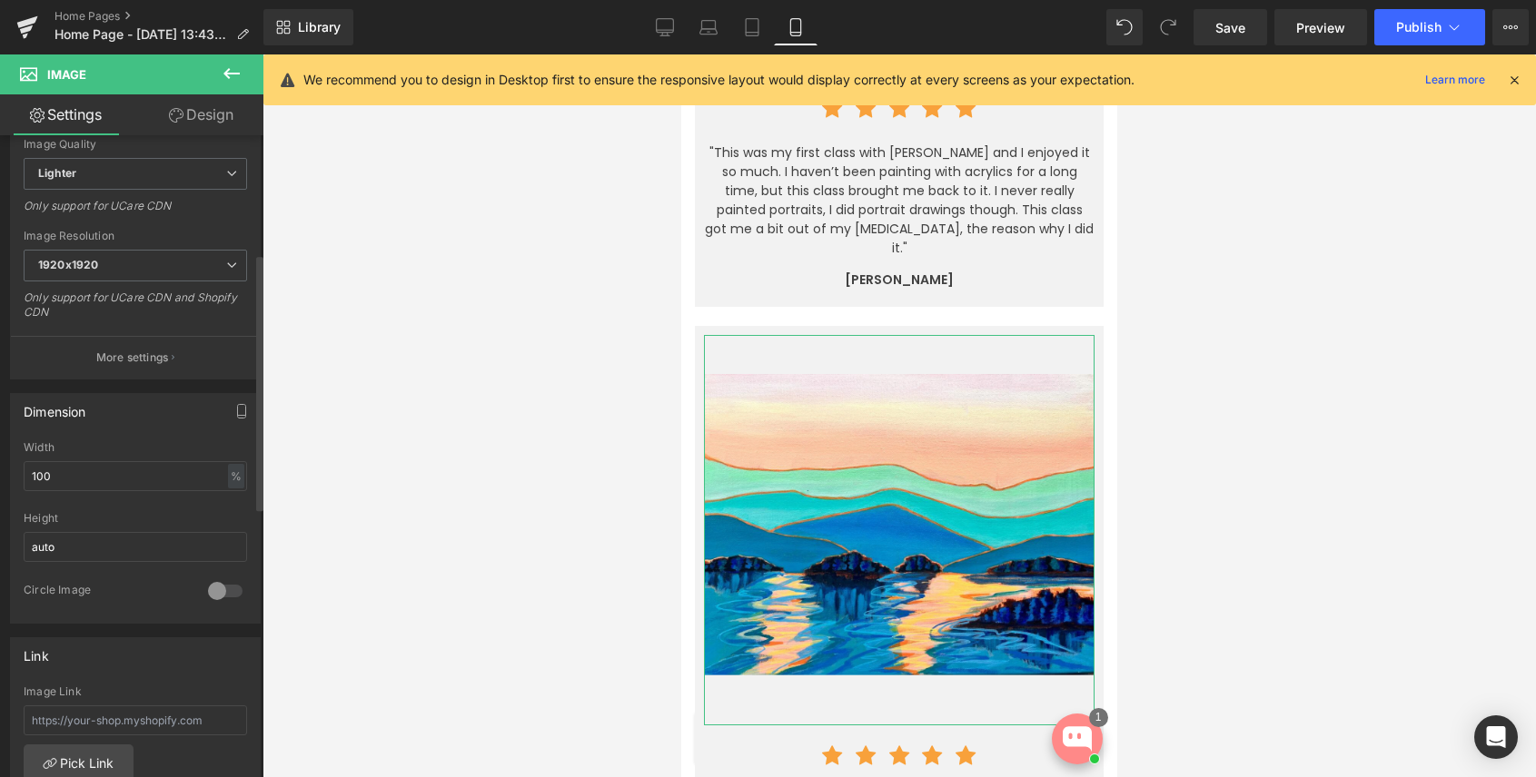
scroll to position [412, 0]
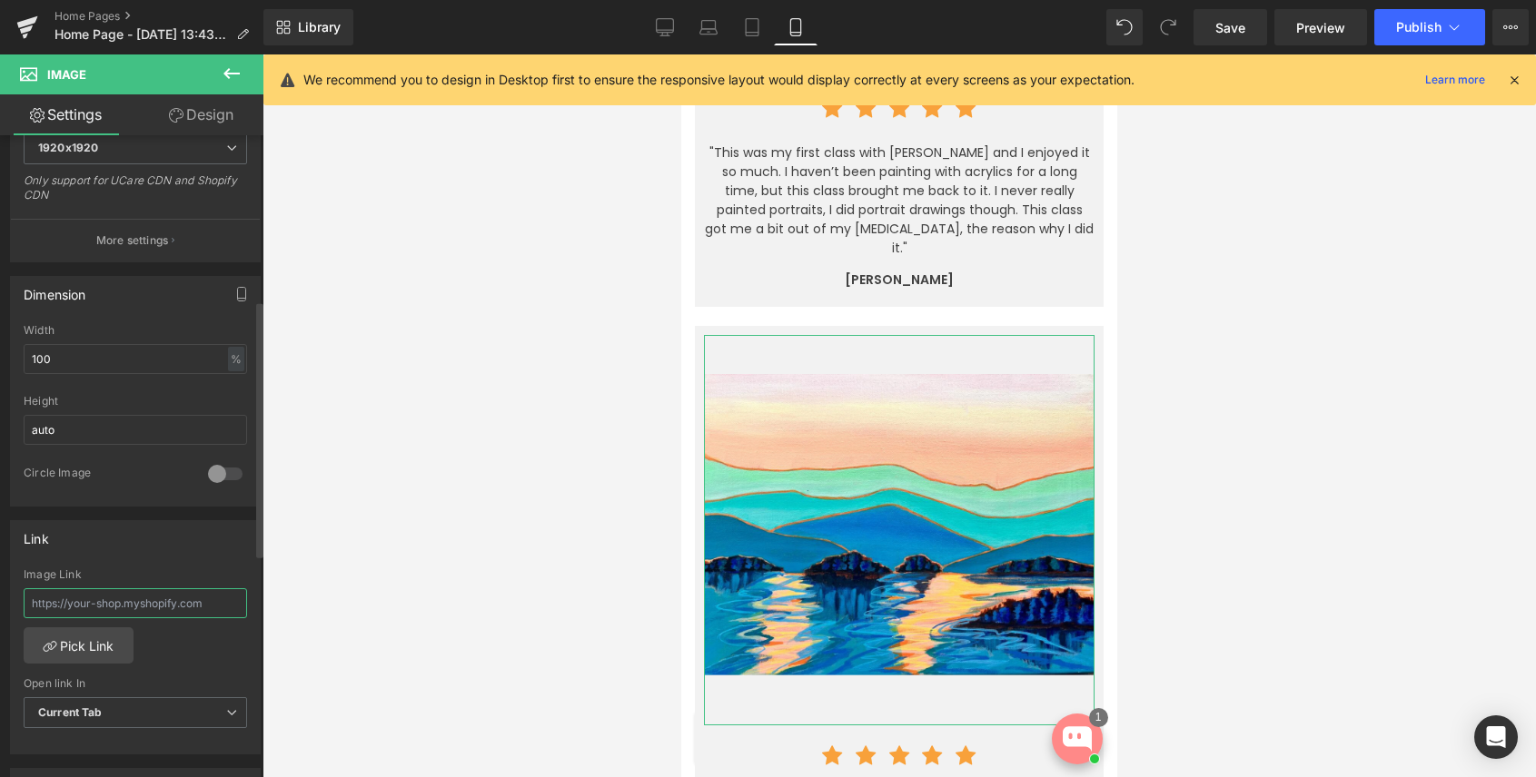
click at [114, 605] on input "text" at bounding box center [135, 603] width 223 height 30
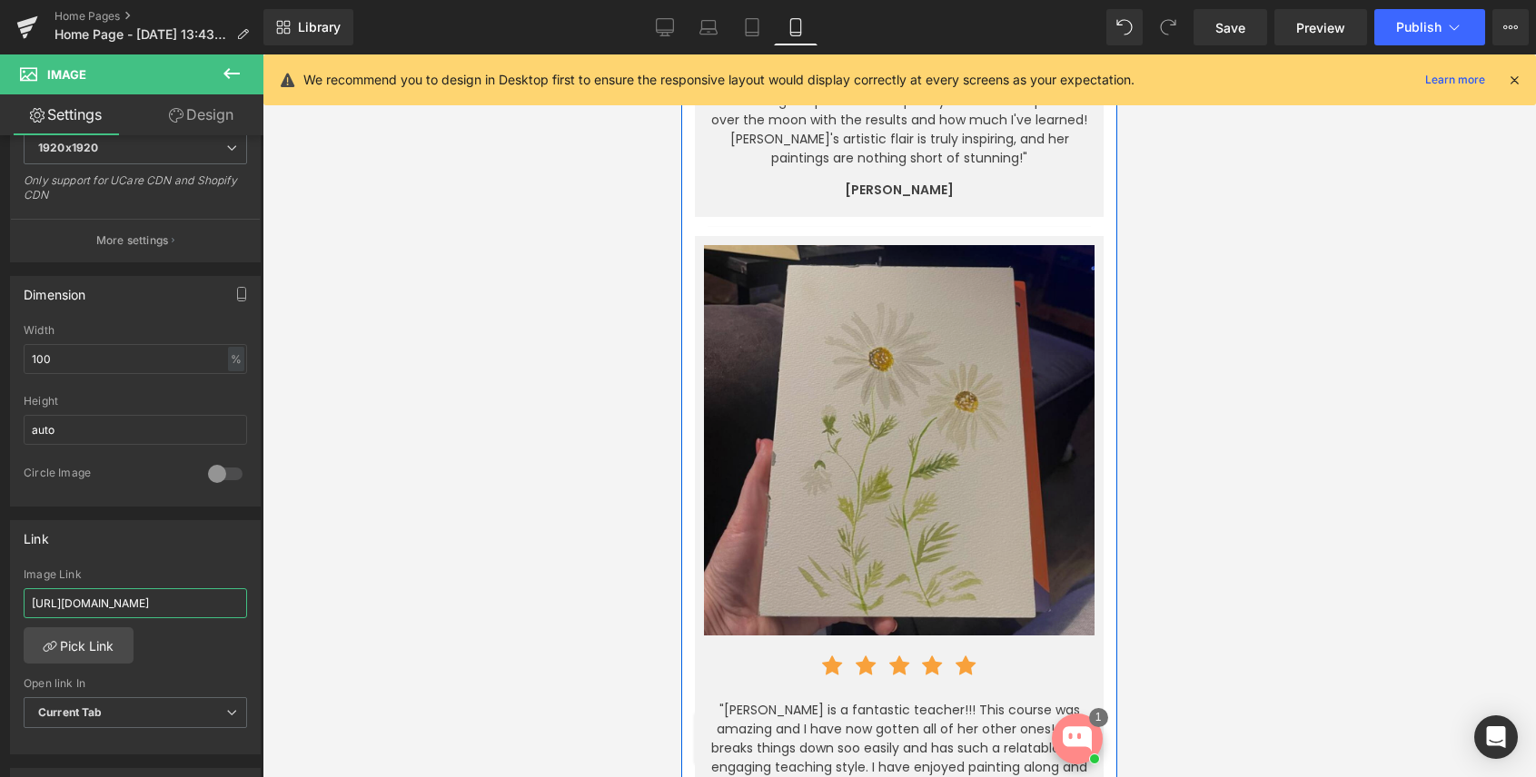
scroll to position [5828, 0]
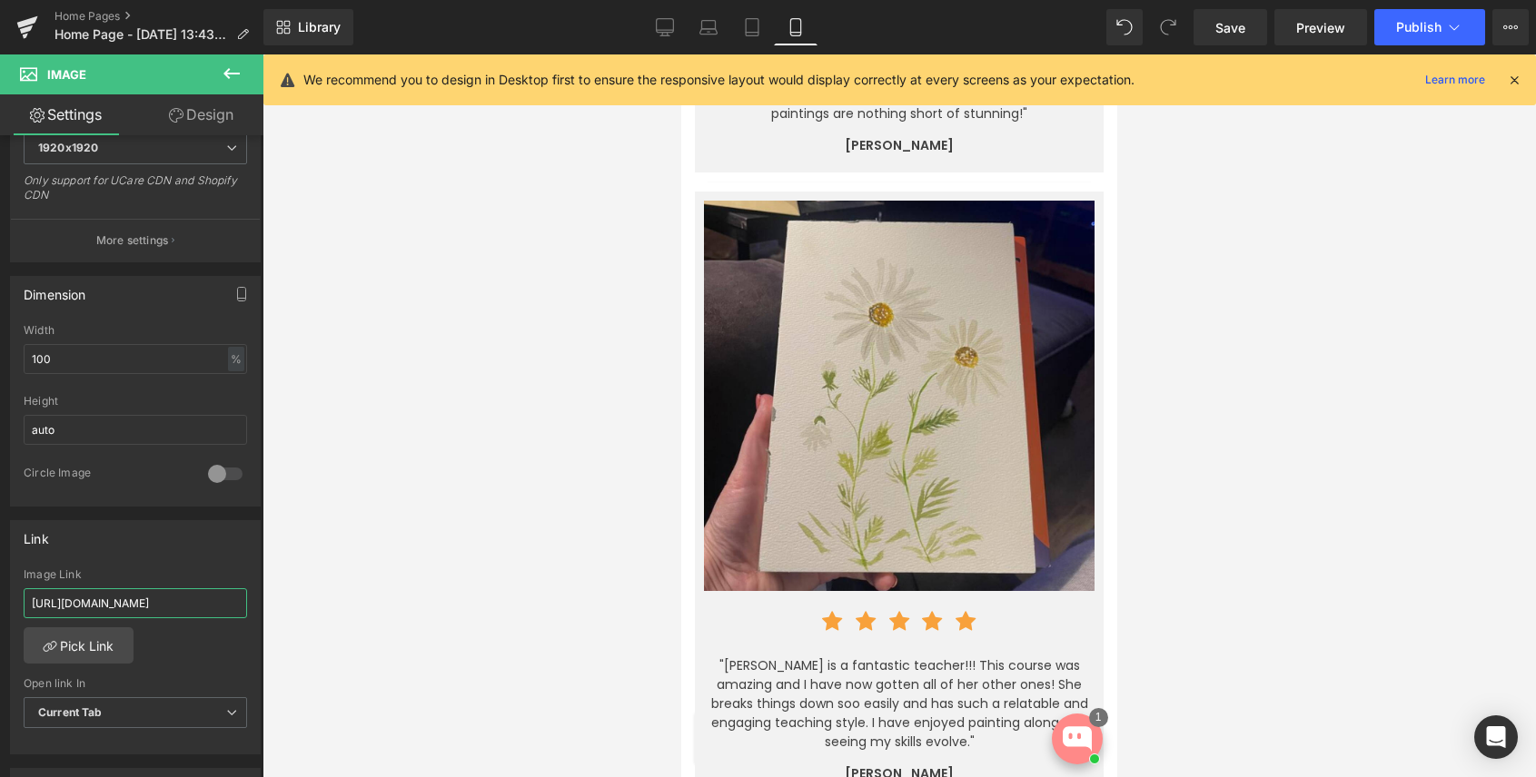
type input "[URL][DOMAIN_NAME]"
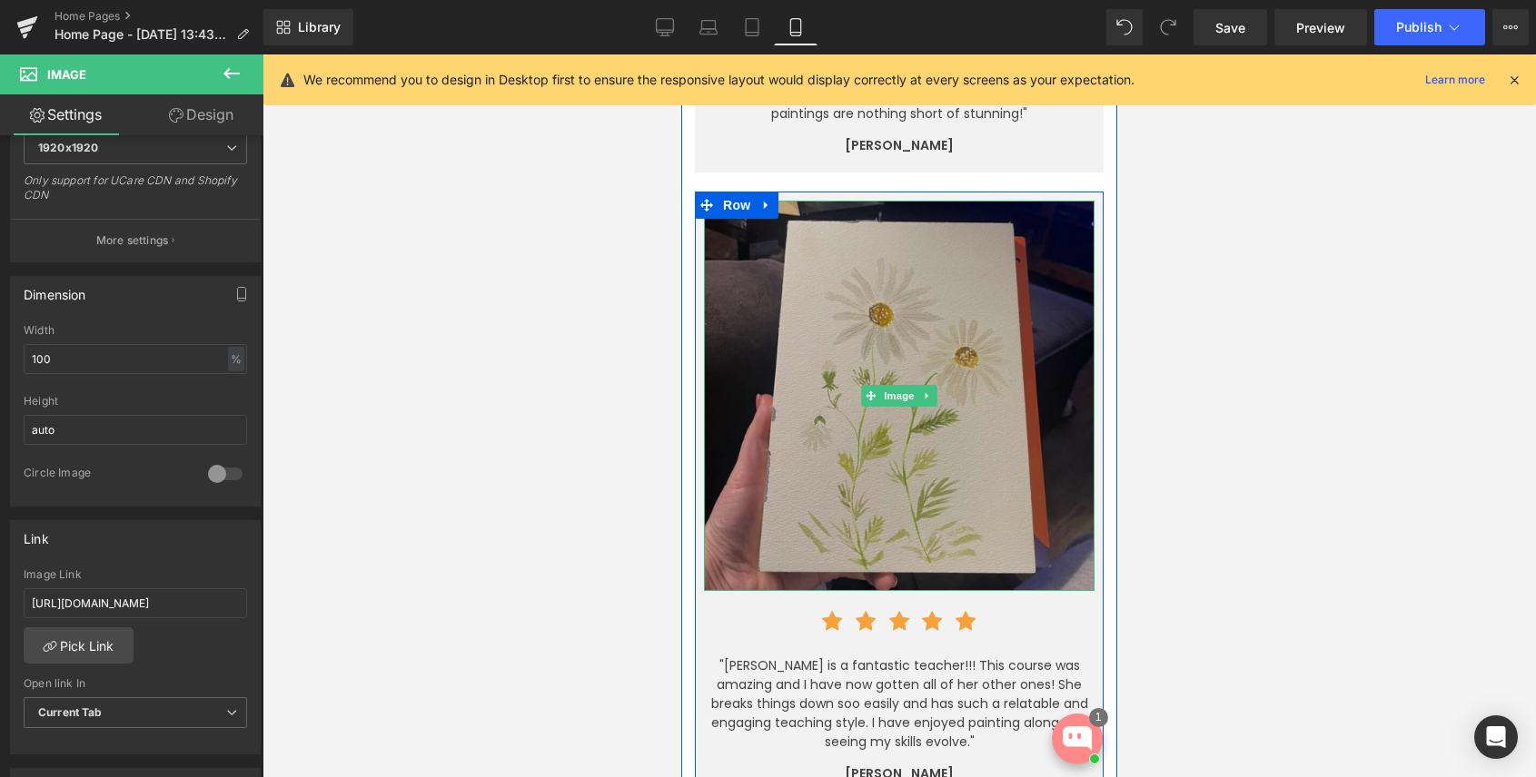
click at [881, 362] on img at bounding box center [899, 396] width 390 height 390
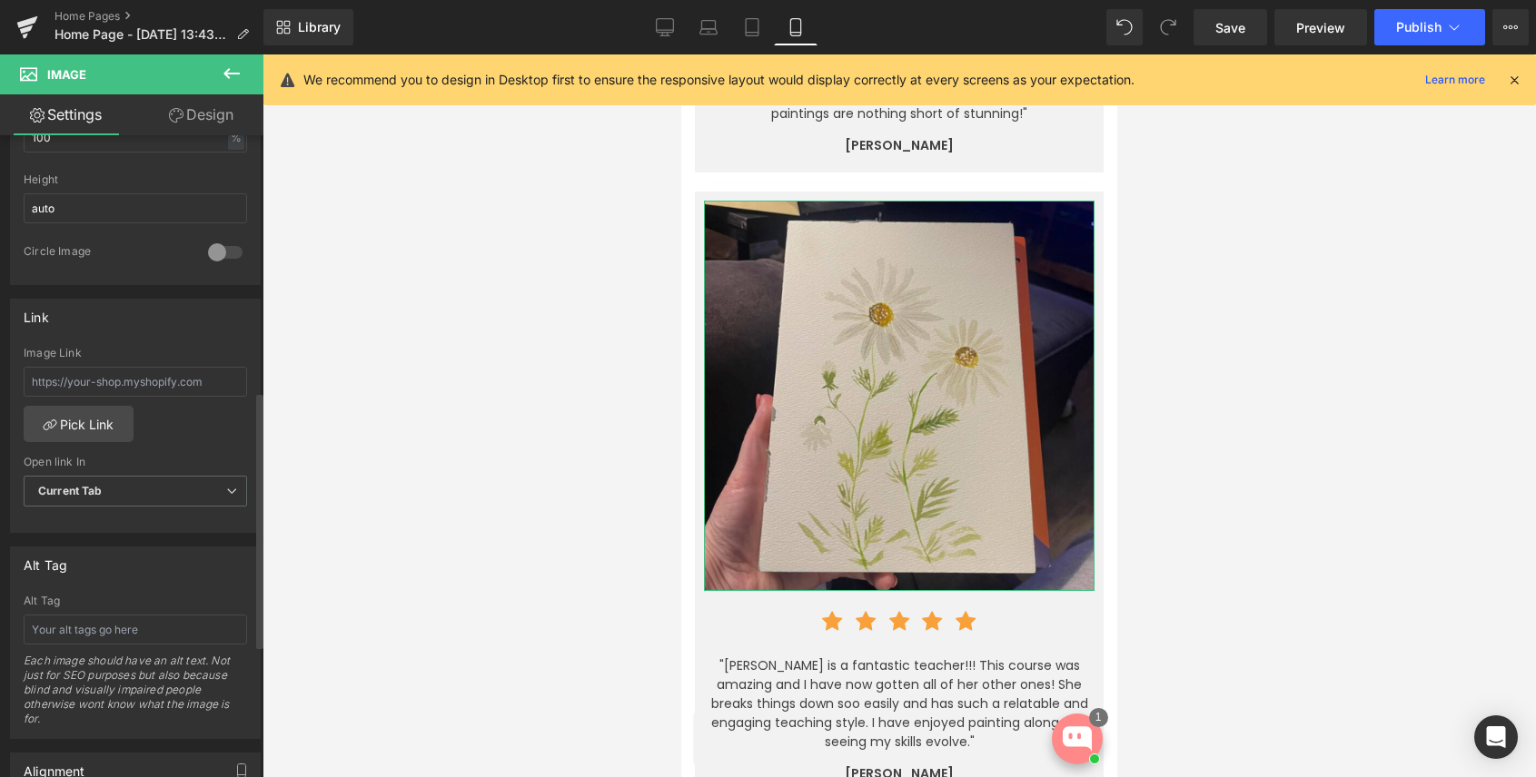
scroll to position [638, 0]
click at [95, 375] on input "text" at bounding box center [135, 377] width 223 height 30
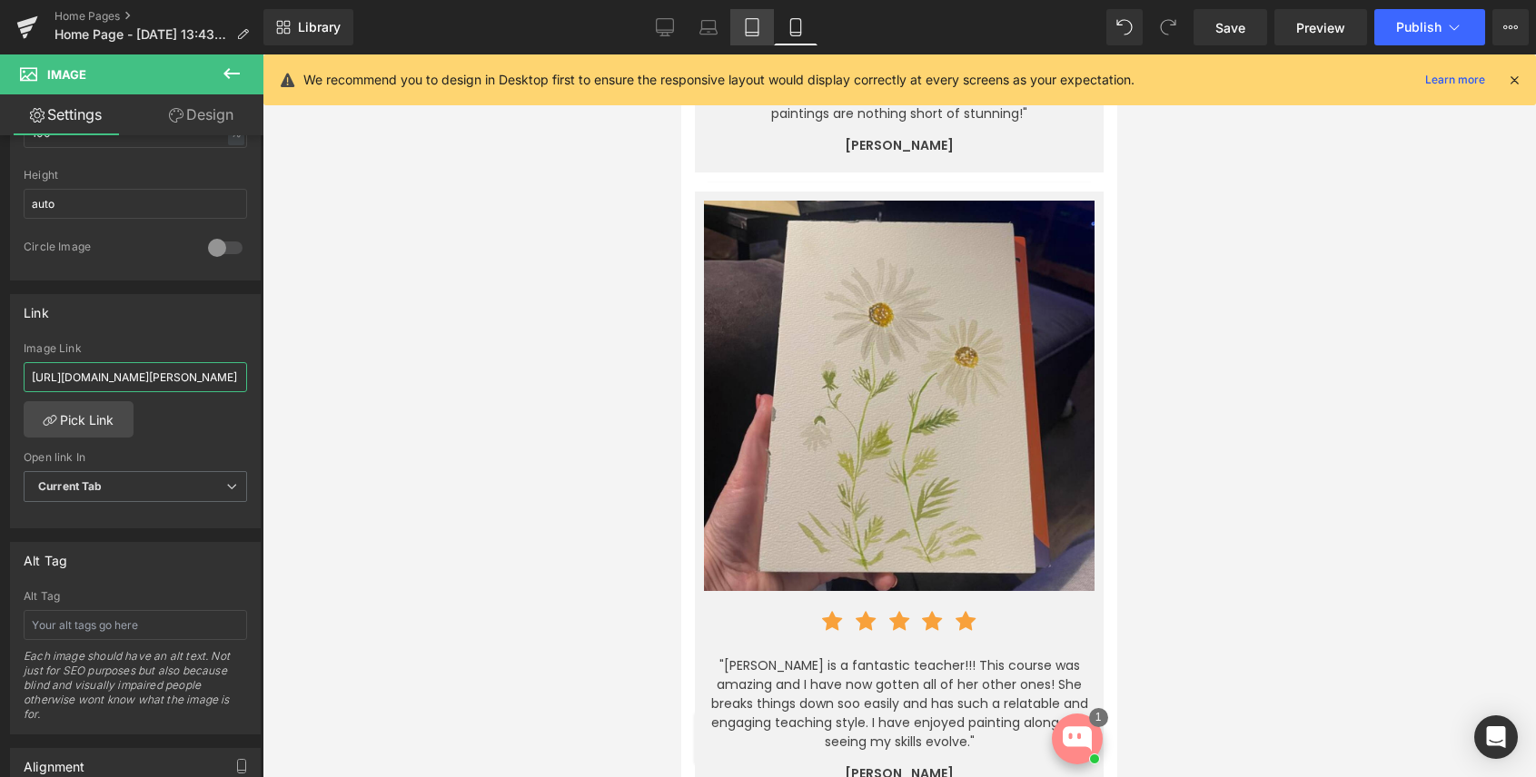
type input "[URL][DOMAIN_NAME][PERSON_NAME]"
click at [751, 31] on icon at bounding box center [752, 27] width 18 height 18
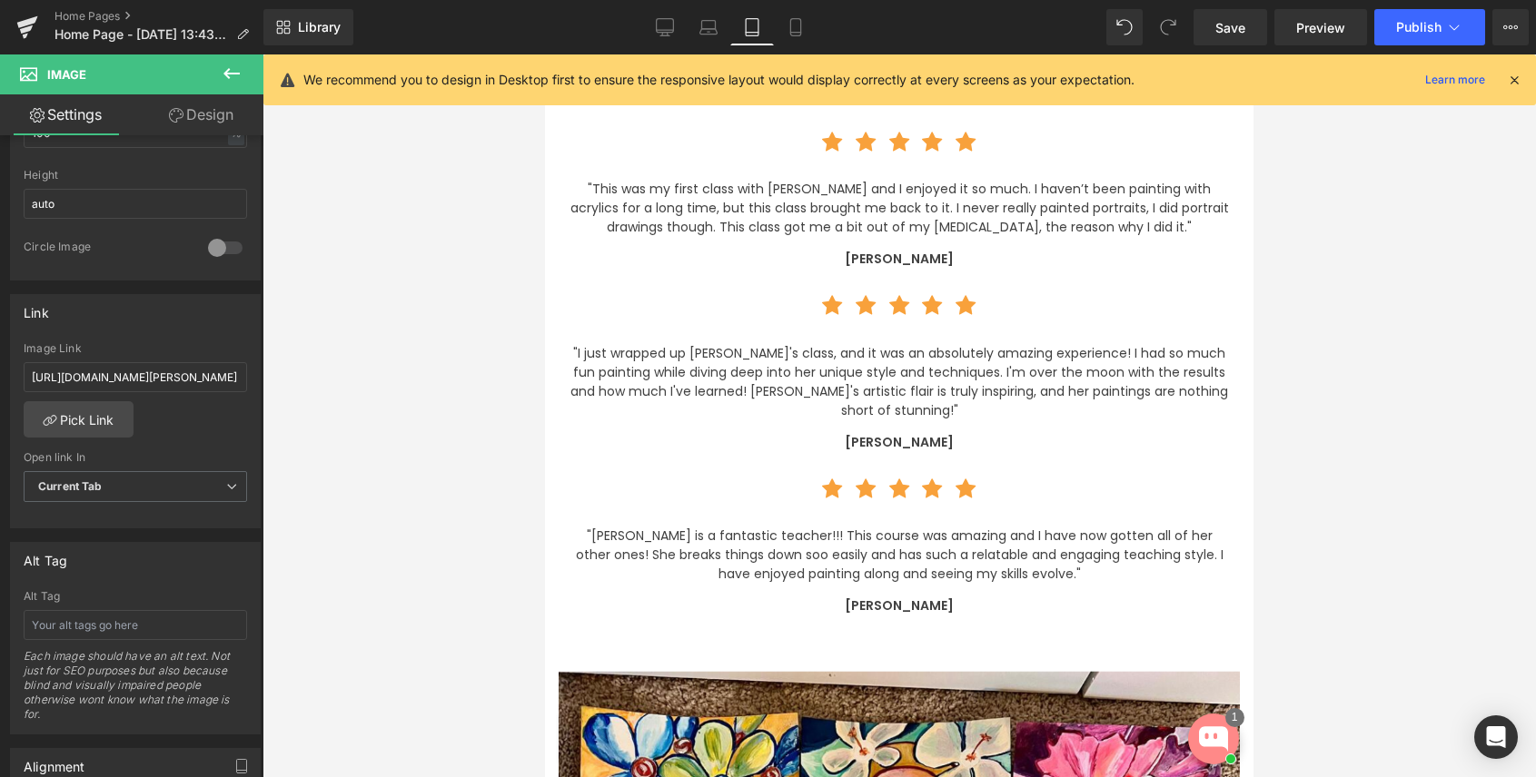
scroll to position [6412, 0]
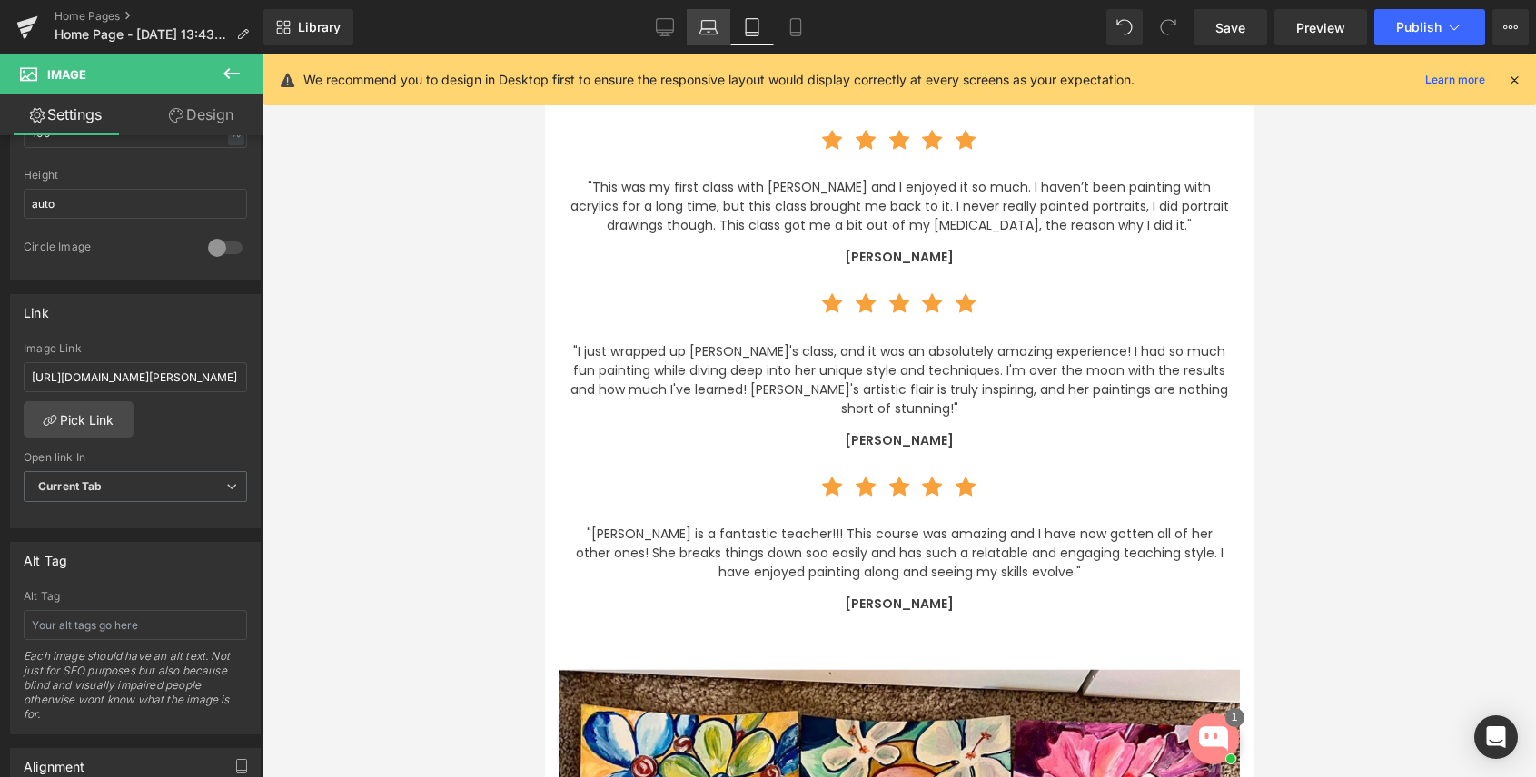
click at [712, 29] on icon at bounding box center [707, 31] width 17 height 5
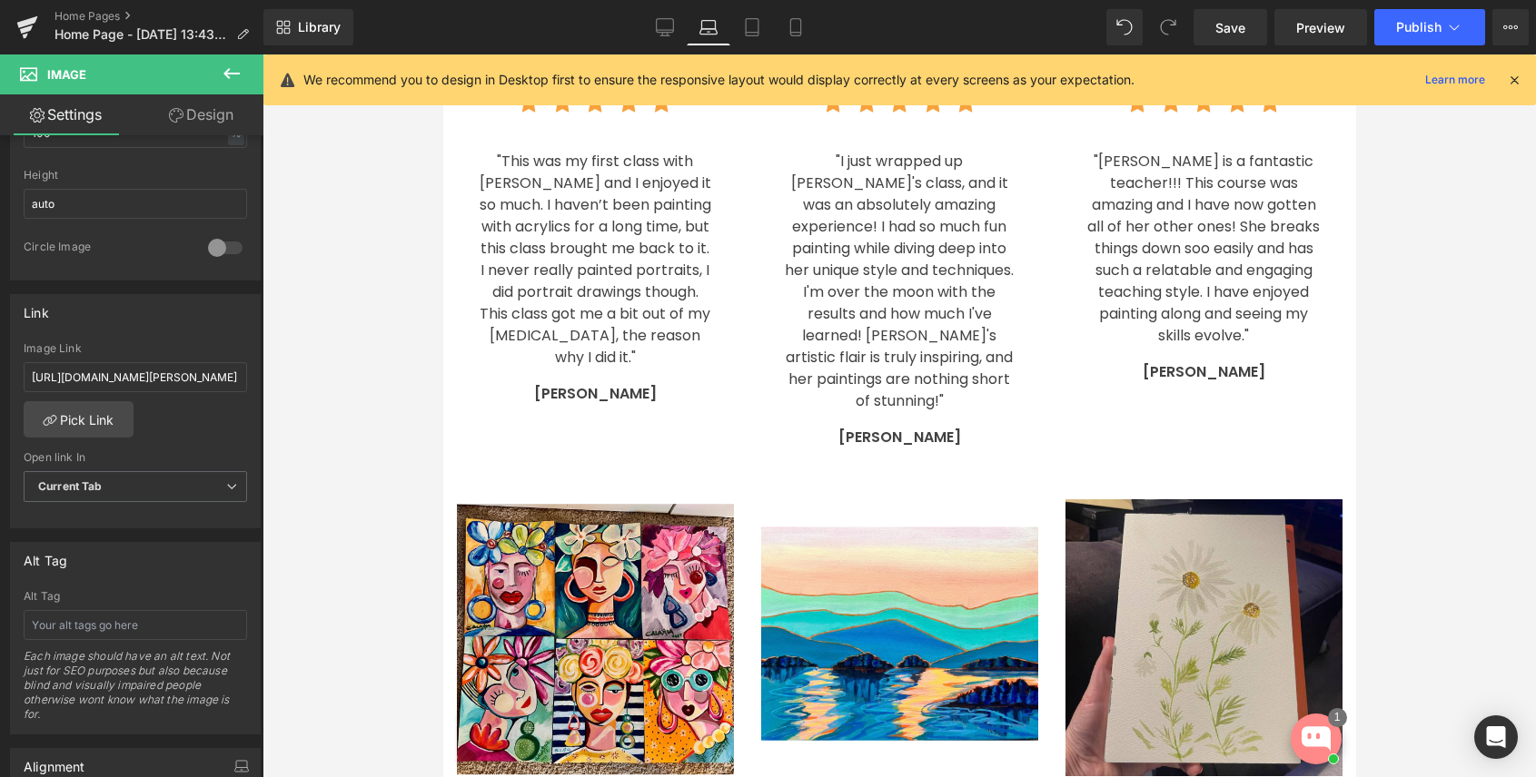
scroll to position [3975, 0]
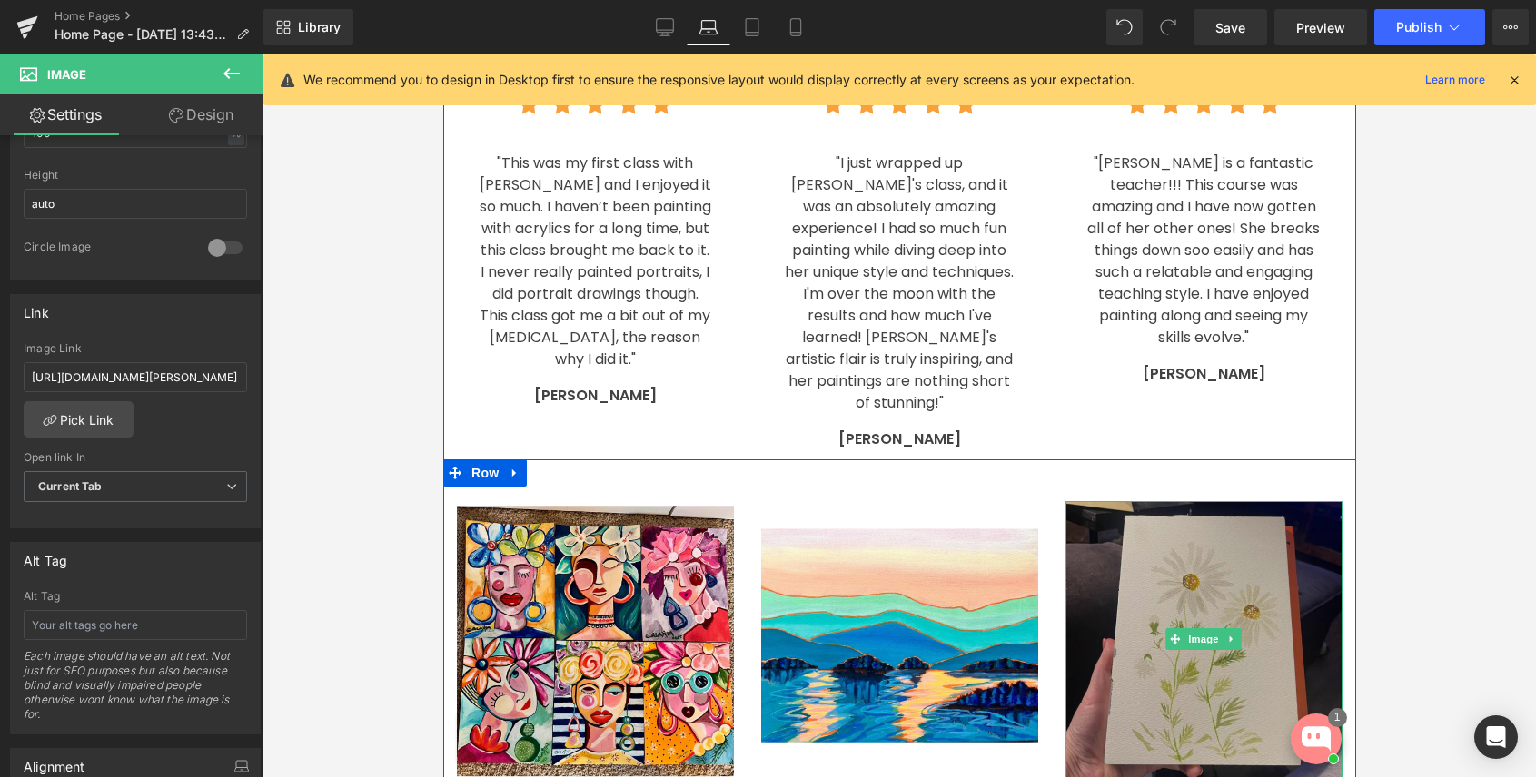
click at [1149, 501] on img at bounding box center [1202, 639] width 277 height 277
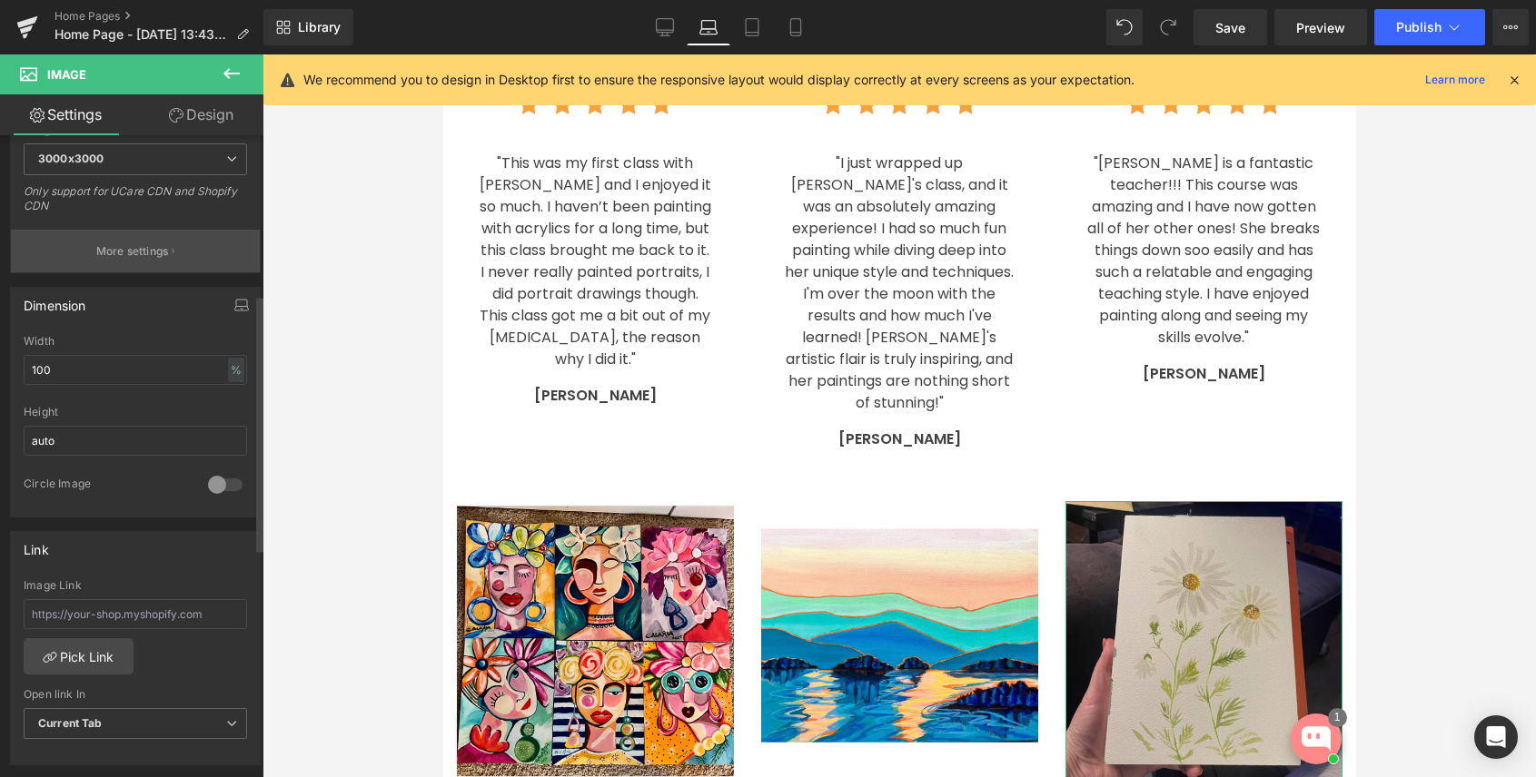
scroll to position [400, 0]
click at [114, 614] on input "text" at bounding box center [135, 616] width 223 height 30
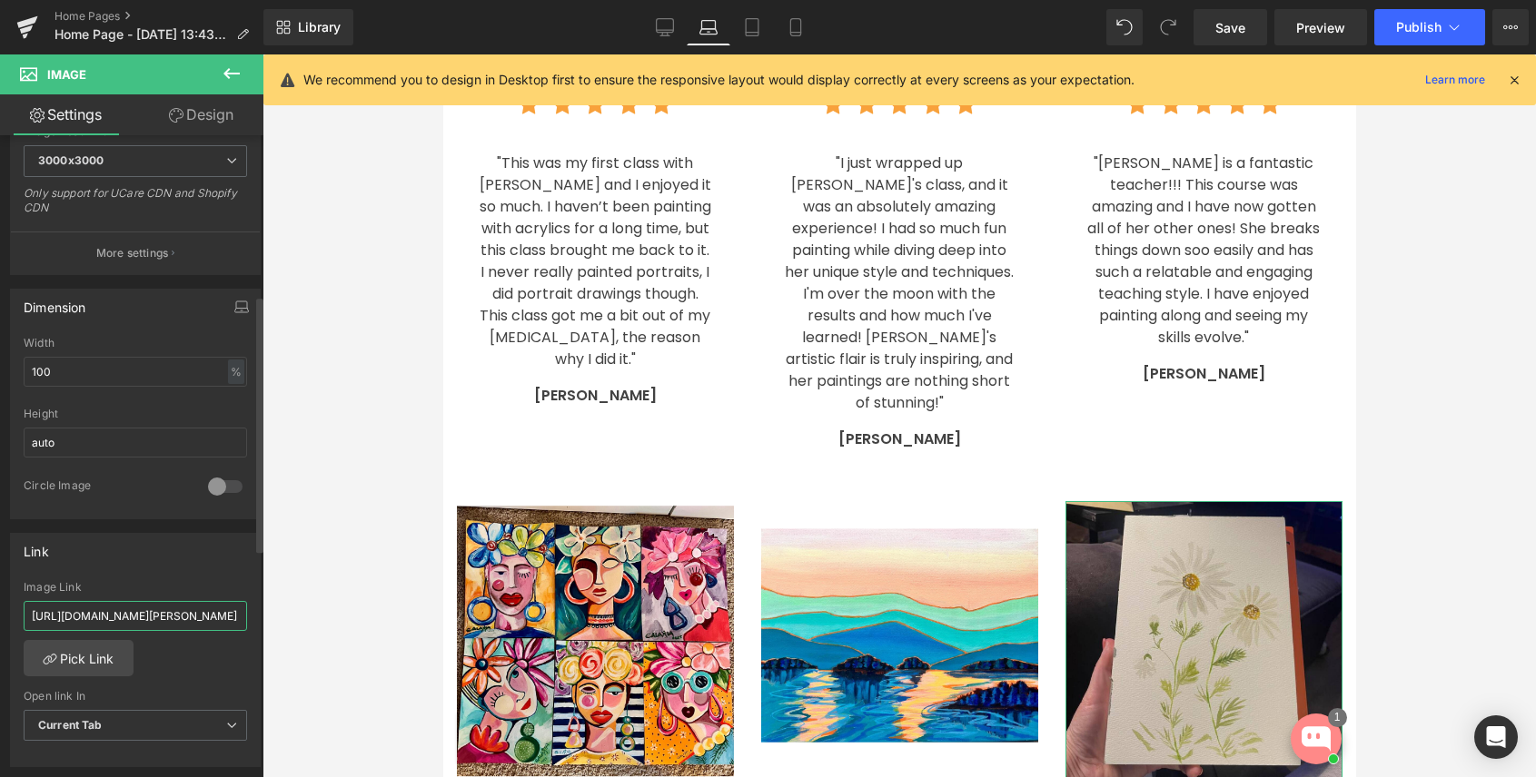
scroll to position [0, 659]
type input "[URL][DOMAIN_NAME][PERSON_NAME]"
click at [659, 29] on icon at bounding box center [665, 27] width 18 height 18
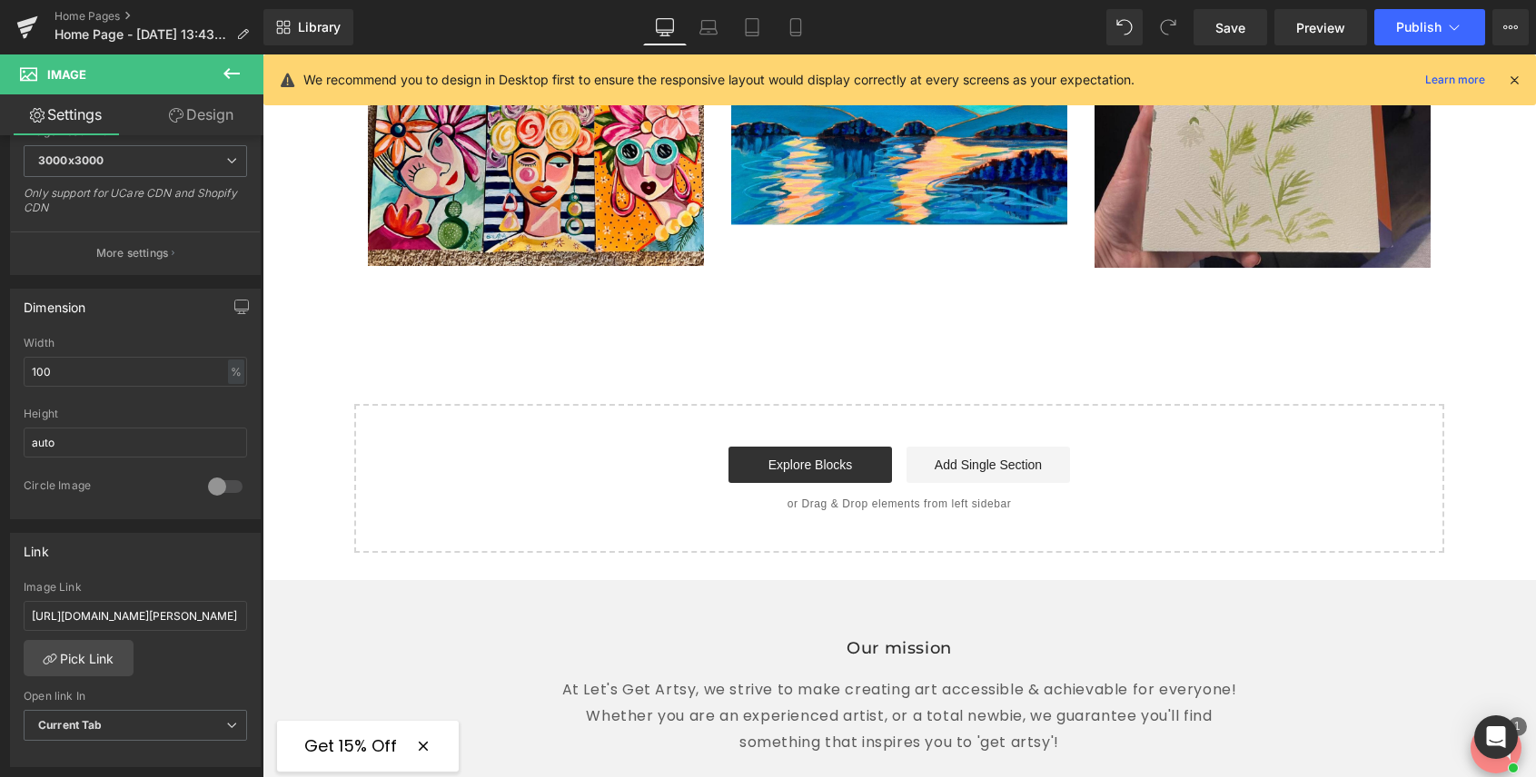
scroll to position [3547, 0]
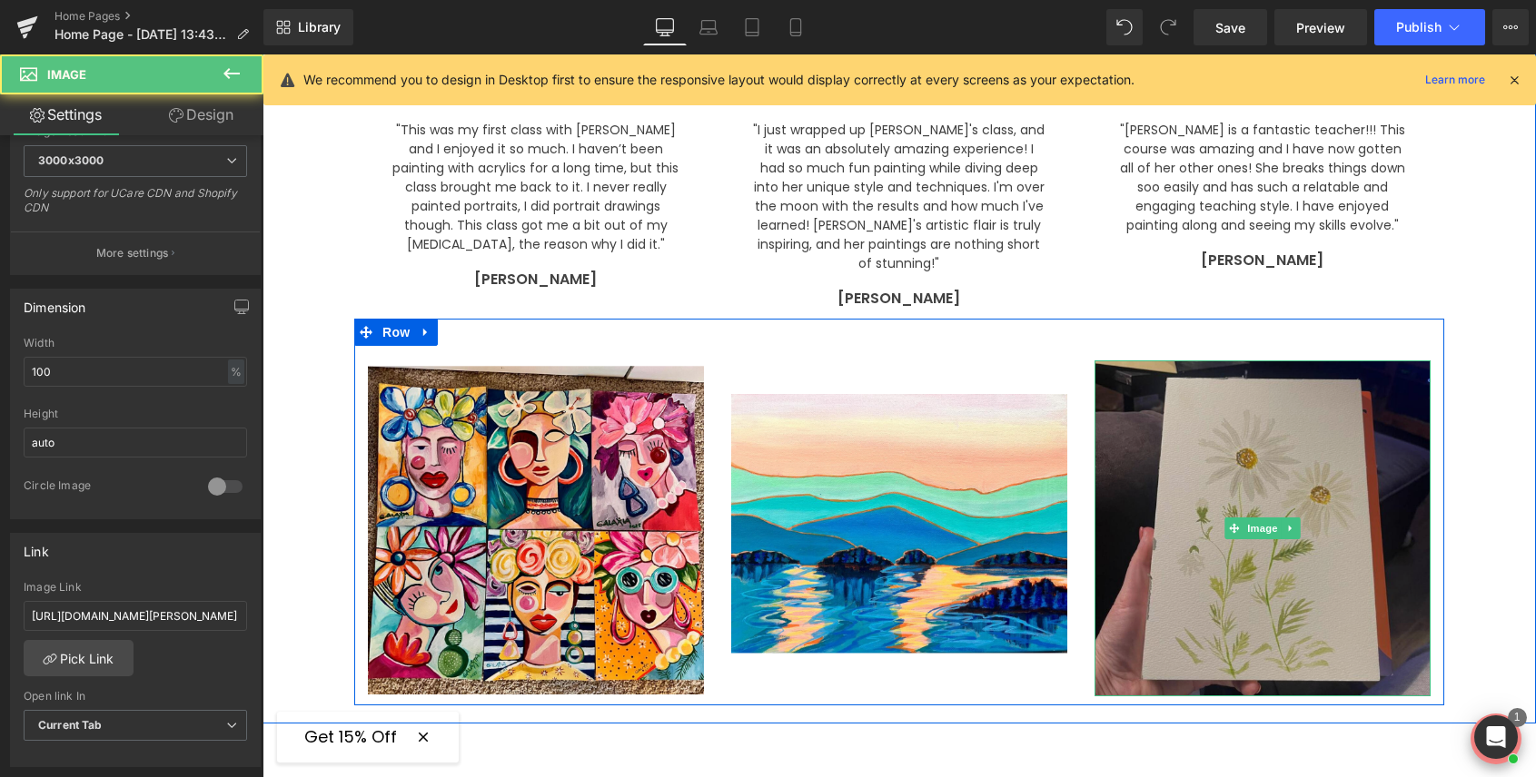
click at [1221, 425] on img at bounding box center [1262, 528] width 336 height 336
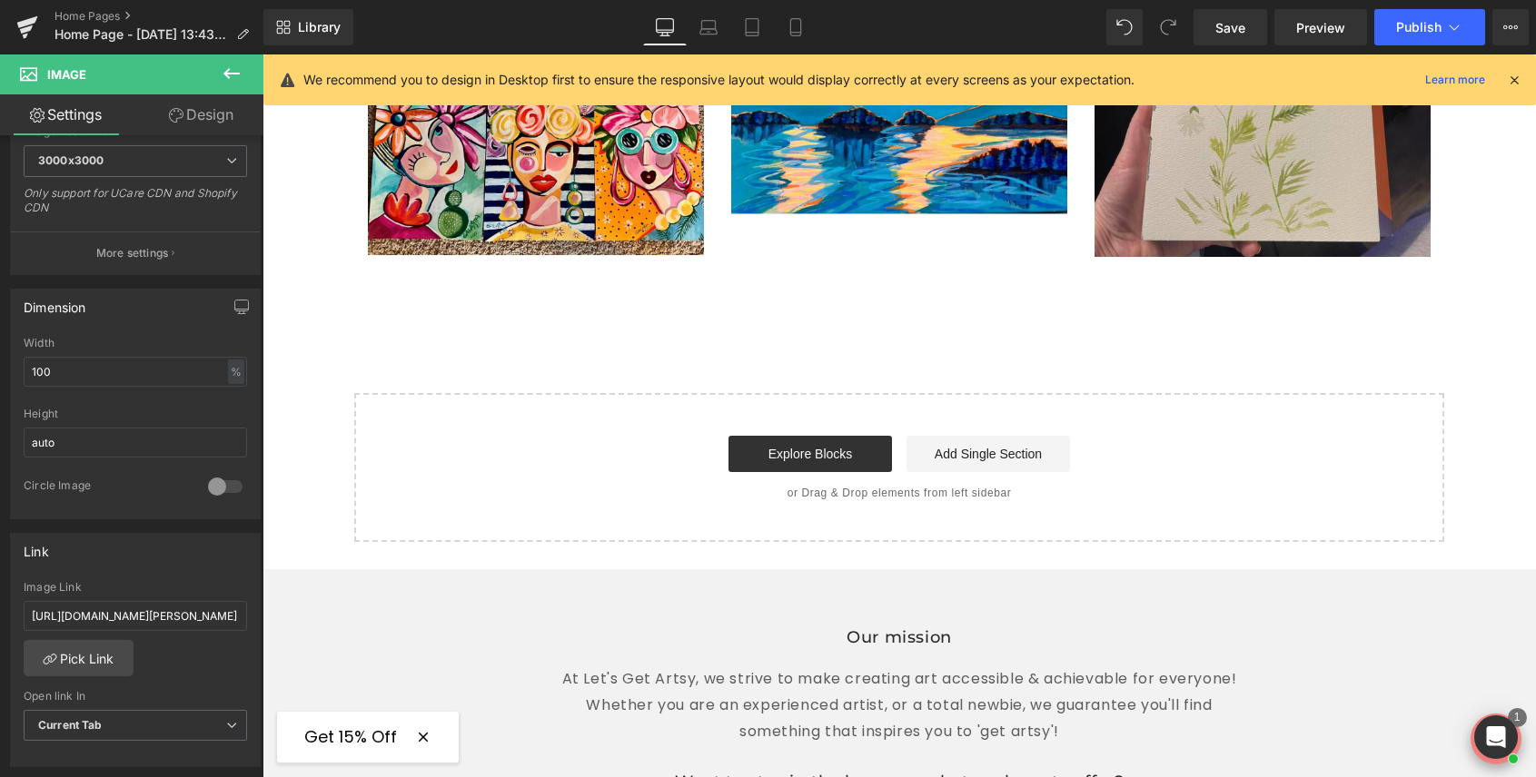
scroll to position [3989, 0]
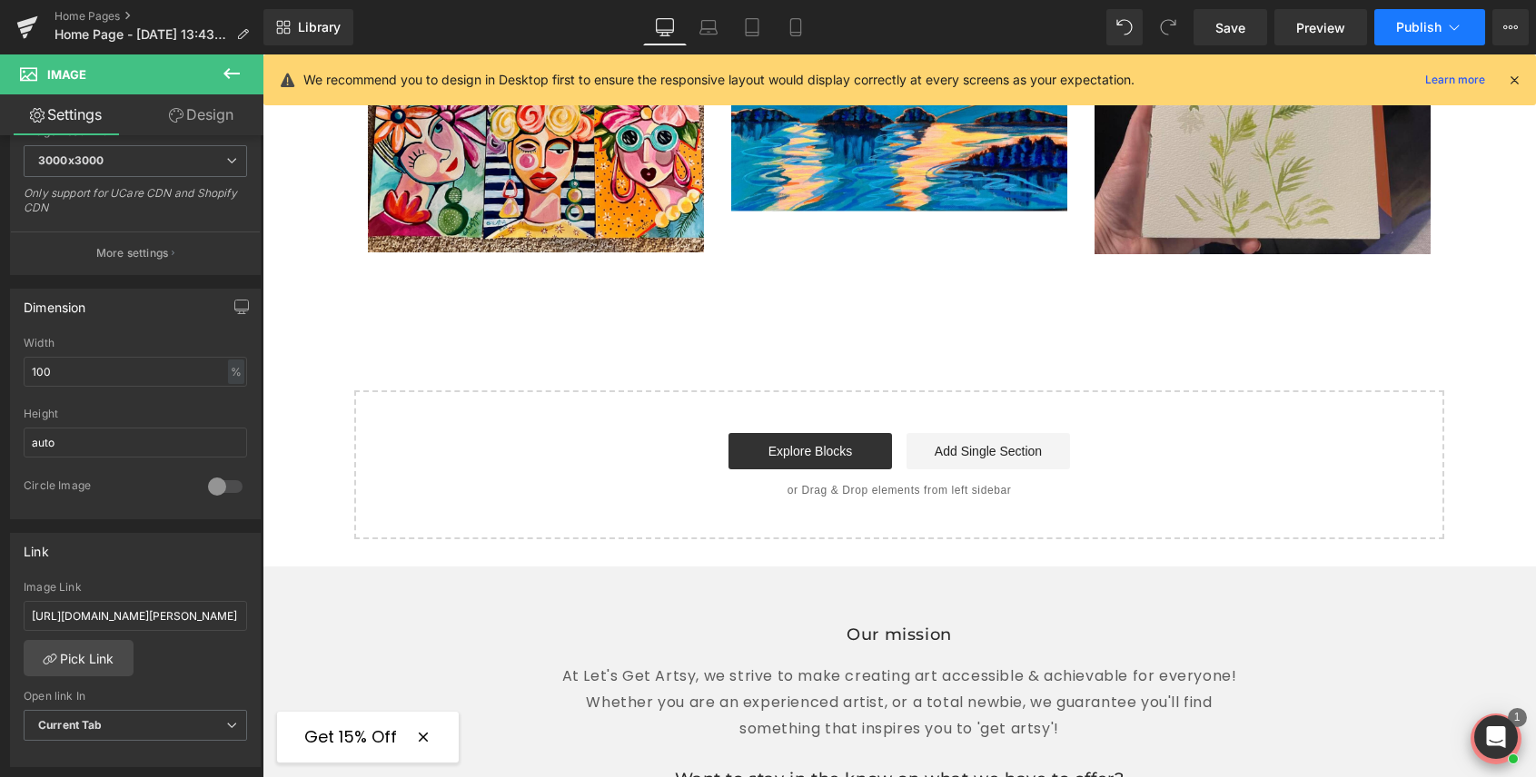
click at [1415, 27] on span "Publish" at bounding box center [1418, 27] width 45 height 15
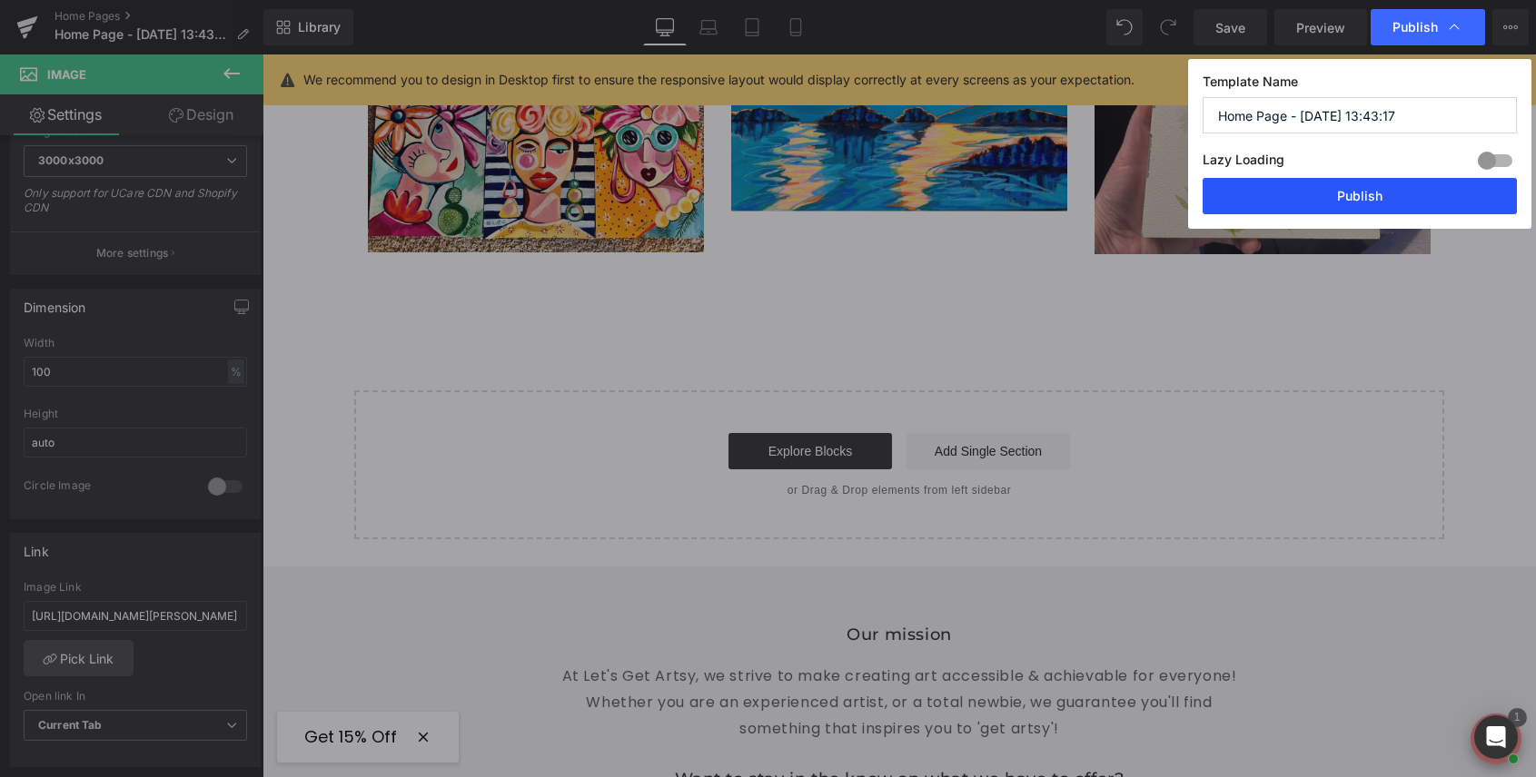
drag, startPoint x: 1358, startPoint y: 198, endPoint x: 686, endPoint y: 282, distance: 677.2
click at [1358, 198] on button "Publish" at bounding box center [1359, 196] width 314 height 36
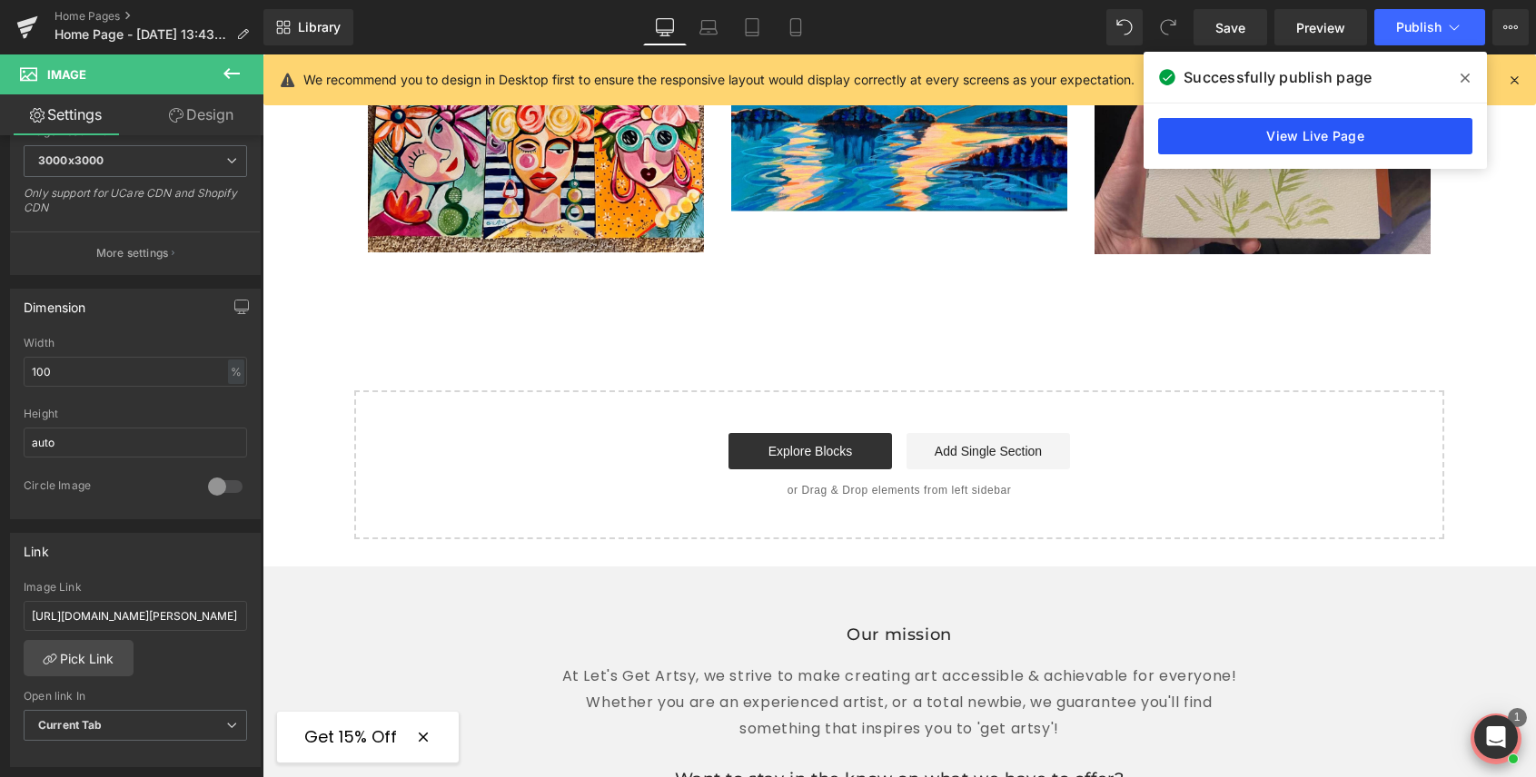
click at [1299, 141] on link "View Live Page" at bounding box center [1315, 136] width 314 height 36
